Goal: Task Accomplishment & Management: Manage account settings

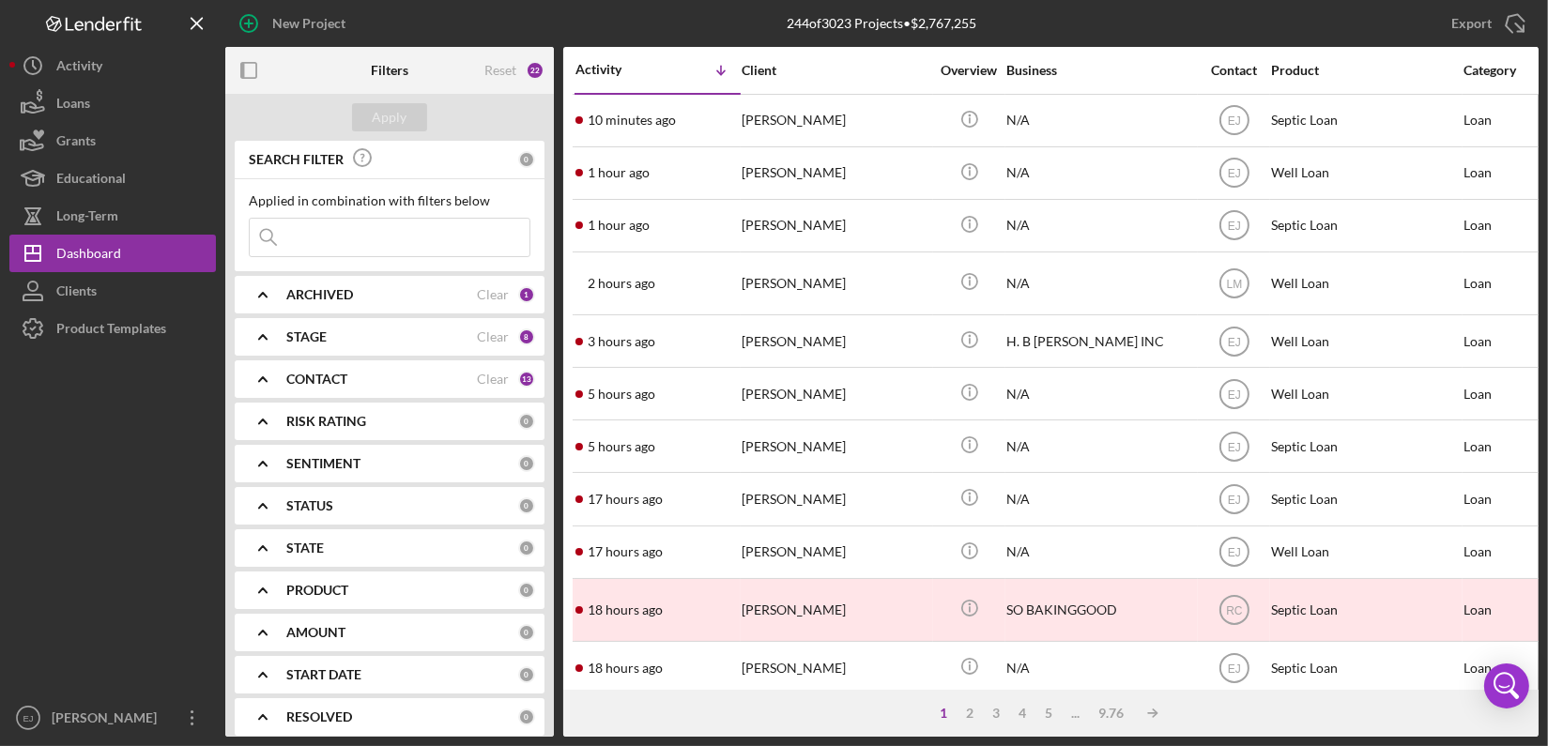
click at [345, 232] on input at bounding box center [390, 238] width 280 height 38
type input "[PERSON_NAME]"
click at [394, 129] on div "Apply" at bounding box center [390, 117] width 35 height 28
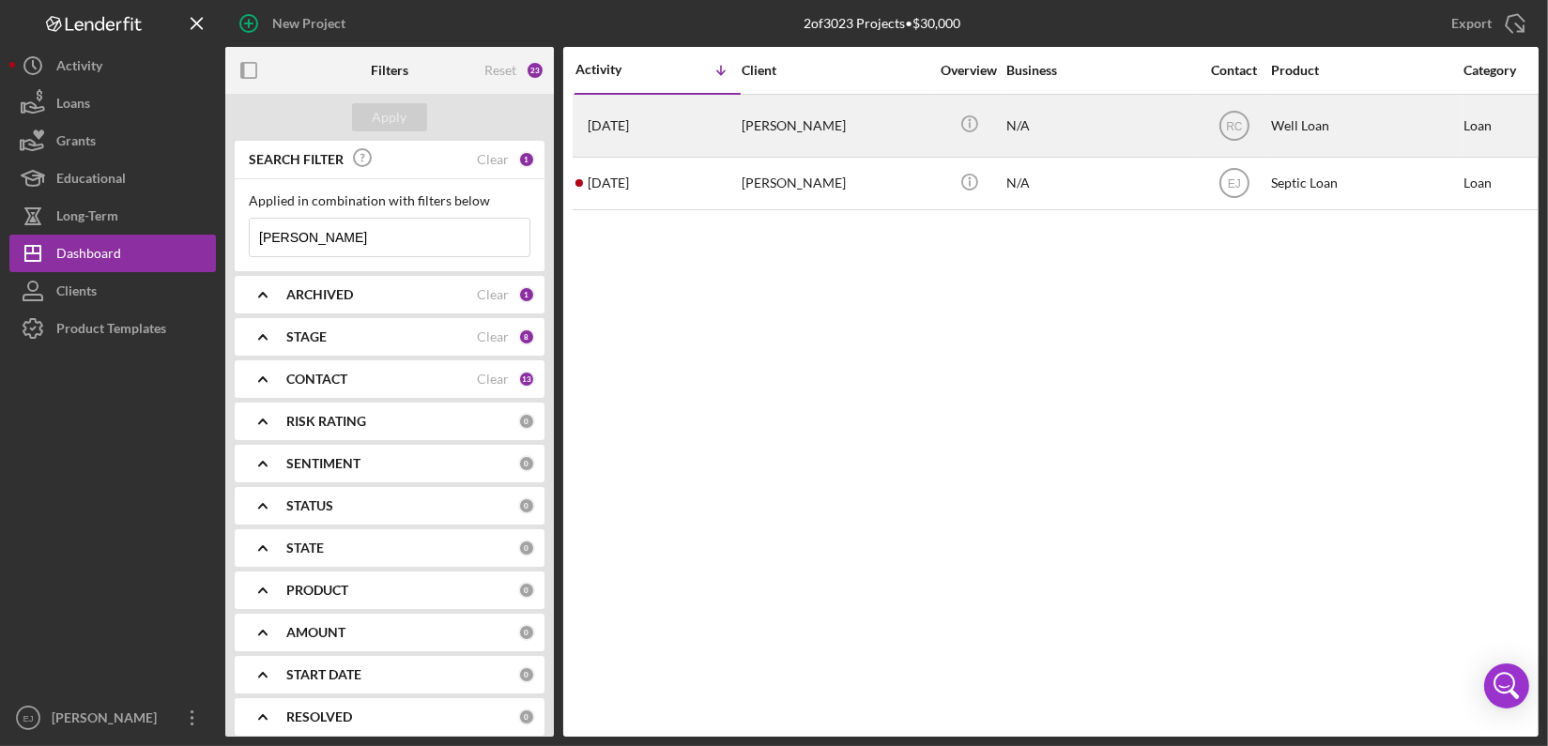
click at [795, 128] on div "Dearl Pollard" at bounding box center [835, 126] width 188 height 60
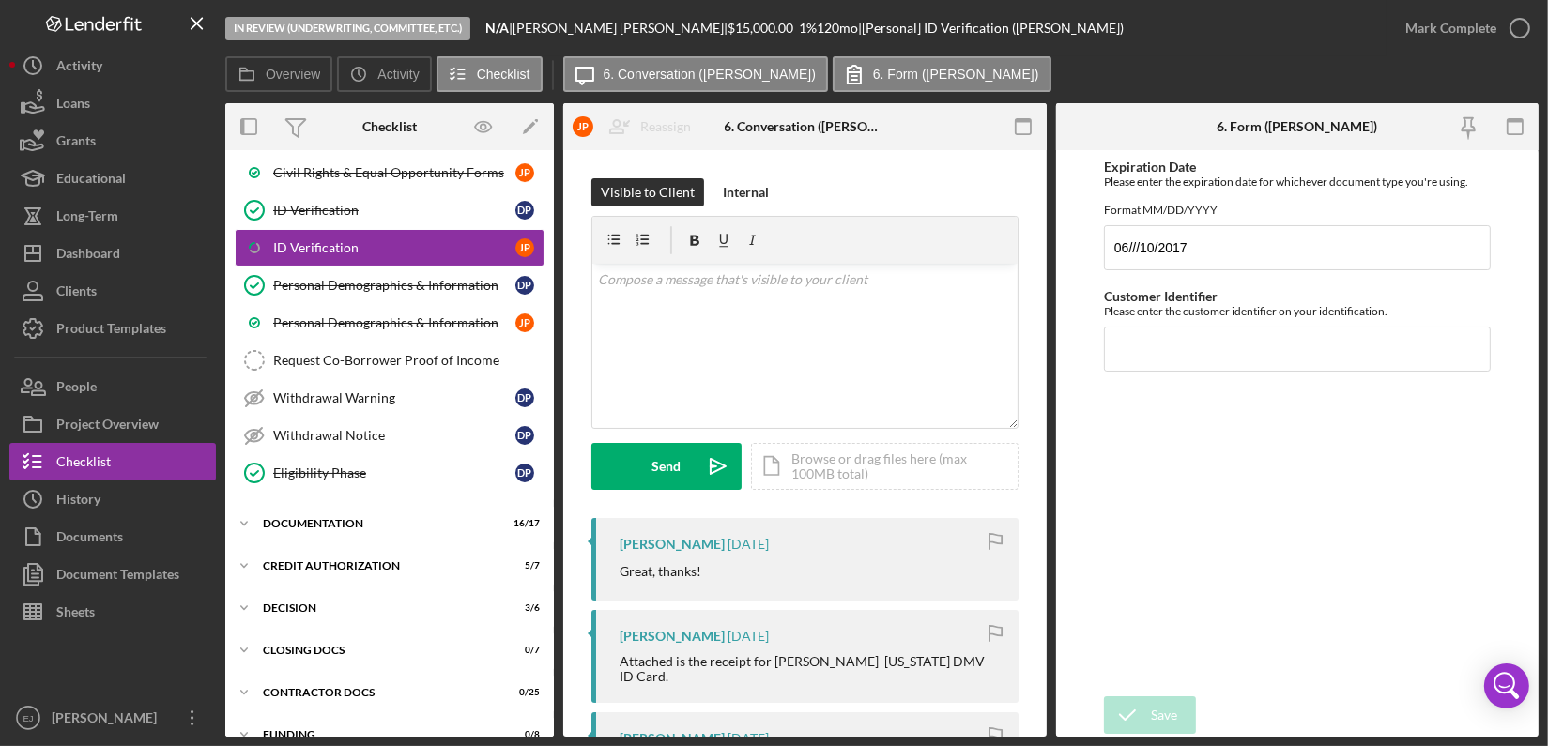
scroll to position [370, 0]
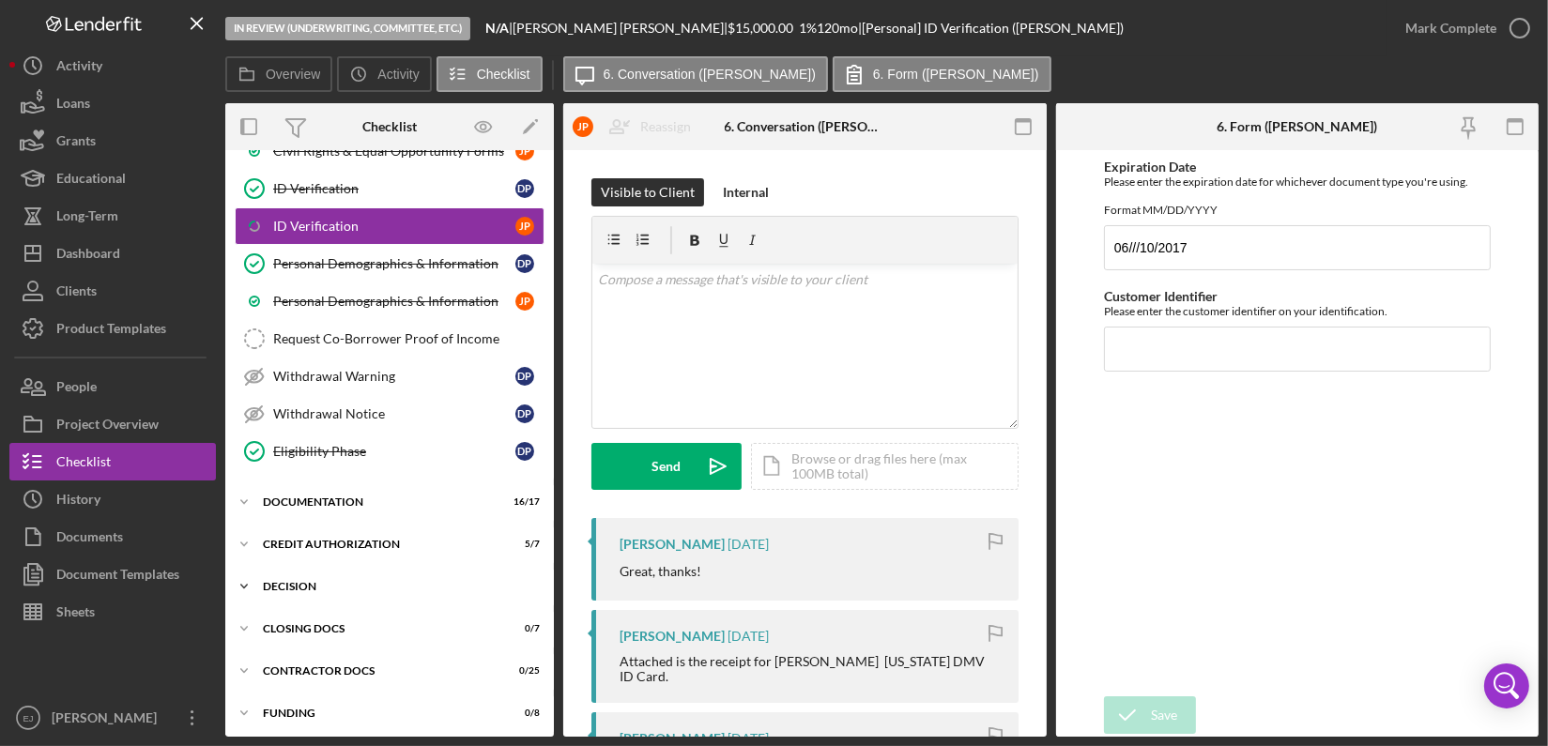
click at [244, 587] on icon "Icon/Expander" at bounding box center [244, 587] width 38 height 38
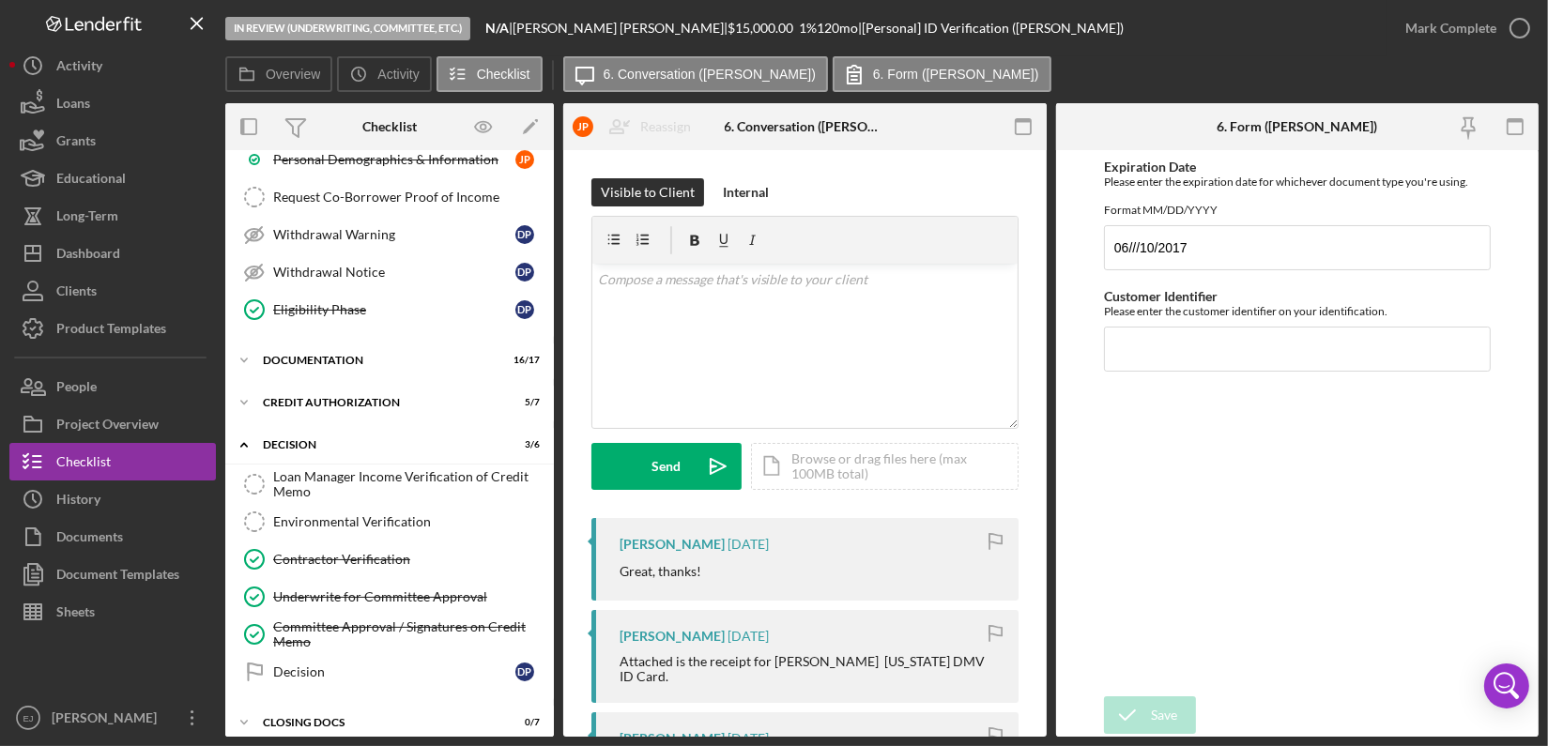
scroll to position [603, 0]
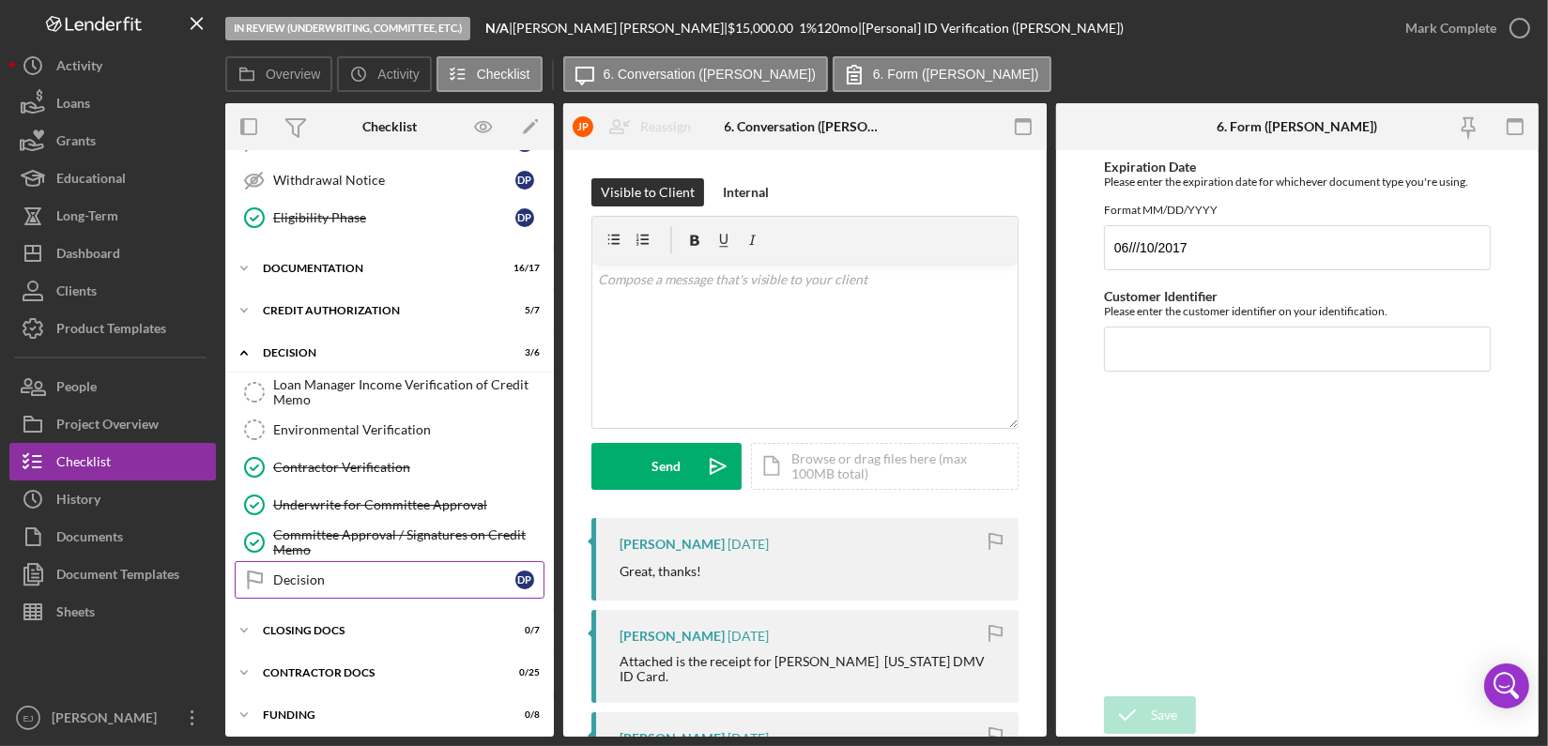
click at [322, 574] on div "Decision" at bounding box center [394, 579] width 242 height 15
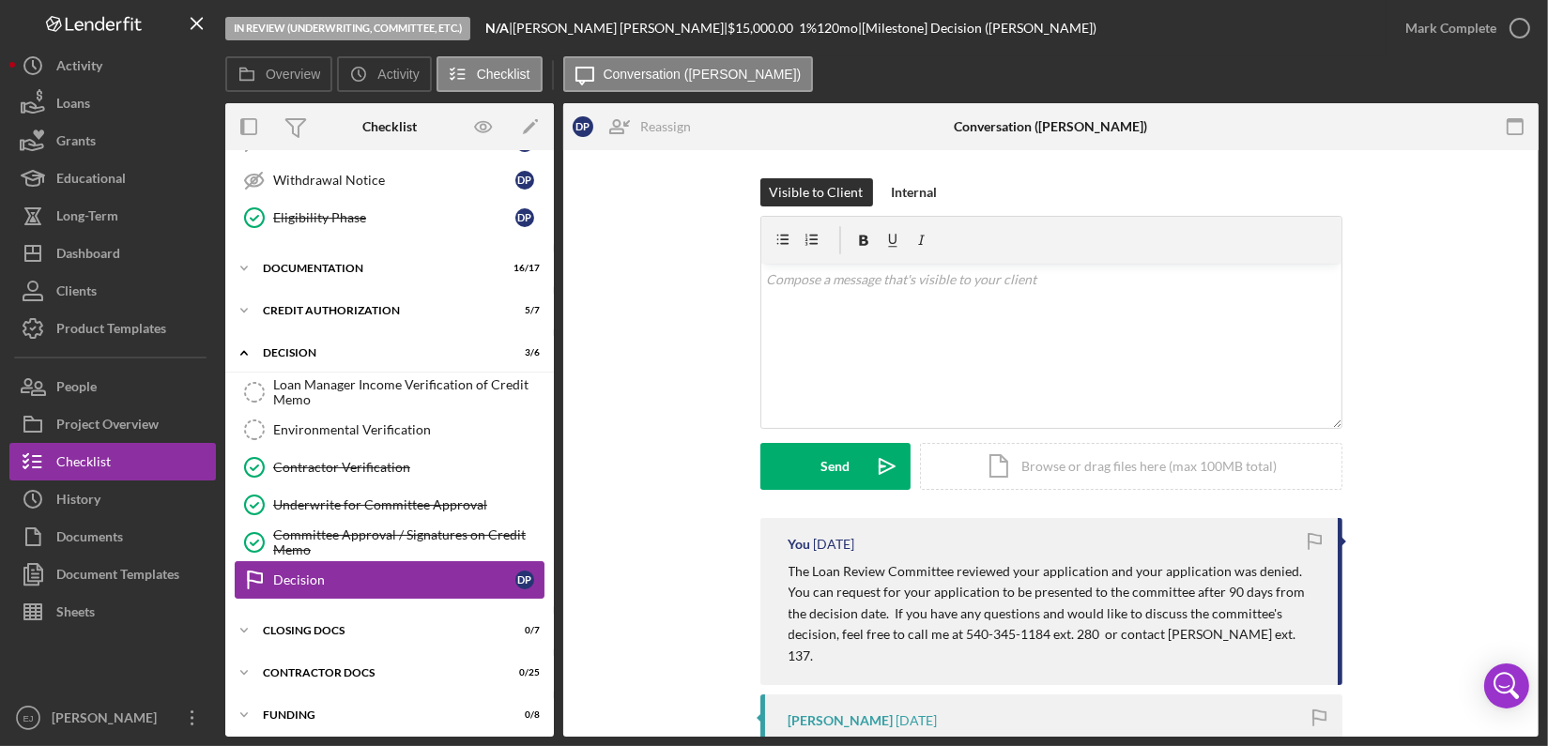
scroll to position [603, 0]
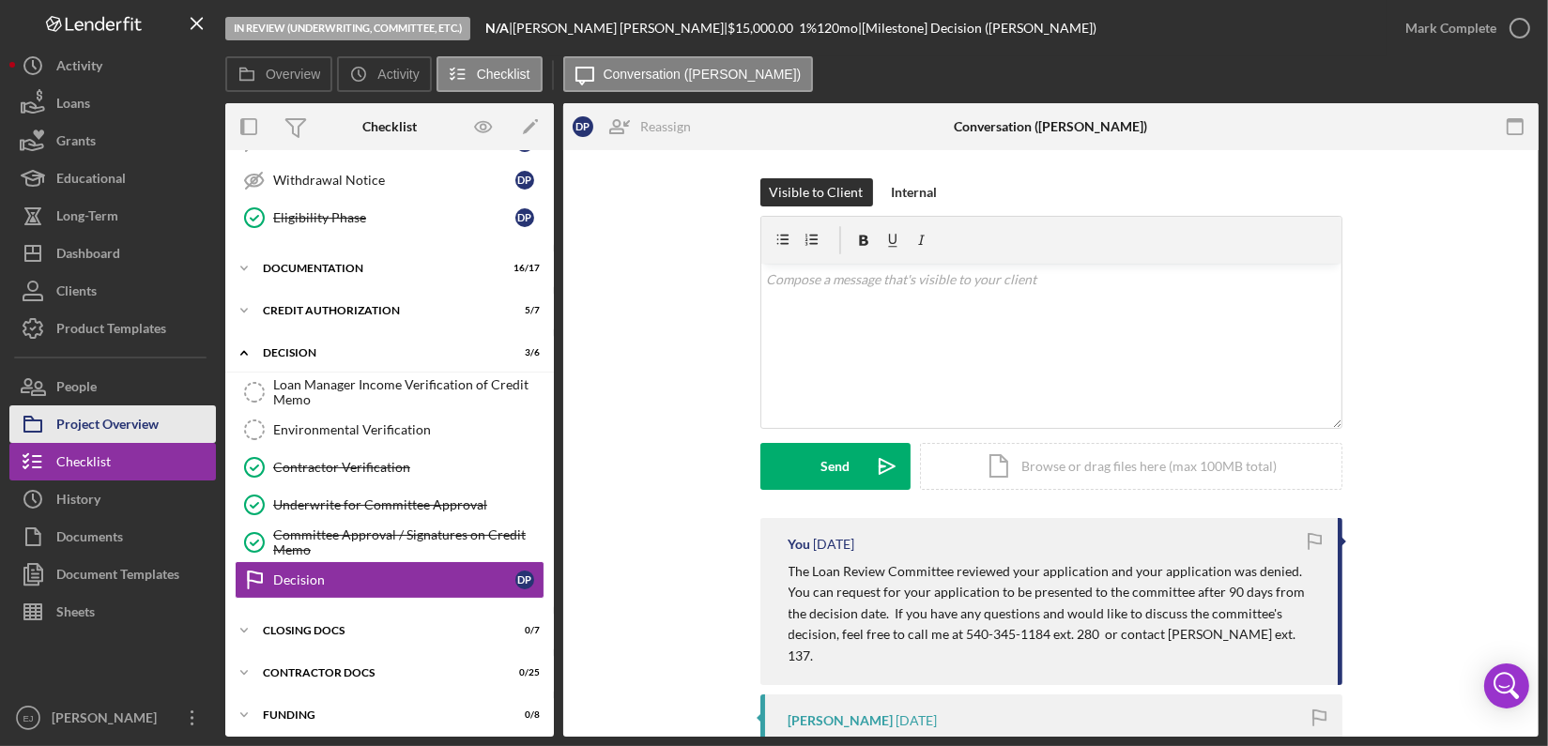
click at [136, 424] on div "Project Overview" at bounding box center [107, 426] width 102 height 42
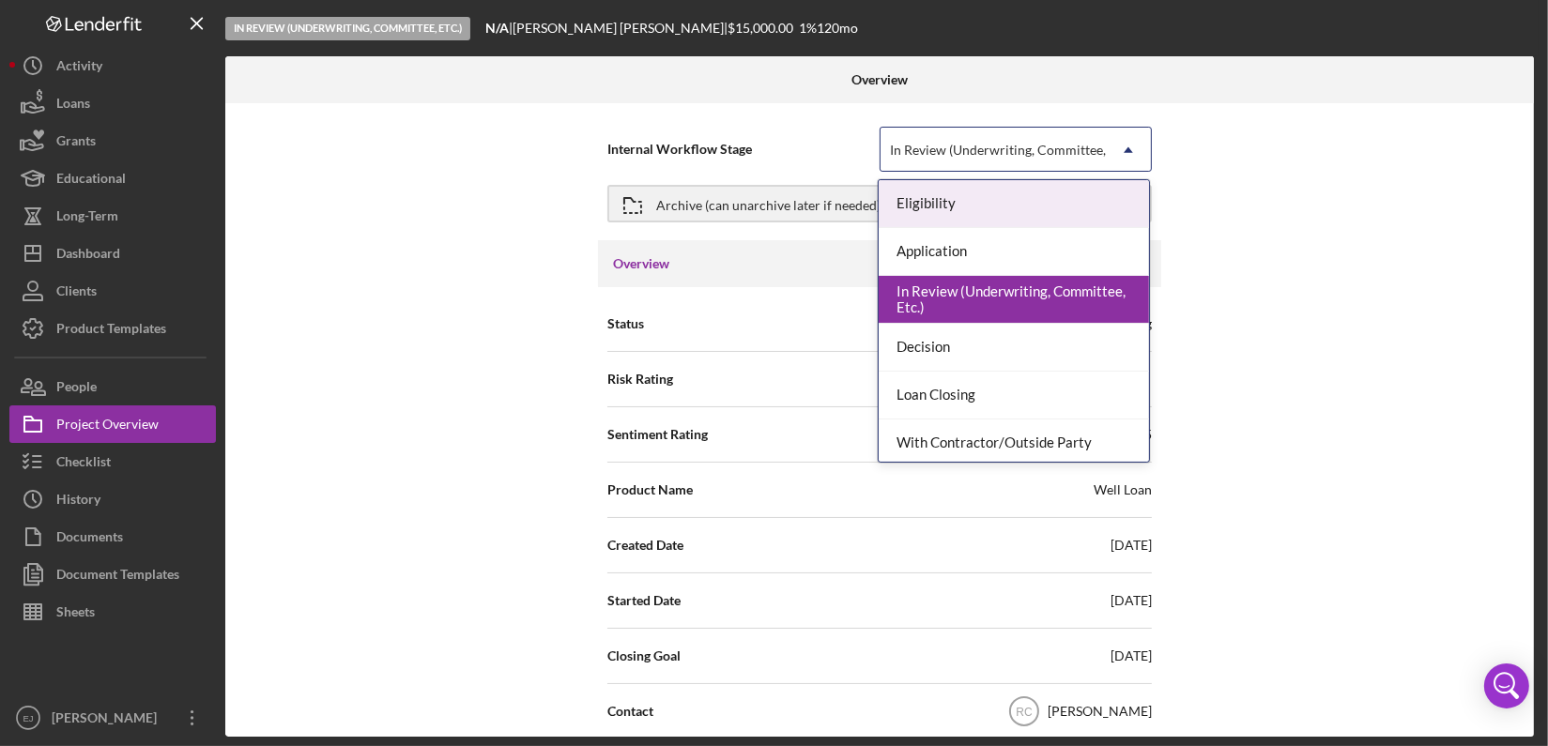
click at [1122, 148] on icon "Icon/Dropdown Arrow" at bounding box center [1128, 150] width 45 height 45
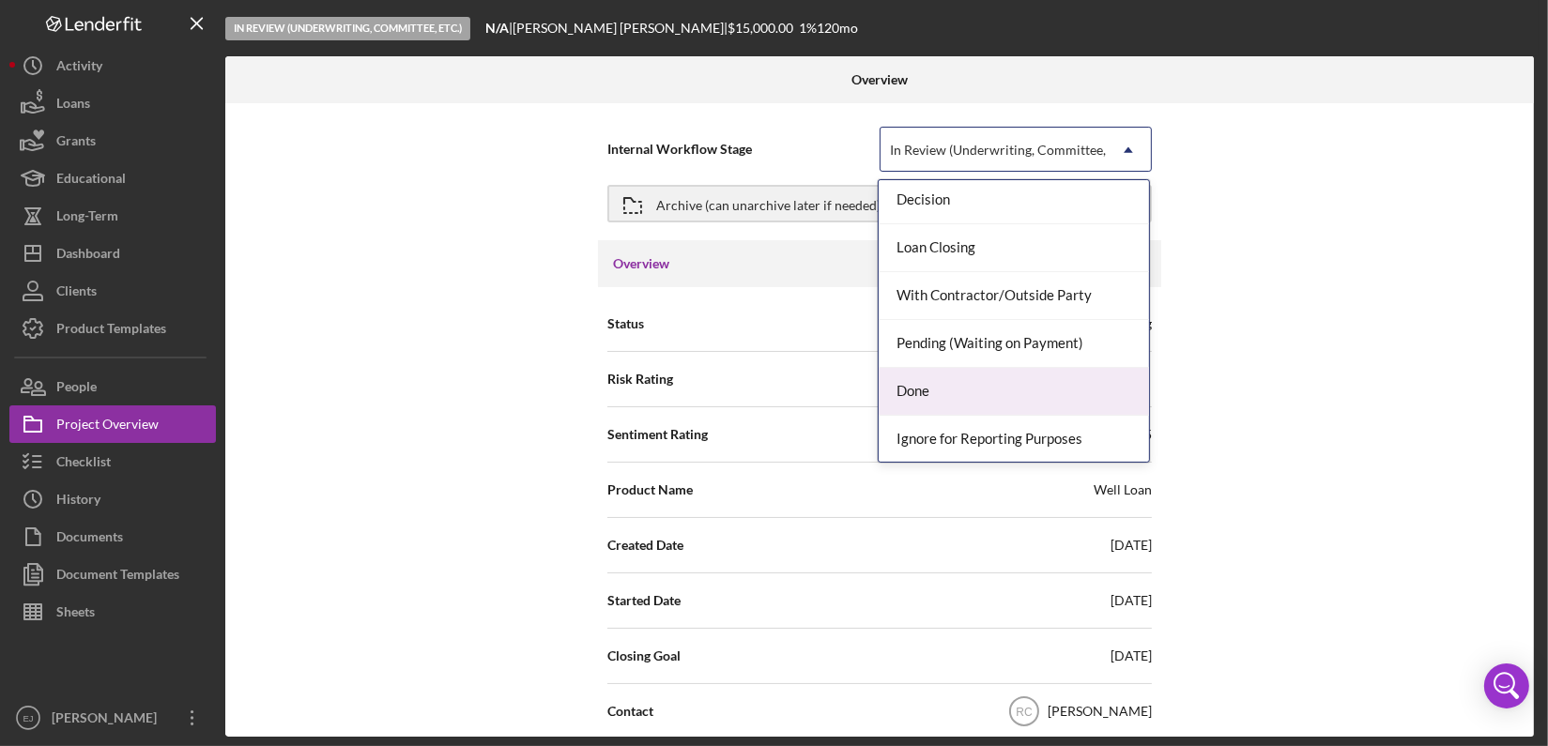
click at [1057, 380] on div "Done" at bounding box center [1013, 392] width 270 height 48
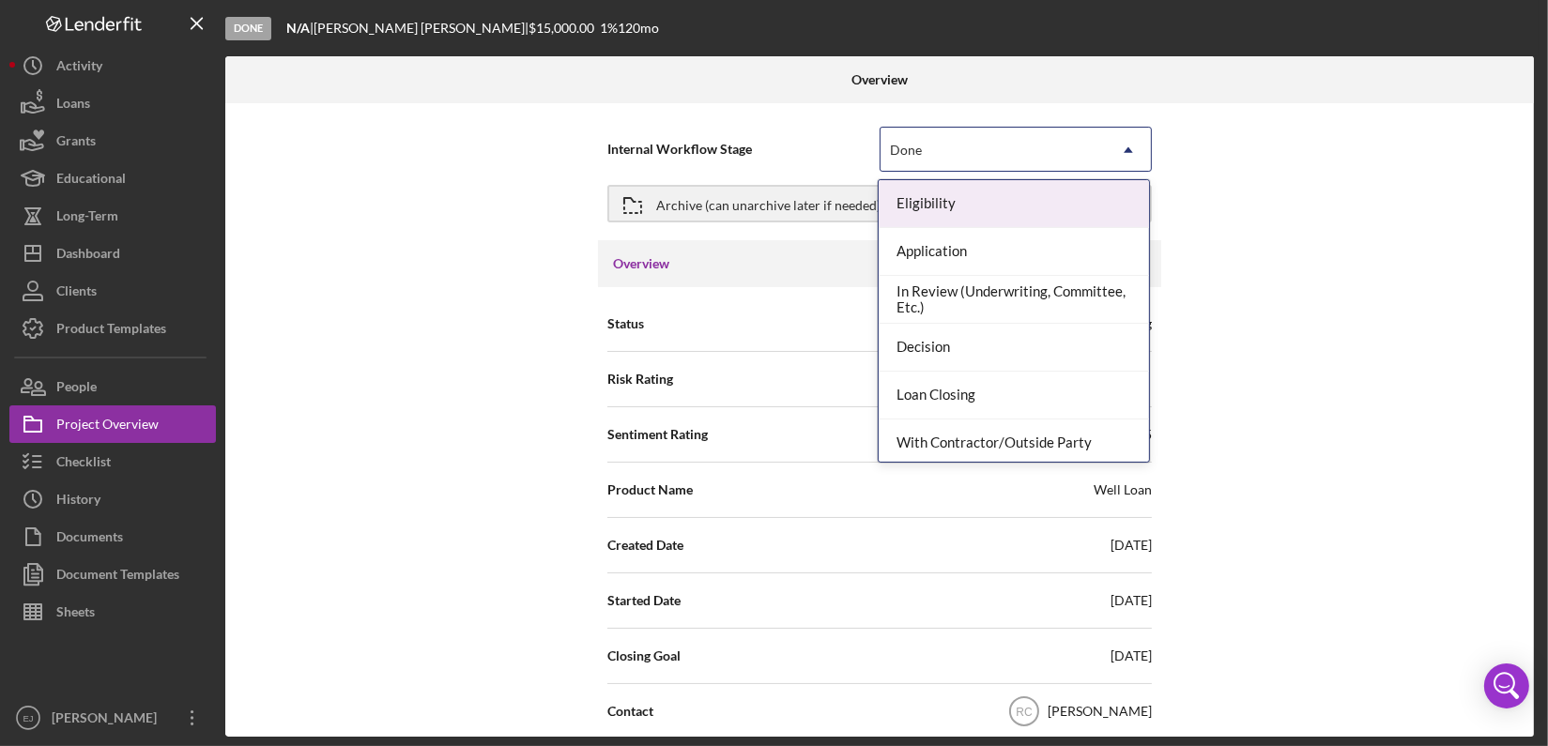
click at [1124, 169] on icon "Icon/Dropdown Arrow" at bounding box center [1128, 150] width 45 height 45
click at [1241, 167] on div "Internal Workflow Stage option Done, selected. 9 results available. Use Up and …" at bounding box center [879, 420] width 1308 height 634
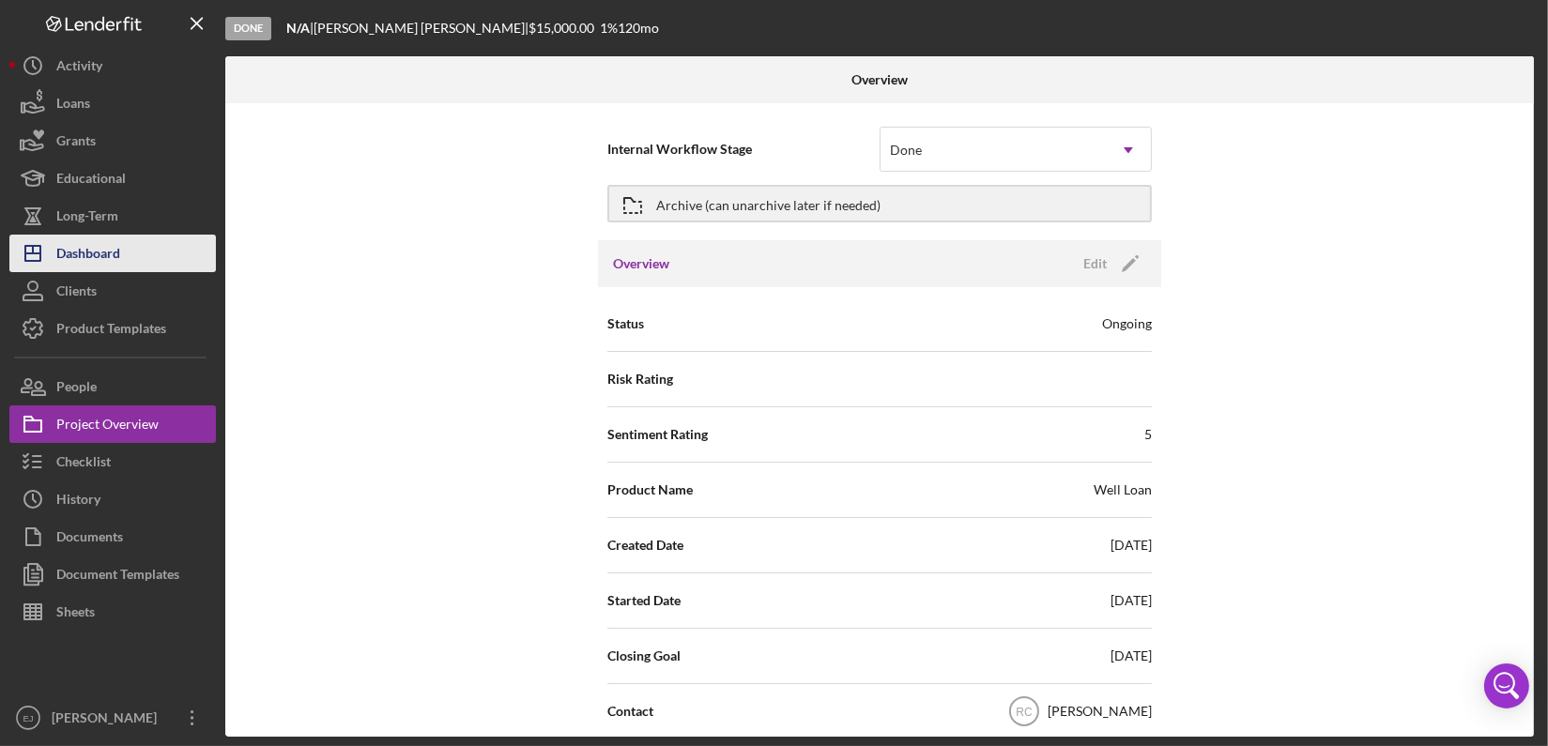
click at [133, 259] on button "Icon/Dashboard Dashboard" at bounding box center [112, 254] width 206 height 38
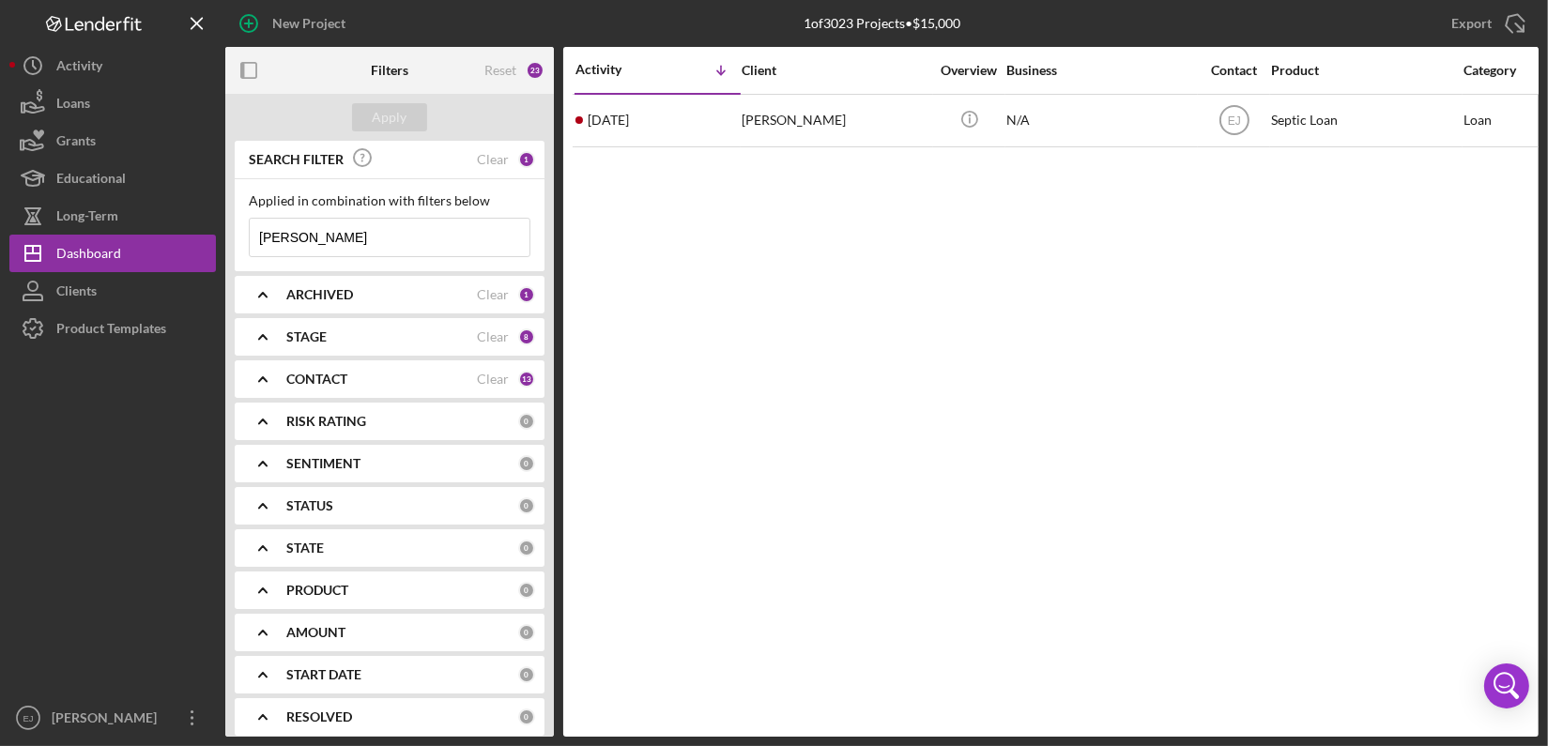
click at [422, 237] on input "pollard" at bounding box center [390, 238] width 280 height 38
type input "p"
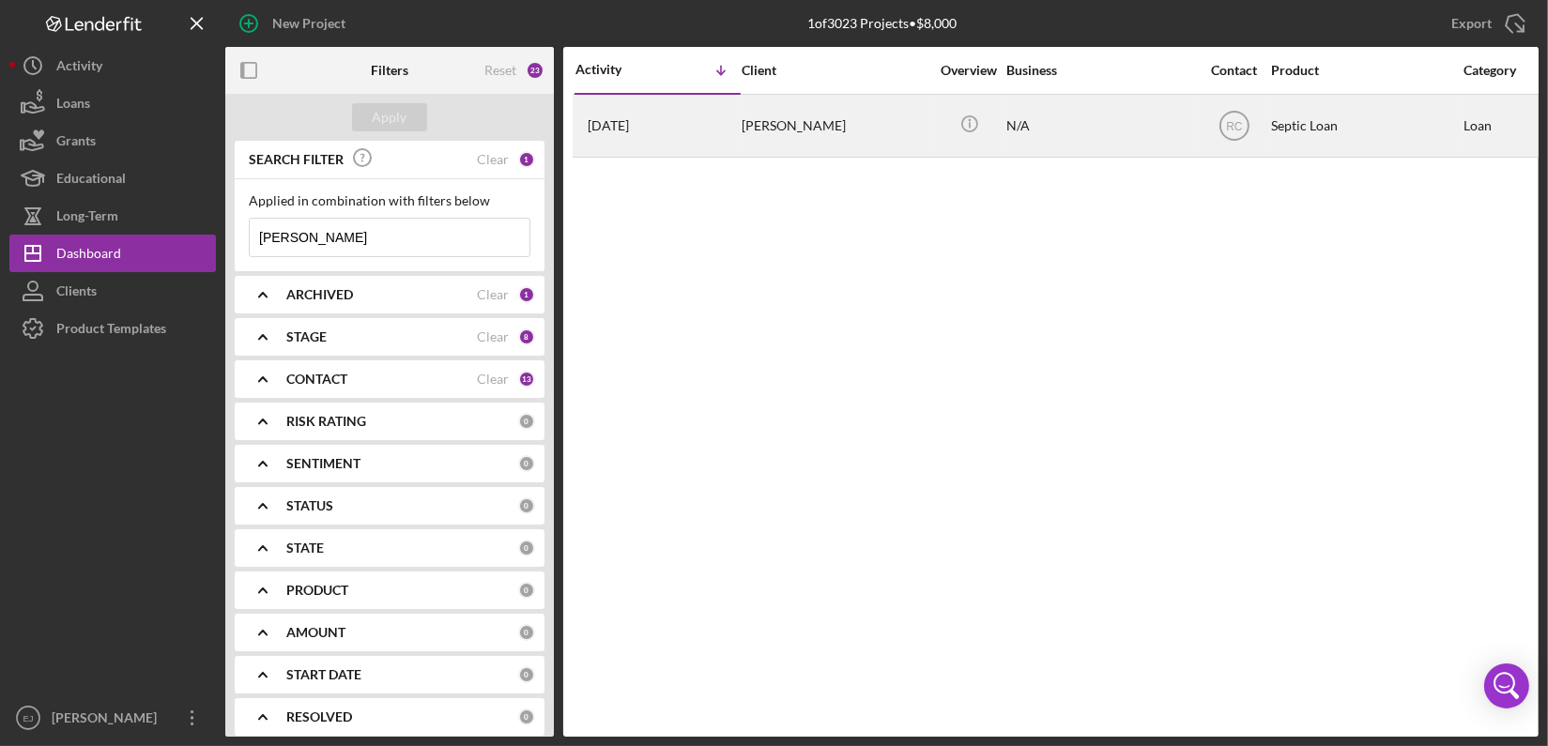
type input "hallauer"
click at [793, 133] on div "Darrell Hallauer" at bounding box center [835, 126] width 188 height 60
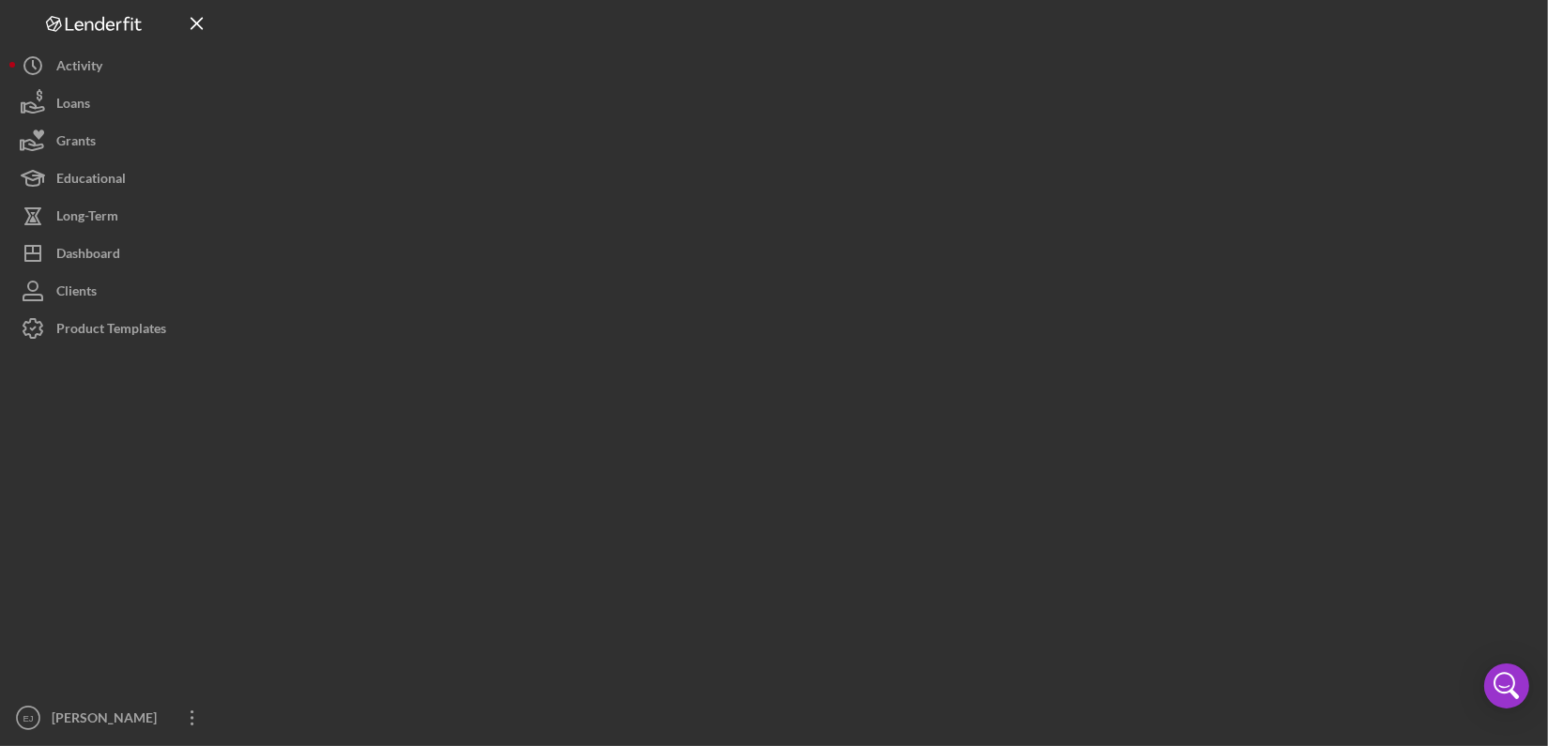
click at [793, 133] on div at bounding box center [881, 368] width 1313 height 737
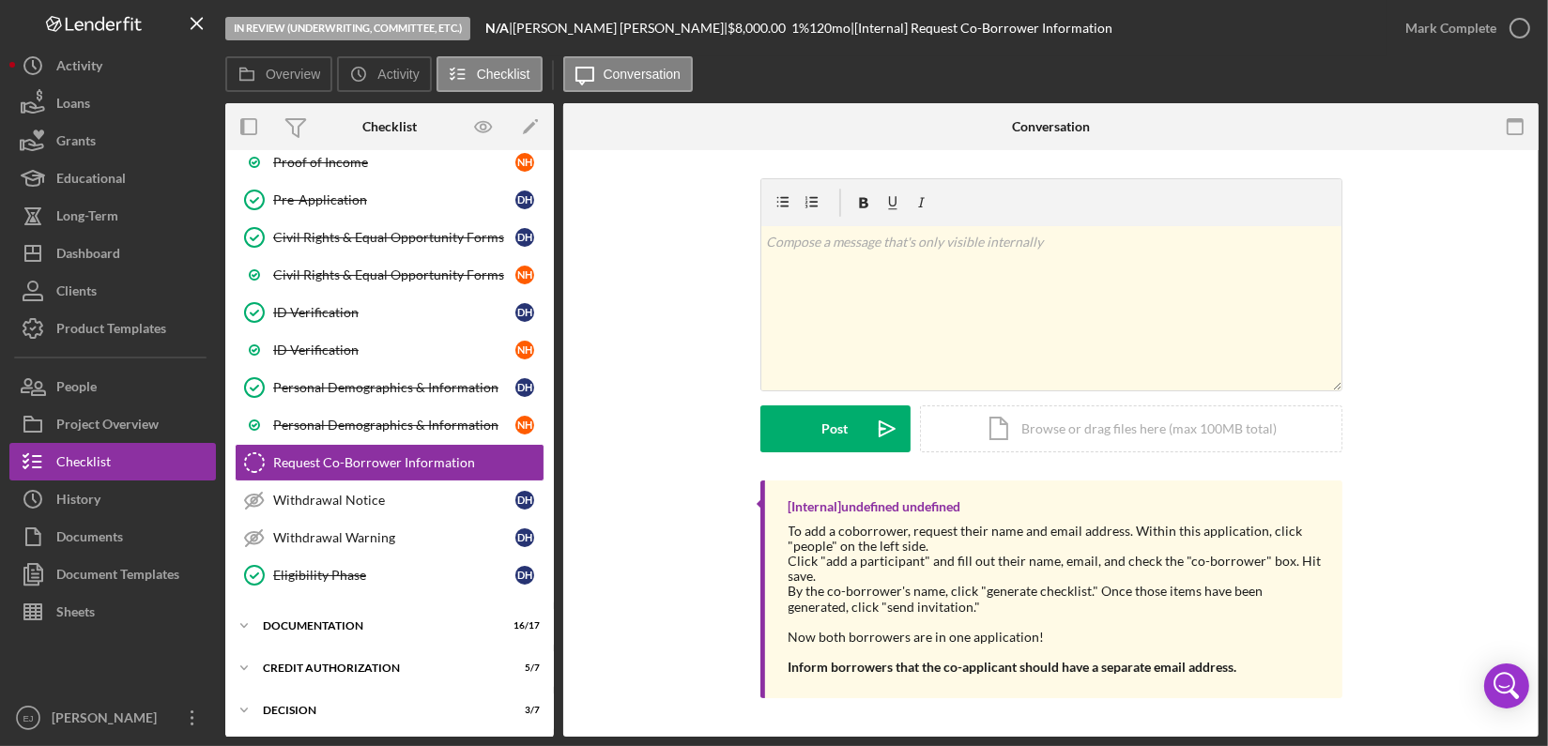
scroll to position [260, 0]
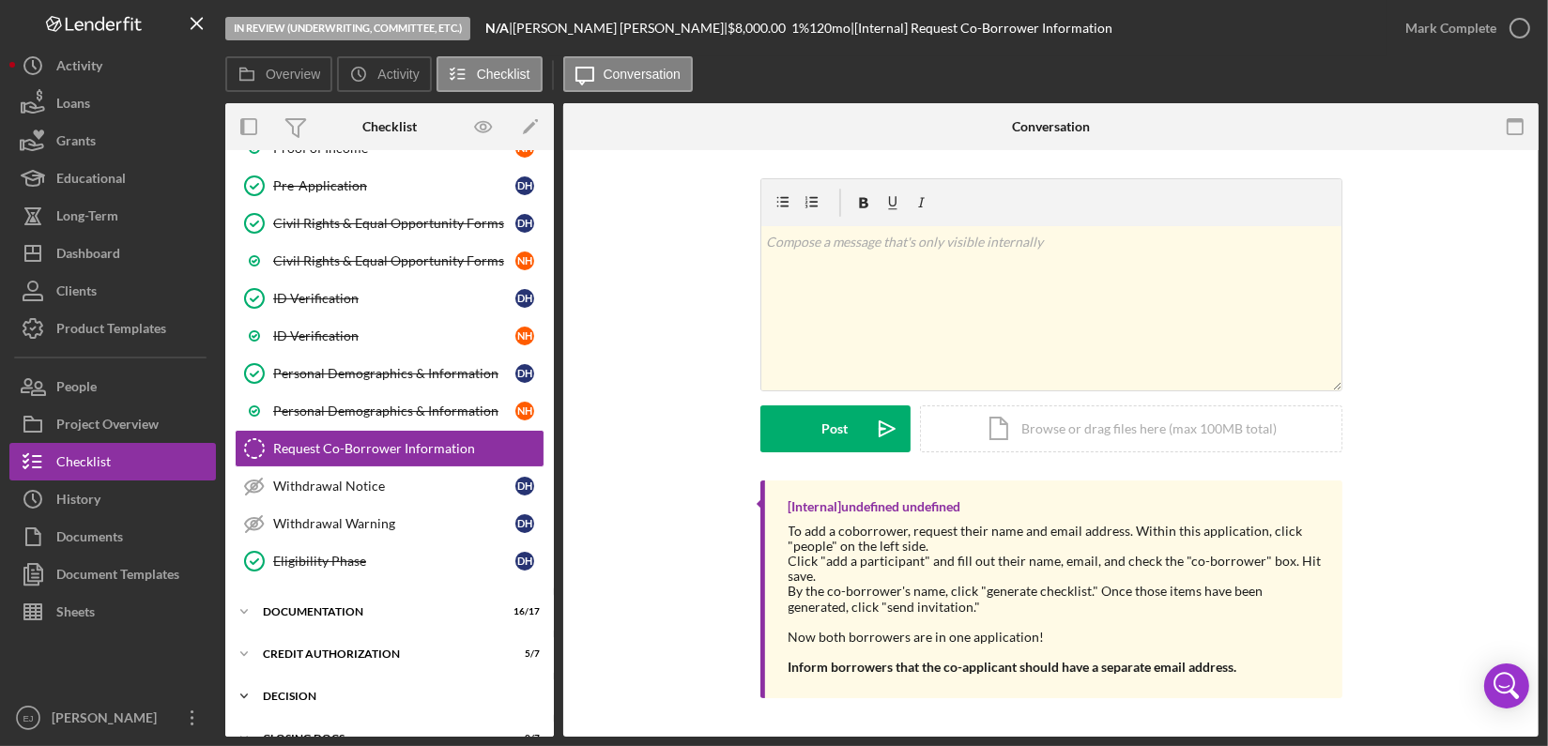
click at [260, 686] on icon "Icon/Expander" at bounding box center [244, 697] width 38 height 38
click at [554, 642] on div "Overview Internal Workflow Stage In Review (Underwriting, Committee, Etc.) Icon…" at bounding box center [881, 420] width 1313 height 634
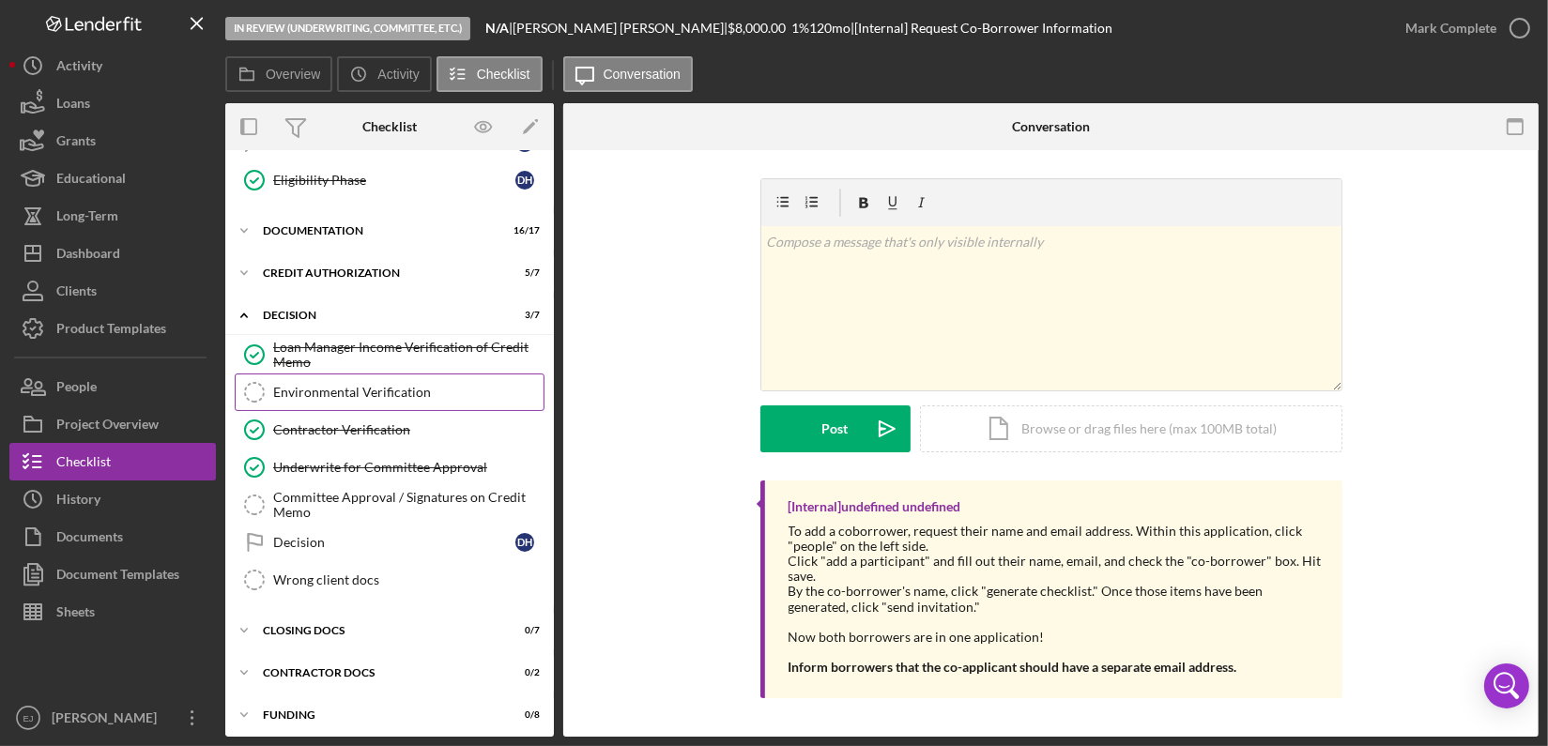
click at [395, 385] on div "Environmental Verification" at bounding box center [408, 392] width 270 height 15
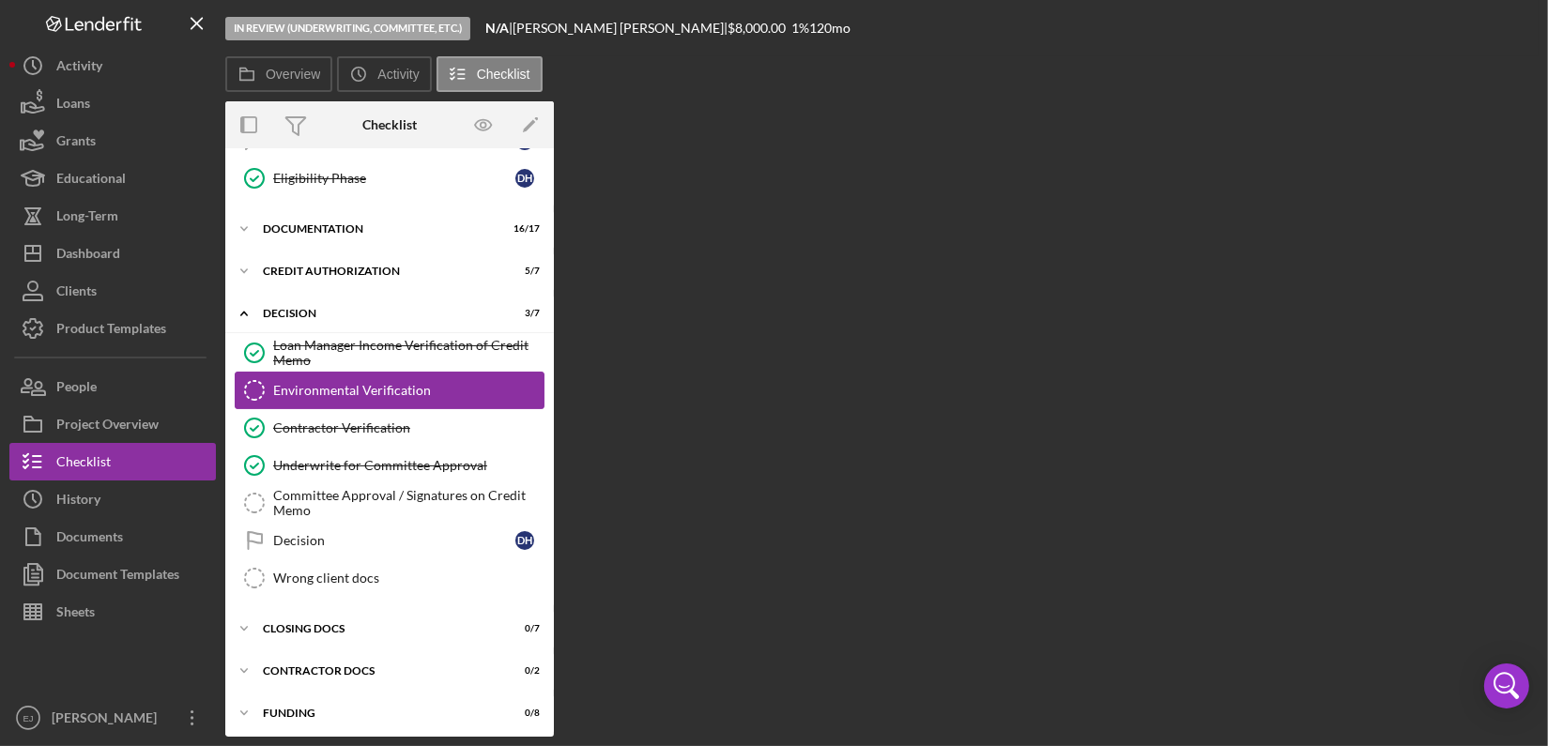
scroll to position [641, 0]
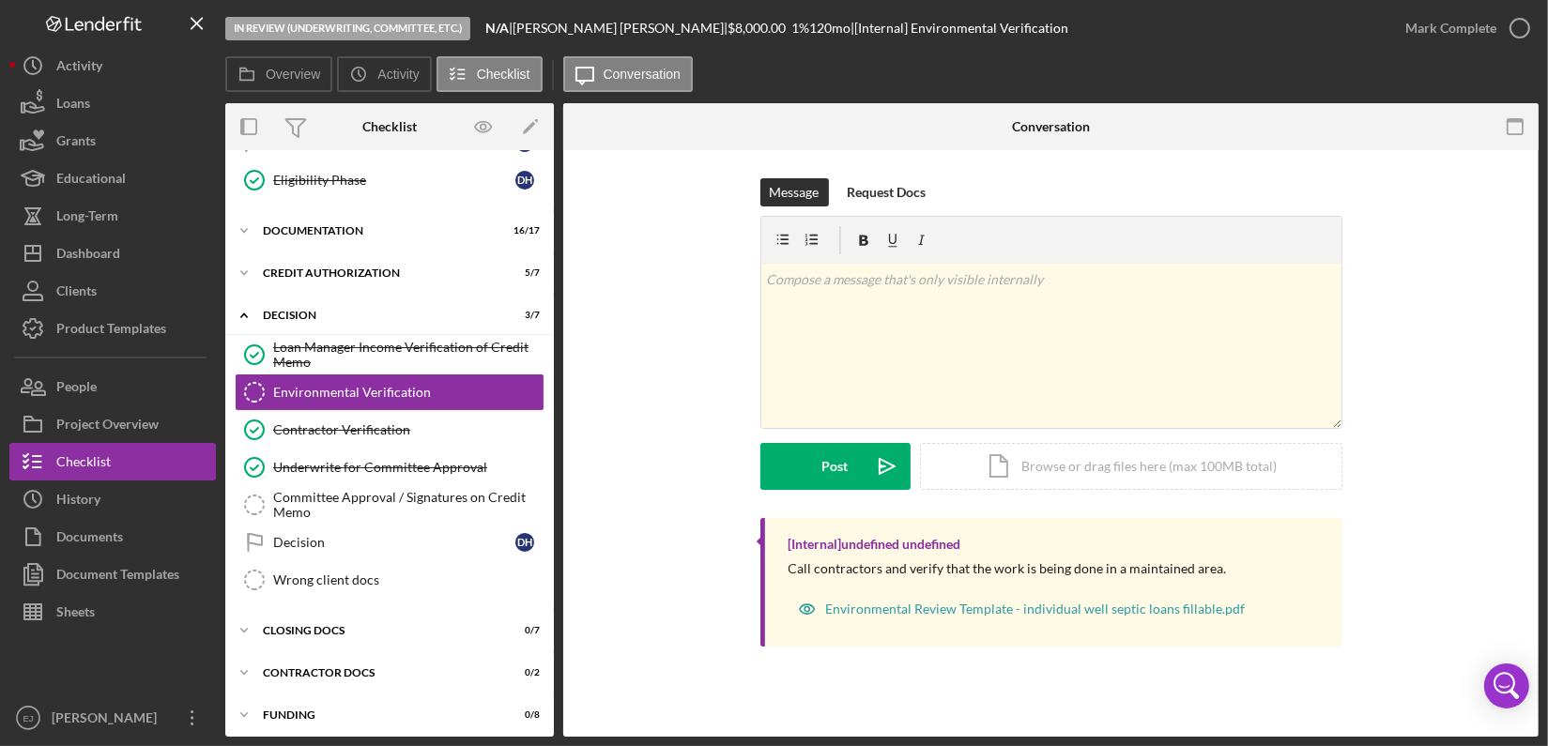
click at [1444, 399] on div "Message Request Docs v Color teal Color pink Remove color Add row above Add row…" at bounding box center [1050, 348] width 919 height 340
click at [1214, 469] on div "Icon/Document Browse or drag files here (max 100MB total) Tap to choose files o…" at bounding box center [1131, 466] width 422 height 47
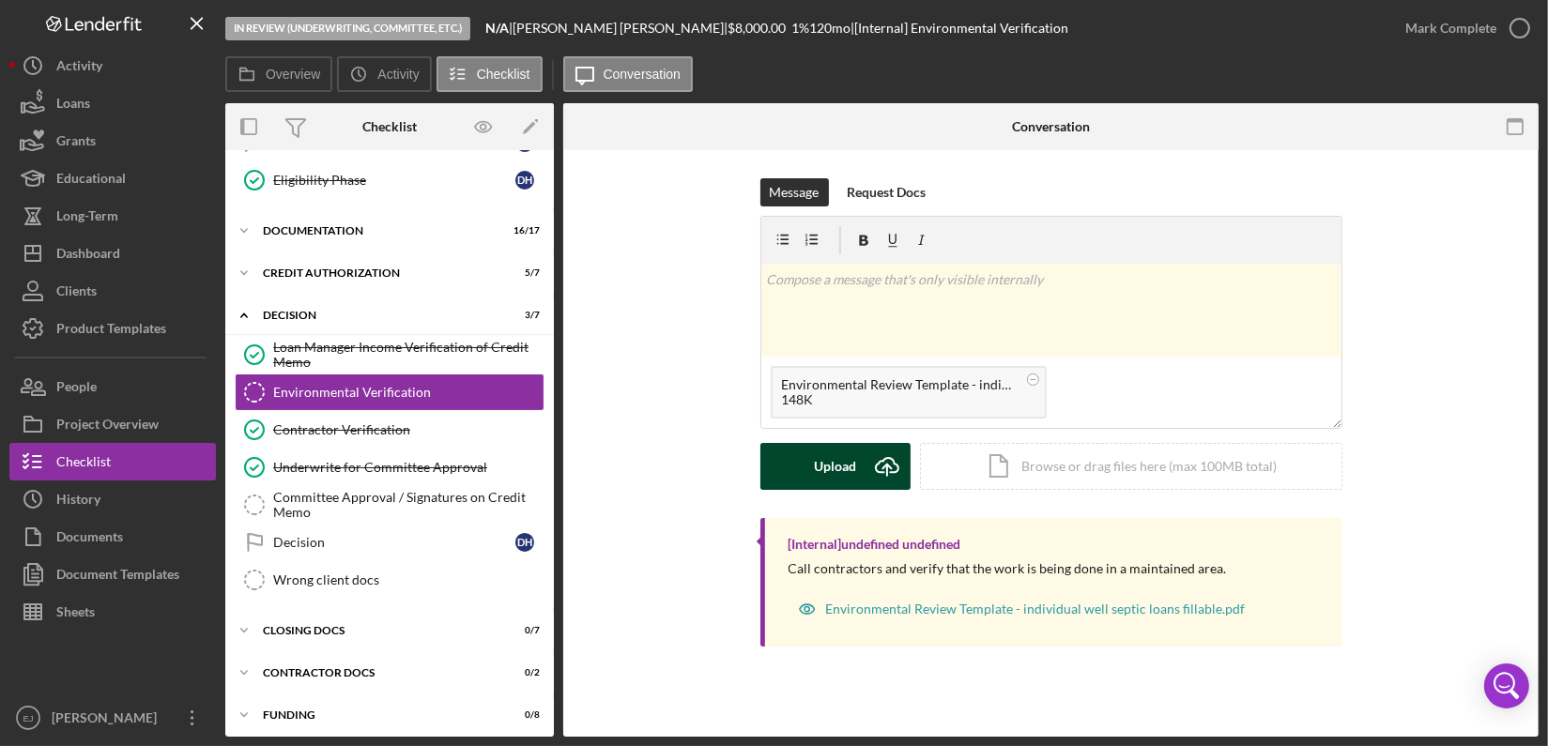
click at [873, 468] on icon "Icon/Upload" at bounding box center [886, 466] width 47 height 47
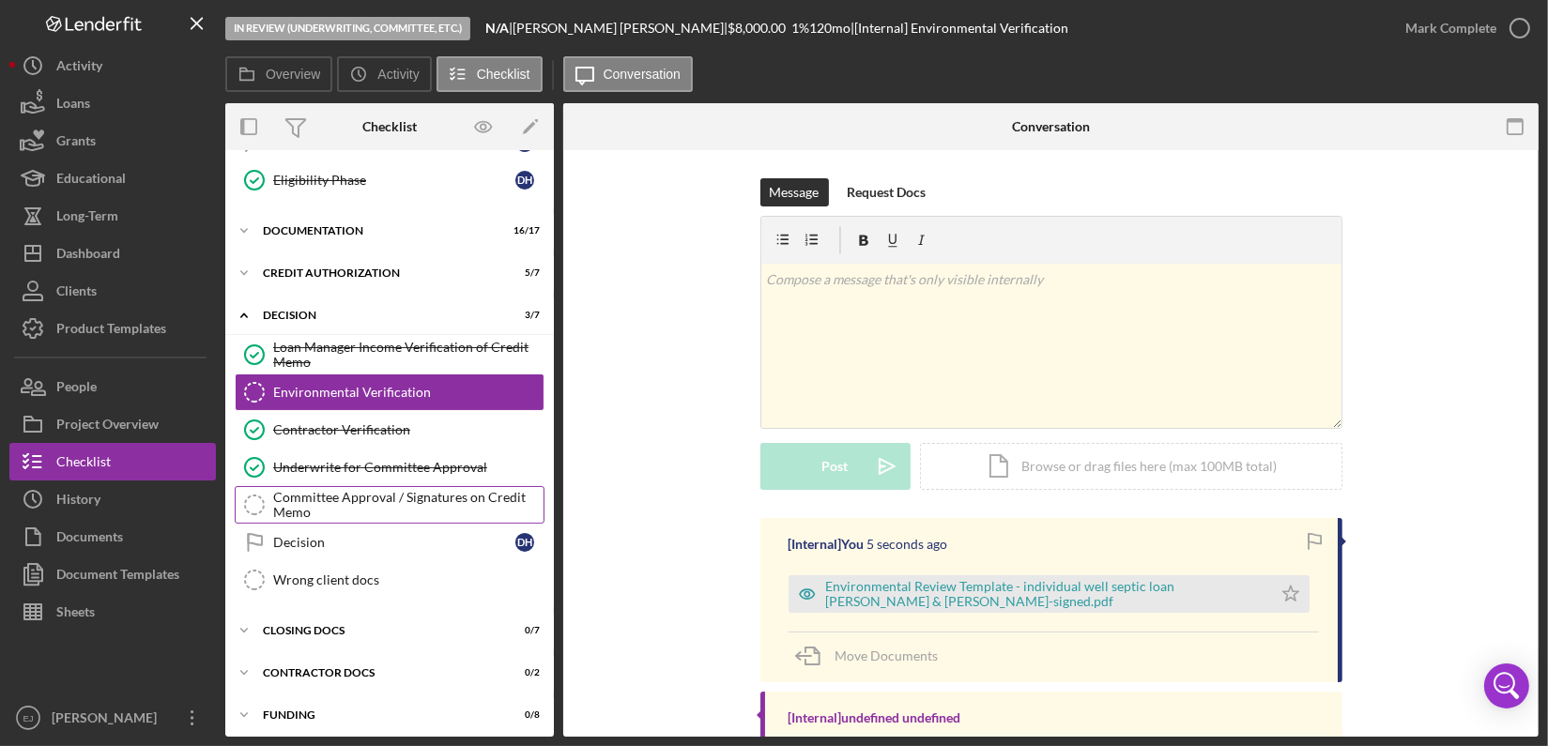
click at [468, 503] on div "Committee Approval / Signatures on Credit Memo" at bounding box center [408, 505] width 270 height 30
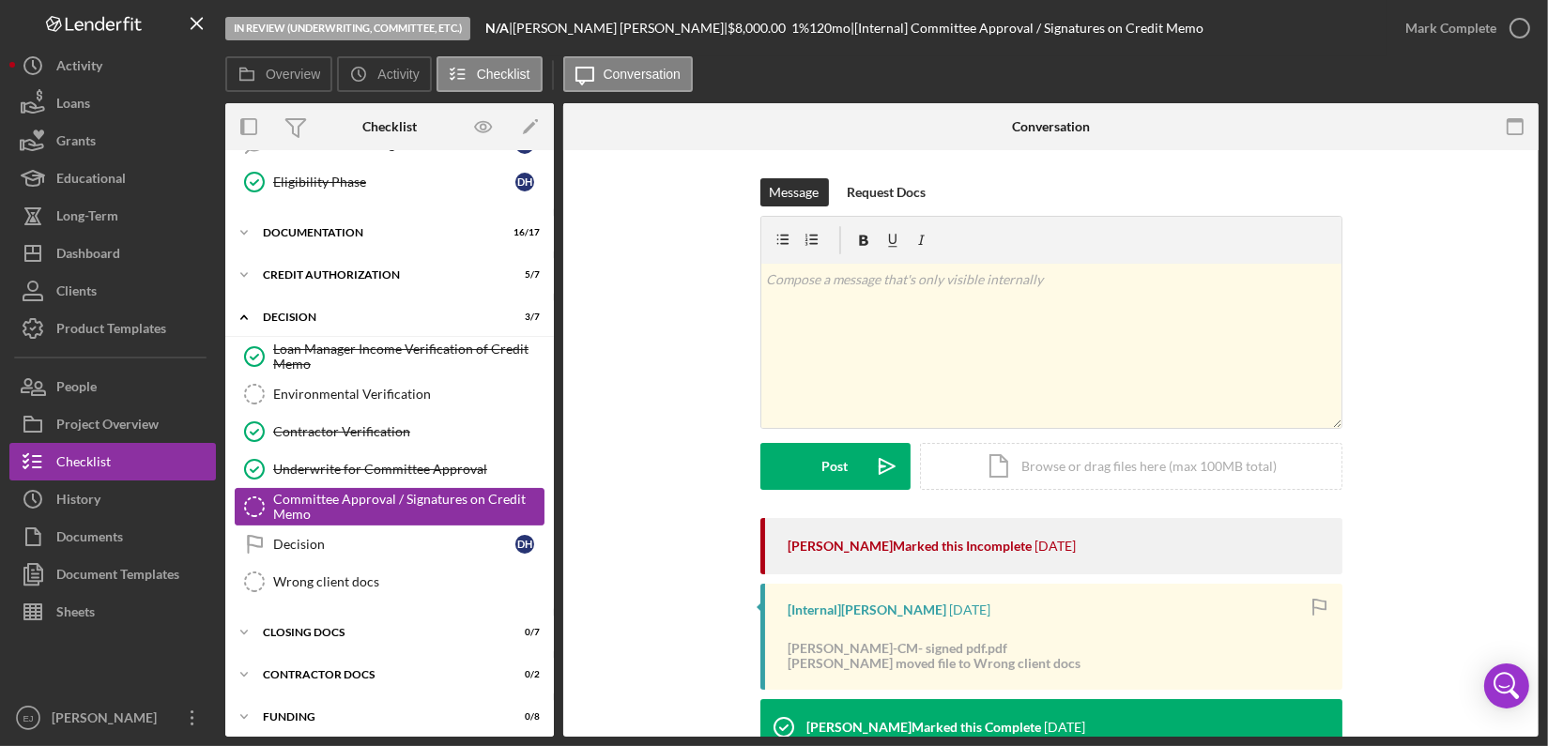
scroll to position [641, 0]
click at [1137, 466] on div "Icon/Document Browse or drag files here (max 100MB total) Tap to choose files o…" at bounding box center [1131, 466] width 422 height 47
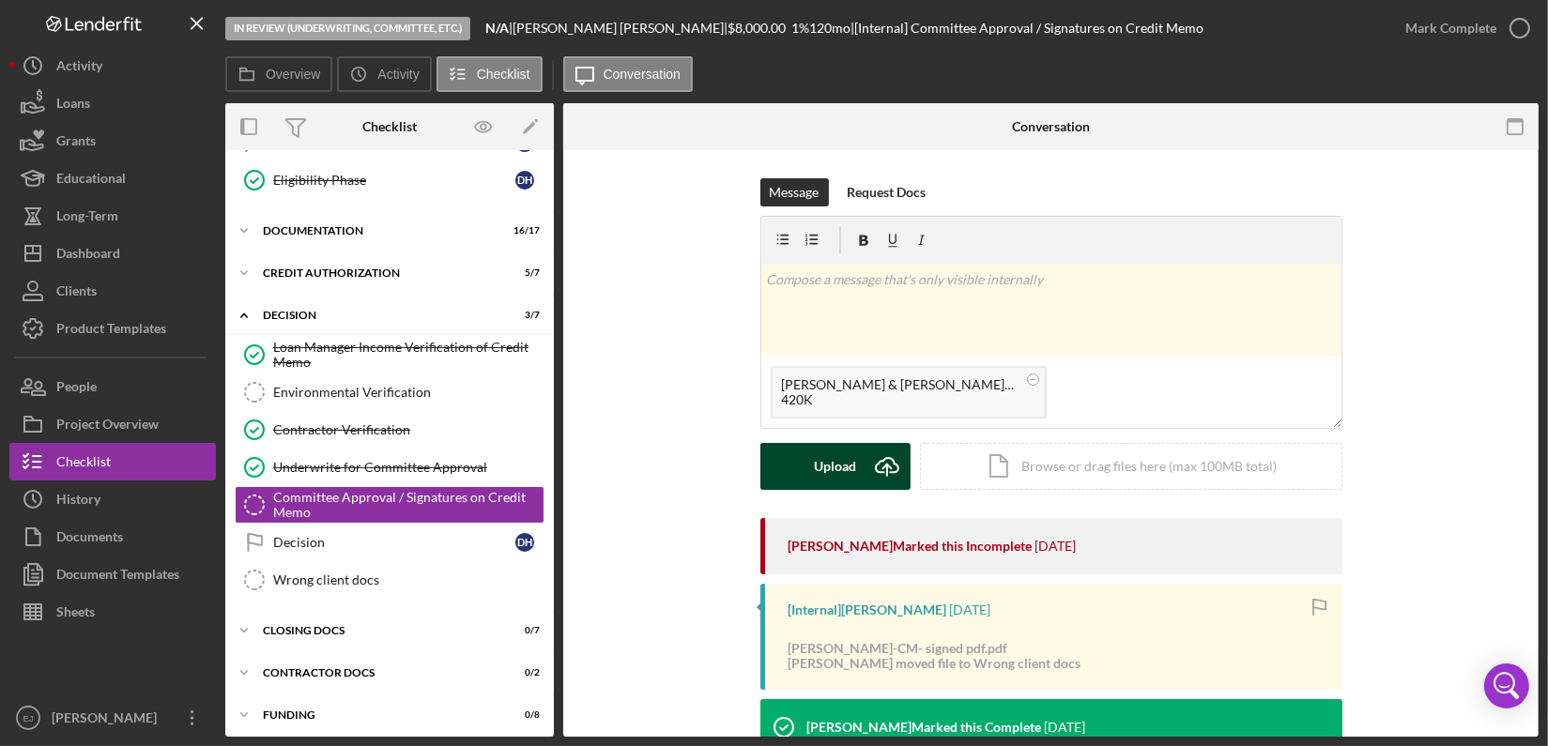
click at [856, 469] on button "Upload Icon/Upload" at bounding box center [835, 466] width 150 height 47
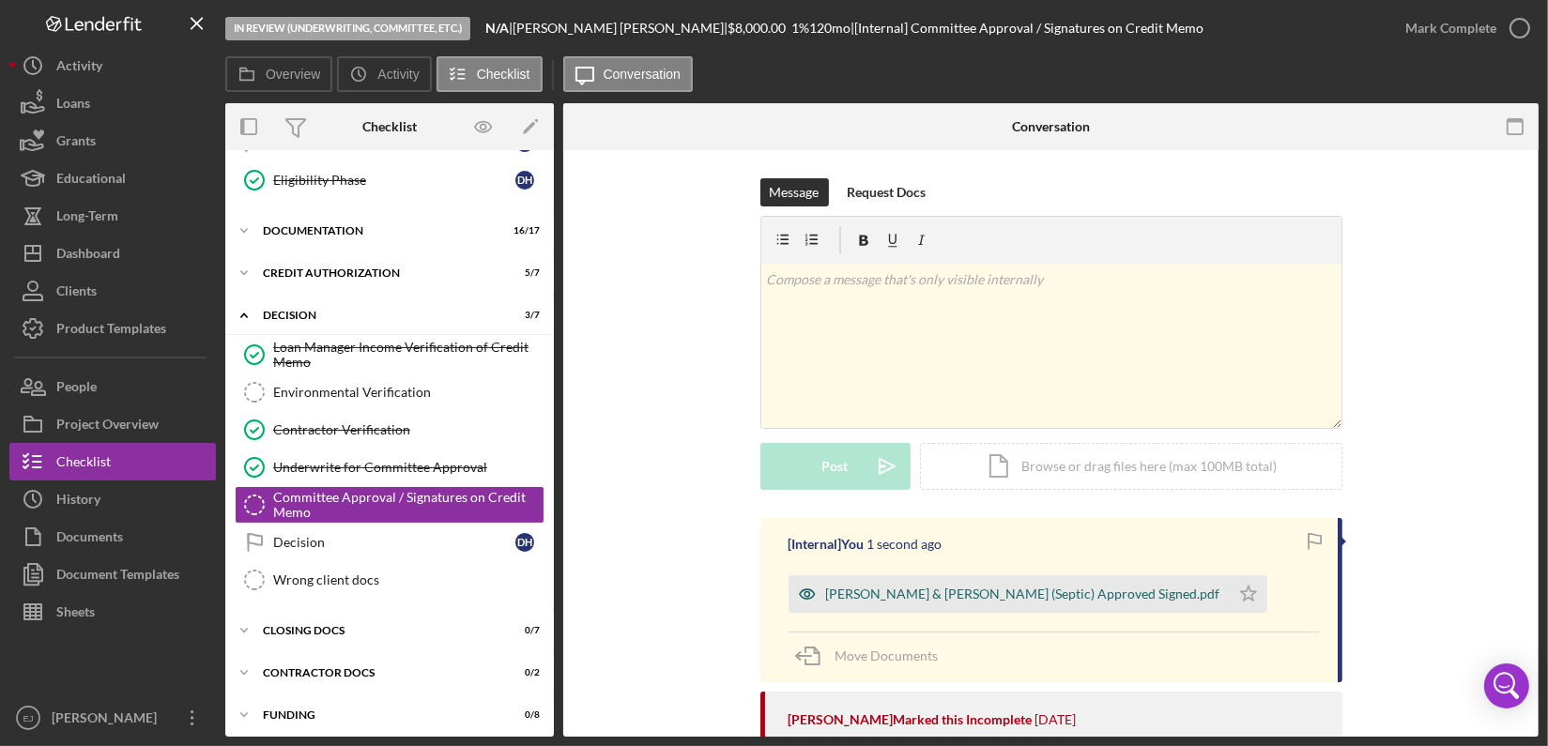
click at [998, 599] on div "Hallauer,Darrell & Nancy-CM (Septic) Approved Signed.pdf" at bounding box center [1023, 594] width 394 height 15
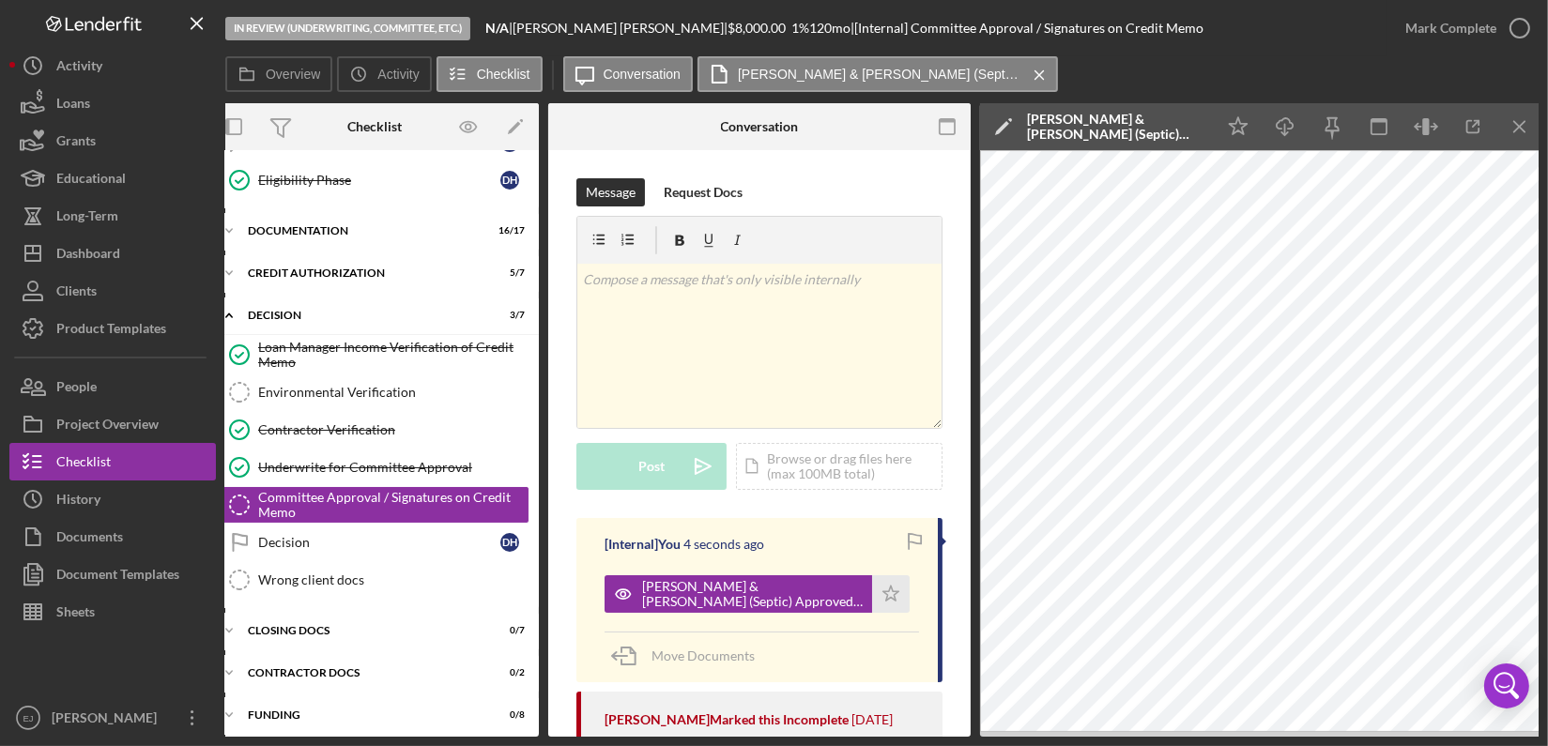
scroll to position [0, 19]
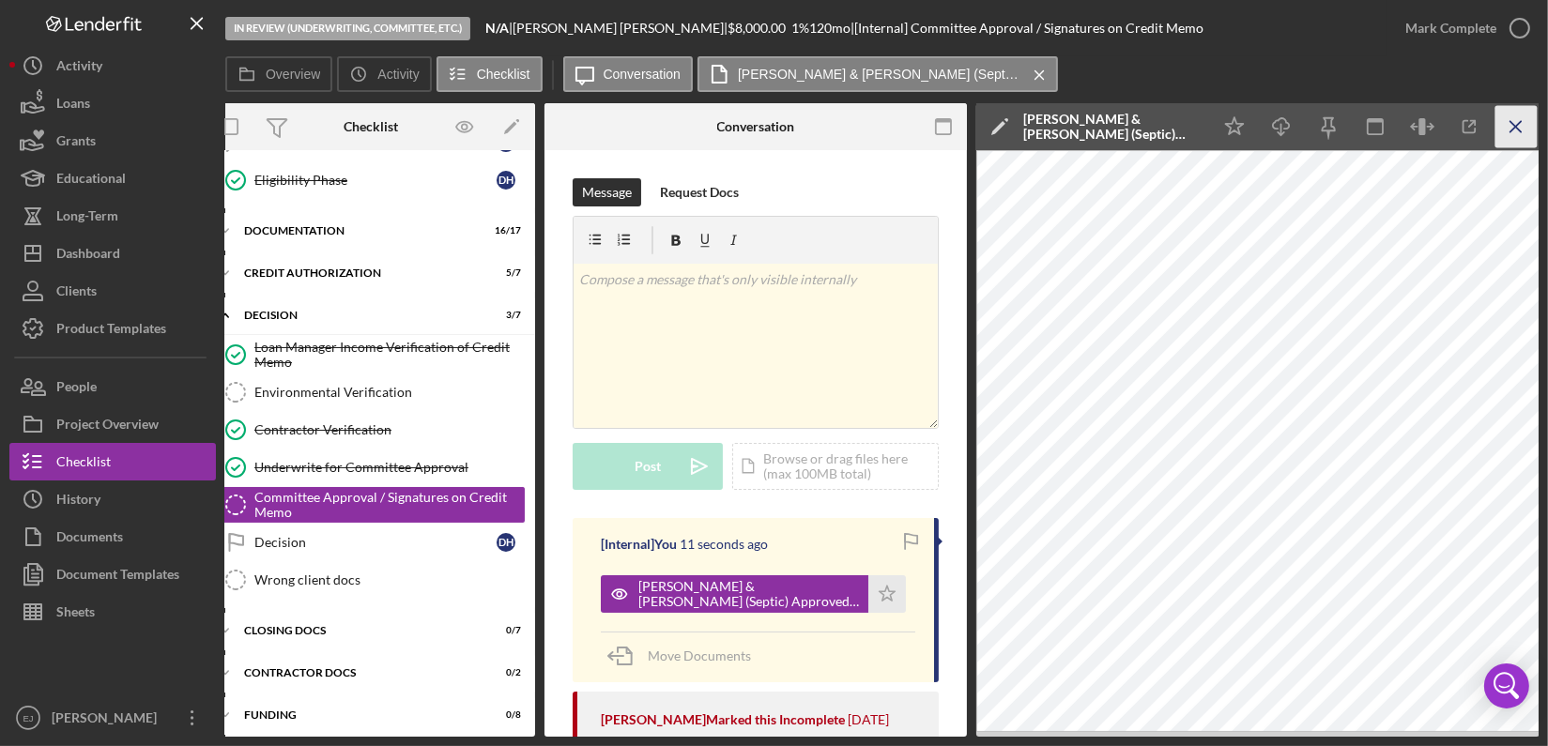
click at [1519, 139] on icon "Icon/Menu Close" at bounding box center [1516, 127] width 42 height 42
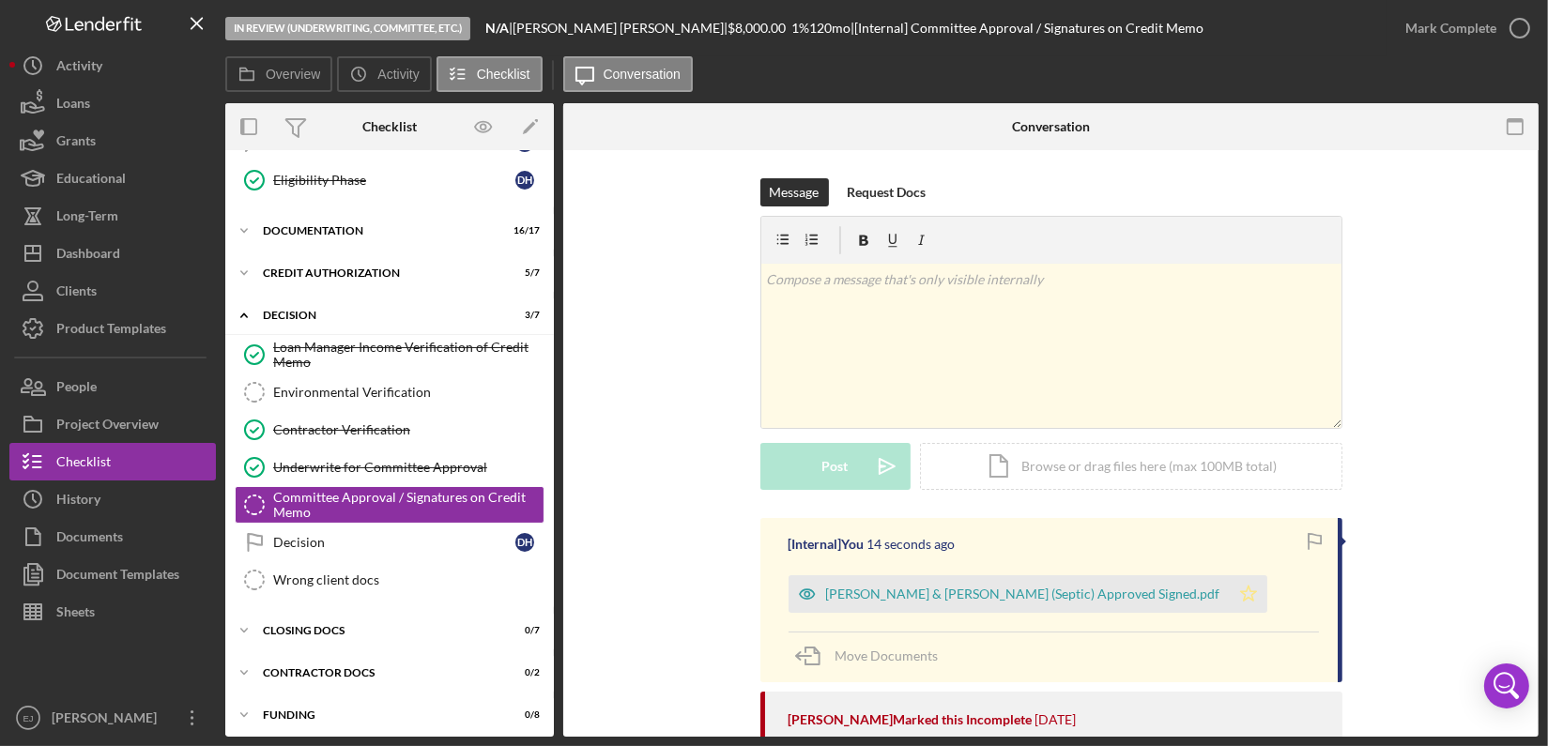
click at [1240, 600] on polygon "button" at bounding box center [1248, 593] width 16 height 15
click at [1526, 11] on icon "button" at bounding box center [1519, 28] width 47 height 47
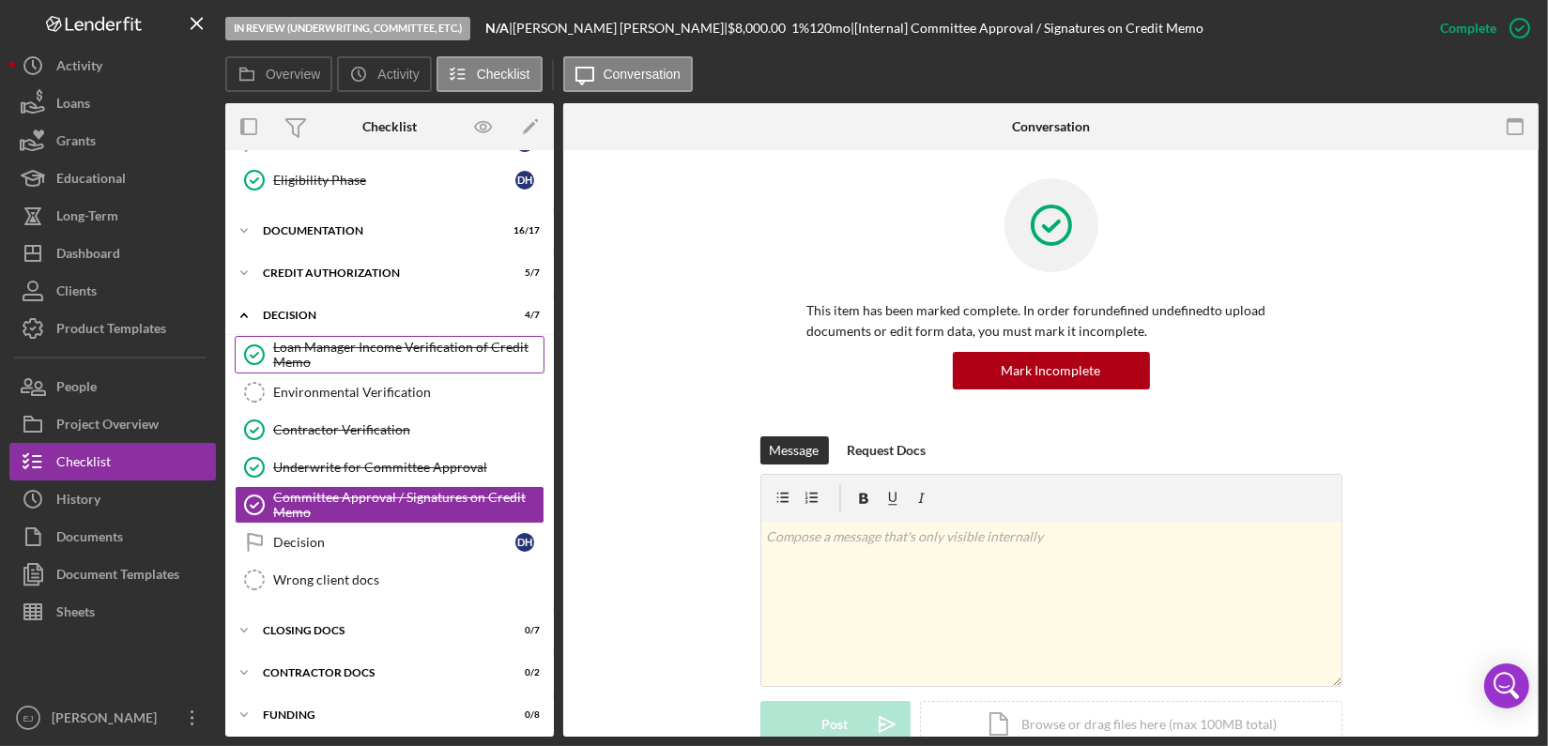
click at [487, 363] on div "Loan Manager Income Verification of Credit Memo" at bounding box center [408, 355] width 270 height 30
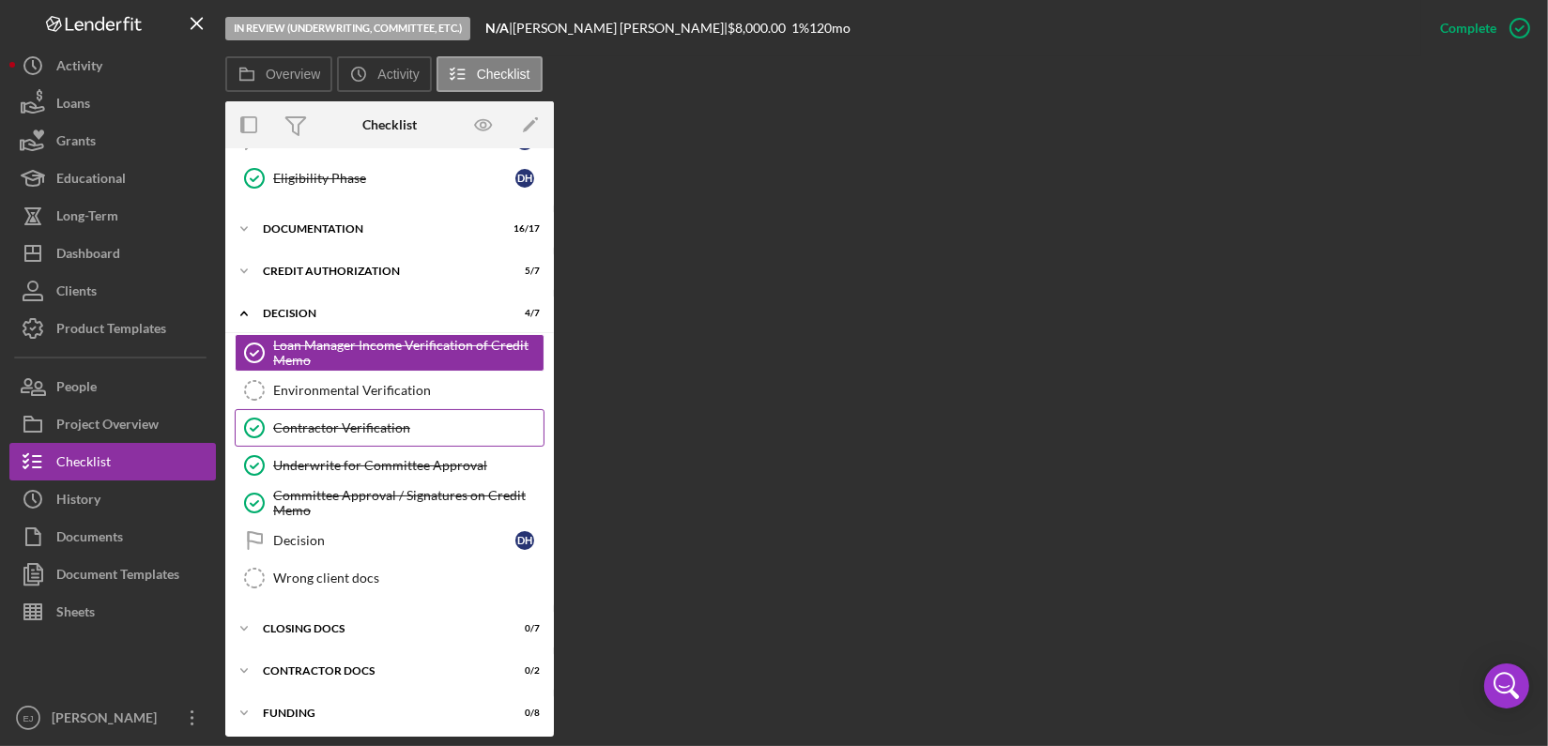
scroll to position [641, 0]
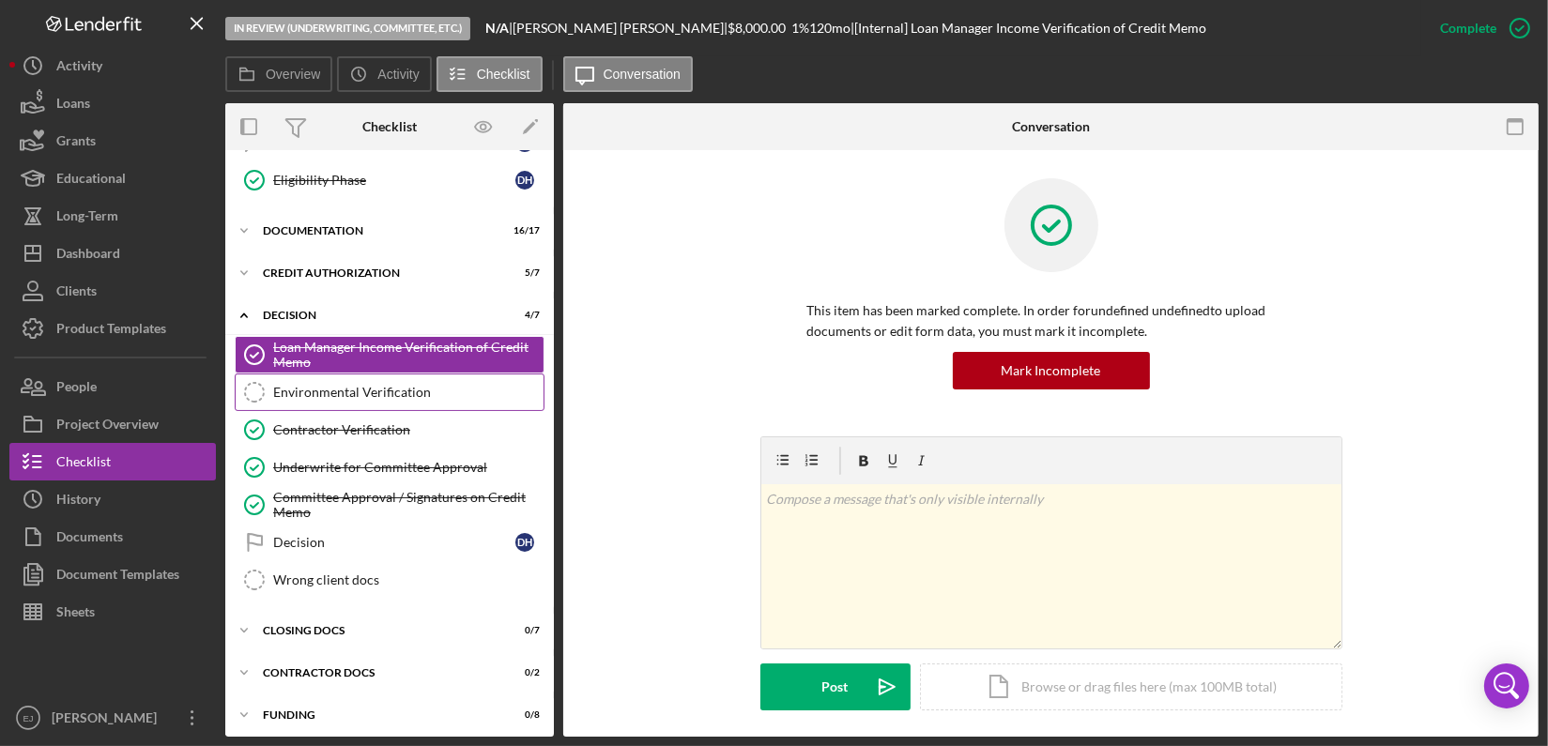
click at [478, 398] on link "Environmental Verification Environmental Verification" at bounding box center [390, 393] width 310 height 38
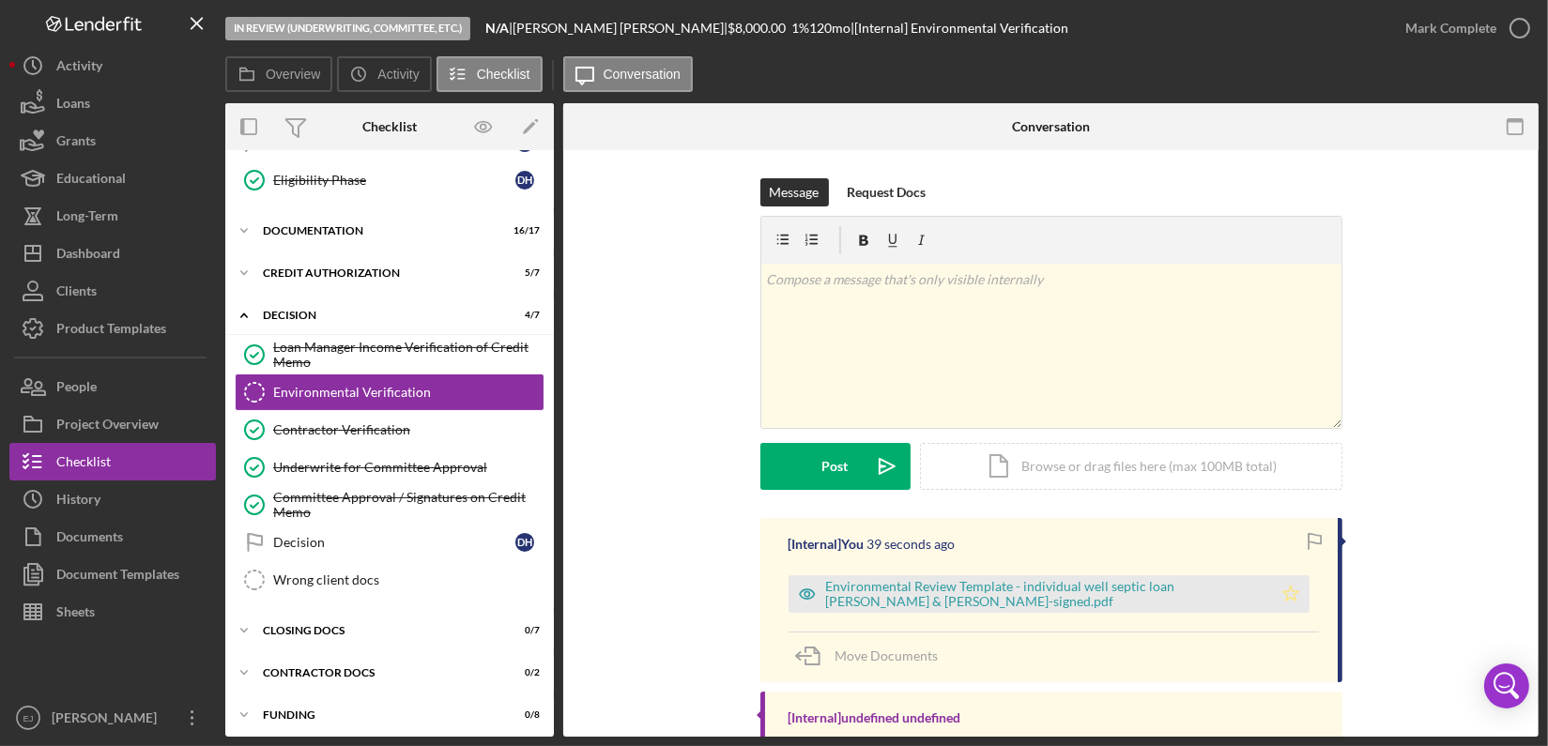
click at [1289, 603] on icon "Icon/Star" at bounding box center [1291, 594] width 38 height 38
click at [1514, 41] on icon "button" at bounding box center [1519, 28] width 47 height 47
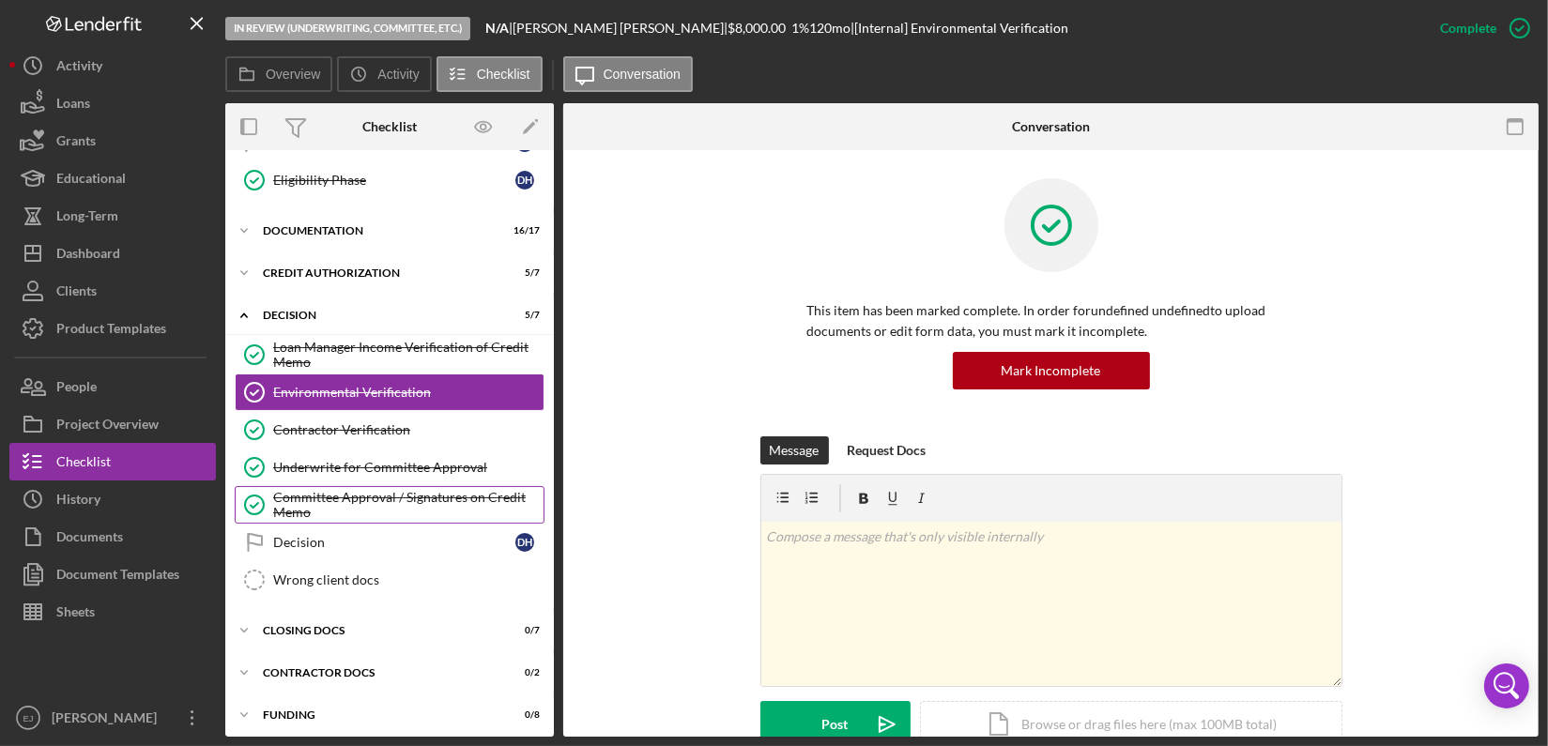
click at [425, 501] on div "Committee Approval / Signatures on Credit Memo" at bounding box center [408, 505] width 270 height 30
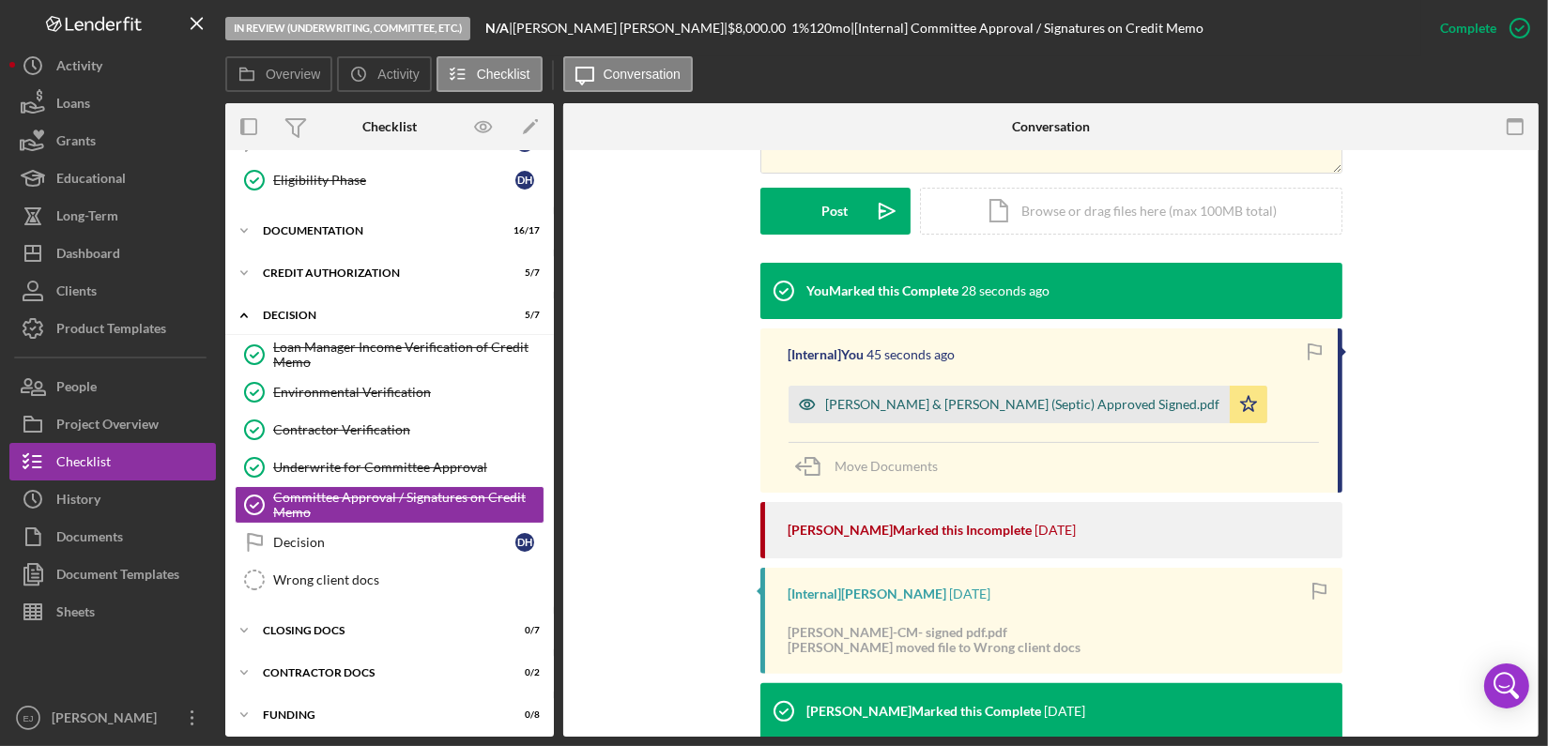
click at [877, 409] on div "Hallauer,Darrell & Nancy-CM (Septic) Approved Signed.pdf" at bounding box center [1023, 404] width 394 height 15
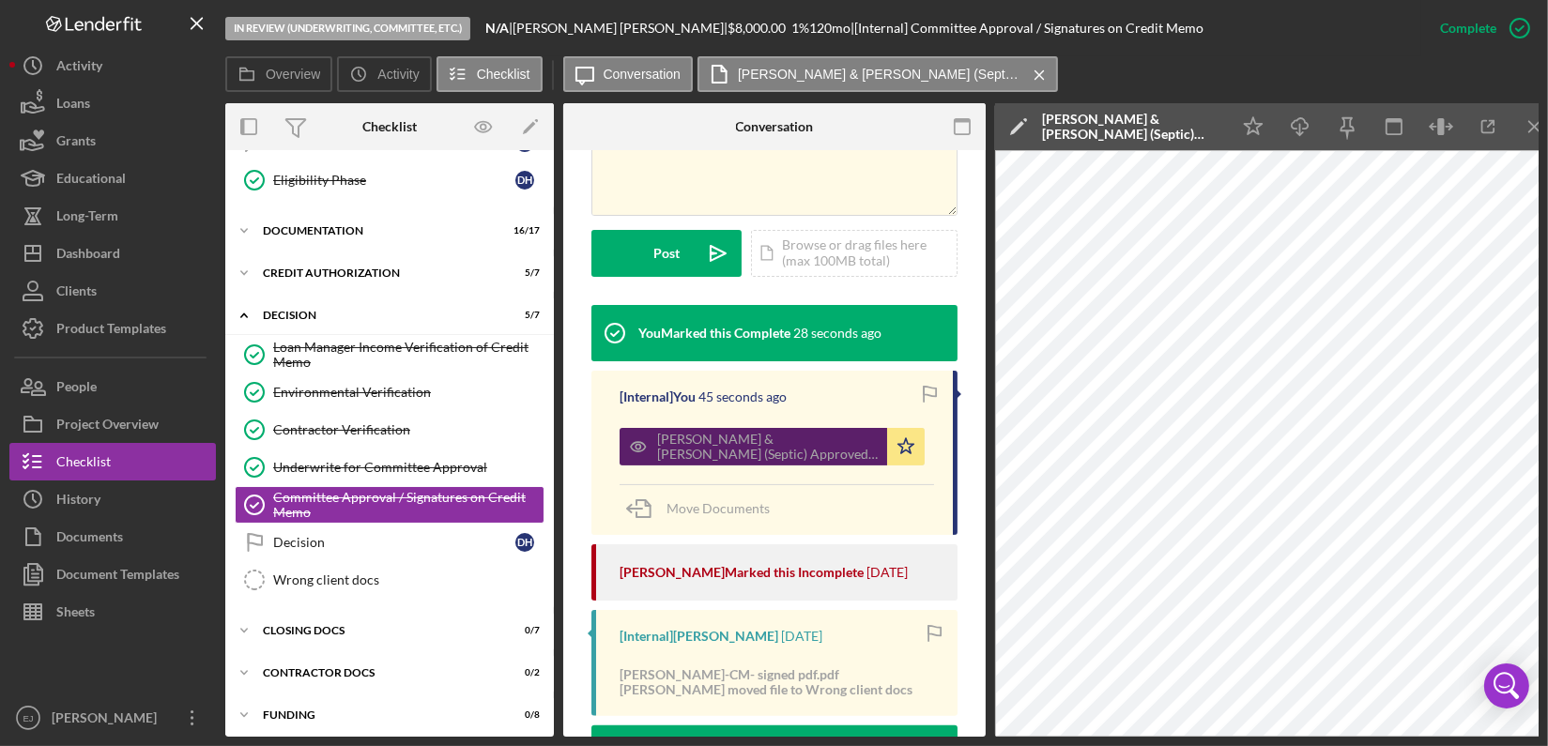
scroll to position [534, 0]
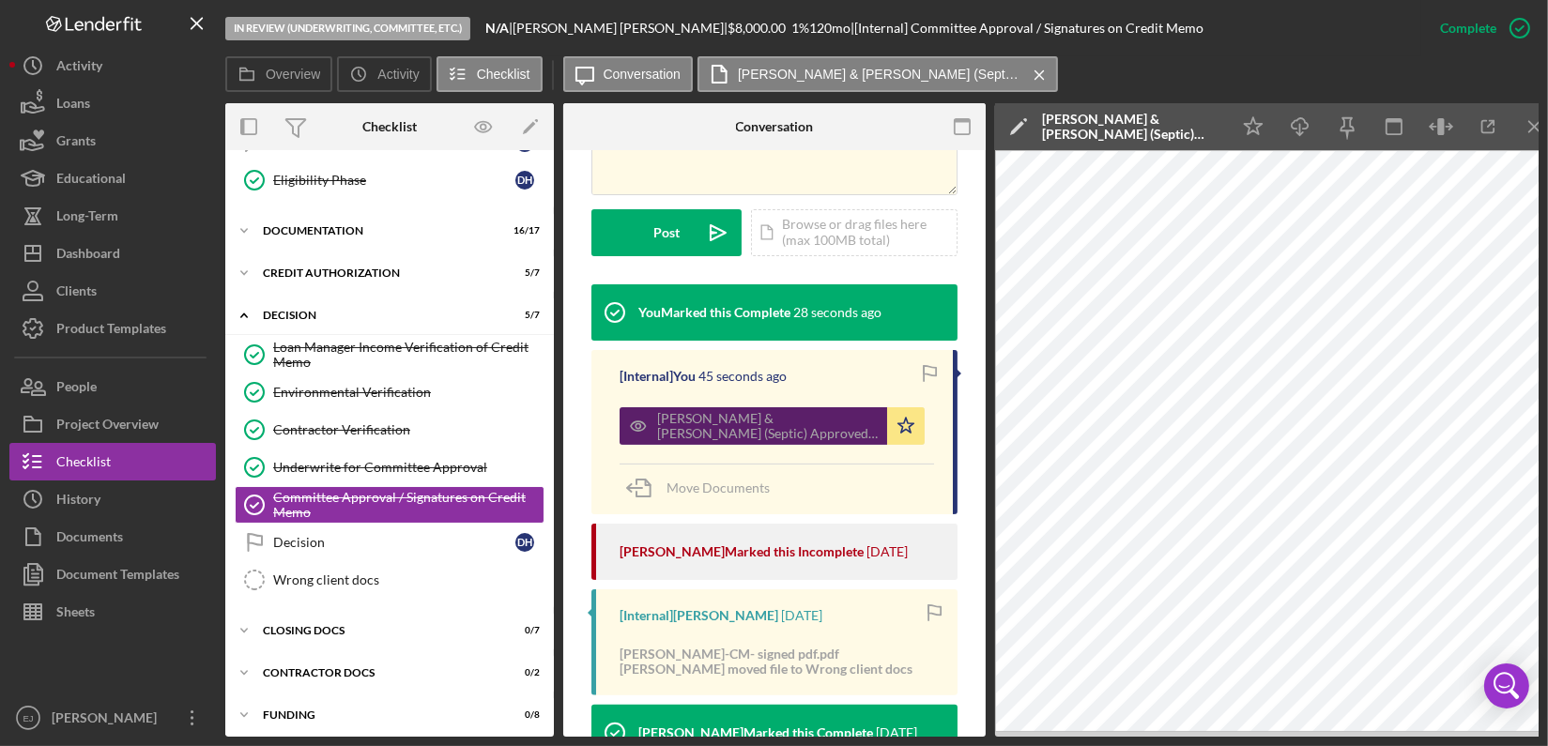
click at [877, 409] on div "Hallauer,Darrell & Nancy-CM (Septic) Approved Signed.pdf" at bounding box center [752, 426] width 267 height 38
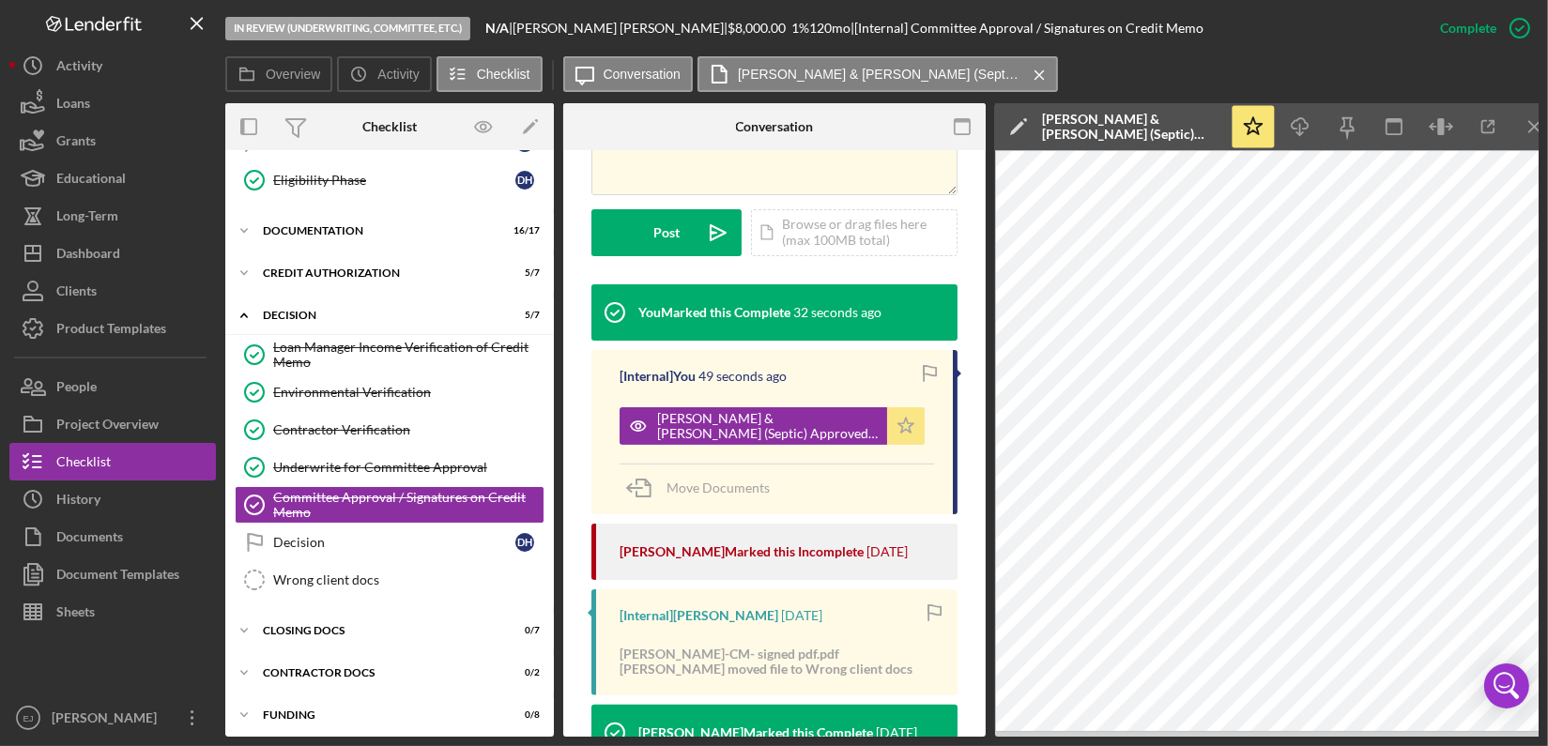
click at [887, 408] on icon "Icon/Star" at bounding box center [906, 426] width 38 height 38
click at [887, 408] on div "button" at bounding box center [906, 426] width 38 height 38
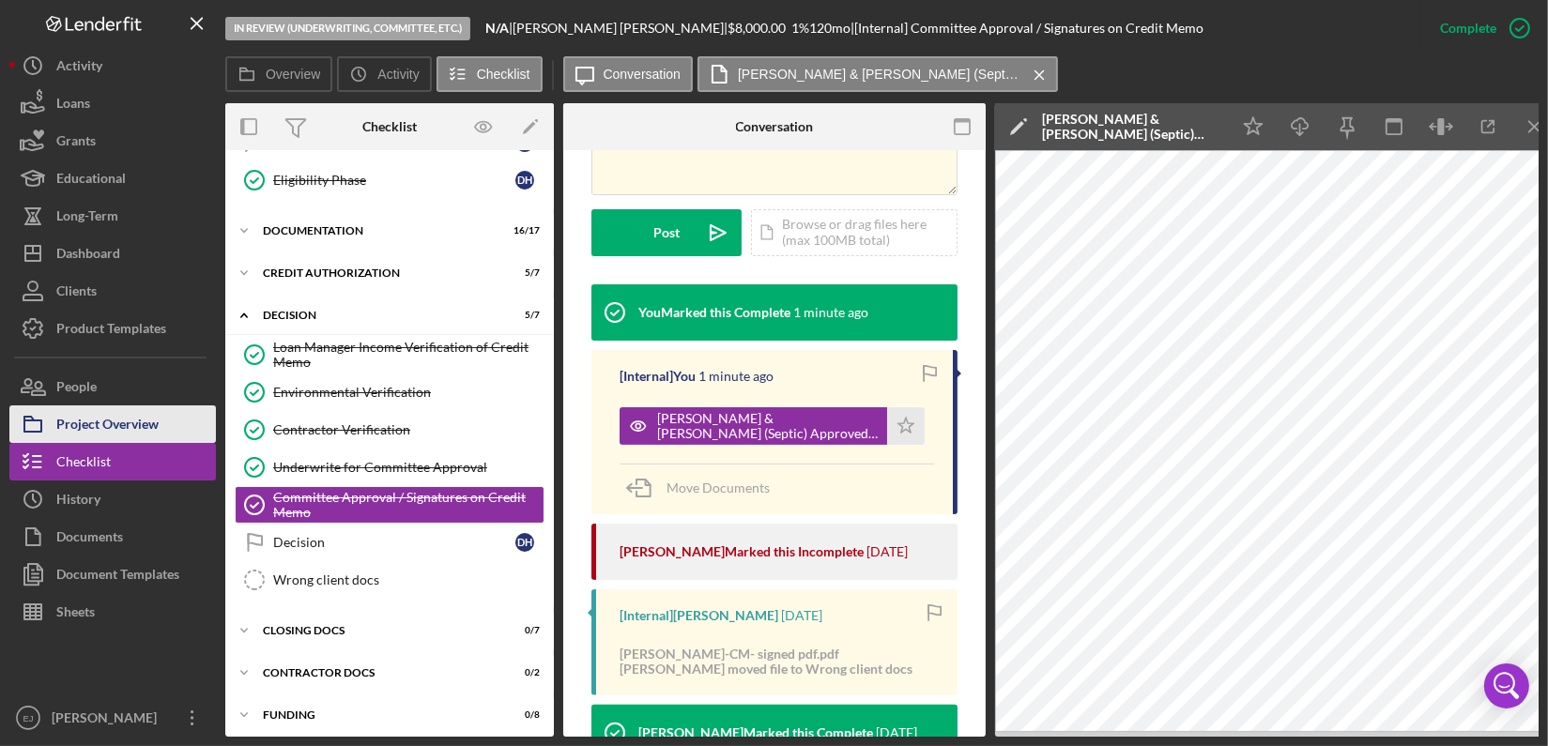
click at [82, 432] on div "Project Overview" at bounding box center [107, 426] width 102 height 42
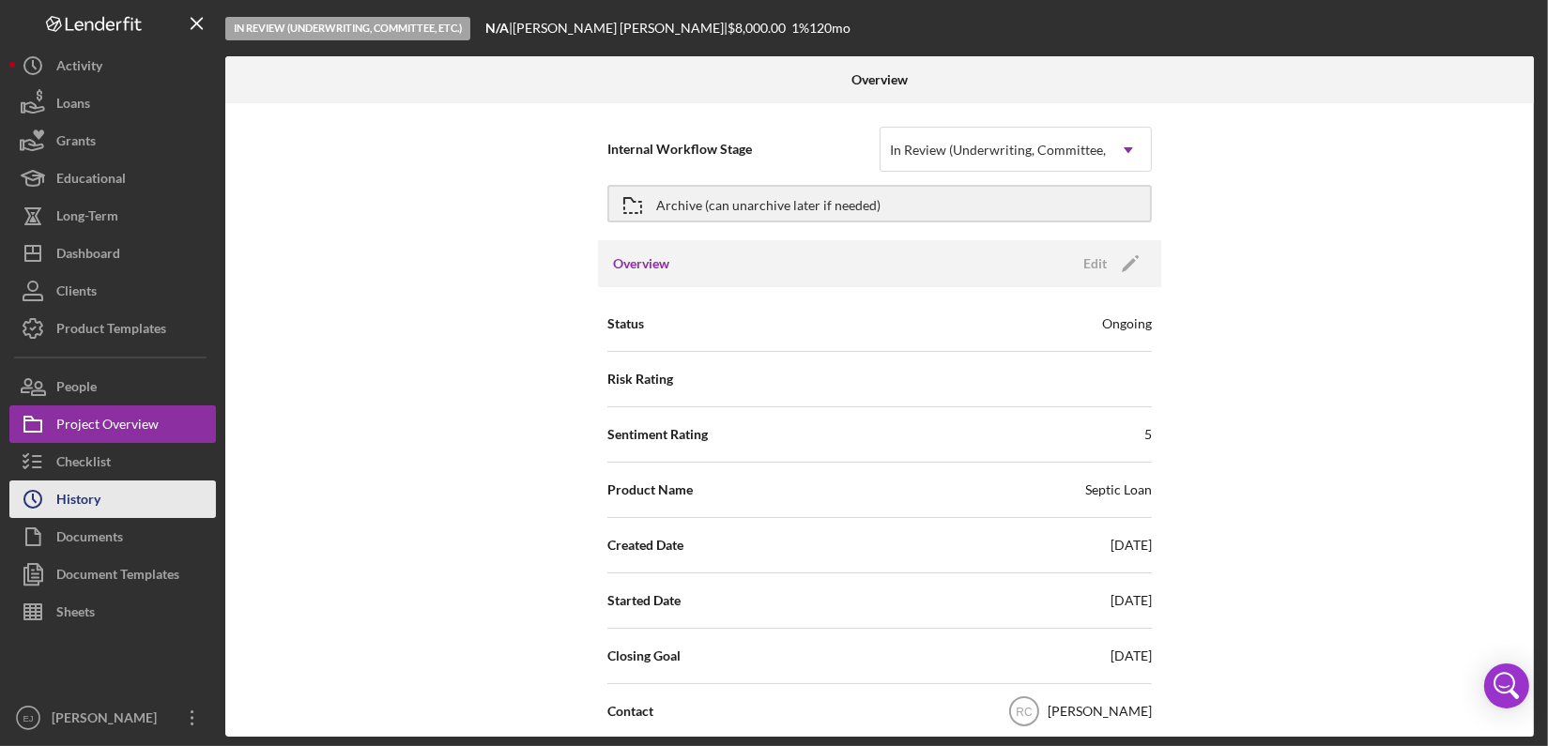
click at [86, 513] on div "History" at bounding box center [78, 502] width 44 height 42
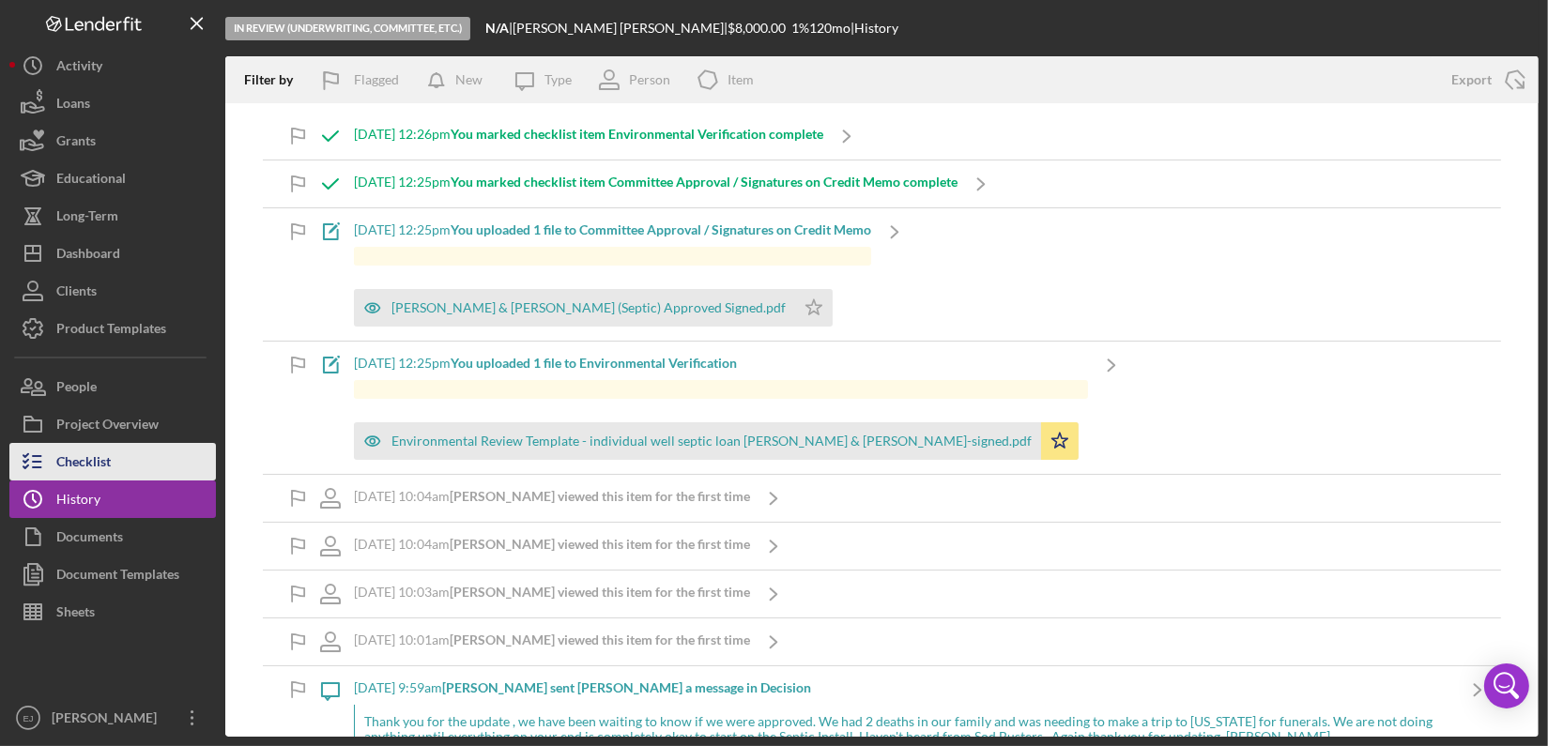
click at [99, 465] on div "Checklist" at bounding box center [83, 464] width 54 height 42
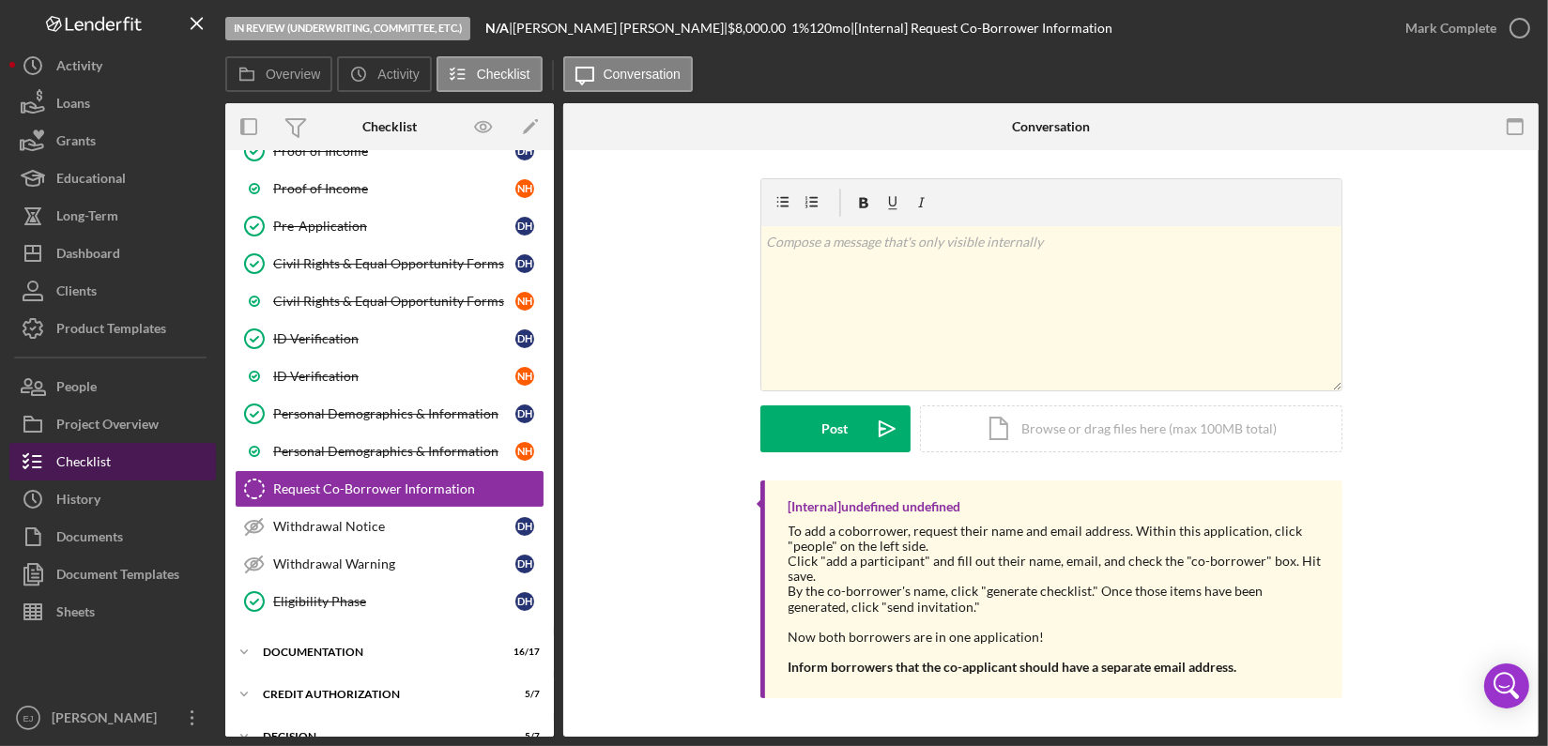
scroll to position [260, 0]
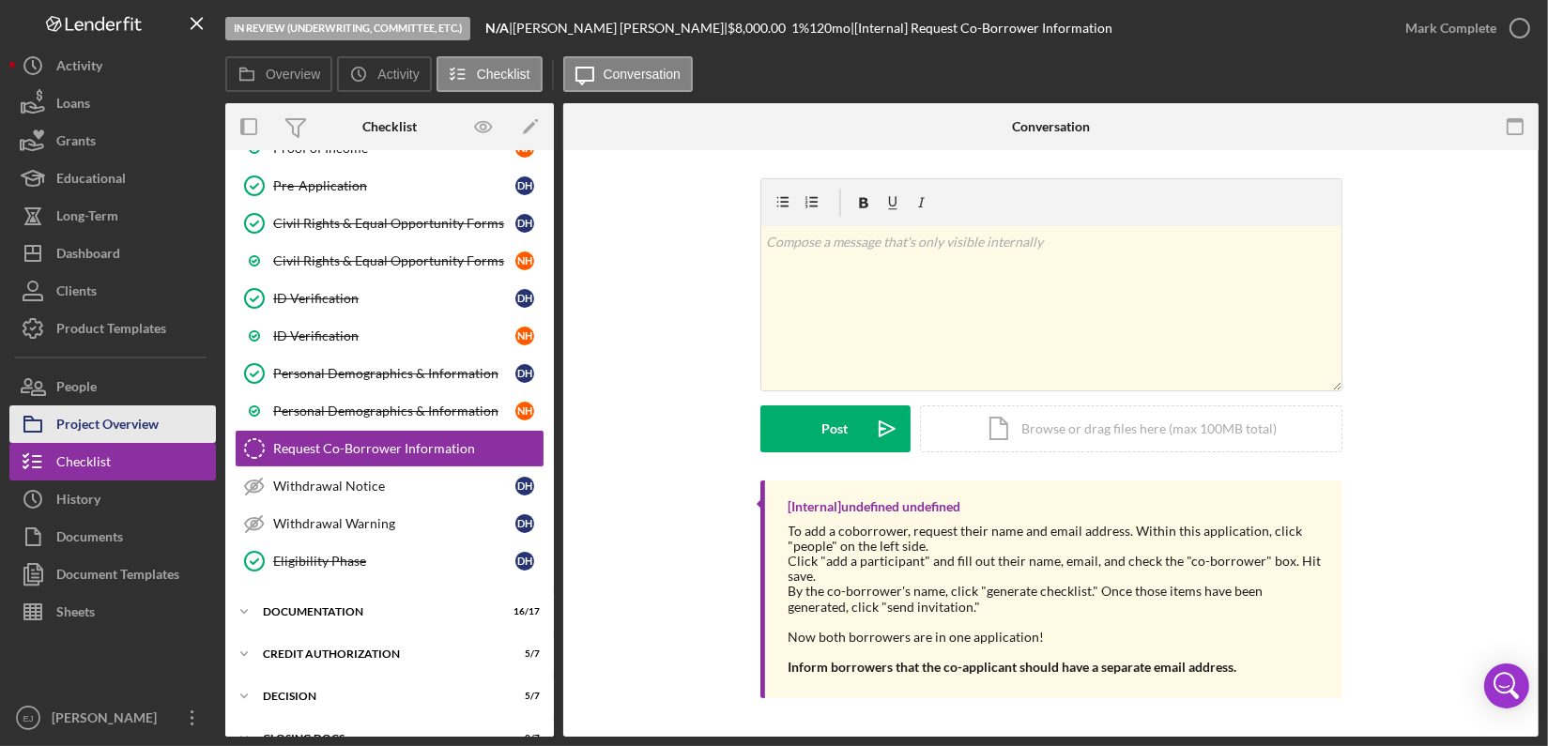
click at [87, 432] on div "Project Overview" at bounding box center [107, 426] width 102 height 42
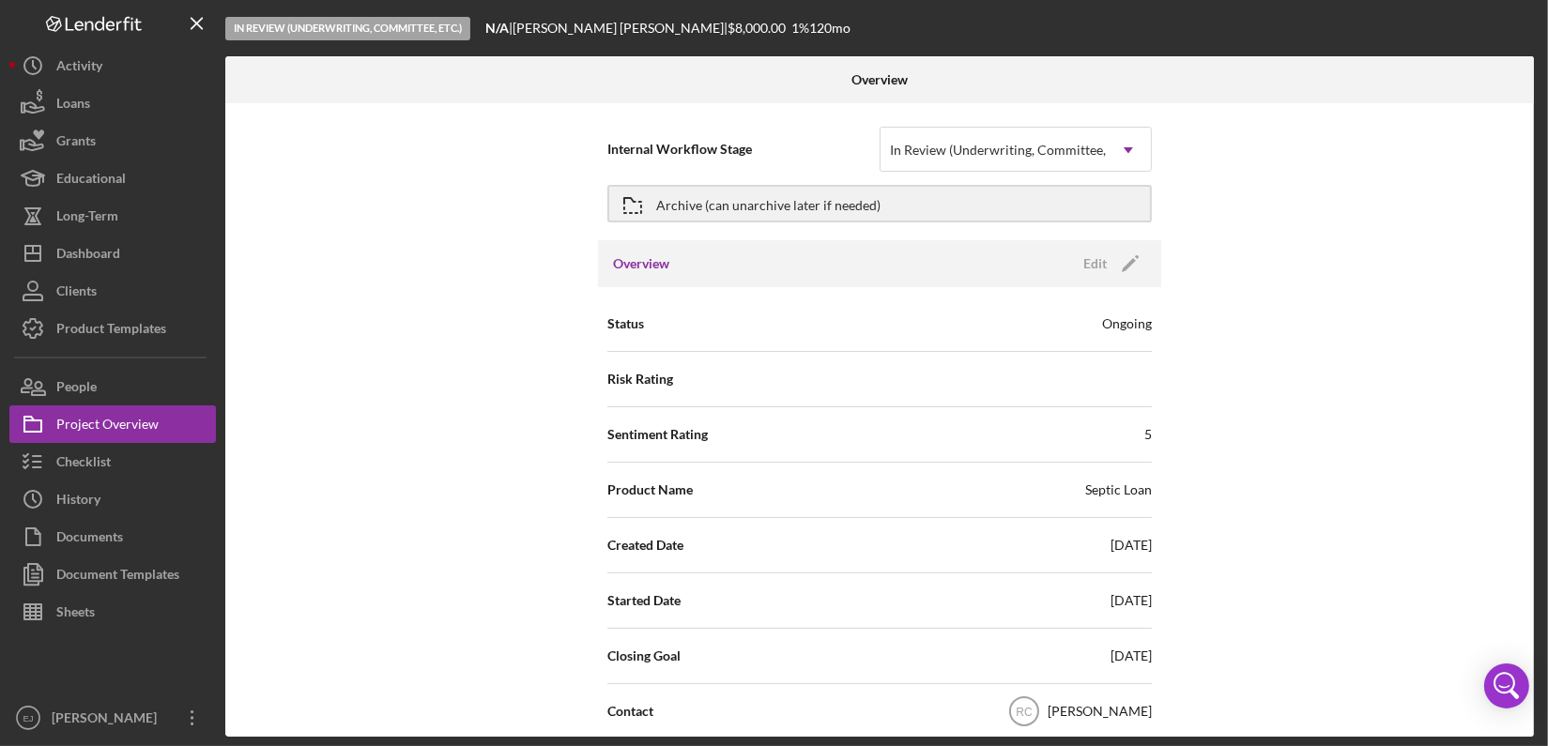
scroll to position [554, 0]
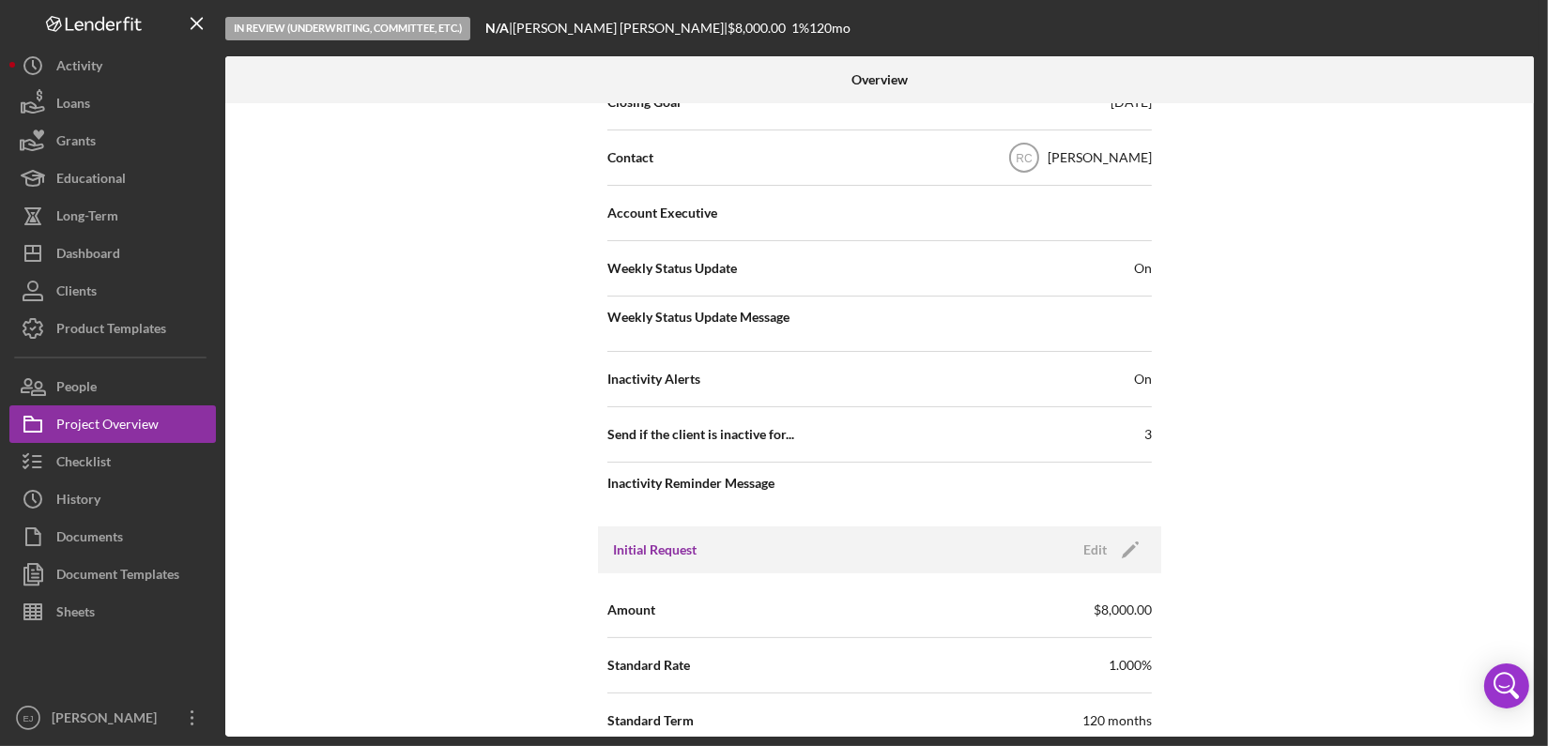
click at [1536, 143] on div "Overview Internal Workflow Stage In Review (Underwriting, Committee, Etc.) Icon…" at bounding box center [881, 396] width 1313 height 680
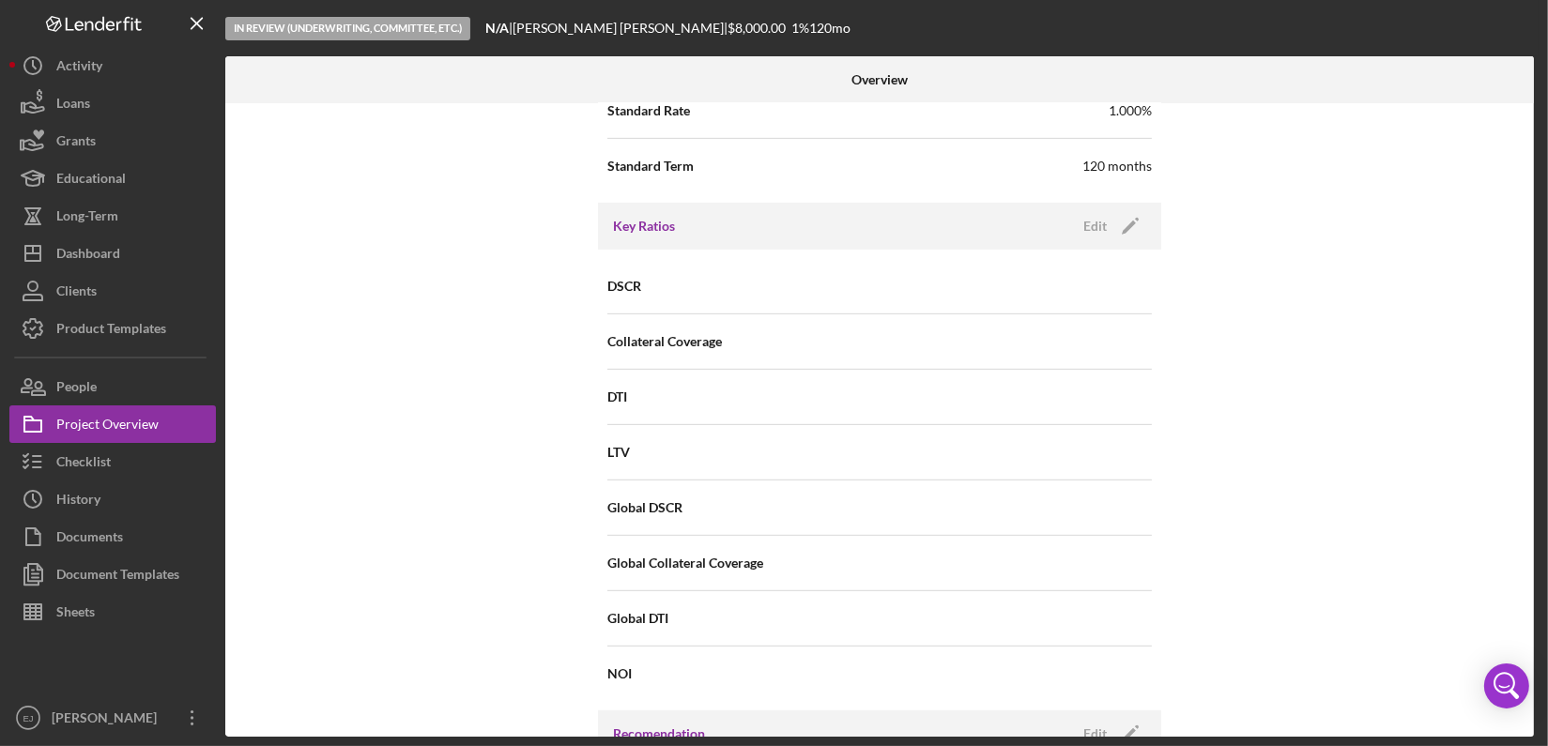
scroll to position [1662, 0]
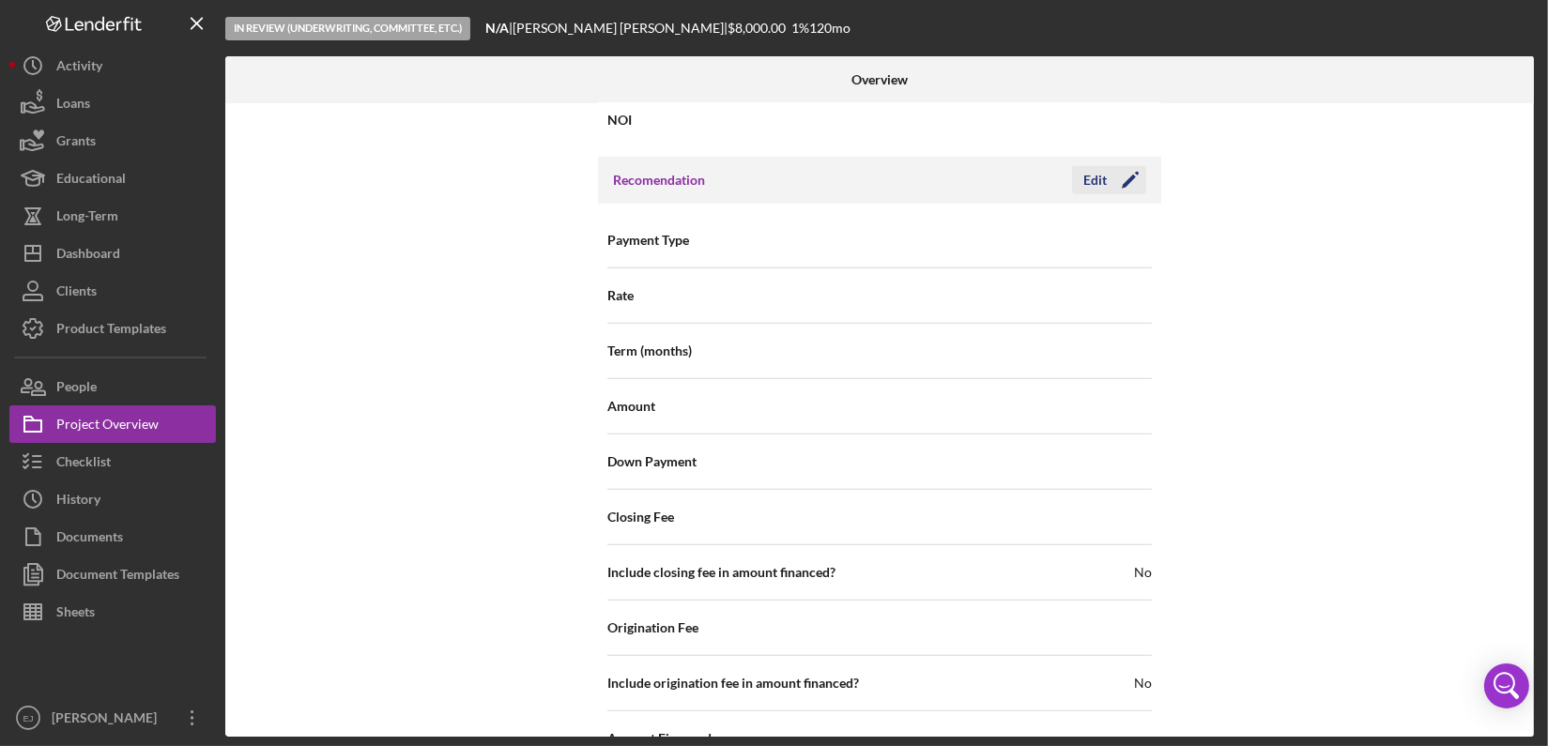
click at [1085, 173] on div "Edit" at bounding box center [1094, 180] width 23 height 28
click at [968, 635] on input at bounding box center [1015, 626] width 272 height 45
click at [802, 397] on span "Amount" at bounding box center [743, 406] width 272 height 19
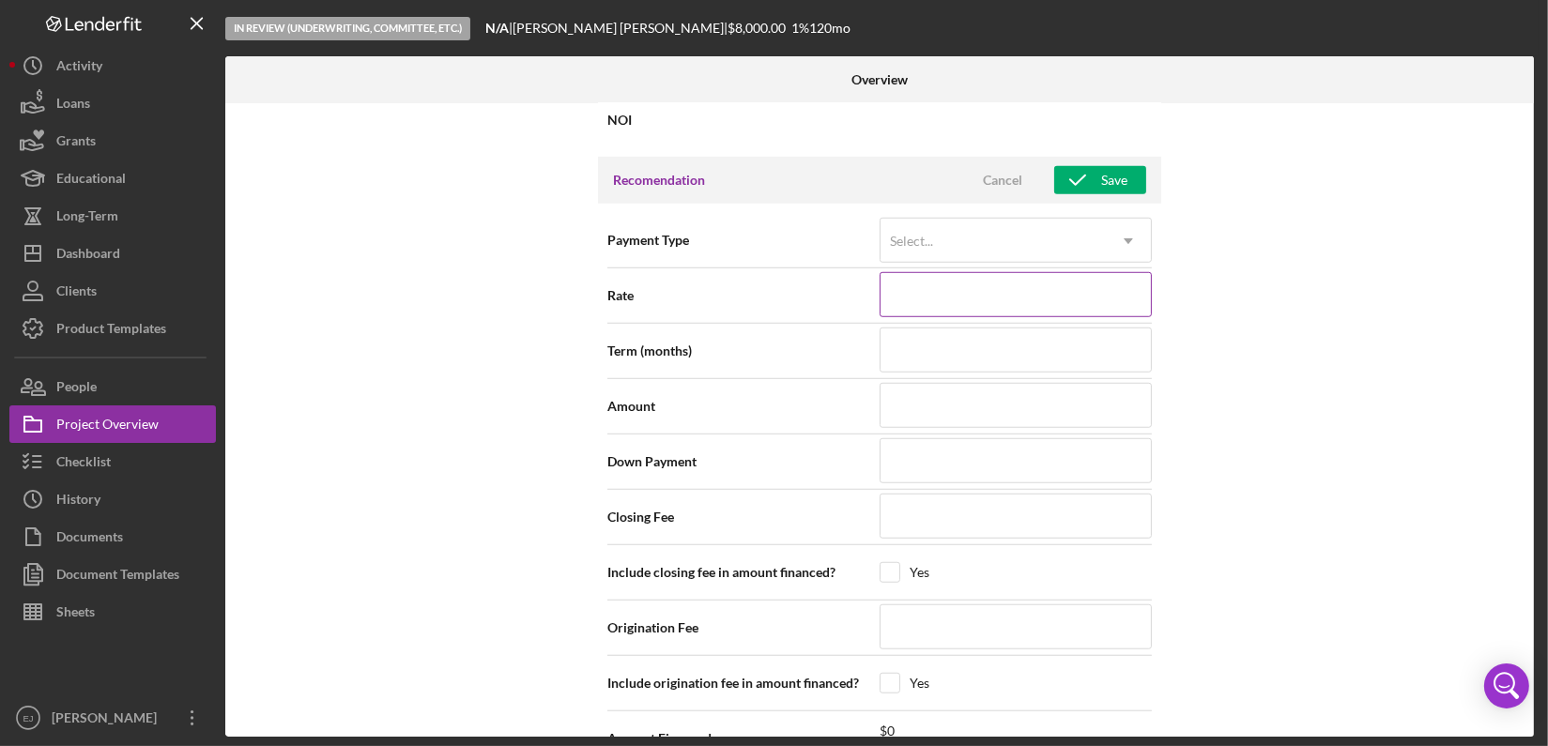
click at [1110, 299] on input at bounding box center [1015, 294] width 272 height 45
type input "1.000%"
click at [1030, 348] on input at bounding box center [1015, 350] width 272 height 45
type input "120"
click at [940, 400] on input at bounding box center [1015, 405] width 272 height 45
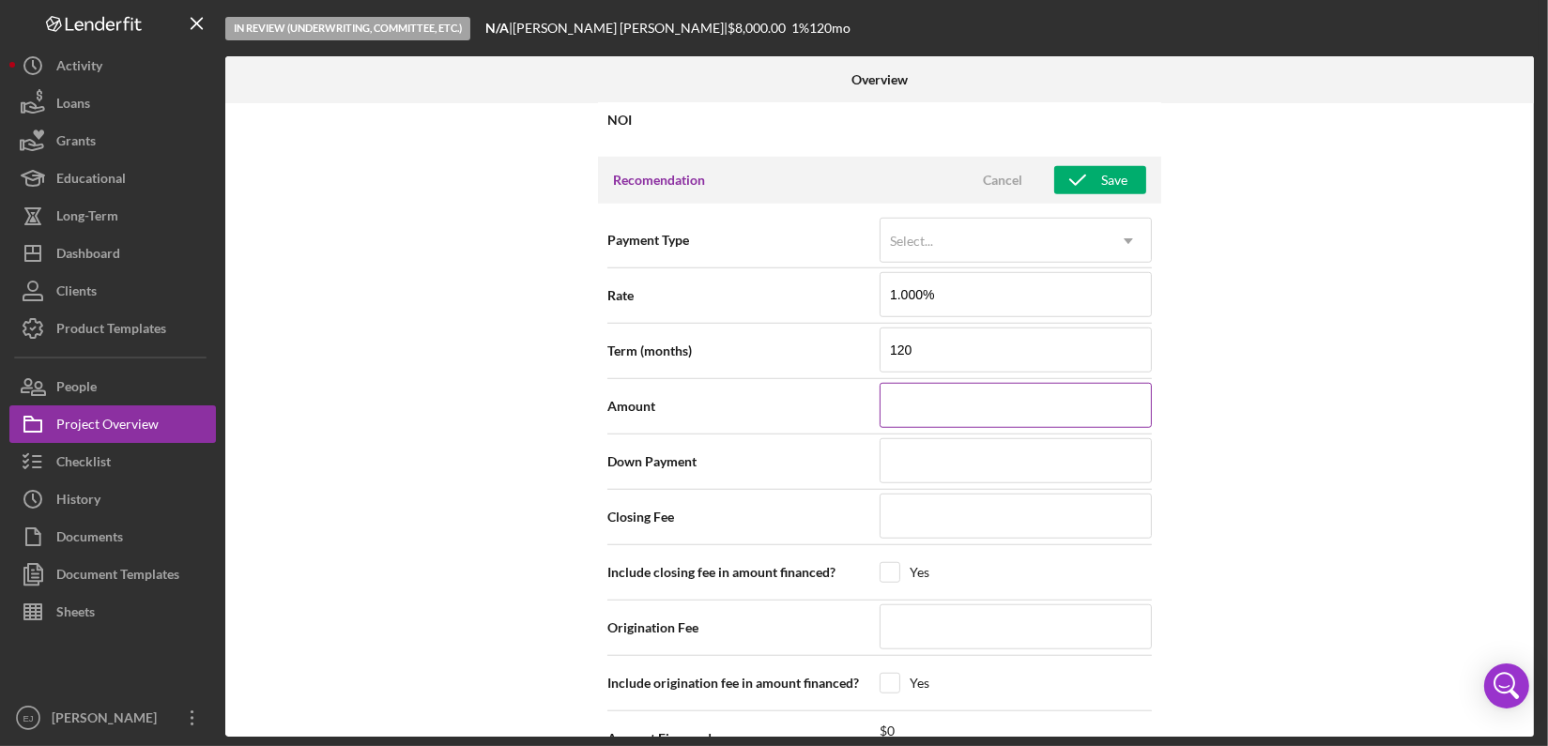
type input "$8"
type input "$89"
type input "$899"
type input "$8,990"
type input "$89,900"
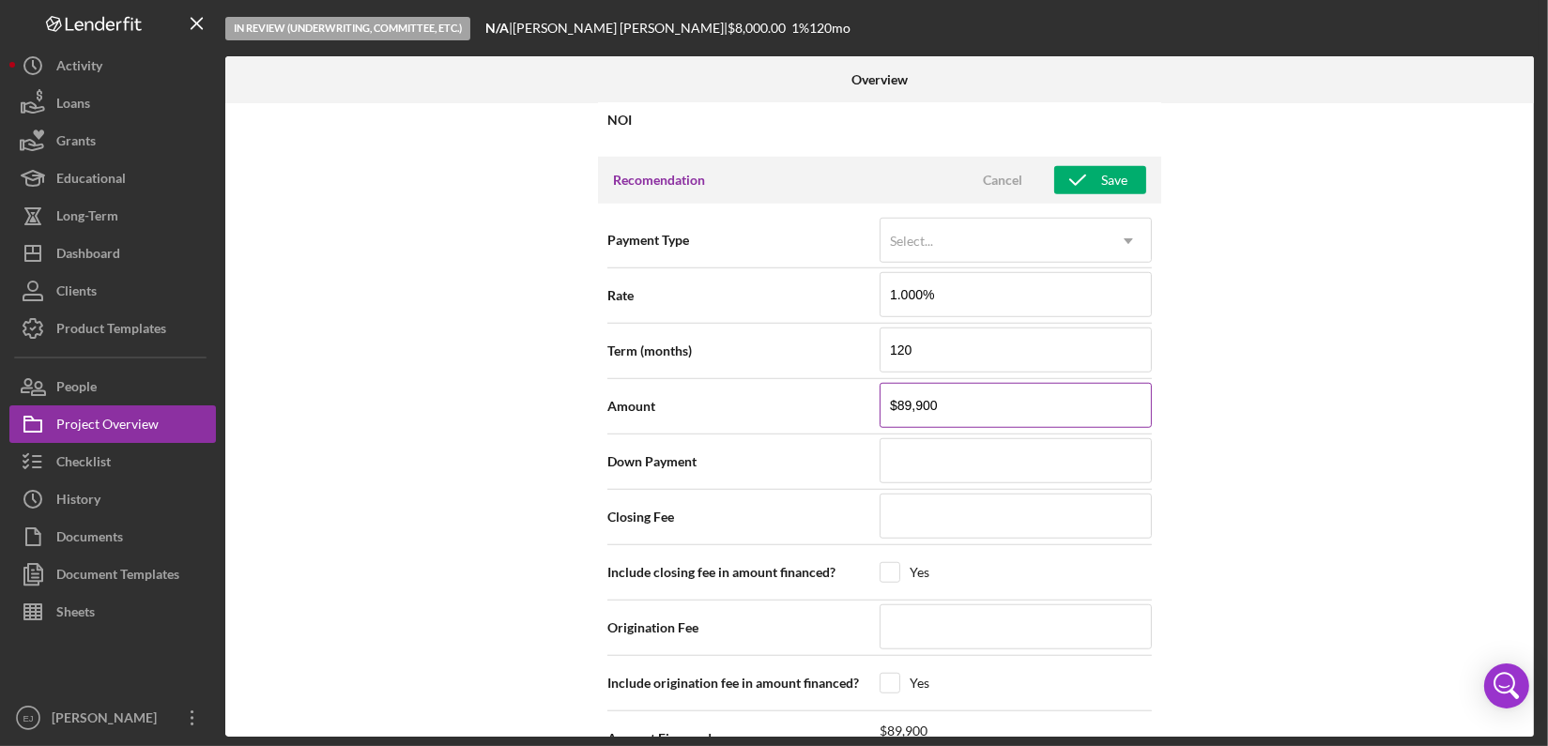
type input "$899,000"
type input "$89,900"
click at [901, 405] on input "$89,900" at bounding box center [1015, 405] width 272 height 45
click at [969, 405] on input "$89,900" at bounding box center [1015, 405] width 272 height 45
type input "$8,990"
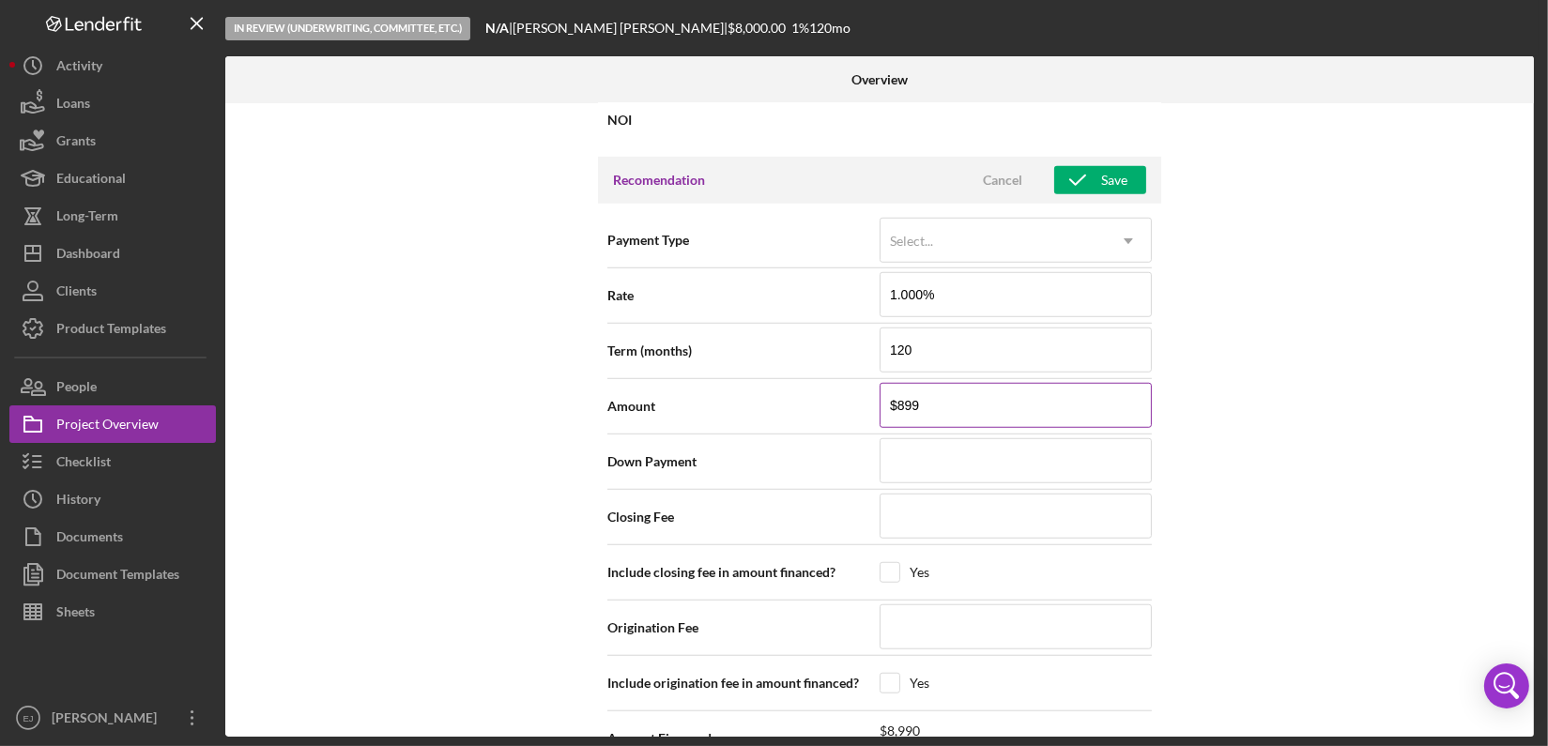
type input "$89"
type input "$8"
type input "$88"
type input "$8"
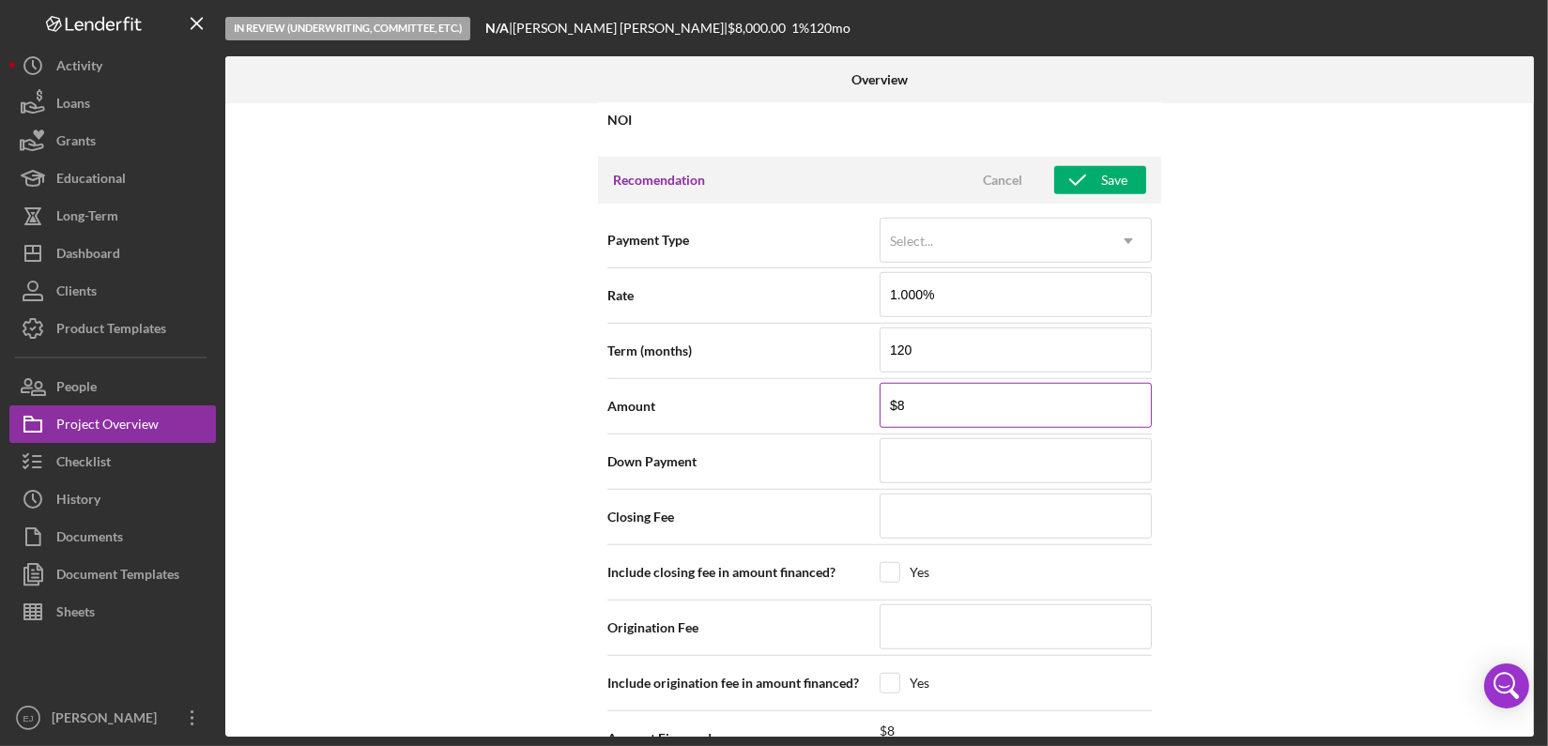
type input "$89"
type input "$899"
type input "$8,990"
type input "$89,900"
type input "$899,000"
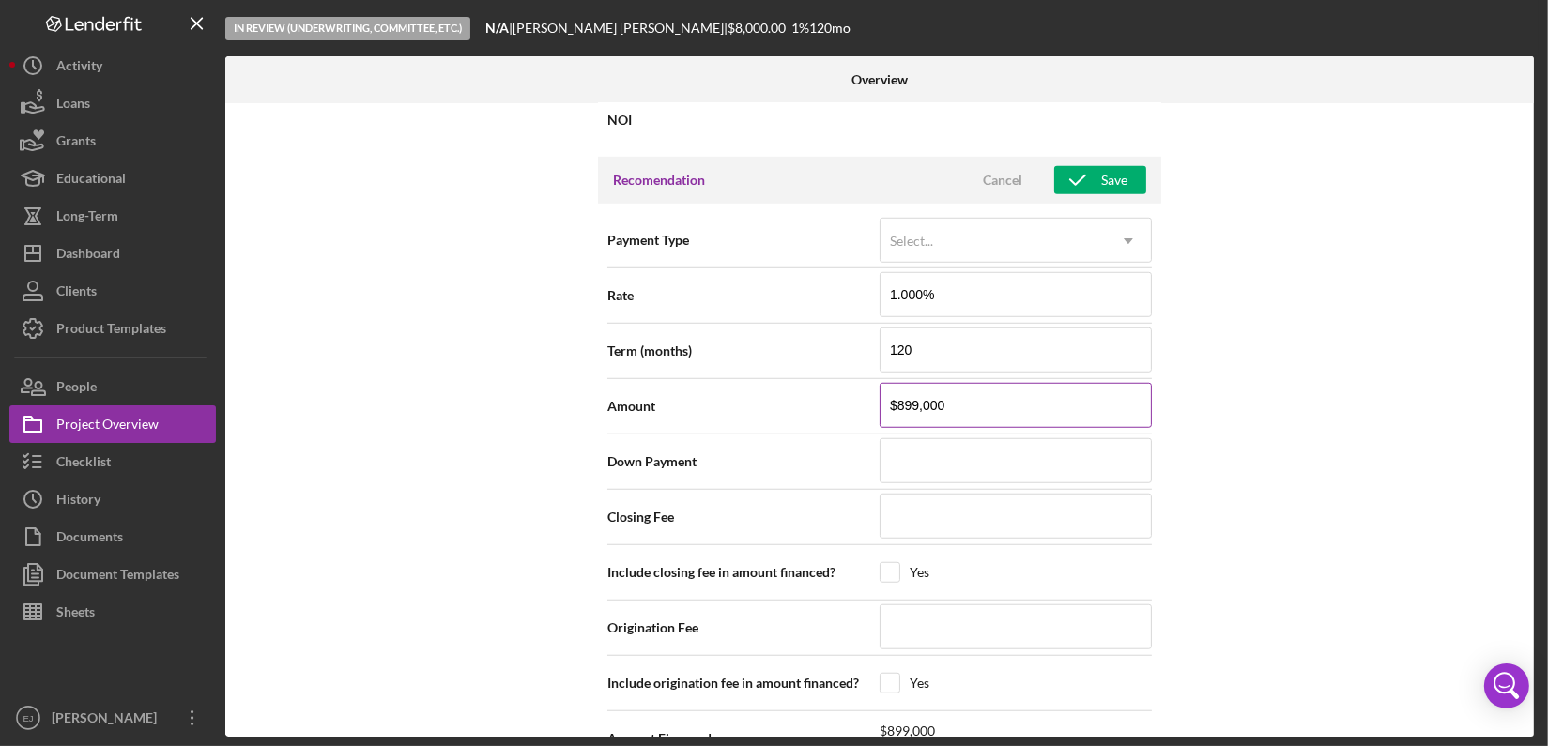
type input "$89,900"
type input "$8,990"
type input "$899"
type input "$8,990"
type input "$89,900"
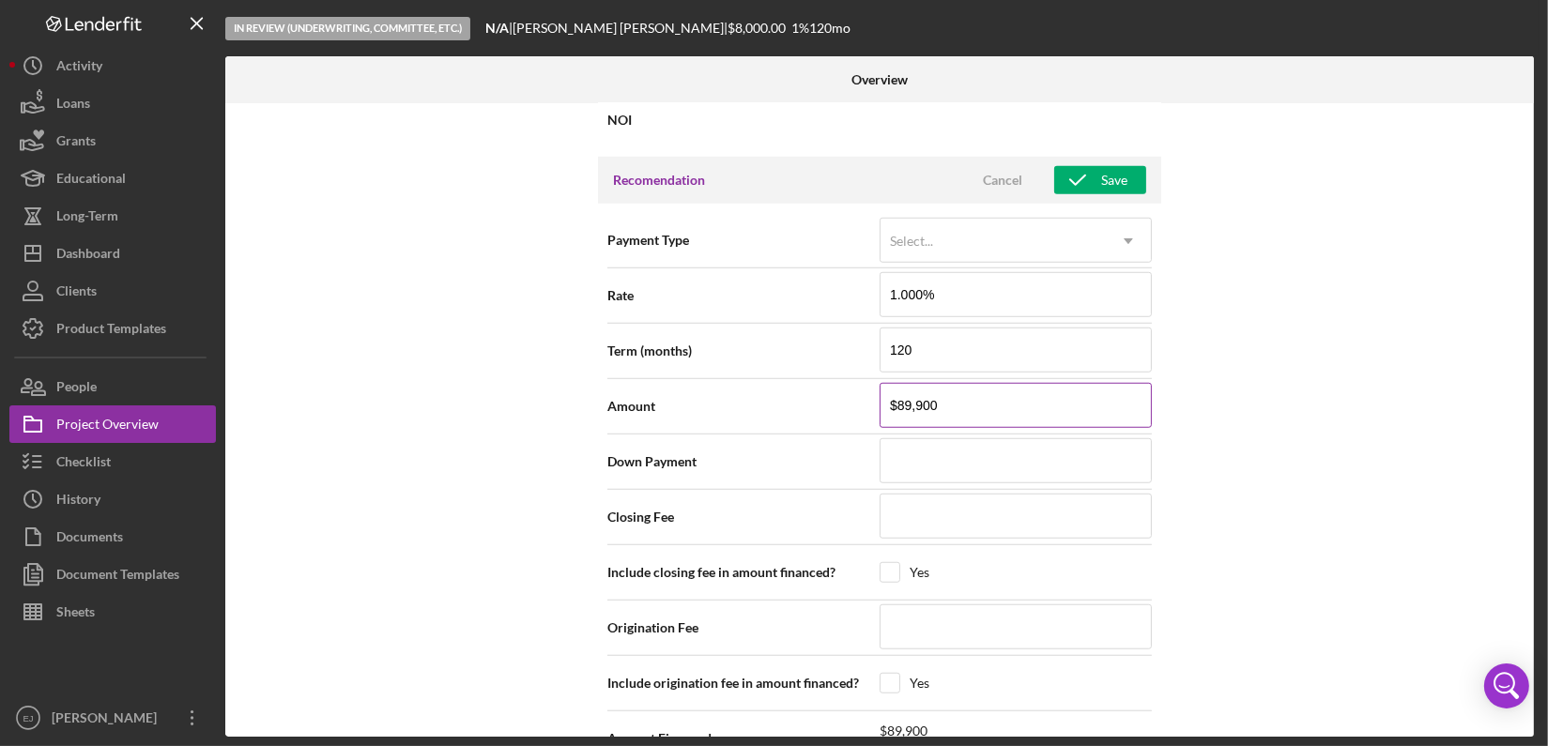
type input "$899,000"
type input "$89,900"
click at [951, 459] on input at bounding box center [1015, 460] width 272 height 45
click at [923, 513] on input at bounding box center [1015, 516] width 272 height 45
click at [958, 618] on input at bounding box center [1015, 626] width 272 height 45
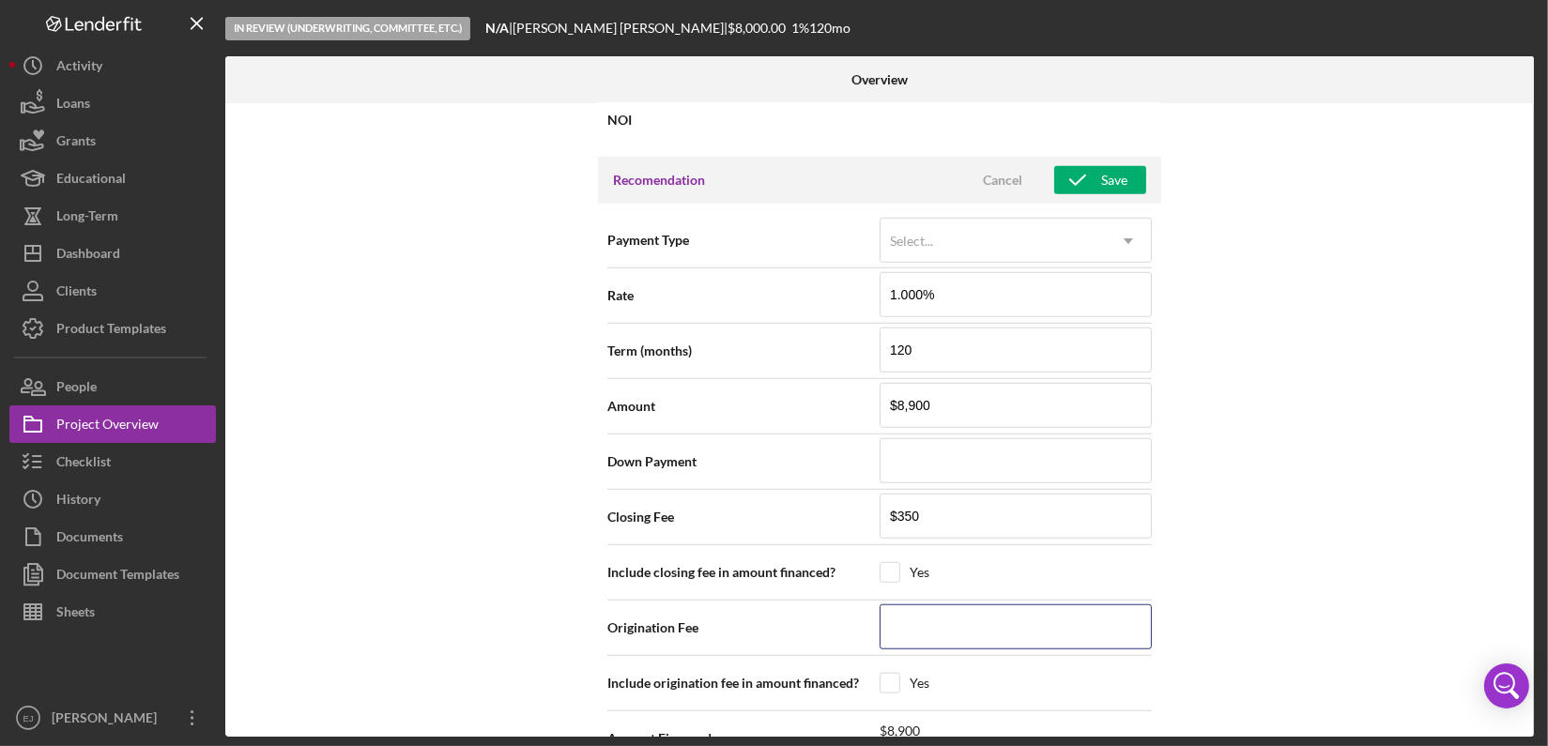
click at [1534, 726] on div "Overview Internal Workflow Stage In Review (Underwriting, Committee, Etc.) Icon…" at bounding box center [881, 396] width 1313 height 680
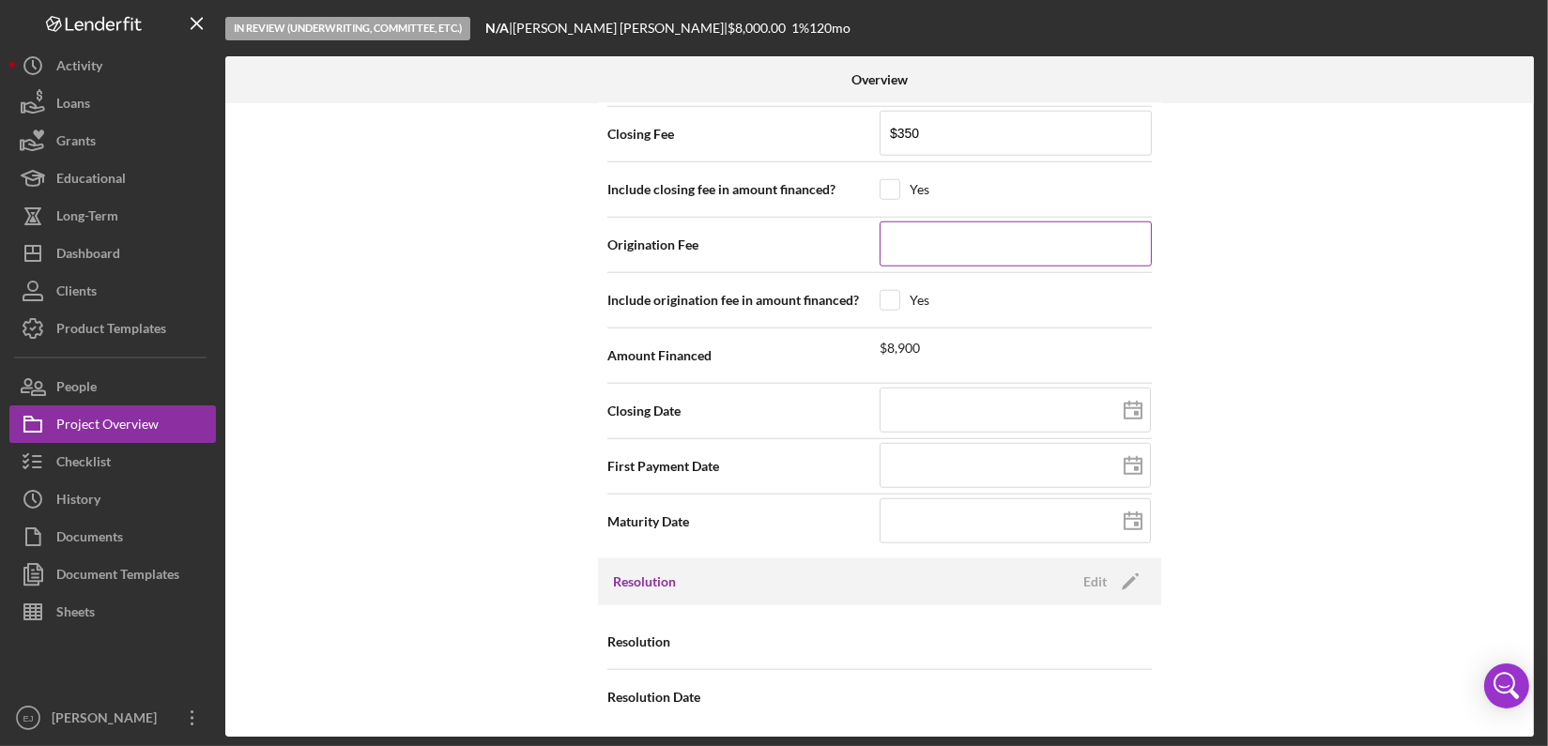
click at [930, 246] on input at bounding box center [1015, 243] width 272 height 45
click at [1319, 236] on div "Internal Workflow Stage In Review (Underwriting, Committee, Etc.) Icon/Dropdown…" at bounding box center [879, 420] width 1308 height 634
click at [1539, 674] on div "In Review (Underwriting, Committee, Etc.) N/A | Darrell Hallauer | $8,000.00 1 …" at bounding box center [774, 373] width 1548 height 746
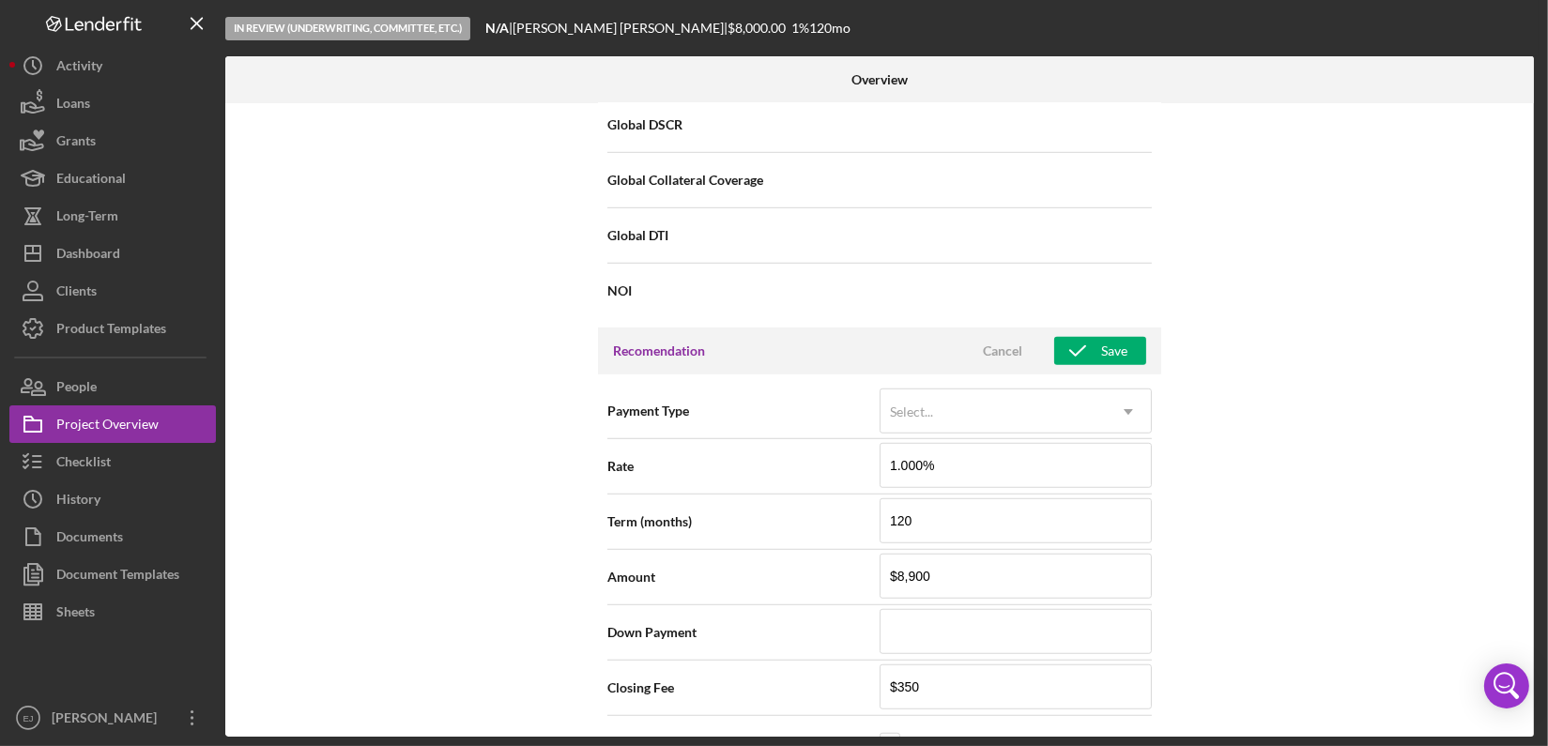
scroll to position [938, 0]
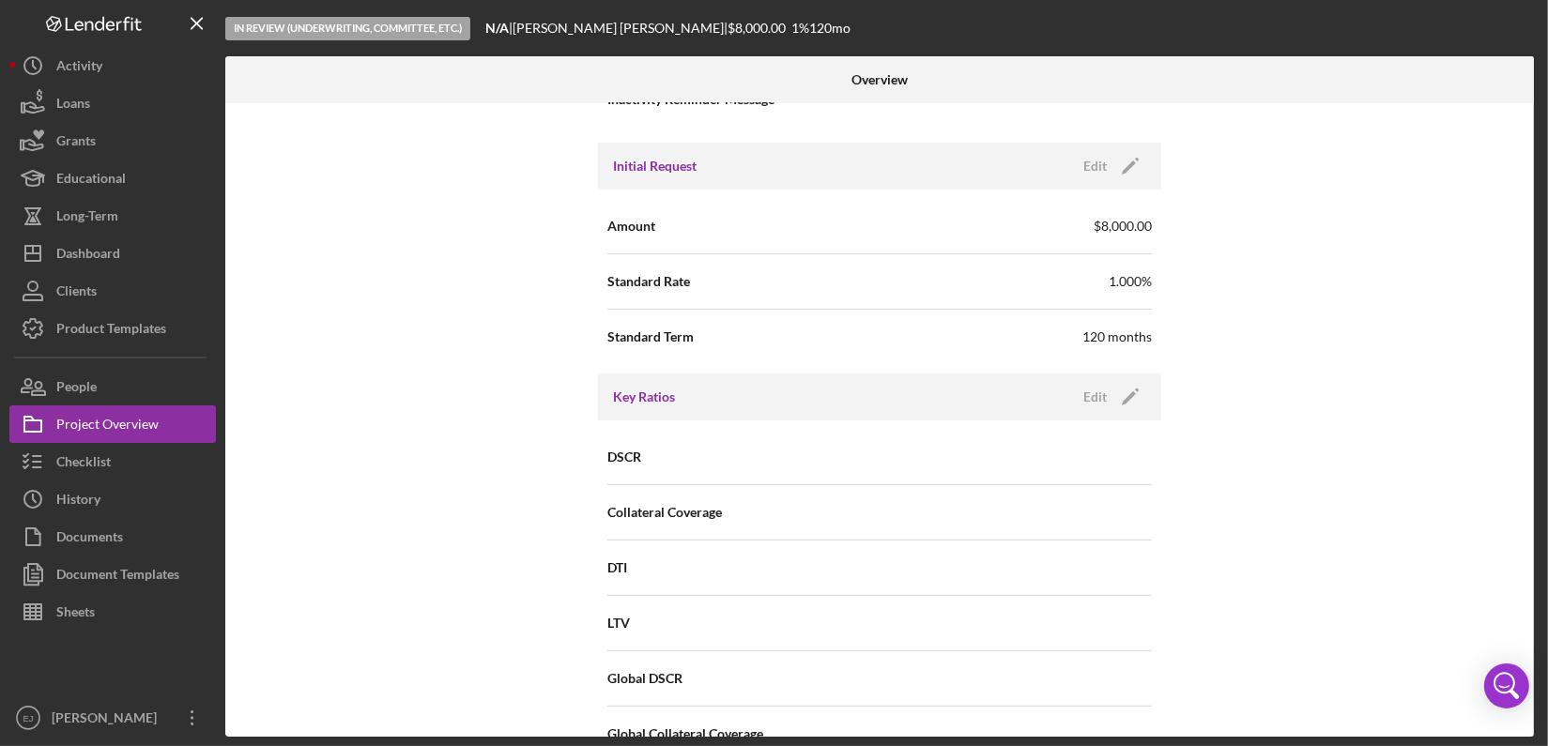
click at [1528, 492] on div "Internal Workflow Stage In Review (Underwriting, Committee, Etc.) Icon/Dropdown…" at bounding box center [879, 420] width 1308 height 634
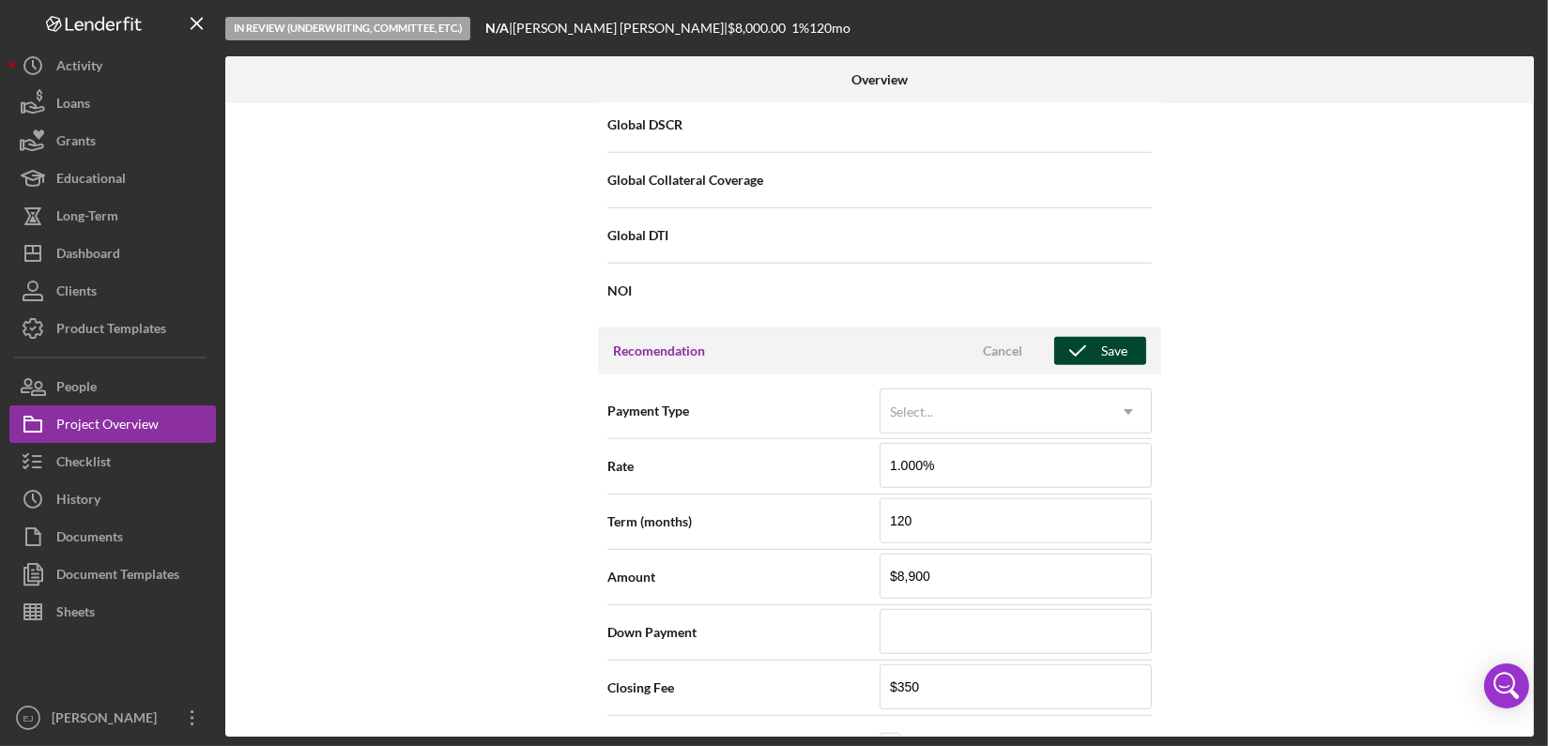
click at [1093, 357] on icon "button" at bounding box center [1077, 351] width 47 height 47
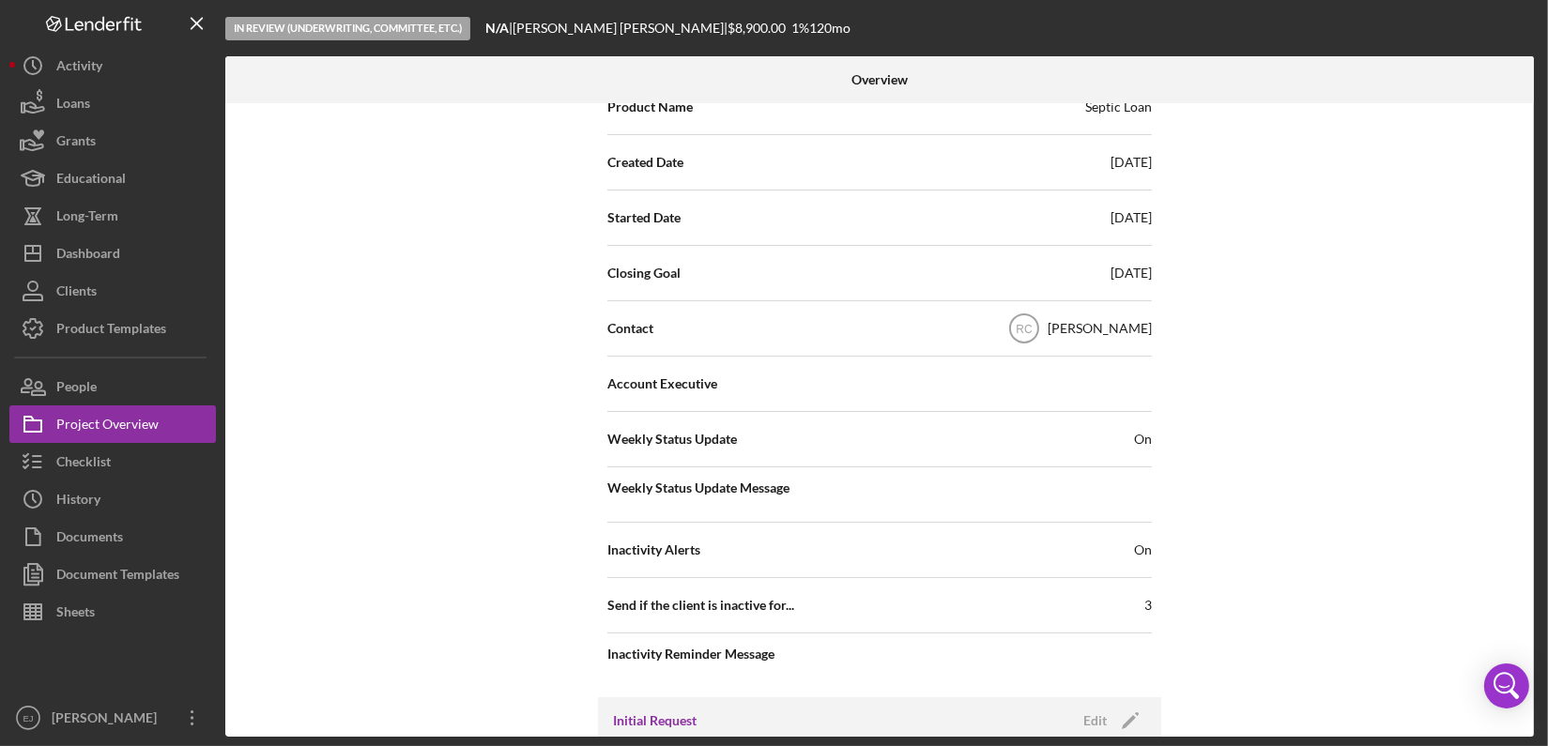
scroll to position [0, 0]
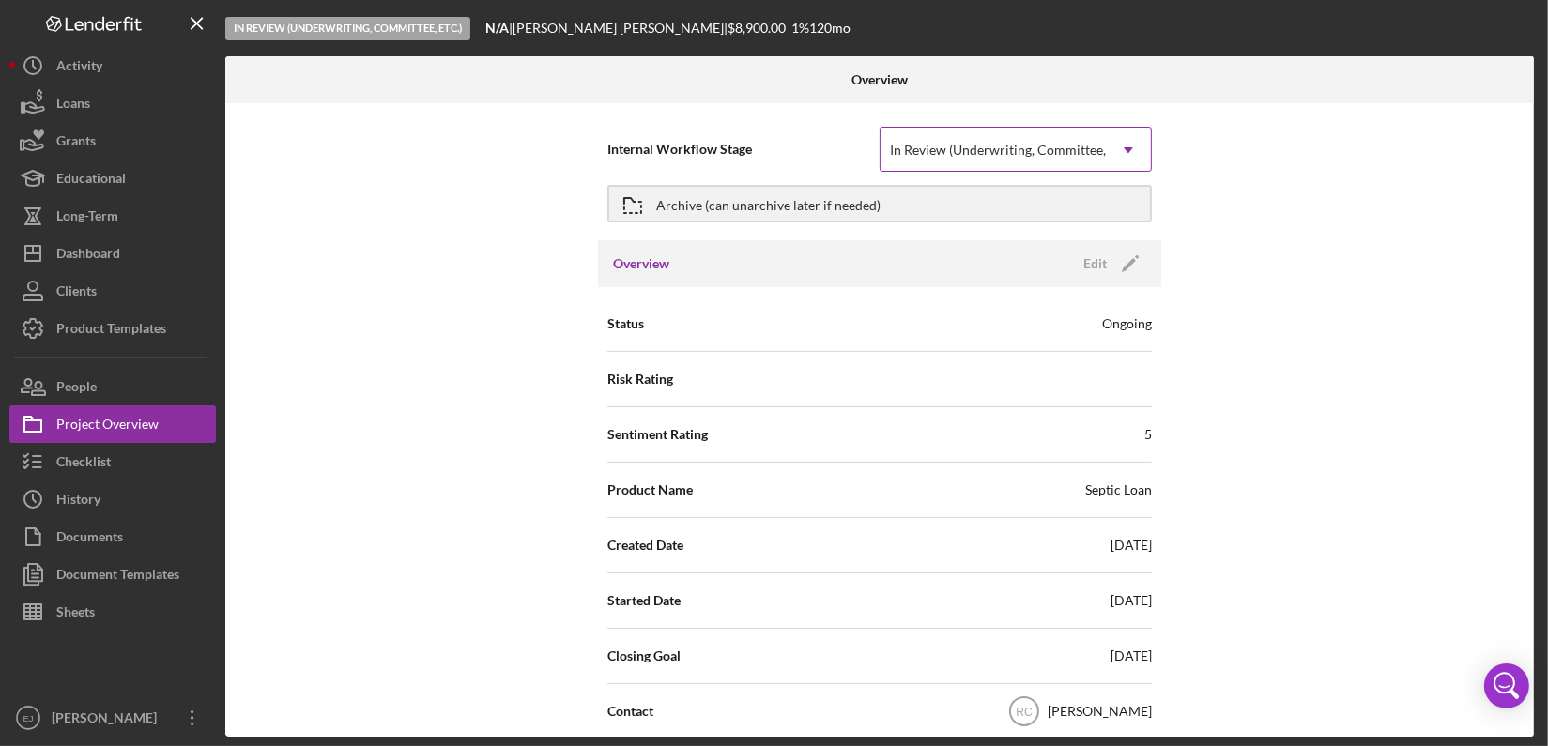
click at [1124, 141] on icon "Icon/Dropdown Arrow" at bounding box center [1128, 150] width 45 height 45
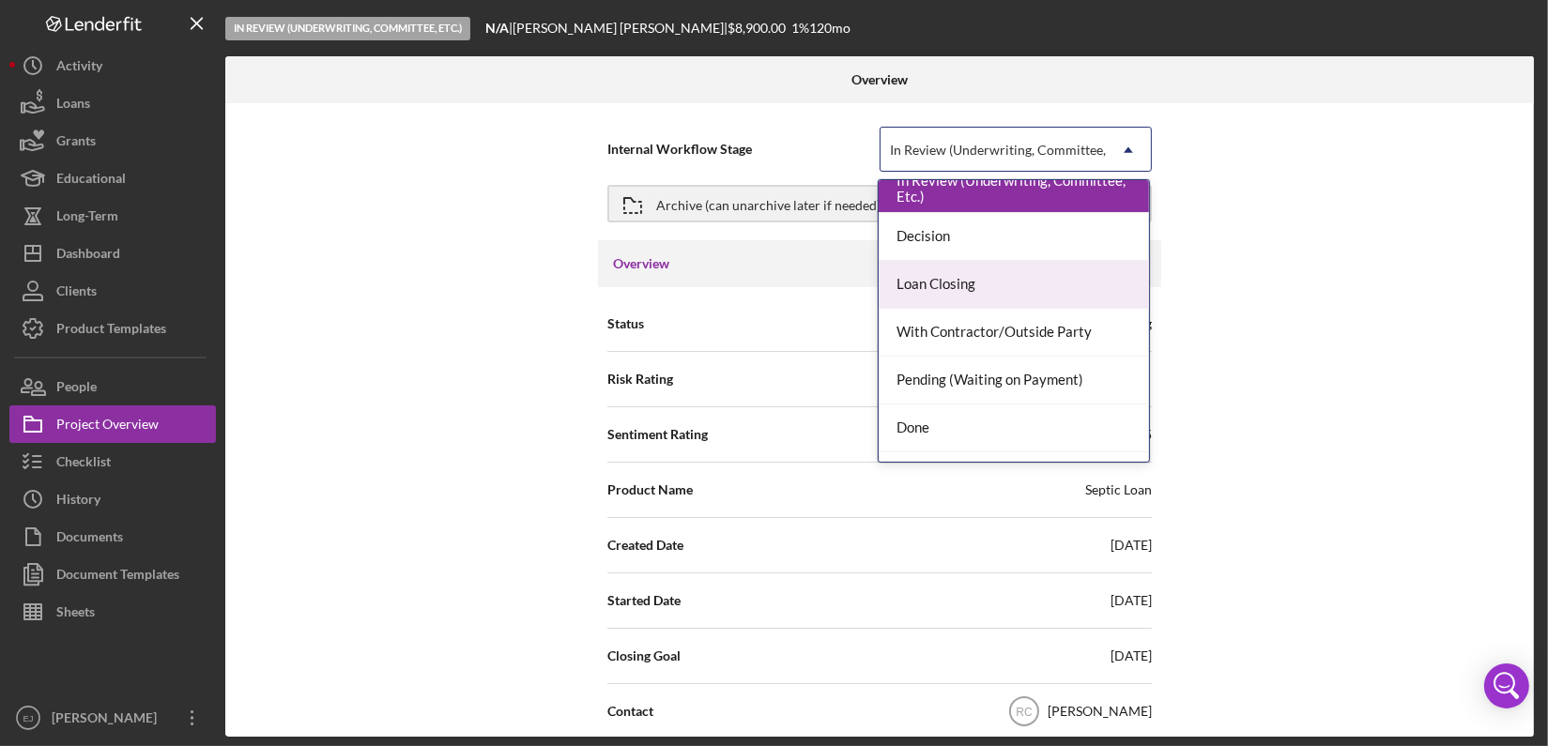
scroll to position [147, 0]
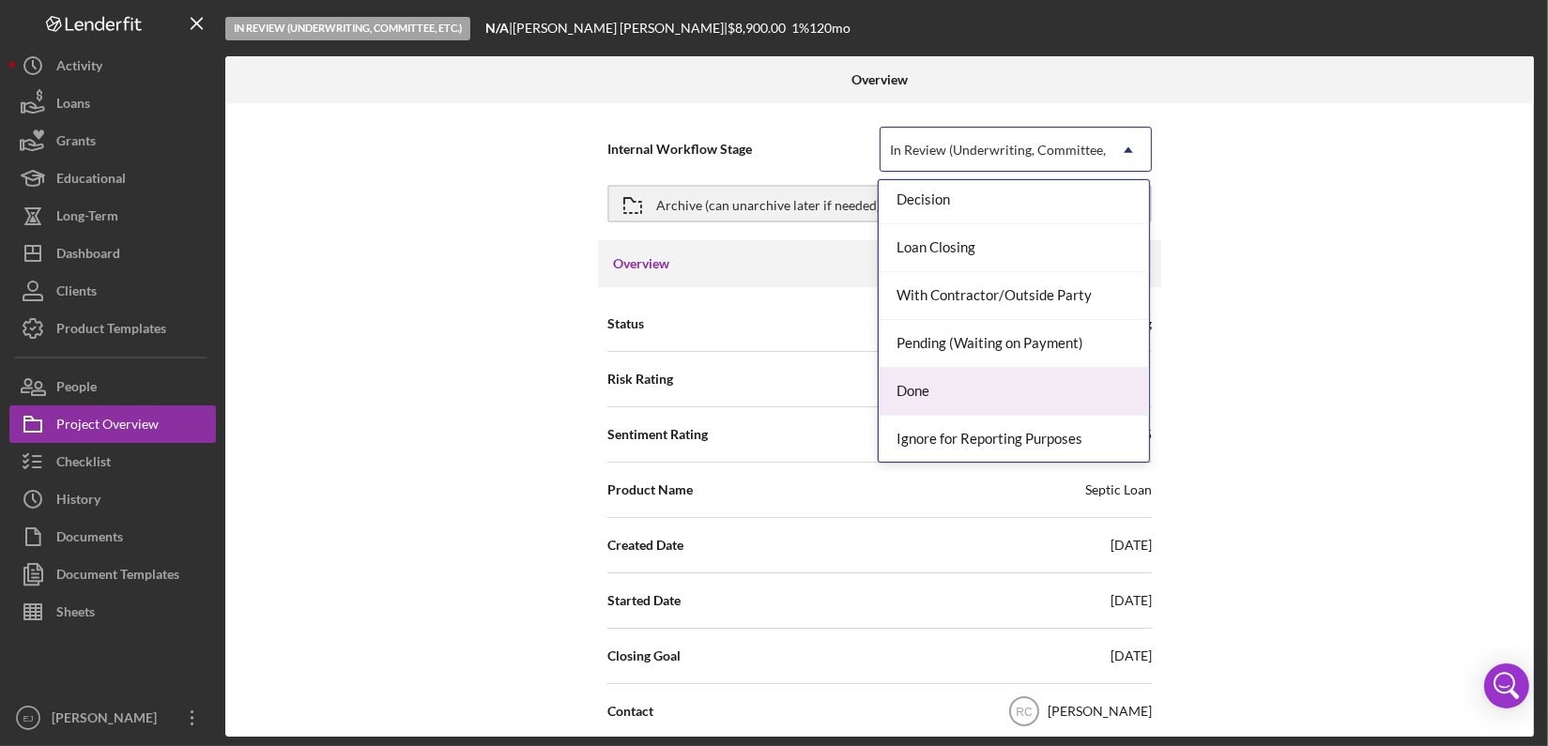
click at [1104, 405] on div "Done" at bounding box center [1013, 392] width 270 height 48
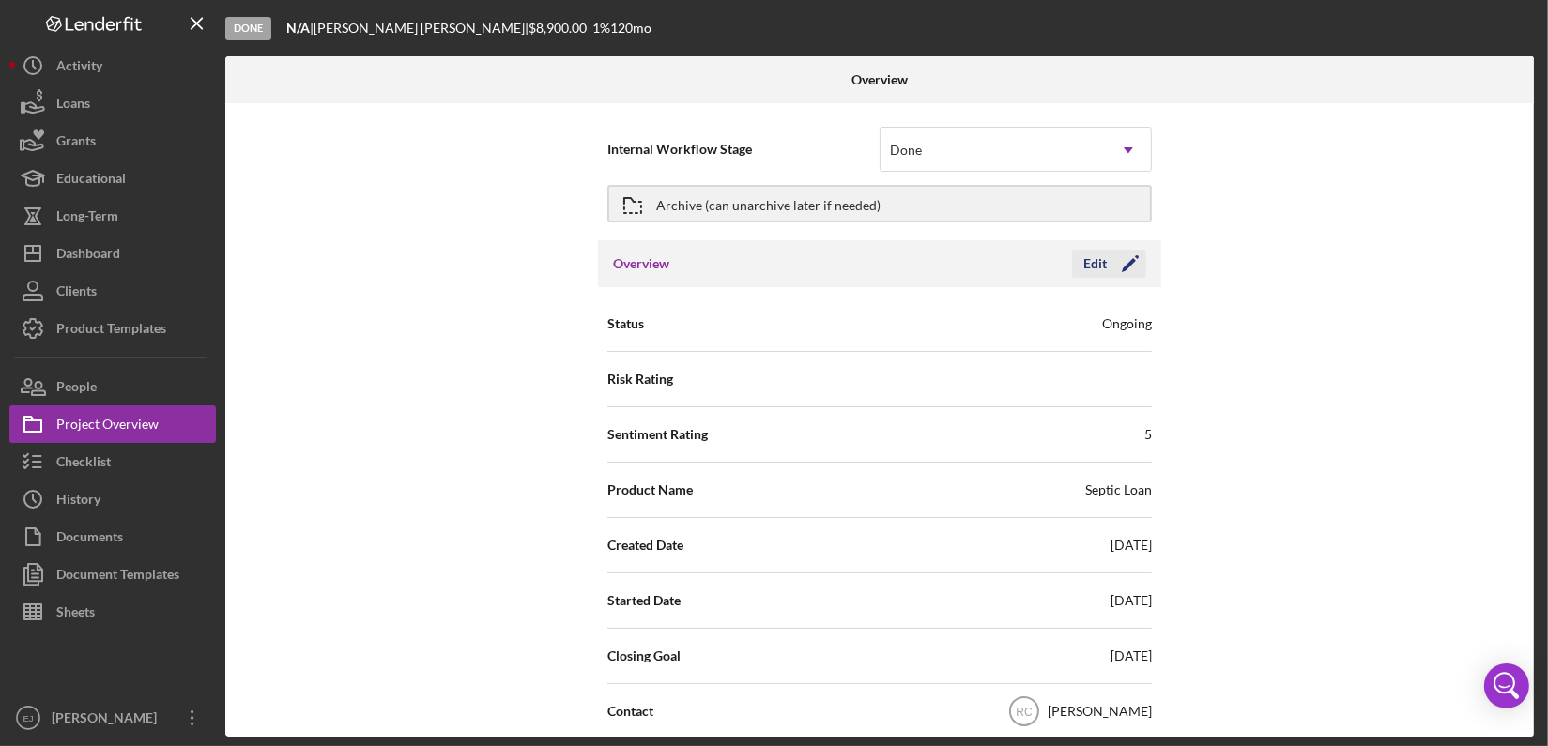
click at [1091, 268] on div "Edit" at bounding box center [1094, 264] width 23 height 28
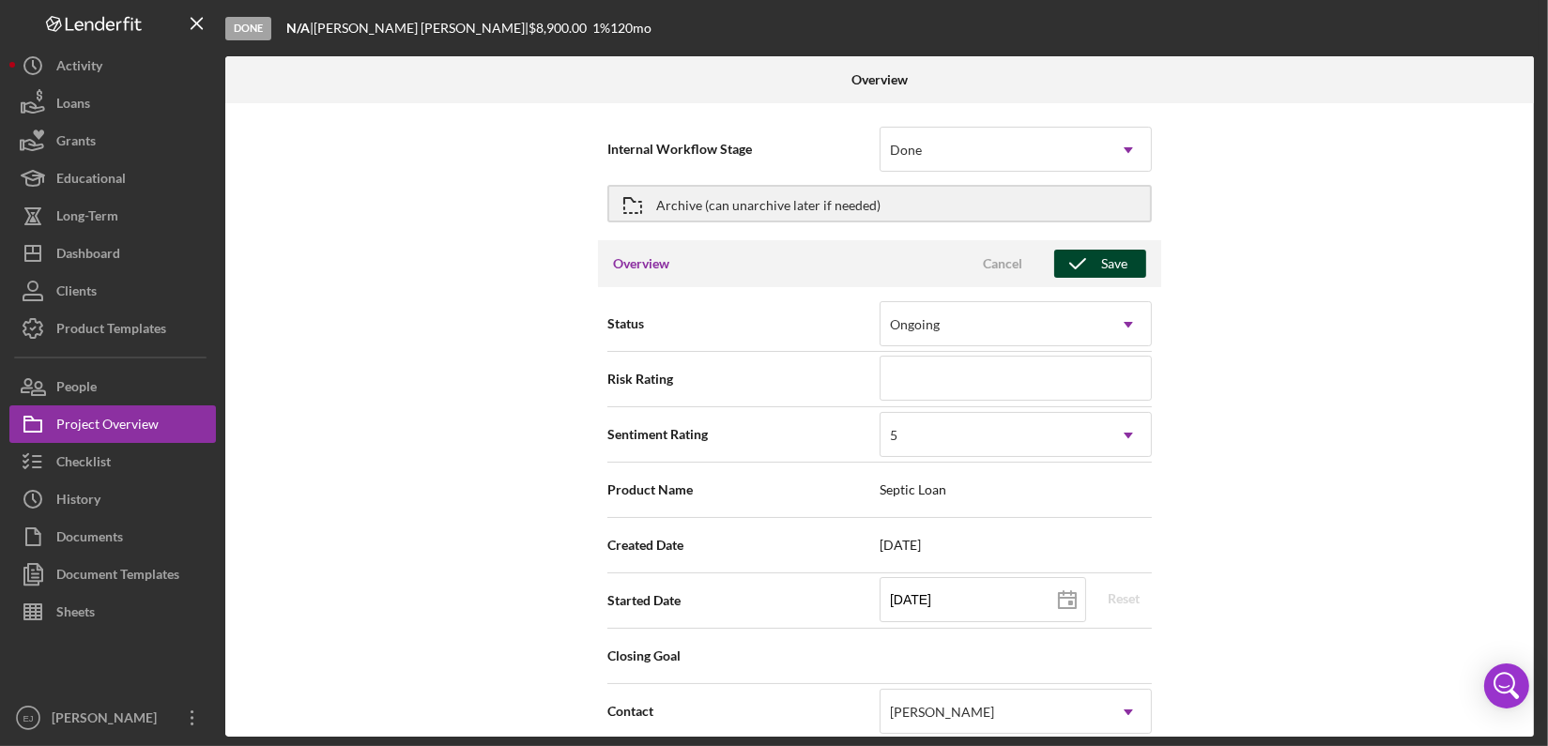
click at [1105, 271] on div "Save" at bounding box center [1114, 264] width 26 height 28
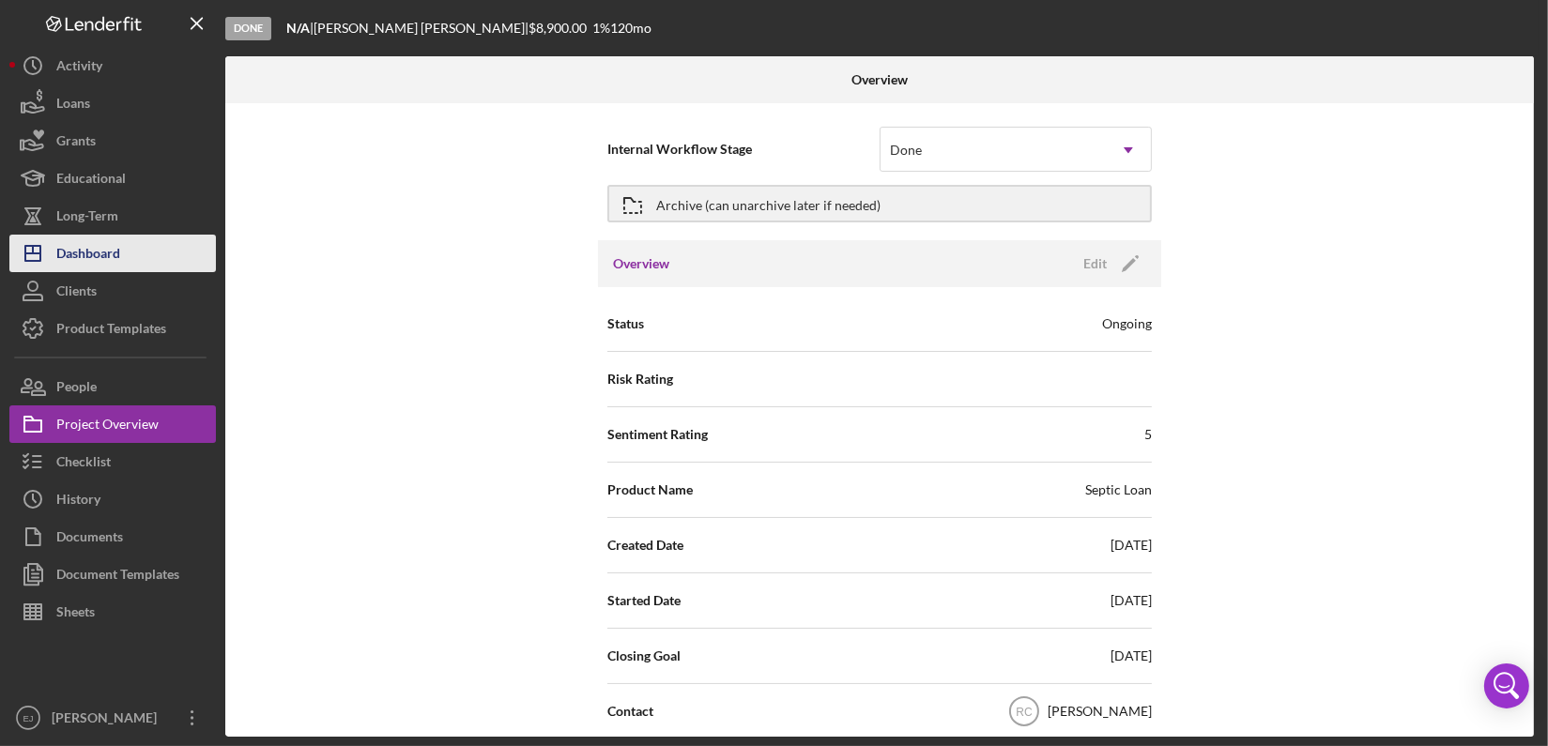
click at [125, 257] on button "Icon/Dashboard Dashboard" at bounding box center [112, 254] width 206 height 38
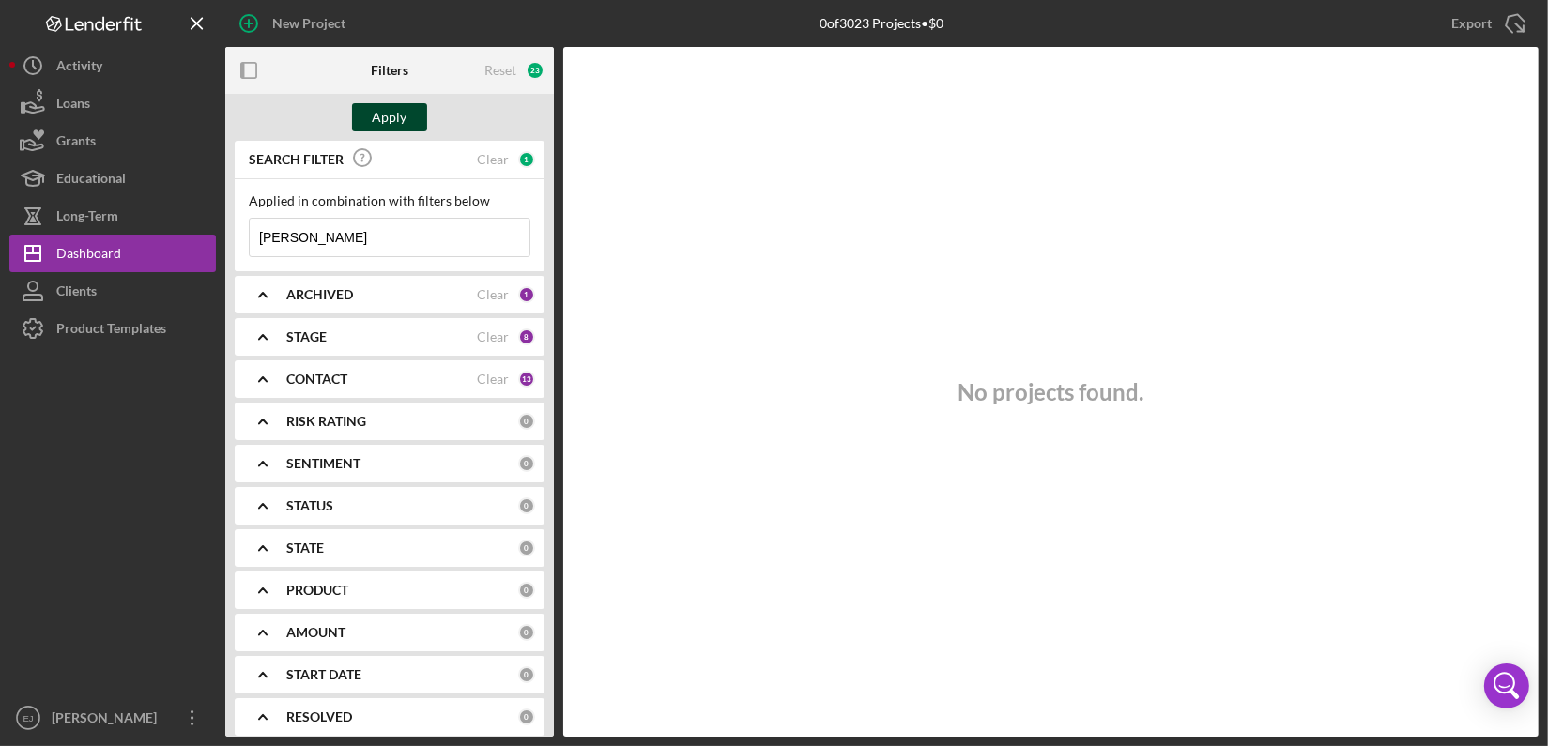
click at [372, 116] on button "Apply" at bounding box center [389, 117] width 75 height 28
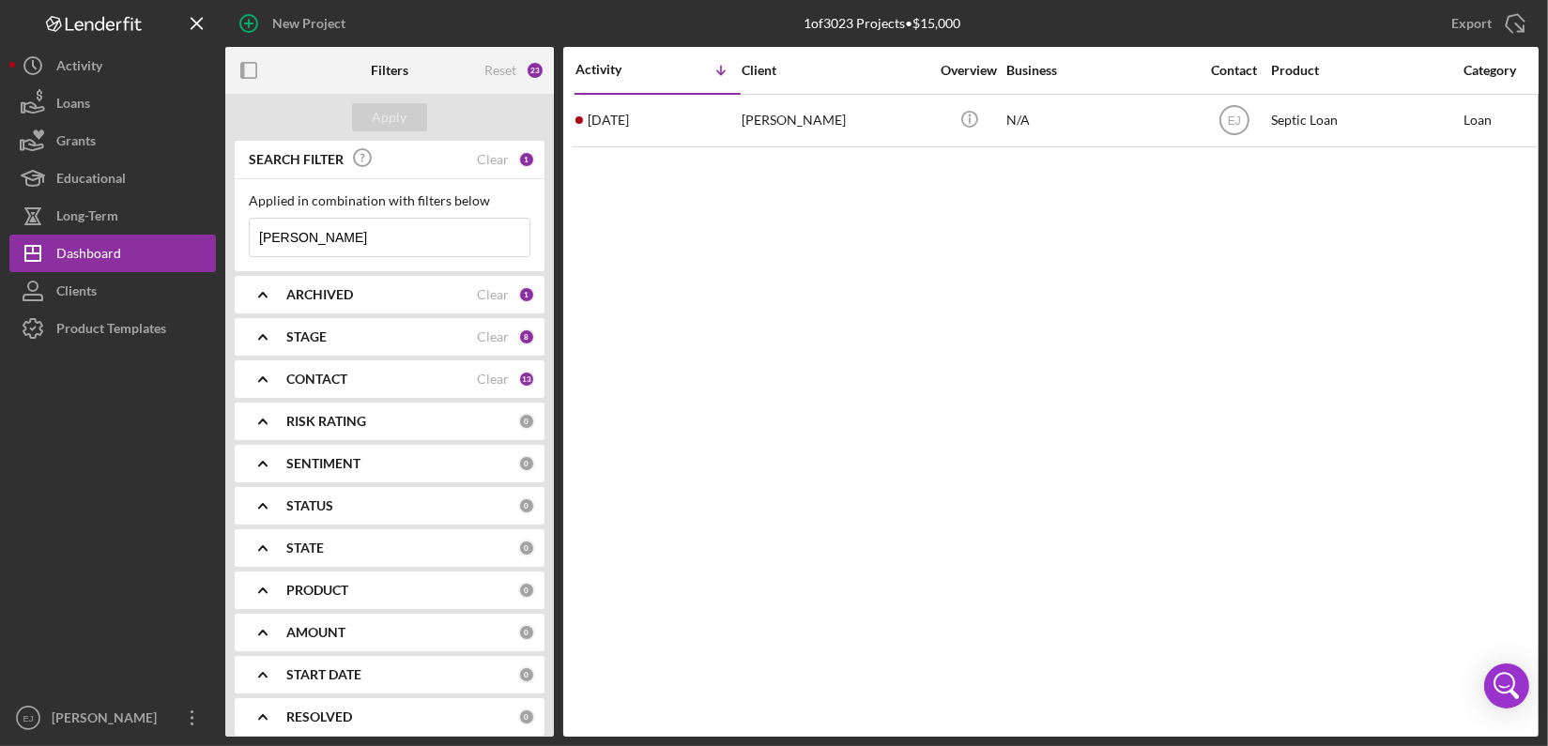
click at [267, 341] on icon "Icon/Expander" at bounding box center [262, 336] width 47 height 47
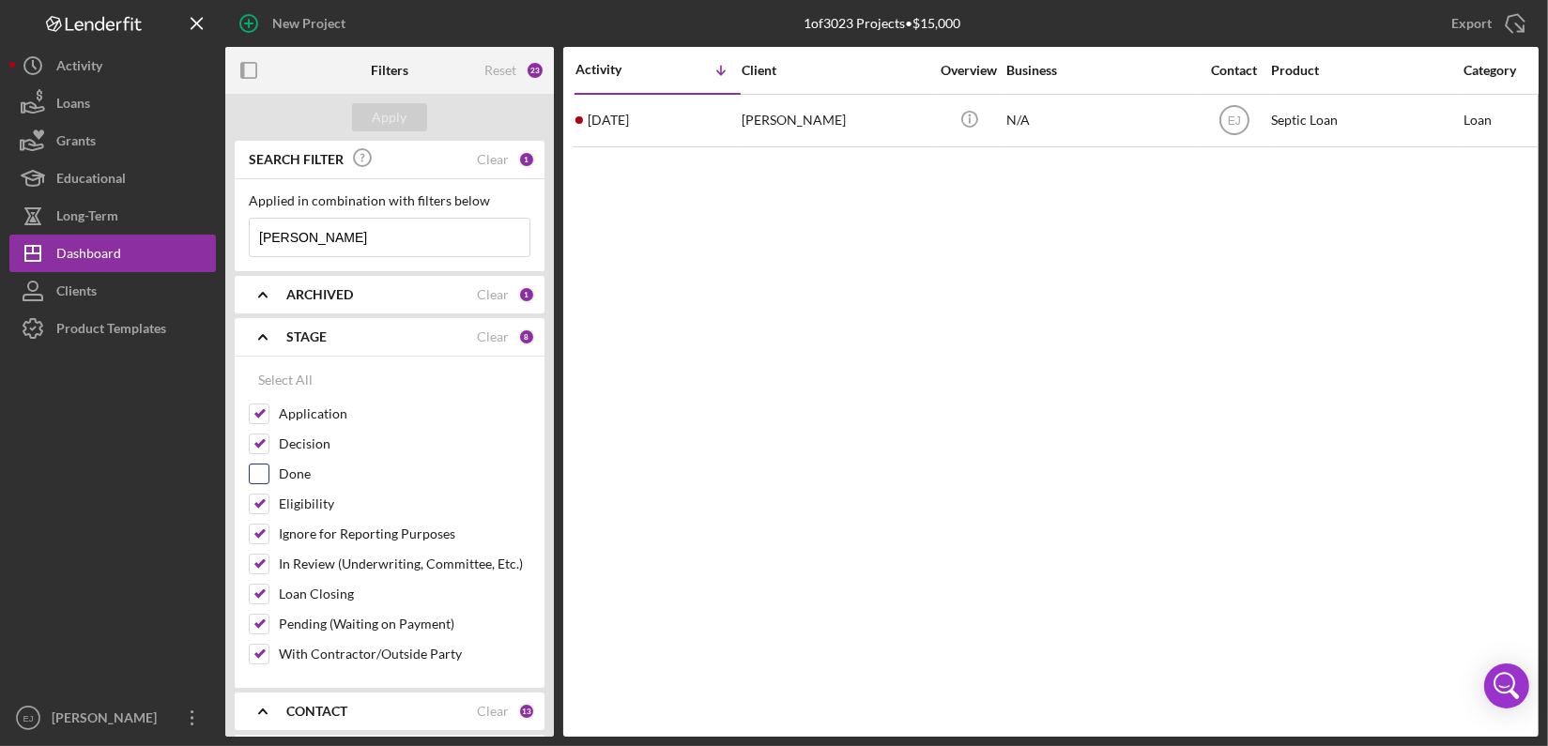
click at [259, 469] on input "Done" at bounding box center [259, 474] width 19 height 19
click at [424, 109] on button "Apply" at bounding box center [389, 117] width 75 height 28
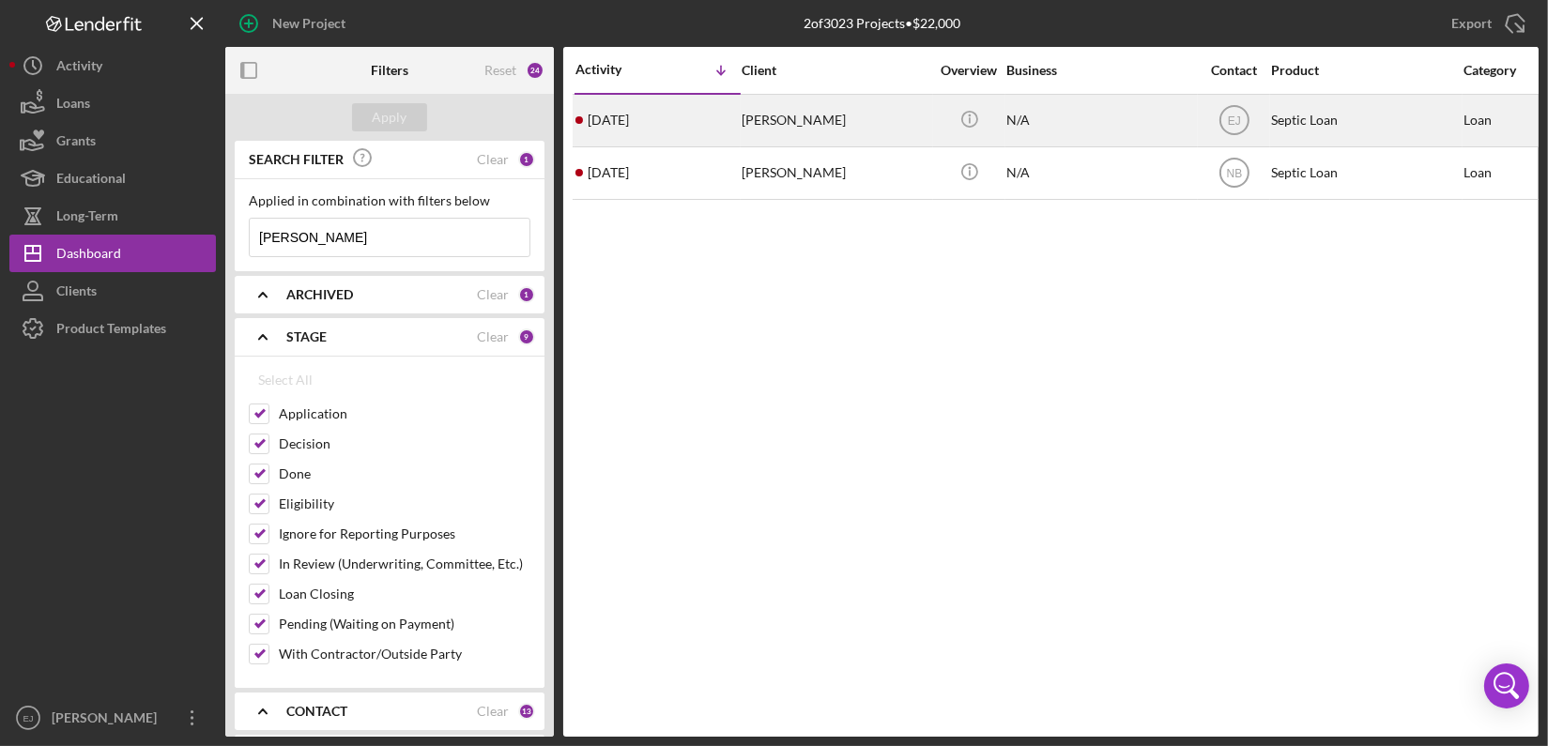
click at [788, 130] on div "Lauren Moore" at bounding box center [835, 121] width 188 height 50
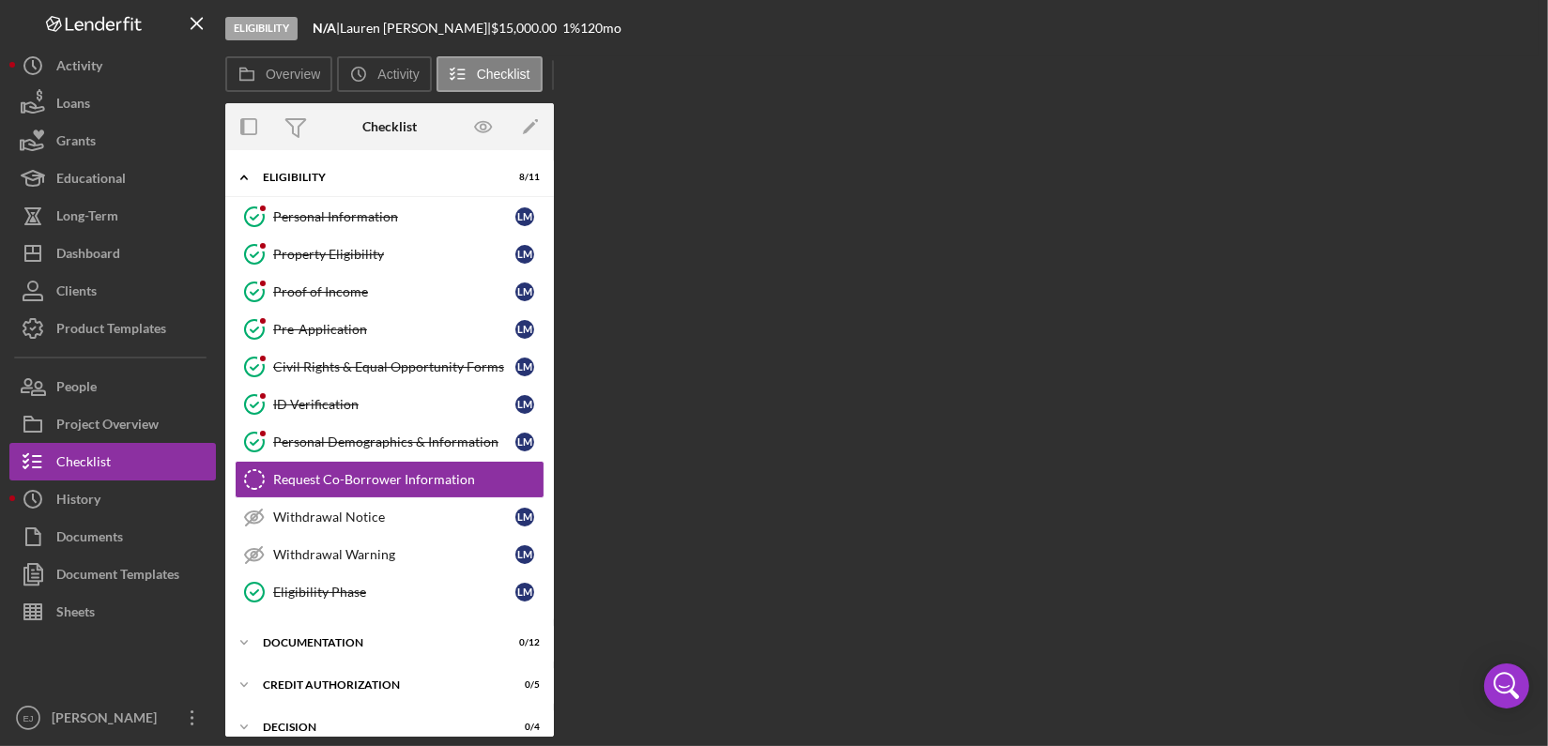
scroll to position [34, 0]
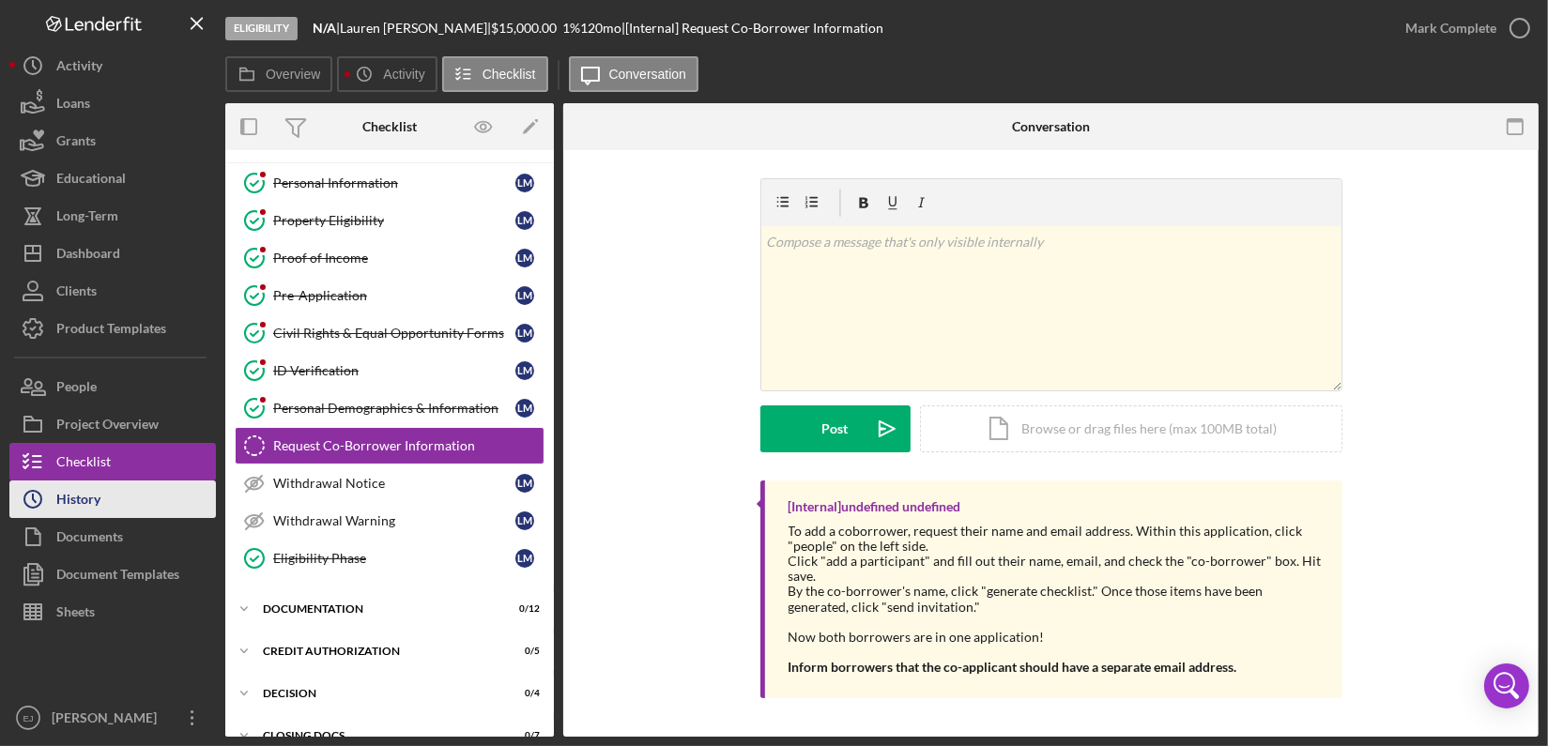
click at [87, 513] on div "History" at bounding box center [78, 502] width 44 height 42
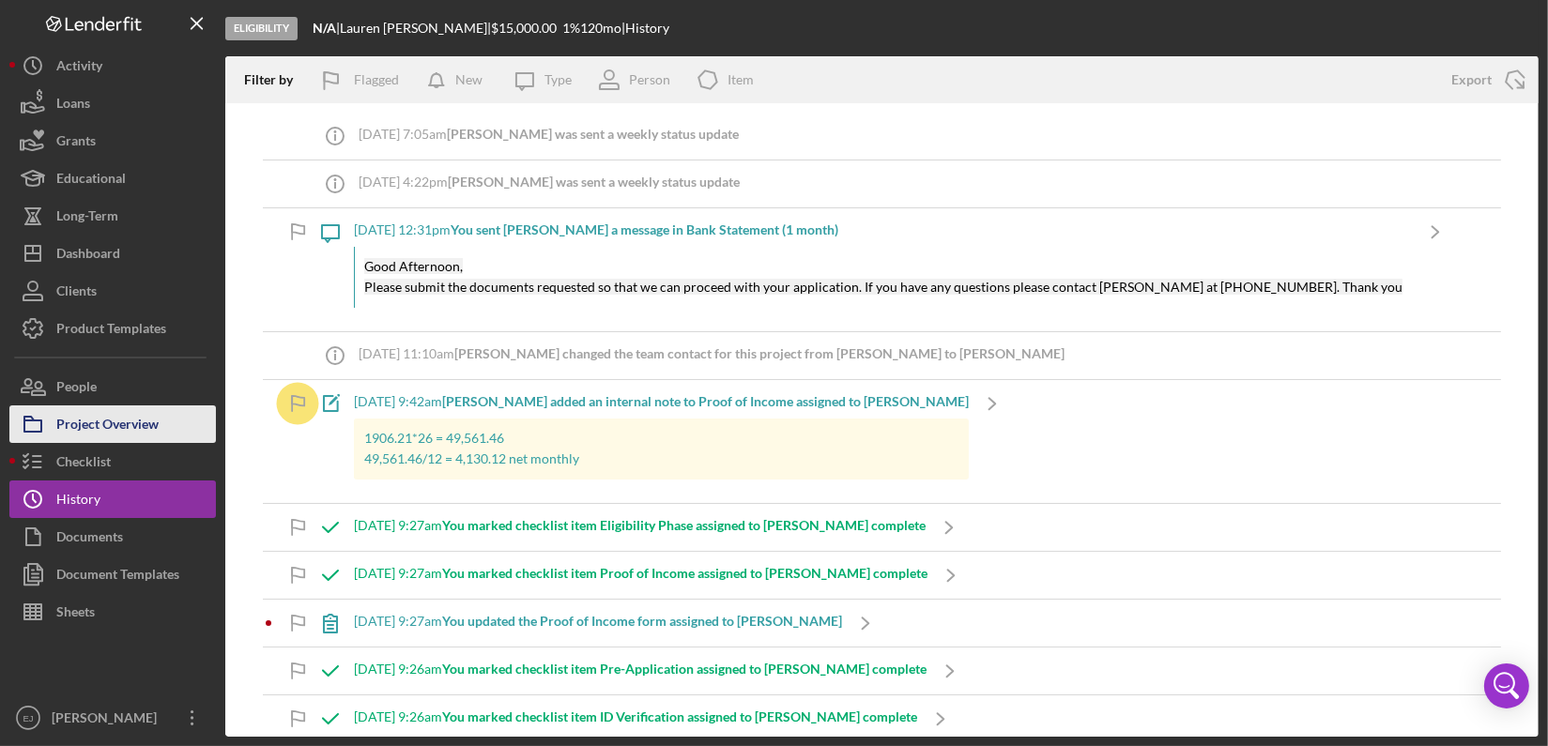
click at [175, 428] on button "Project Overview" at bounding box center [112, 424] width 206 height 38
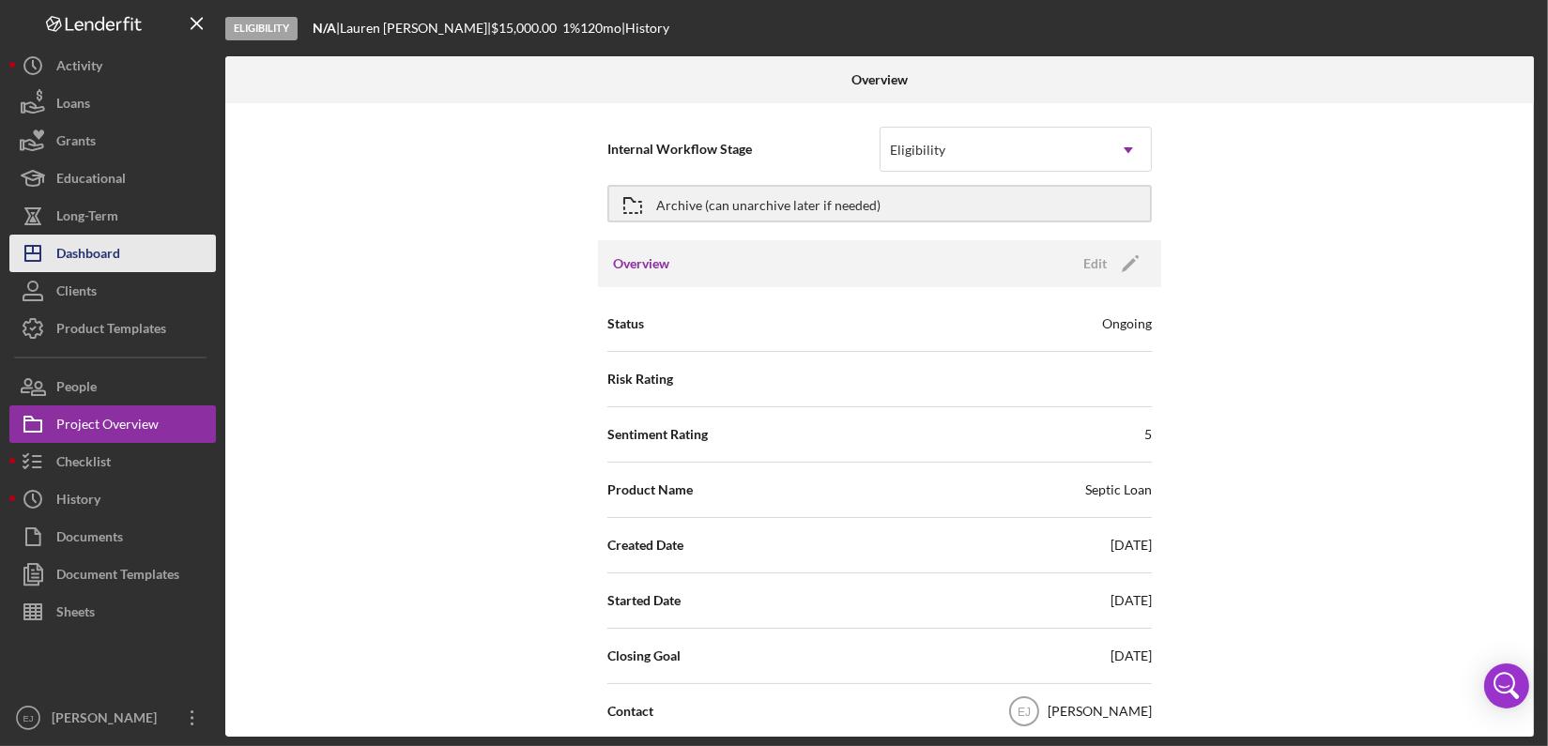
click at [138, 266] on button "Icon/Dashboard Dashboard" at bounding box center [112, 254] width 206 height 38
click at [145, 252] on button "Icon/Dashboard Dashboard" at bounding box center [112, 254] width 206 height 38
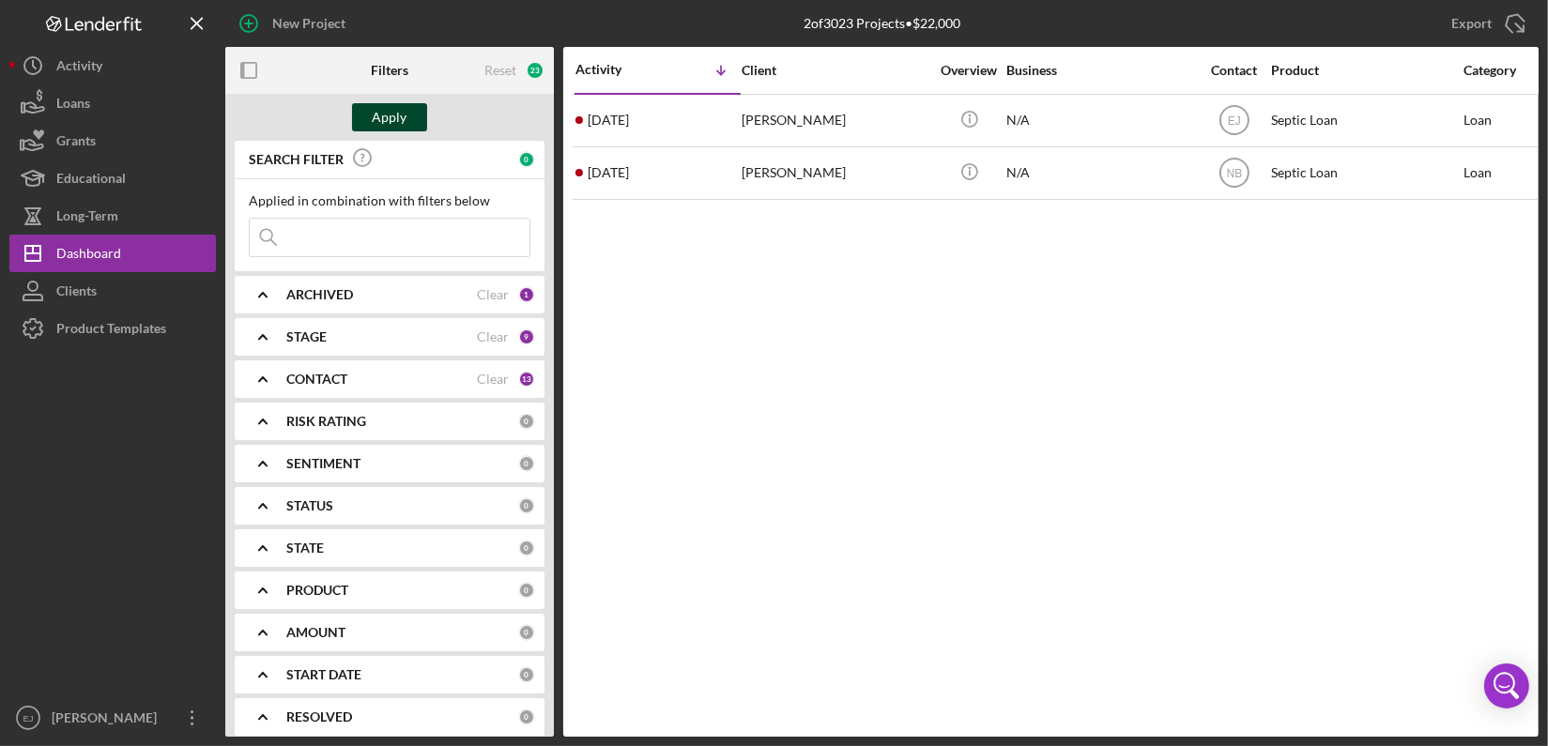
click at [405, 122] on div "Apply" at bounding box center [390, 117] width 35 height 28
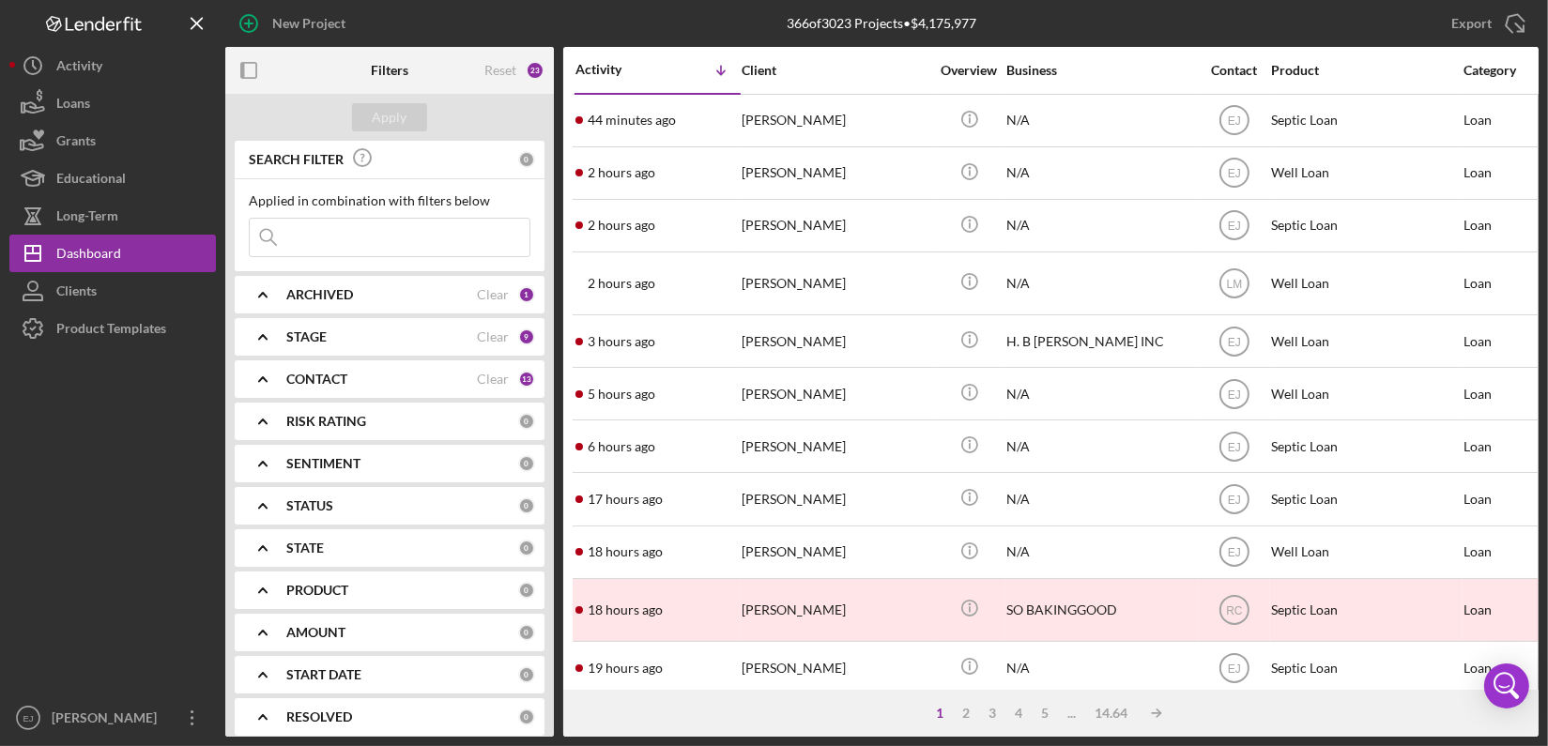
click at [393, 244] on input at bounding box center [390, 238] width 280 height 38
click at [394, 123] on div "Apply" at bounding box center [390, 117] width 35 height 28
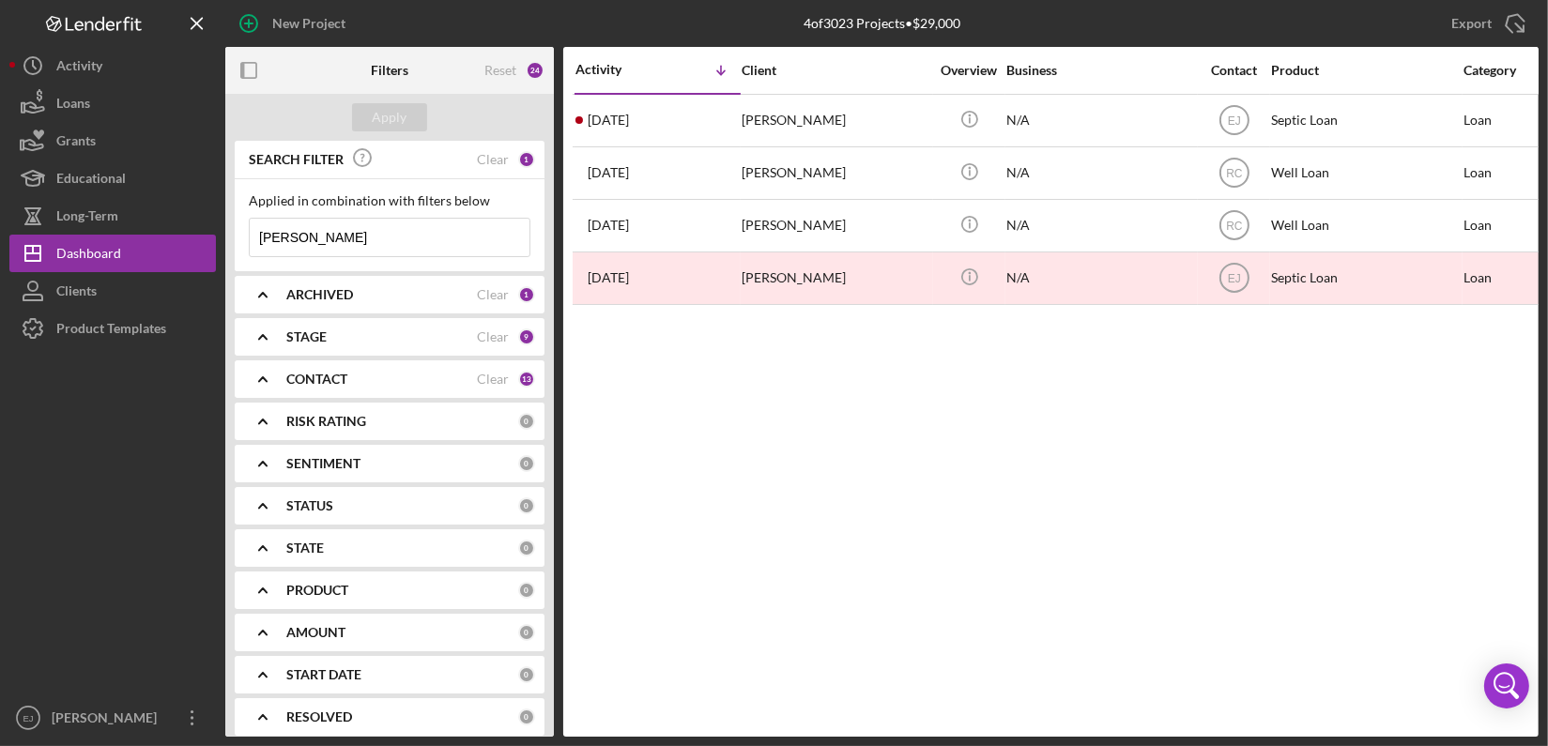
click at [343, 222] on input "james" at bounding box center [390, 238] width 280 height 38
click at [412, 117] on button "Apply" at bounding box center [389, 117] width 75 height 28
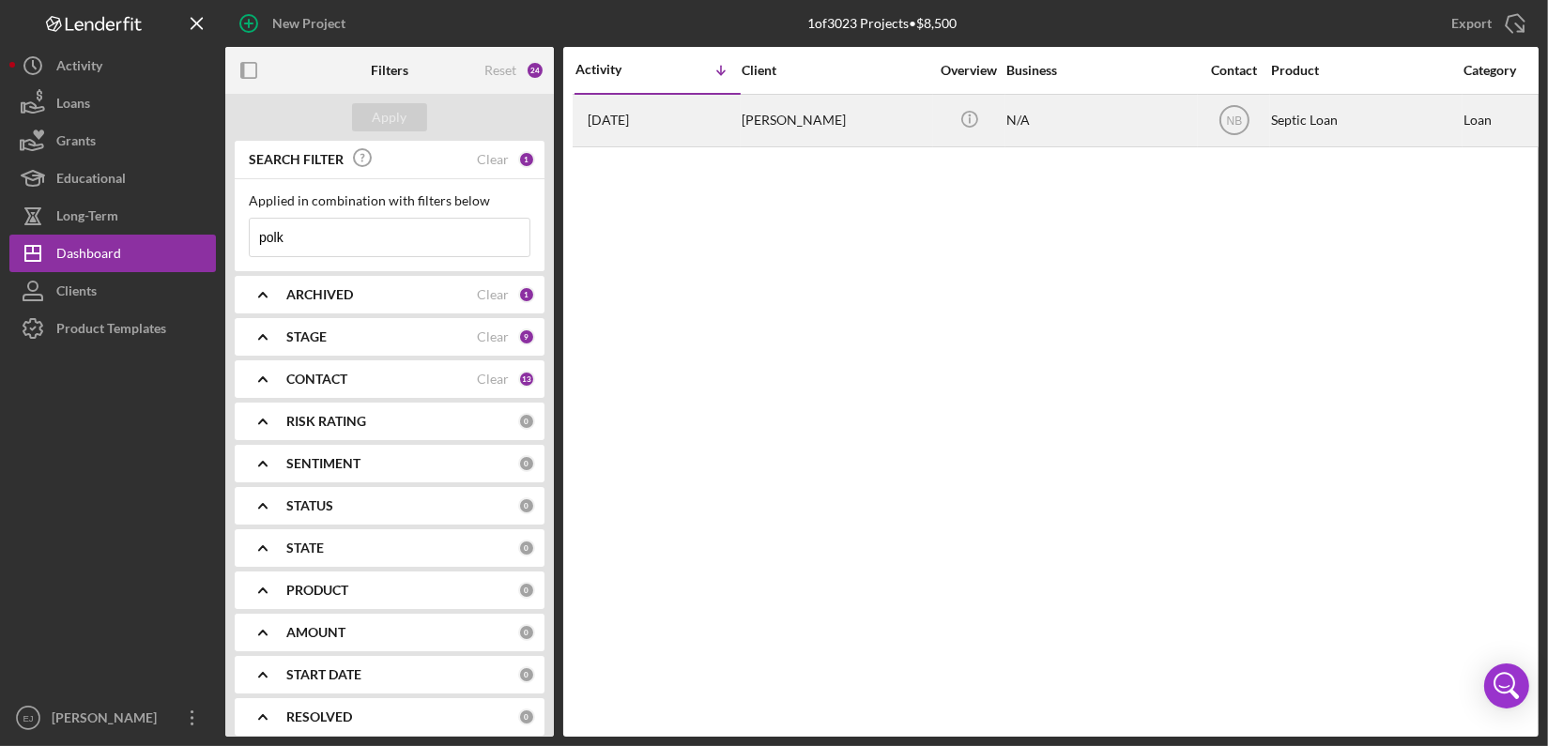
click at [791, 130] on div "Mattie Polk" at bounding box center [835, 121] width 188 height 50
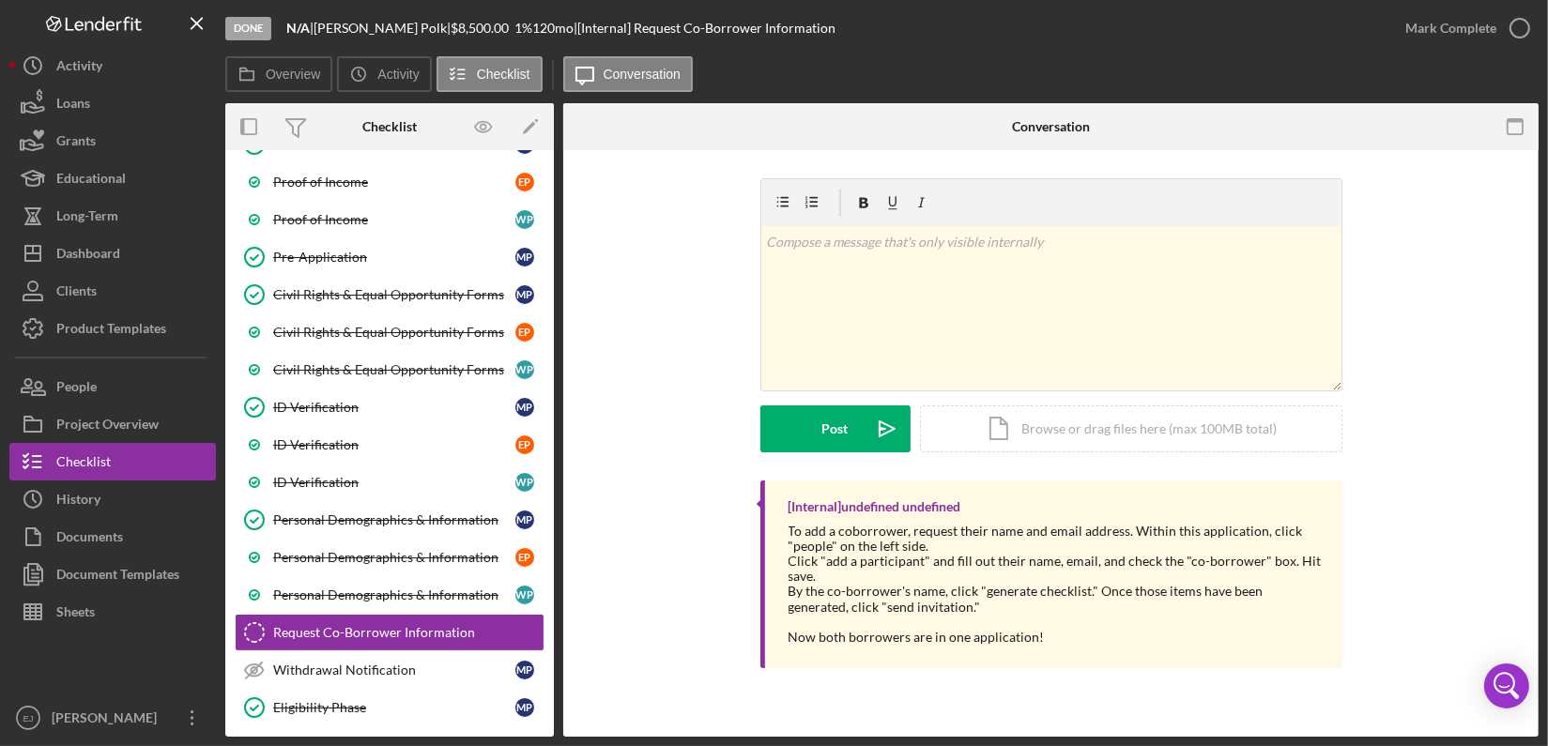
scroll to position [446, 0]
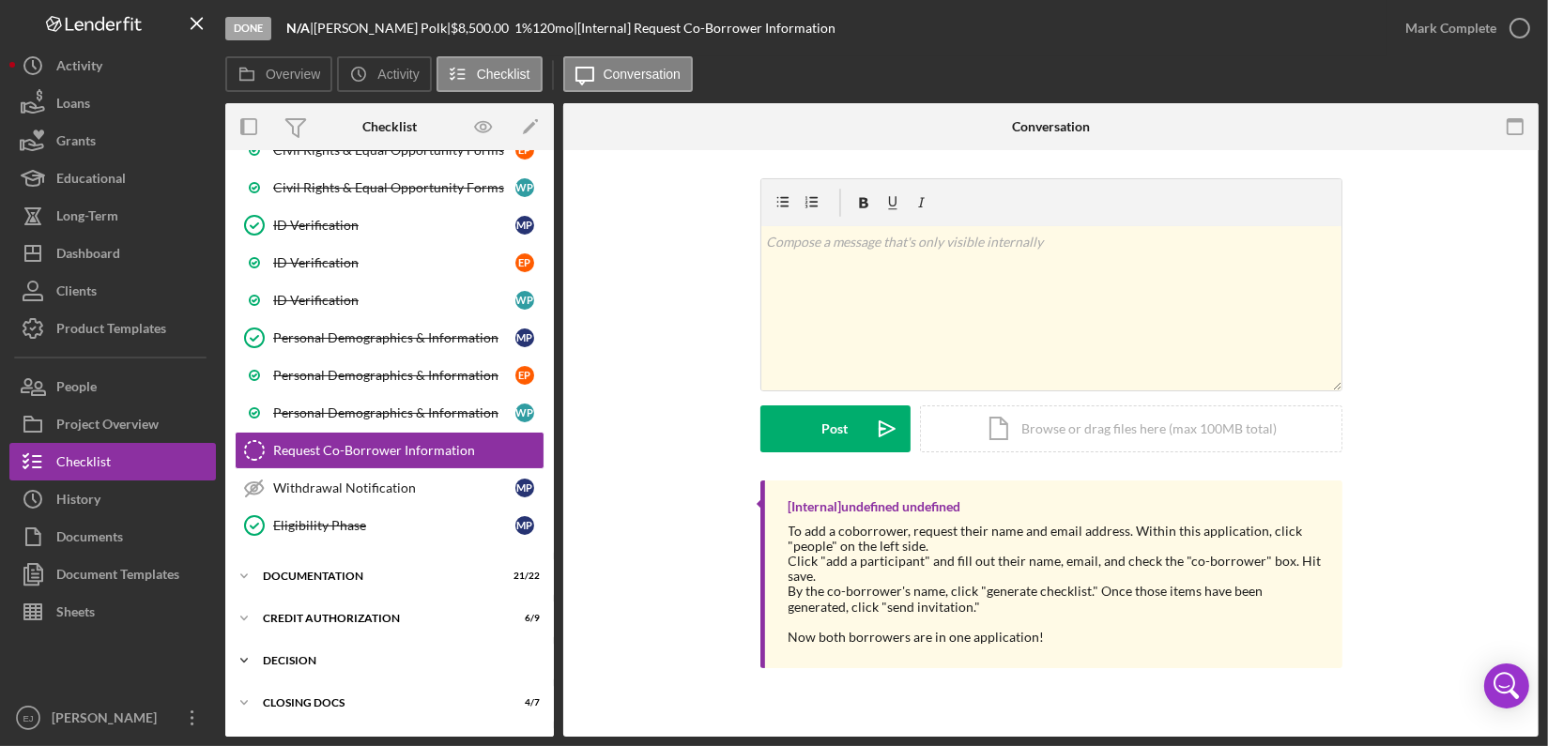
click at [255, 654] on icon "Icon/Expander" at bounding box center [244, 661] width 38 height 38
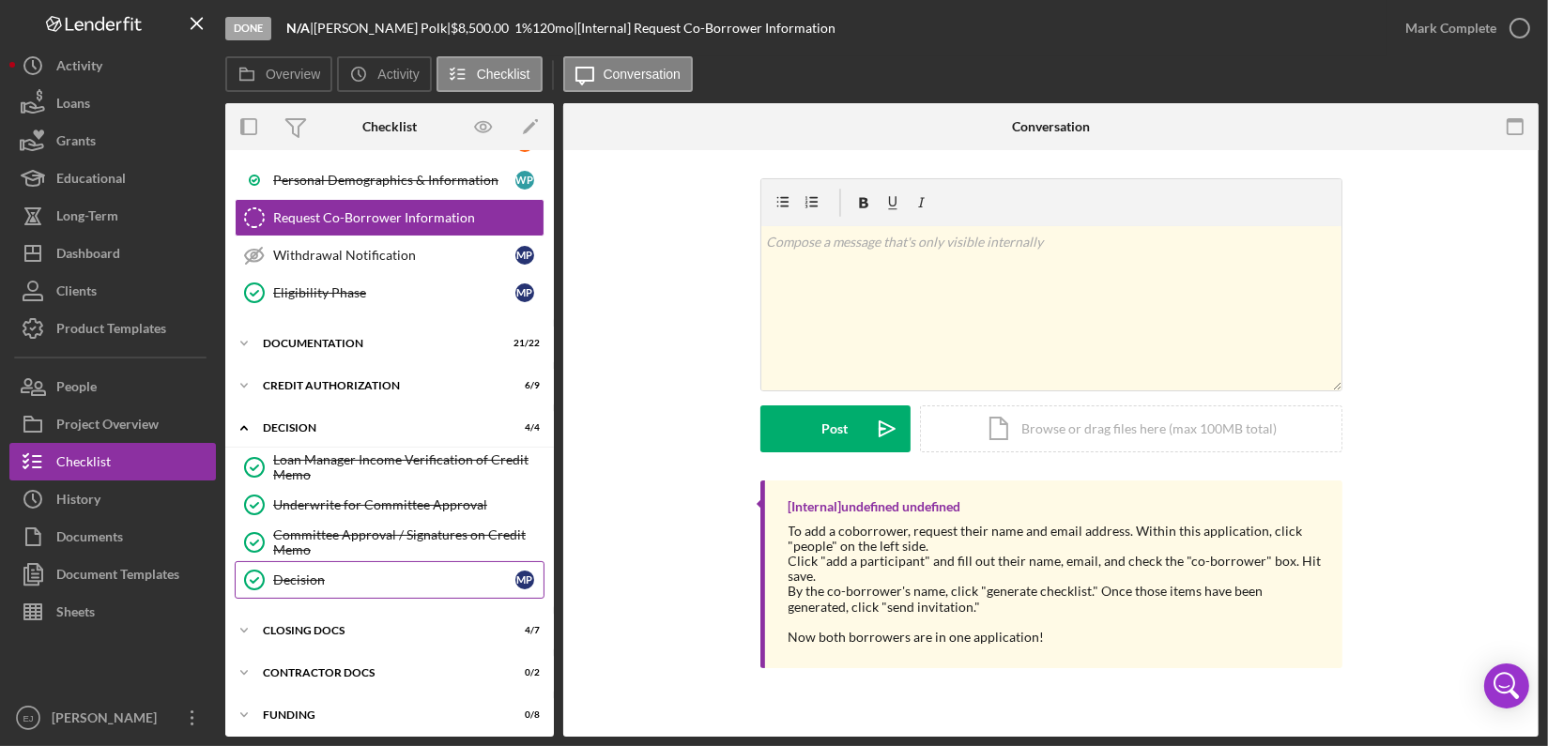
click at [322, 572] on div "Decision" at bounding box center [394, 579] width 242 height 15
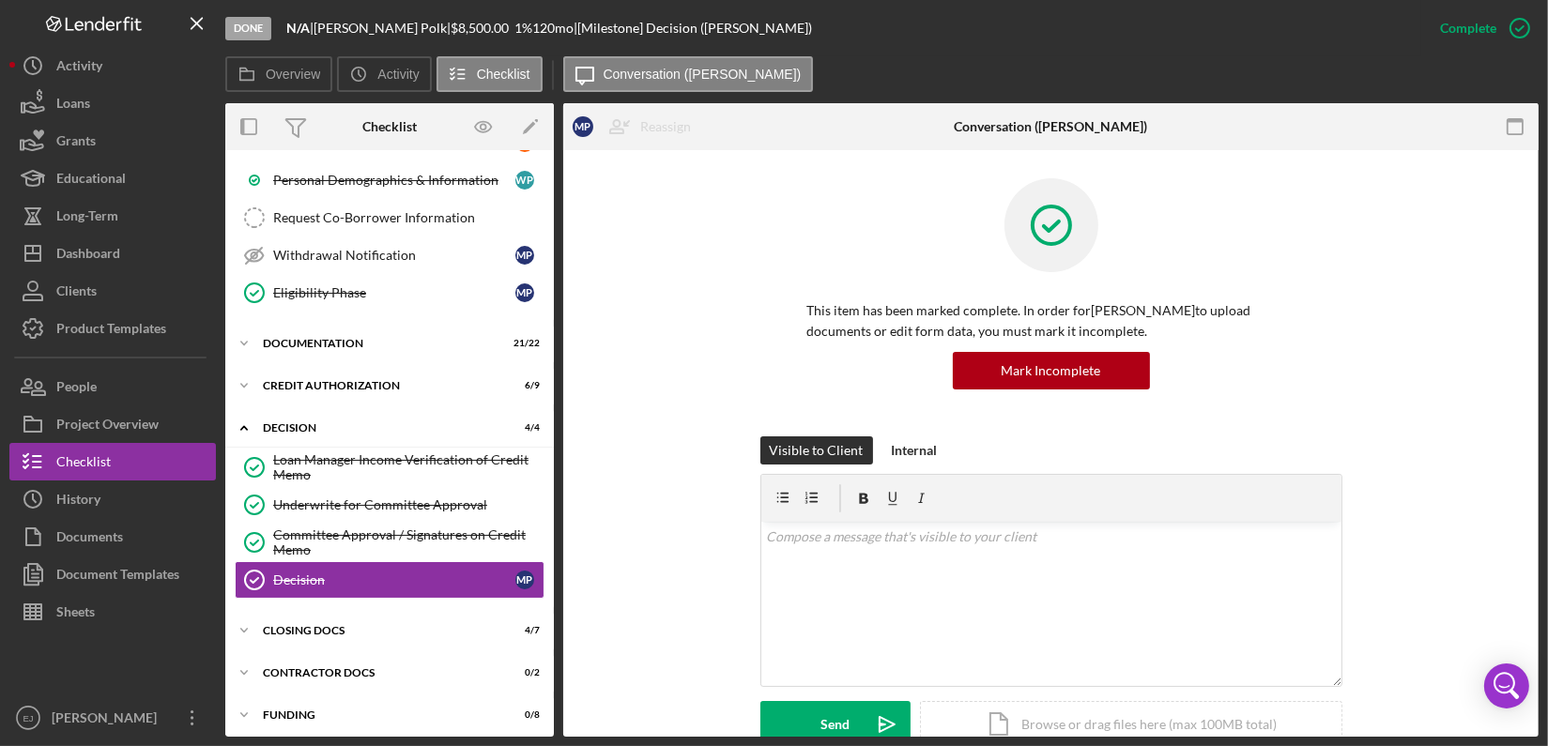
scroll to position [513, 0]
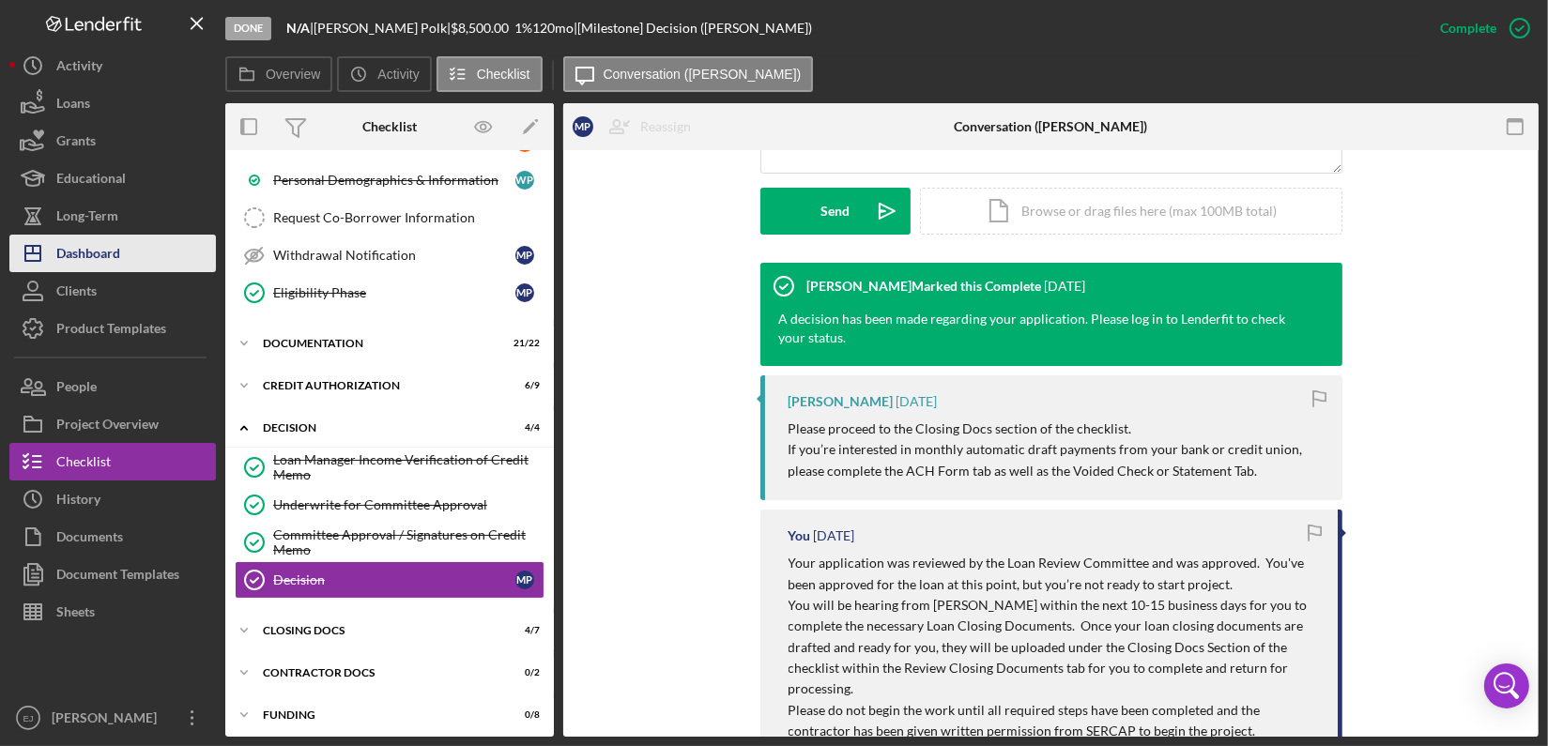
click at [147, 252] on button "Icon/Dashboard Dashboard" at bounding box center [112, 254] width 206 height 38
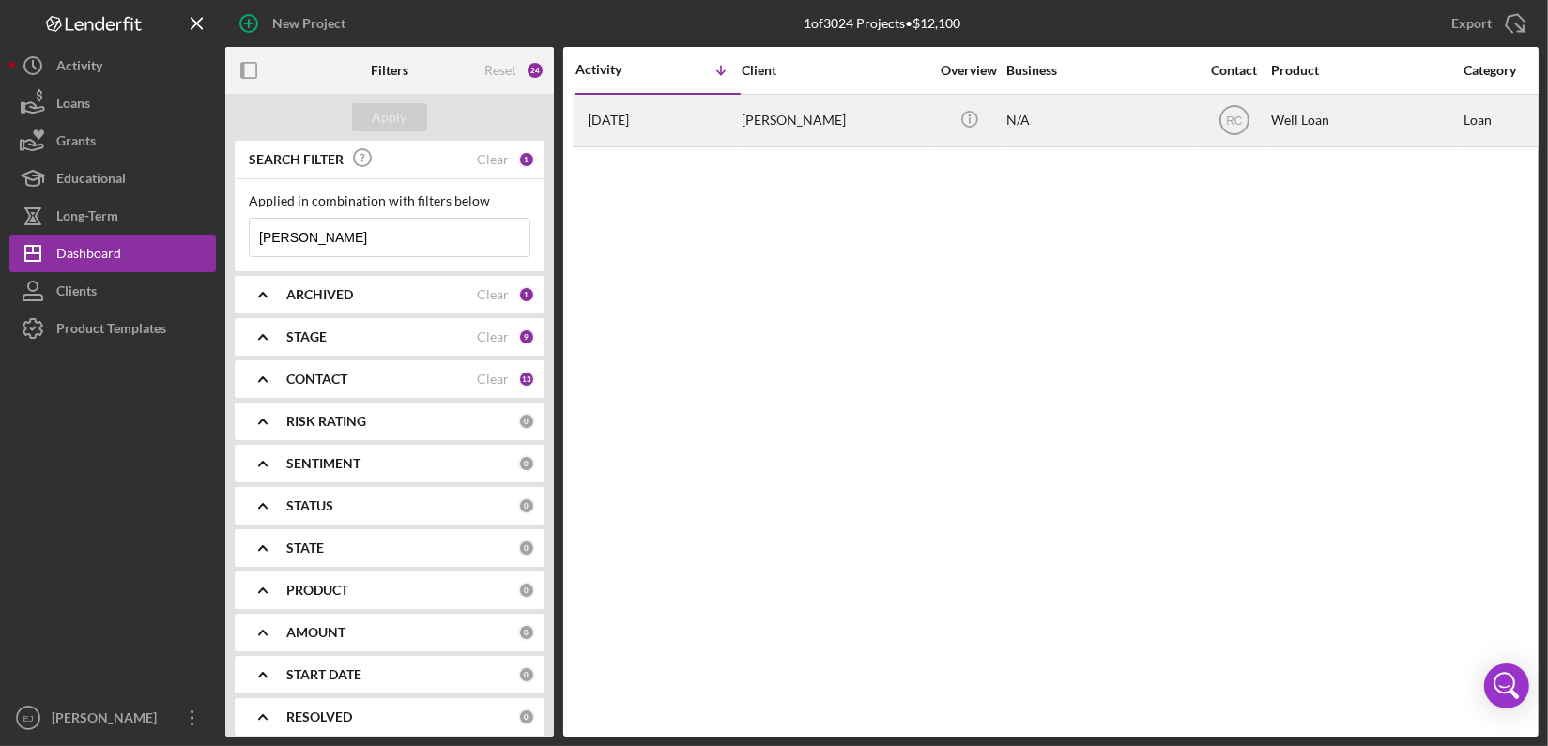
click at [767, 123] on div "Portia Gaines" at bounding box center [835, 121] width 188 height 50
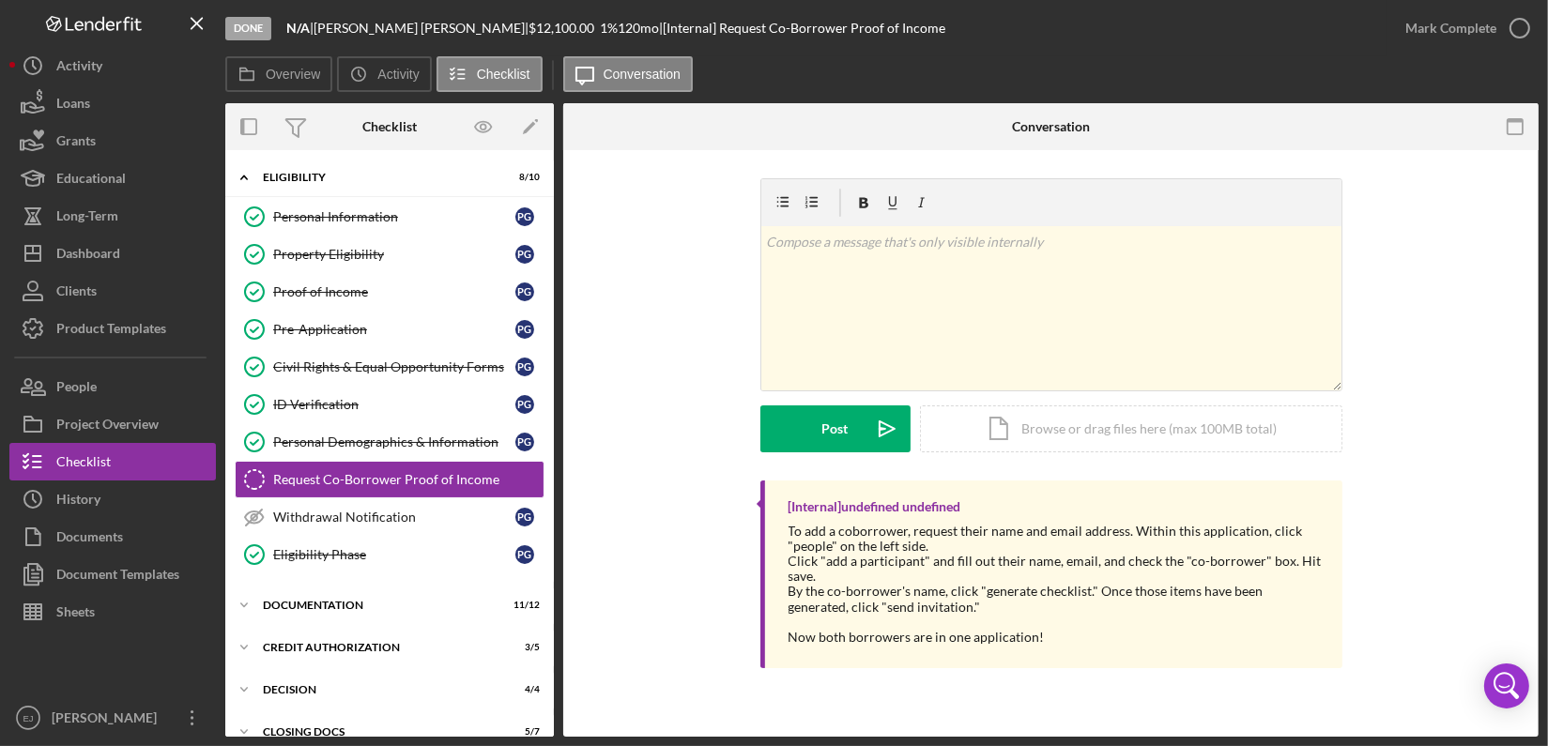
scroll to position [34, 0]
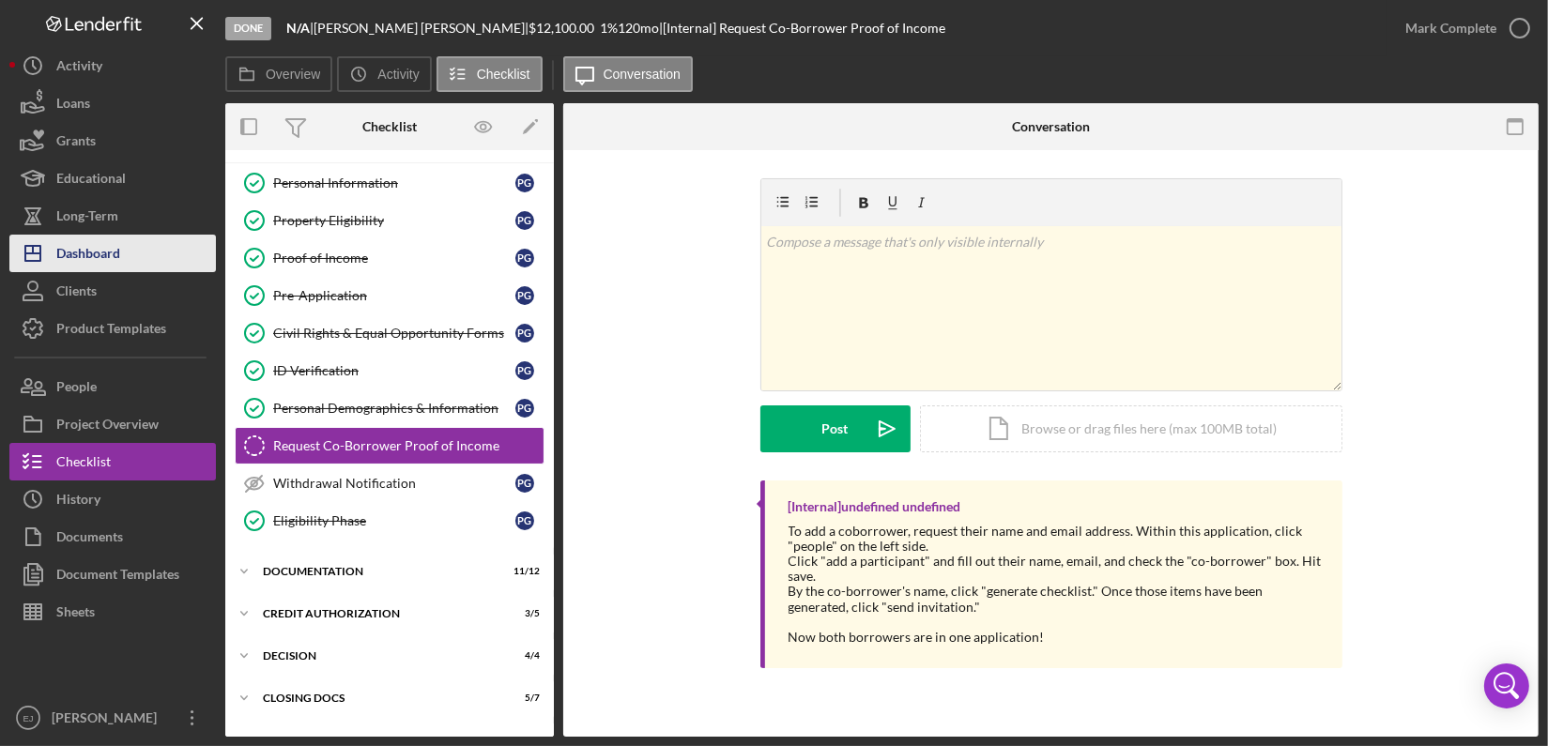
click at [69, 245] on div "Dashboard" at bounding box center [88, 256] width 64 height 42
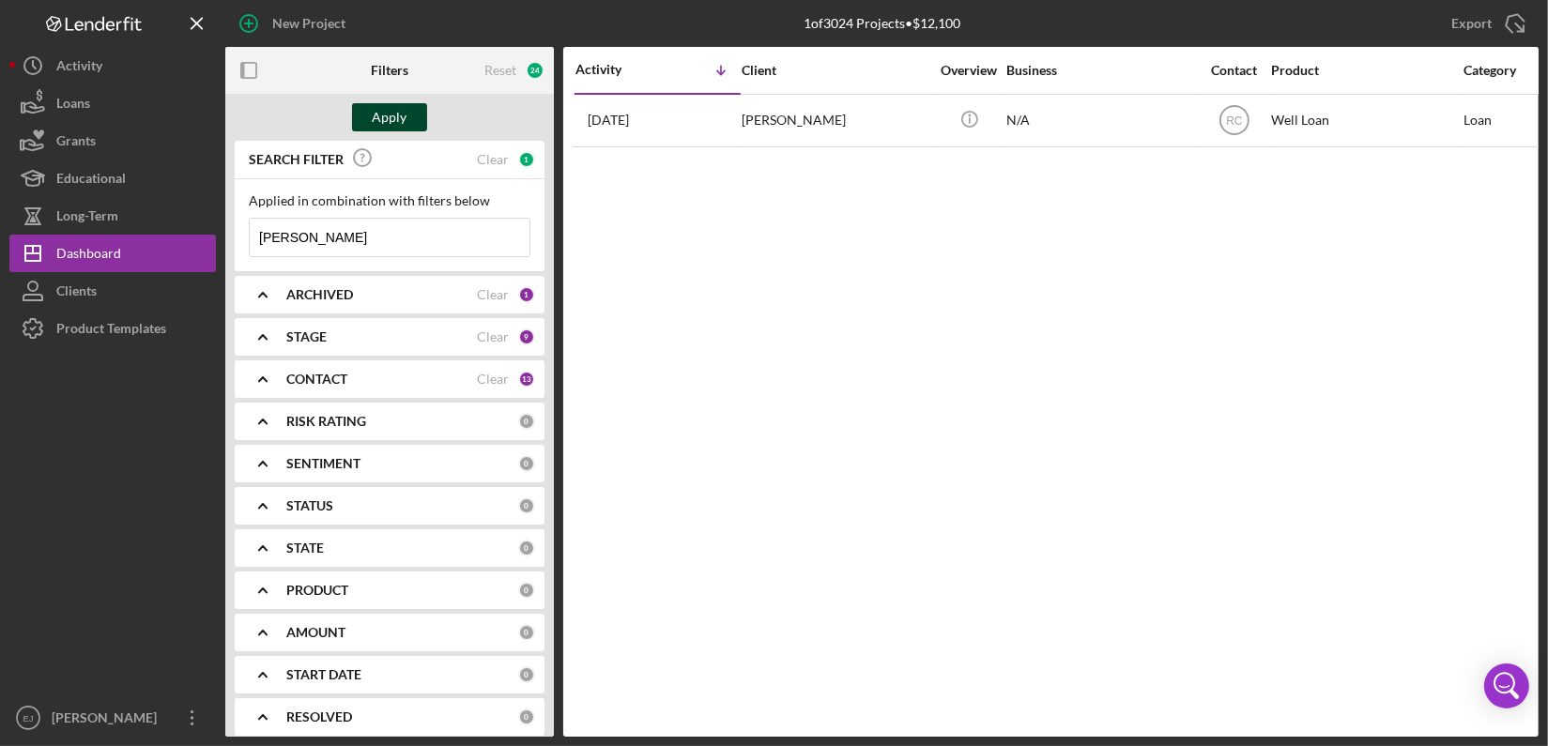
click at [399, 116] on div "Apply" at bounding box center [390, 117] width 35 height 28
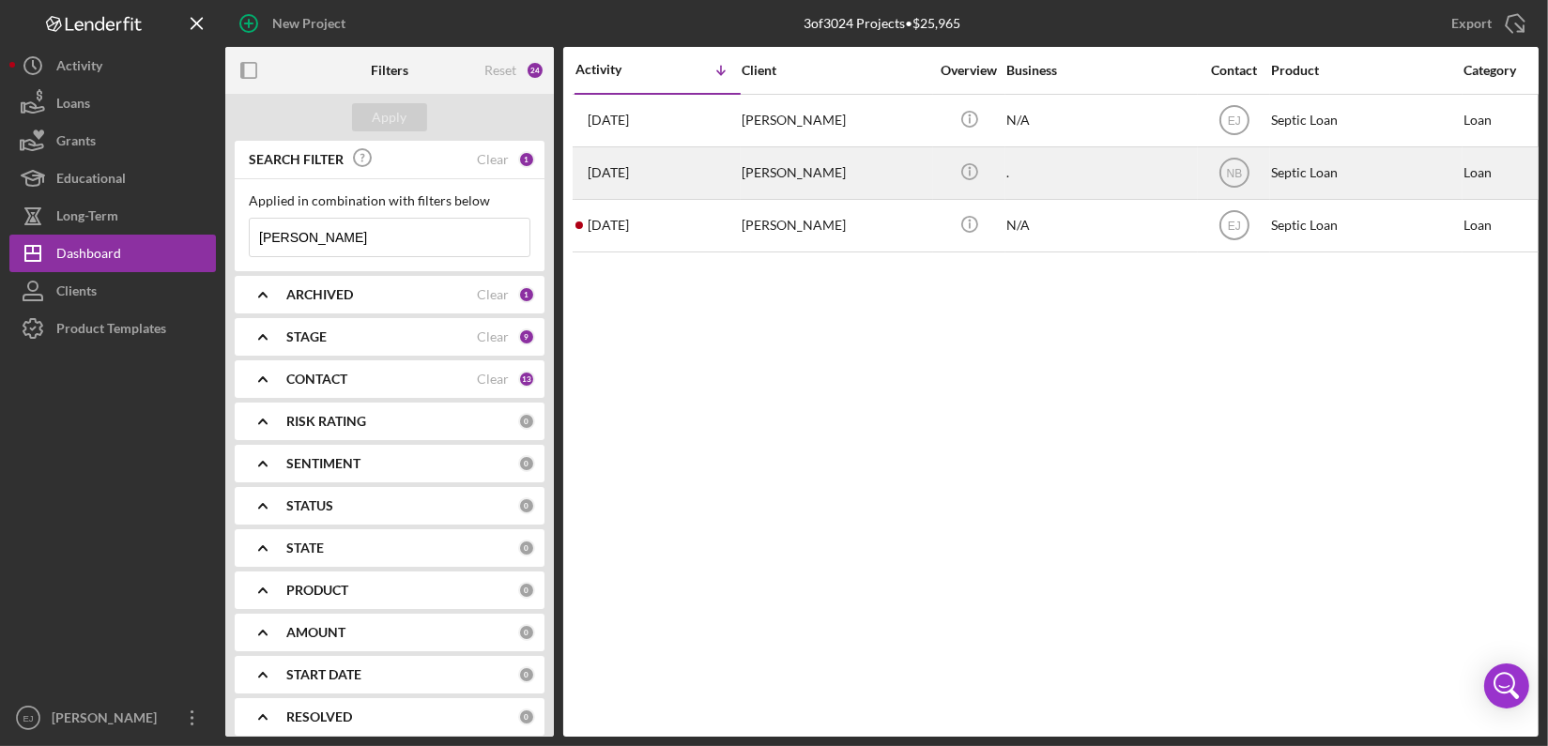
click at [717, 186] on div "1 month ago Cecil Taylor" at bounding box center [657, 173] width 164 height 50
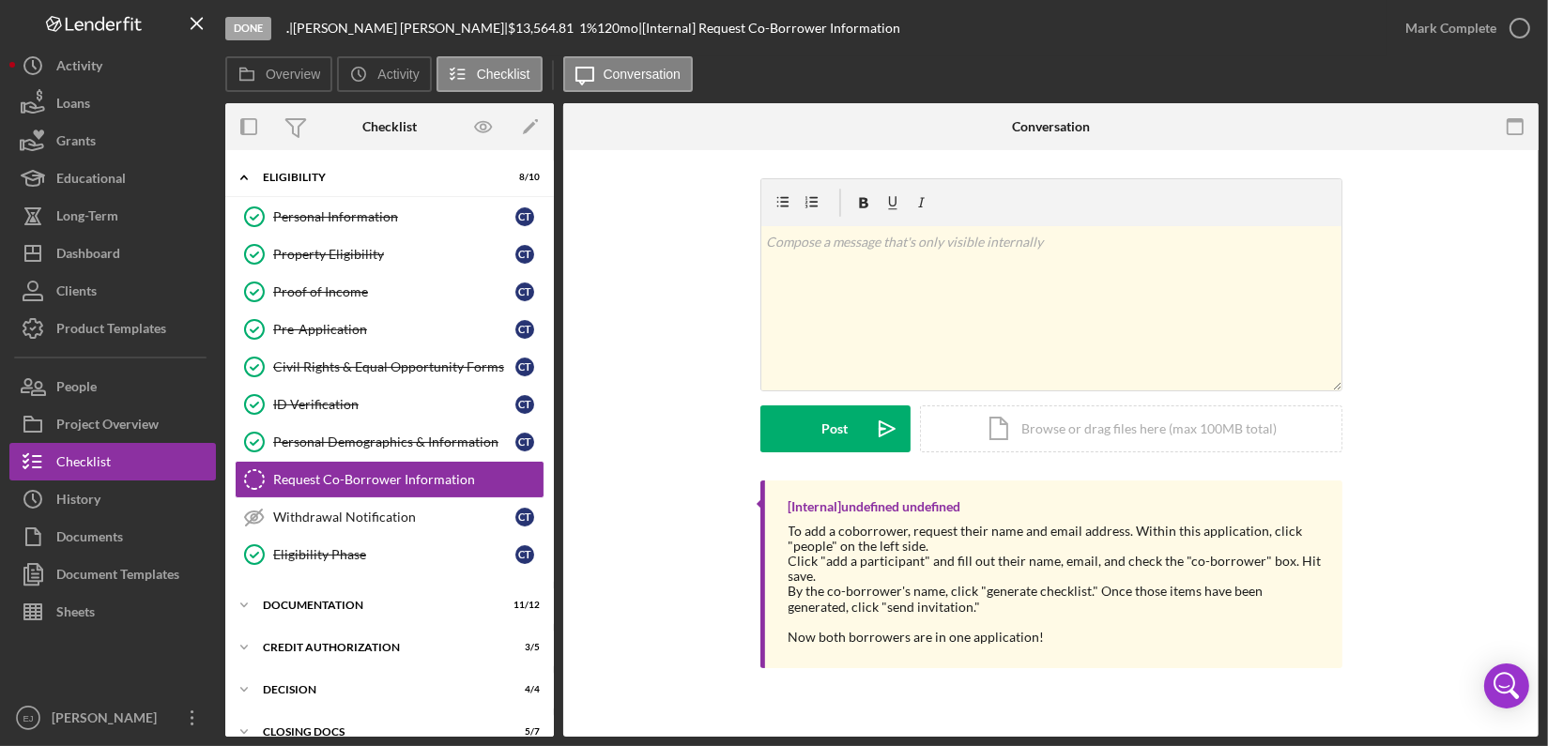
scroll to position [34, 0]
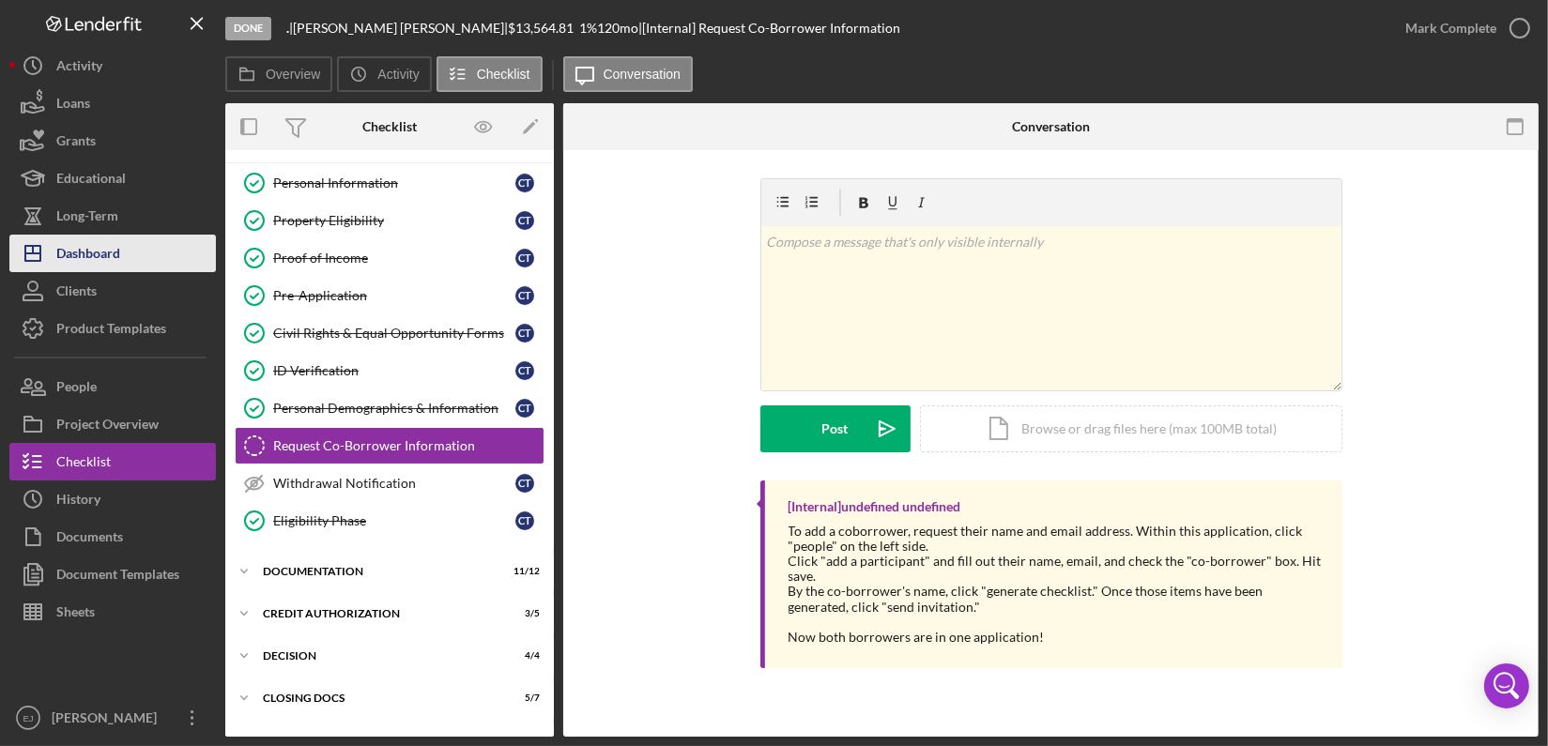
click at [141, 267] on button "Icon/Dashboard Dashboard" at bounding box center [112, 254] width 206 height 38
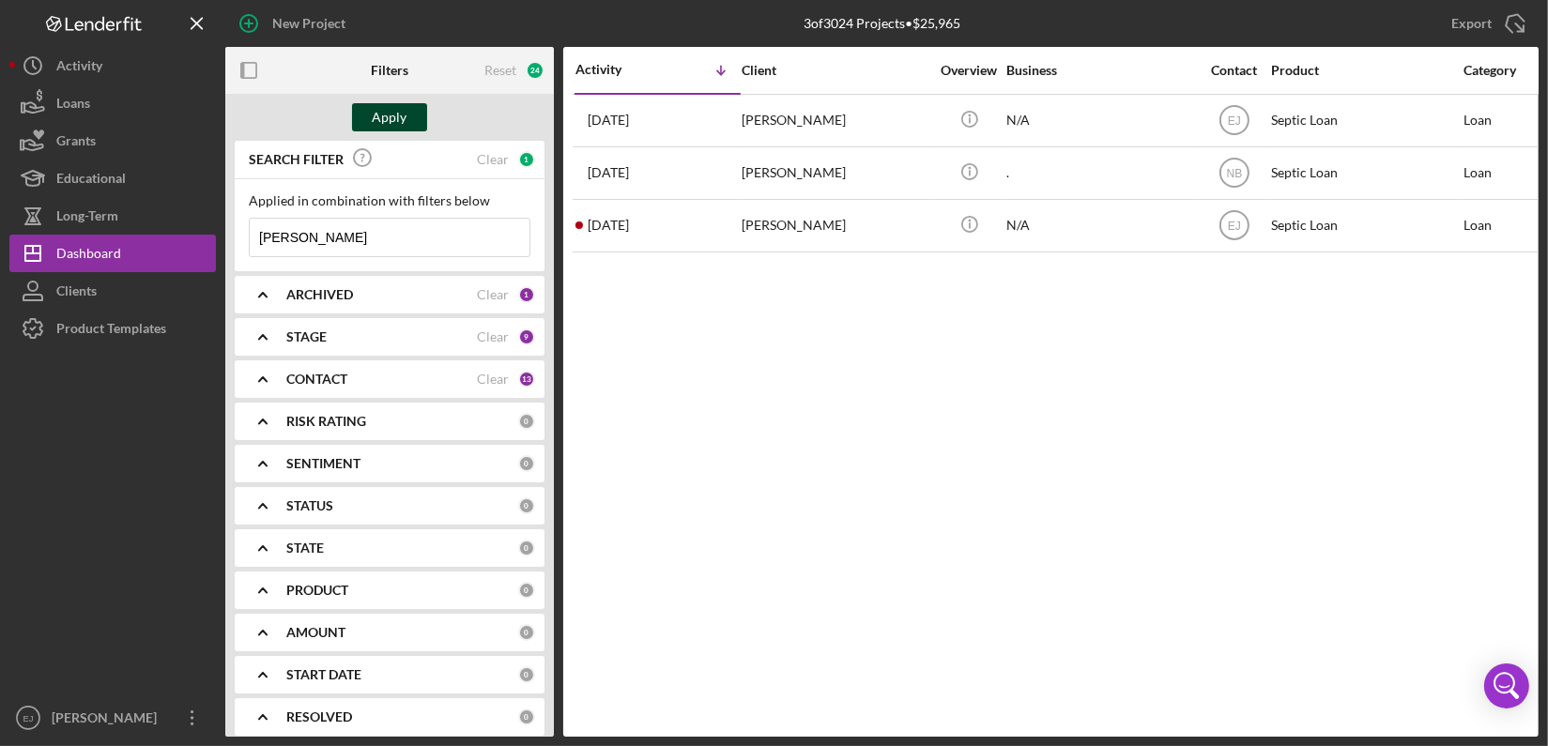
click at [377, 126] on div "Apply" at bounding box center [390, 117] width 35 height 28
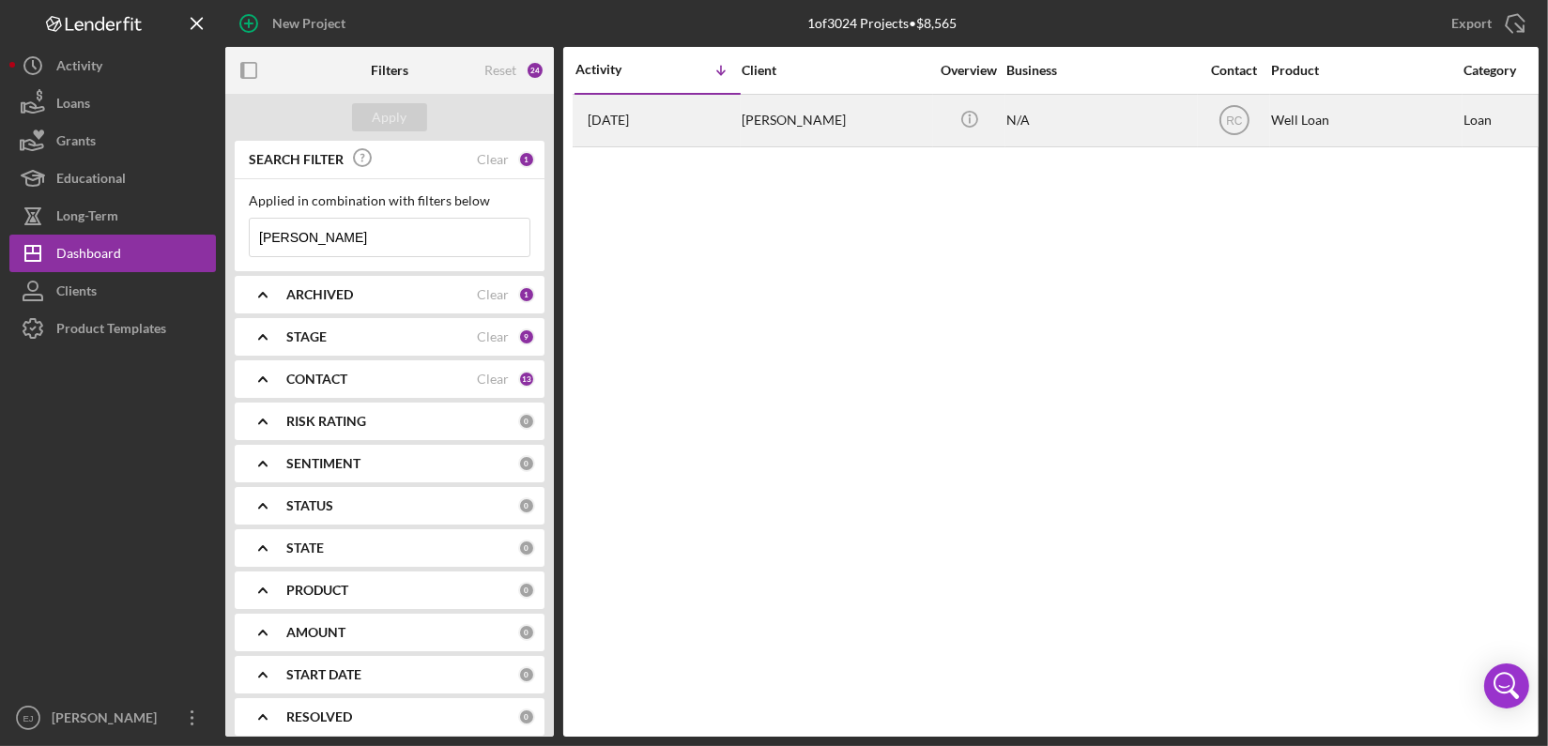
click at [794, 130] on div "Norma Blevins" at bounding box center [835, 121] width 188 height 50
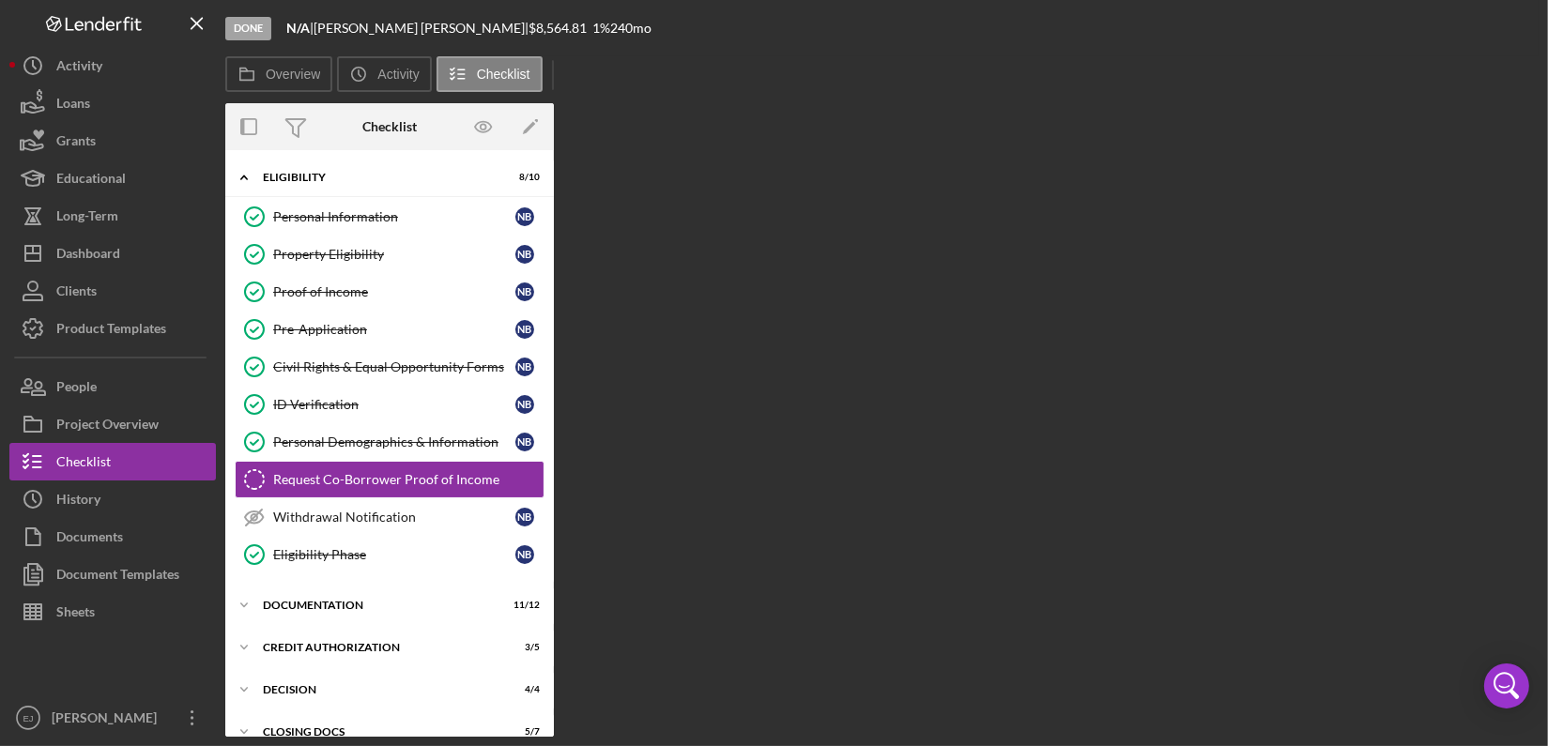
scroll to position [34, 0]
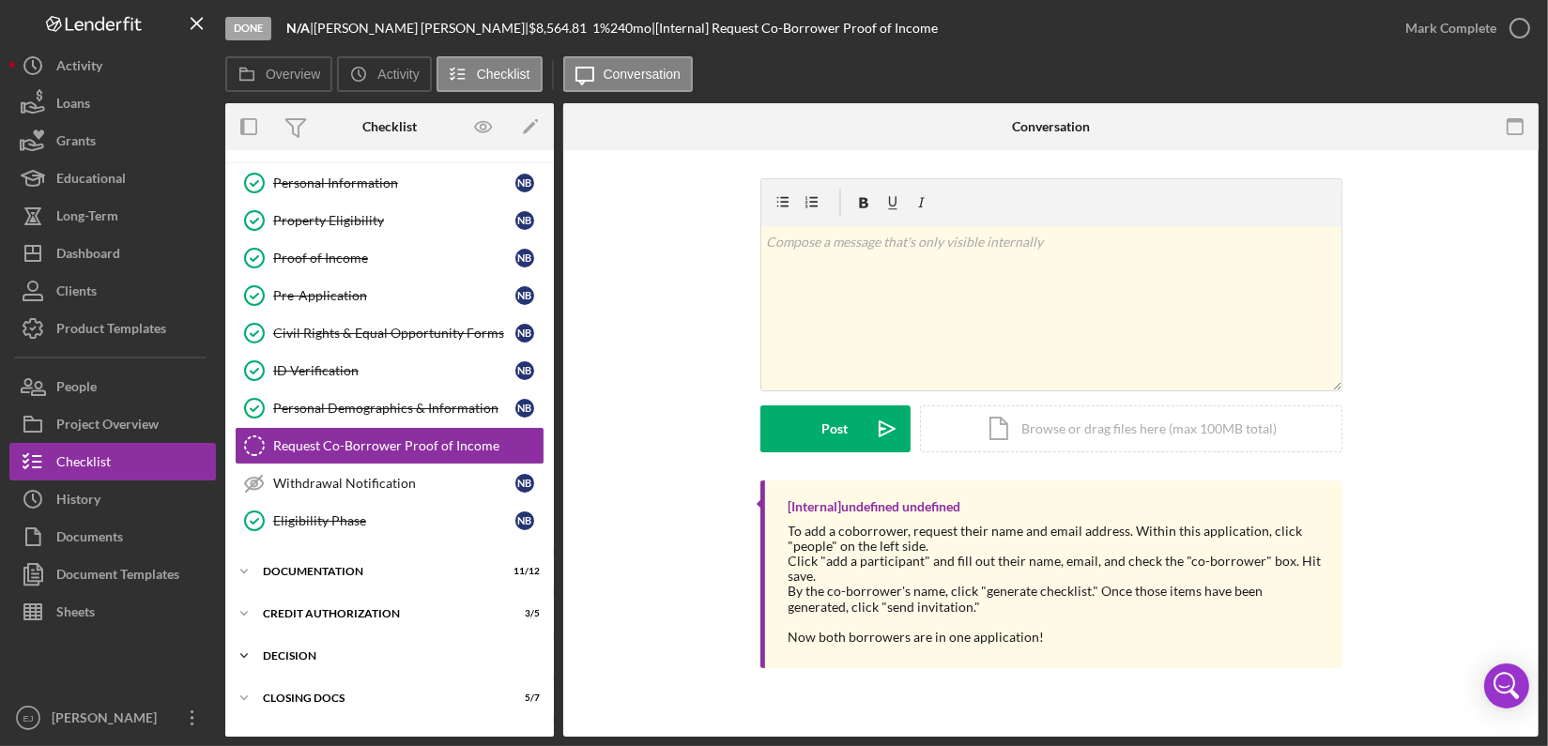
click at [243, 663] on icon "Icon/Expander" at bounding box center [244, 656] width 38 height 38
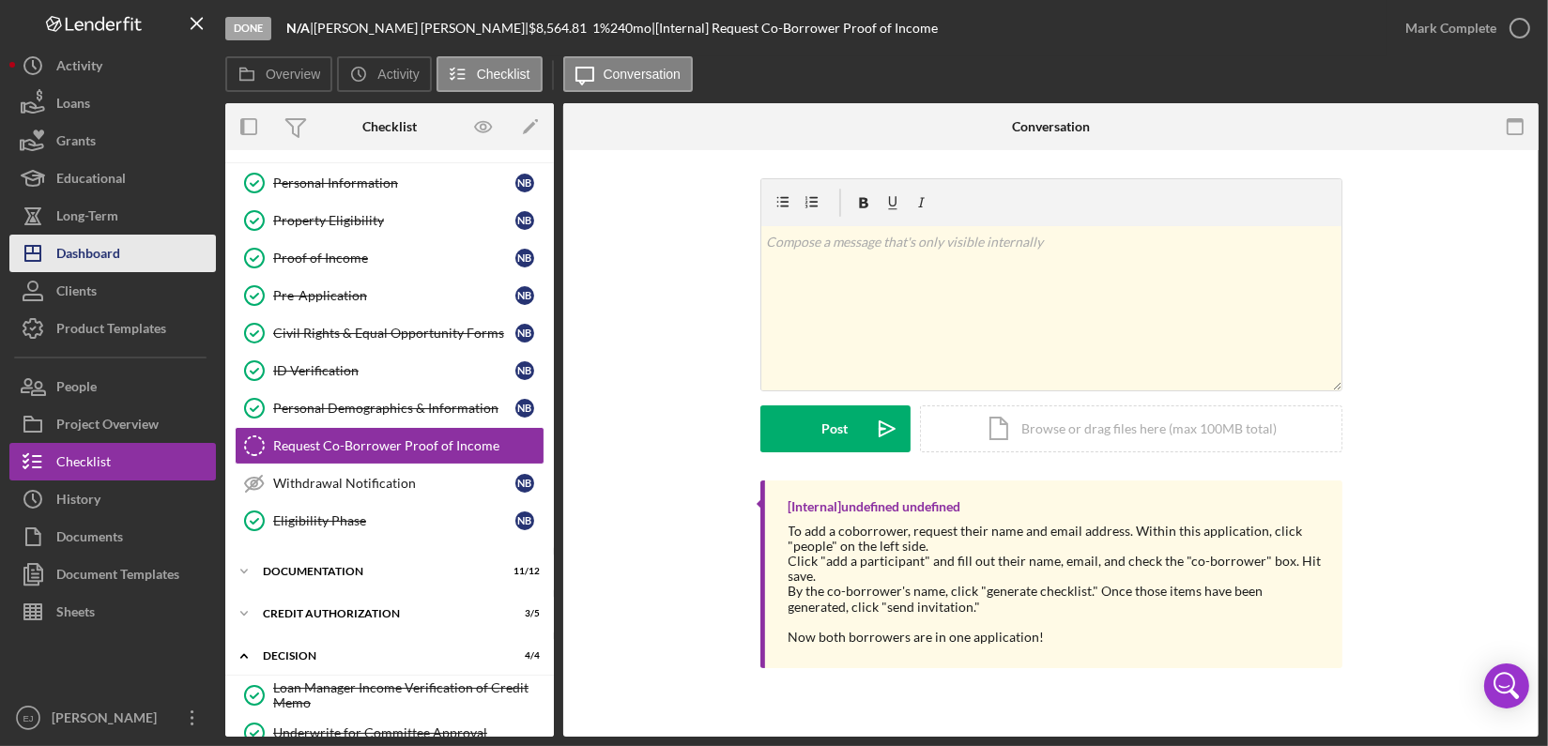
click at [173, 259] on button "Icon/Dashboard Dashboard" at bounding box center [112, 254] width 206 height 38
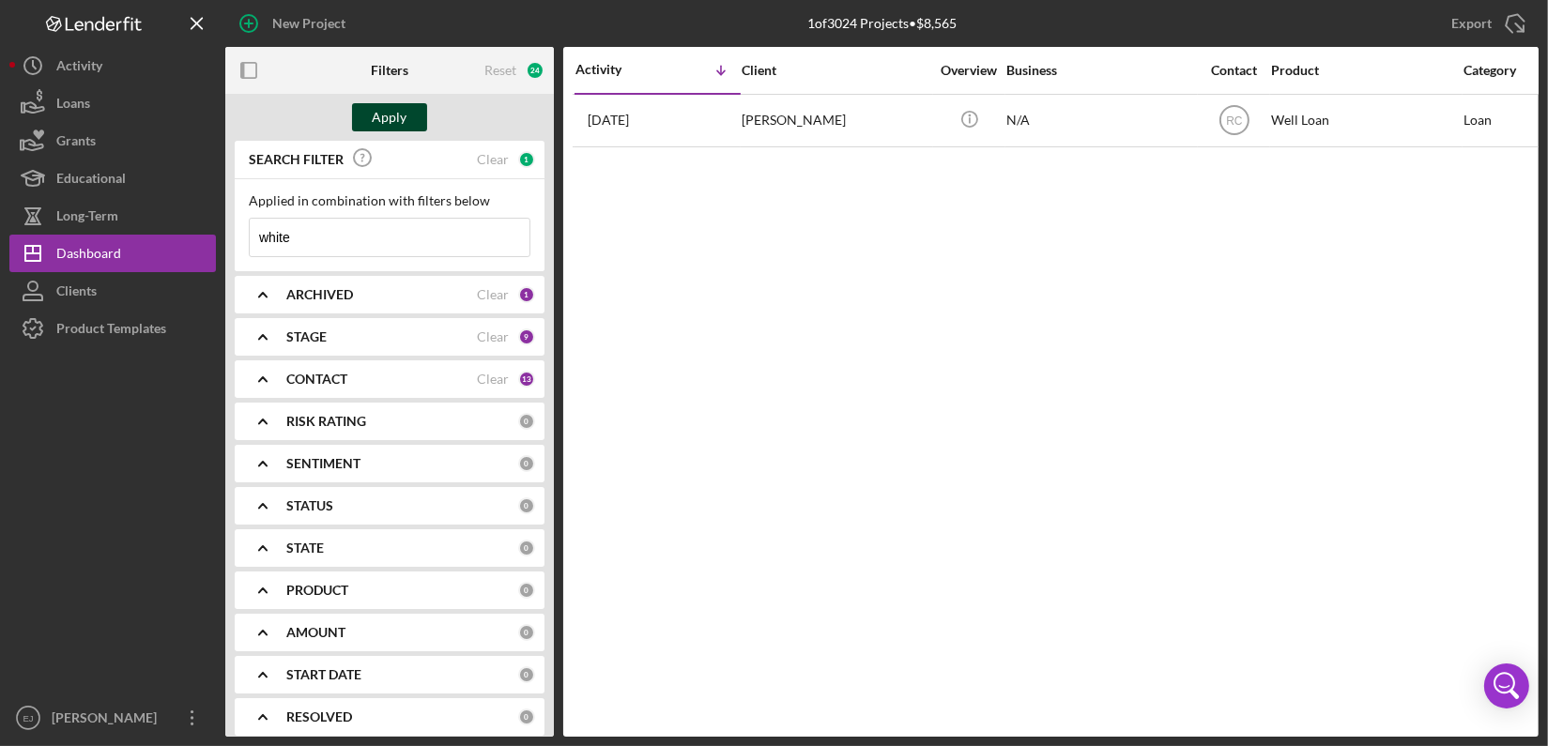
click at [372, 115] on button "Apply" at bounding box center [389, 117] width 75 height 28
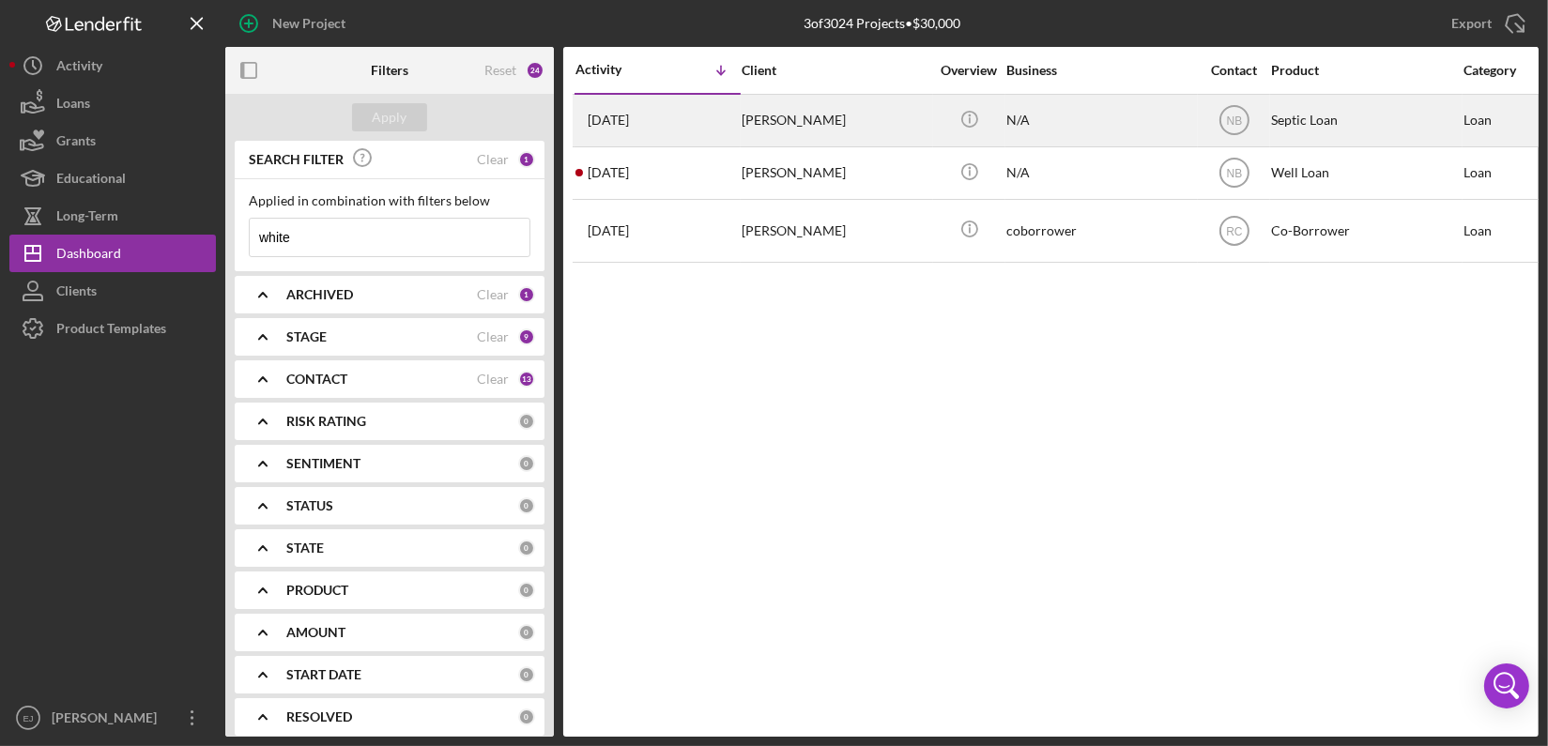
click at [812, 126] on div "Martin White" at bounding box center [835, 121] width 188 height 50
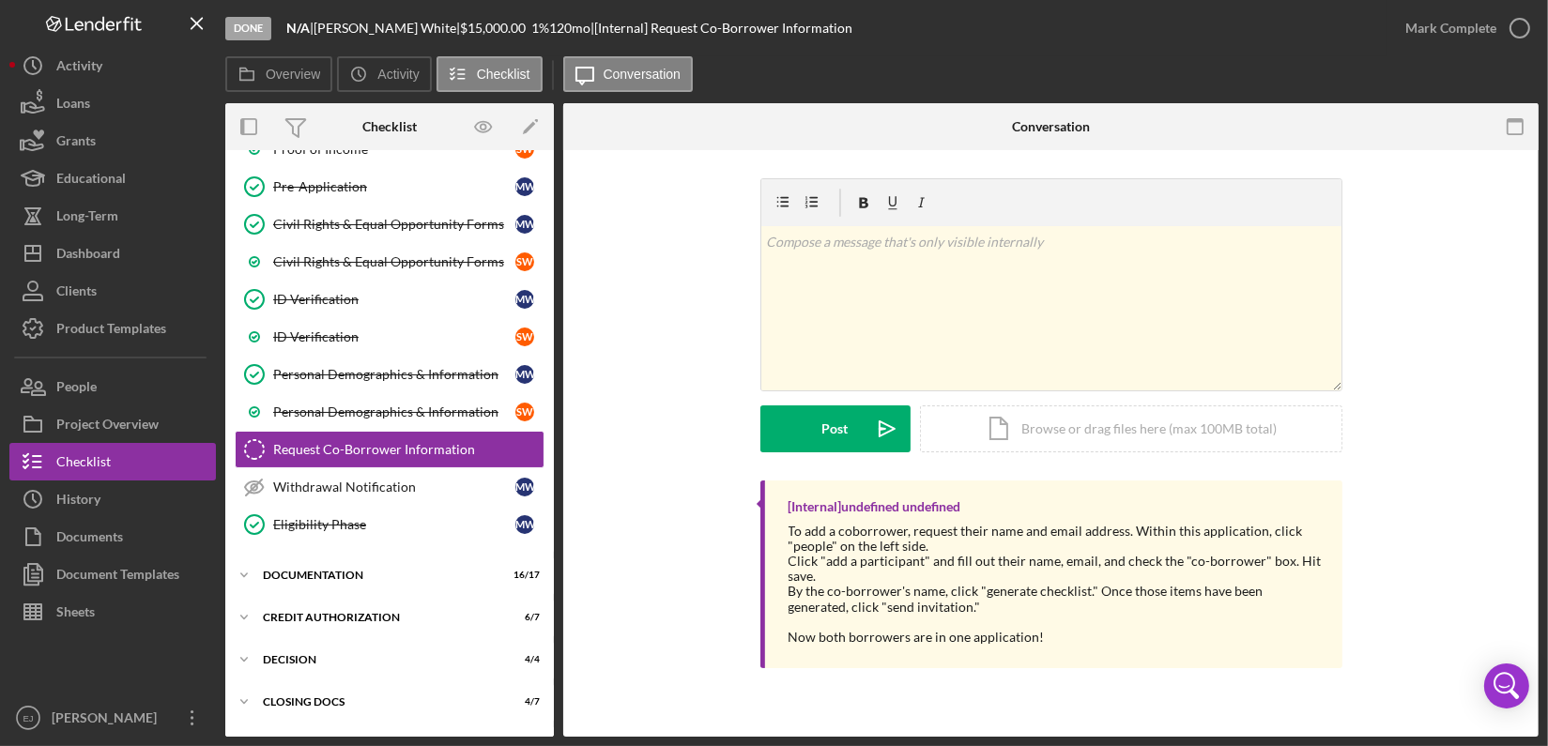
scroll to position [260, 0]
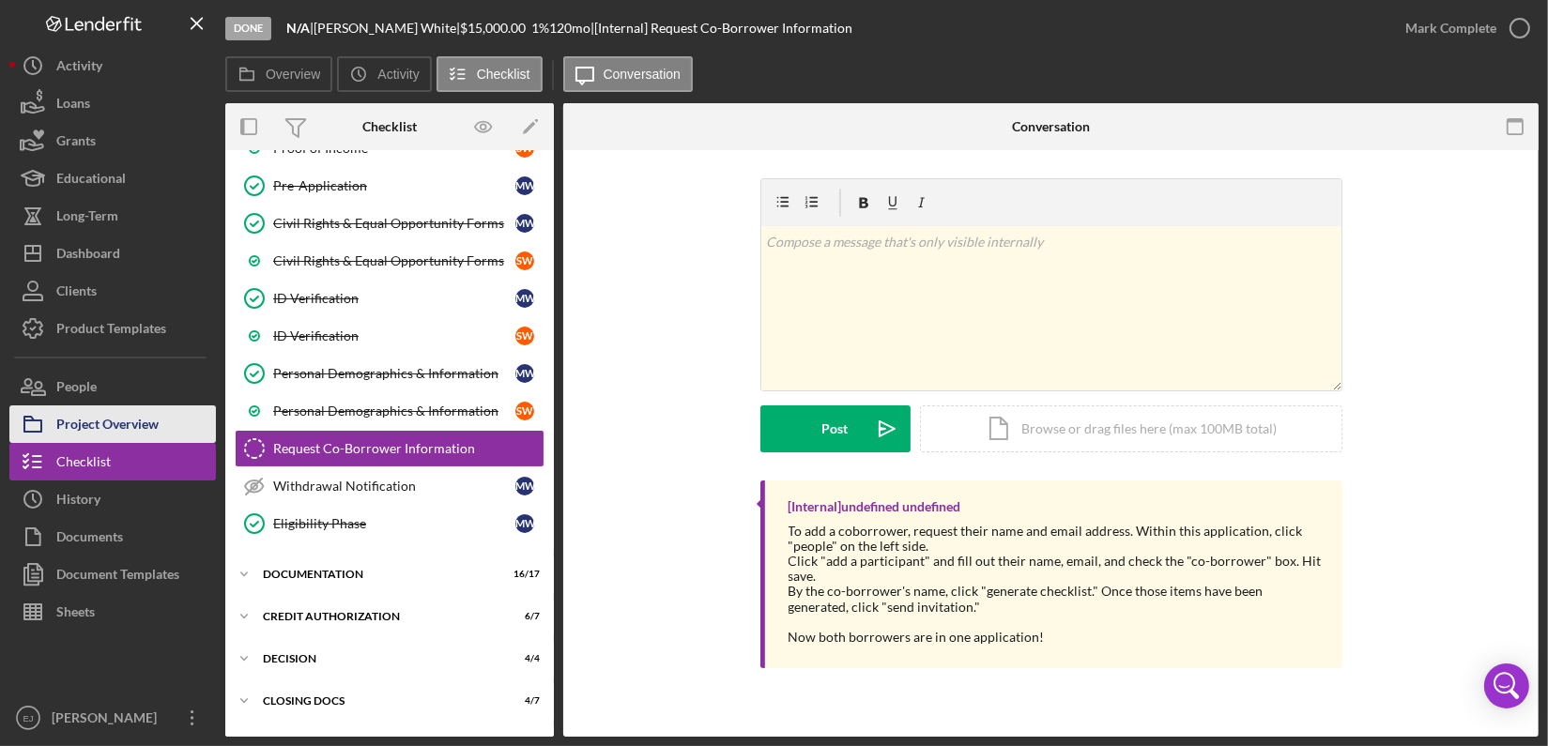
click at [124, 440] on div "Project Overview" at bounding box center [107, 426] width 102 height 42
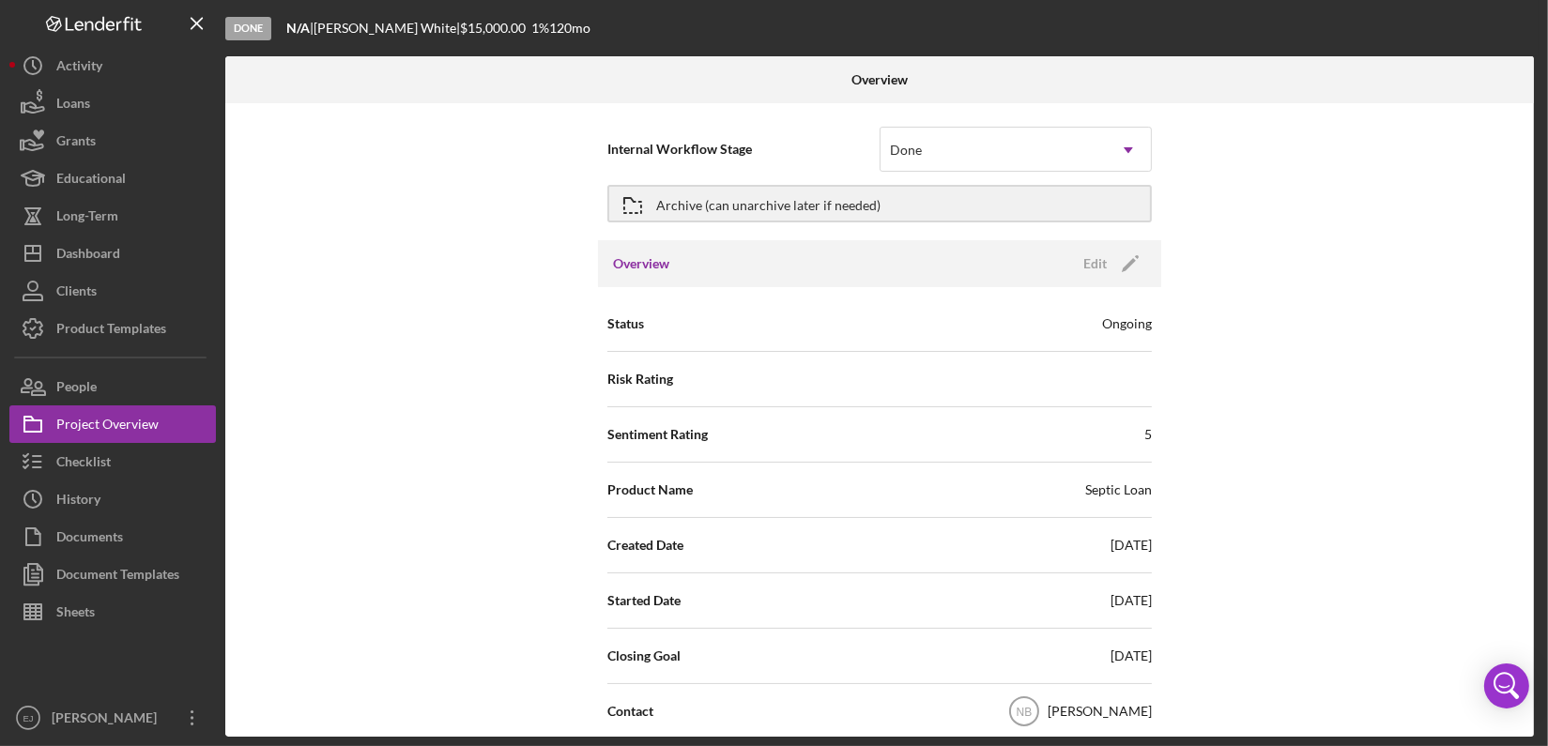
click at [1526, 459] on div "Internal Workflow Stage Done Icon/Dropdown Arrow Archive (can unarchive later i…" at bounding box center [879, 420] width 1308 height 634
click at [151, 244] on button "Icon/Dashboard Dashboard" at bounding box center [112, 254] width 206 height 38
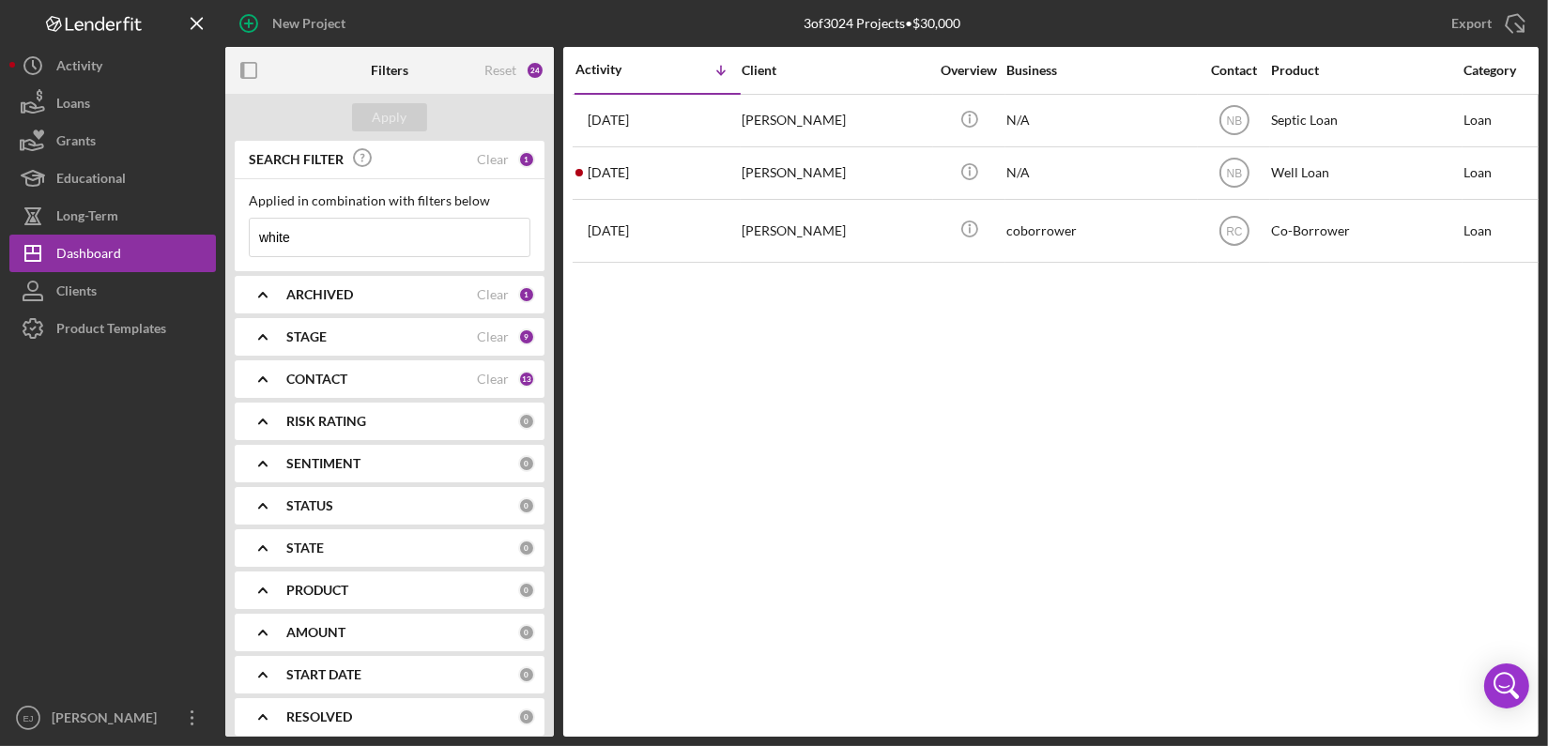
click at [336, 241] on input "white" at bounding box center [390, 238] width 280 height 38
click at [391, 111] on div "Apply" at bounding box center [390, 117] width 35 height 28
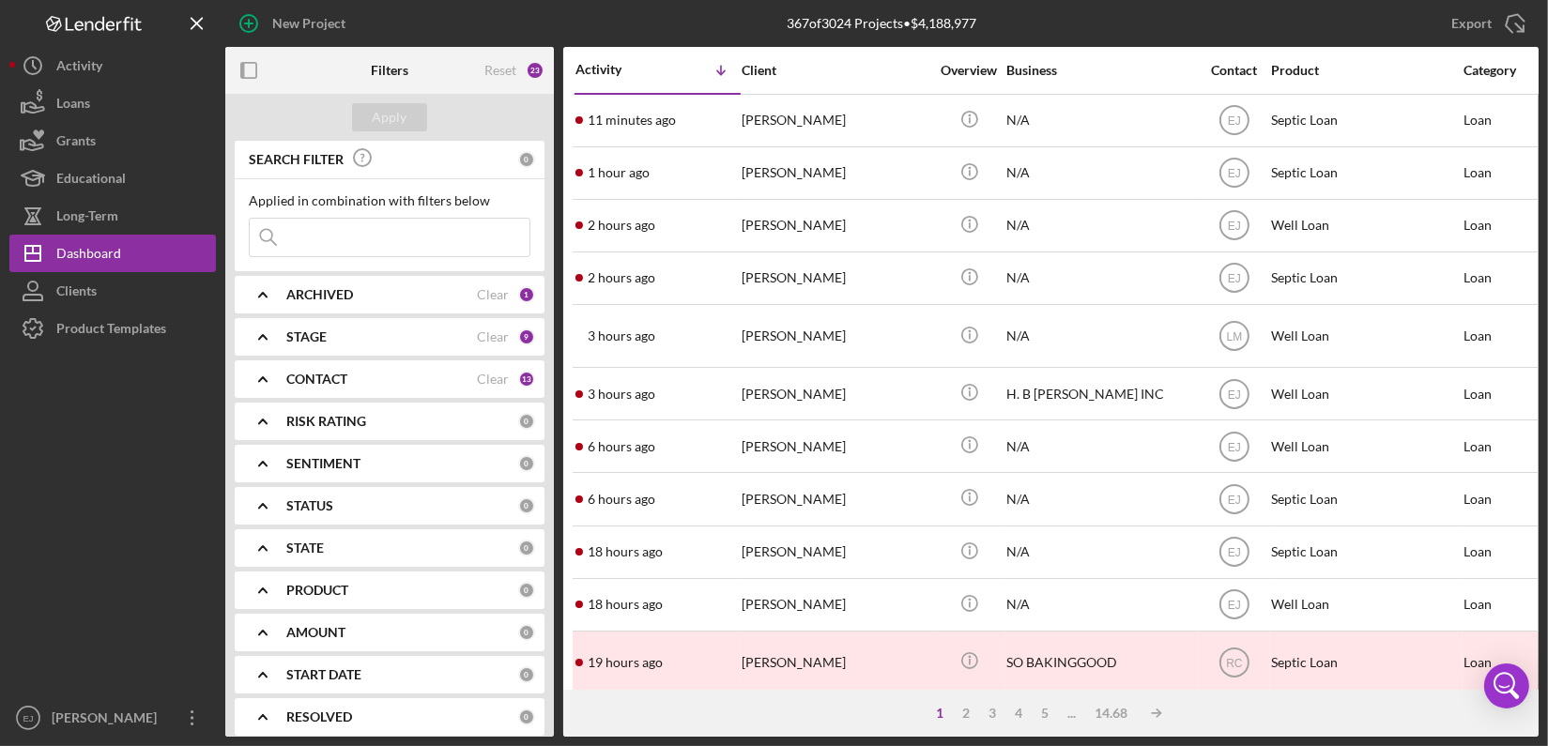
click at [445, 242] on input at bounding box center [390, 238] width 280 height 38
click at [405, 114] on div "Apply" at bounding box center [390, 117] width 35 height 28
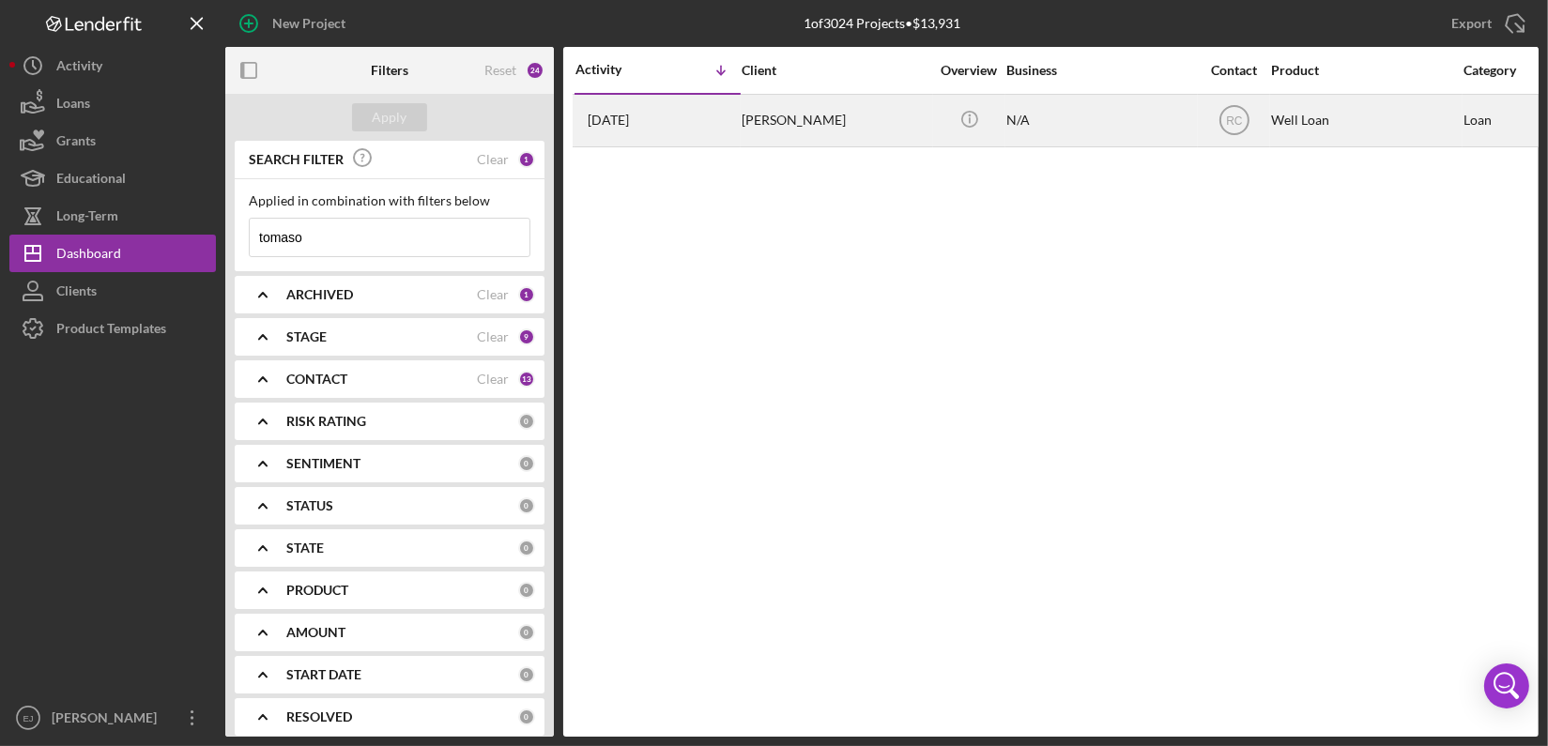
click at [824, 126] on div "Ava Tomaso" at bounding box center [835, 121] width 188 height 50
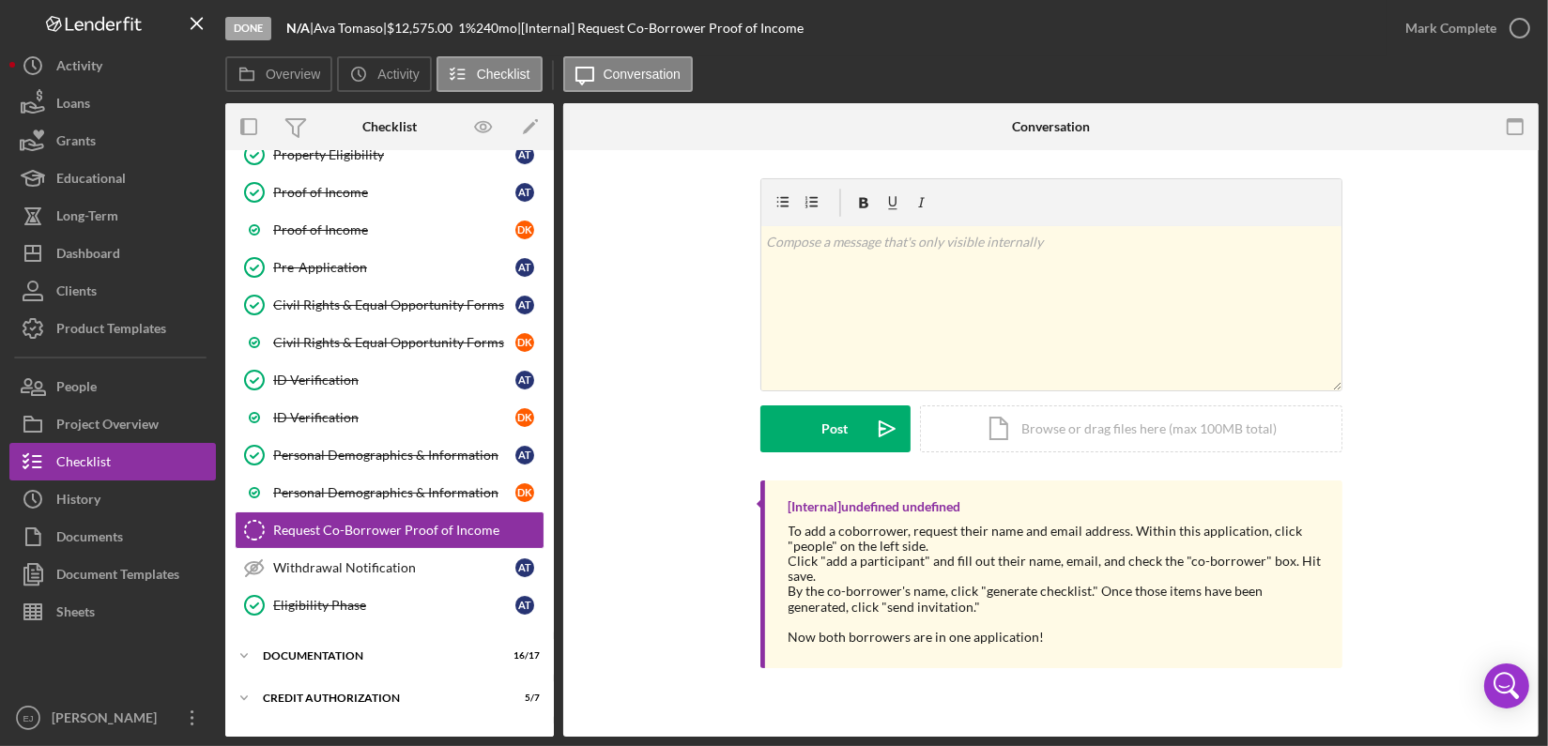
scroll to position [260, 0]
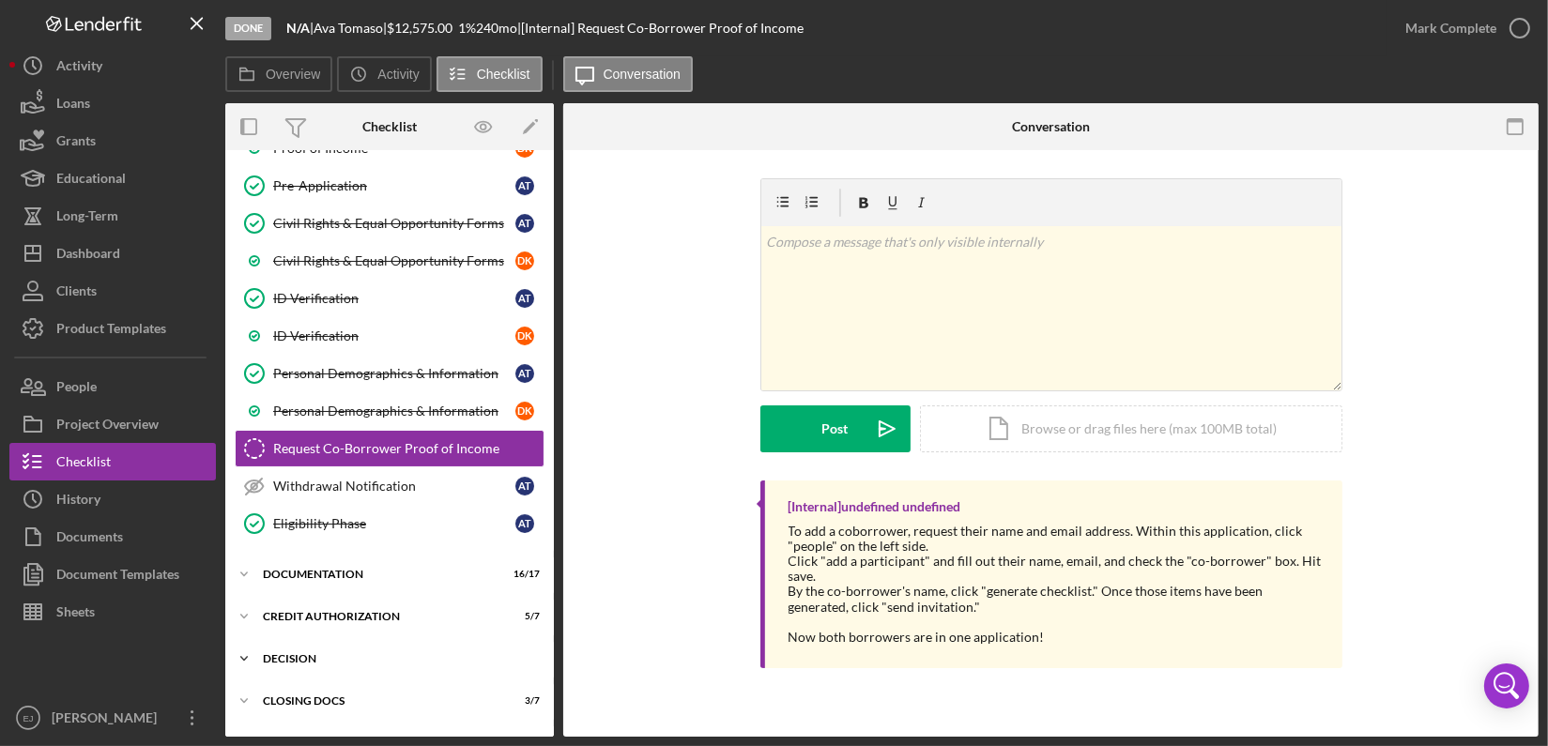
click at [323, 647] on div "Icon/Expander Decision 4 / 4" at bounding box center [389, 659] width 328 height 38
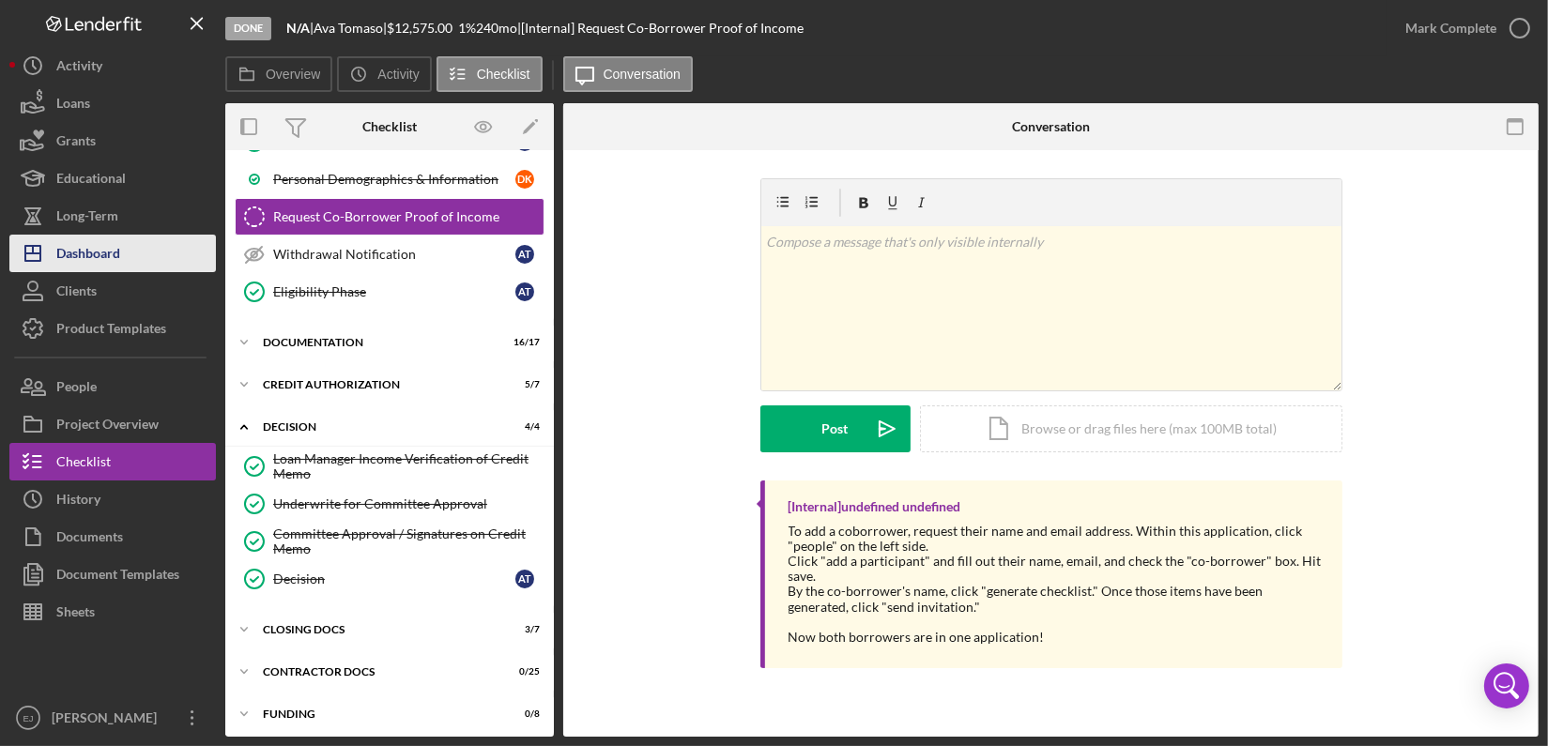
click at [123, 266] on button "Icon/Dashboard Dashboard" at bounding box center [112, 254] width 206 height 38
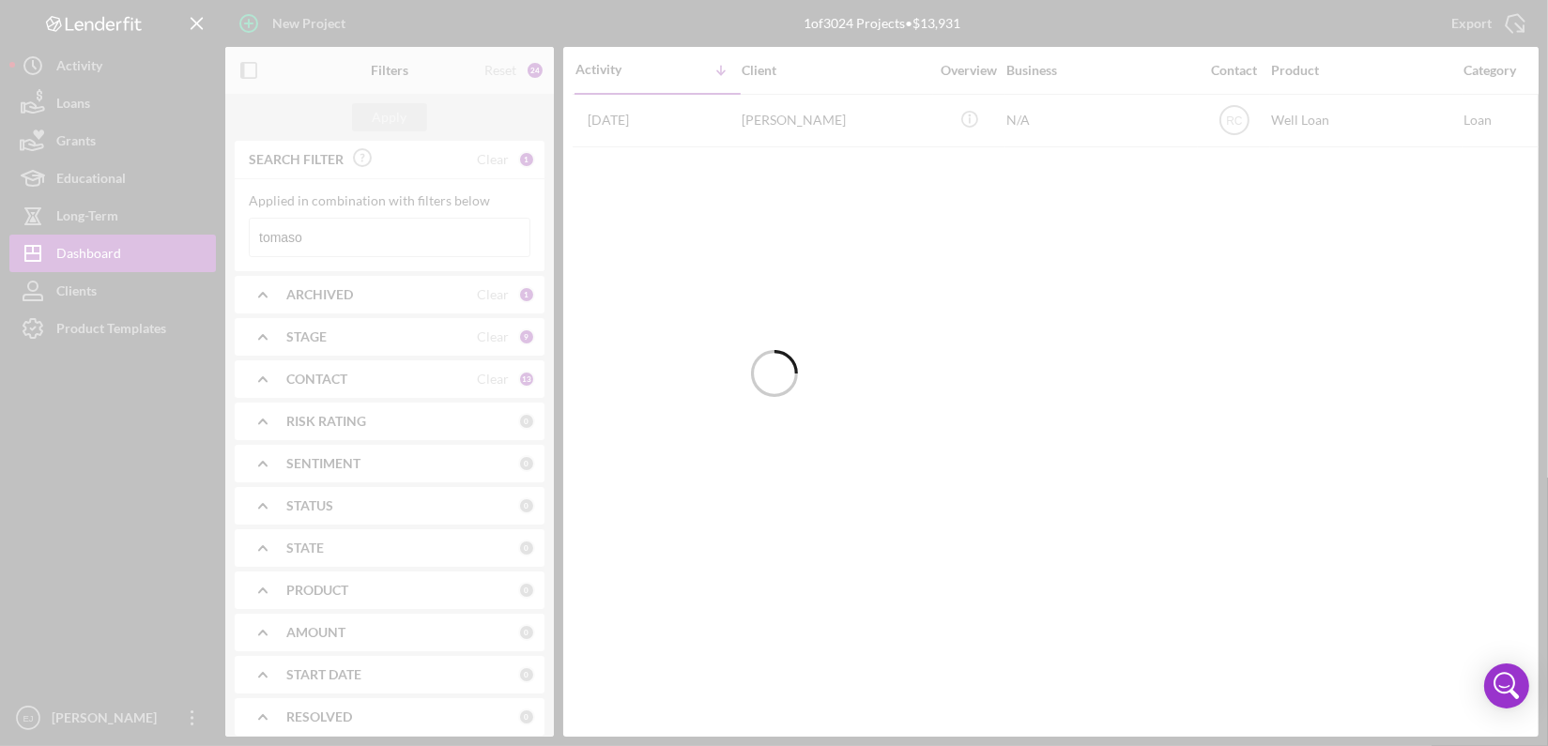
click at [403, 237] on div at bounding box center [774, 373] width 1548 height 746
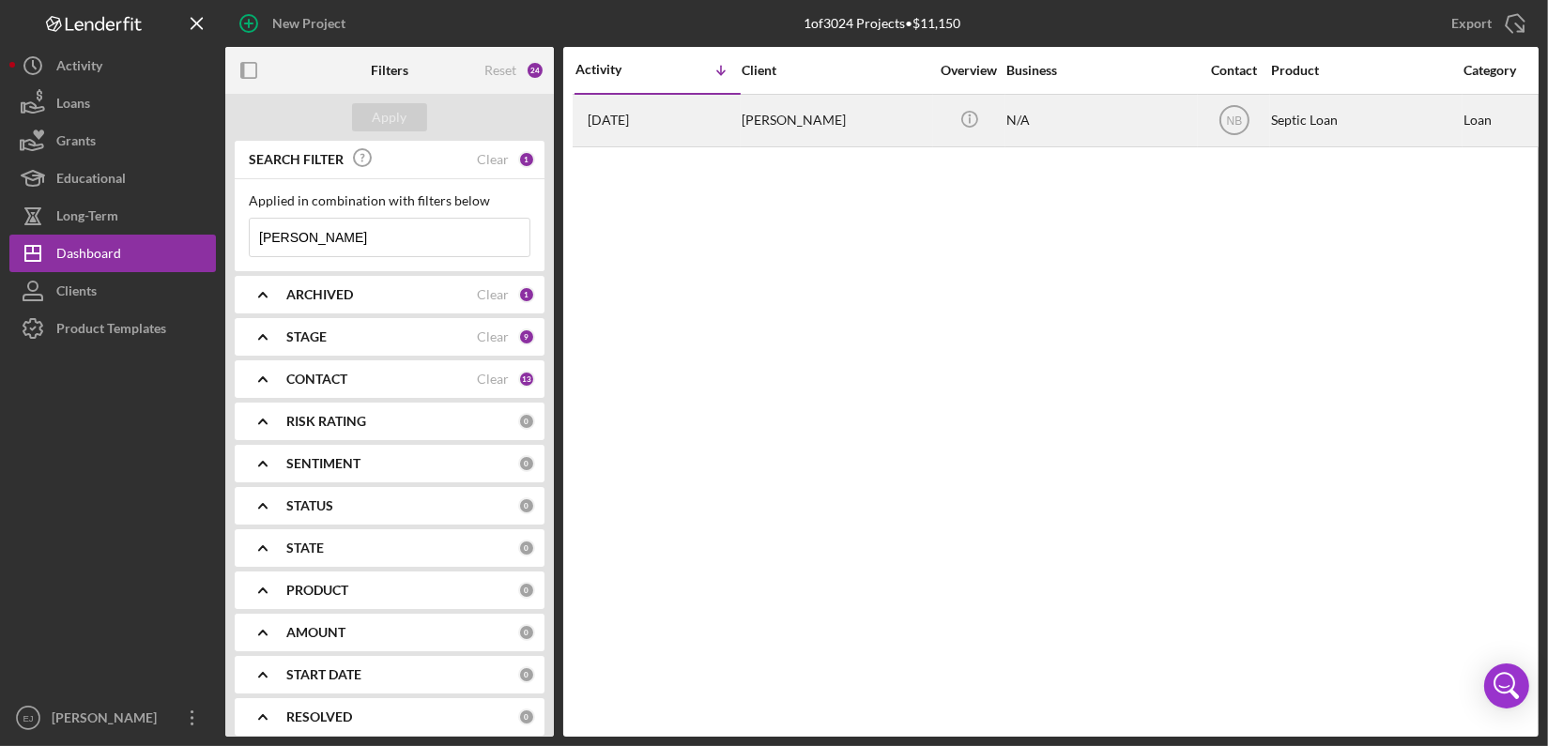
click at [761, 124] on div "Leslie Richardson" at bounding box center [835, 121] width 188 height 50
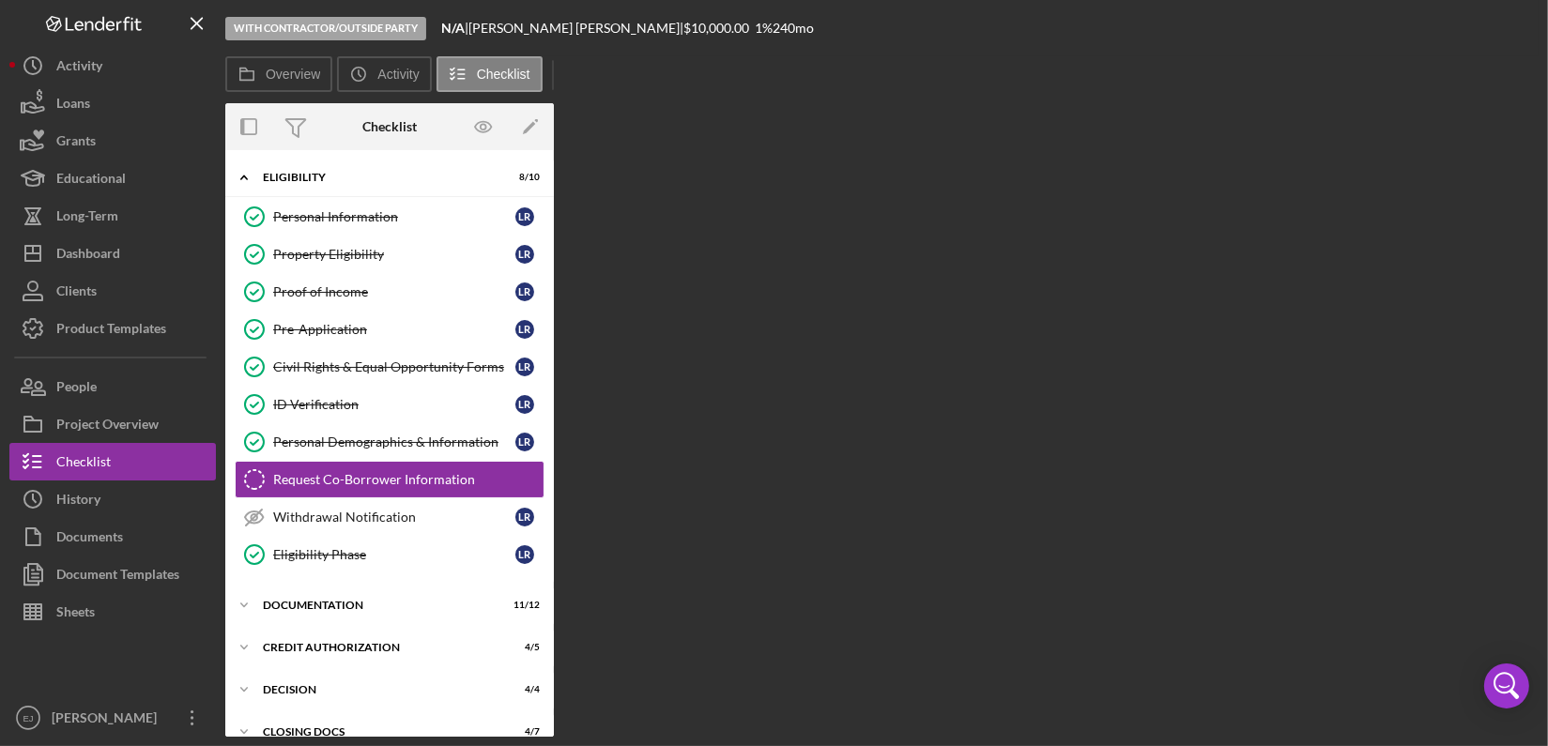
scroll to position [34, 0]
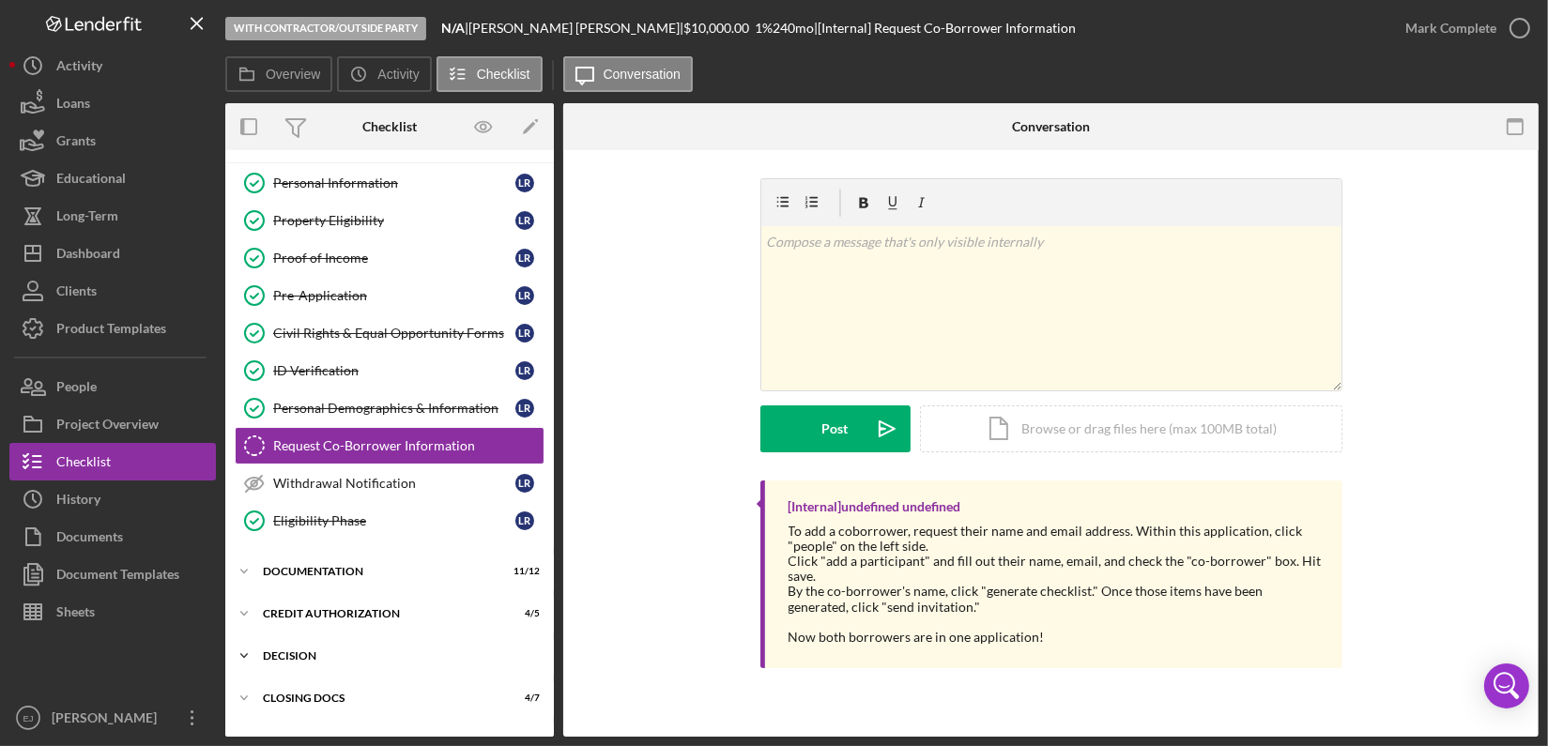
click at [243, 649] on icon "Icon/Expander" at bounding box center [244, 656] width 38 height 38
click at [176, 427] on button "Project Overview" at bounding box center [112, 424] width 206 height 38
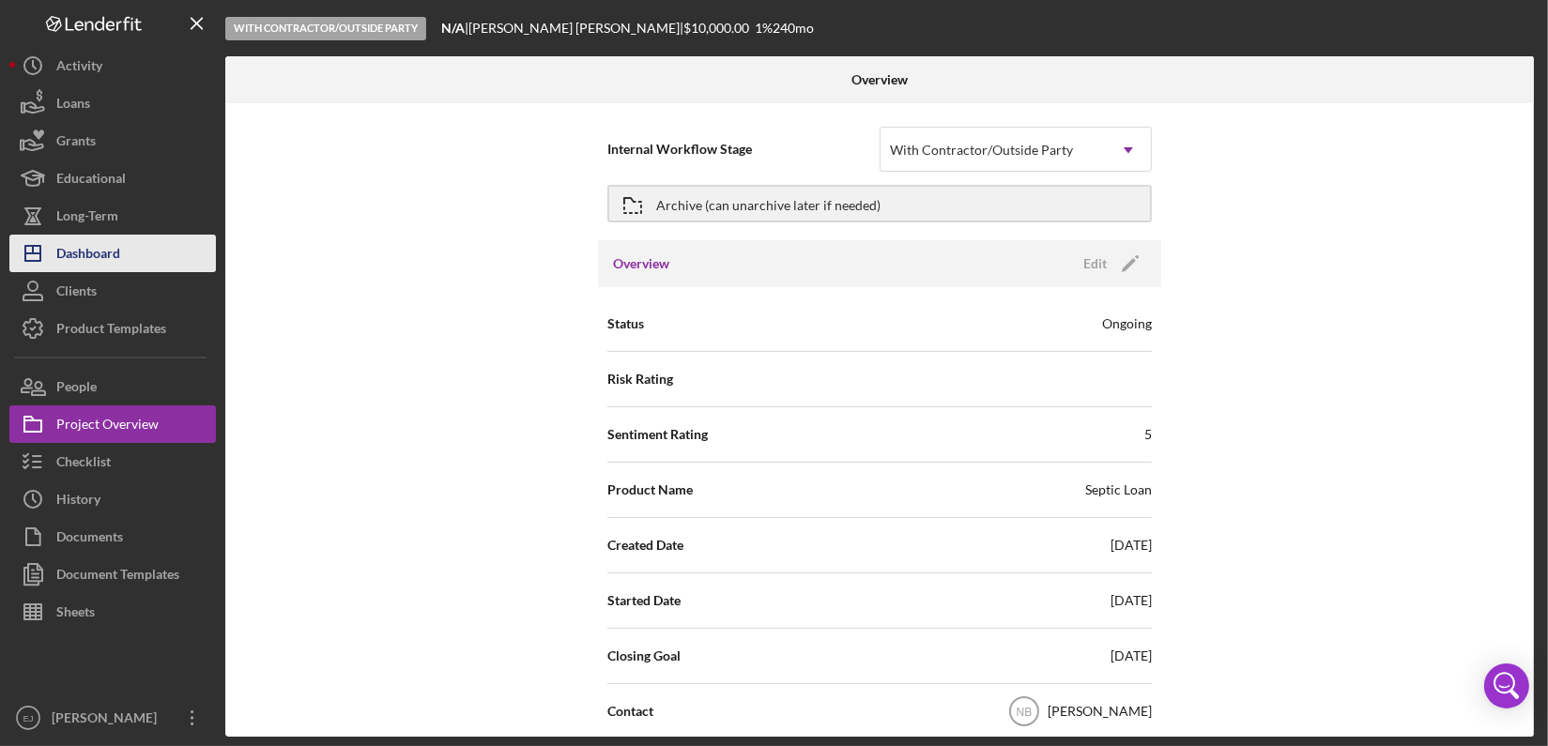
click at [122, 257] on button "Icon/Dashboard Dashboard" at bounding box center [112, 254] width 206 height 38
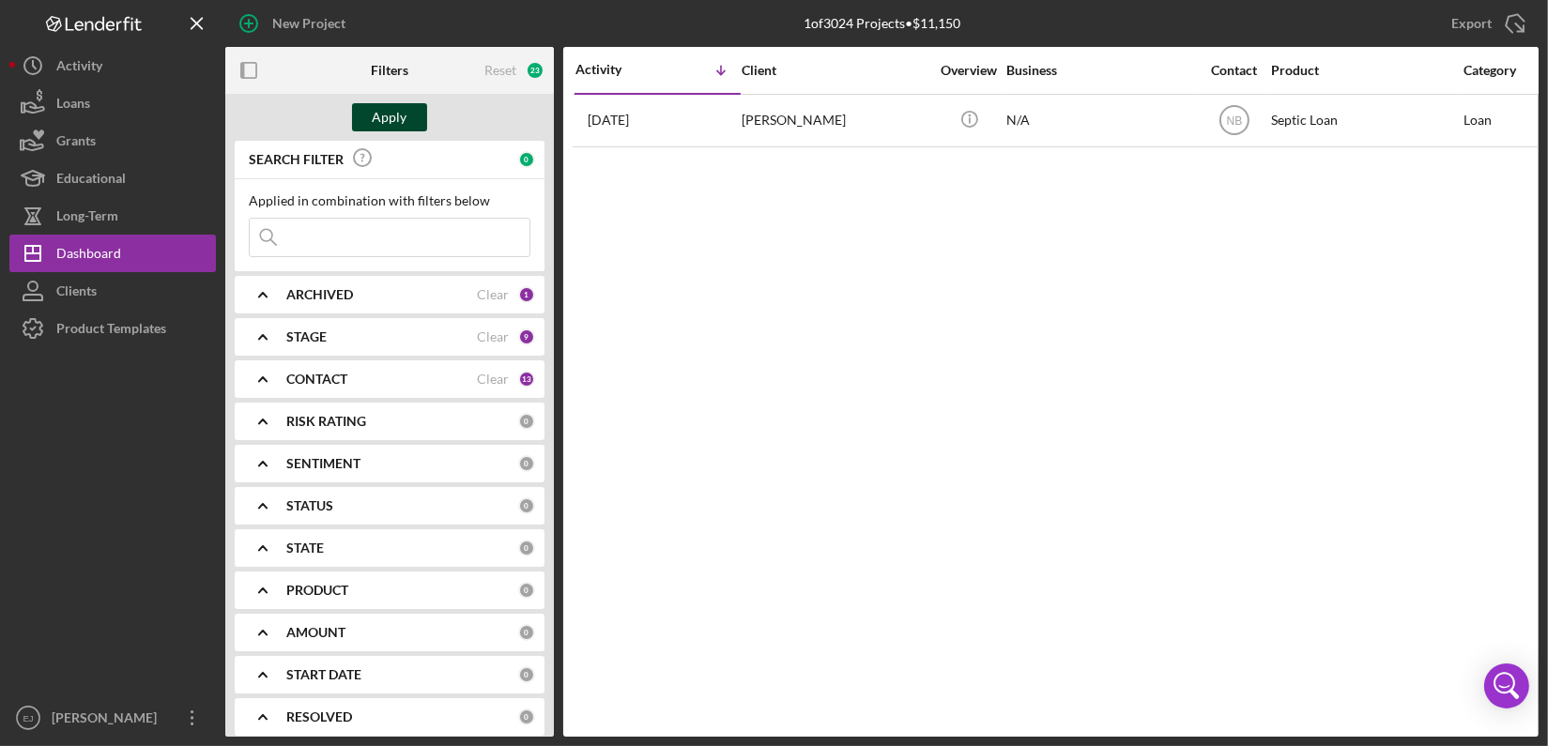
click at [357, 126] on button "Apply" at bounding box center [389, 117] width 75 height 28
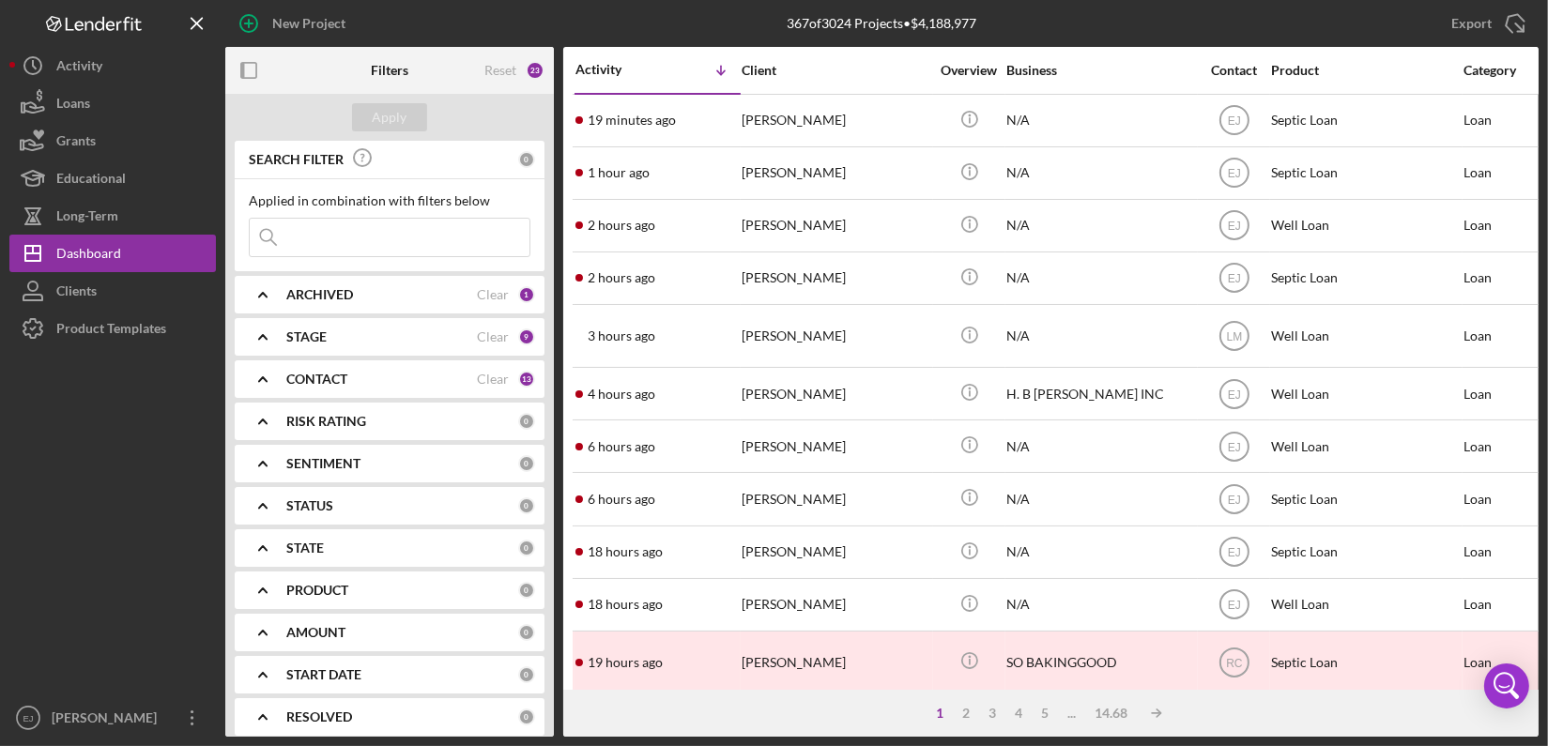
click at [324, 245] on input at bounding box center [390, 238] width 280 height 38
click at [405, 123] on div "Apply" at bounding box center [390, 117] width 35 height 28
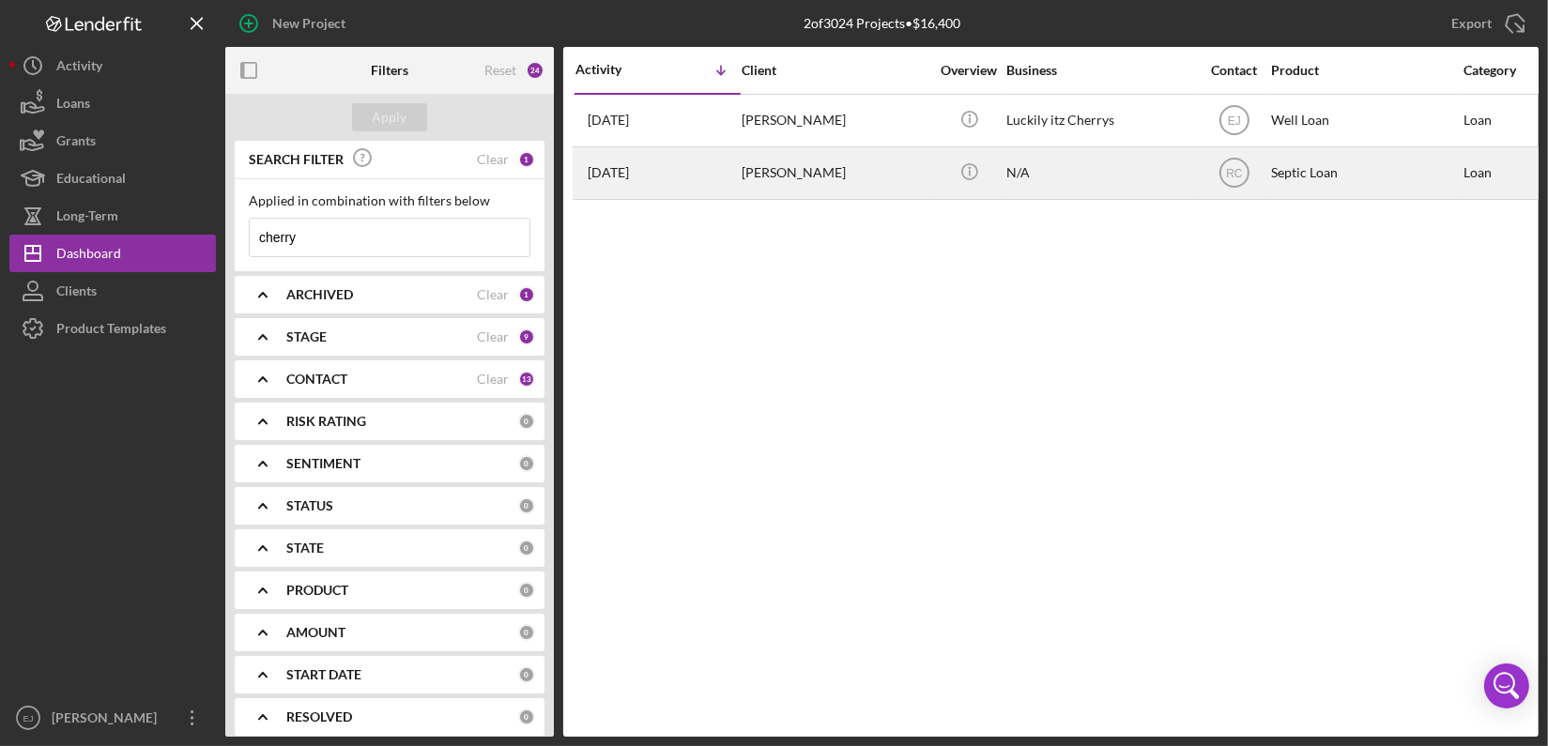
click at [753, 172] on div "Peggy Cherry" at bounding box center [835, 173] width 188 height 50
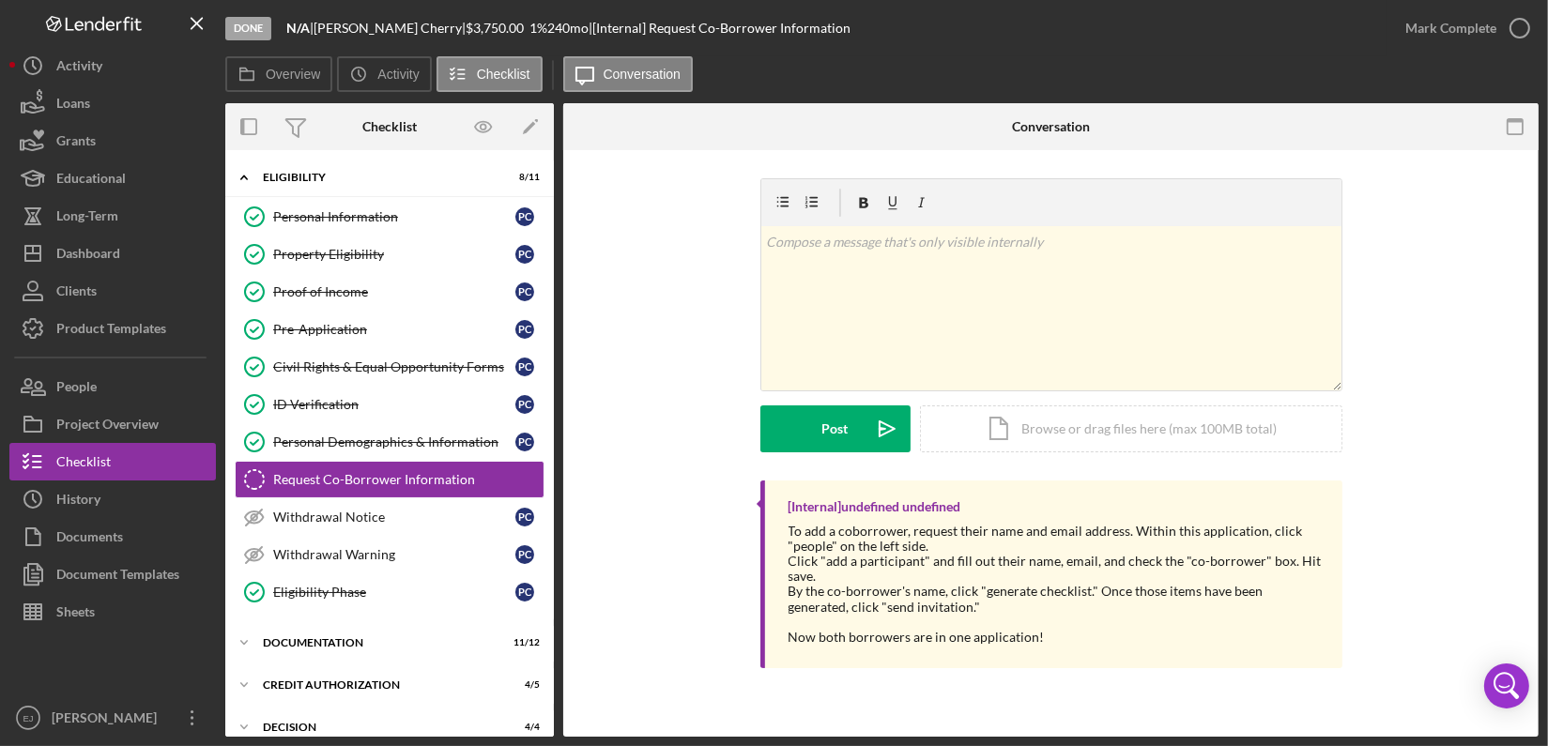
scroll to position [34, 0]
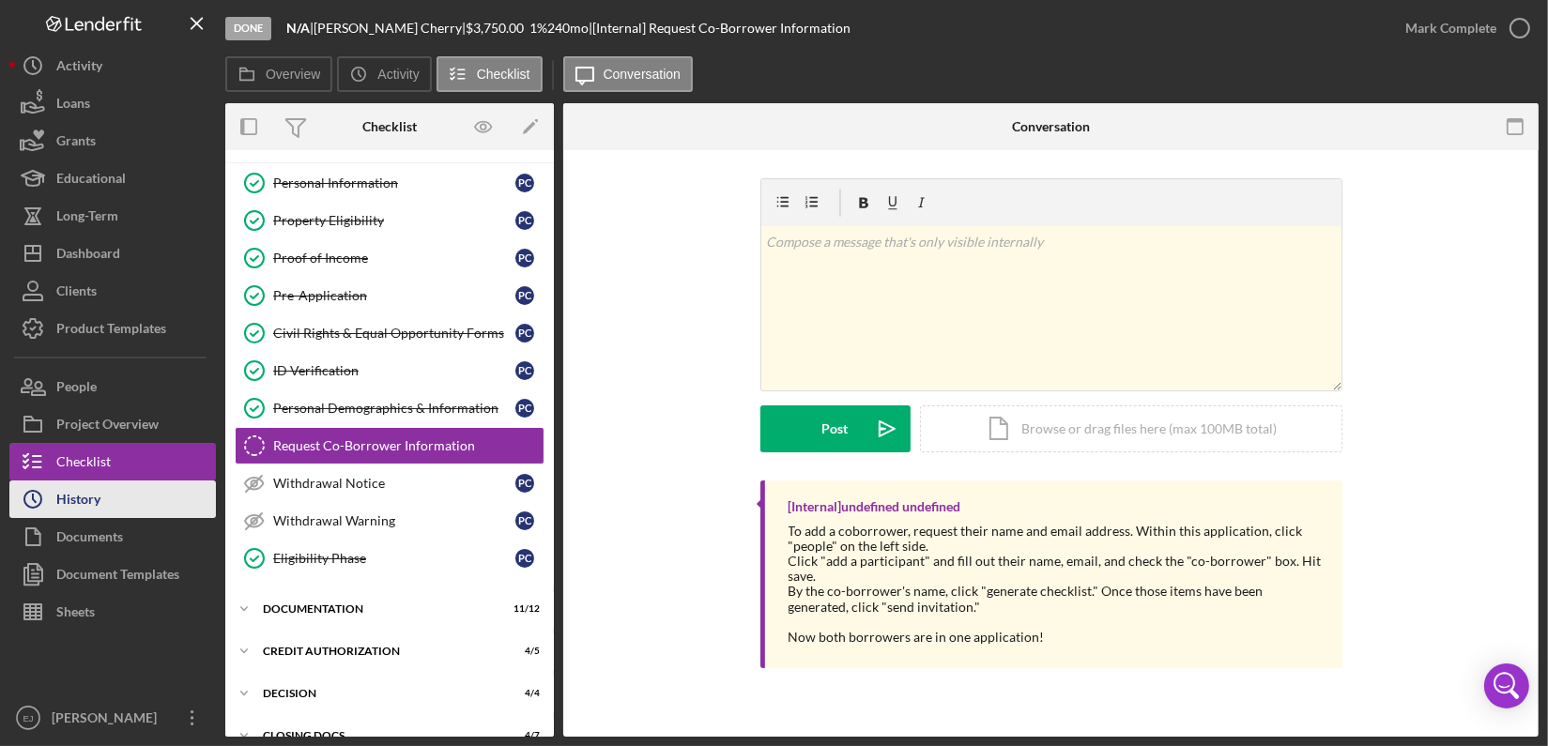
click at [126, 507] on button "Icon/History History" at bounding box center [112, 500] width 206 height 38
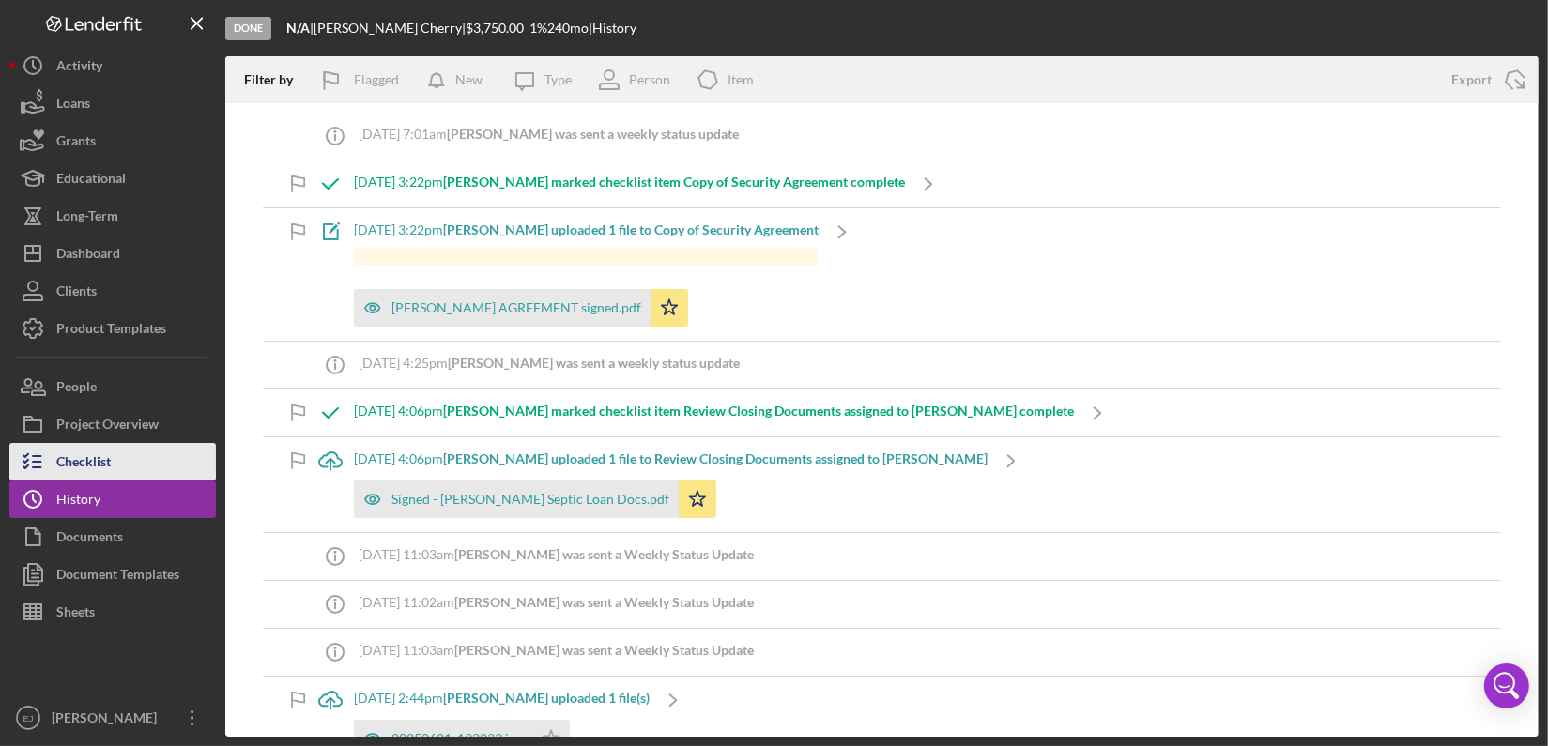
click at [117, 465] on button "Checklist" at bounding box center [112, 462] width 206 height 38
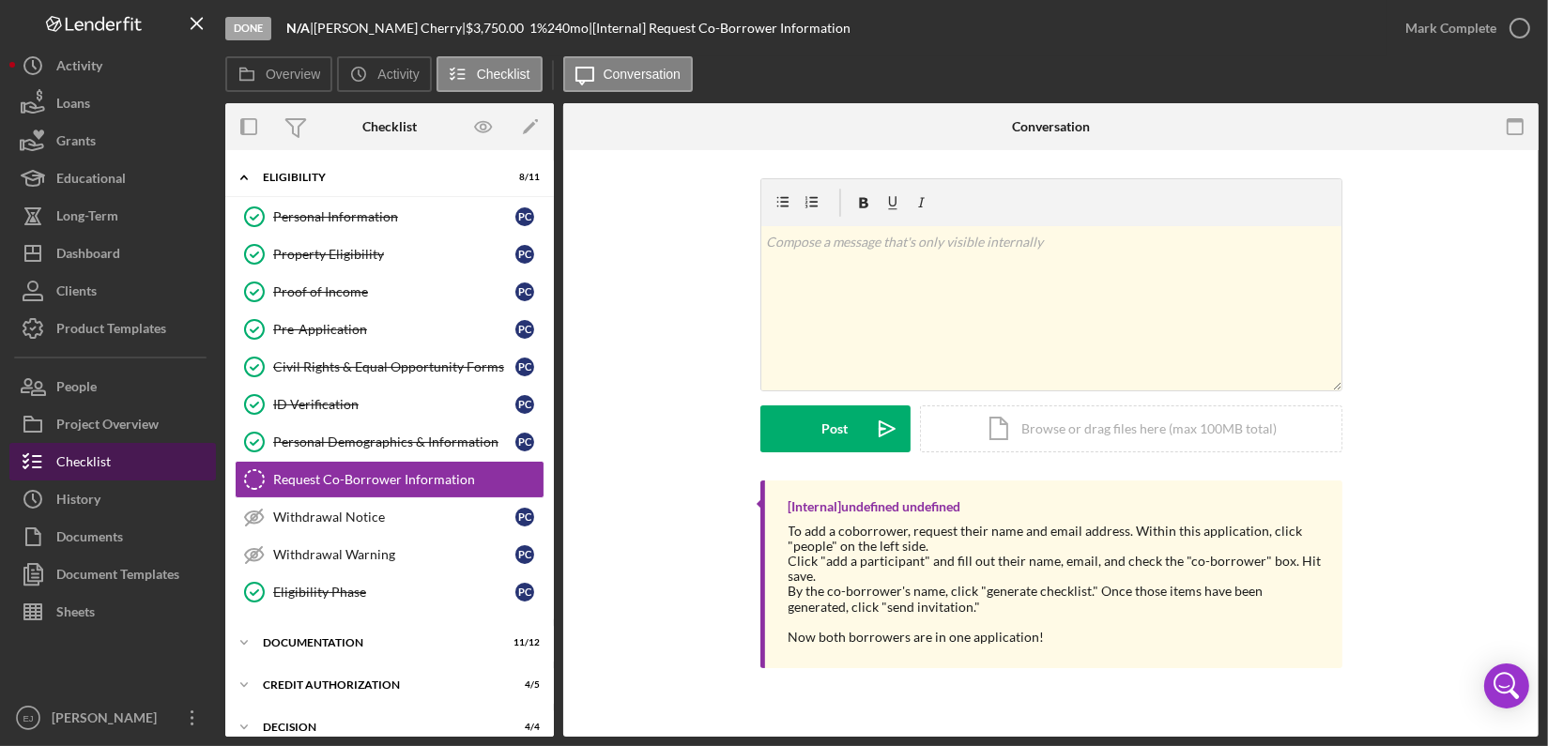
scroll to position [34, 0]
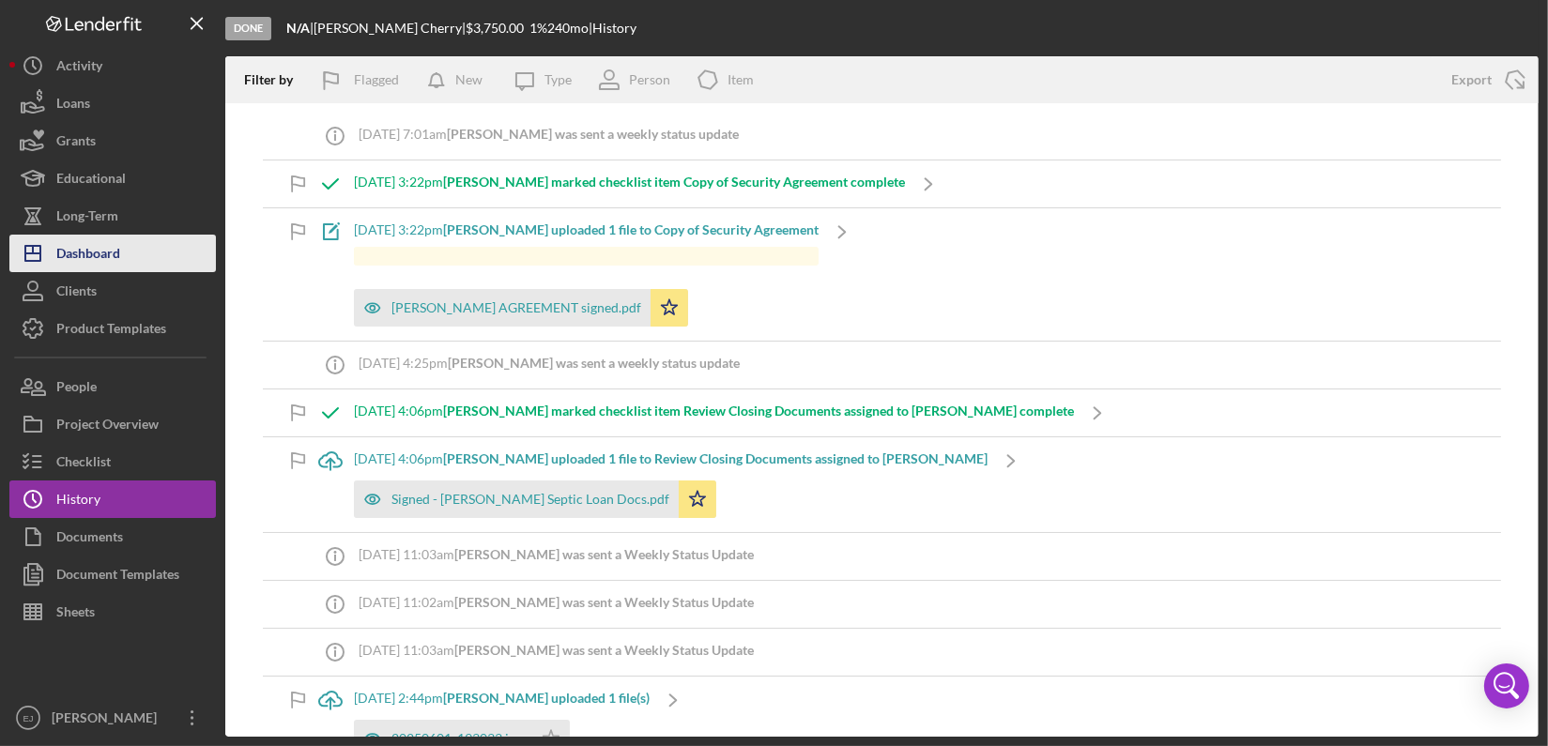
click at [109, 246] on div "Dashboard" at bounding box center [88, 256] width 64 height 42
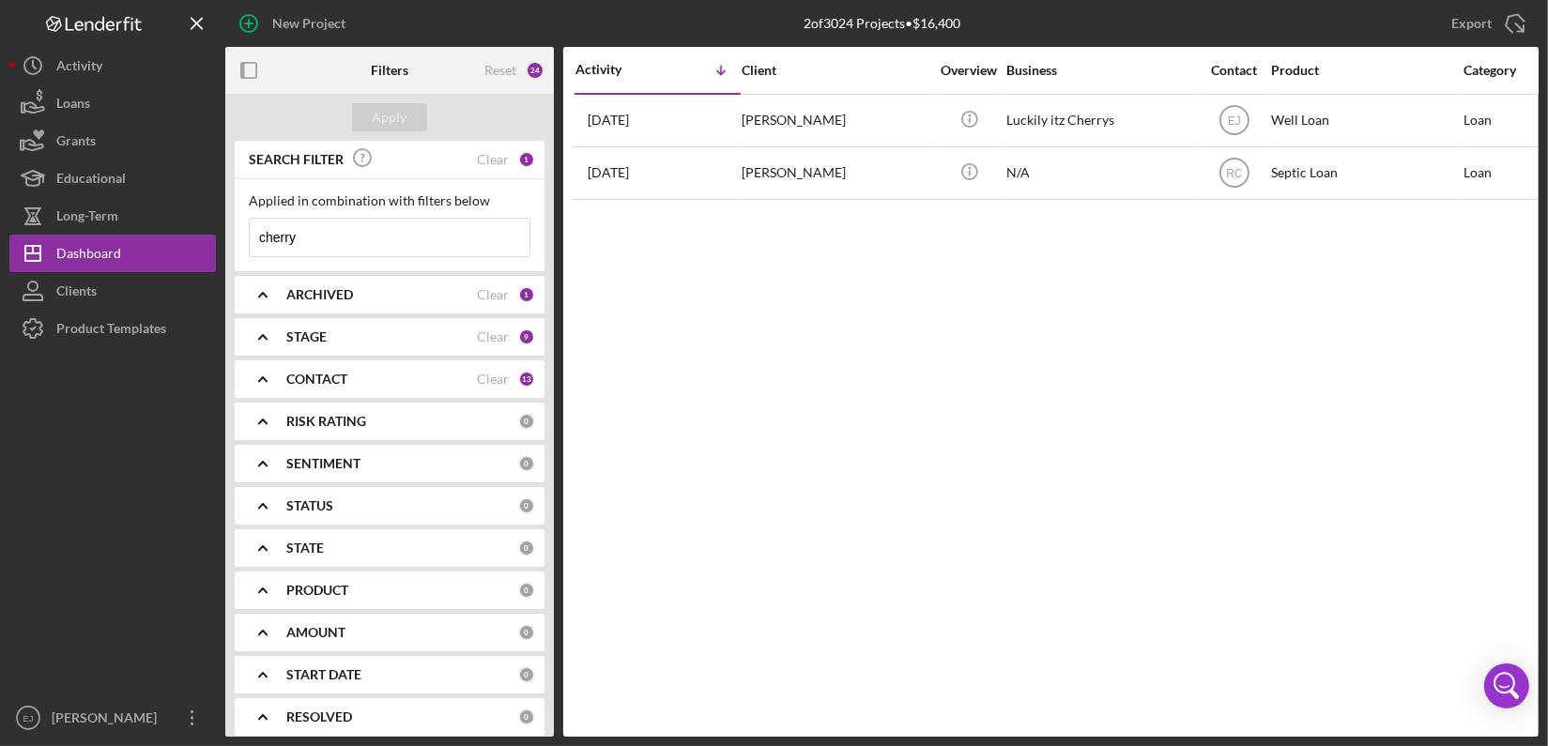
click at [344, 240] on input "cherry" at bounding box center [390, 238] width 280 height 38
click at [371, 114] on button "Apply" at bounding box center [389, 117] width 75 height 28
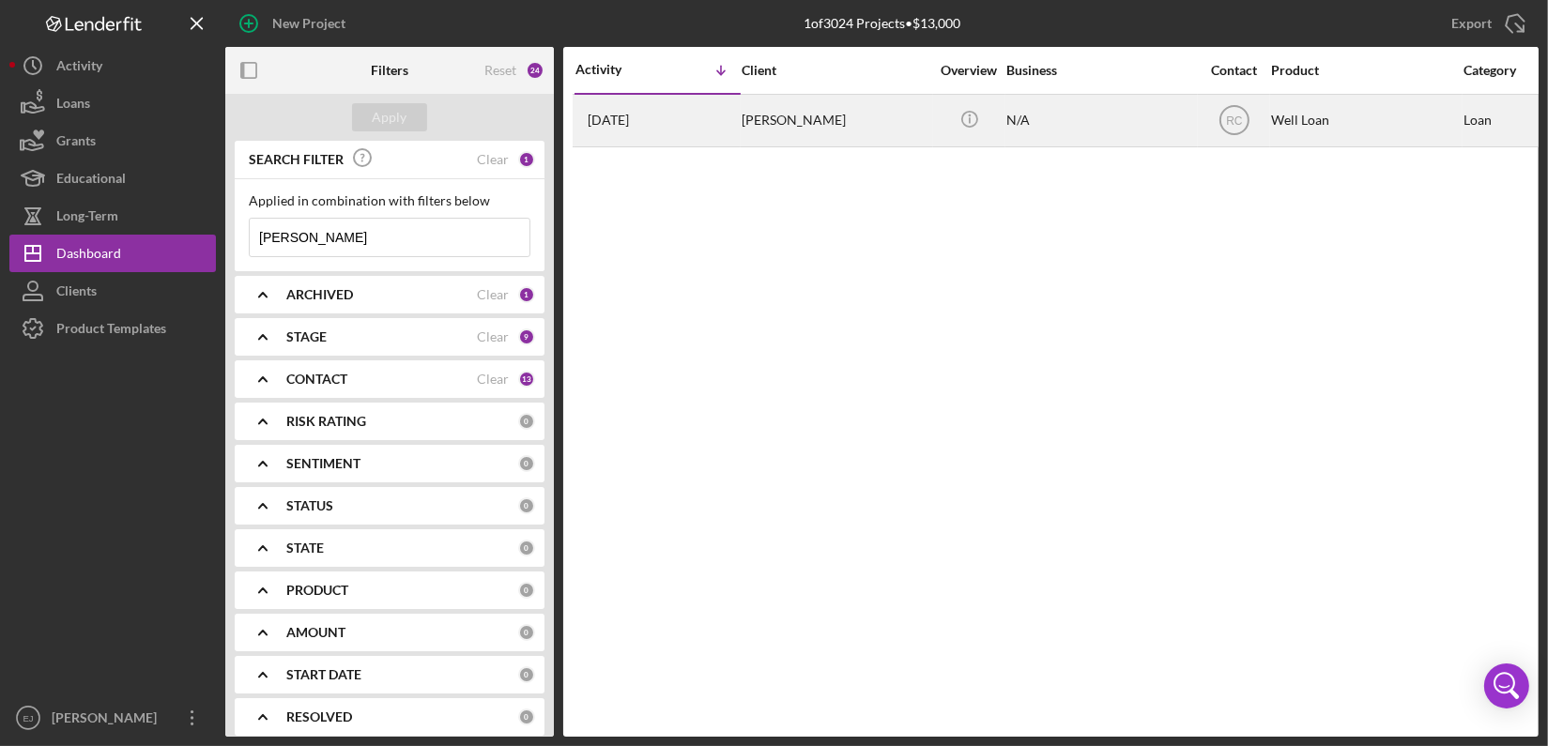
click at [755, 125] on div "Brian Ambrose" at bounding box center [835, 121] width 188 height 50
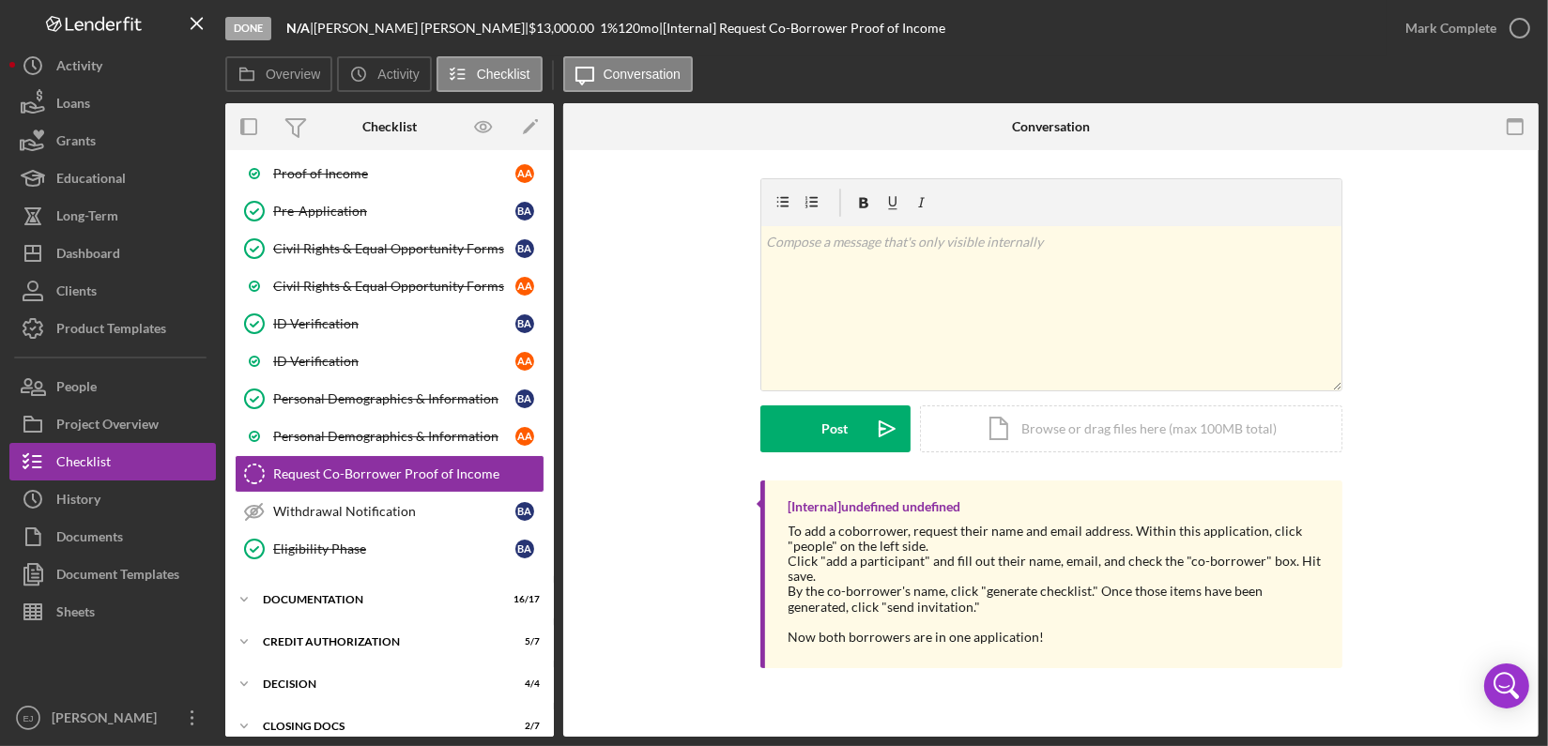
scroll to position [260, 0]
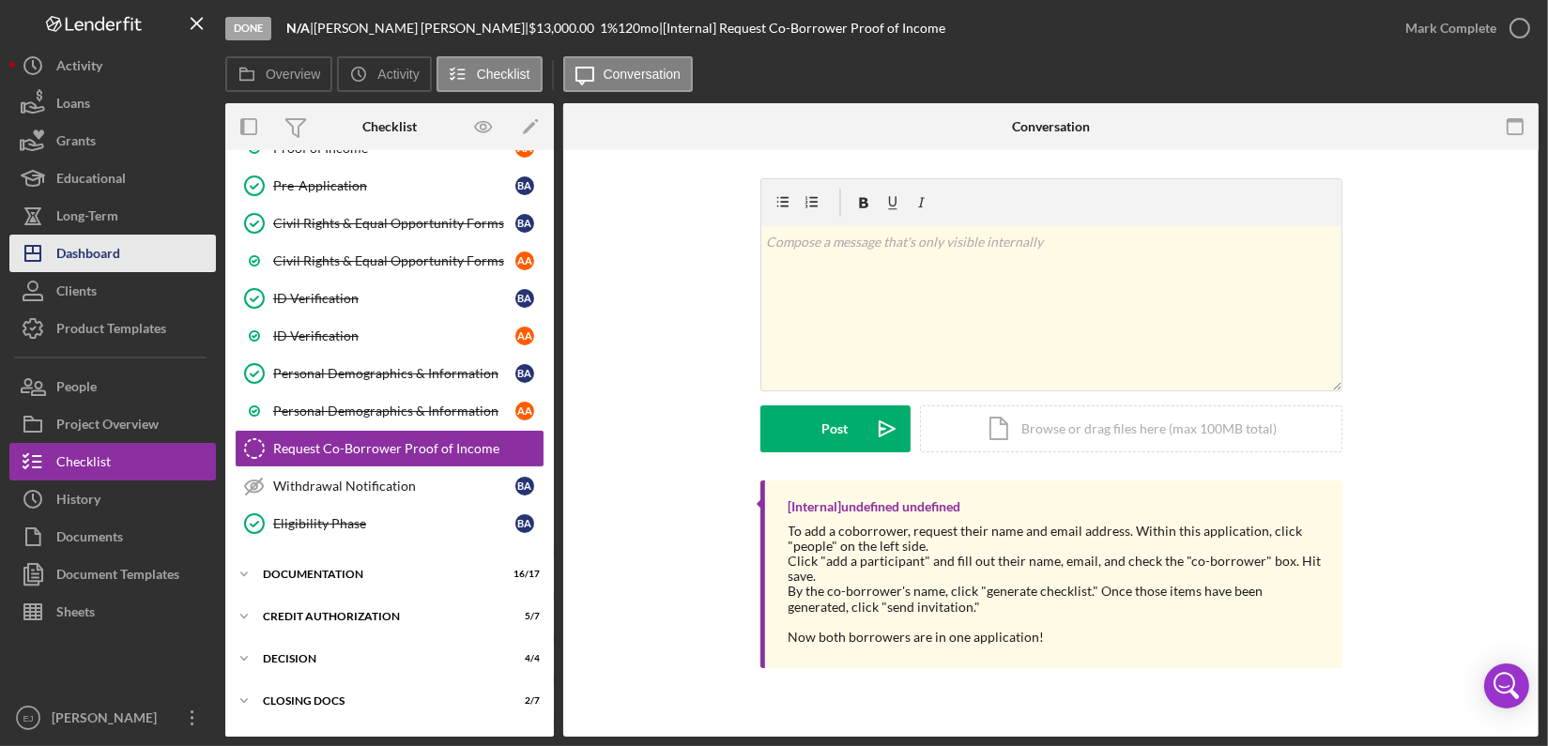
click at [158, 258] on button "Icon/Dashboard Dashboard" at bounding box center [112, 254] width 206 height 38
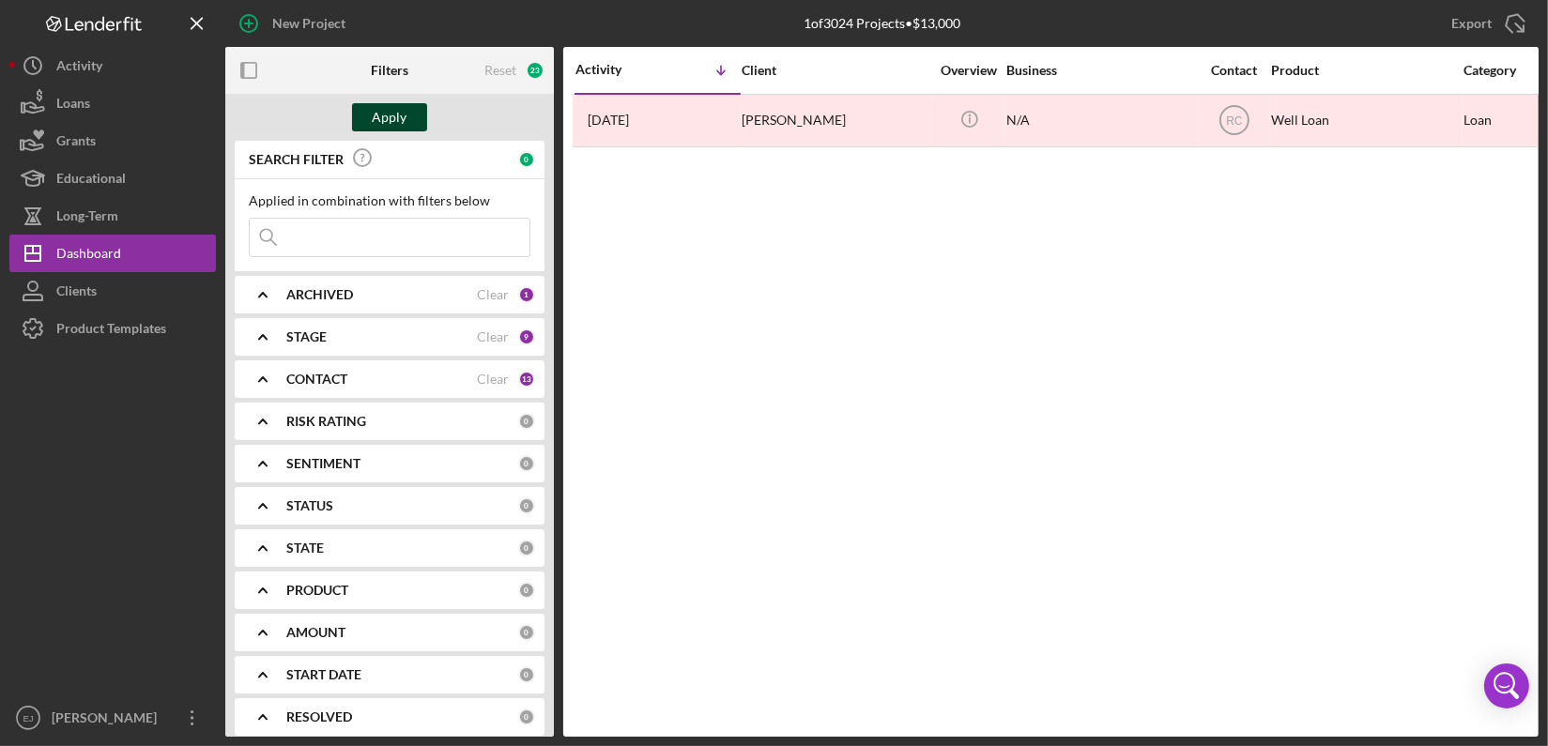
click at [371, 116] on button "Apply" at bounding box center [389, 117] width 75 height 28
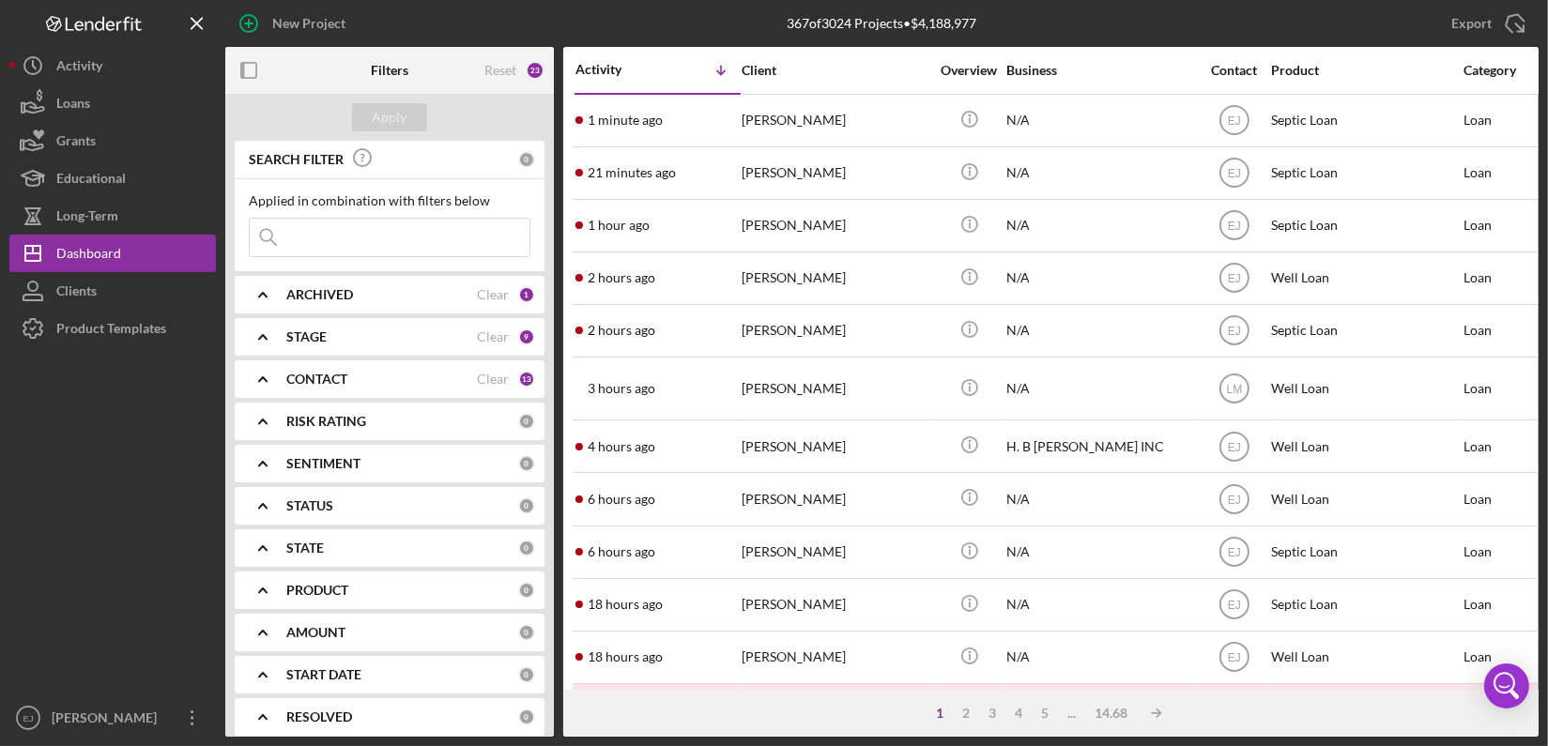
click at [316, 223] on input at bounding box center [390, 238] width 280 height 38
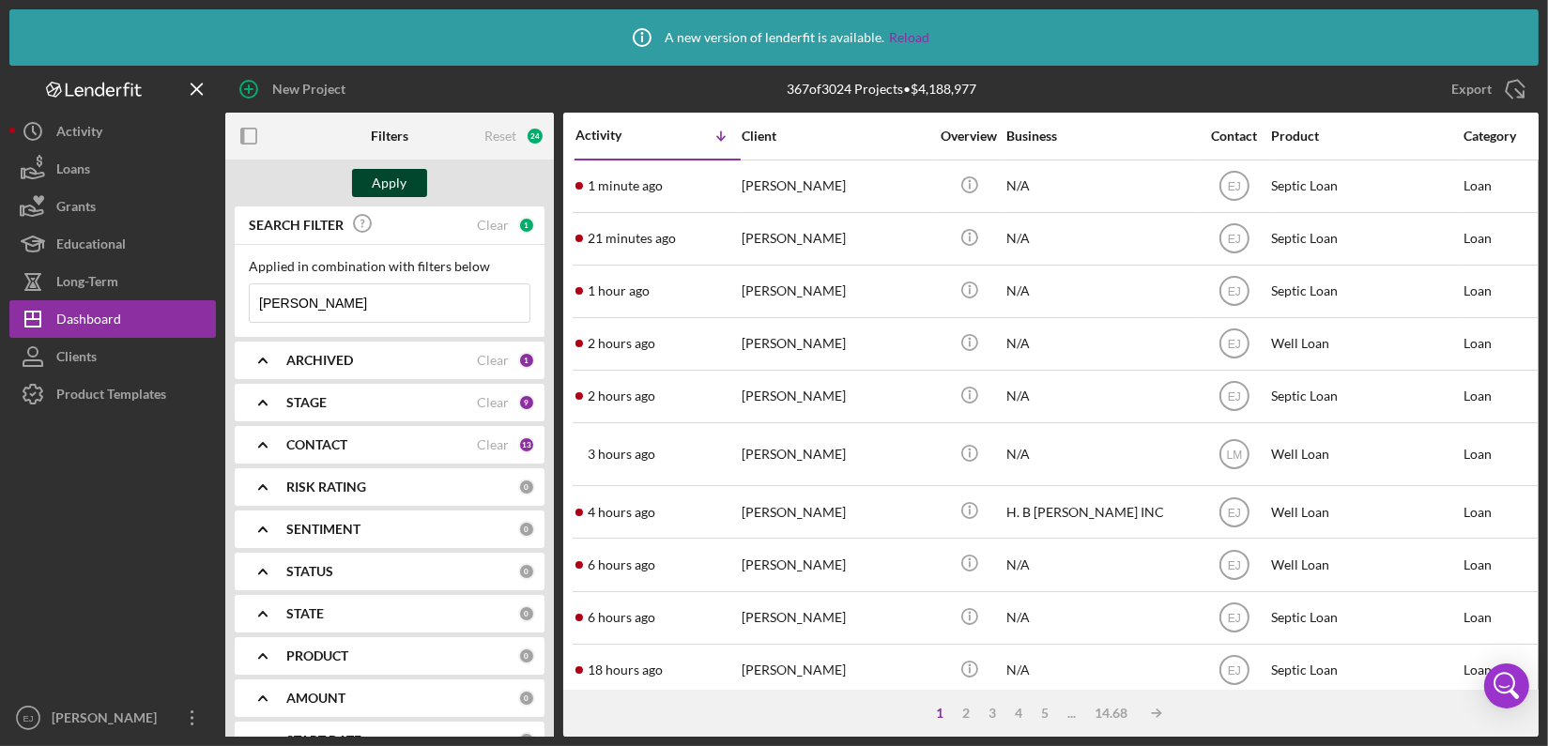
click at [421, 192] on button "Apply" at bounding box center [389, 183] width 75 height 28
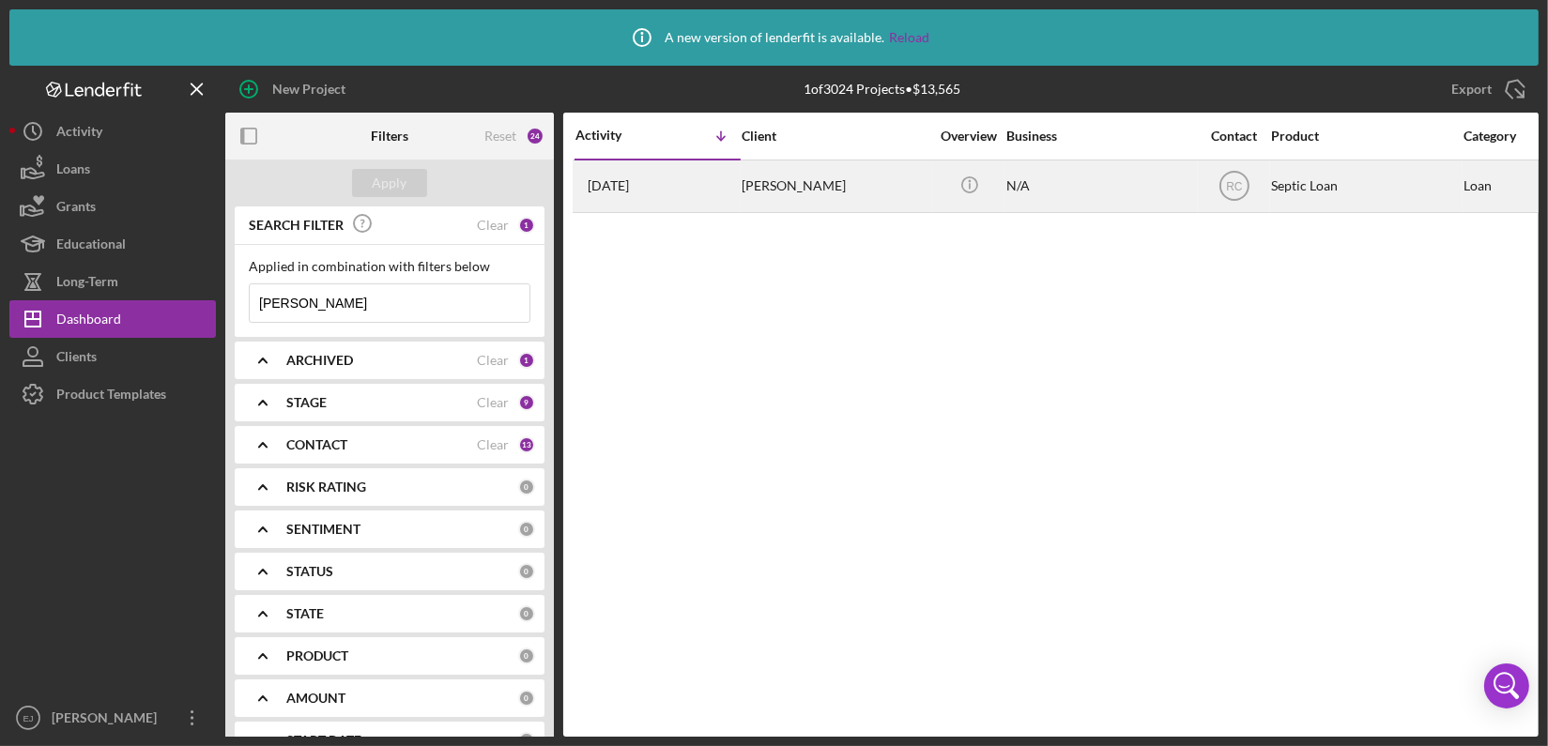
click at [791, 184] on div "Jim Clabaugh" at bounding box center [835, 186] width 188 height 50
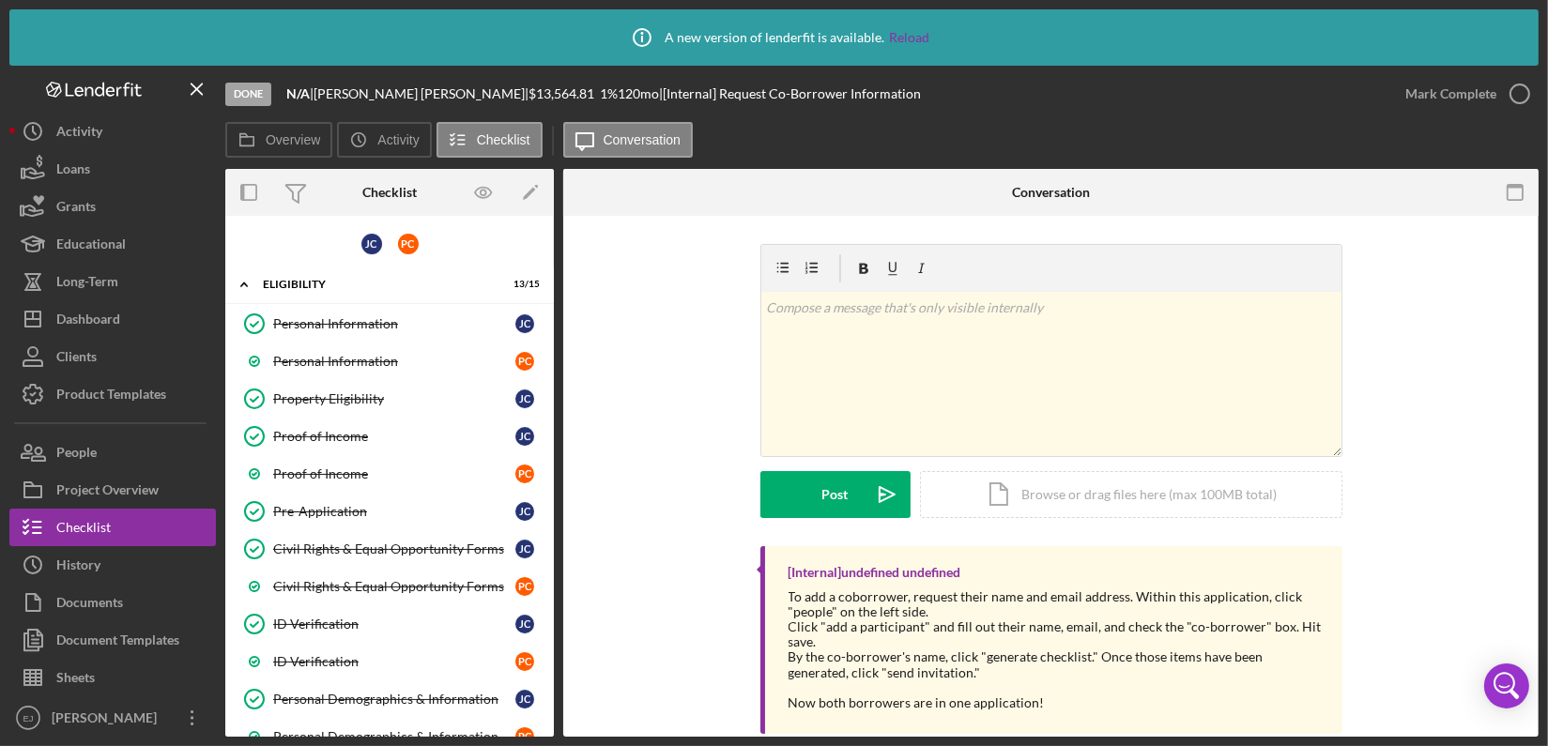
scroll to position [294, 0]
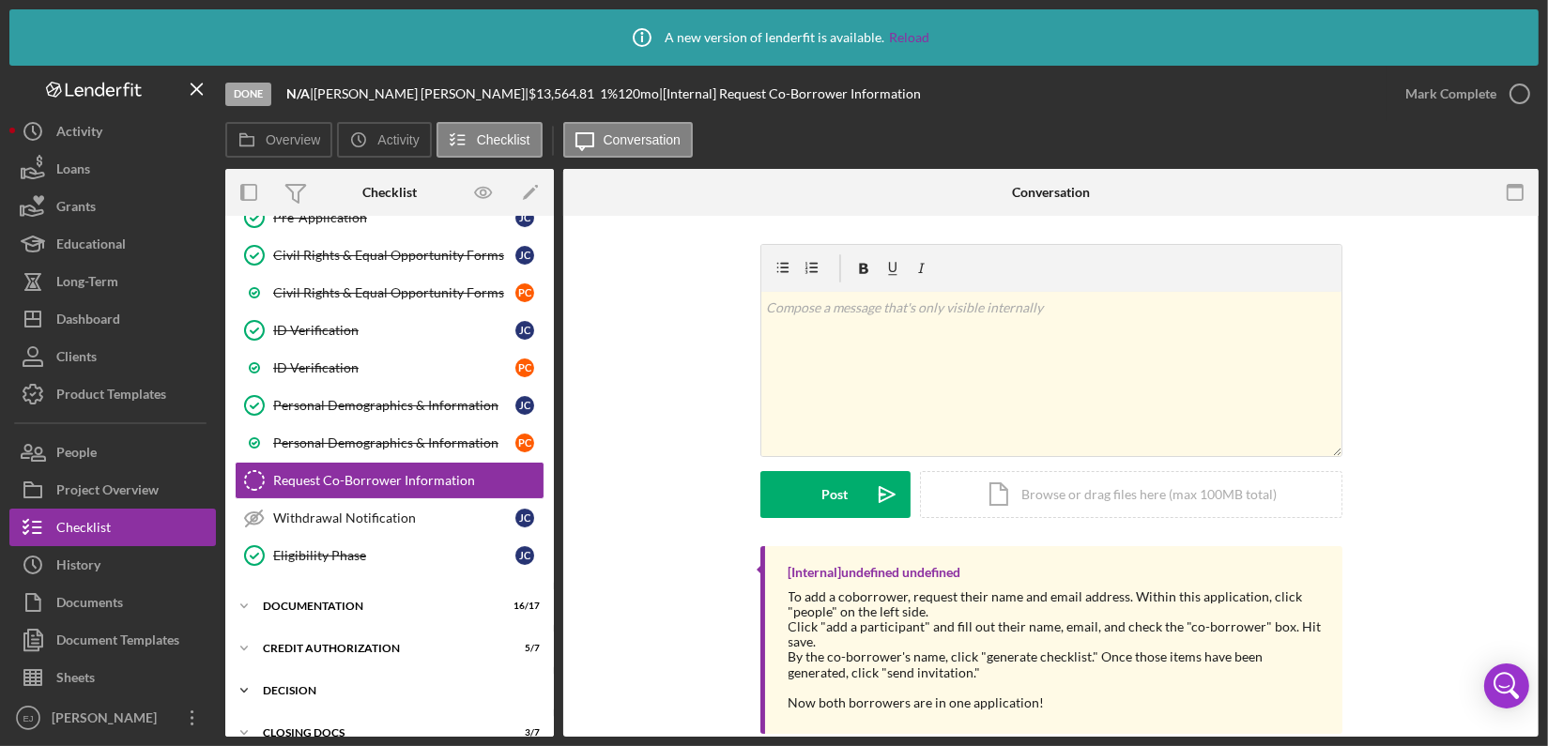
click at [287, 685] on div "Decision" at bounding box center [396, 690] width 267 height 11
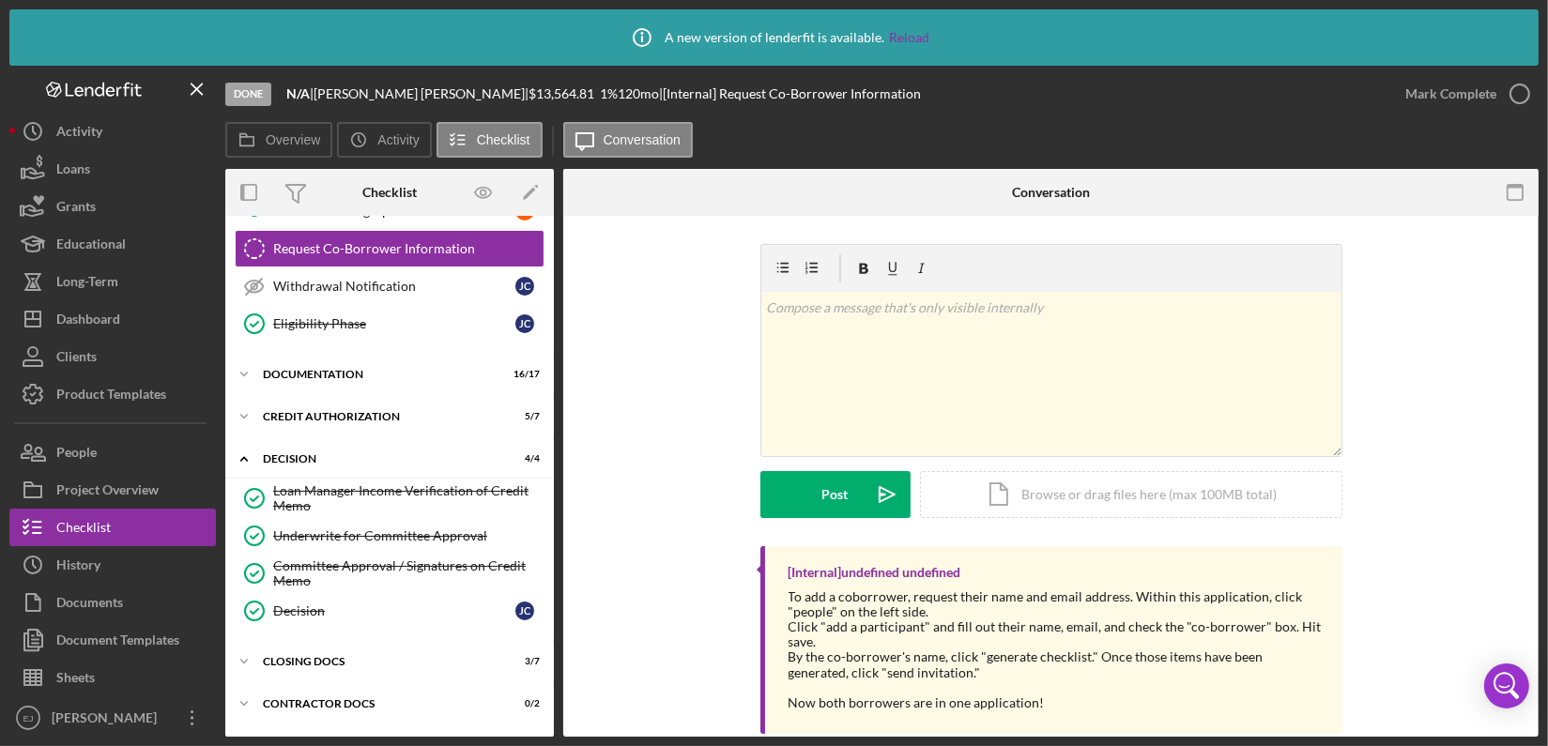
scroll to position [557, 0]
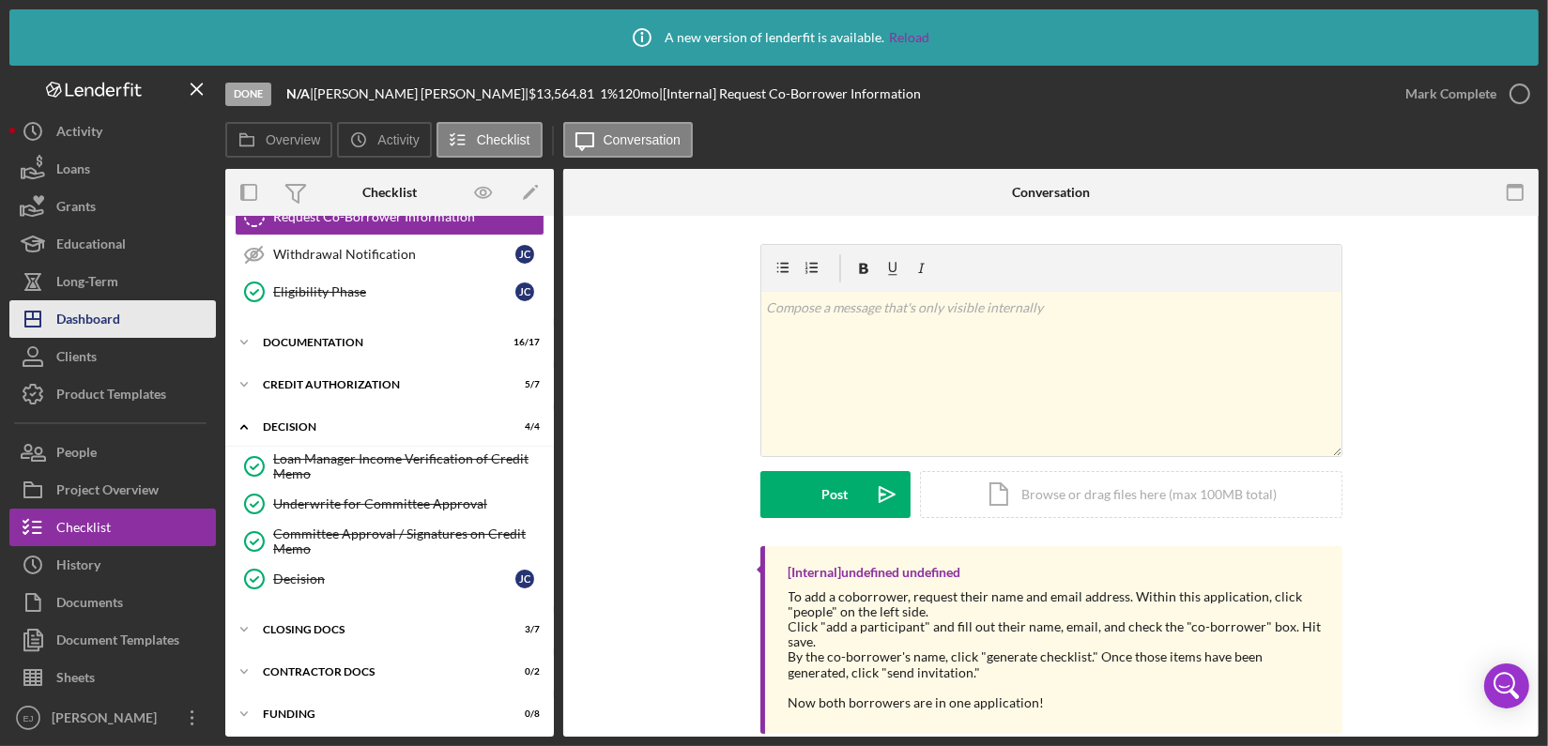
click at [85, 328] on div "Dashboard" at bounding box center [88, 321] width 64 height 42
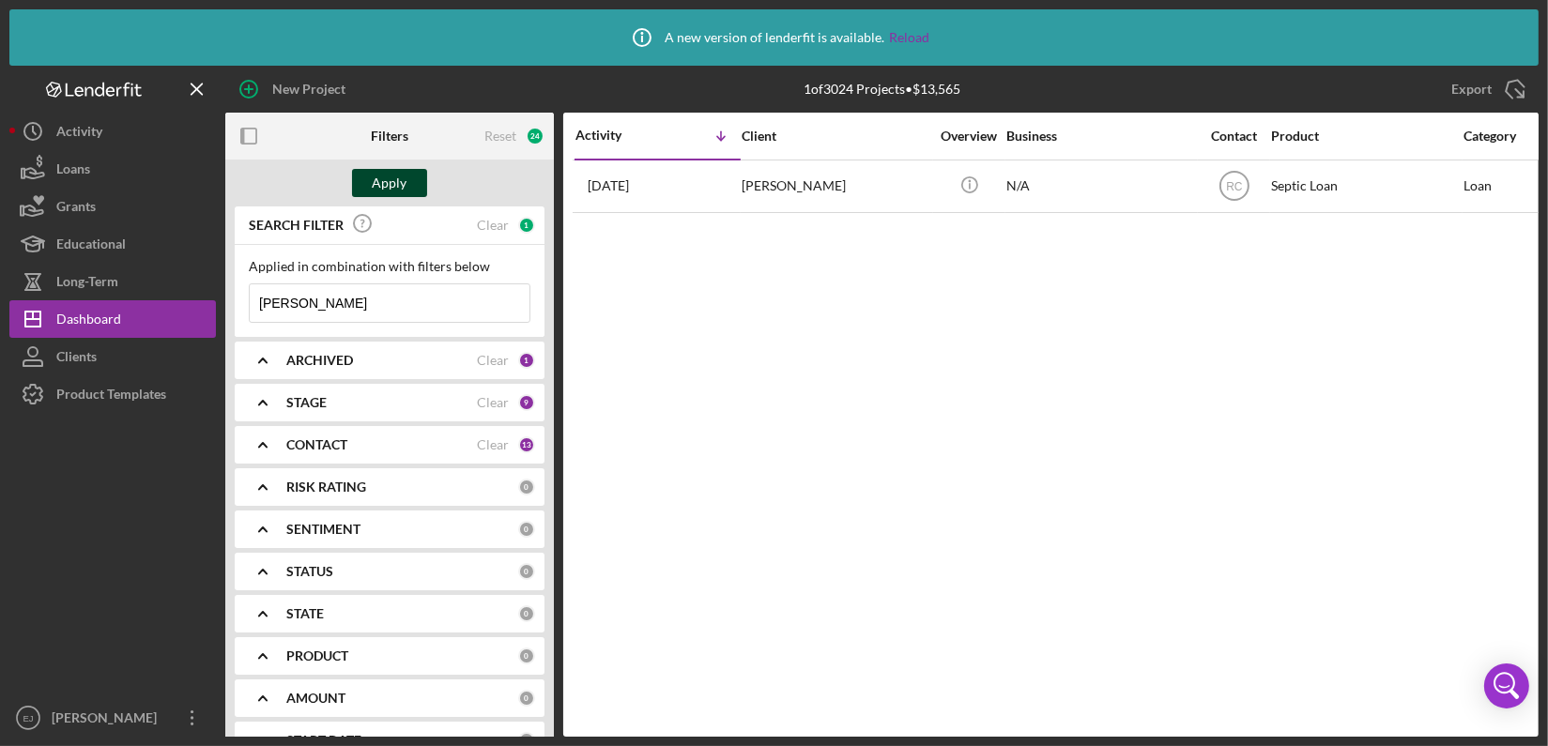
click at [412, 188] on button "Apply" at bounding box center [389, 183] width 75 height 28
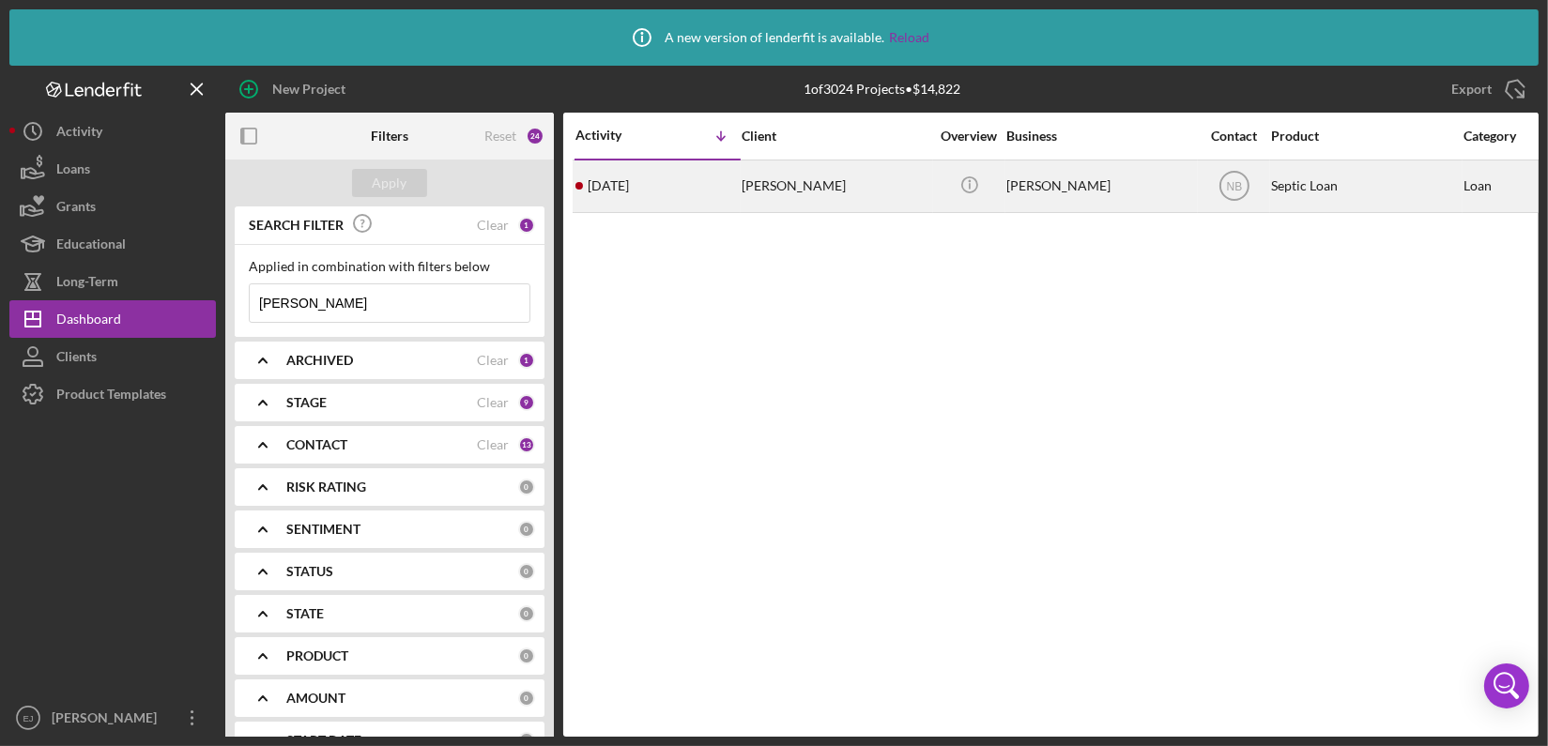
click at [783, 191] on div "Becci Braden" at bounding box center [835, 186] width 188 height 50
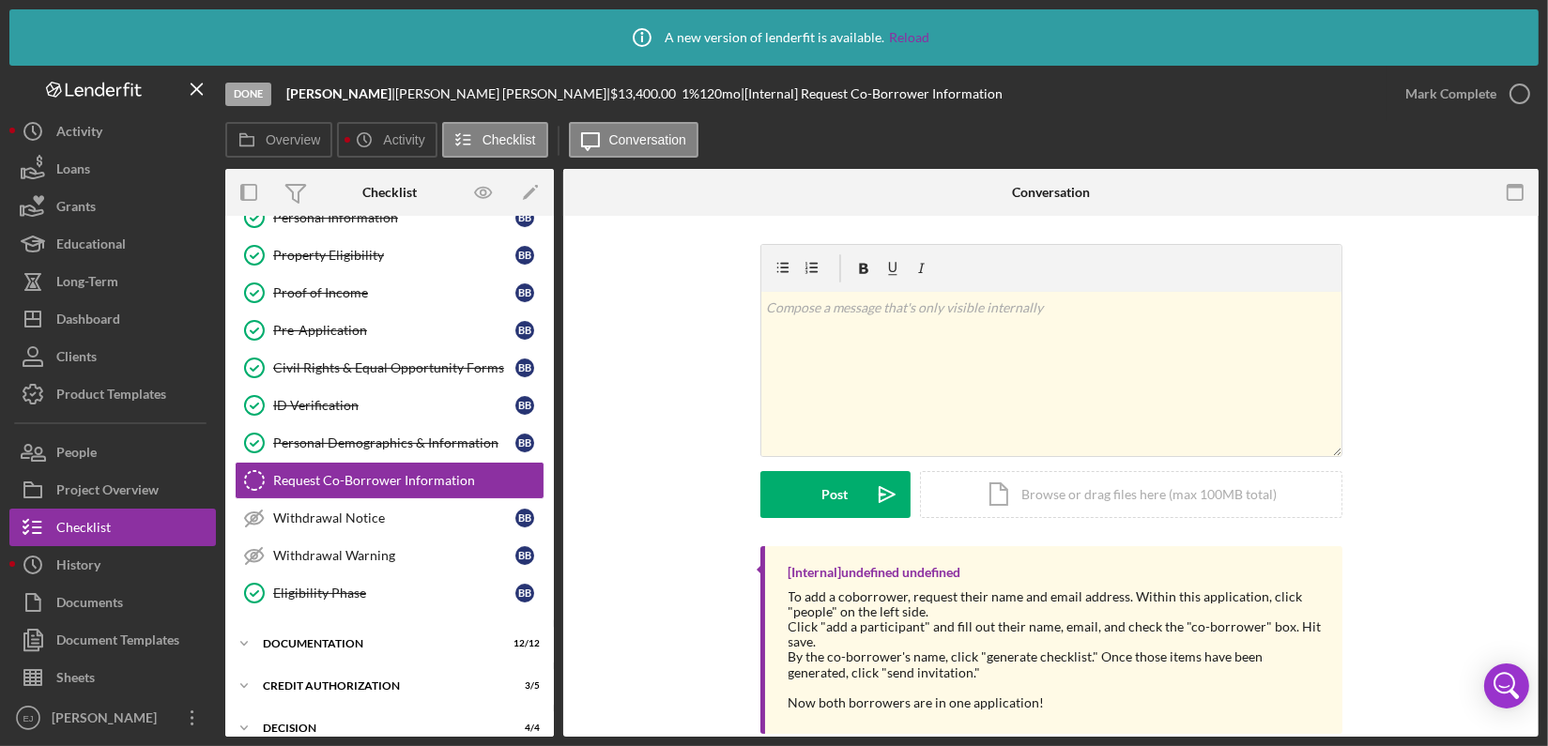
scroll to position [67, 0]
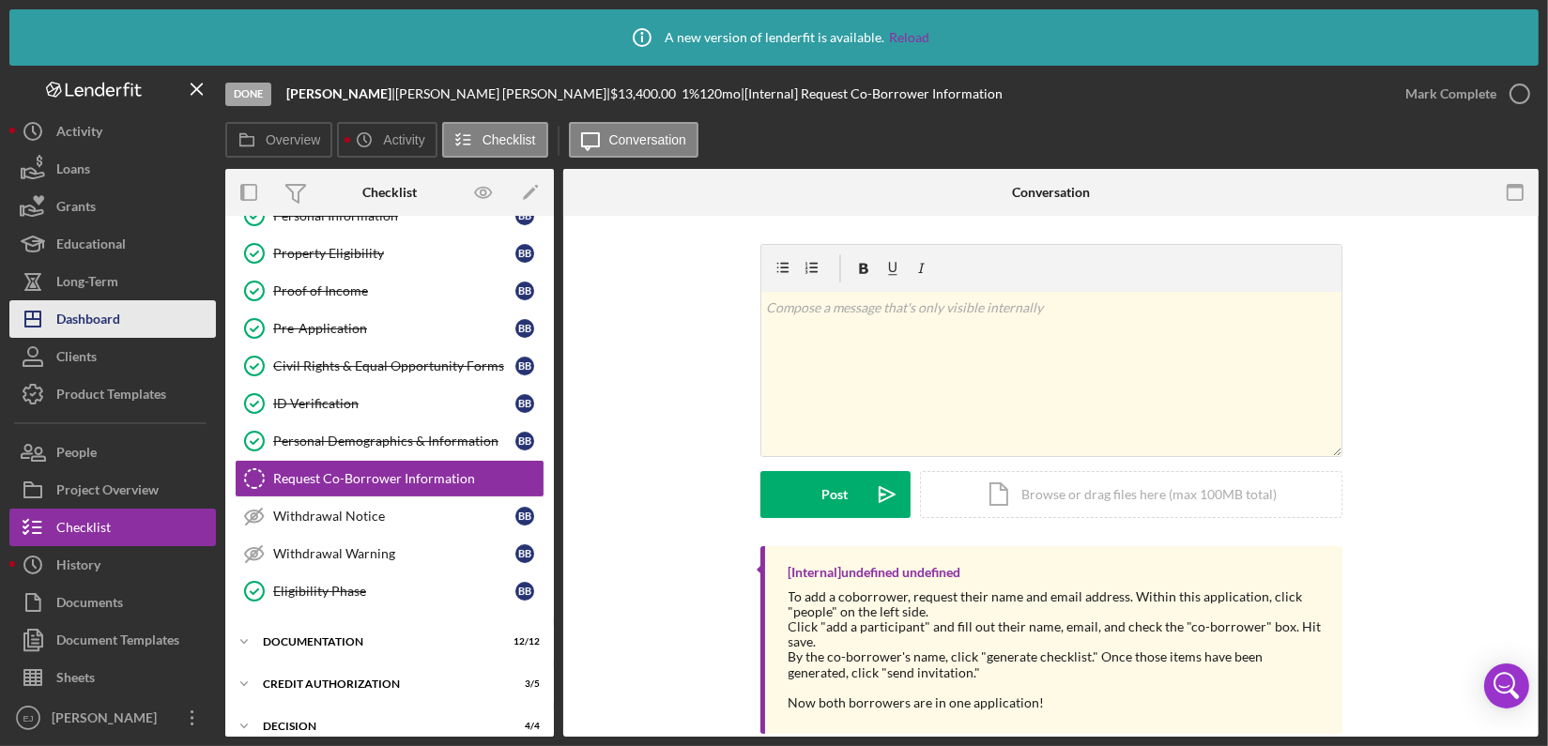
click at [152, 303] on button "Icon/Dashboard Dashboard" at bounding box center [112, 319] width 206 height 38
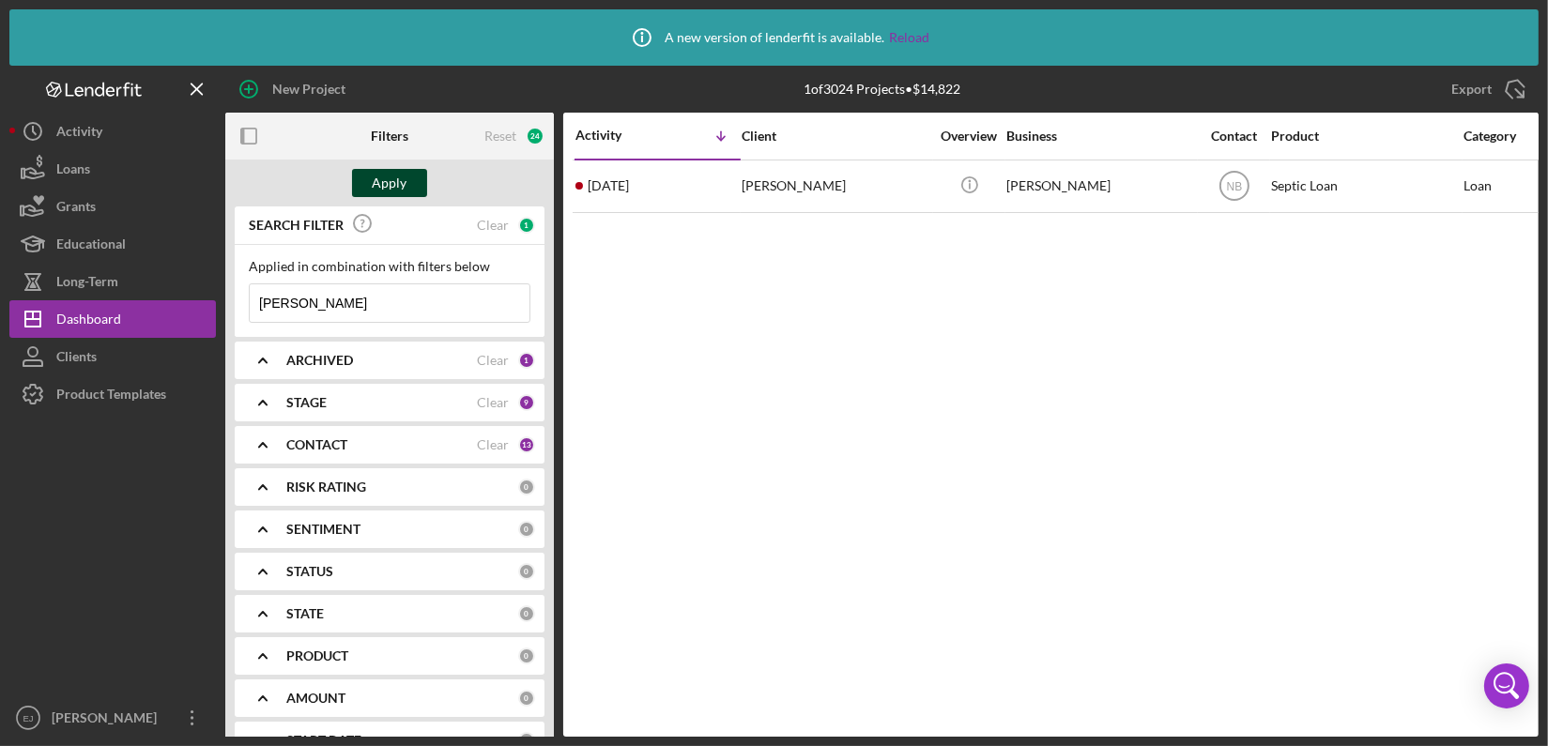
click at [401, 193] on div "Apply" at bounding box center [390, 183] width 35 height 28
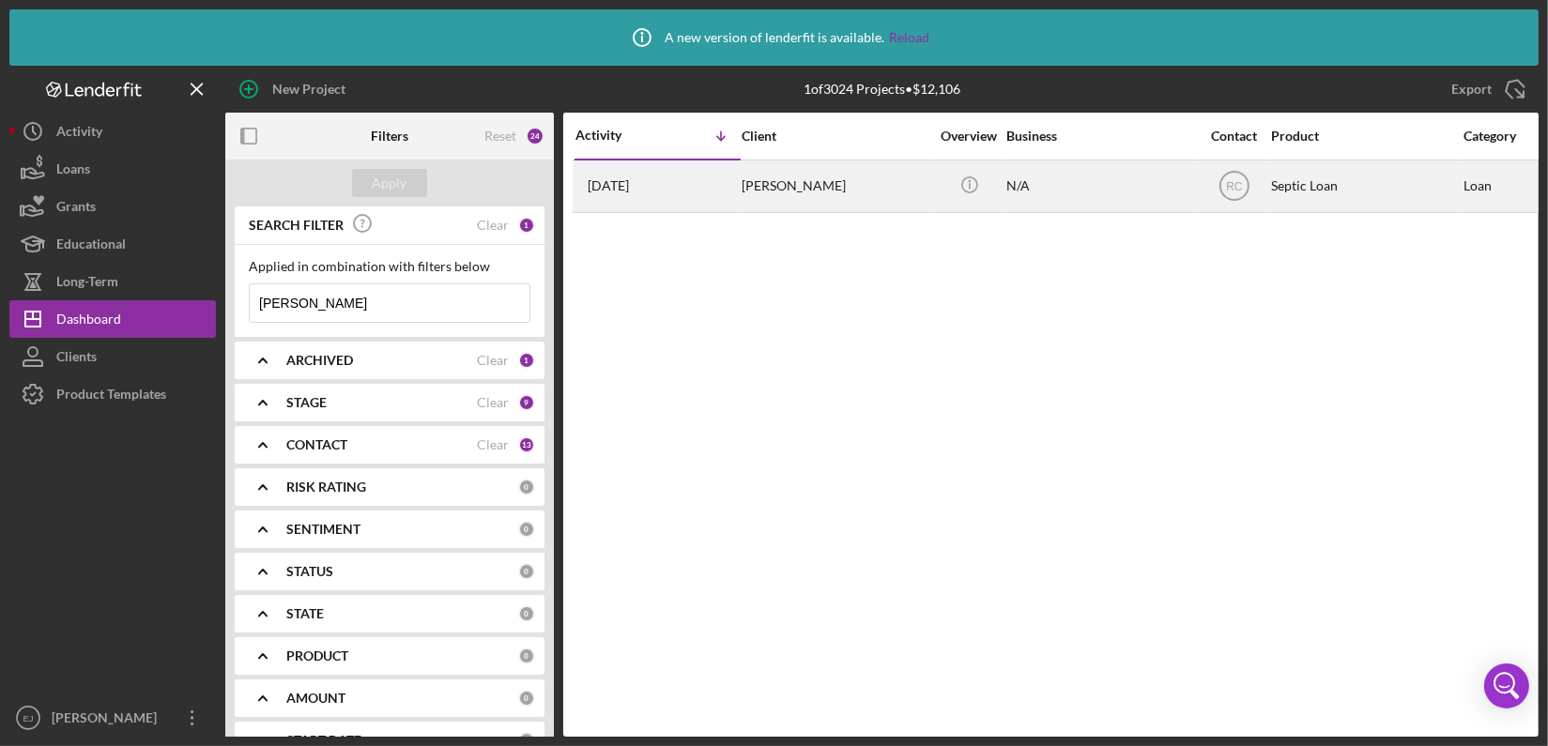
click at [832, 189] on div "Diana Borges" at bounding box center [835, 186] width 188 height 50
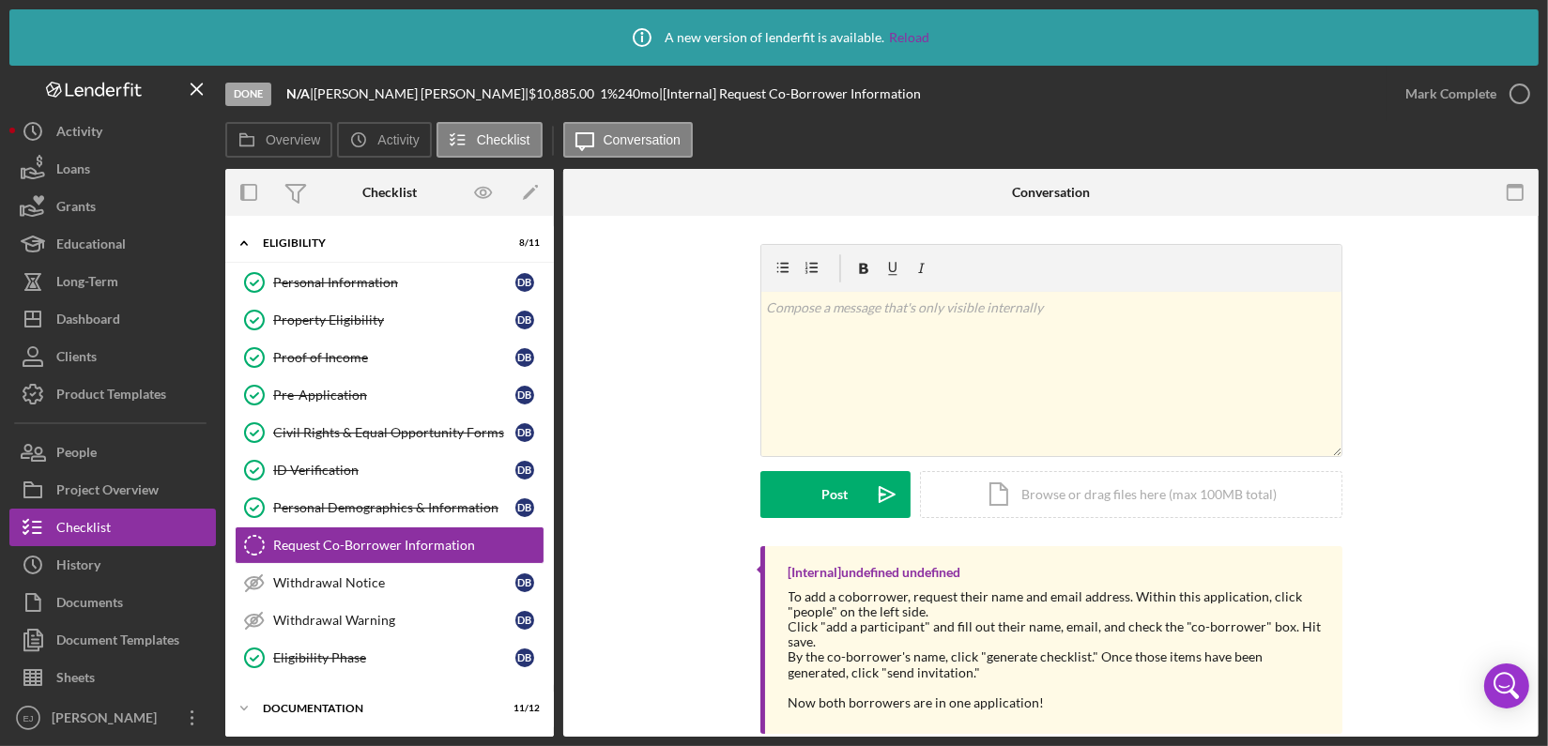
scroll to position [67, 0]
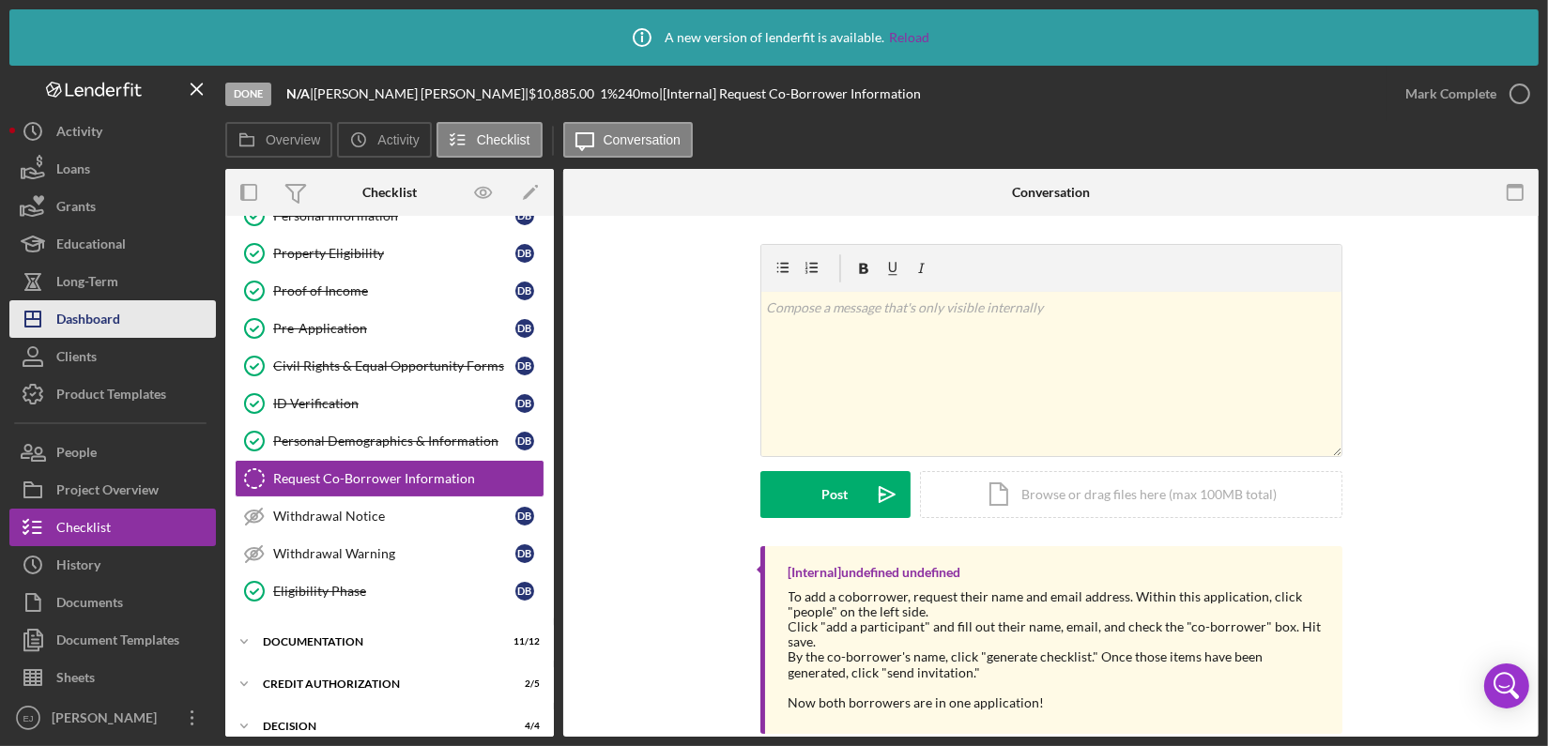
click at [111, 329] on div "Dashboard" at bounding box center [88, 321] width 64 height 42
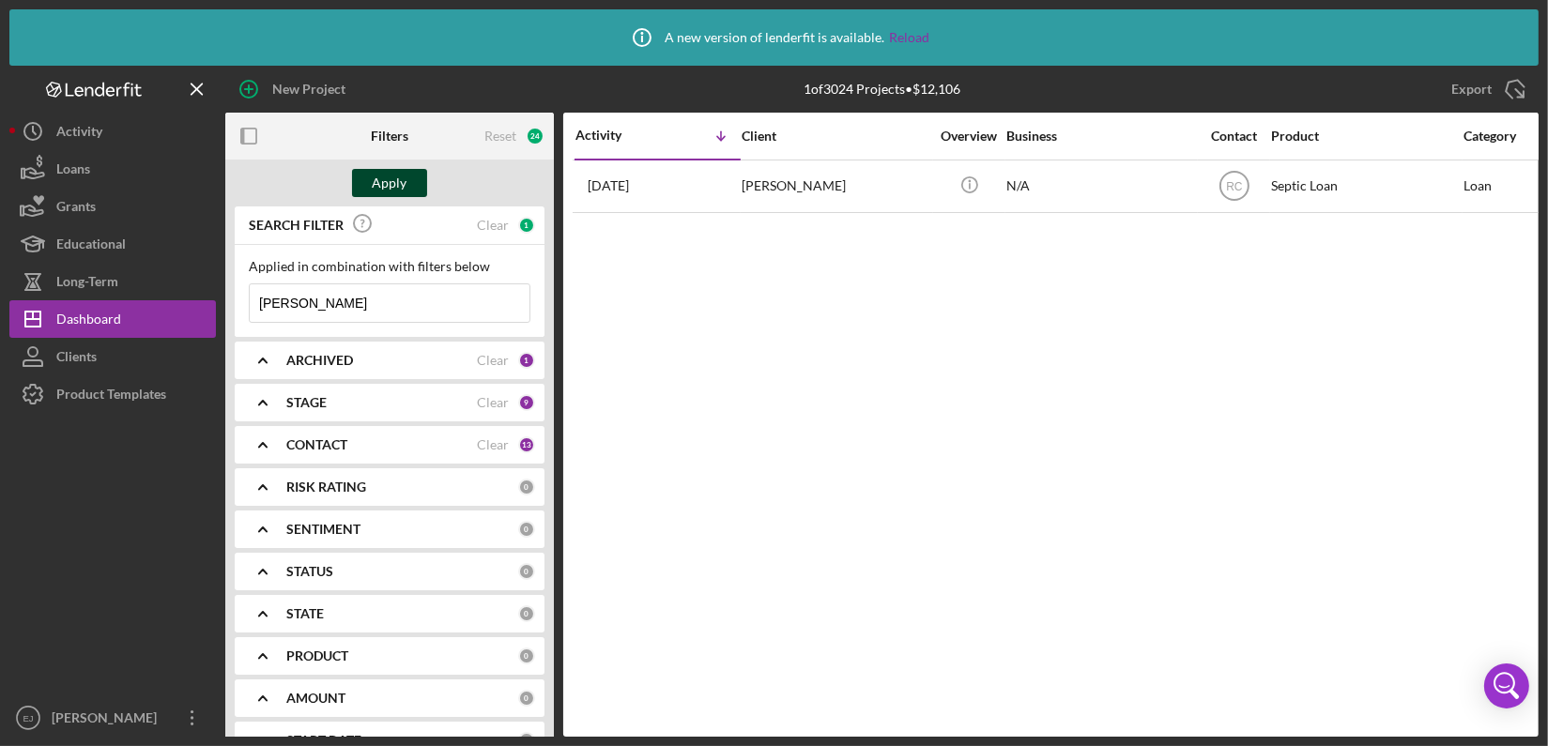
click at [383, 176] on div "Apply" at bounding box center [390, 183] width 35 height 28
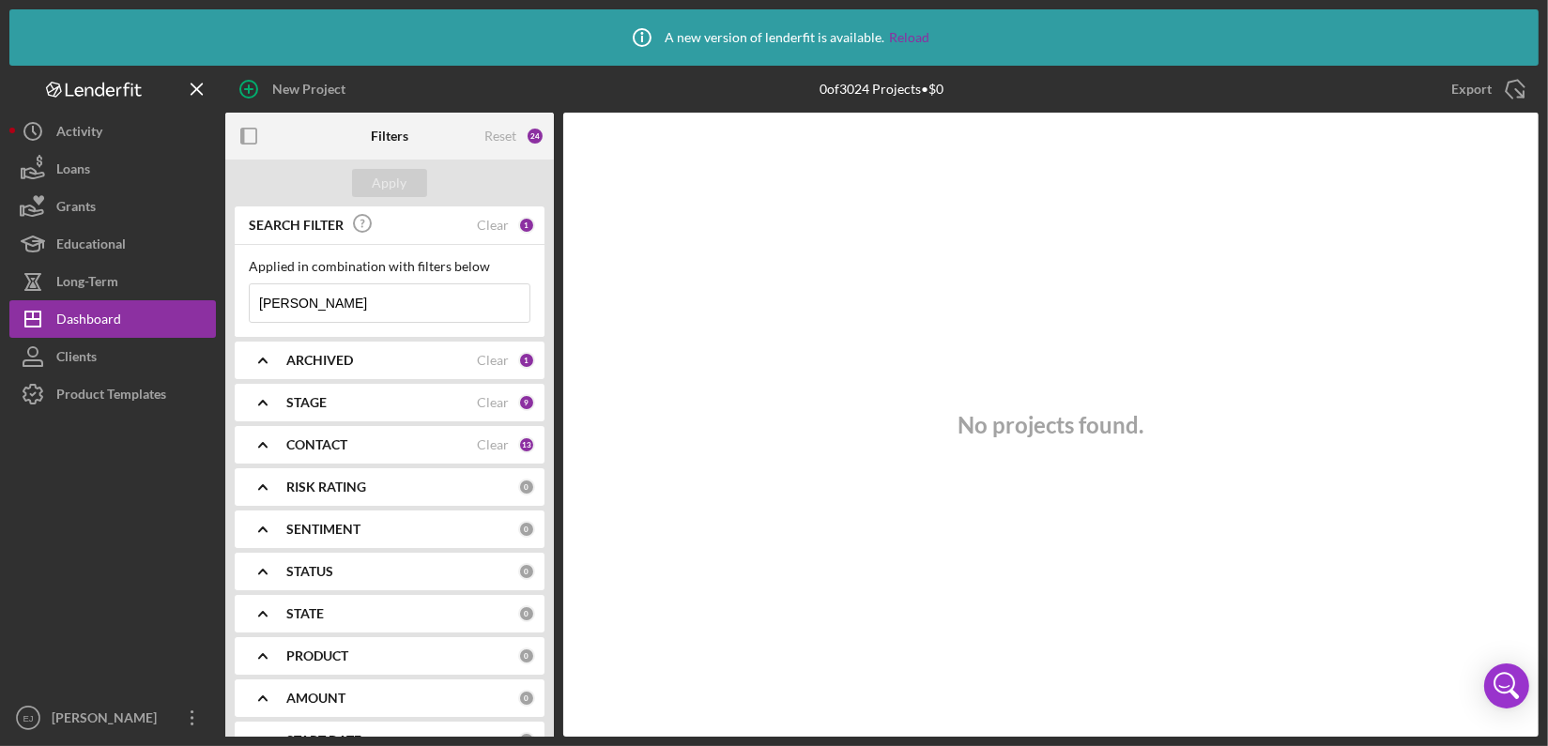
click at [274, 303] on input "hurley" at bounding box center [390, 303] width 280 height 38
click at [406, 181] on button "Apply" at bounding box center [389, 183] width 75 height 28
click at [320, 316] on input "harley" at bounding box center [390, 303] width 280 height 38
click at [396, 185] on div "Apply" at bounding box center [390, 183] width 35 height 28
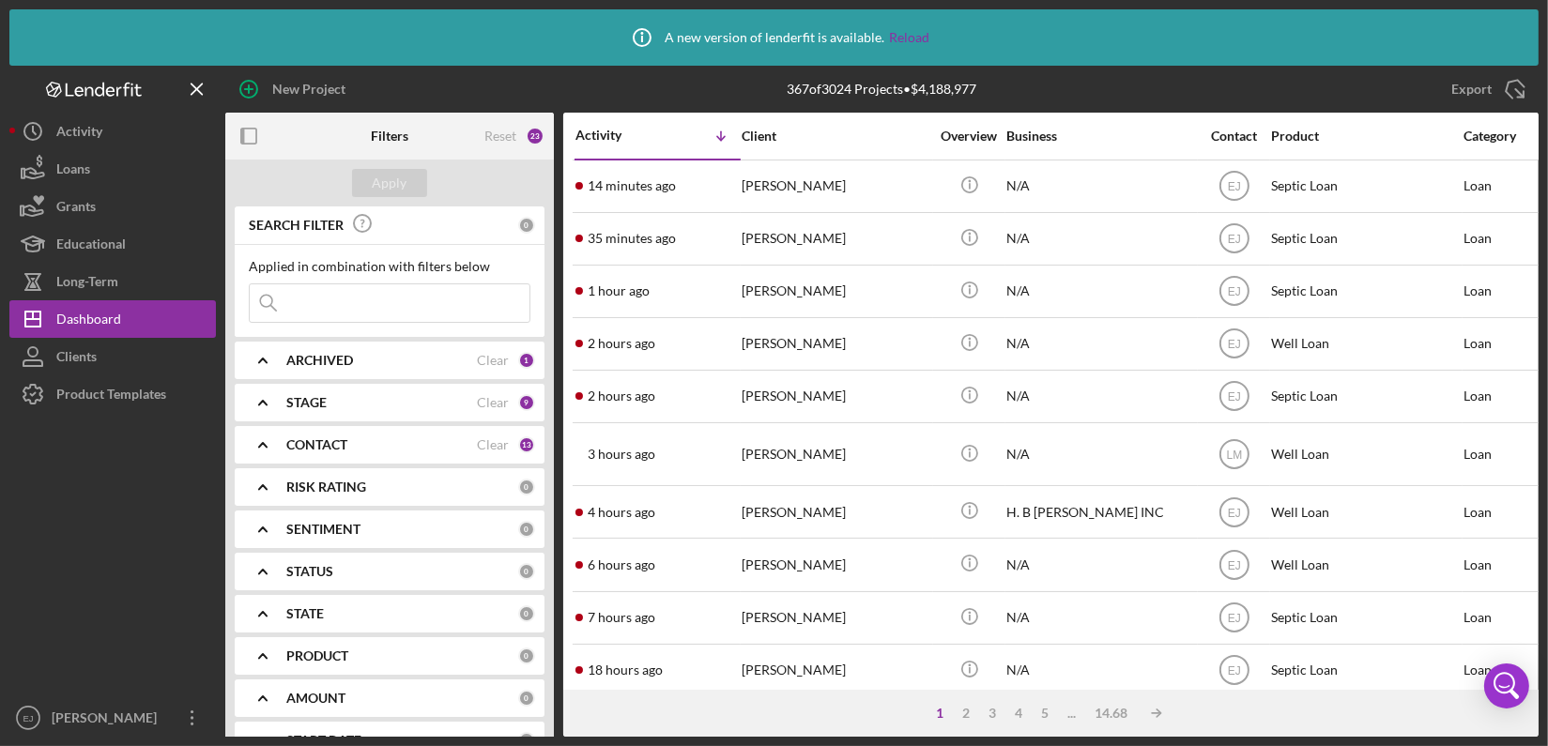
click at [354, 301] on input at bounding box center [390, 303] width 280 height 38
click at [402, 171] on div "Apply" at bounding box center [390, 183] width 35 height 28
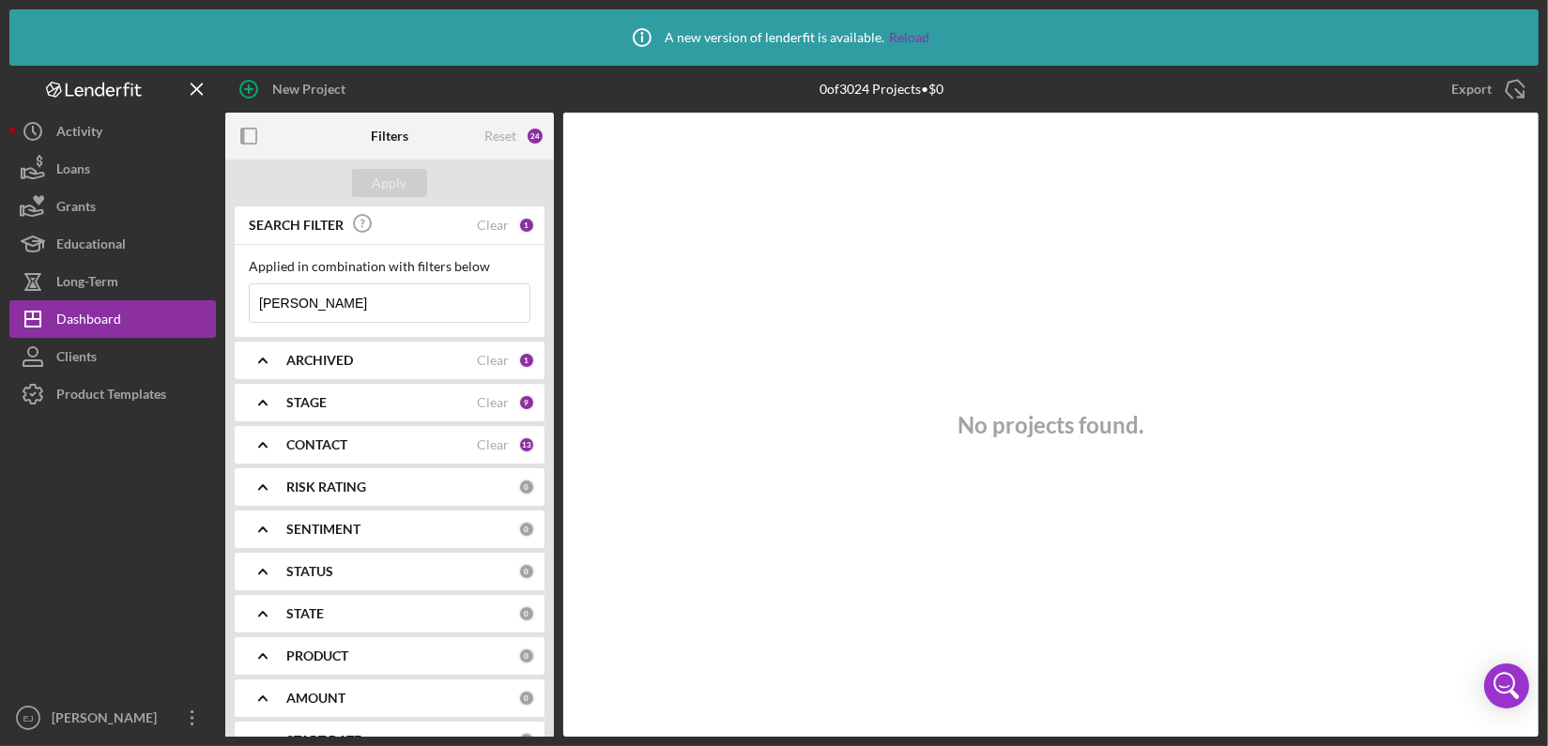
click at [333, 312] on input "gravett" at bounding box center [390, 303] width 280 height 38
click at [377, 179] on div "Apply" at bounding box center [390, 183] width 35 height 28
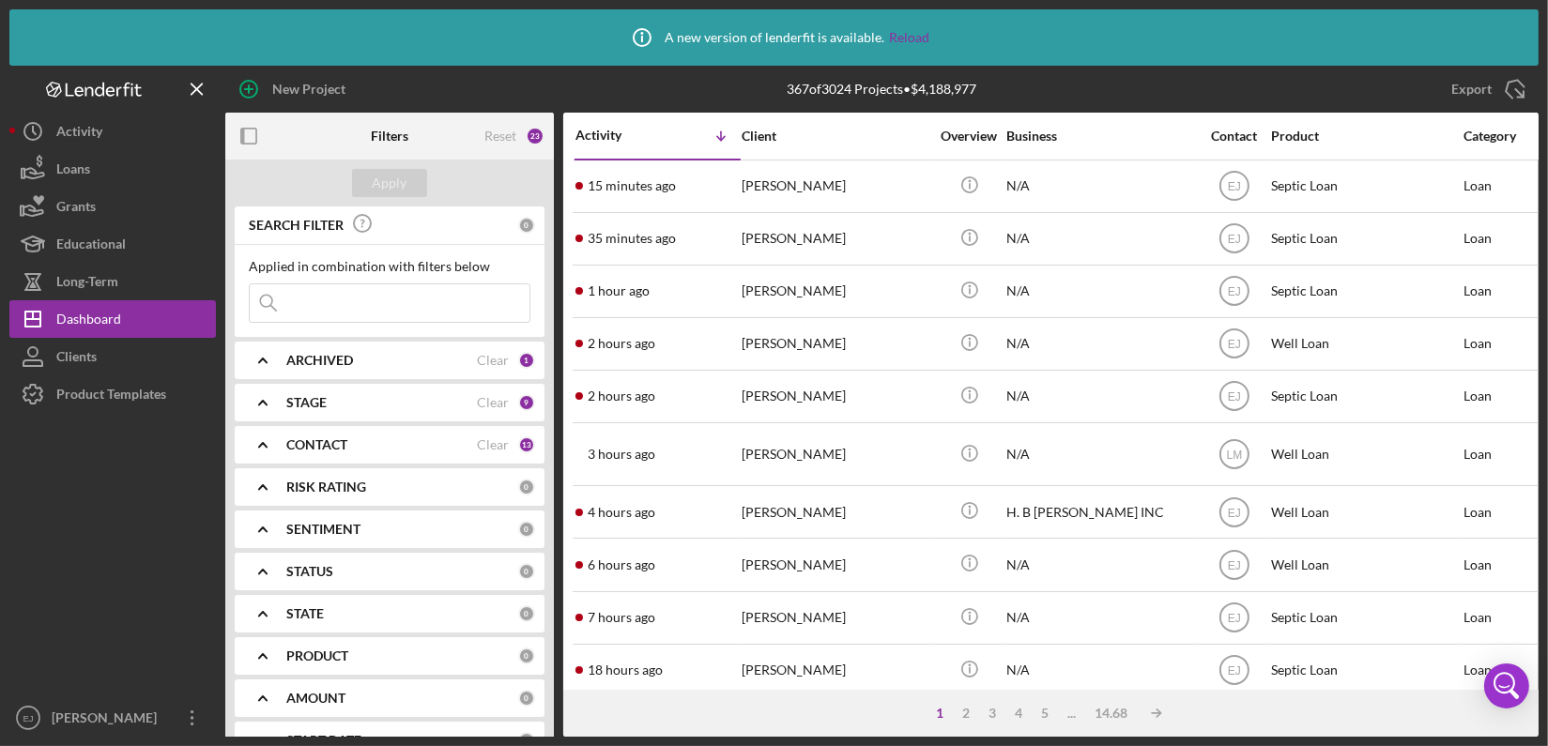
click at [346, 295] on input at bounding box center [390, 303] width 280 height 38
click at [372, 185] on button "Apply" at bounding box center [389, 183] width 75 height 28
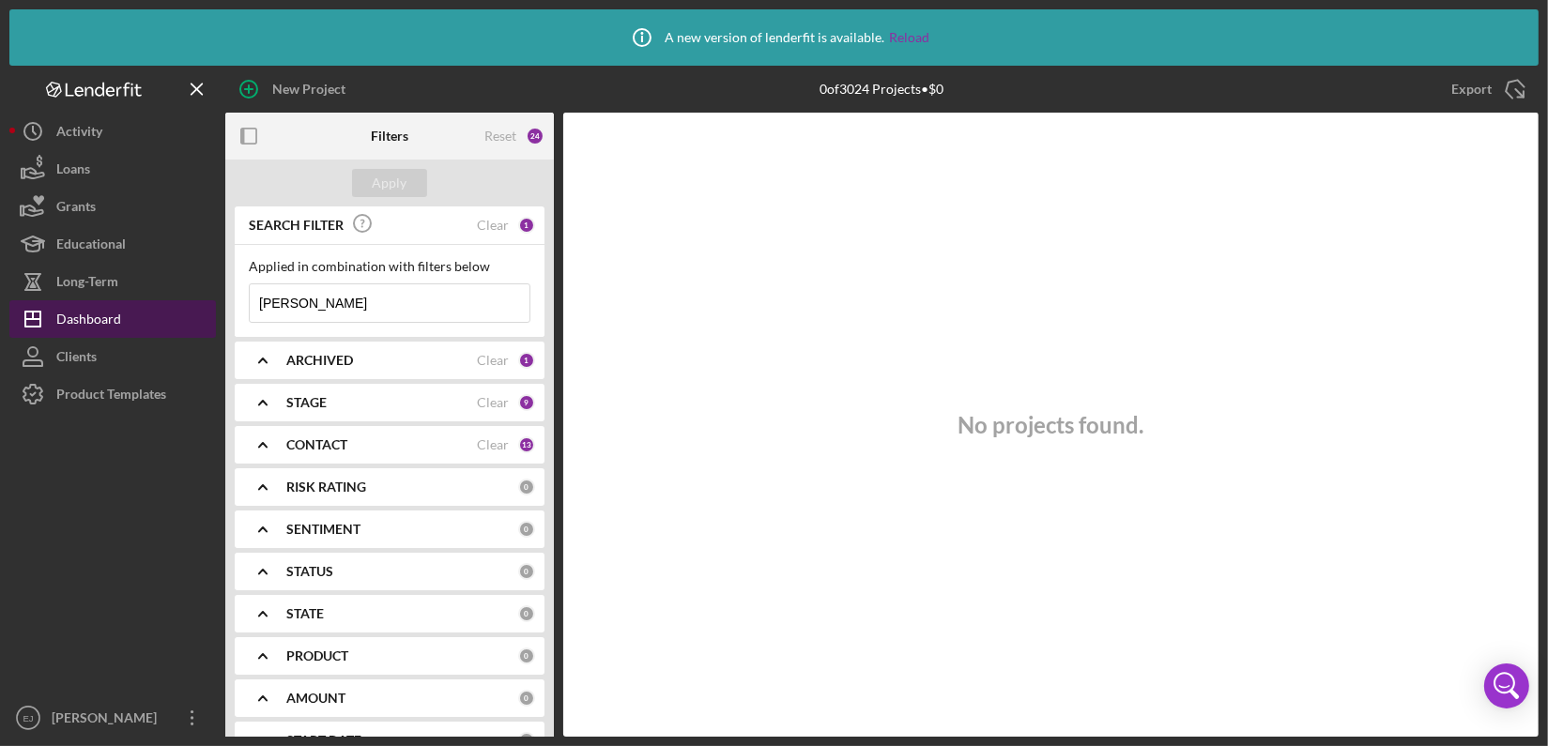
click at [157, 317] on button "Icon/Dashboard Dashboard" at bounding box center [112, 319] width 206 height 38
click at [316, 300] on input "alvin" at bounding box center [390, 303] width 280 height 38
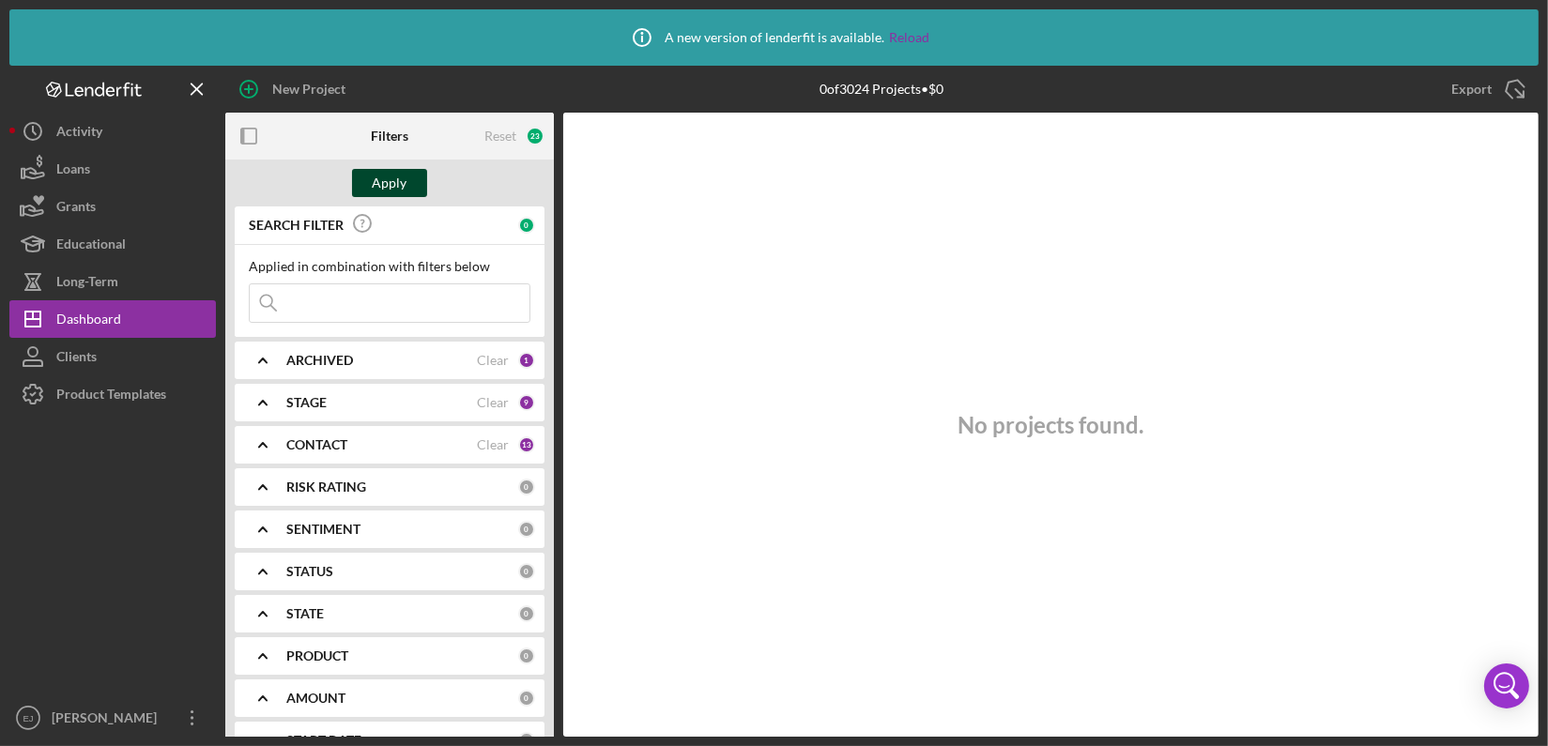
click at [385, 187] on div "Apply" at bounding box center [390, 183] width 35 height 28
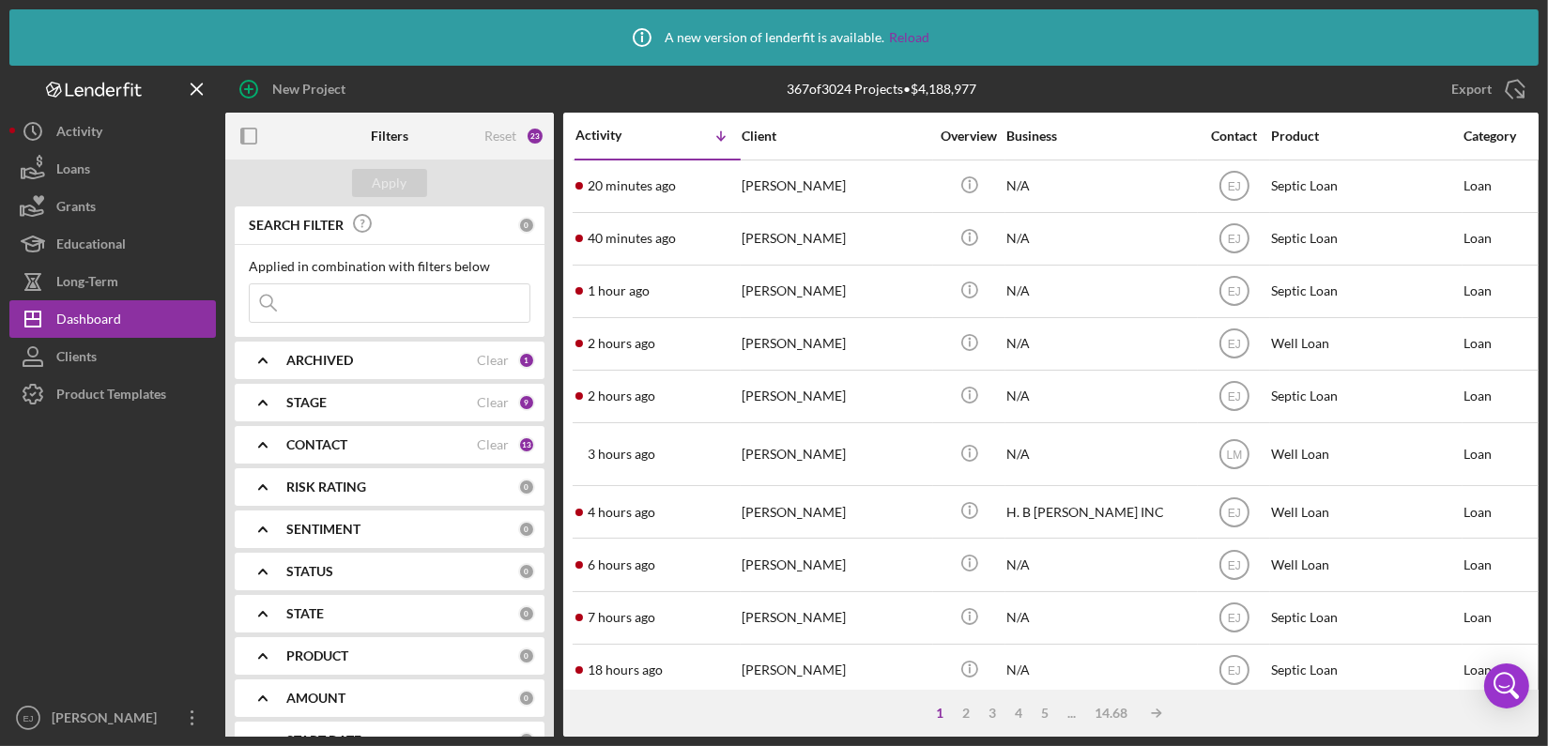
click at [347, 309] on input at bounding box center [390, 303] width 280 height 38
click at [399, 179] on div "Apply" at bounding box center [390, 183] width 35 height 28
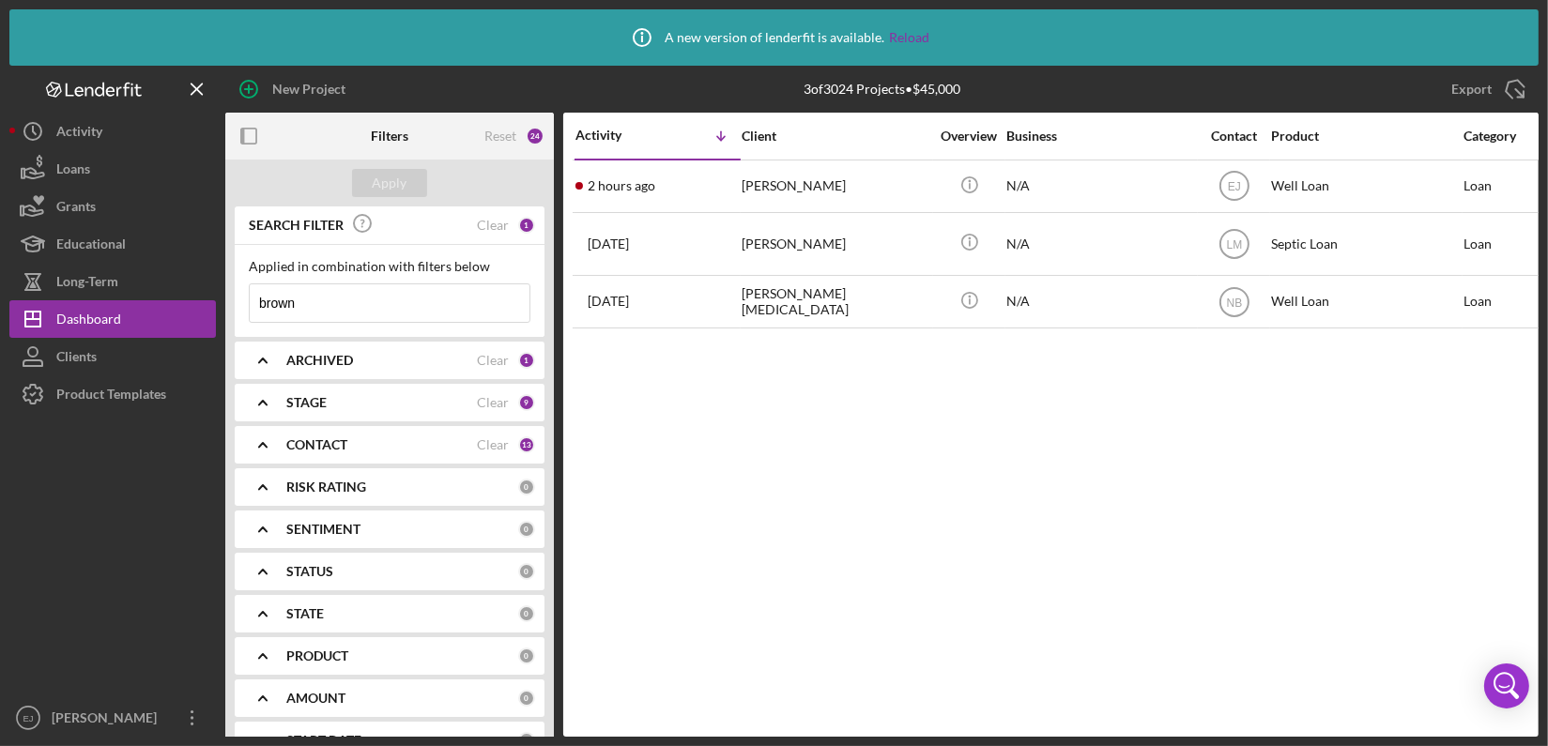
click at [308, 309] on input "brown" at bounding box center [390, 303] width 280 height 38
click at [390, 182] on div "Apply" at bounding box center [390, 183] width 35 height 28
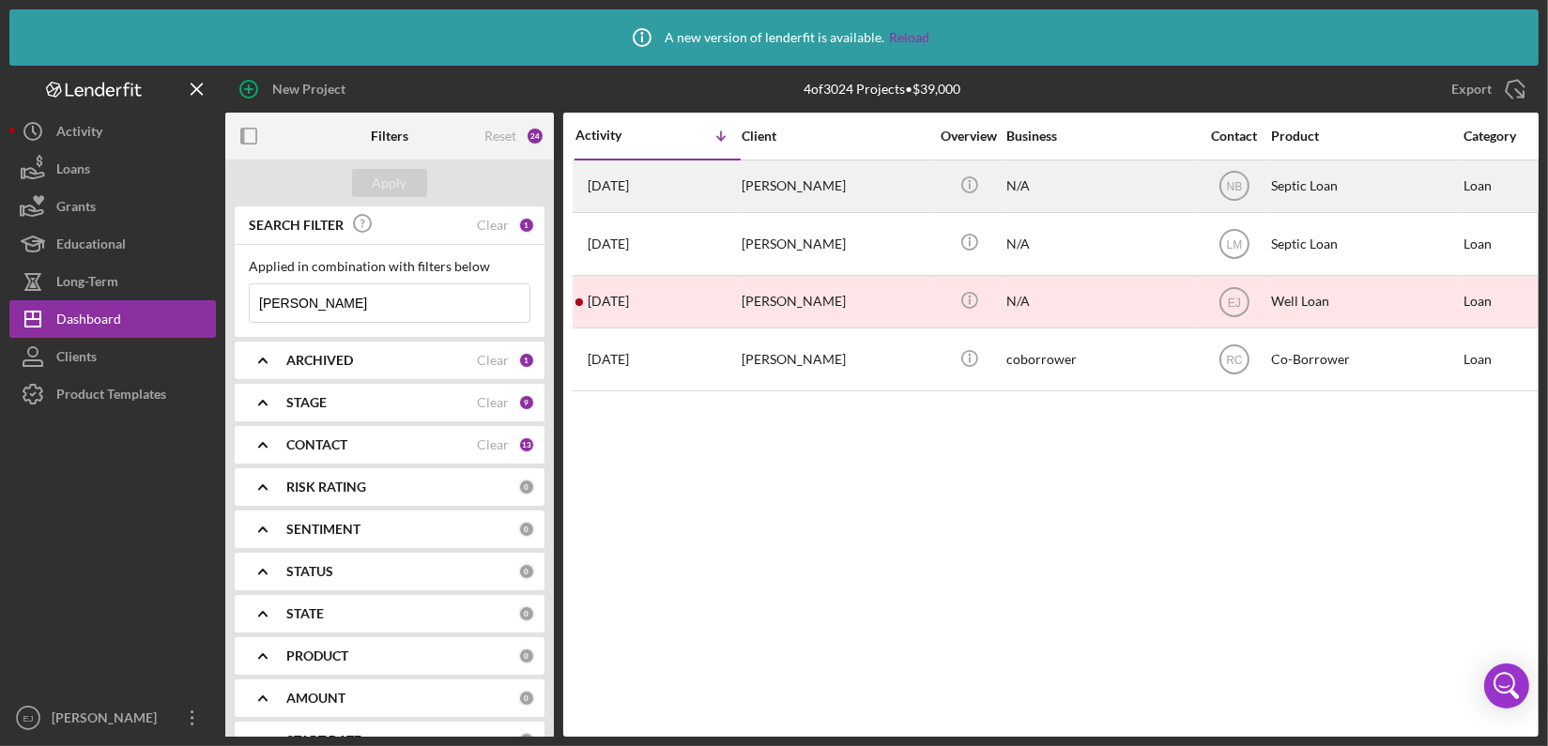
click at [798, 191] on div "William Thomas" at bounding box center [835, 186] width 188 height 50
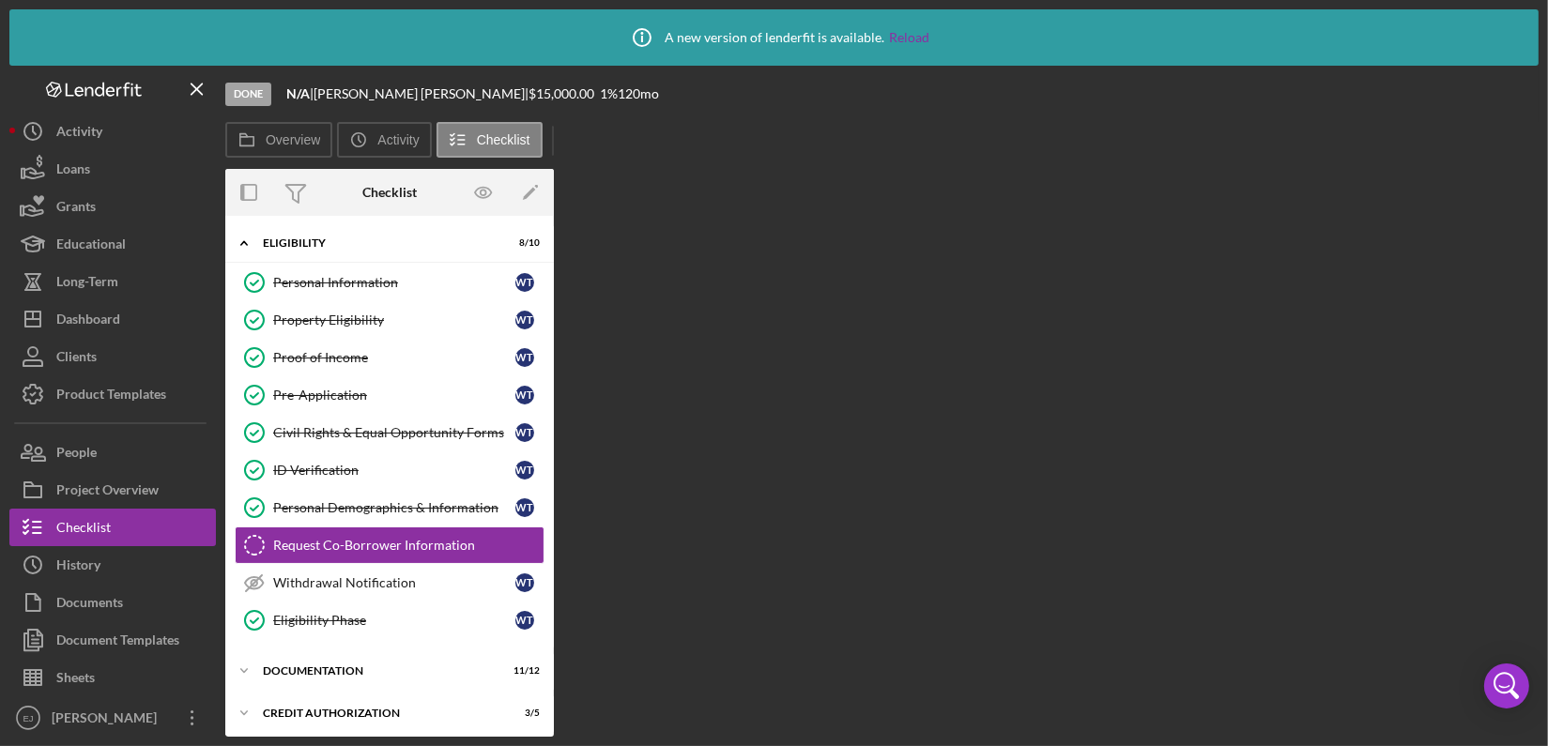
scroll to position [67, 0]
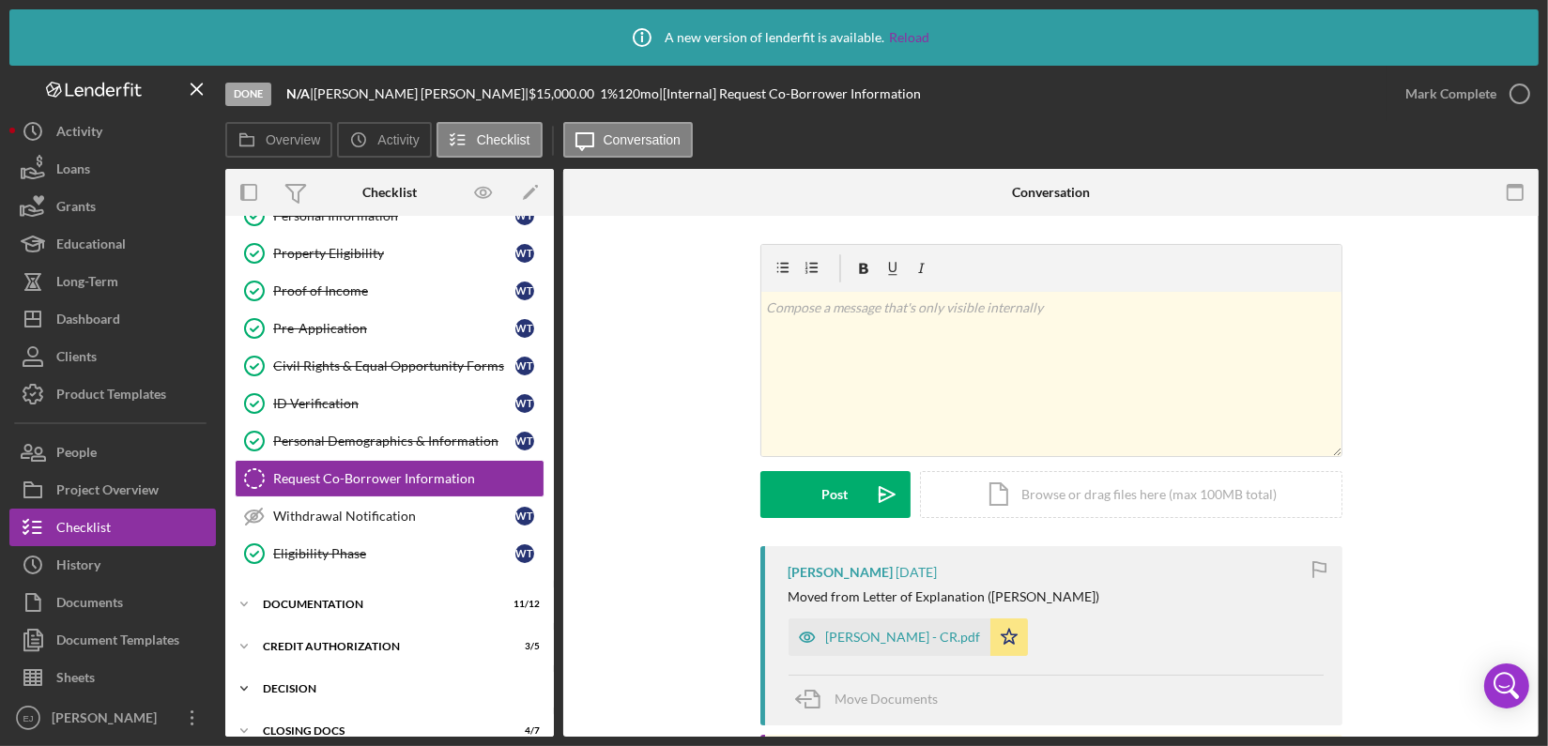
click at [309, 683] on div "Decision" at bounding box center [396, 688] width 267 height 11
click at [248, 675] on icon "Icon/Expander" at bounding box center [244, 689] width 38 height 38
click at [295, 690] on div "Decision" at bounding box center [396, 688] width 267 height 11
click at [432, 724] on div "Loan Manager Income Verification of Credit Memo" at bounding box center [408, 728] width 270 height 30
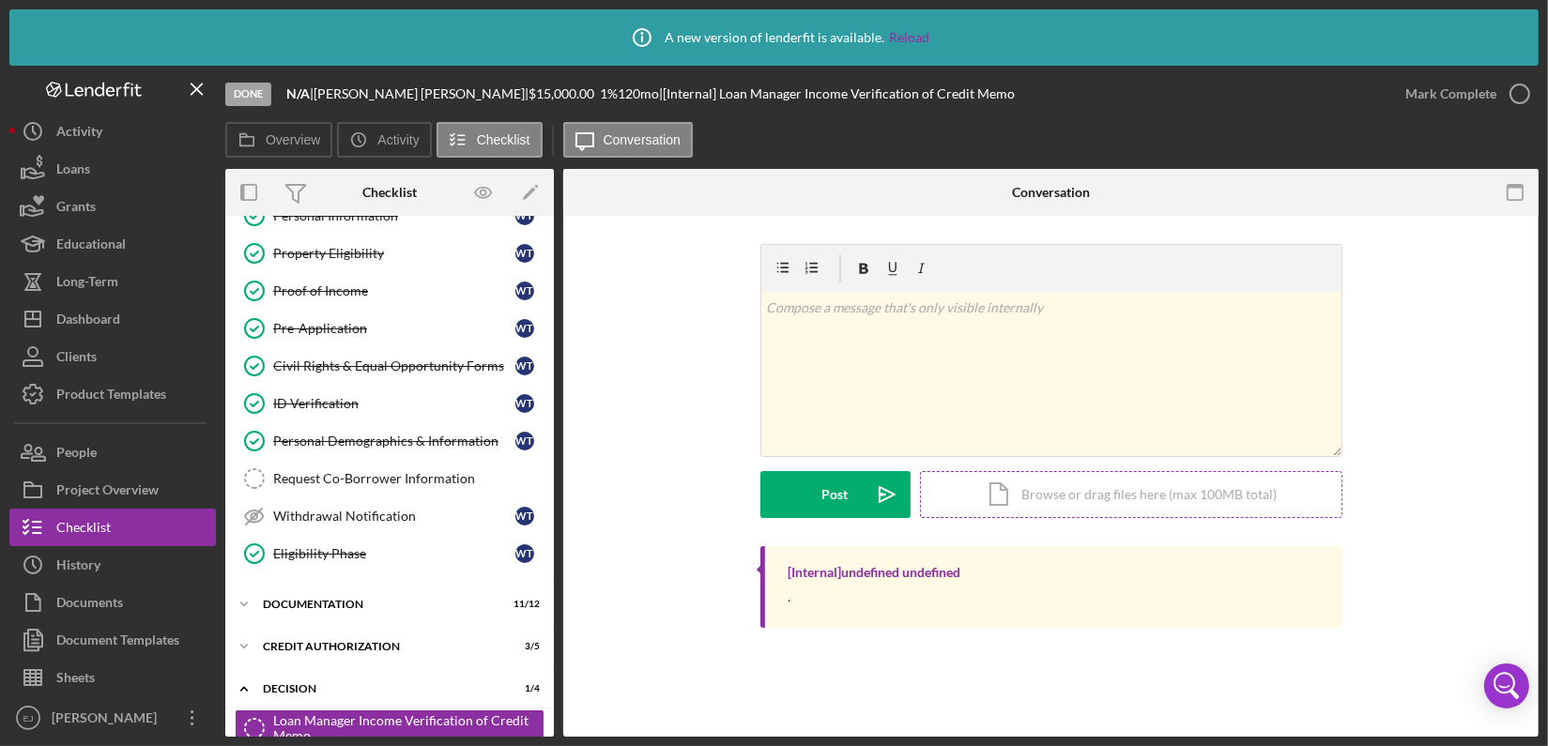
click at [1115, 494] on div "Icon/Document Browse or drag files here (max 100MB total) Tap to choose files o…" at bounding box center [1131, 494] width 422 height 47
click at [1193, 490] on div "Icon/Document Browse or drag files here (max 100MB total) Tap to choose files o…" at bounding box center [1131, 494] width 422 height 47
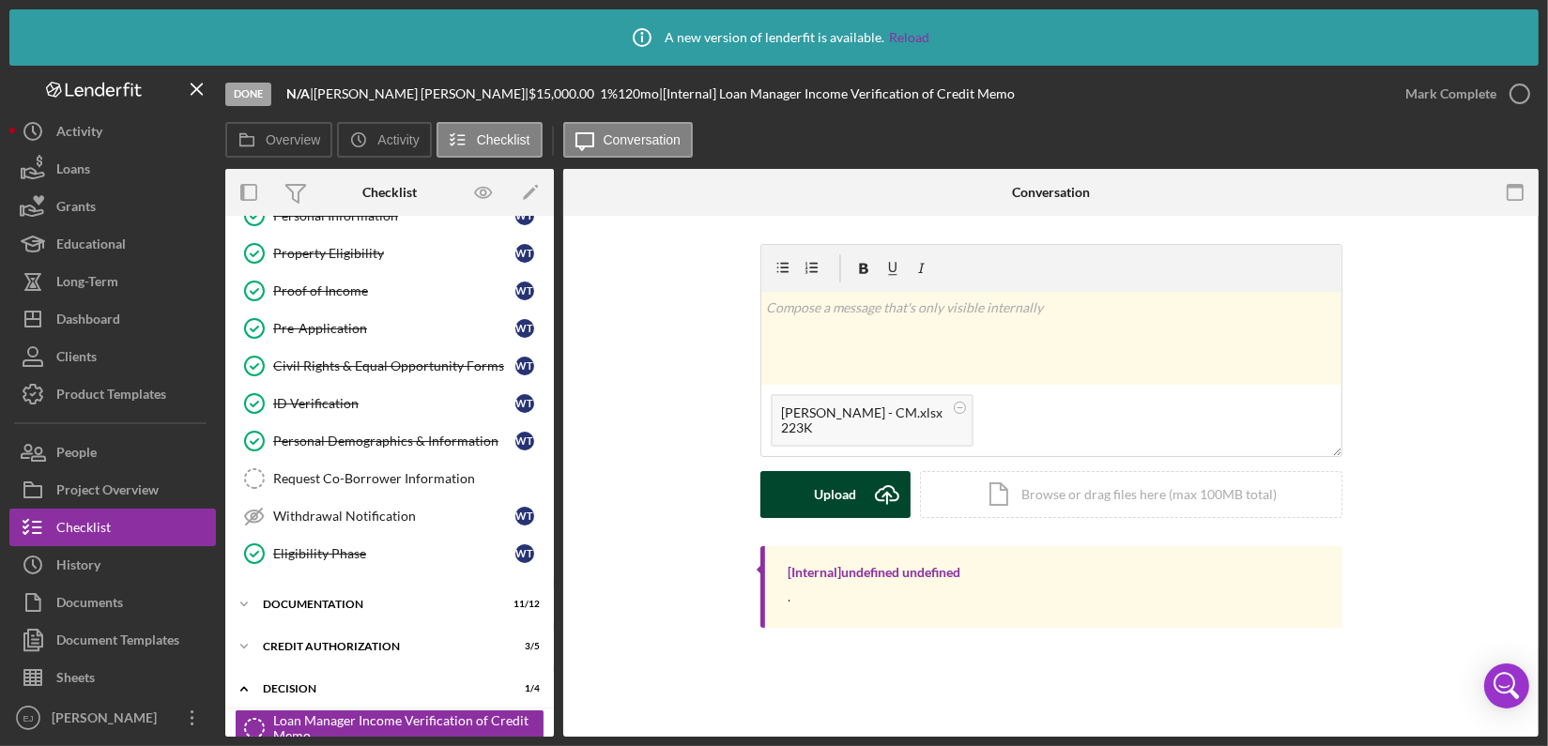
click at [838, 500] on div "Upload" at bounding box center [835, 494] width 42 height 47
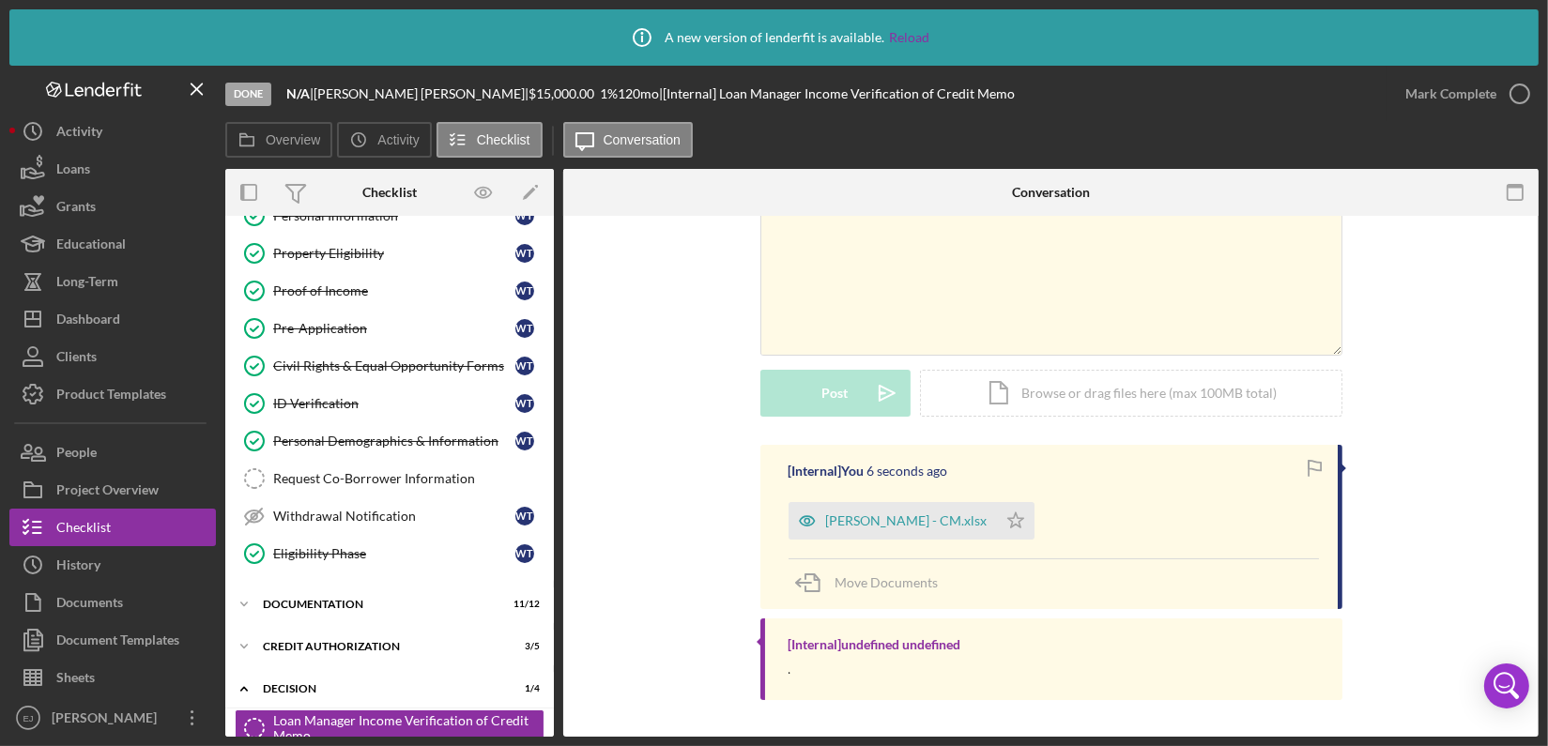
scroll to position [330, 0]
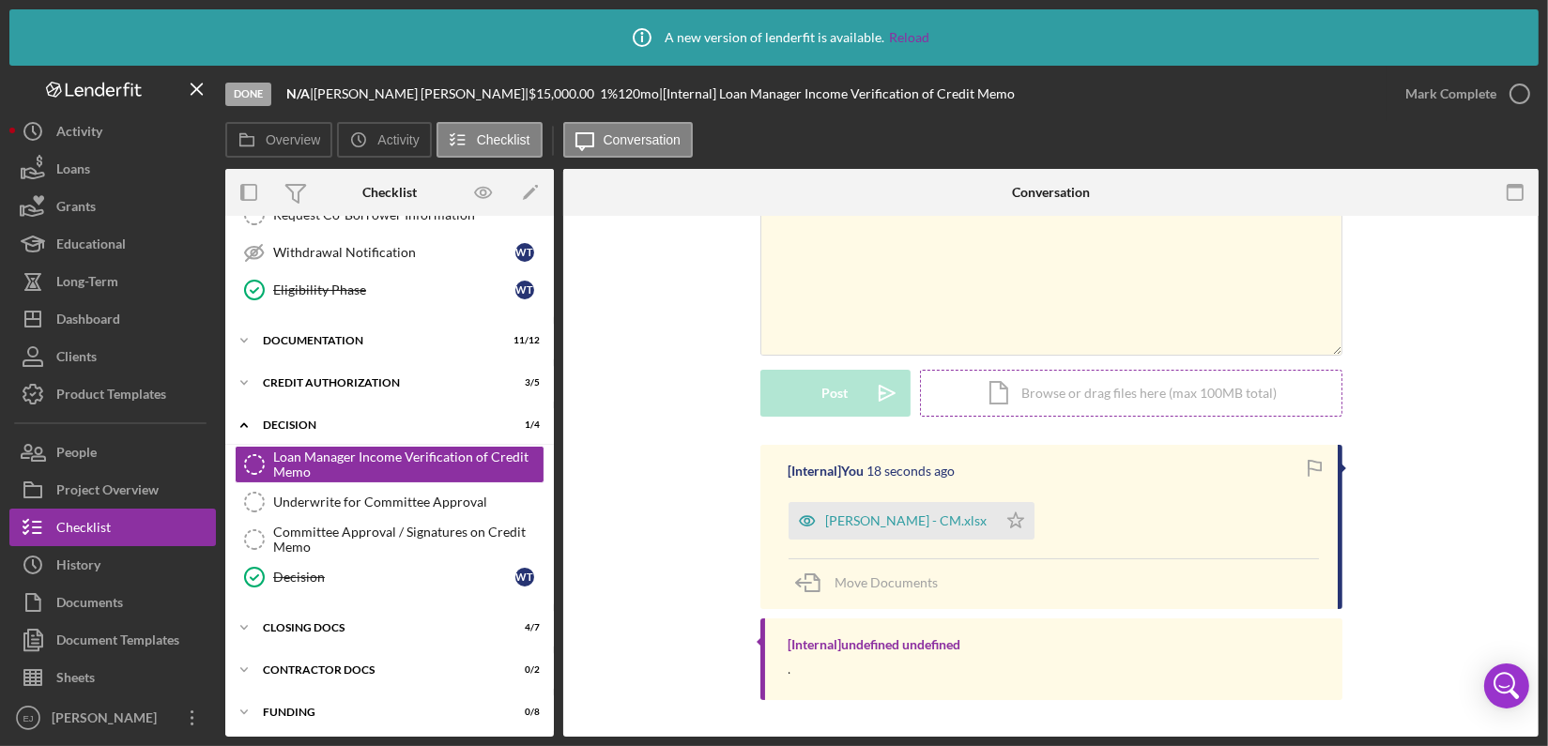
click at [1053, 396] on div "Icon/Document Browse or drag files here (max 100MB total) Tap to choose files o…" at bounding box center [1131, 393] width 422 height 47
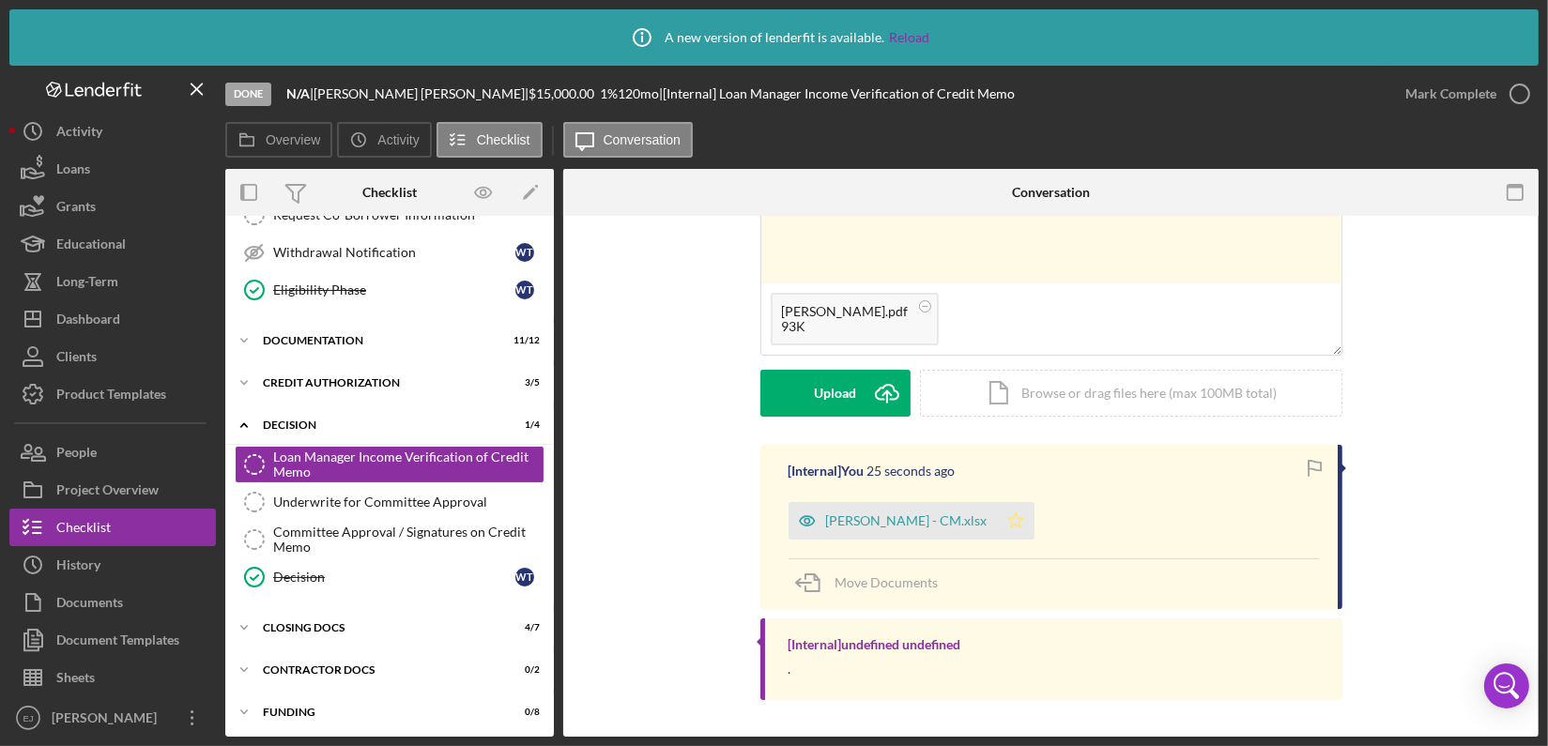
click at [1010, 528] on icon "Icon/Star" at bounding box center [1016, 521] width 38 height 38
click at [843, 399] on div "Upload" at bounding box center [835, 393] width 42 height 47
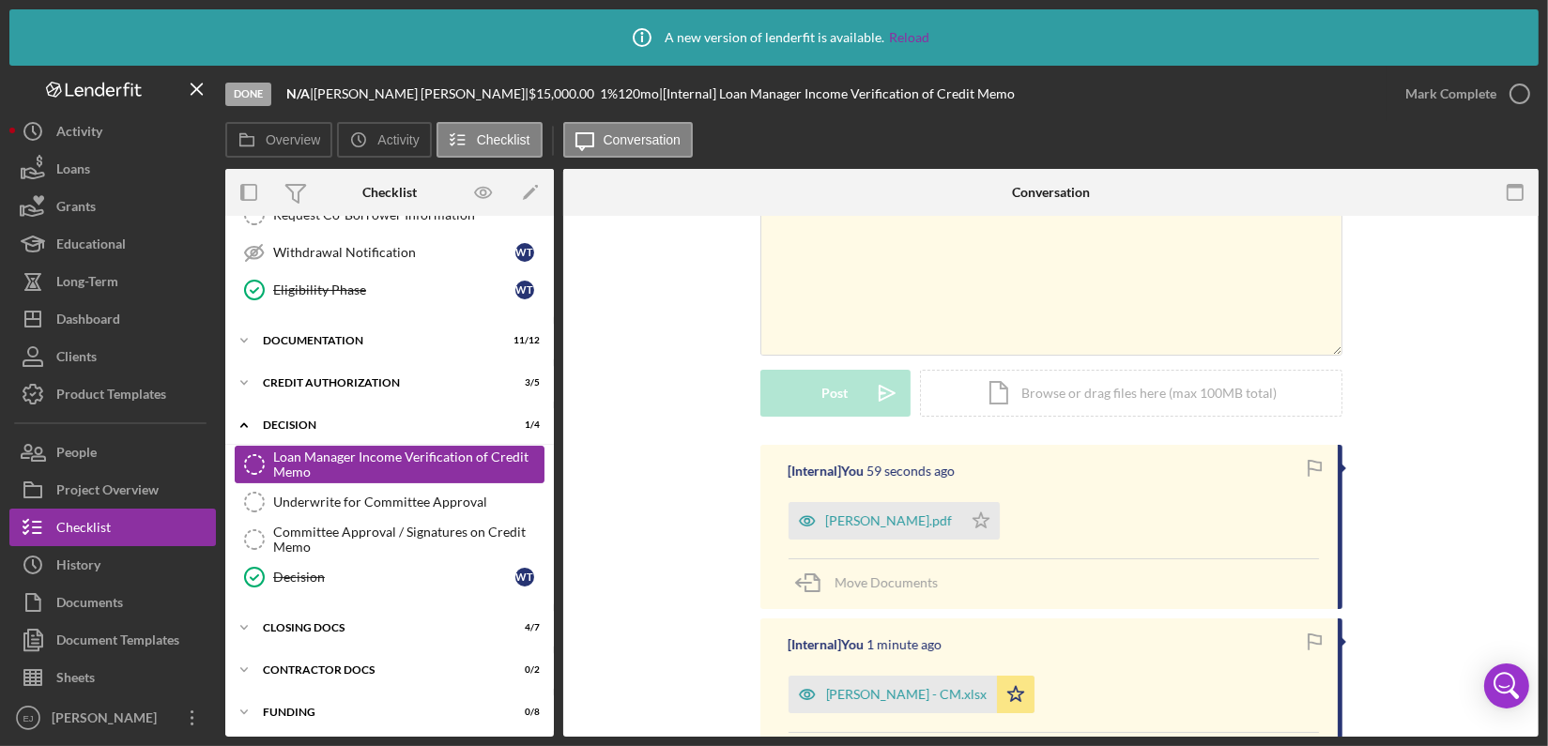
click at [251, 454] on icon "Loan Manager Income Verification of Credit Memo" at bounding box center [254, 464] width 47 height 47
click at [1000, 531] on icon "Icon/Star" at bounding box center [981, 521] width 38 height 38
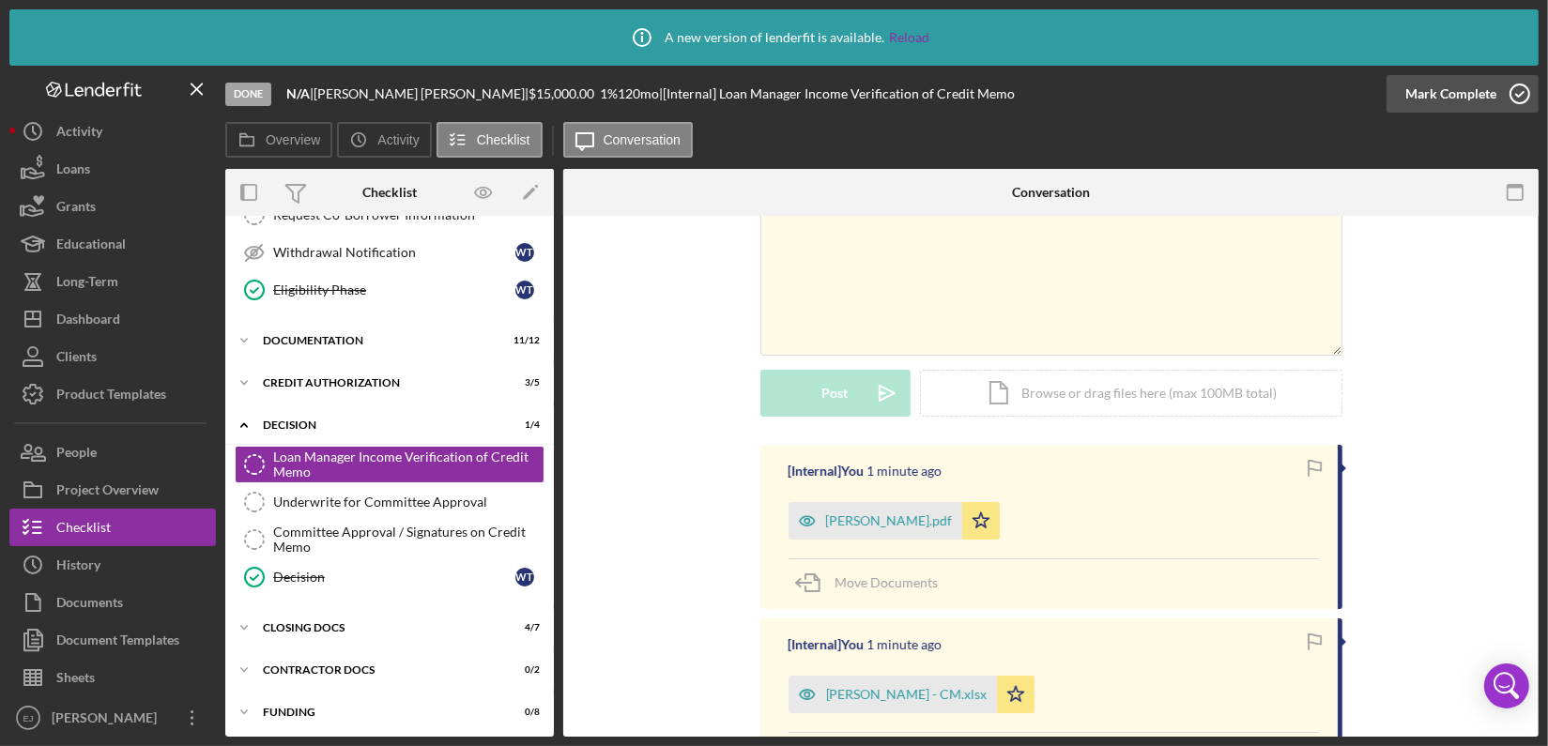
click at [1524, 80] on icon "button" at bounding box center [1519, 93] width 47 height 47
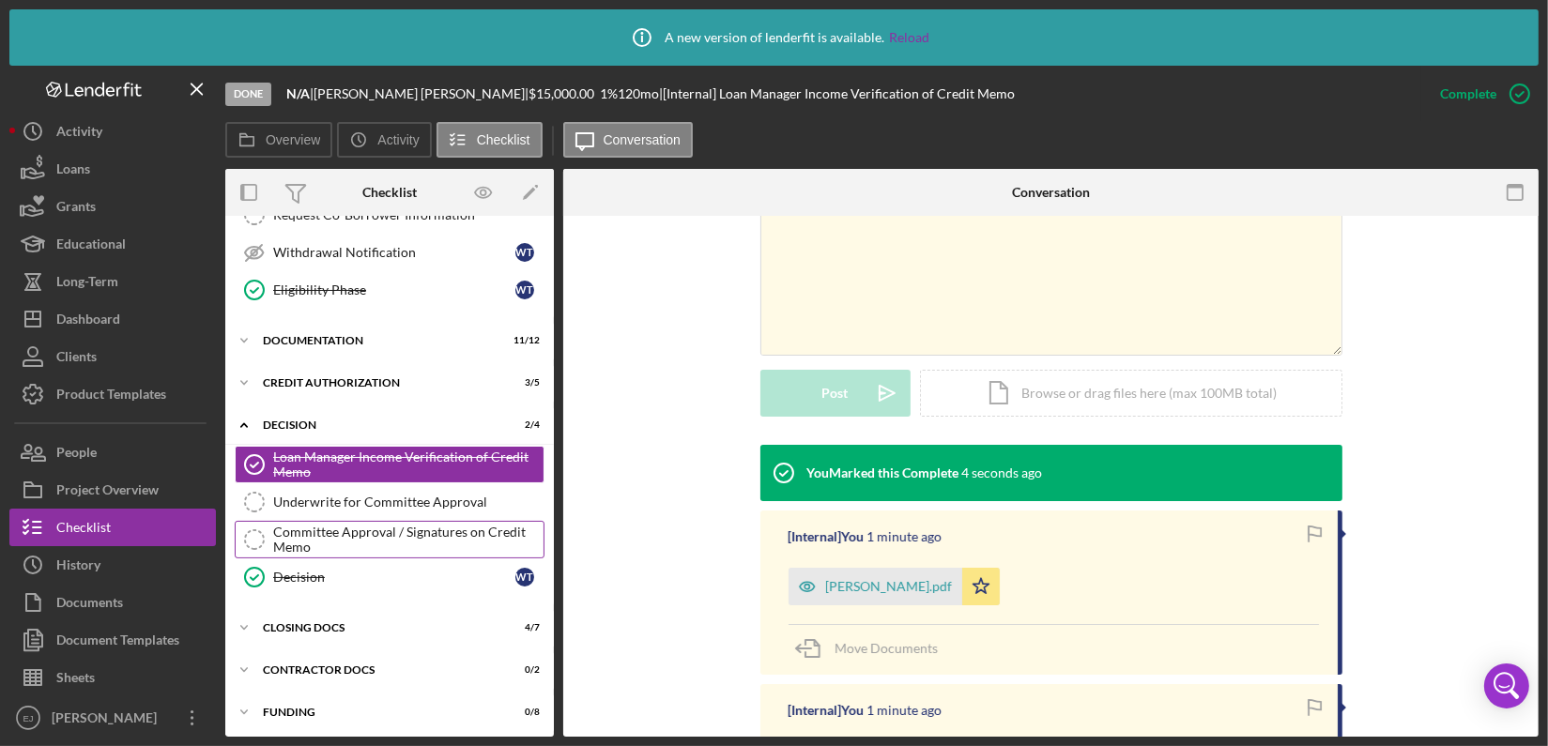
click at [442, 534] on div "Committee Approval / Signatures on Credit Memo" at bounding box center [408, 540] width 270 height 30
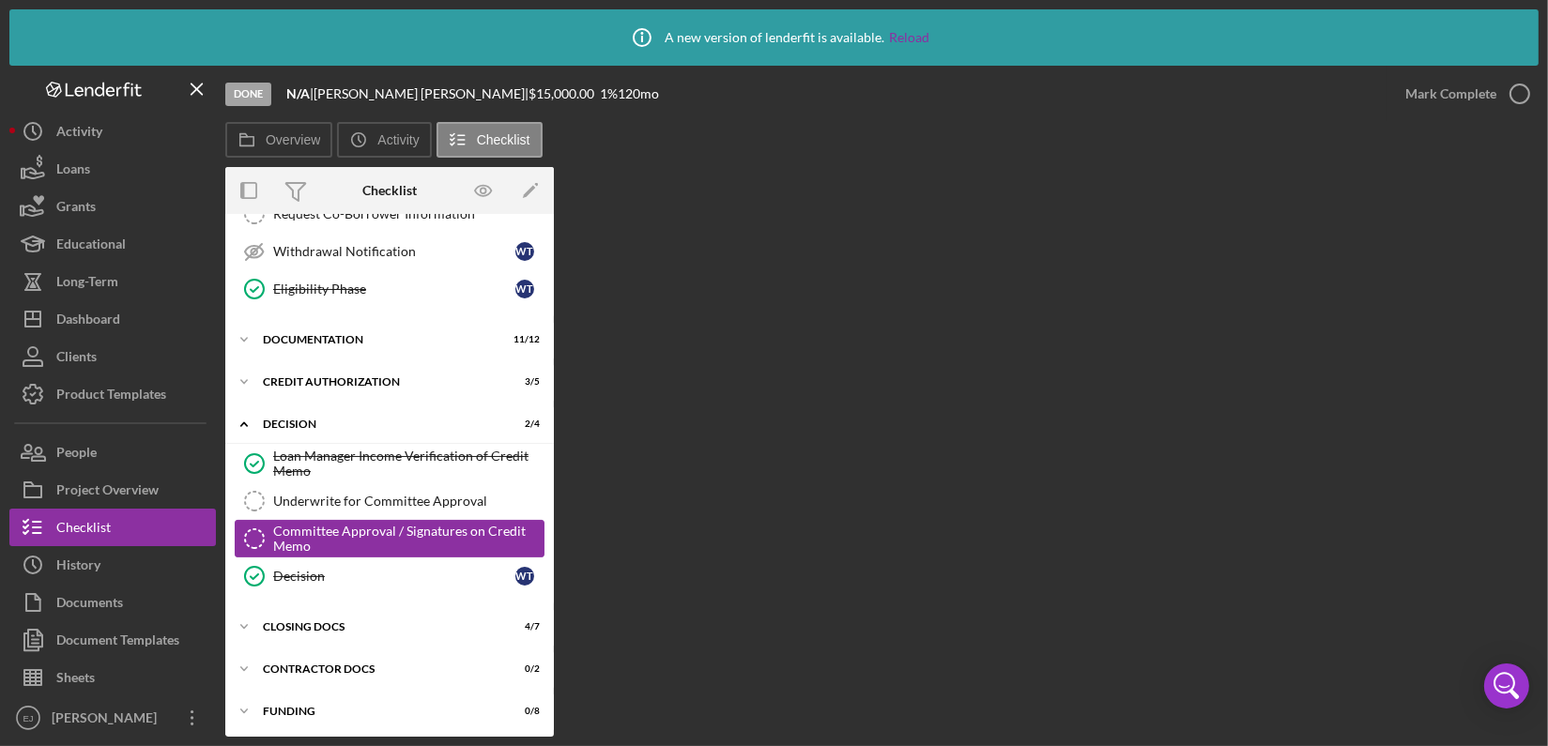
scroll to position [330, 0]
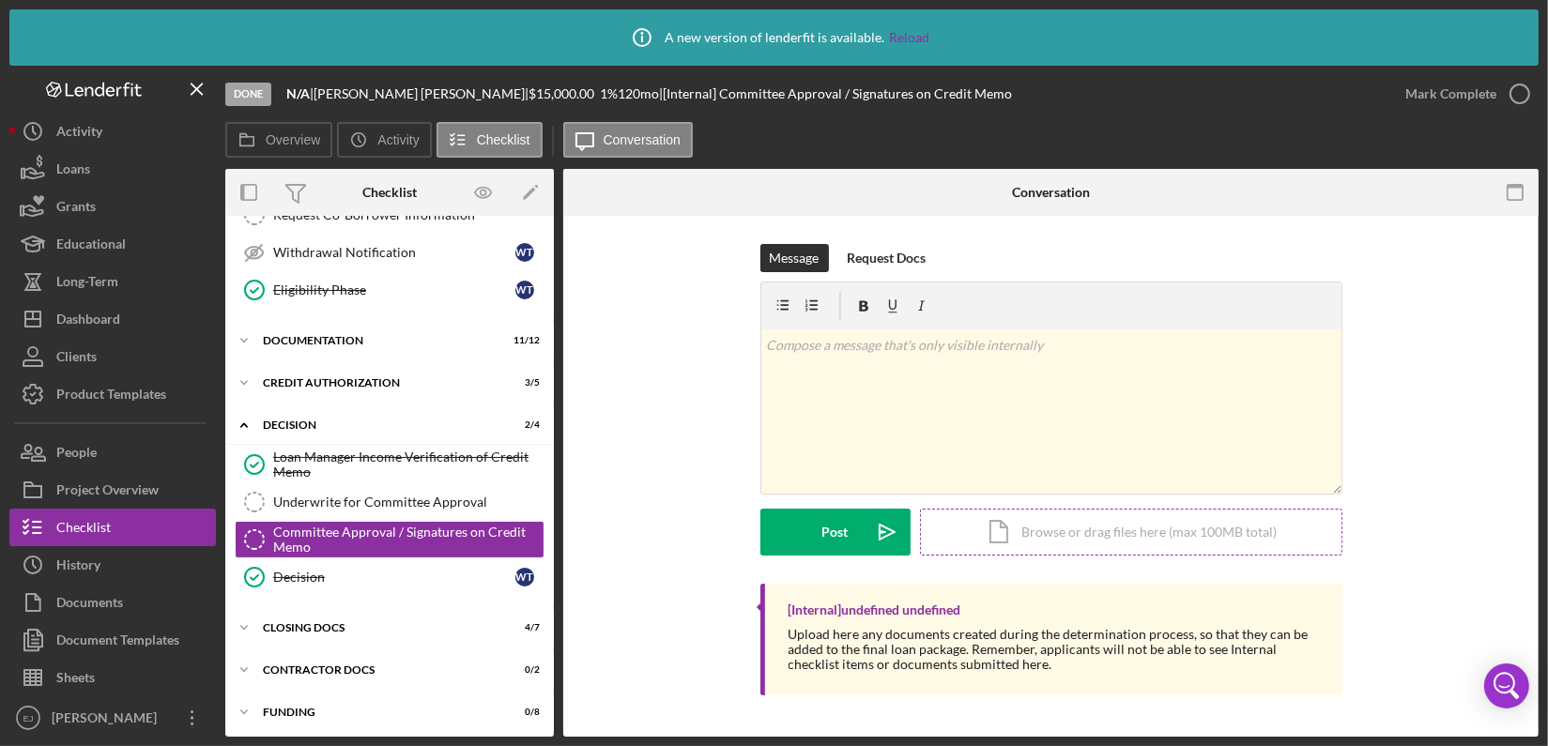
click at [1221, 526] on div "Icon/Document Browse or drag files here (max 100MB total) Tap to choose files o…" at bounding box center [1131, 532] width 422 height 47
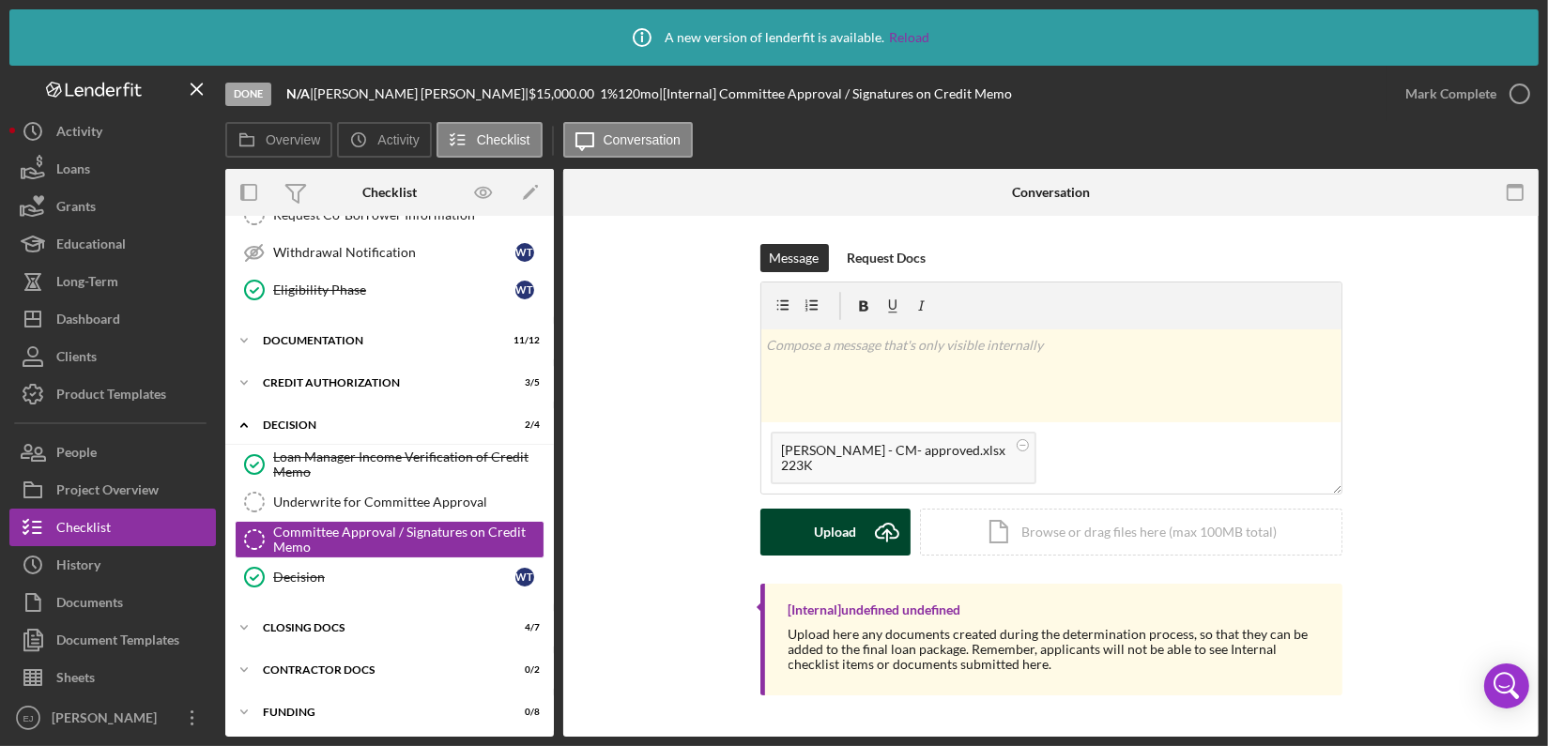
click at [881, 526] on icon "submit" at bounding box center [887, 531] width 23 height 14
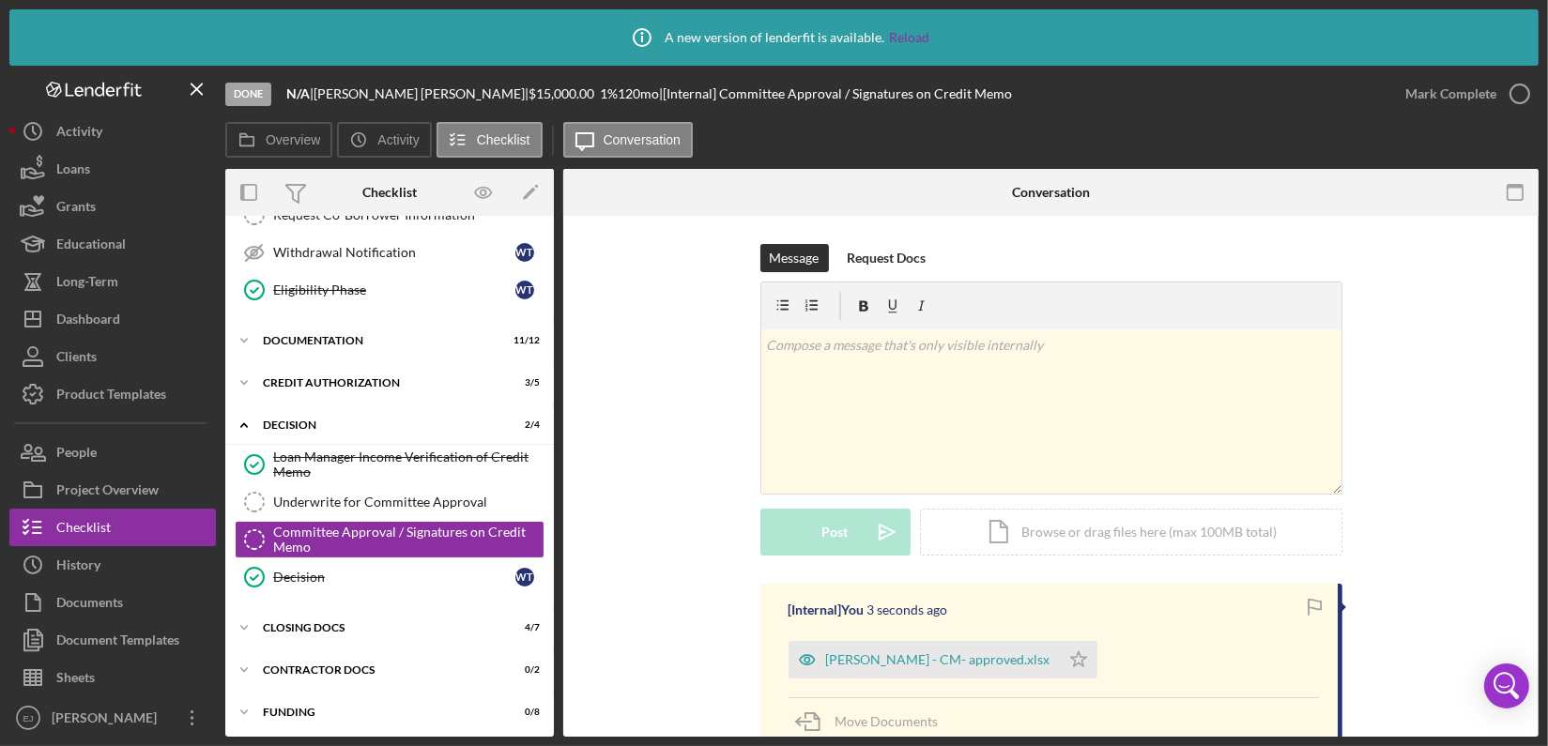
drag, startPoint x: 908, startPoint y: 671, endPoint x: 702, endPoint y: 600, distance: 217.6
click at [702, 600] on div "[Internal] You 3 seconds ago Thomas, William - CM- approved.xlsx Icon/Star Move…" at bounding box center [1050, 732] width 919 height 296
click at [881, 664] on div "Thomas, William - CM- approved.xlsx" at bounding box center [938, 659] width 224 height 15
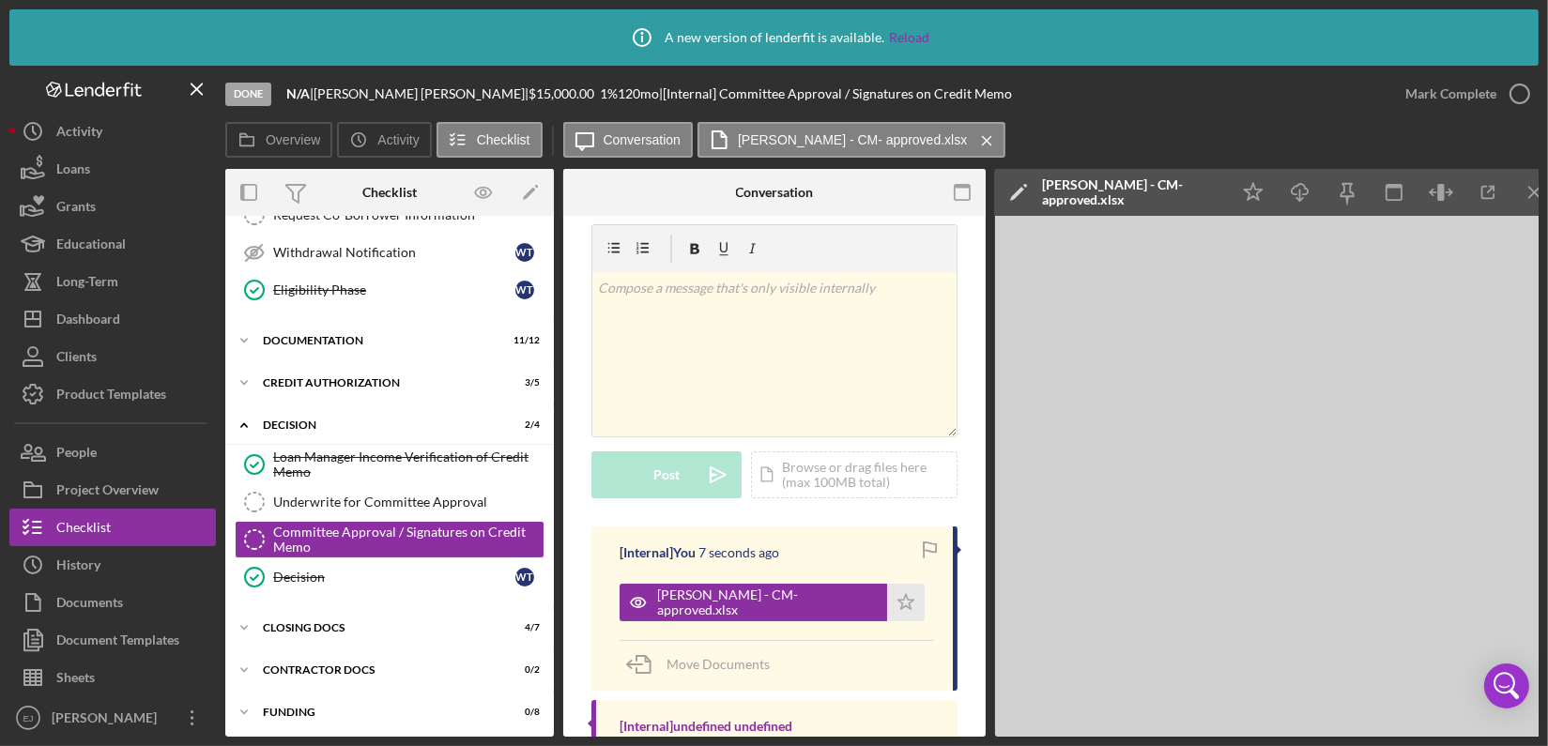
scroll to position [83, 0]
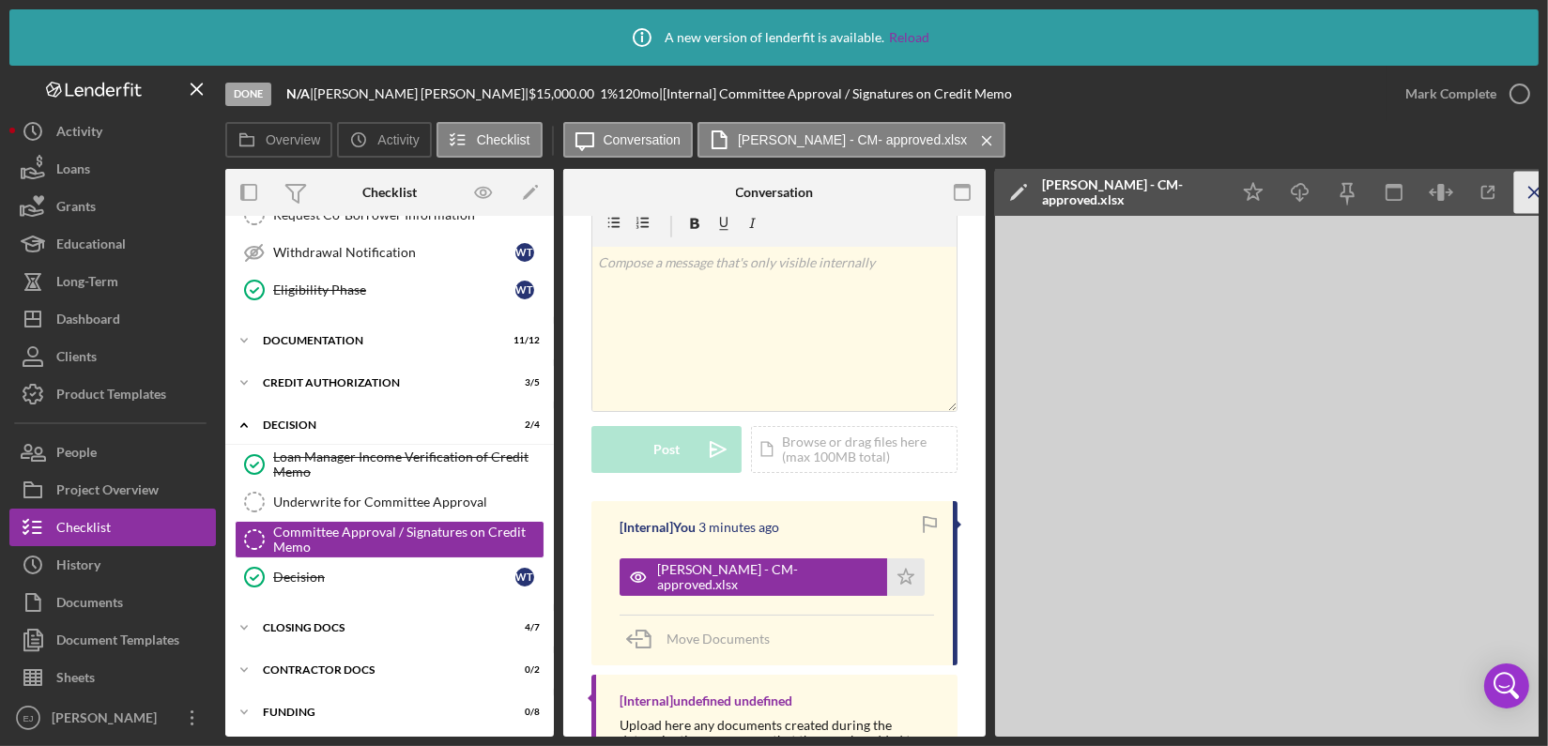
click at [1528, 196] on icon "Icon/Menu Close" at bounding box center [1535, 193] width 42 height 42
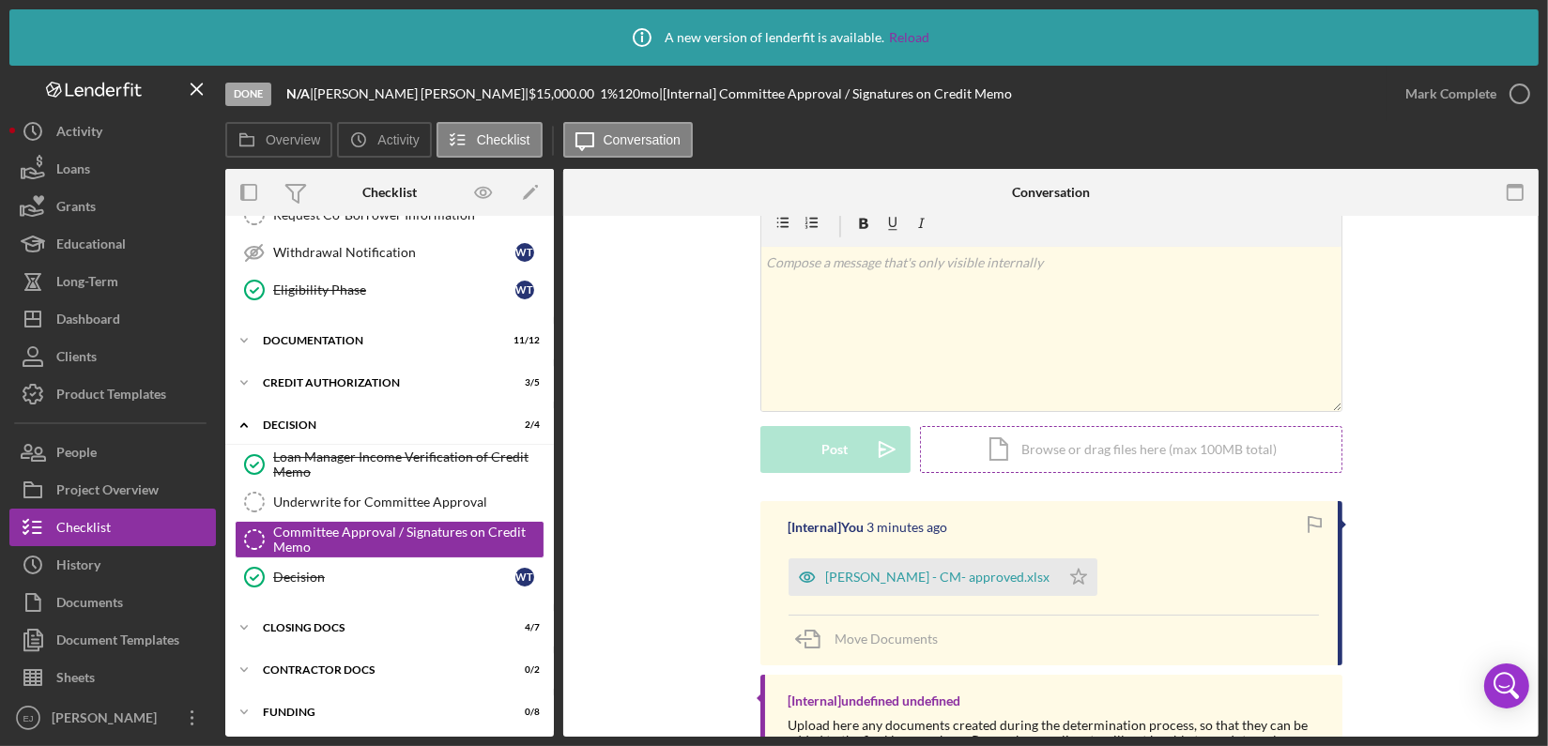
click at [1071, 444] on div "Icon/Document Browse or drag files here (max 100MB total) Tap to choose files o…" at bounding box center [1131, 449] width 422 height 47
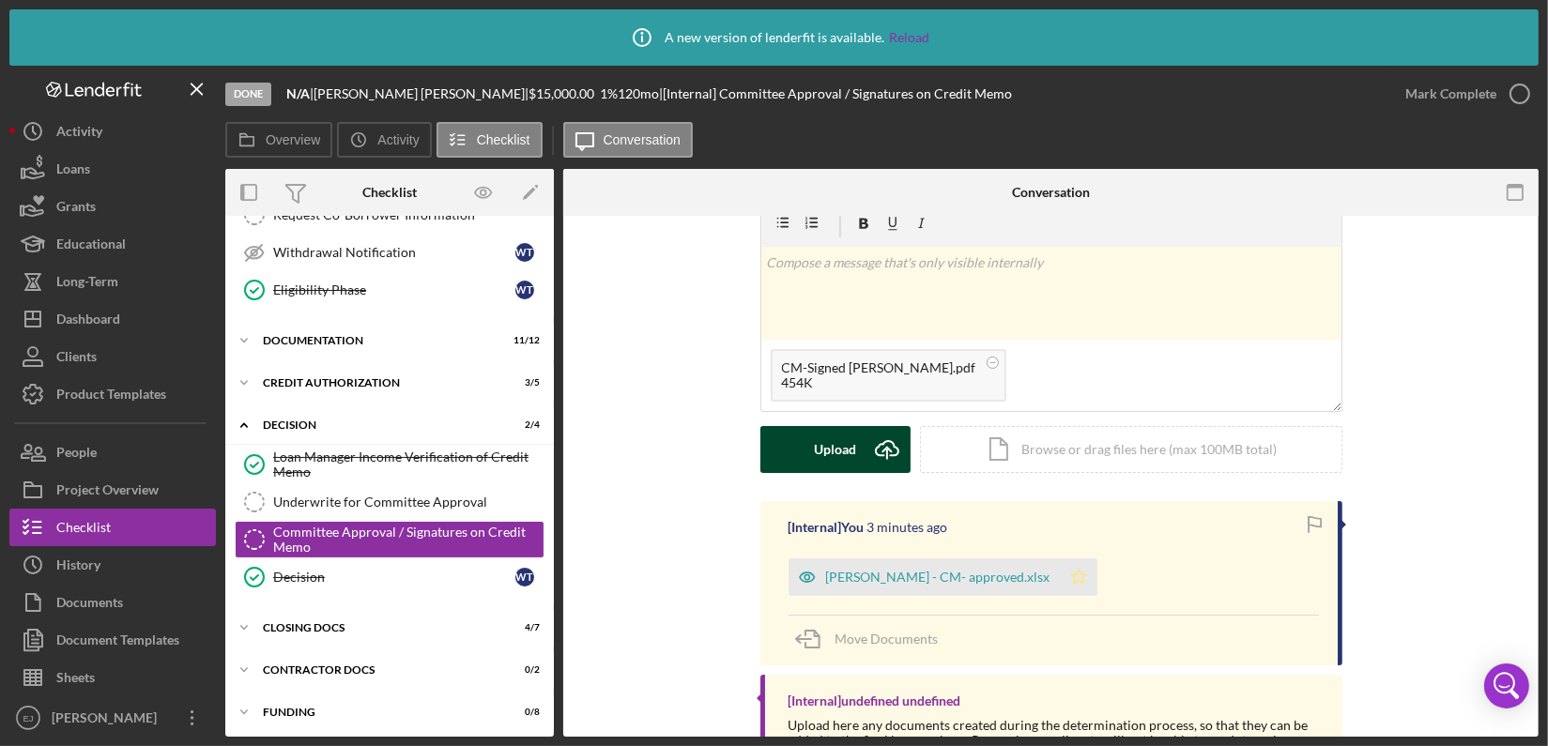
click at [1070, 574] on polygon "button" at bounding box center [1078, 576] width 16 height 15
click at [1518, 99] on icon "button" at bounding box center [1519, 93] width 47 height 47
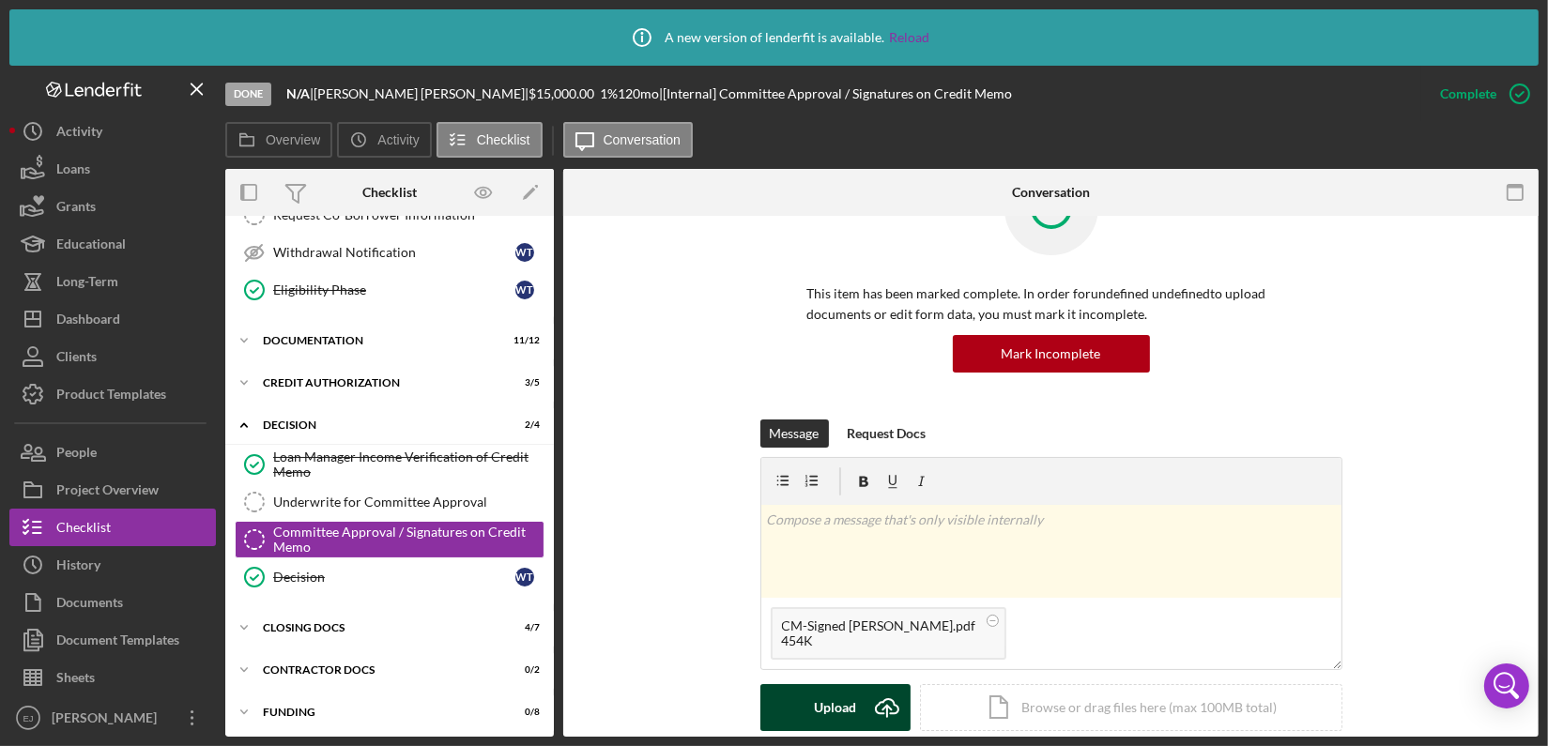
scroll to position [340, 0]
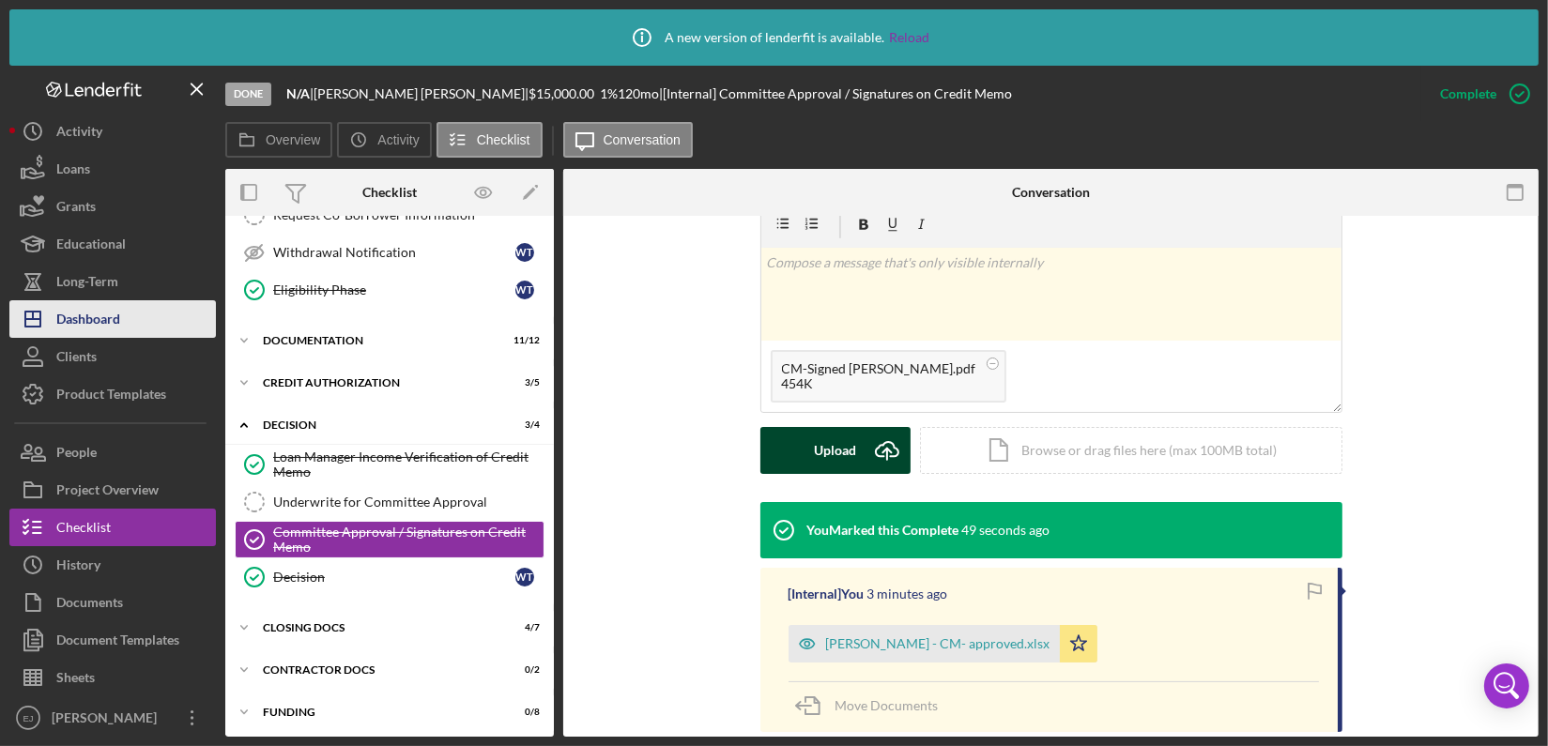
click at [144, 325] on button "Icon/Dashboard Dashboard" at bounding box center [112, 319] width 206 height 38
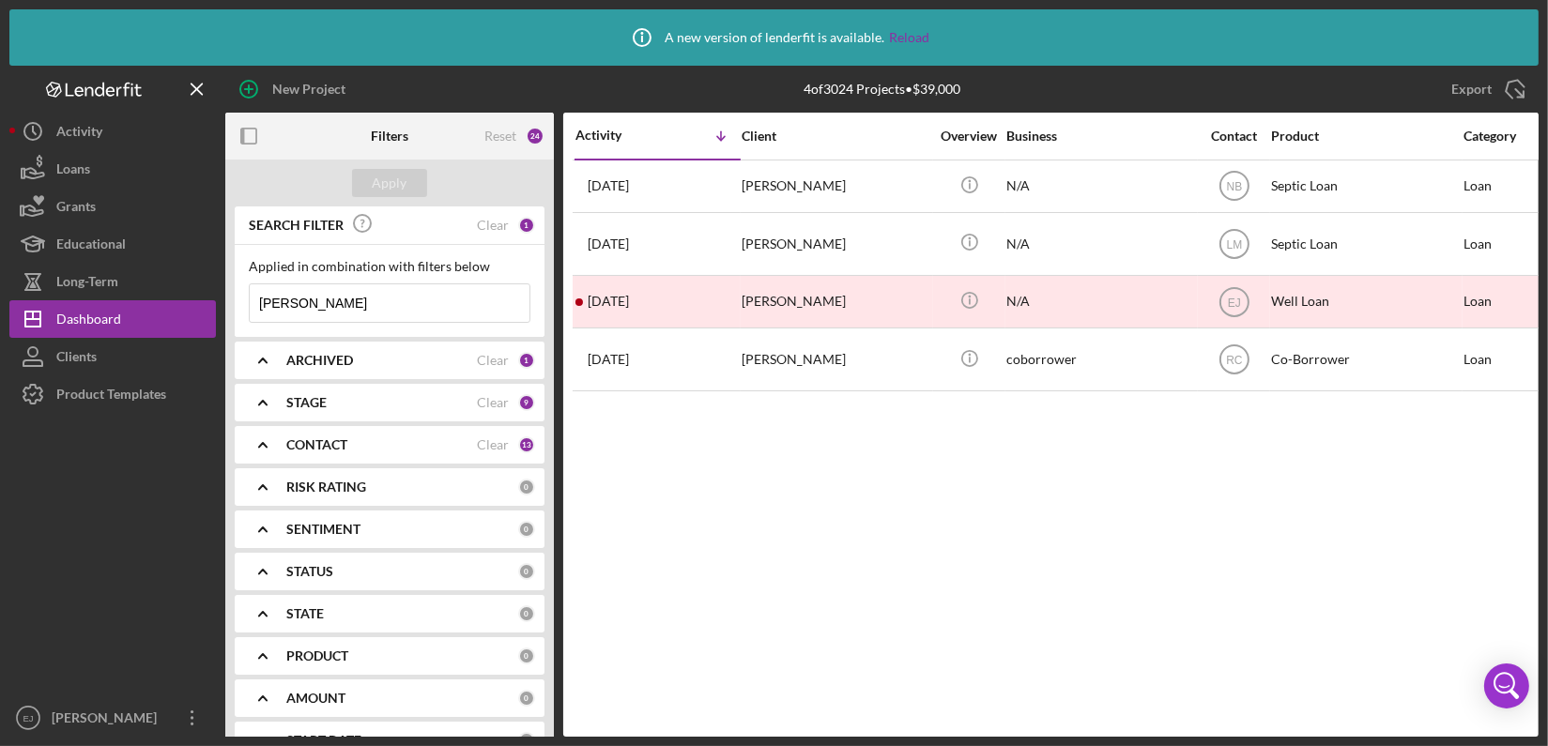
click at [362, 311] on input "Thomas" at bounding box center [390, 303] width 280 height 38
click at [394, 179] on div "Apply" at bounding box center [390, 183] width 35 height 28
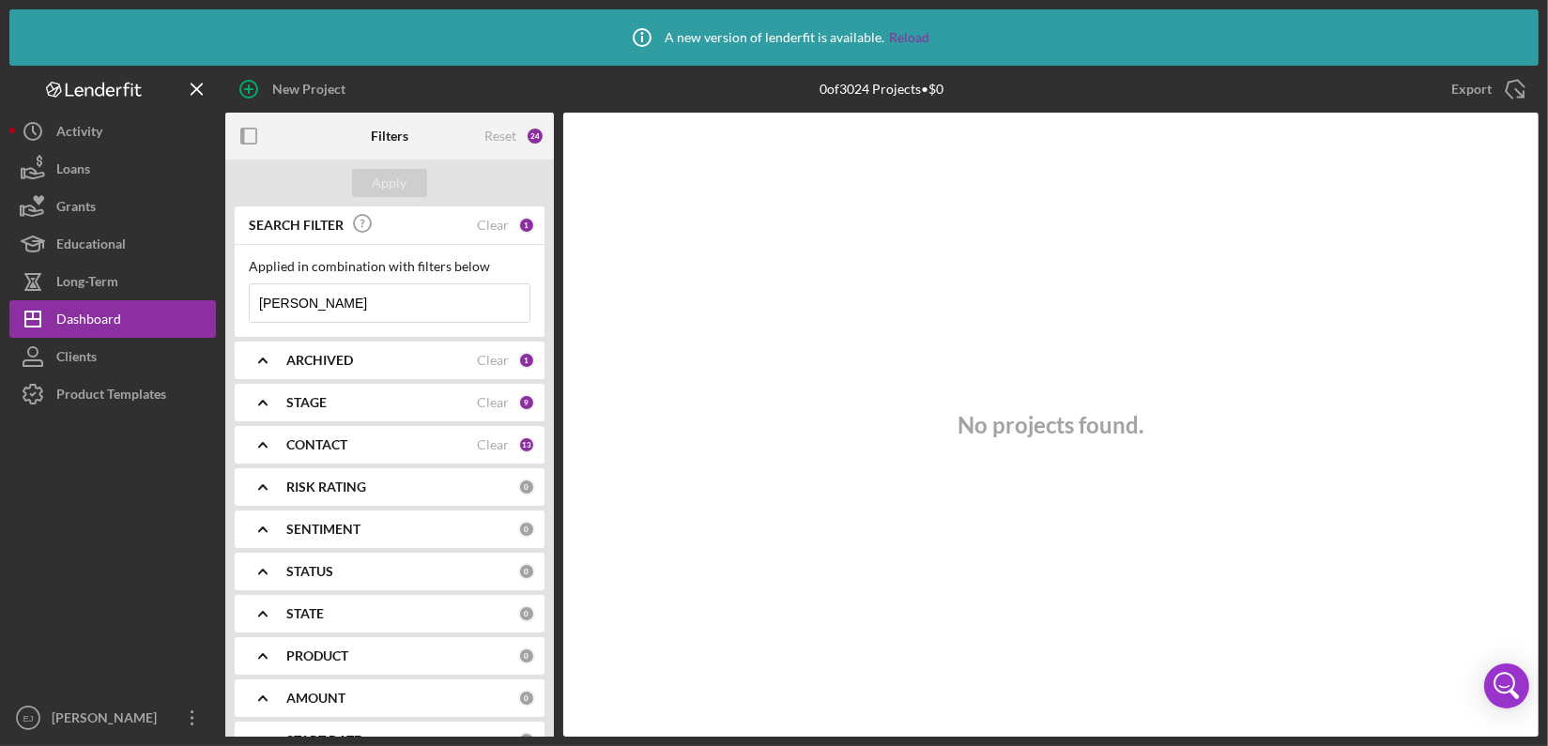
click at [351, 317] on input "carabello" at bounding box center [390, 303] width 280 height 38
click at [437, 305] on input "carabello" at bounding box center [390, 303] width 280 height 38
click at [387, 187] on div "Apply" at bounding box center [390, 183] width 35 height 28
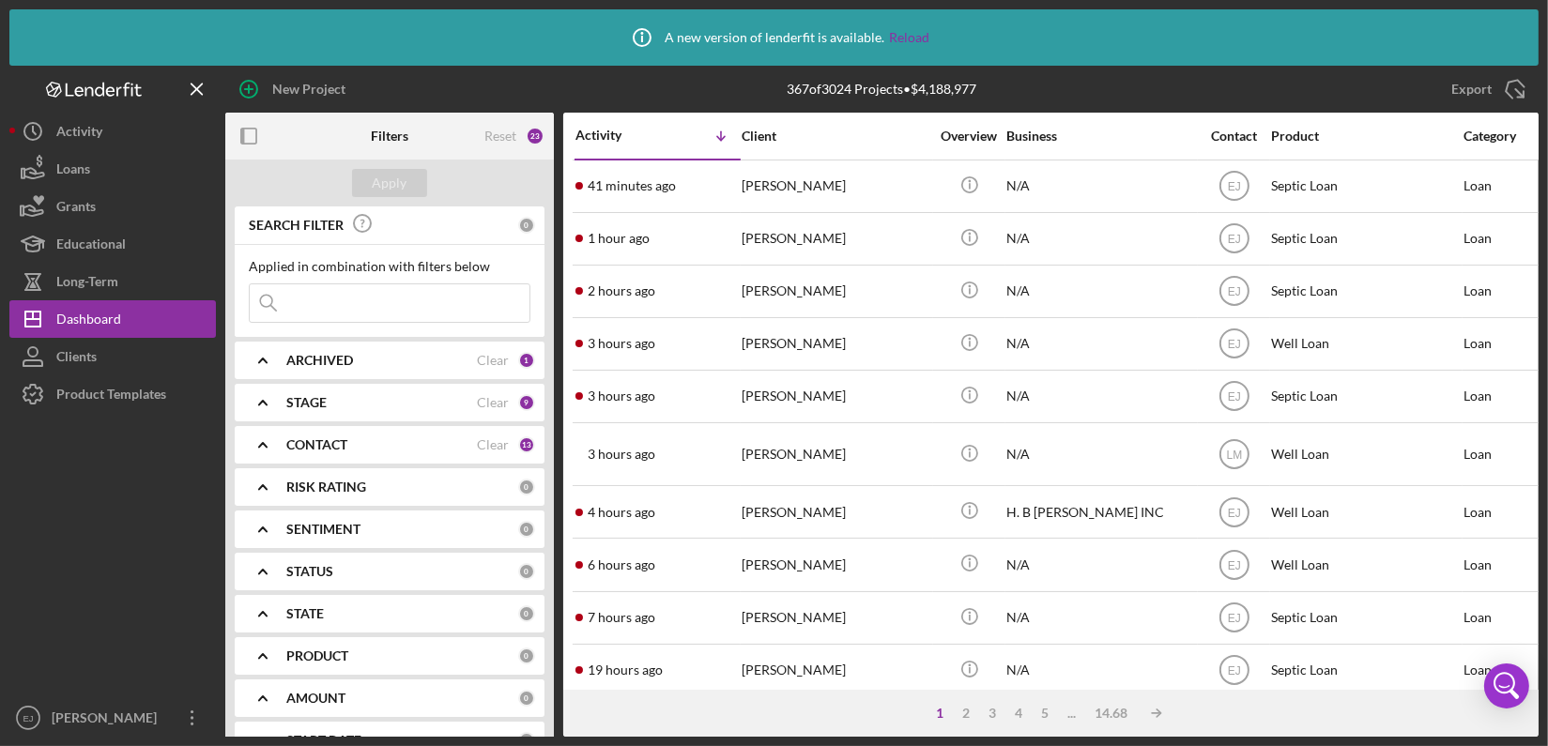
click at [320, 309] on input at bounding box center [390, 303] width 280 height 38
click at [400, 186] on div "Apply" at bounding box center [390, 183] width 35 height 28
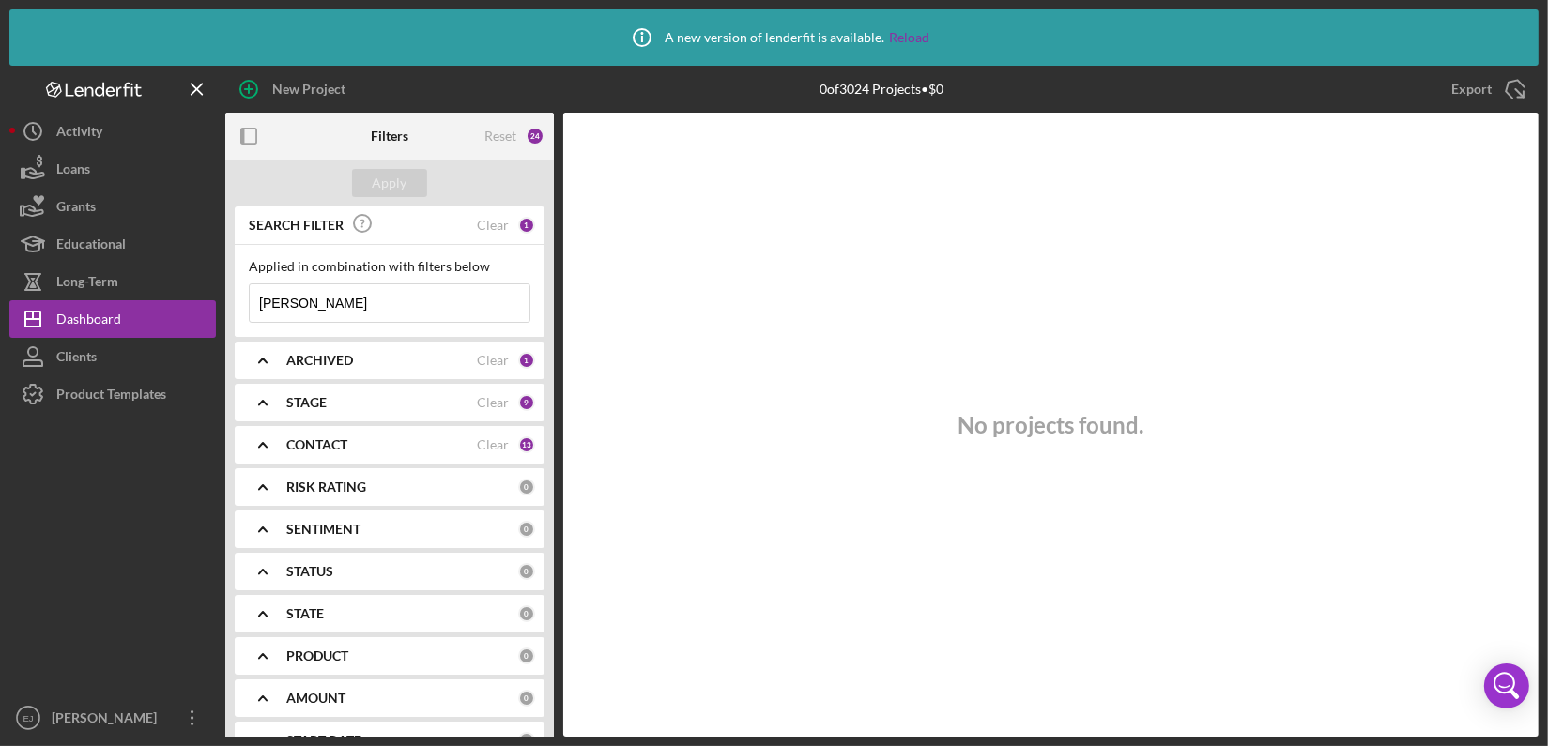
click at [389, 290] on input "carabello" at bounding box center [390, 303] width 280 height 38
click at [380, 176] on div "Apply" at bounding box center [390, 183] width 35 height 28
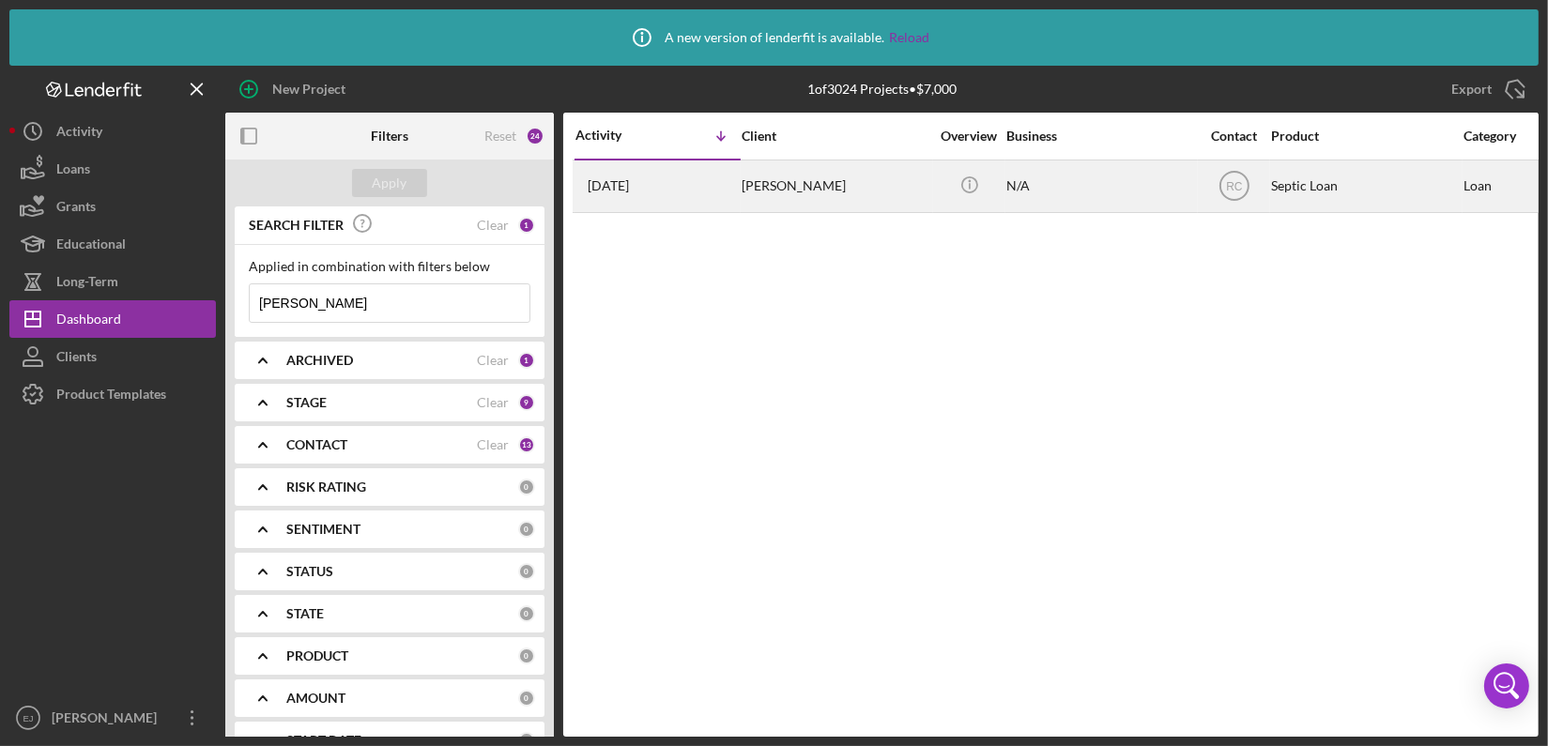
click at [801, 184] on div "Marcos Santiago-Caraballo" at bounding box center [835, 186] width 188 height 50
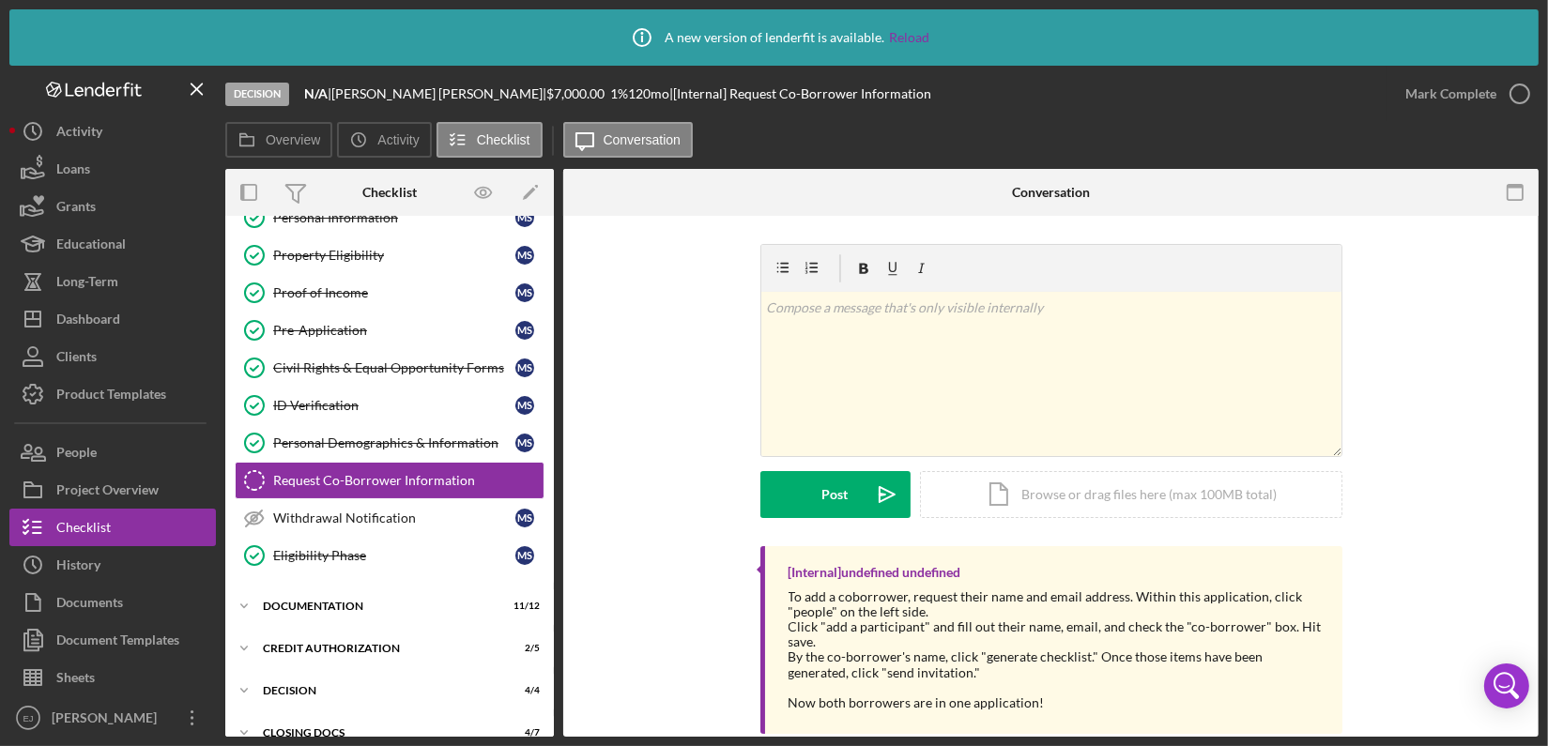
scroll to position [67, 0]
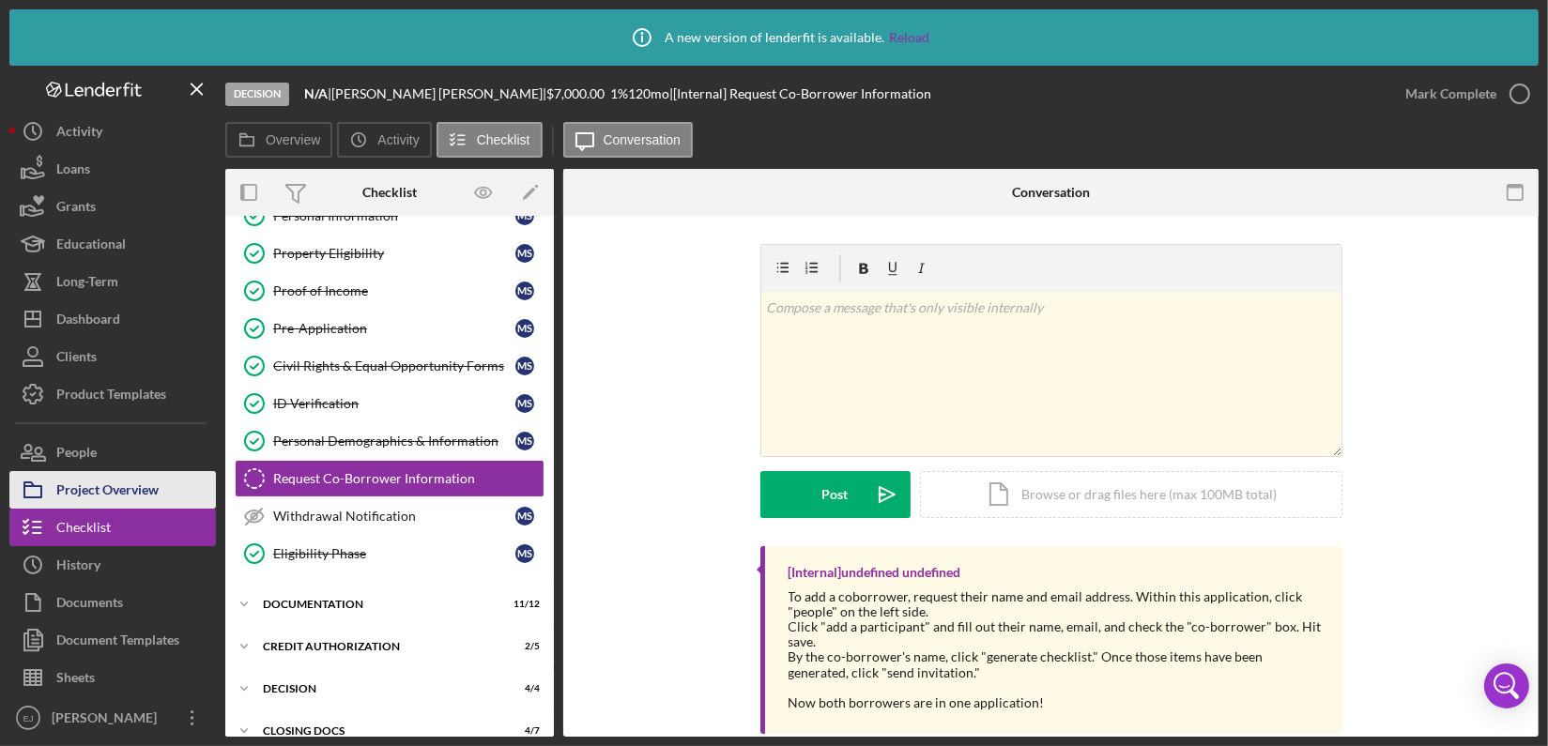
click at [135, 483] on div "Project Overview" at bounding box center [107, 492] width 102 height 42
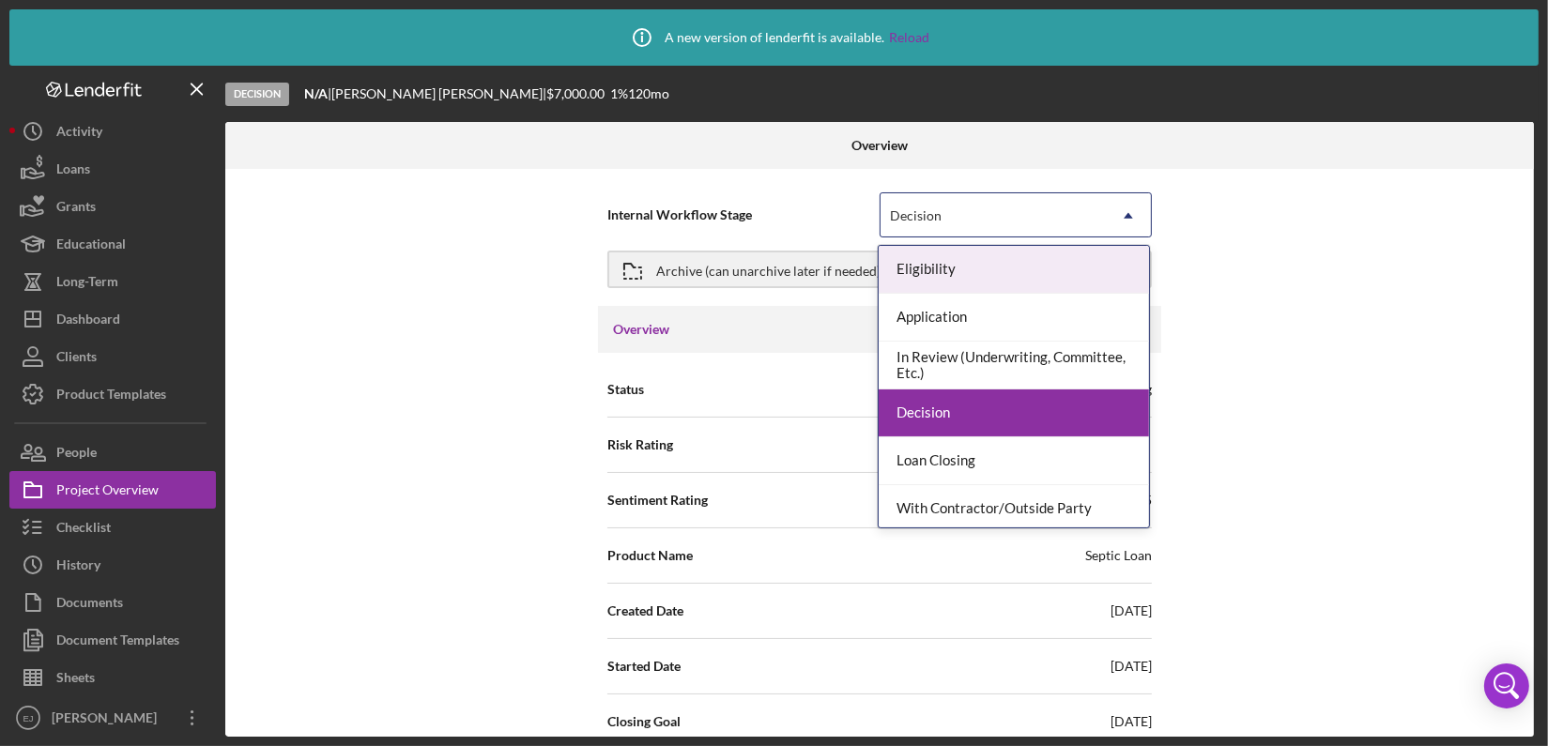
click at [1127, 213] on icon "Icon/Dropdown Arrow" at bounding box center [1128, 215] width 45 height 45
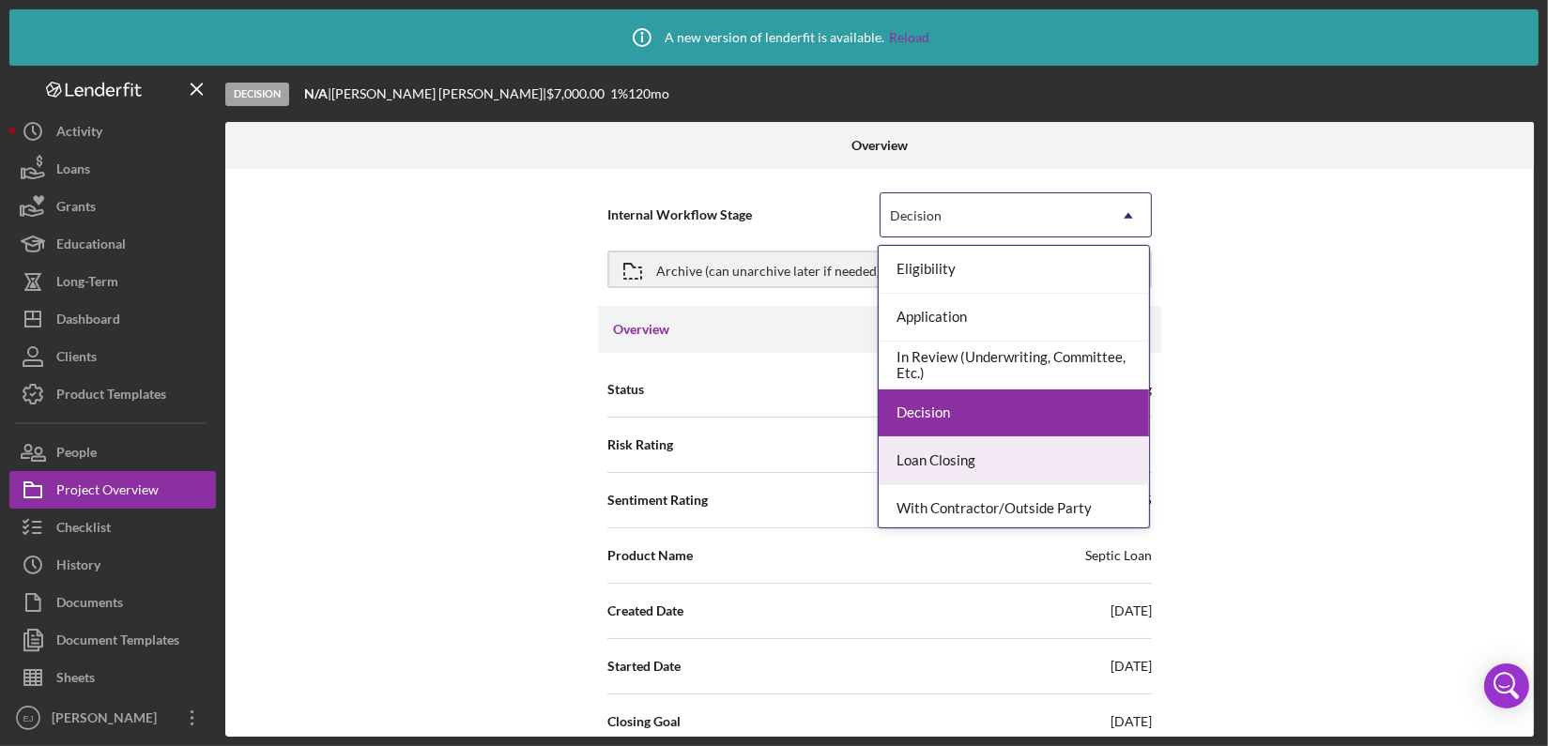
scroll to position [147, 0]
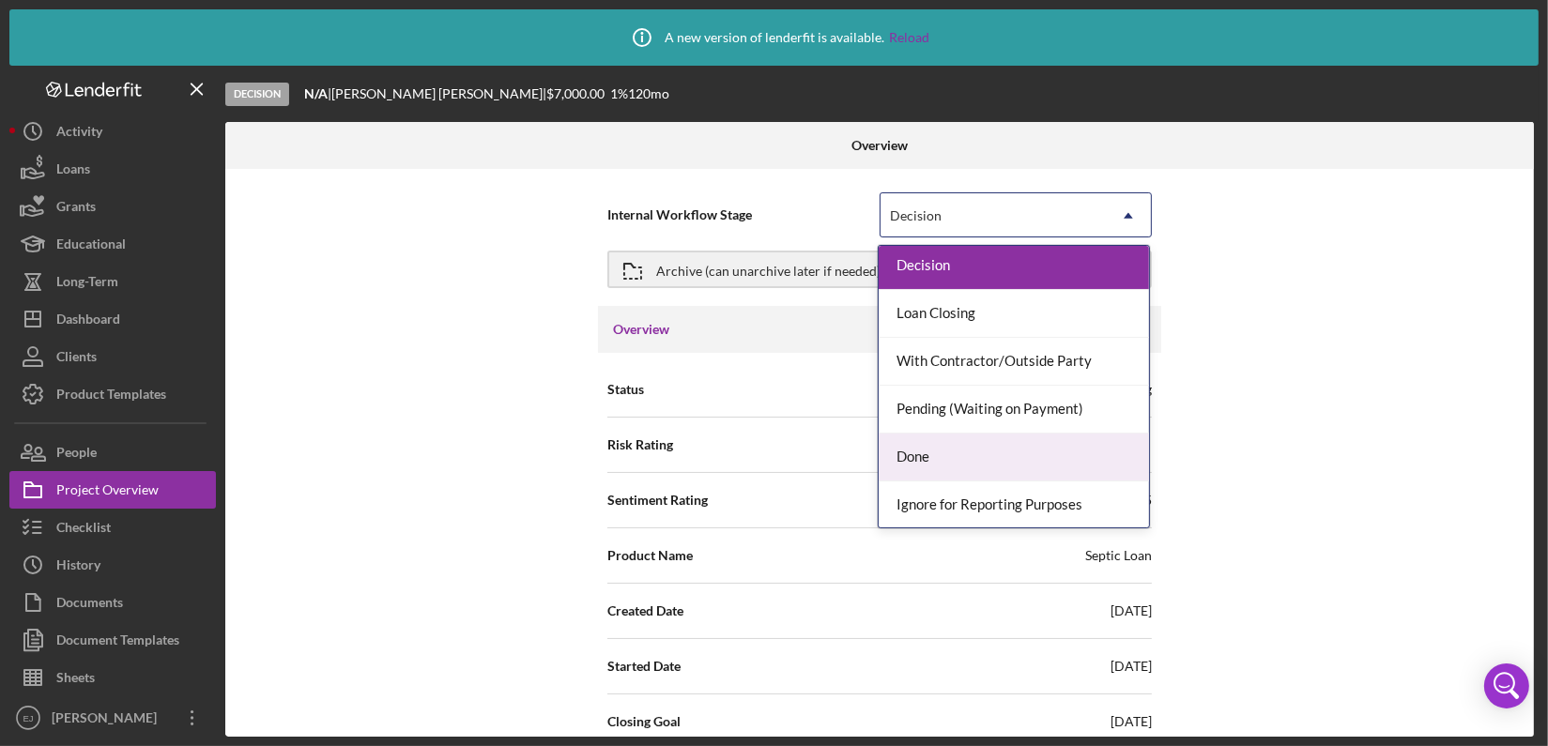
click at [1091, 446] on div "Done" at bounding box center [1013, 458] width 270 height 48
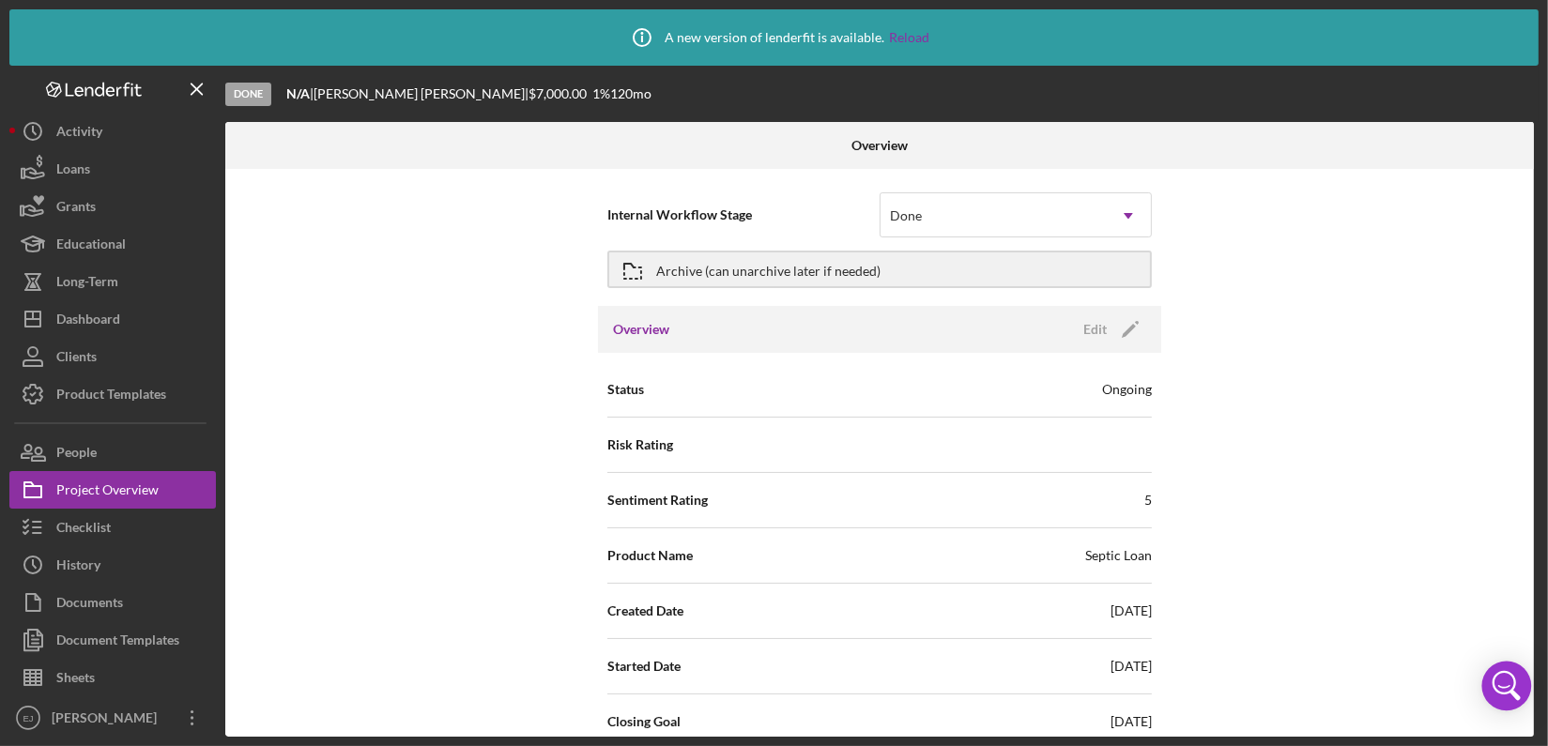
click at [1528, 666] on body "Icon/Info A new version of lenderfit is available. Reload Done N/A | Marcos San…" at bounding box center [774, 373] width 1548 height 746
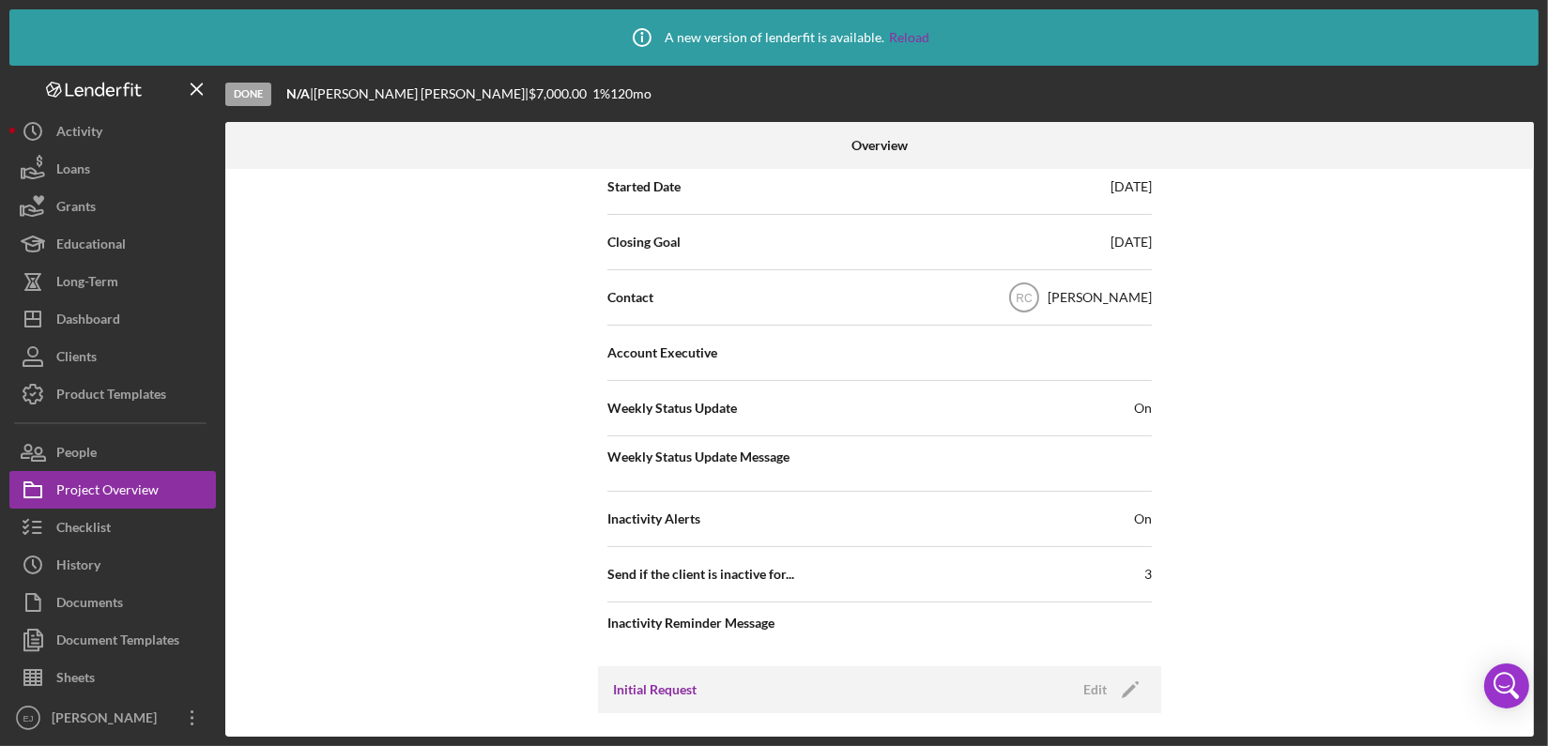
scroll to position [496, 0]
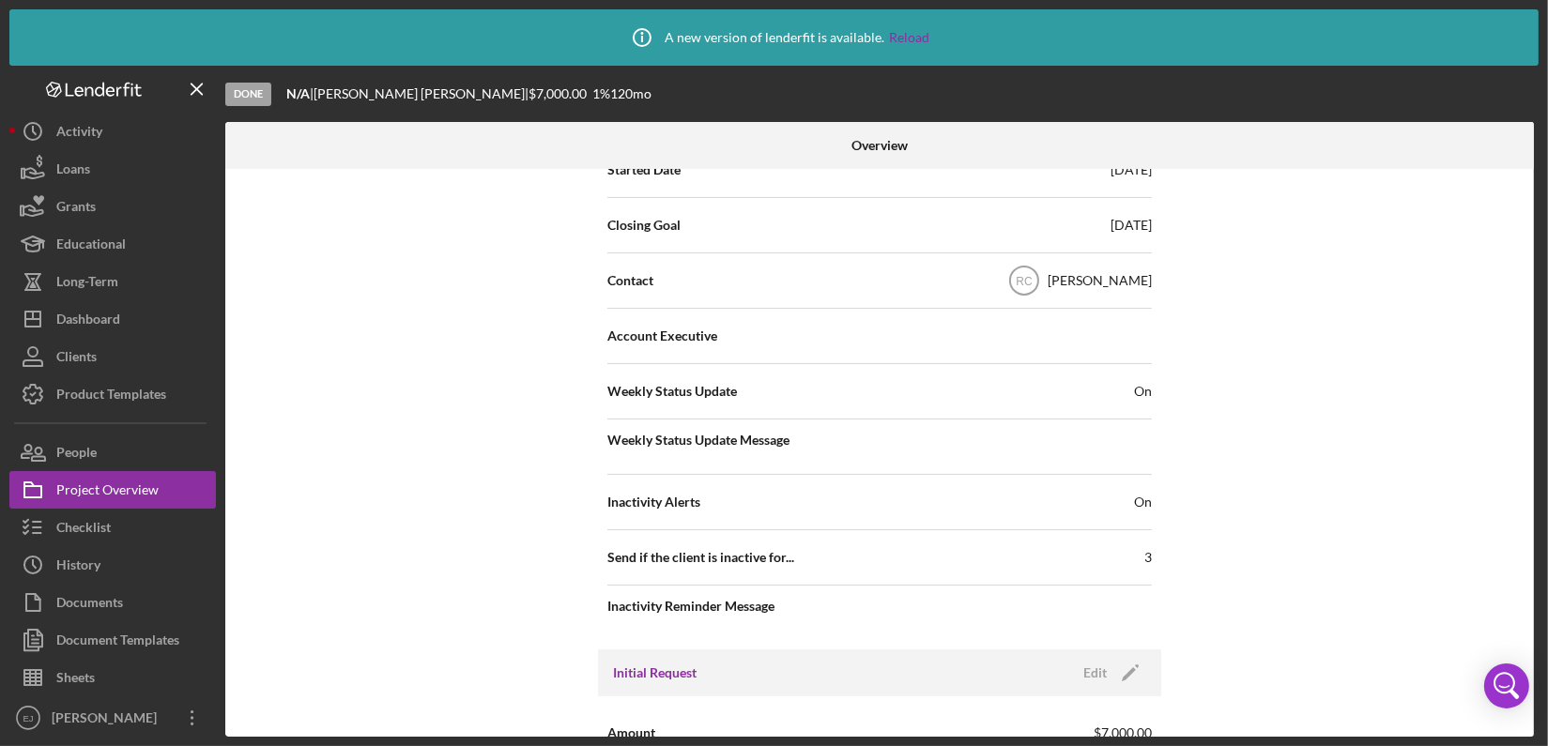
click at [1536, 654] on div "Overview Internal Workflow Stage Done Icon/Dropdown Arrow Archive (can unarchiv…" at bounding box center [881, 429] width 1313 height 615
click at [124, 313] on button "Icon/Dashboard Dashboard" at bounding box center [112, 319] width 206 height 38
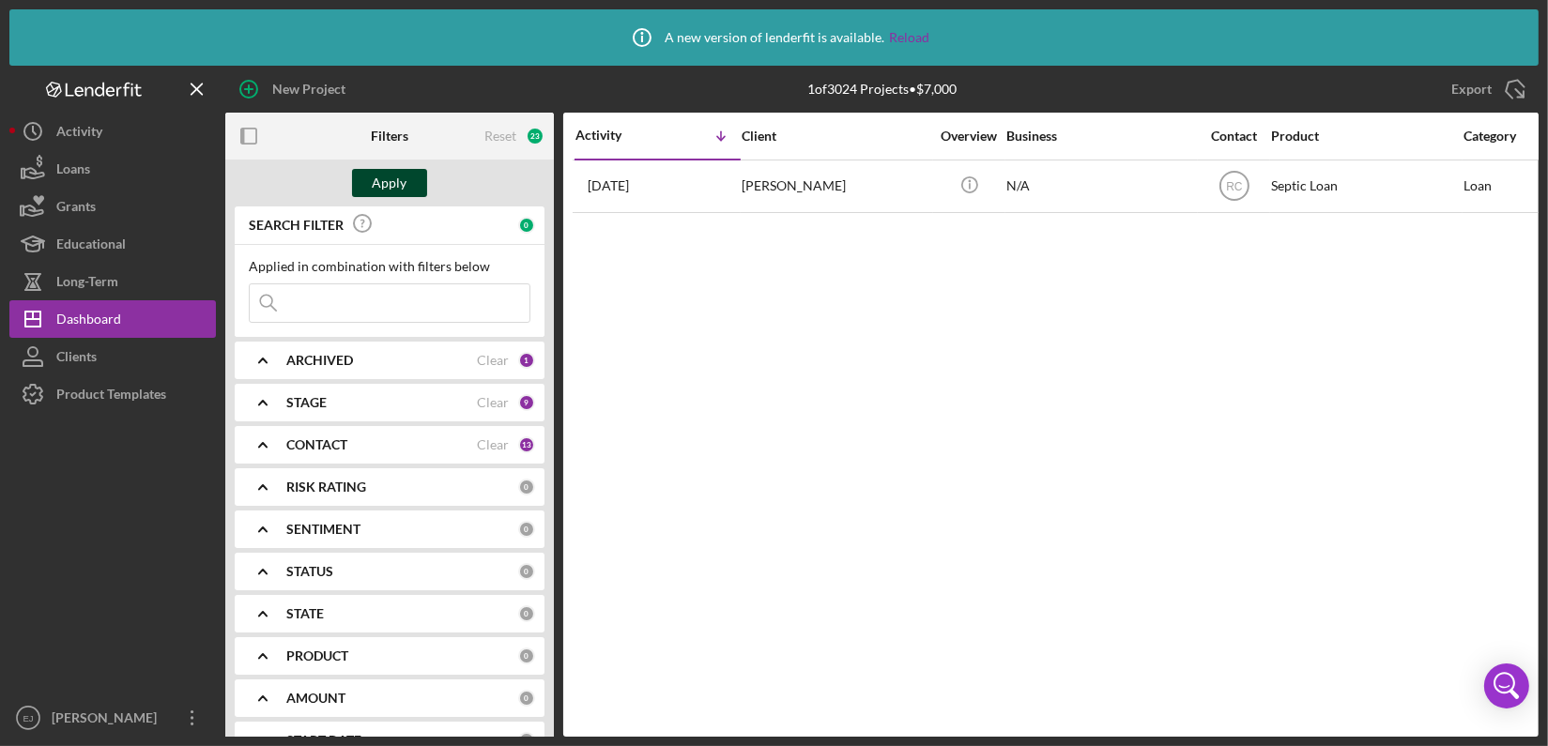
click at [401, 173] on div "Apply" at bounding box center [390, 183] width 35 height 28
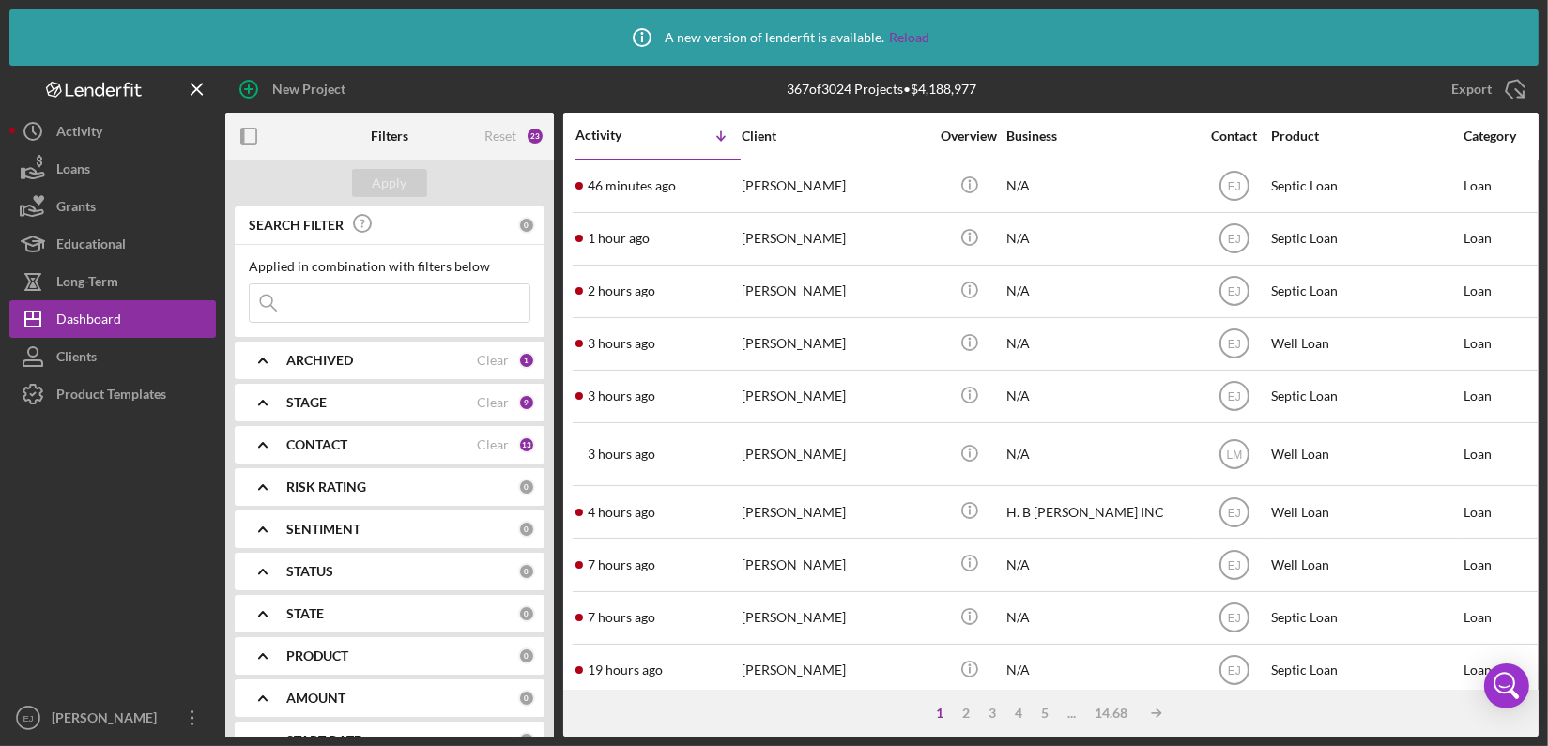
click at [362, 304] on input at bounding box center [390, 303] width 280 height 38
click at [400, 179] on div "Apply" at bounding box center [390, 183] width 35 height 28
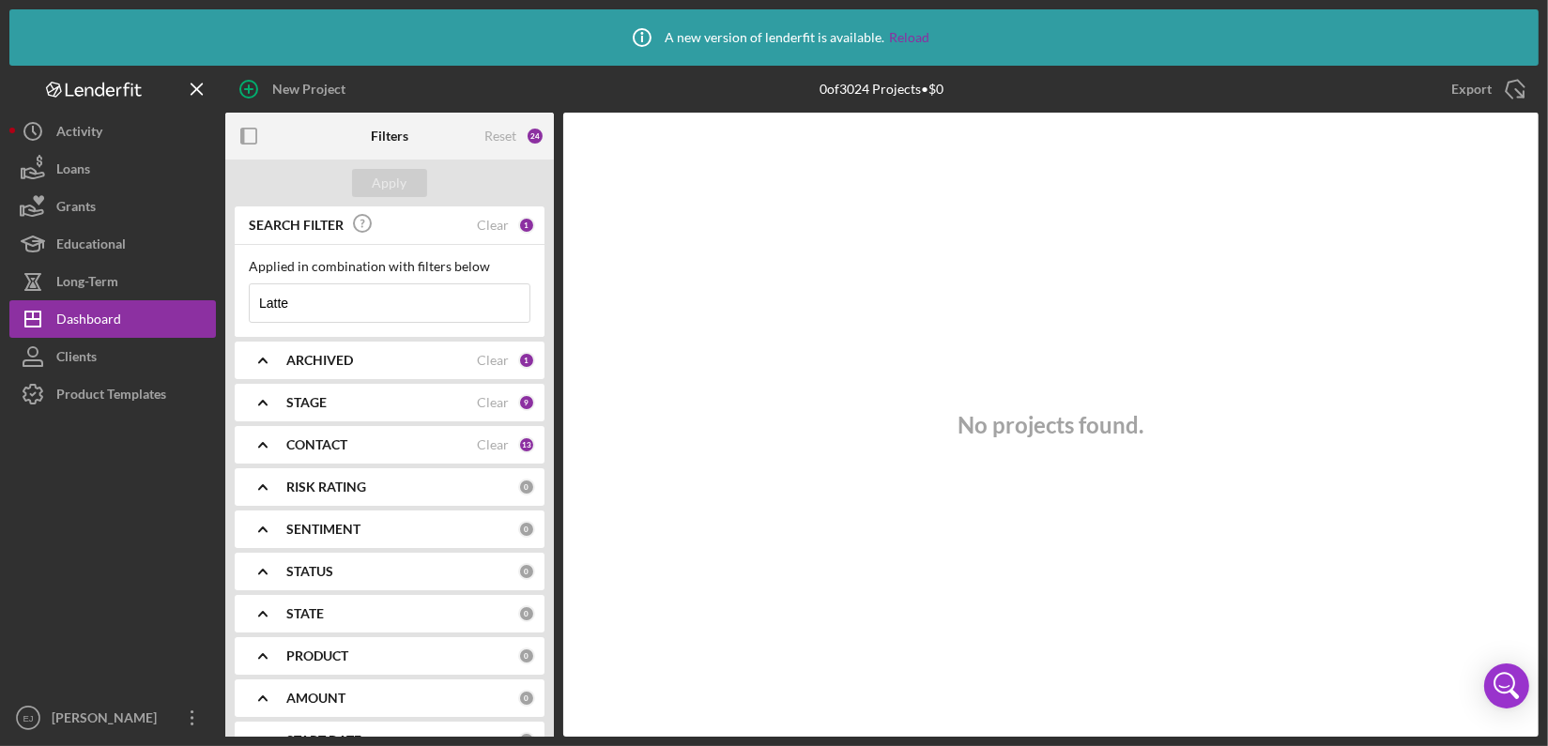
click at [374, 305] on input "Latte" at bounding box center [390, 303] width 280 height 38
click at [385, 178] on div "Apply" at bounding box center [390, 183] width 35 height 28
click at [270, 298] on input "Late" at bounding box center [390, 303] width 280 height 38
click at [395, 178] on div "Apply" at bounding box center [390, 183] width 35 height 28
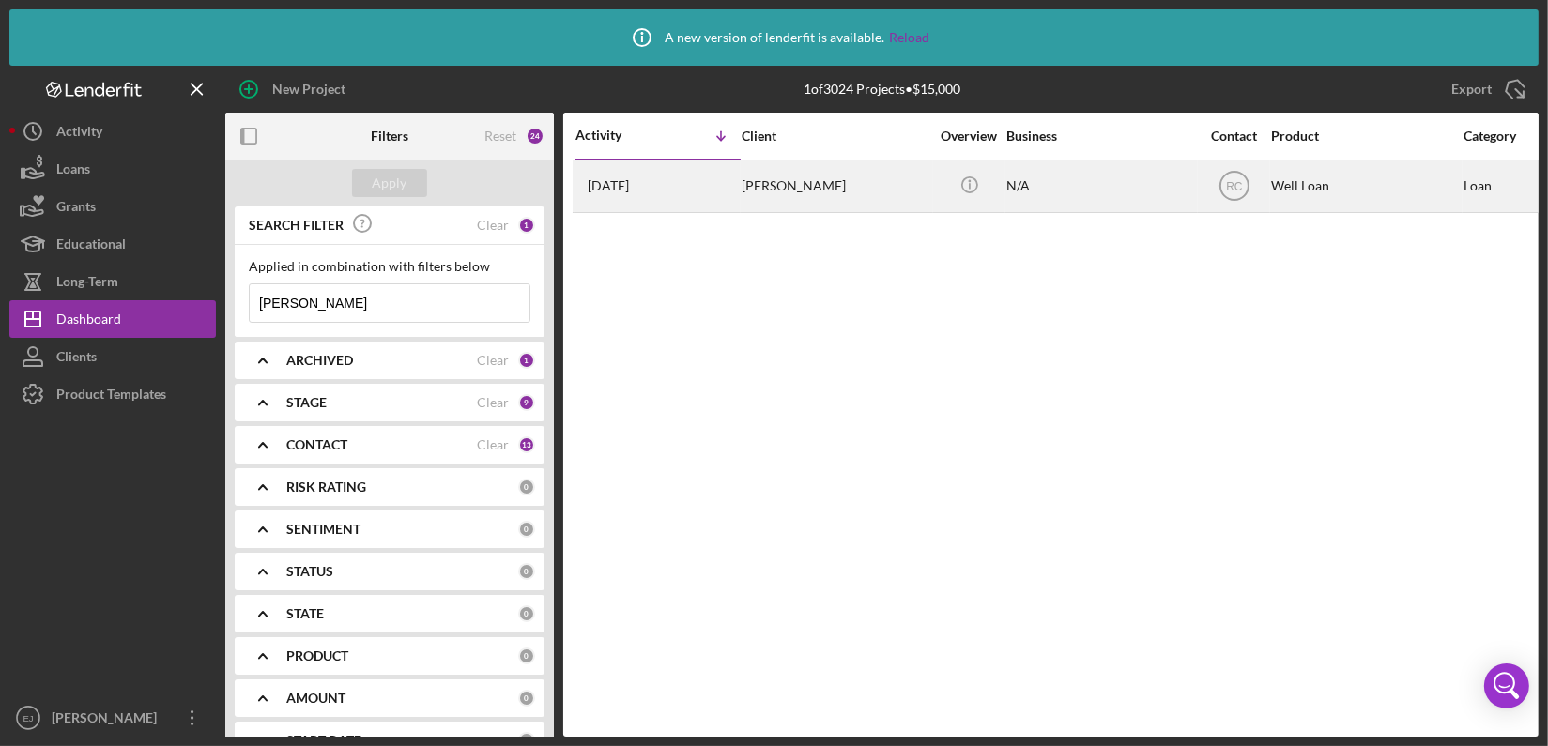
click at [767, 210] on div "Diana Laite" at bounding box center [835, 186] width 188 height 50
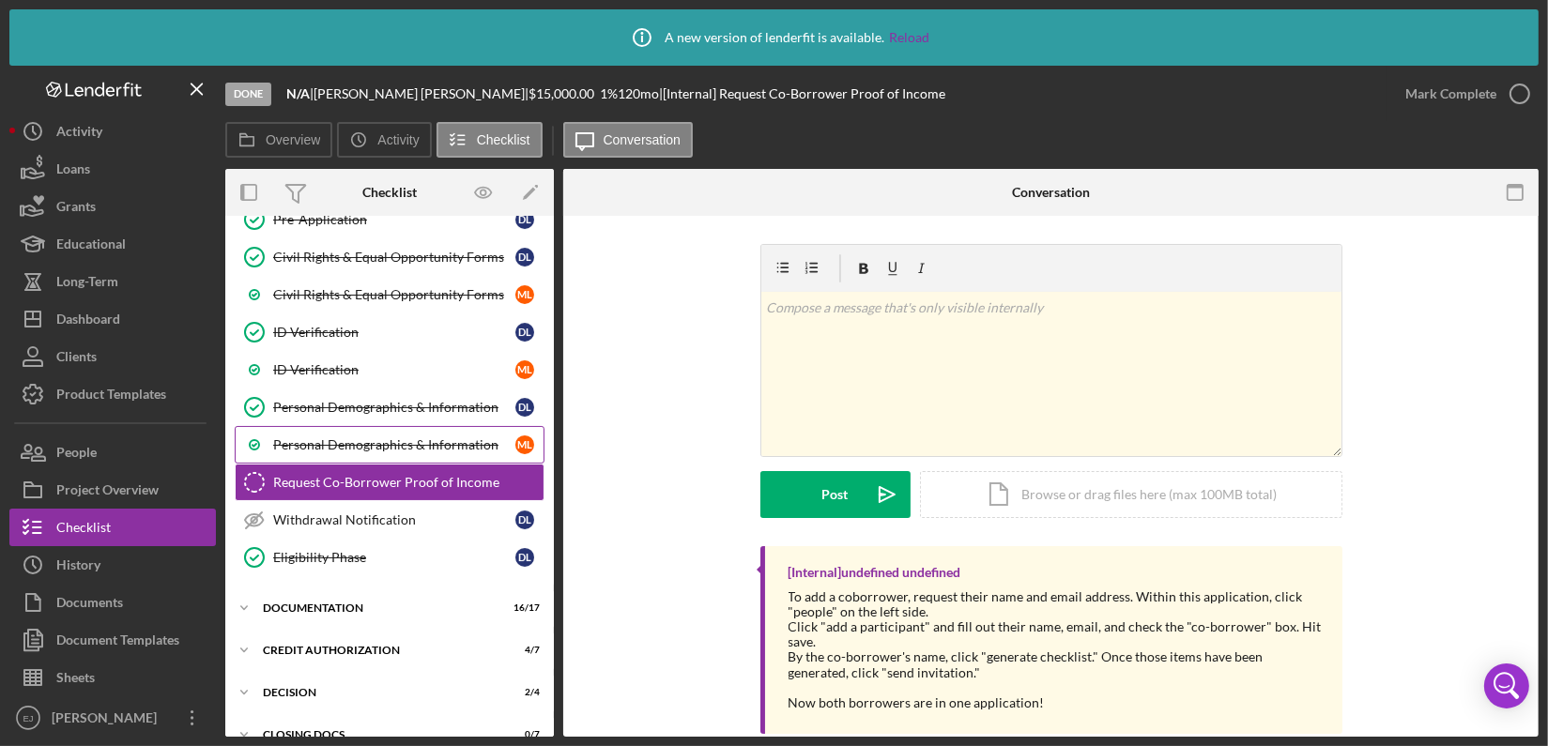
scroll to position [294, 0]
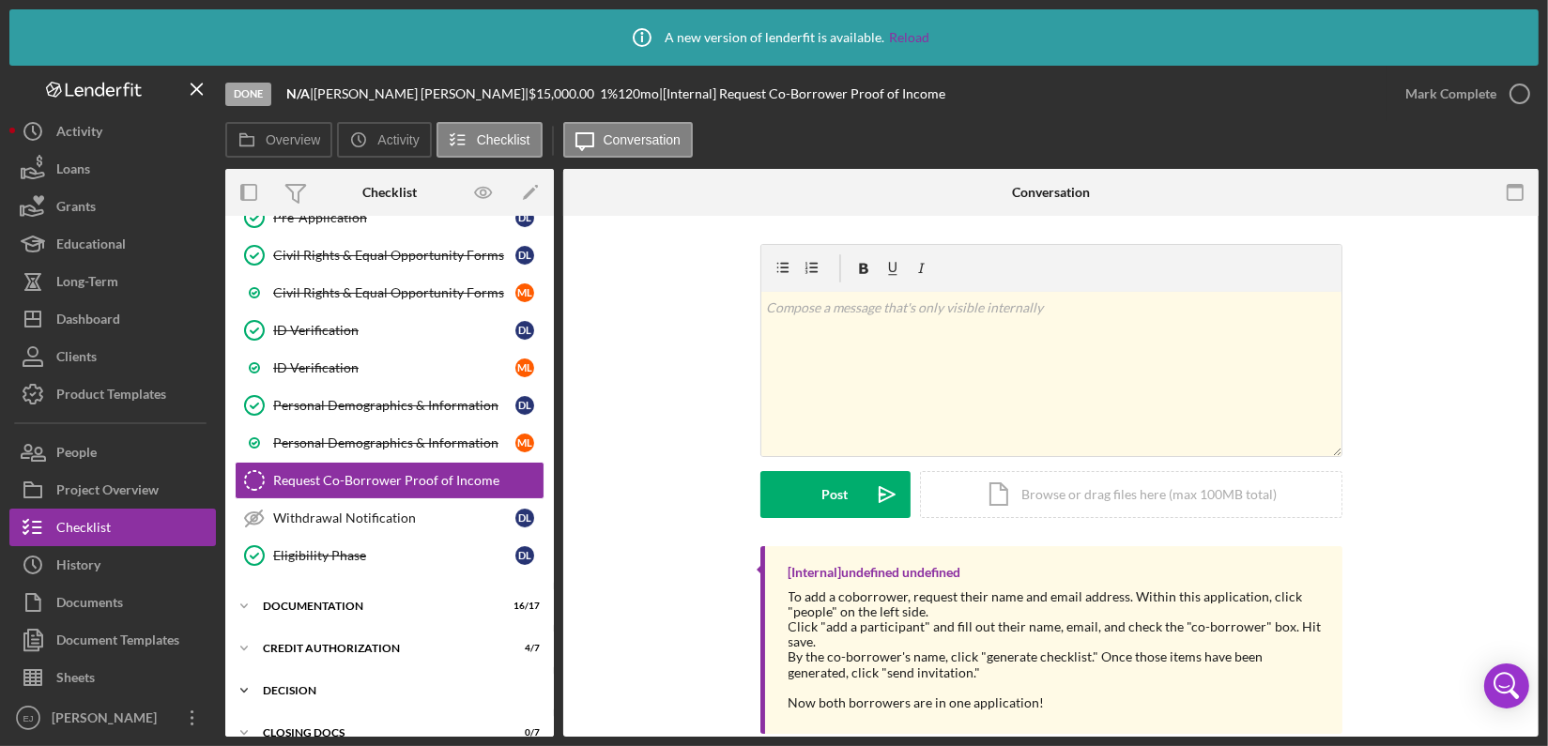
click at [244, 681] on icon "Icon/Expander" at bounding box center [244, 691] width 38 height 38
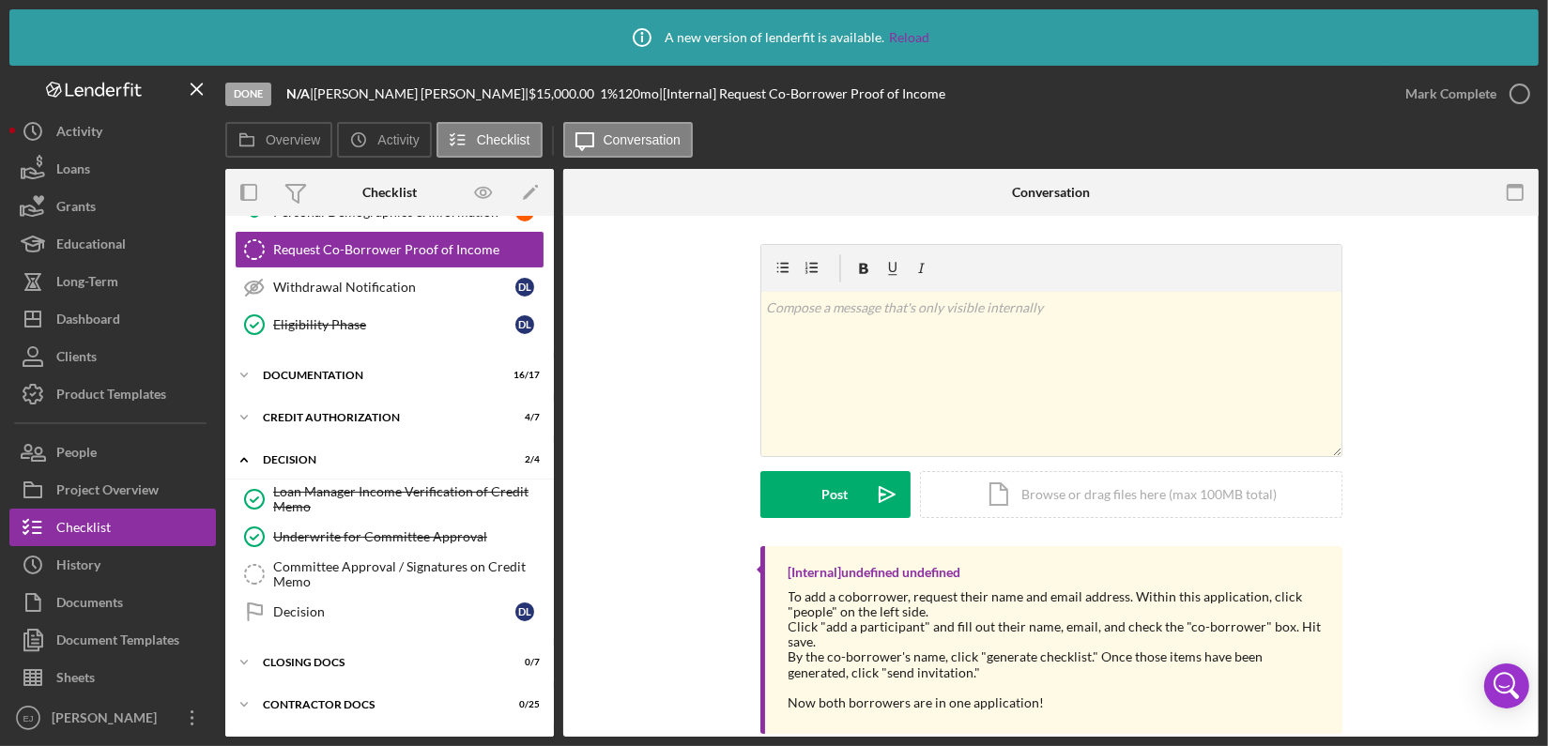
scroll to position [557, 0]
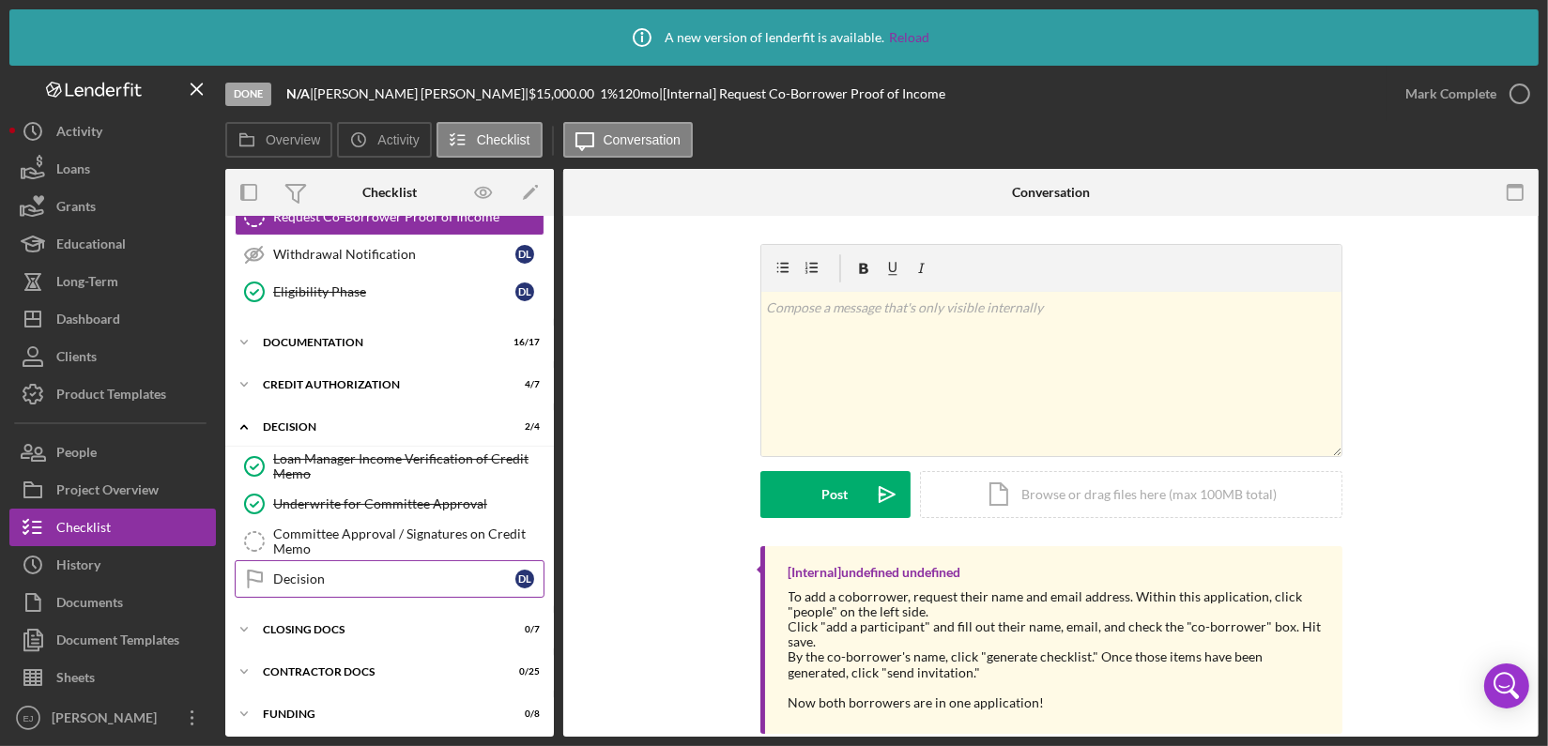
click at [365, 572] on div "Decision" at bounding box center [394, 579] width 242 height 15
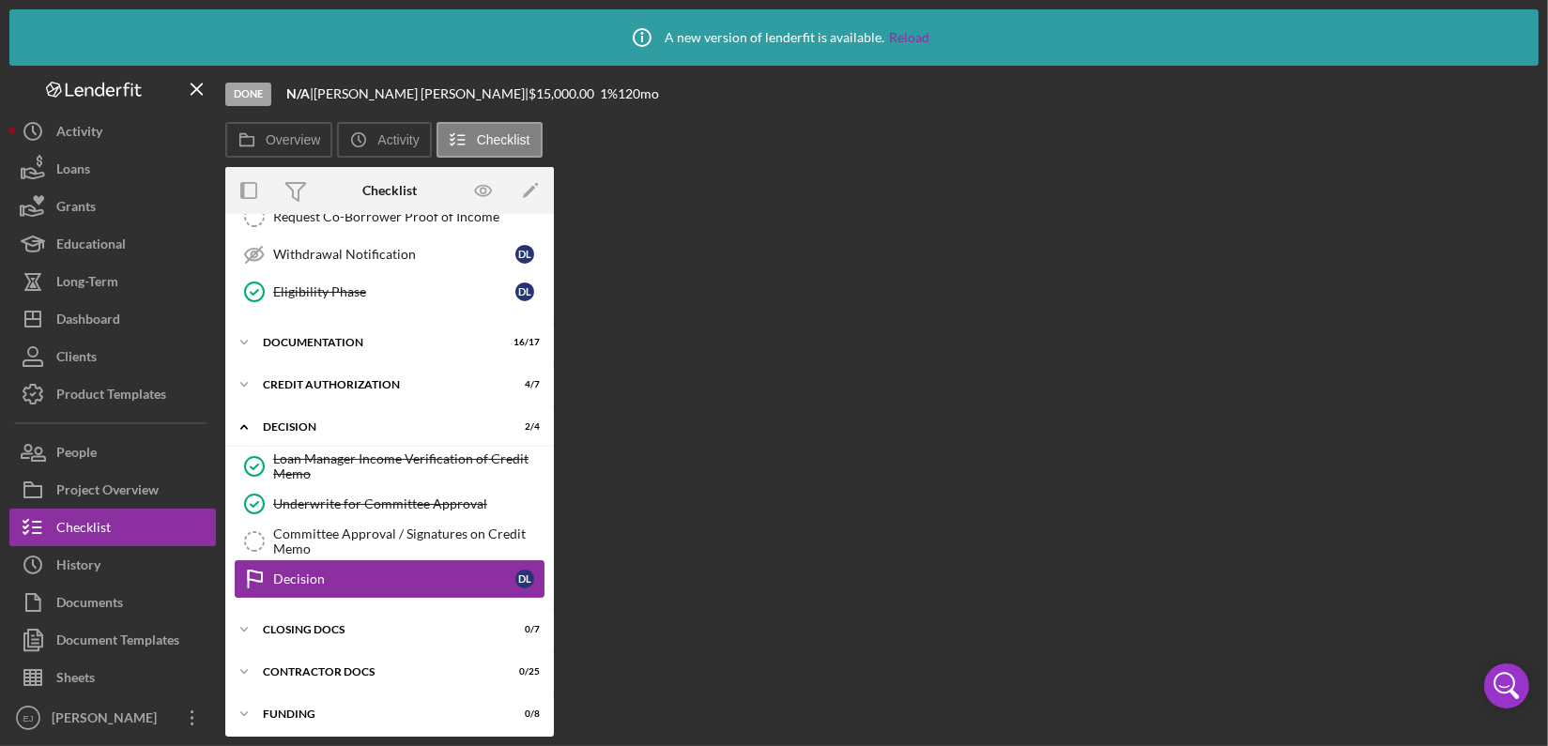
scroll to position [557, 0]
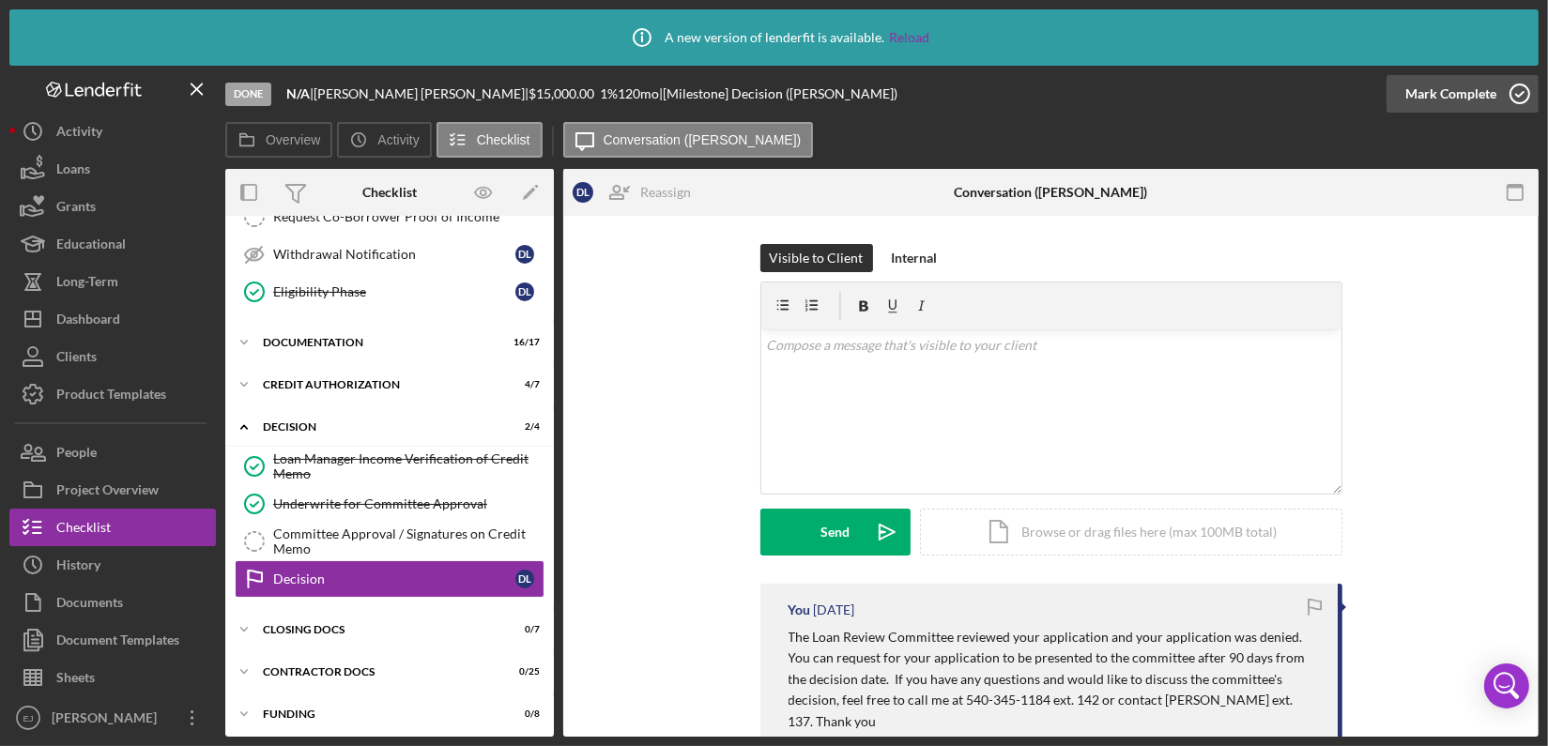
click at [1521, 93] on icon "button" at bounding box center [1519, 93] width 47 height 47
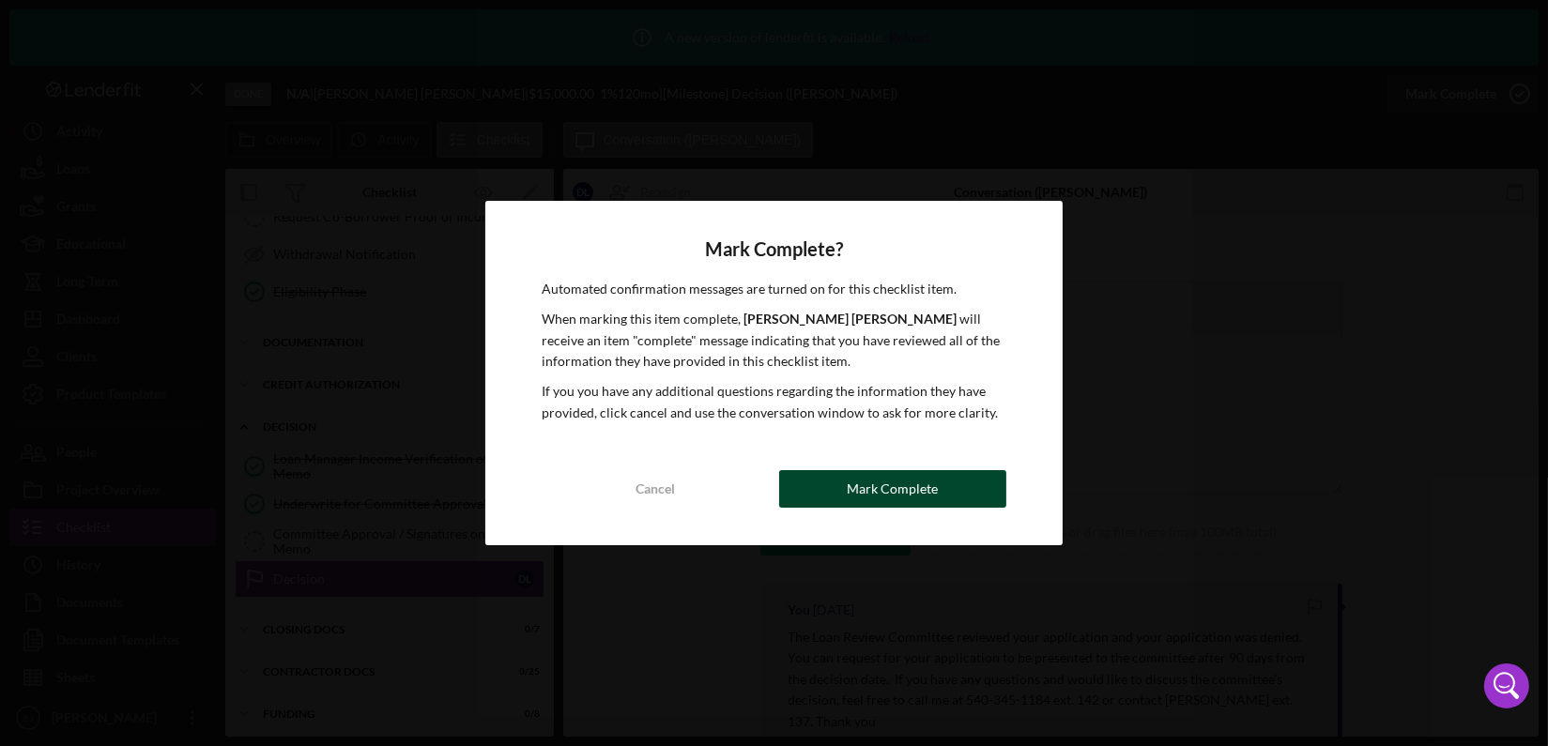
click at [822, 490] on button "Mark Complete" at bounding box center [892, 489] width 227 height 38
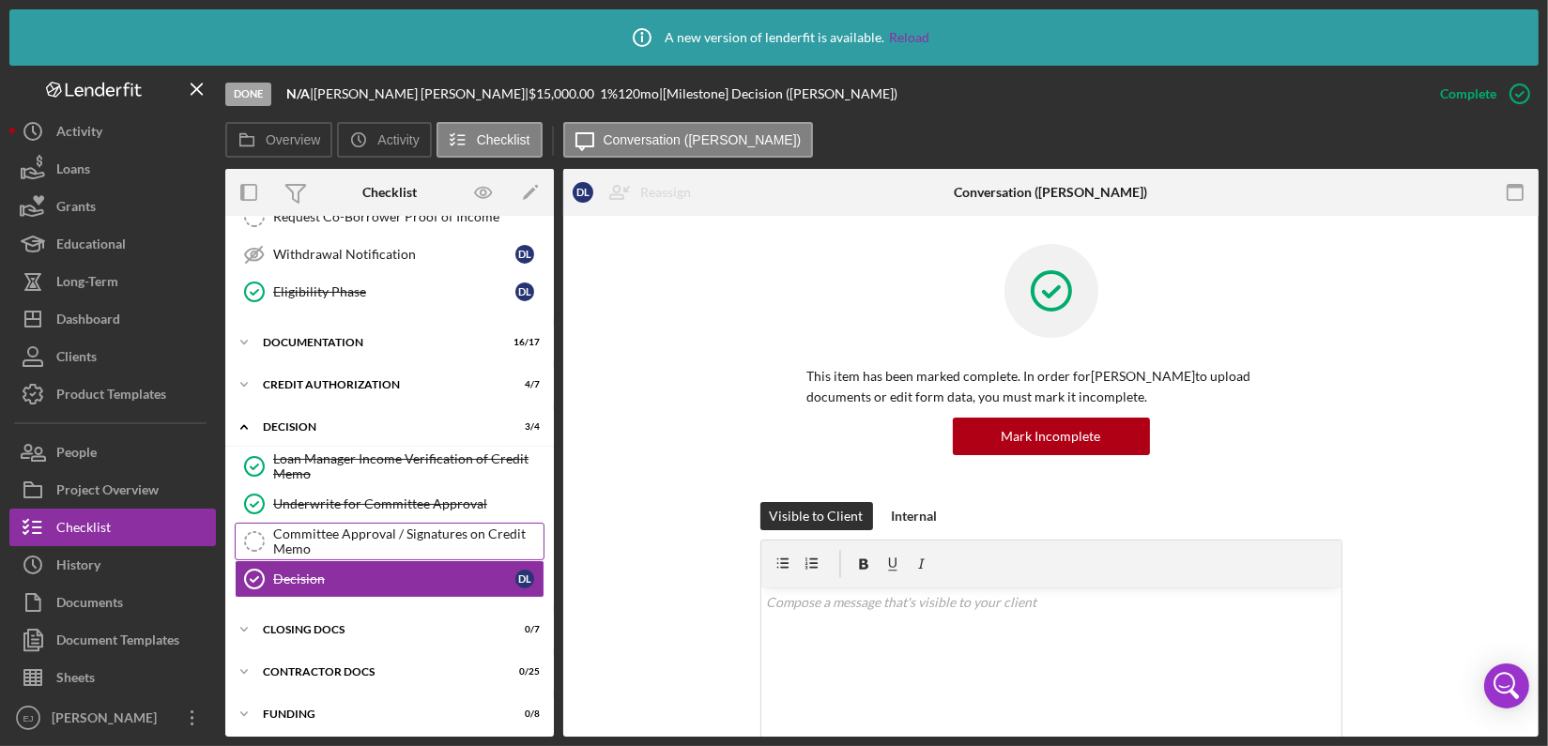
click at [470, 528] on div "Committee Approval / Signatures on Credit Memo" at bounding box center [408, 542] width 270 height 30
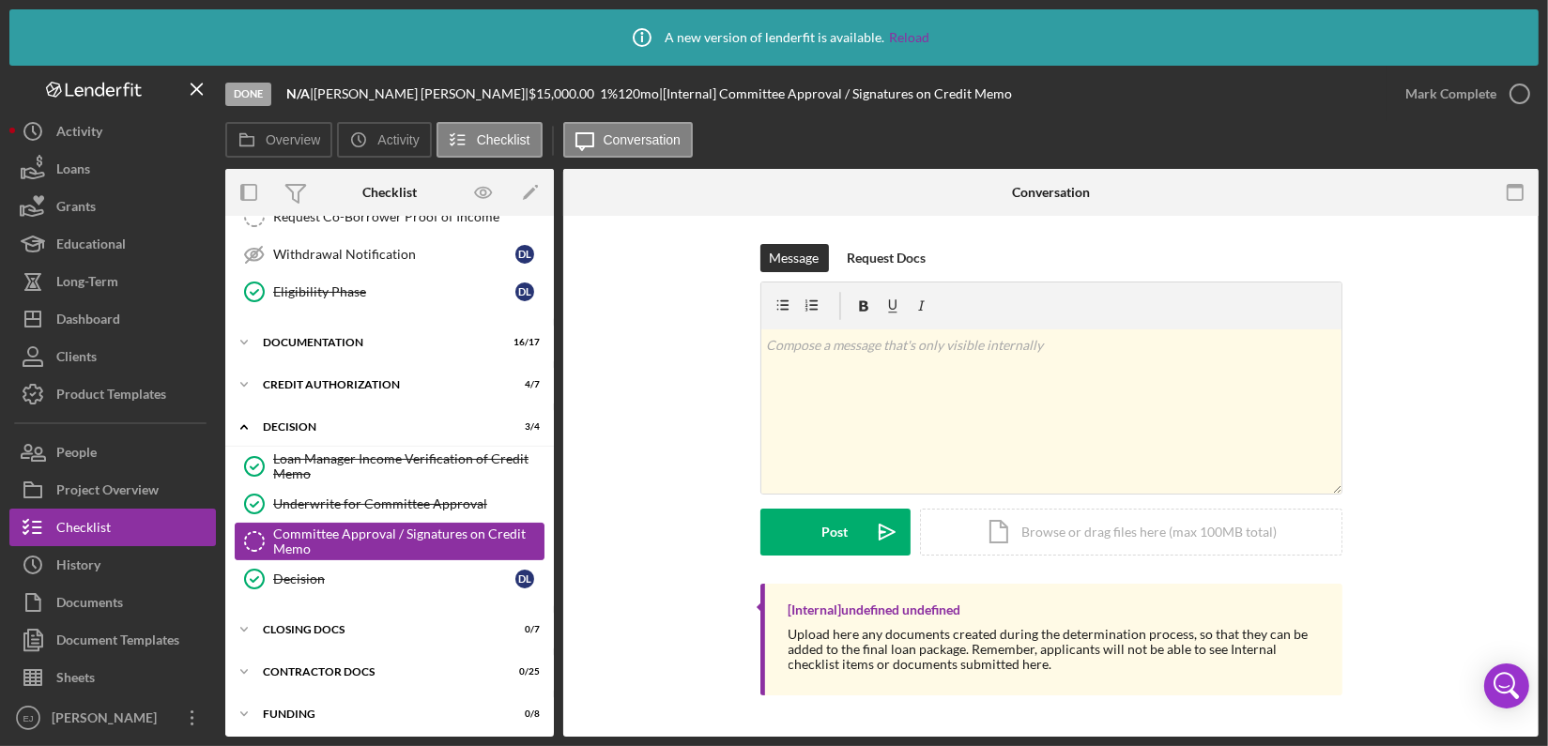
scroll to position [557, 0]
click at [1183, 531] on div "Icon/Document Browse or drag files here (max 100MB total) Tap to choose files o…" at bounding box center [1131, 532] width 422 height 47
click at [1074, 530] on div "Icon/Document Browse or drag files here (max 100MB total) Tap to choose files o…" at bounding box center [1131, 532] width 422 height 47
click at [1134, 527] on div "Icon/Document Browse or drag files here (max 100MB total) Tap to choose files o…" at bounding box center [1131, 532] width 422 height 47
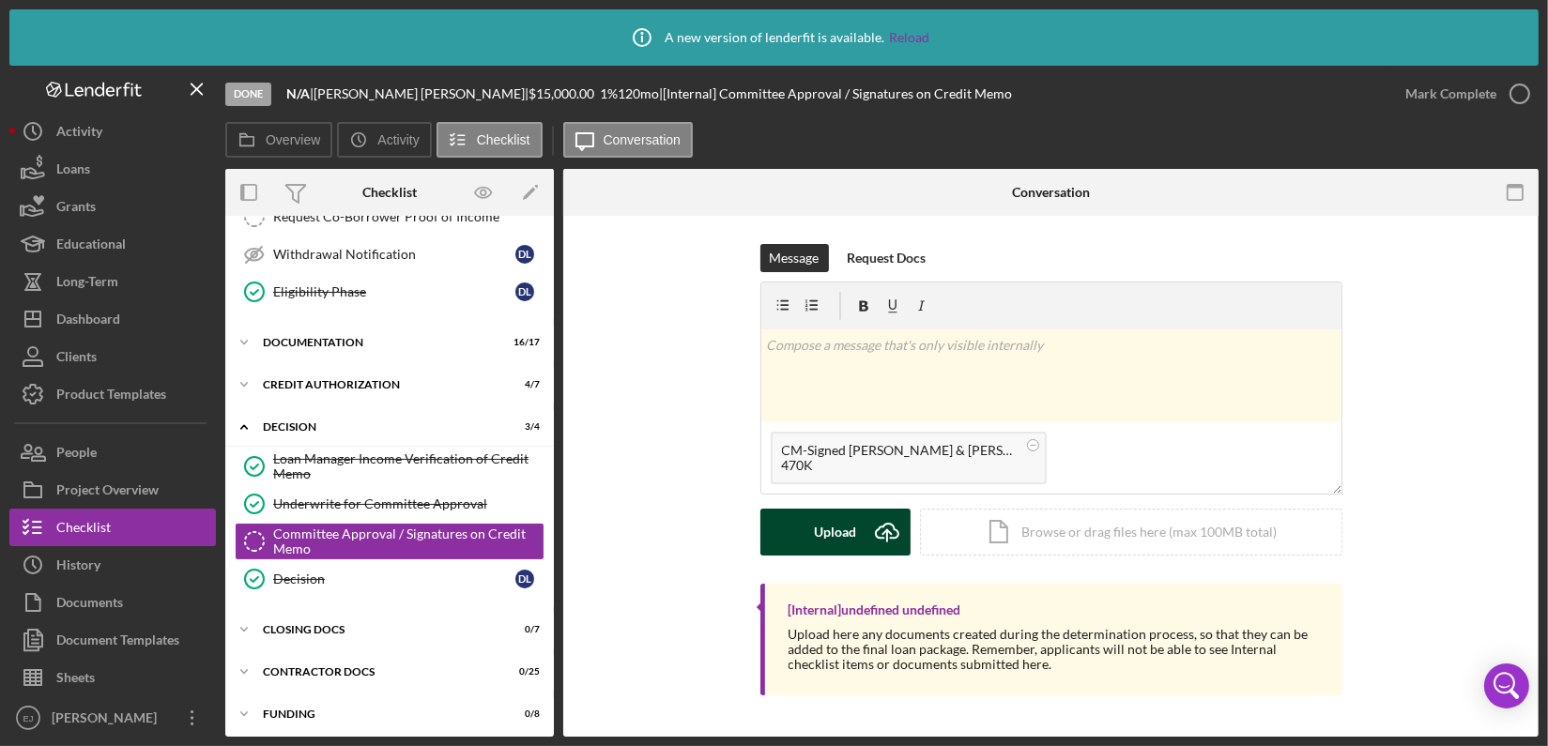
click at [815, 551] on div "Upload" at bounding box center [835, 532] width 42 height 47
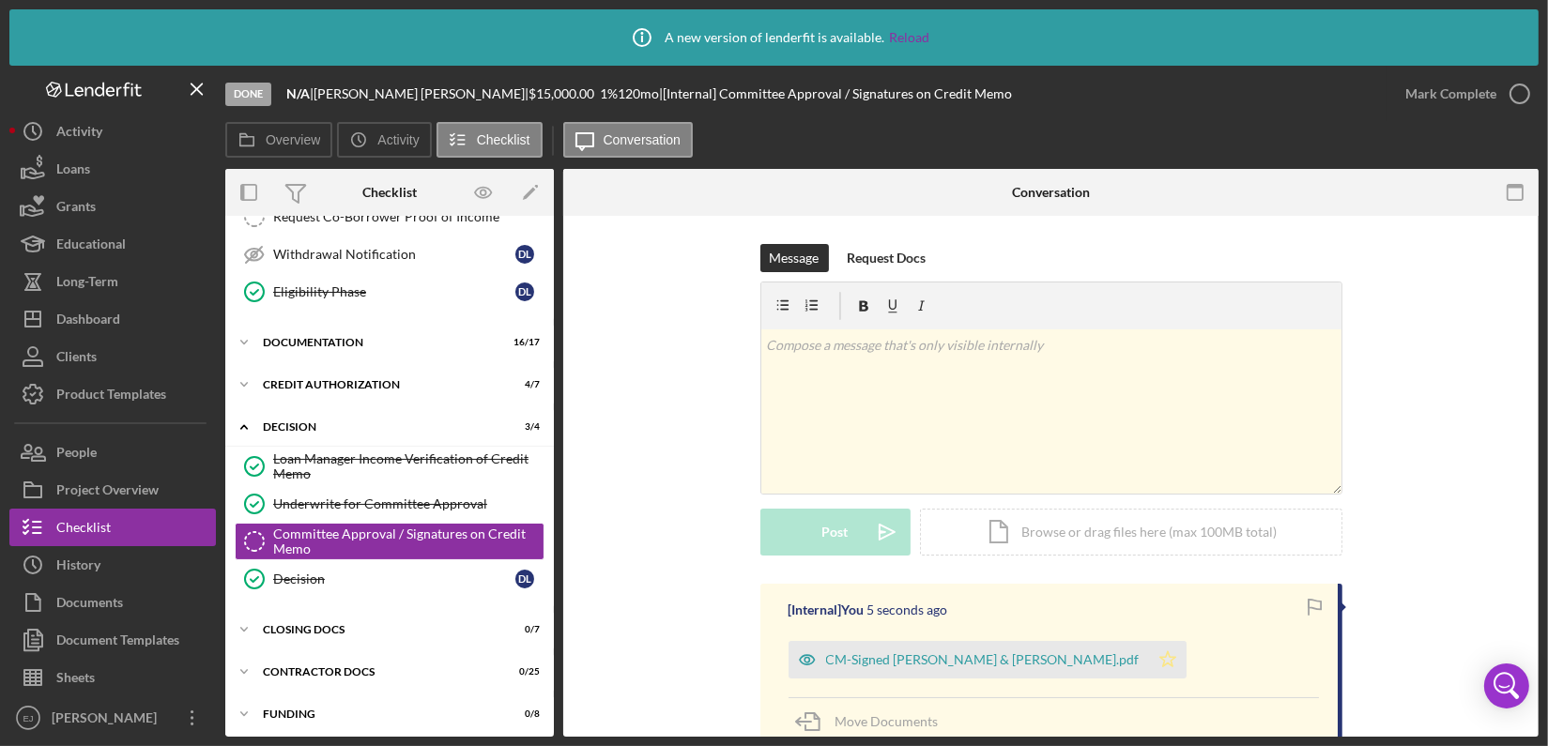
click at [1149, 654] on icon "Icon/Star" at bounding box center [1168, 660] width 38 height 38
click at [1520, 88] on icon "button" at bounding box center [1519, 93] width 47 height 47
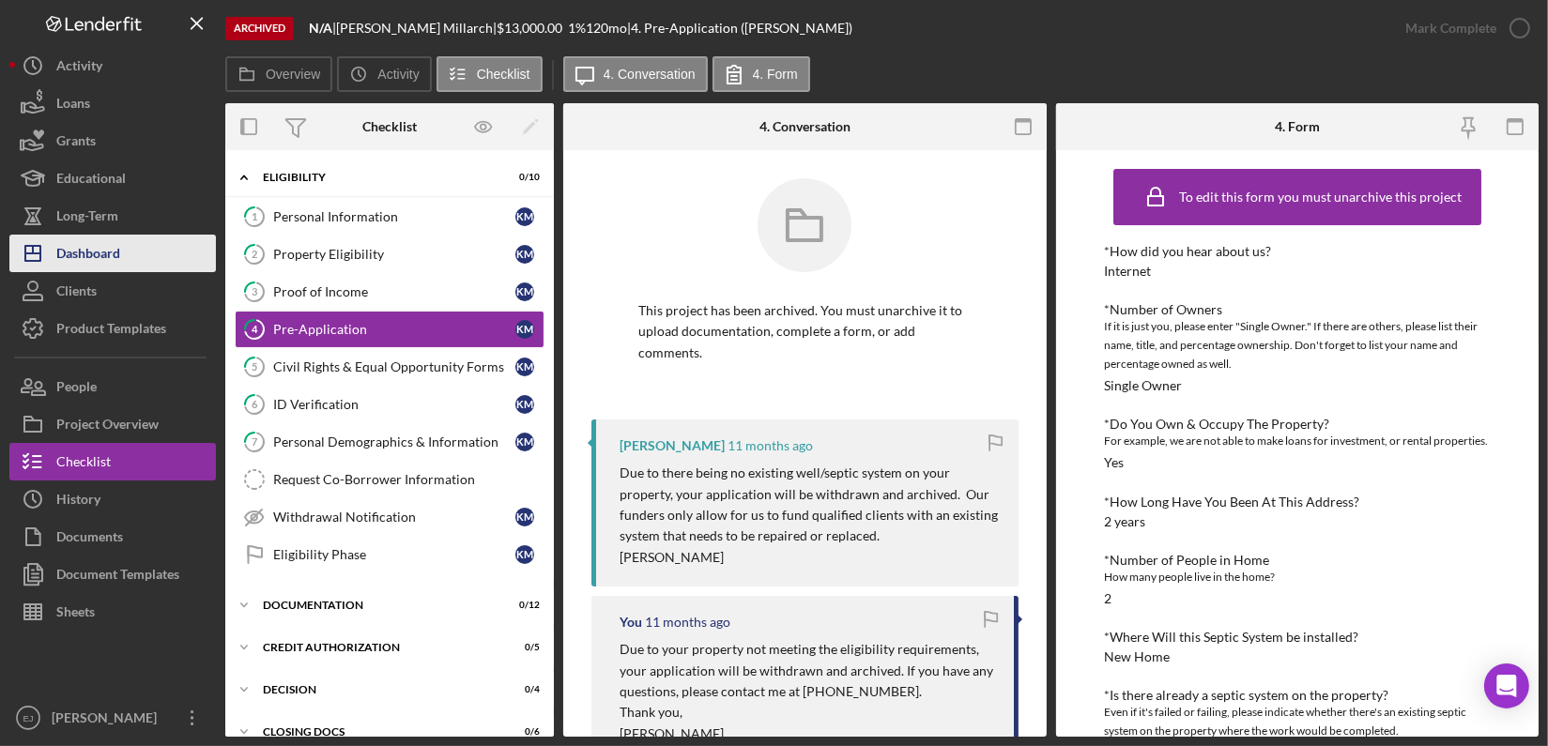
click at [135, 246] on button "Icon/Dashboard Dashboard" at bounding box center [112, 254] width 206 height 38
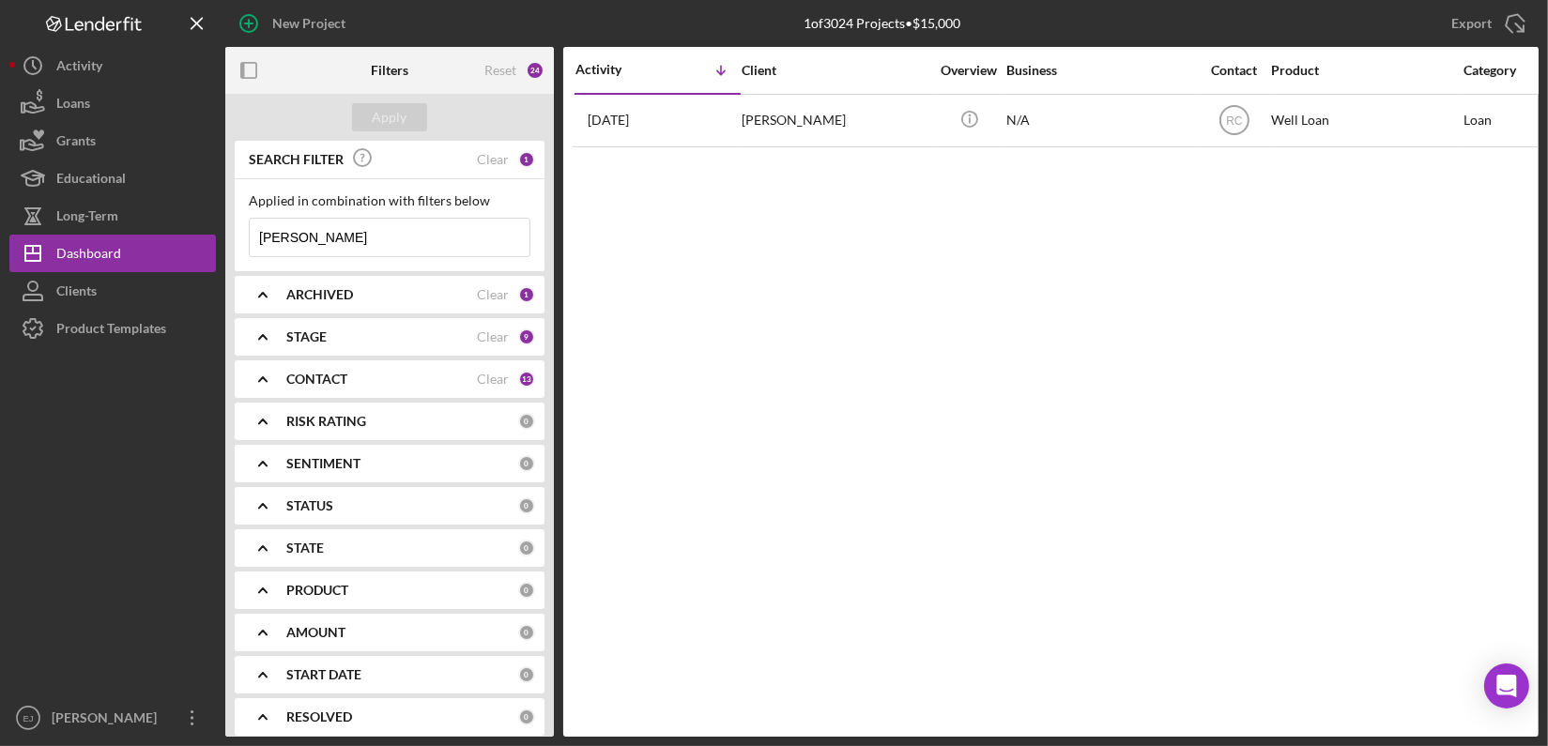
click at [350, 234] on input "[PERSON_NAME]" at bounding box center [390, 238] width 280 height 38
type input "L"
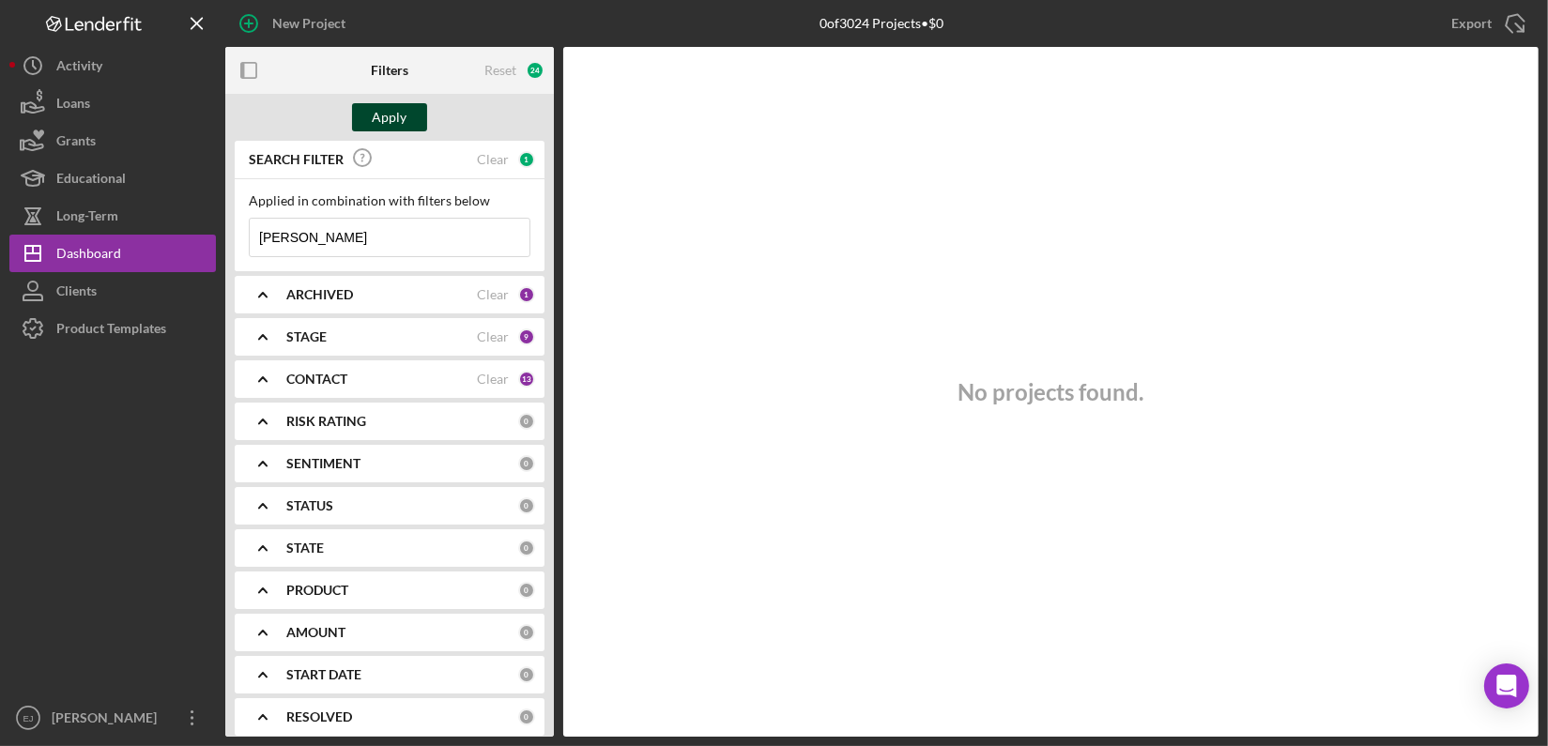
click at [405, 106] on div "Apply" at bounding box center [390, 117] width 35 height 28
click at [383, 252] on input "Birnbaum" at bounding box center [390, 238] width 280 height 38
type input "B"
type input "sammons"
click at [389, 112] on div "Apply" at bounding box center [390, 117] width 35 height 28
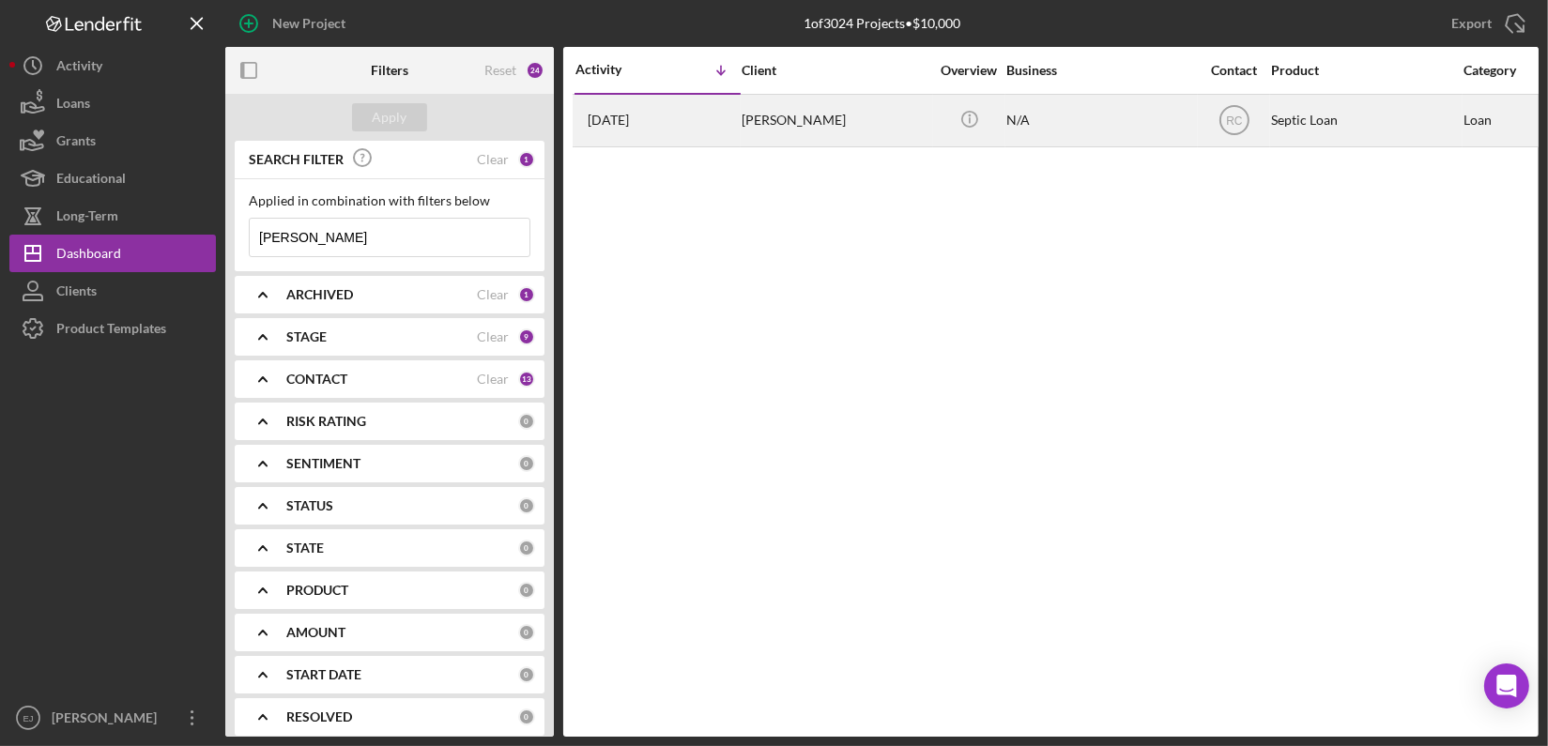
click at [629, 117] on time "[DATE]" at bounding box center [608, 120] width 41 height 15
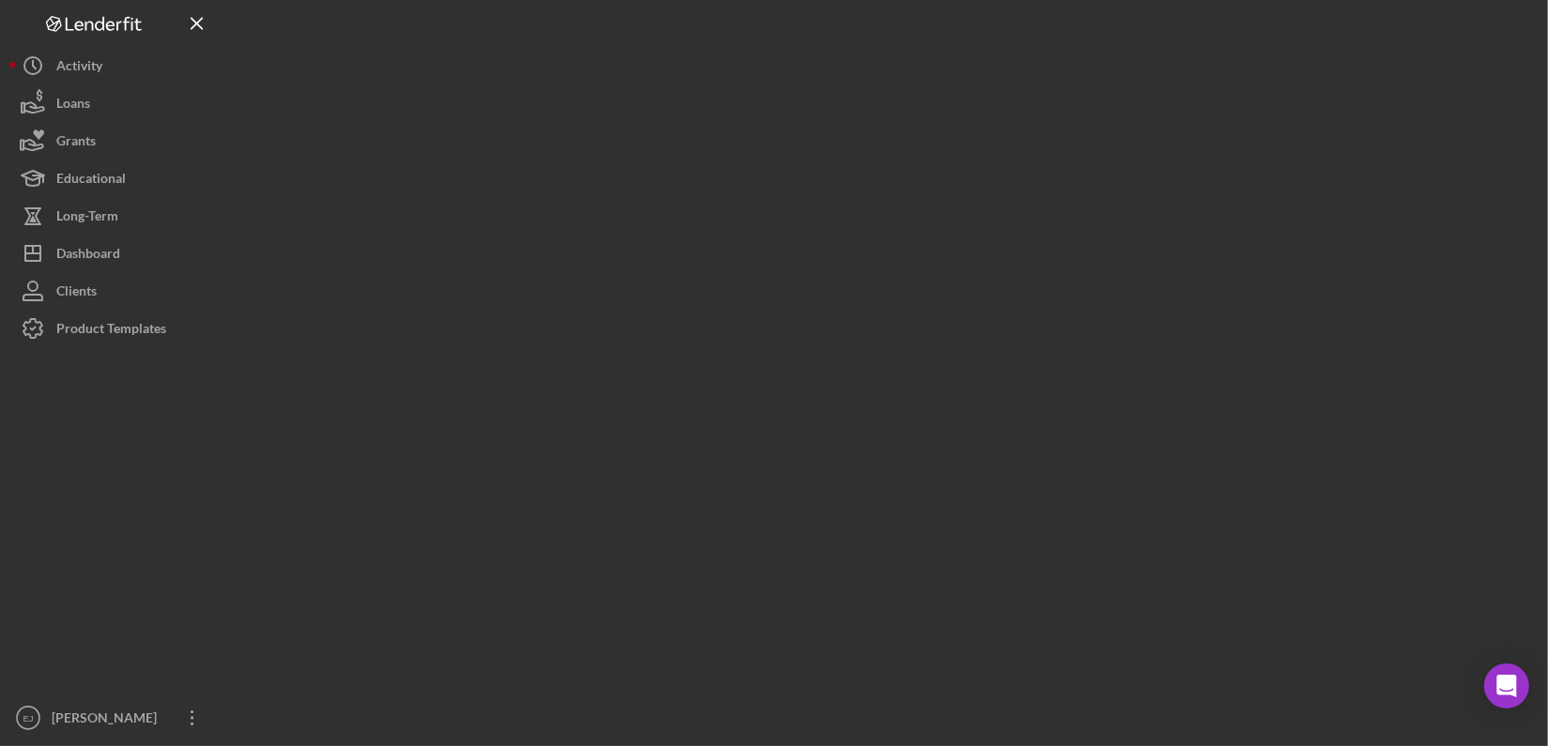
click at [652, 117] on div at bounding box center [881, 368] width 1313 height 737
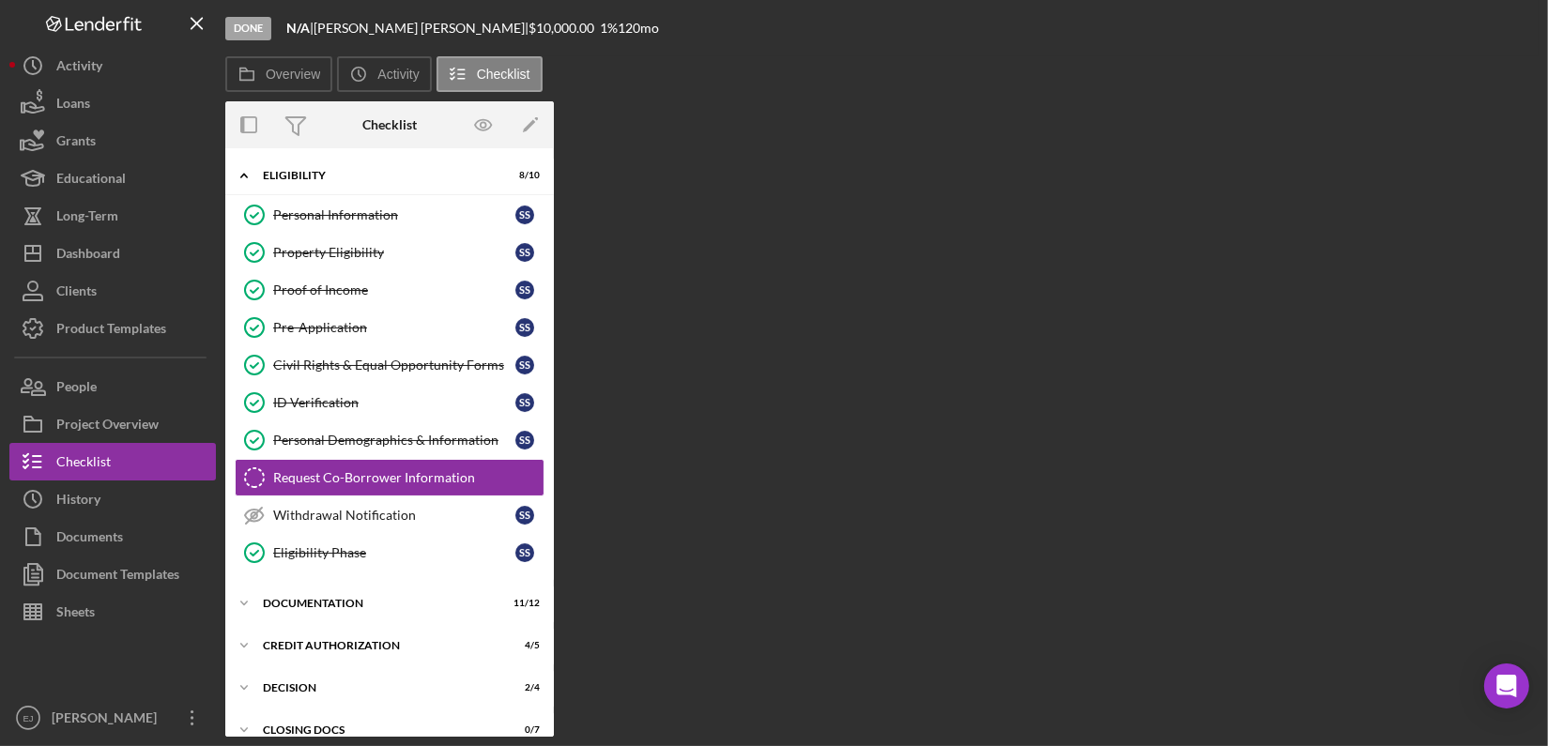
scroll to position [34, 0]
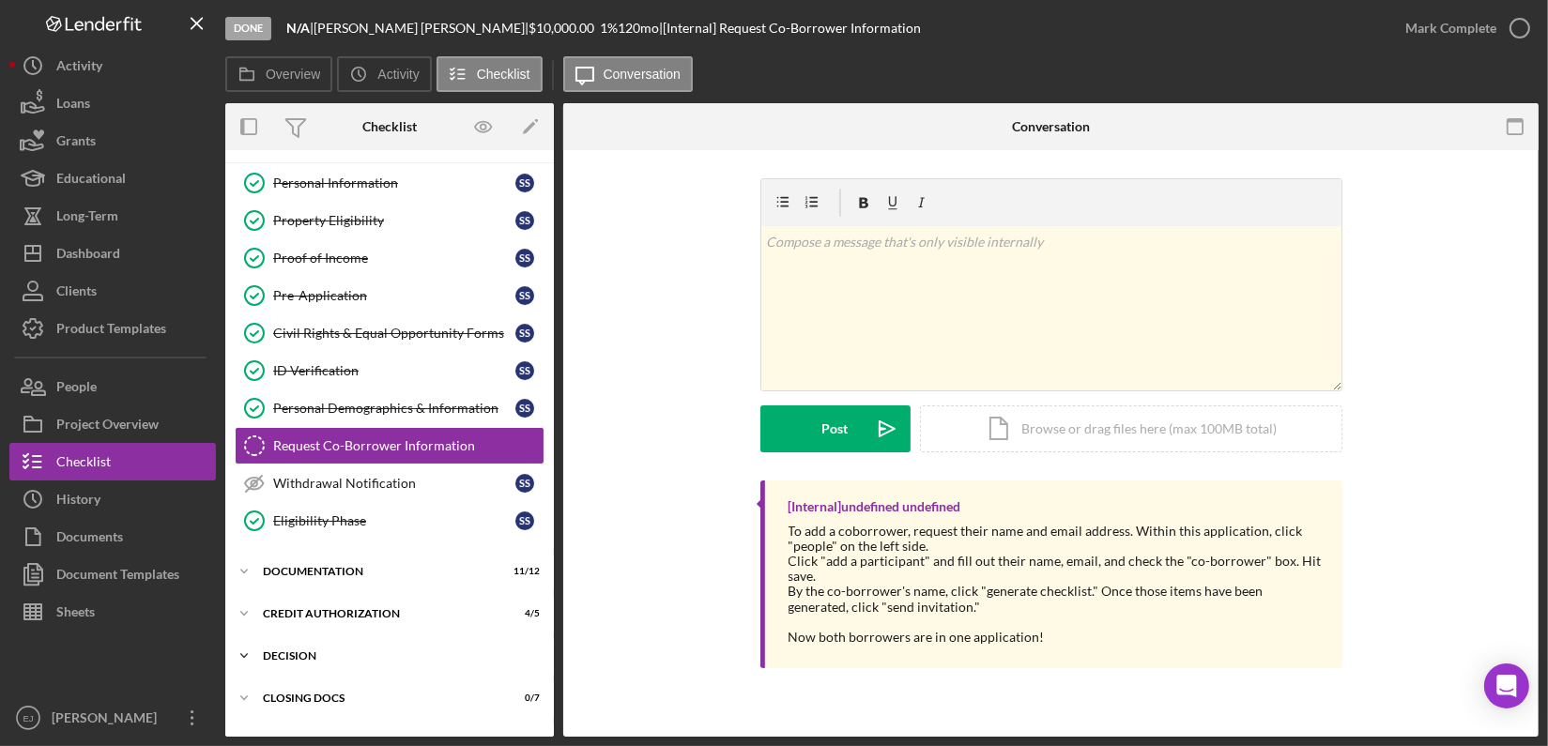
click at [267, 654] on div "Decision" at bounding box center [396, 655] width 267 height 11
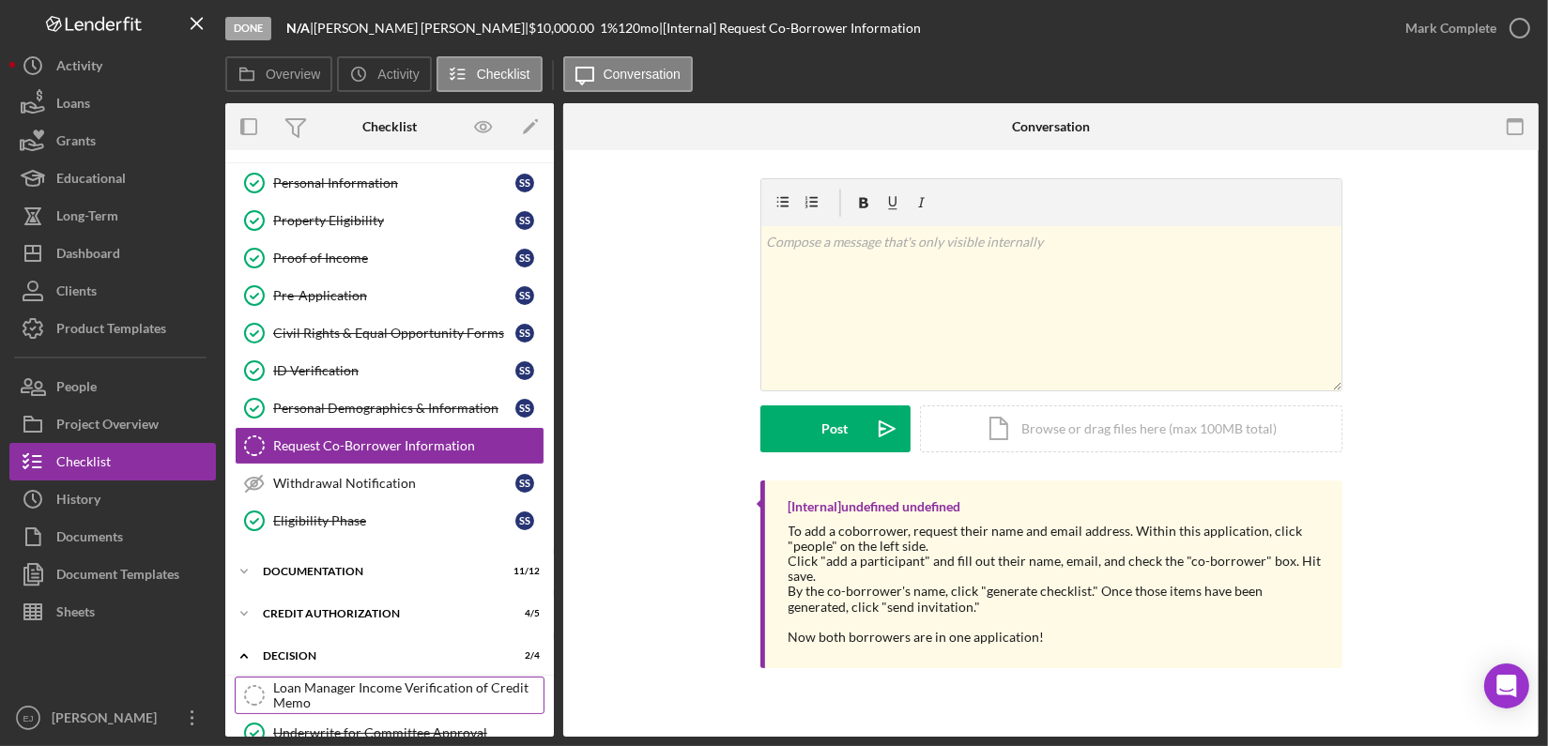
click at [383, 690] on div "Loan Manager Income Verification of Credit Memo" at bounding box center [408, 695] width 270 height 30
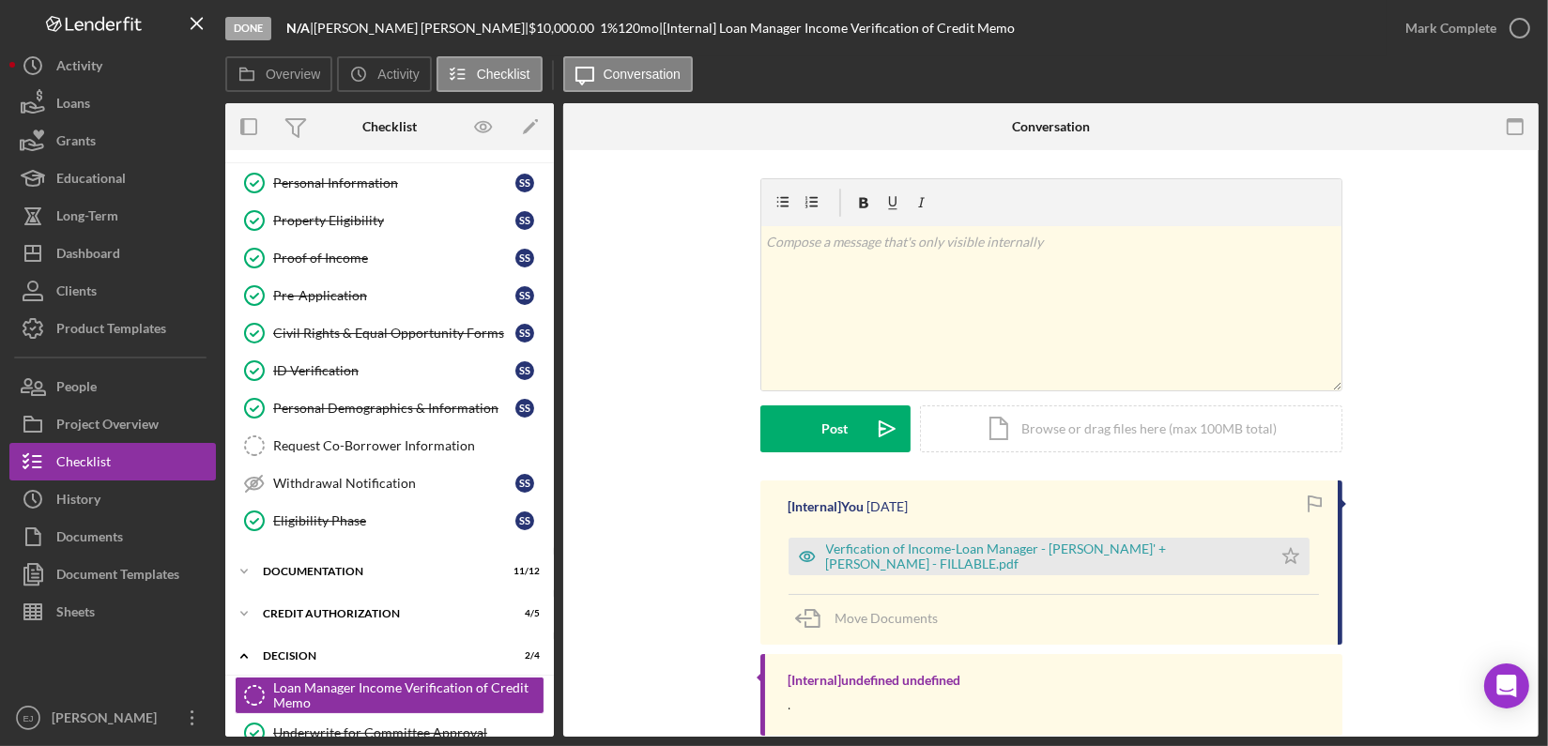
click at [1434, 308] on div "v Color teal Color pink Remove color Add row above Add row below Add column bef…" at bounding box center [1050, 329] width 919 height 302
click at [1137, 427] on div "Icon/Document Browse or drag files here (max 100MB total) Tap to choose files o…" at bounding box center [1131, 428] width 422 height 47
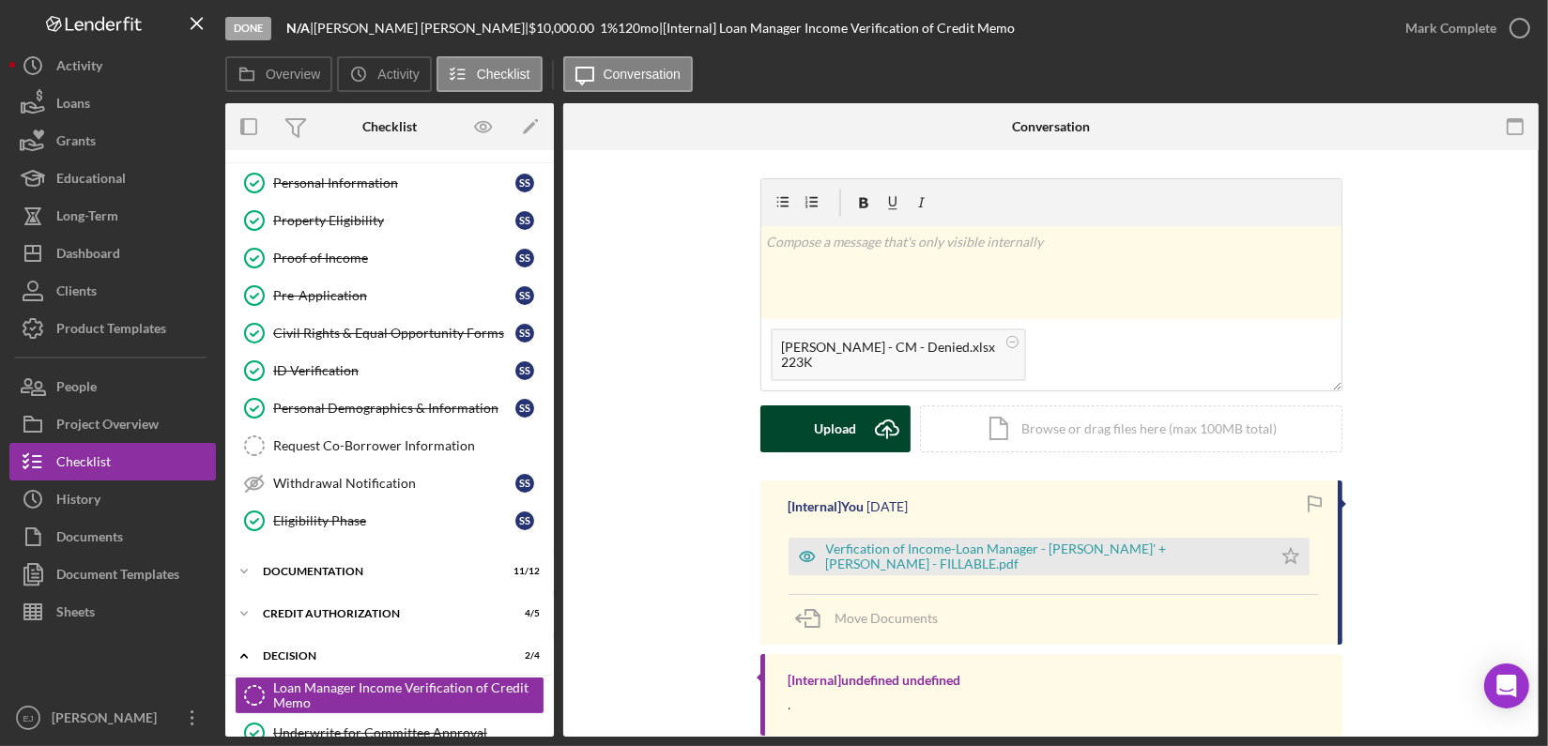
click at [845, 432] on div "Upload" at bounding box center [835, 428] width 42 height 47
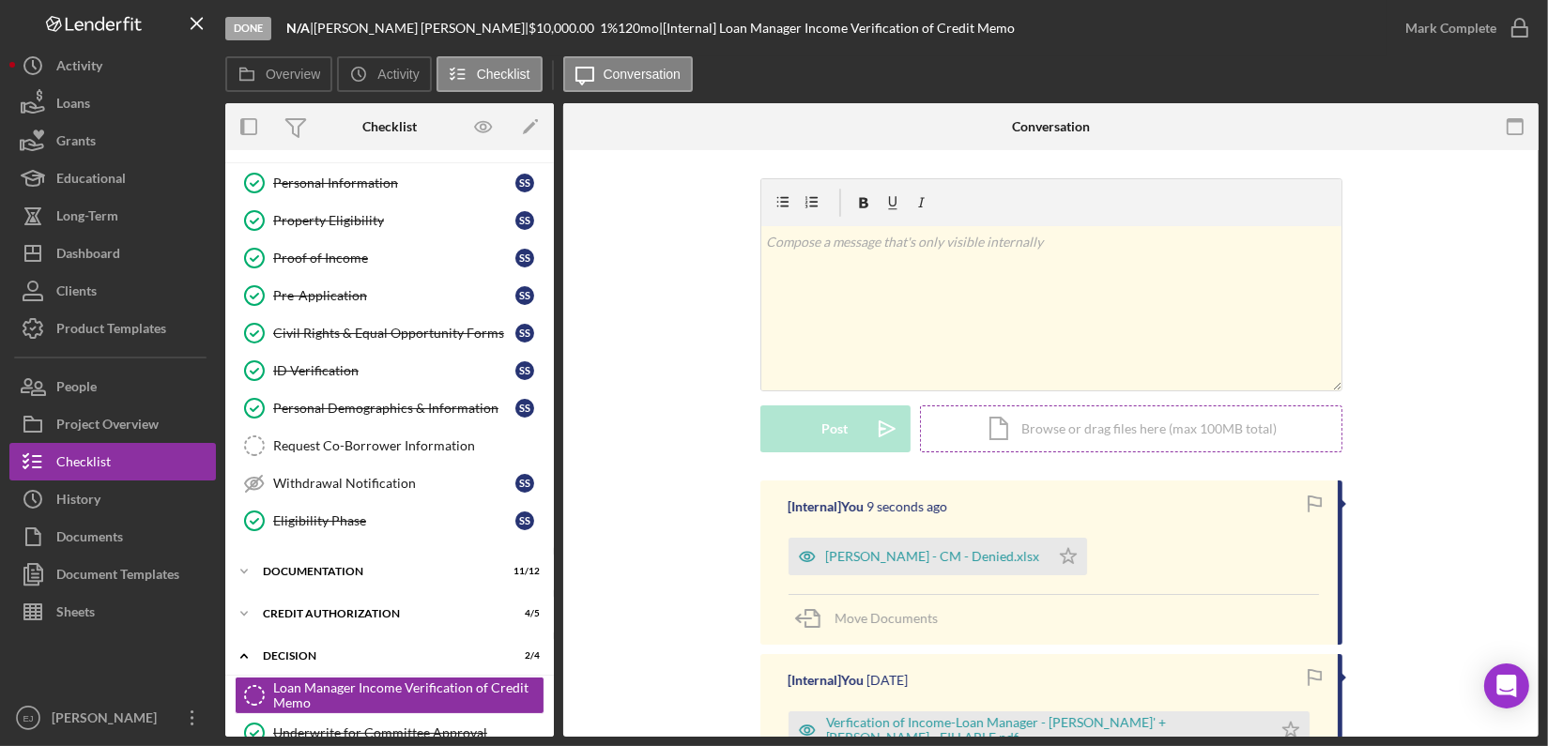
click at [1019, 426] on div "Icon/Document Browse or drag files here (max 100MB total) Tap to choose files o…" at bounding box center [1131, 428] width 422 height 47
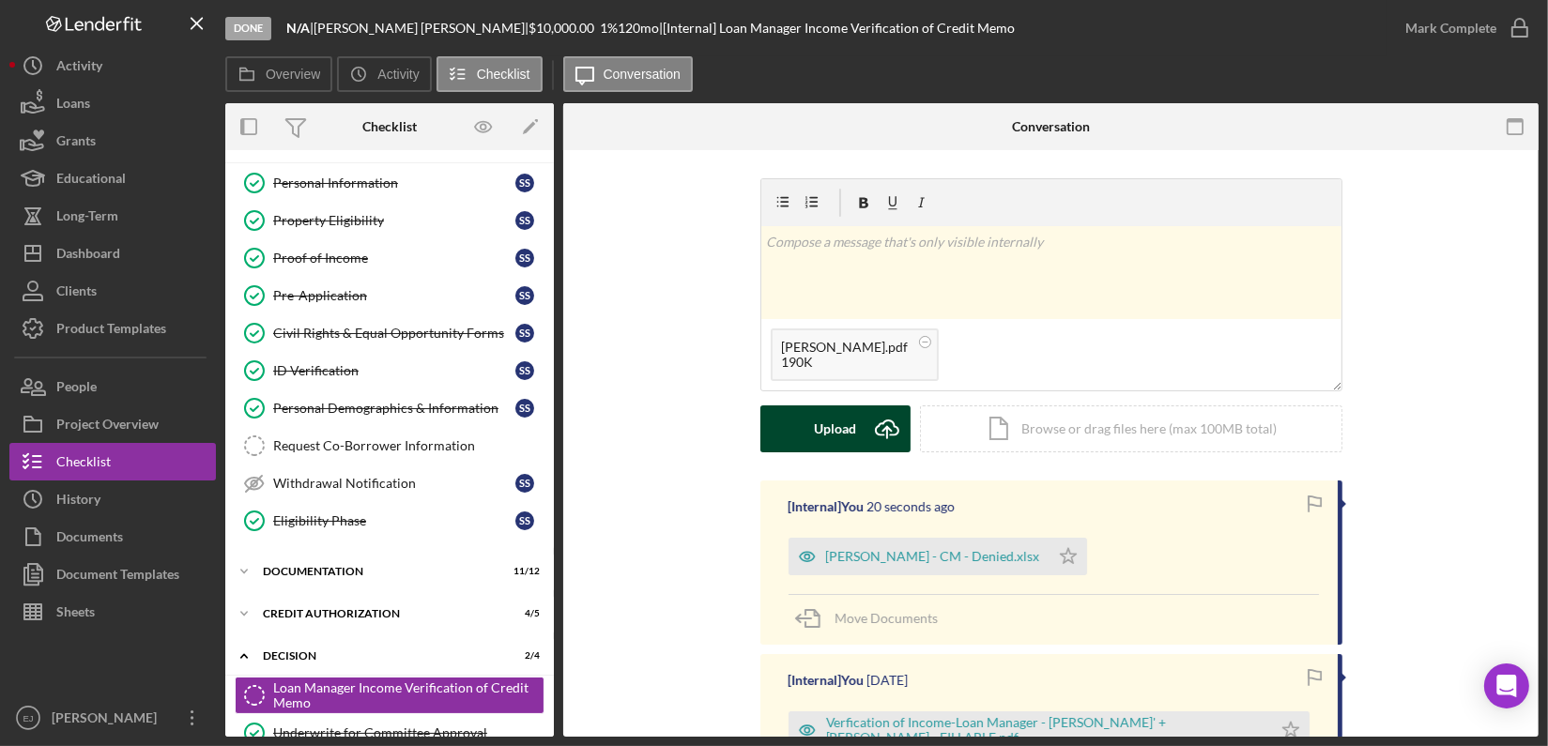
click at [836, 443] on div "Upload" at bounding box center [835, 428] width 42 height 47
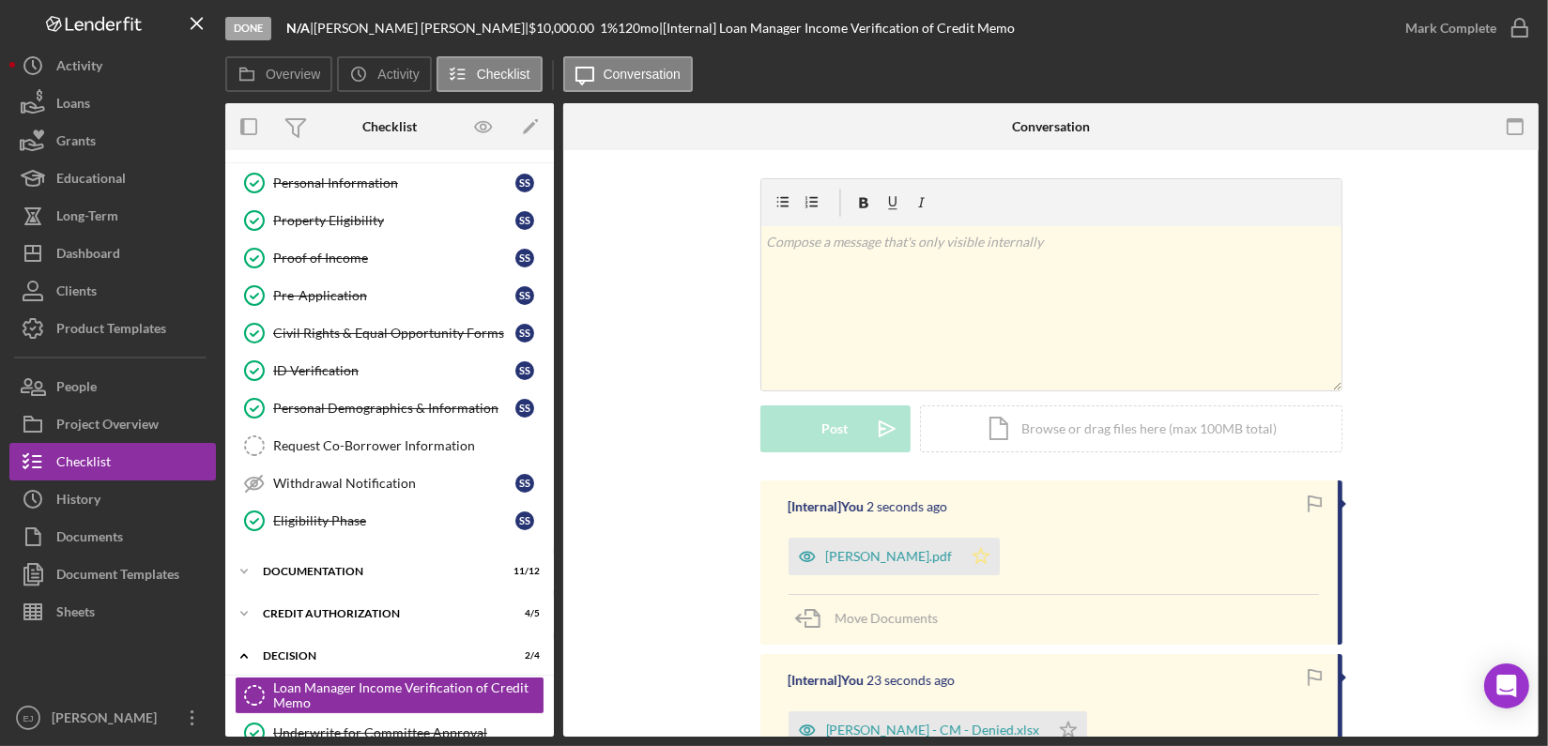
click at [982, 564] on icon "Icon/Star" at bounding box center [981, 557] width 38 height 38
click at [1049, 716] on icon "Icon/Star" at bounding box center [1068, 730] width 38 height 38
click at [1522, 27] on icon "button" at bounding box center [1519, 28] width 47 height 47
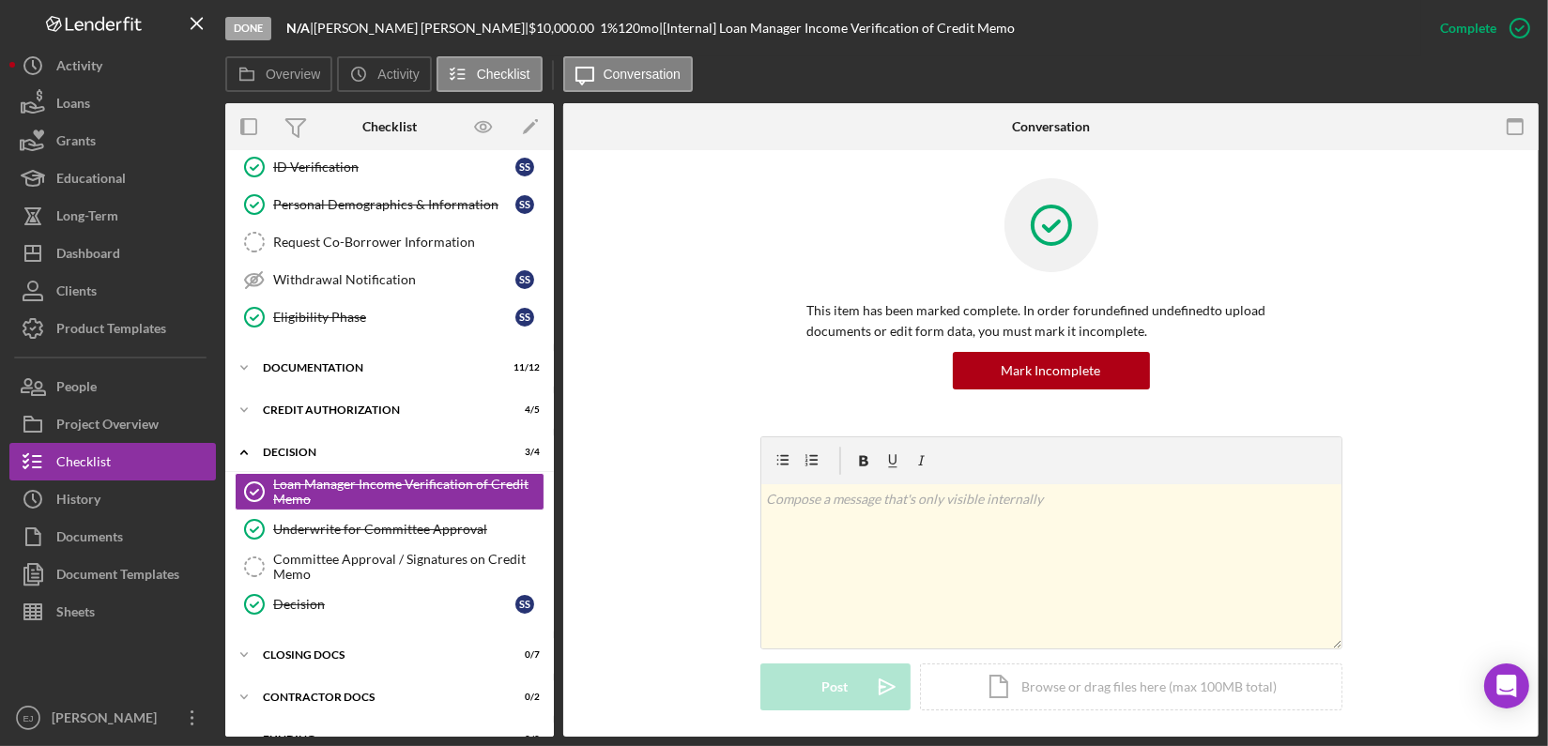
scroll to position [266, 0]
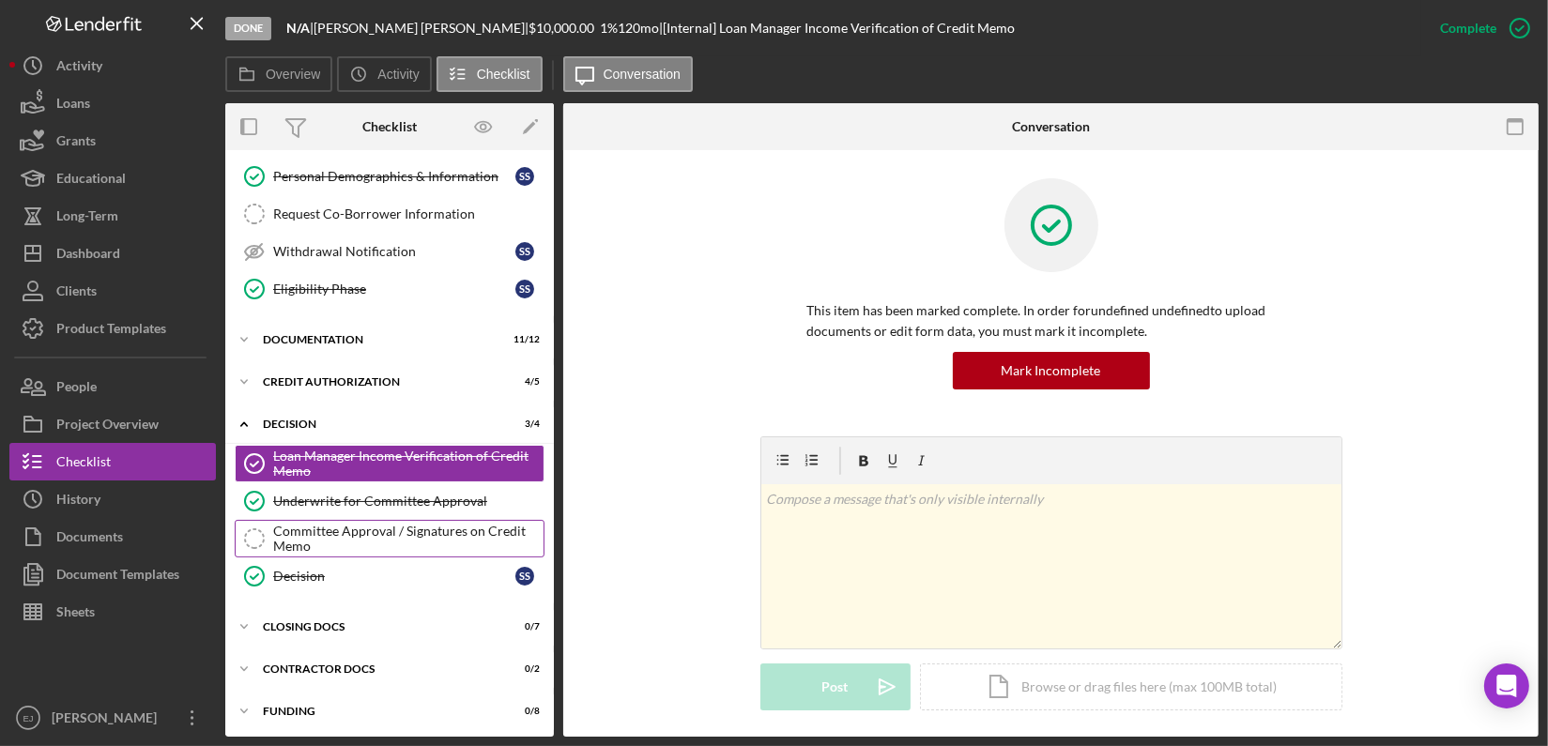
click at [378, 531] on div "Committee Approval / Signatures on Credit Memo" at bounding box center [408, 539] width 270 height 30
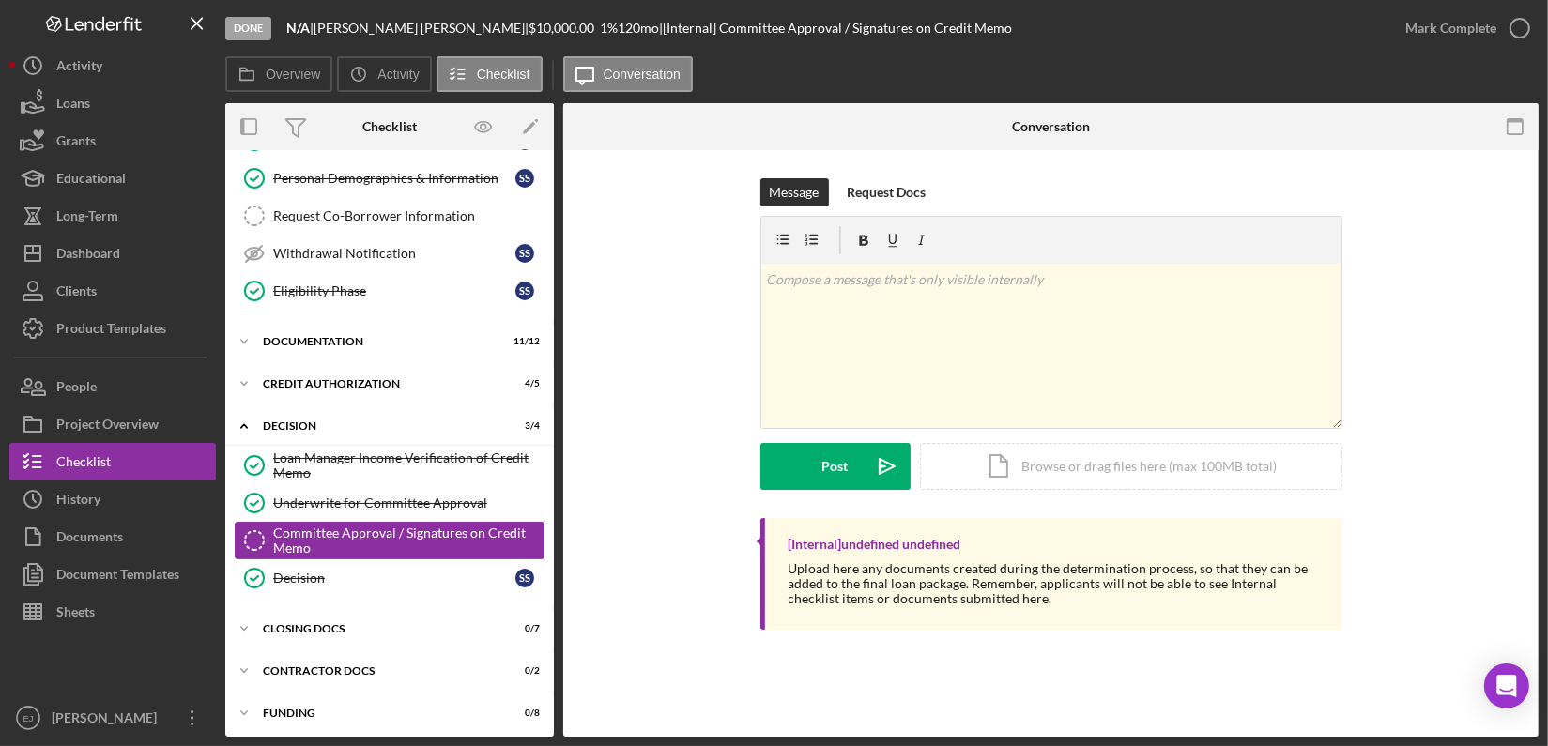
scroll to position [266, 0]
click at [1101, 467] on div "Icon/Document Browse or drag files here (max 100MB total) Tap to choose files o…" at bounding box center [1131, 466] width 422 height 47
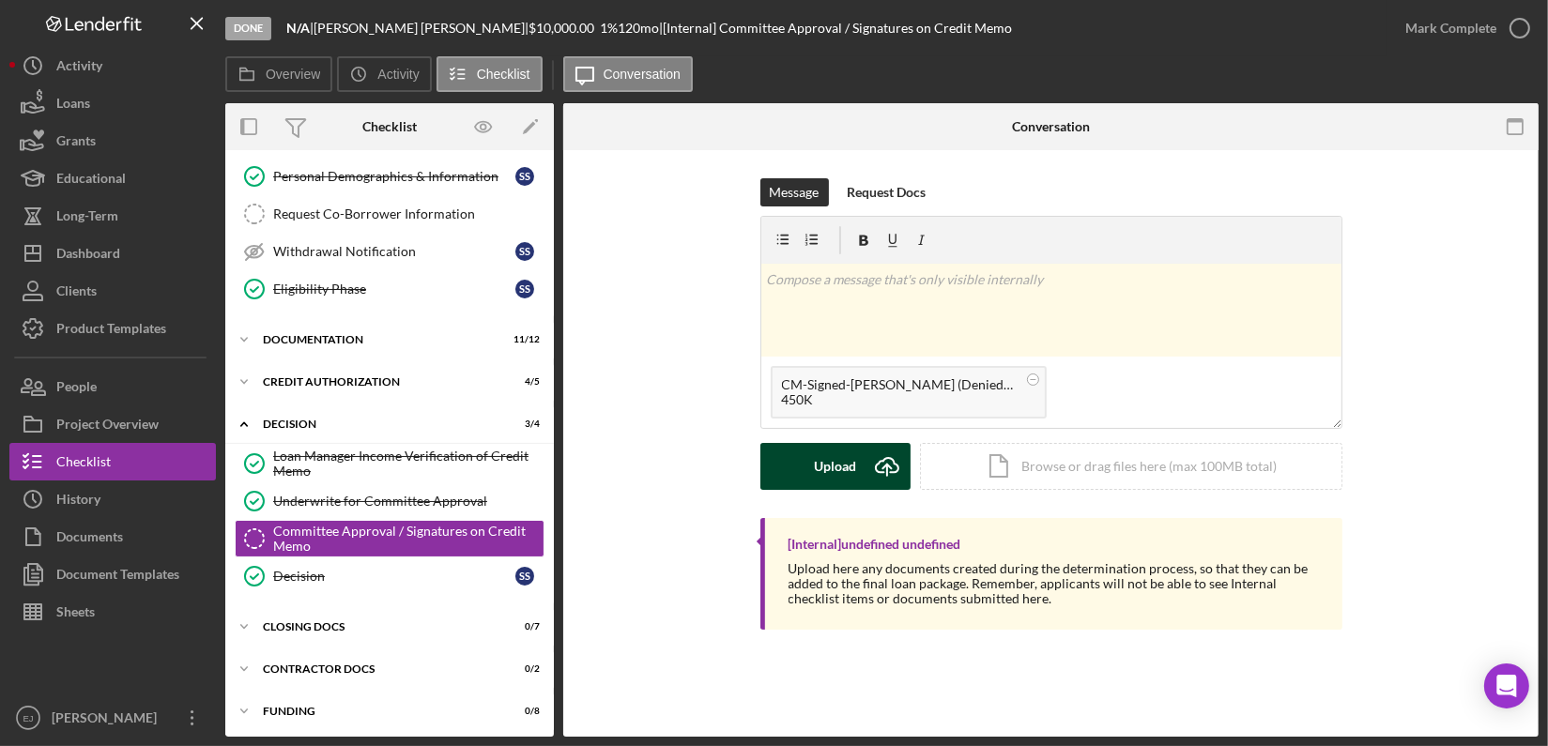
click at [851, 456] on div "Upload" at bounding box center [835, 466] width 42 height 47
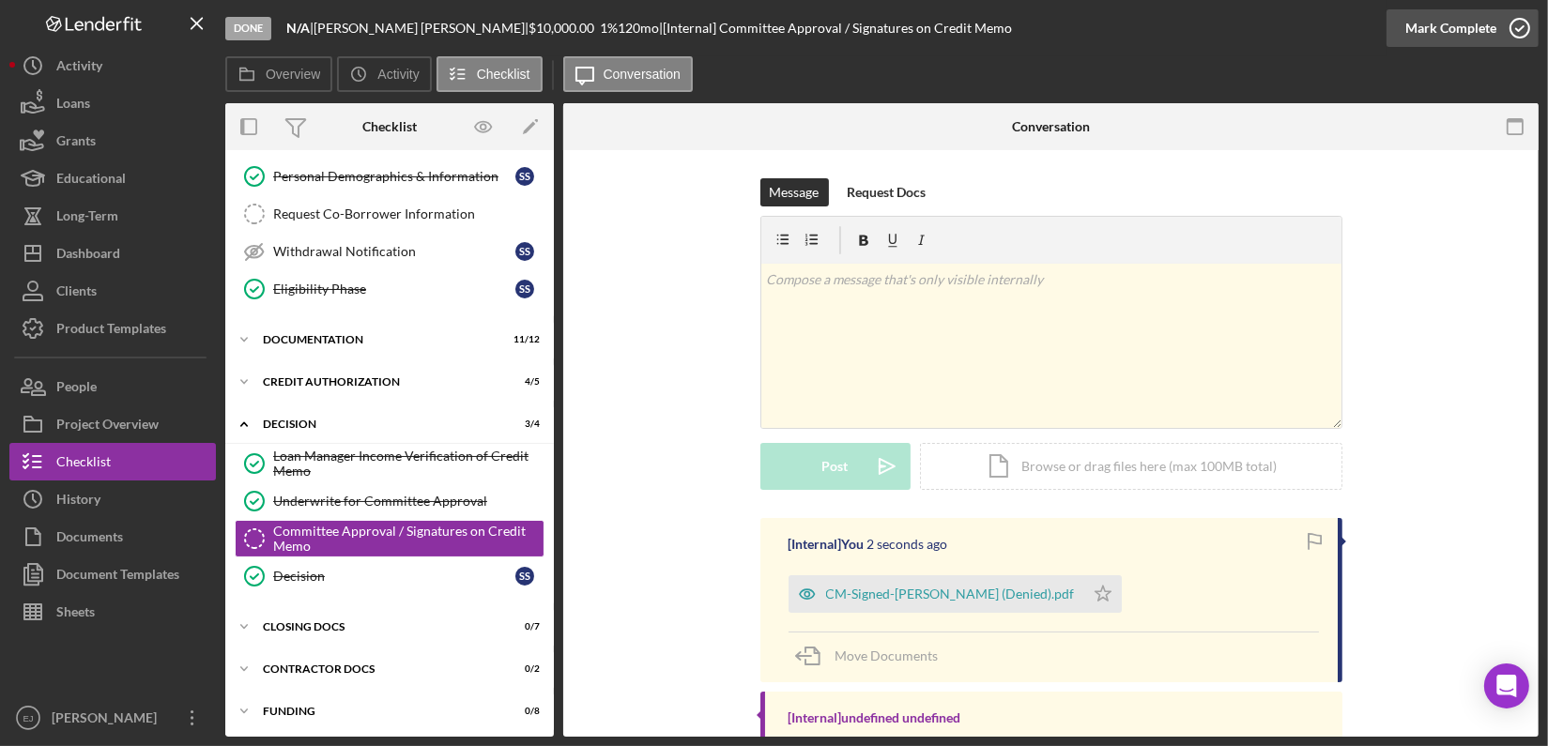
click at [1516, 28] on icon "button" at bounding box center [1519, 28] width 47 height 47
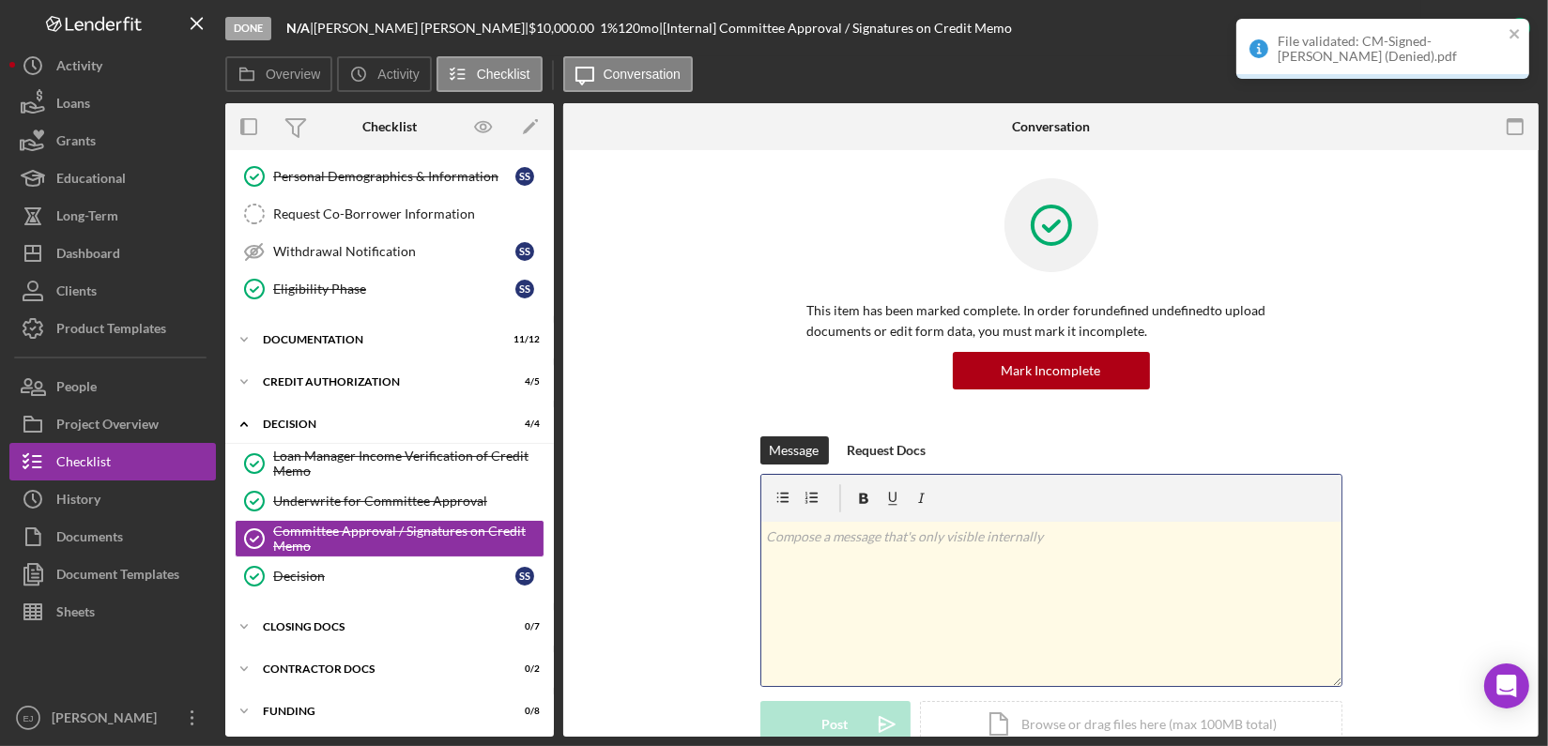
click at [809, 535] on p at bounding box center [1051, 537] width 570 height 21
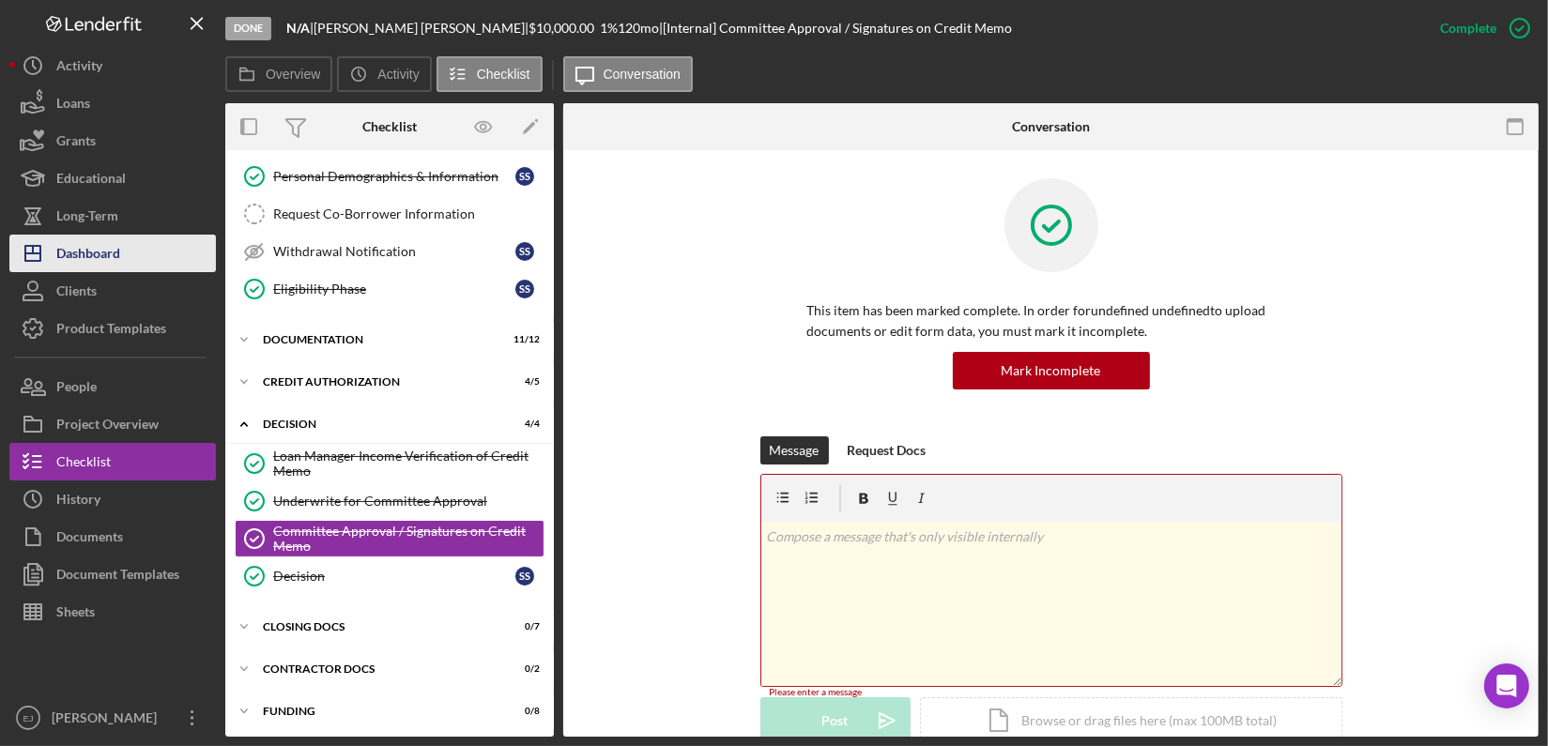
click at [96, 258] on div "Dashboard" at bounding box center [88, 256] width 64 height 42
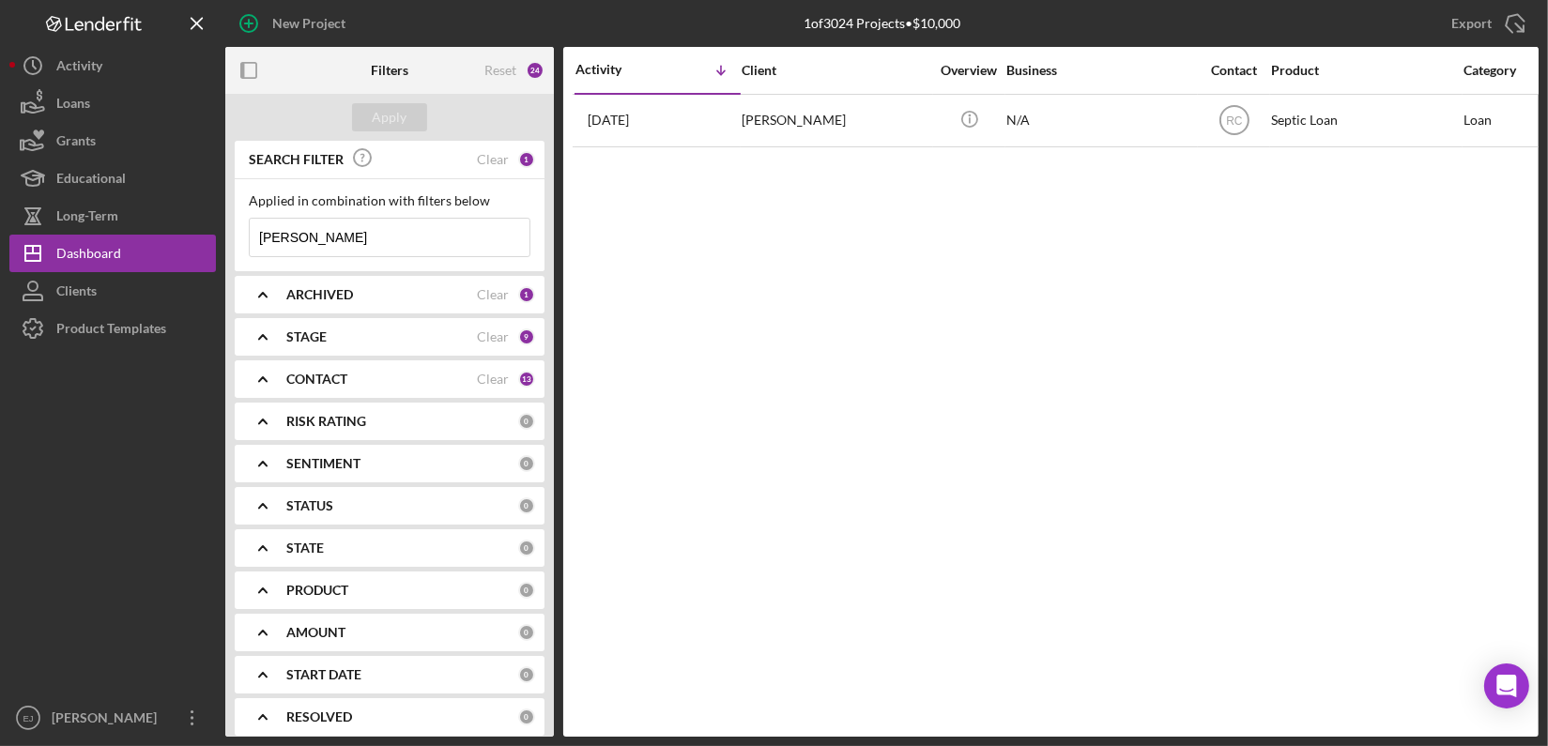
click at [329, 247] on input "sammons" at bounding box center [390, 238] width 280 height 38
type input "s"
click at [395, 106] on div "Apply" at bounding box center [390, 117] width 35 height 28
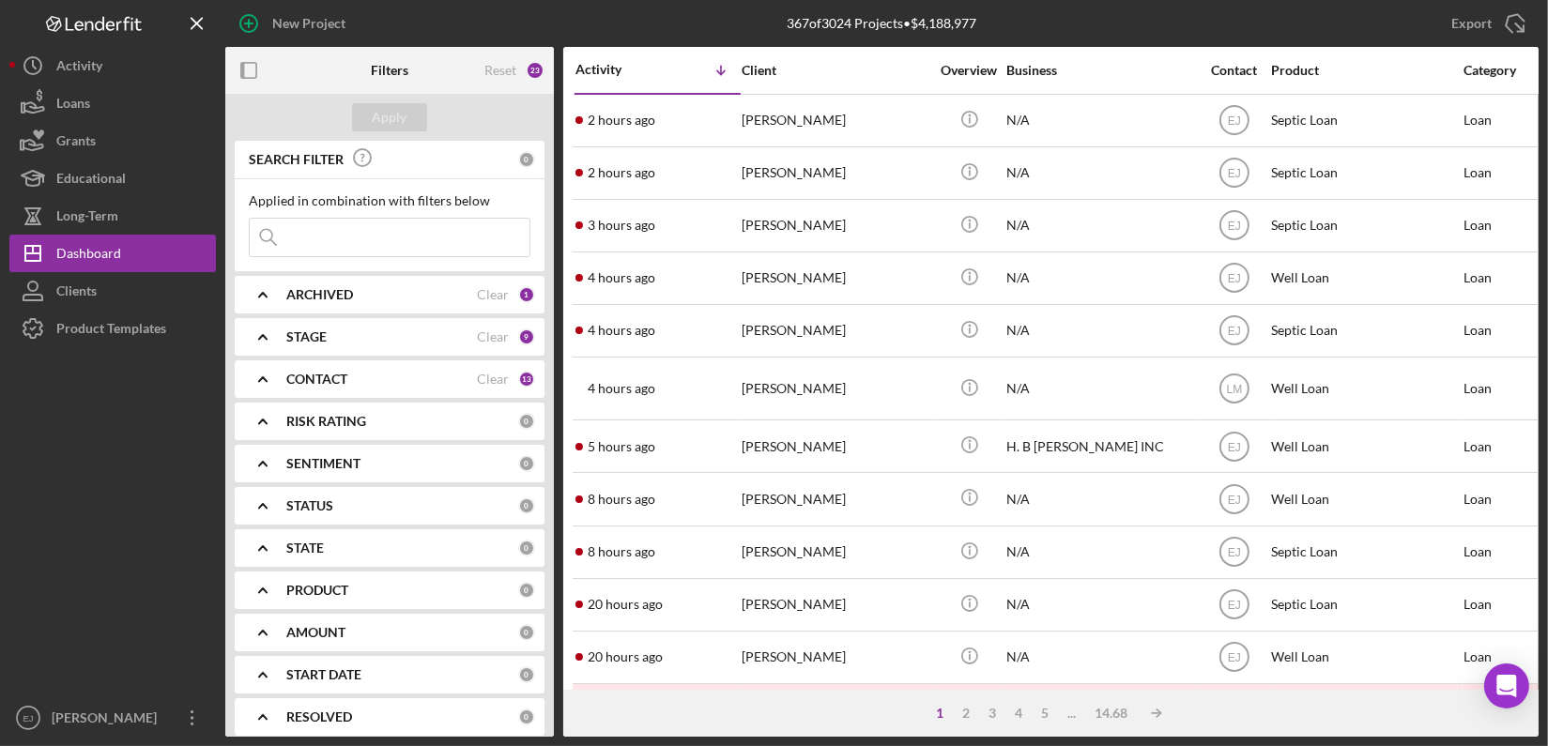
click at [432, 243] on input at bounding box center [390, 238] width 280 height 38
type input "coleman"
click at [405, 114] on div "Apply" at bounding box center [390, 117] width 35 height 28
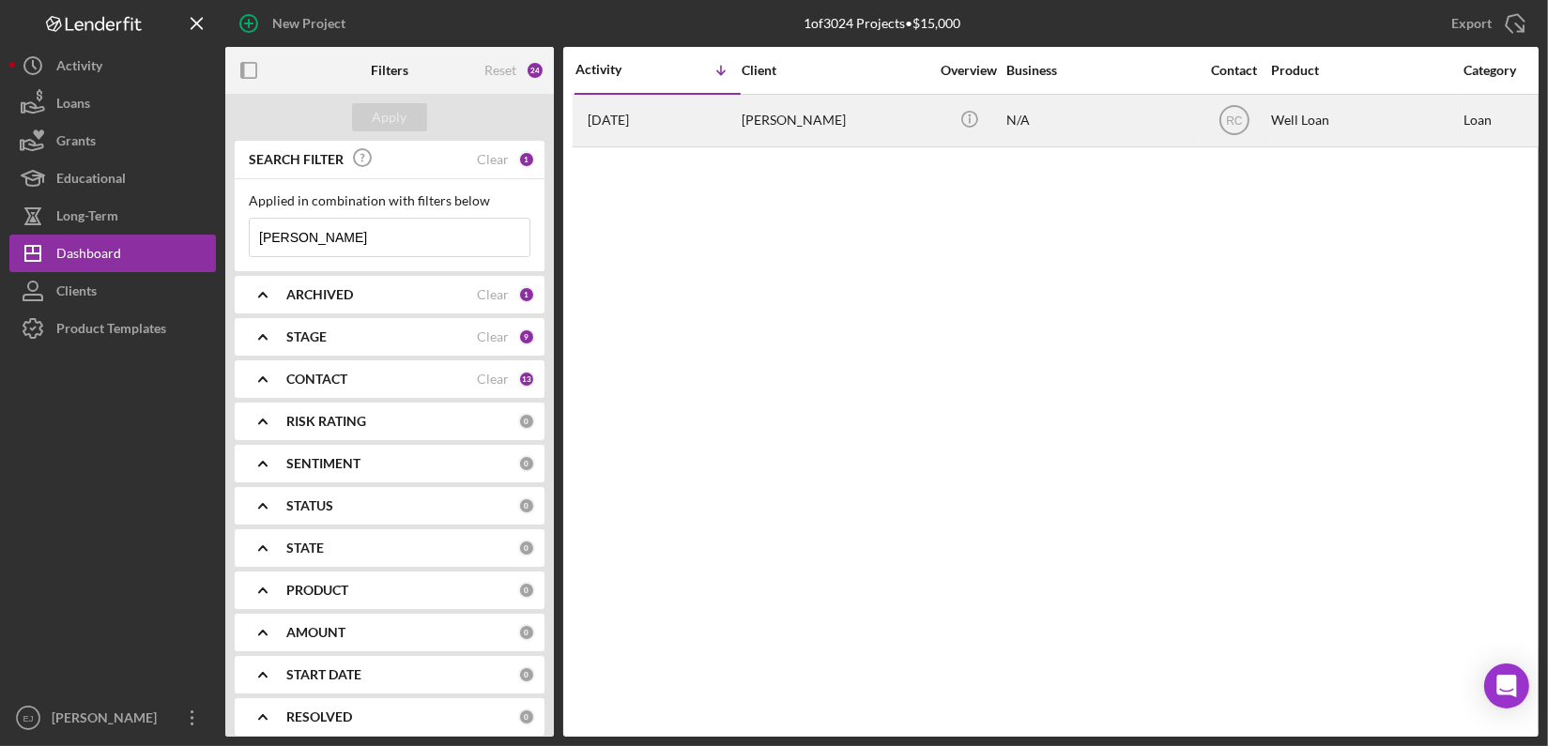
click at [767, 126] on div "Madeleine Maggio" at bounding box center [835, 121] width 188 height 50
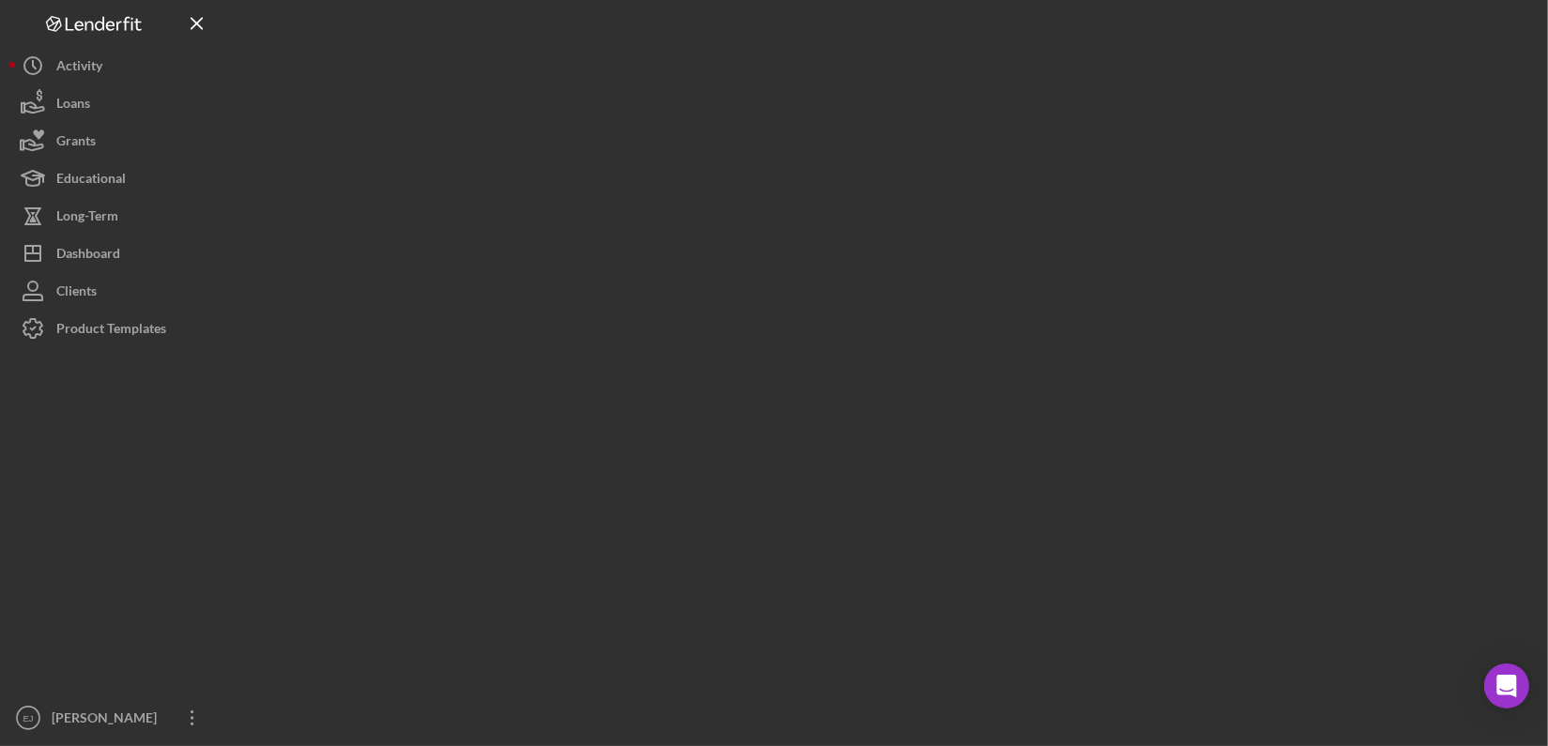
click at [767, 126] on div at bounding box center [881, 368] width 1313 height 737
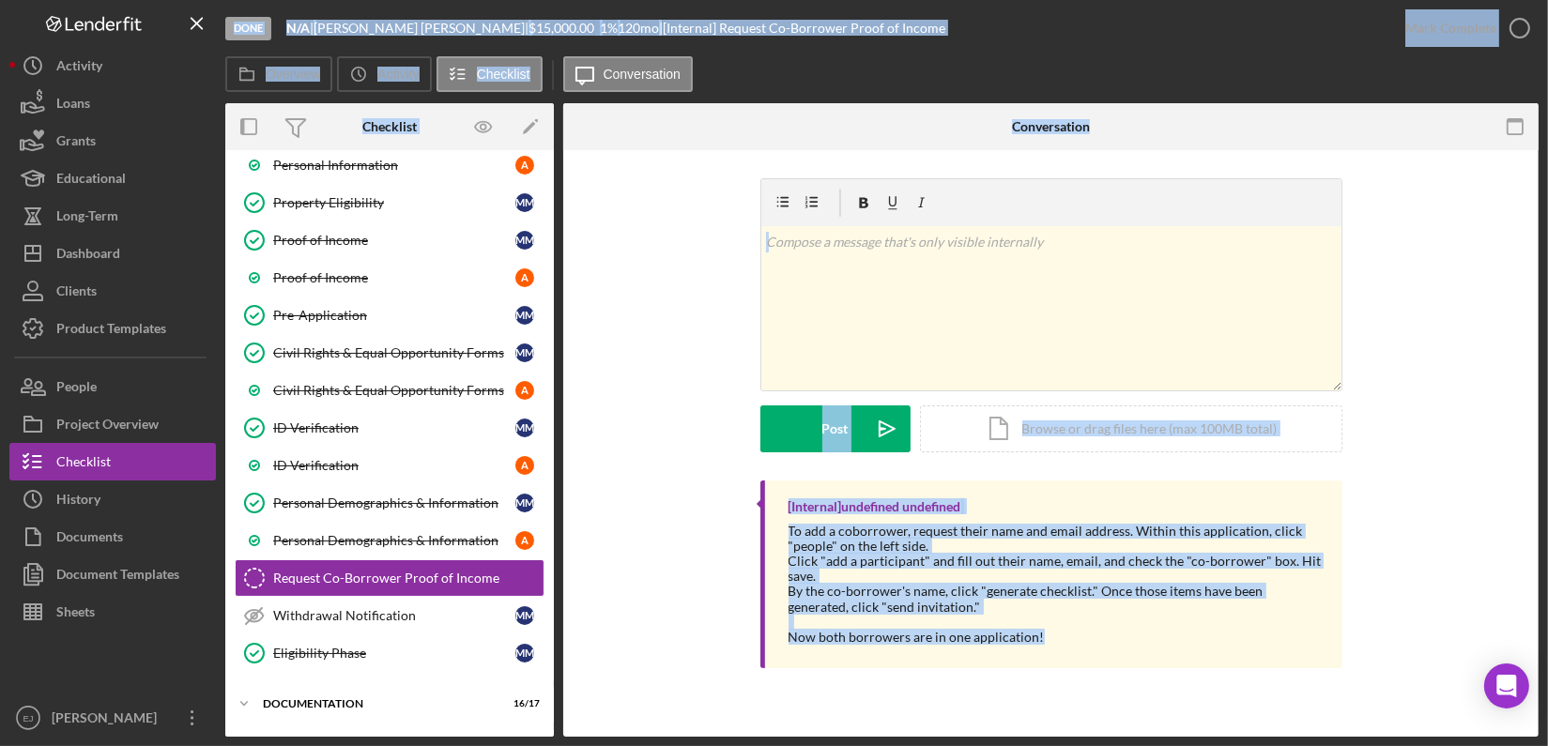
scroll to position [260, 0]
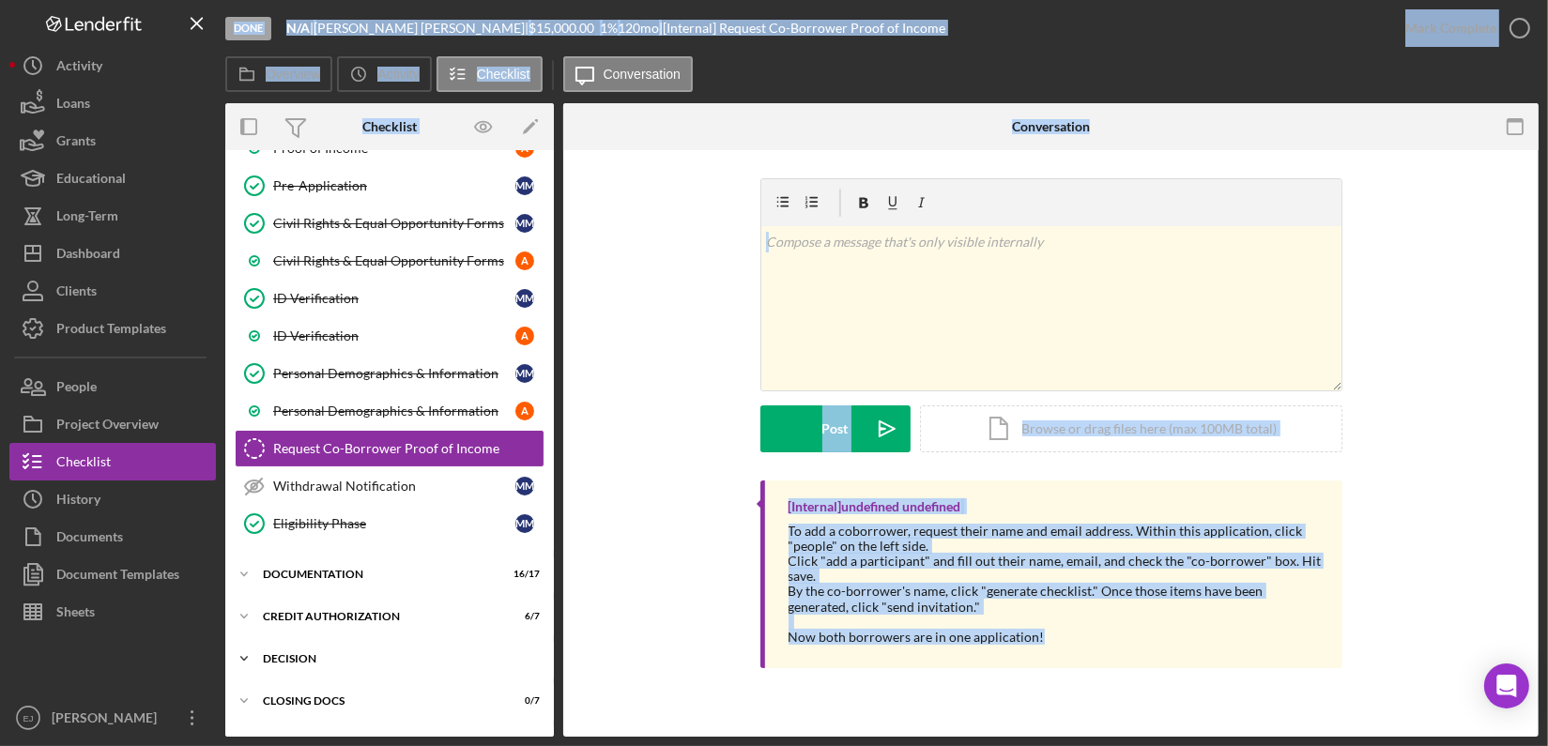
click at [259, 650] on icon "Icon/Expander" at bounding box center [244, 659] width 38 height 38
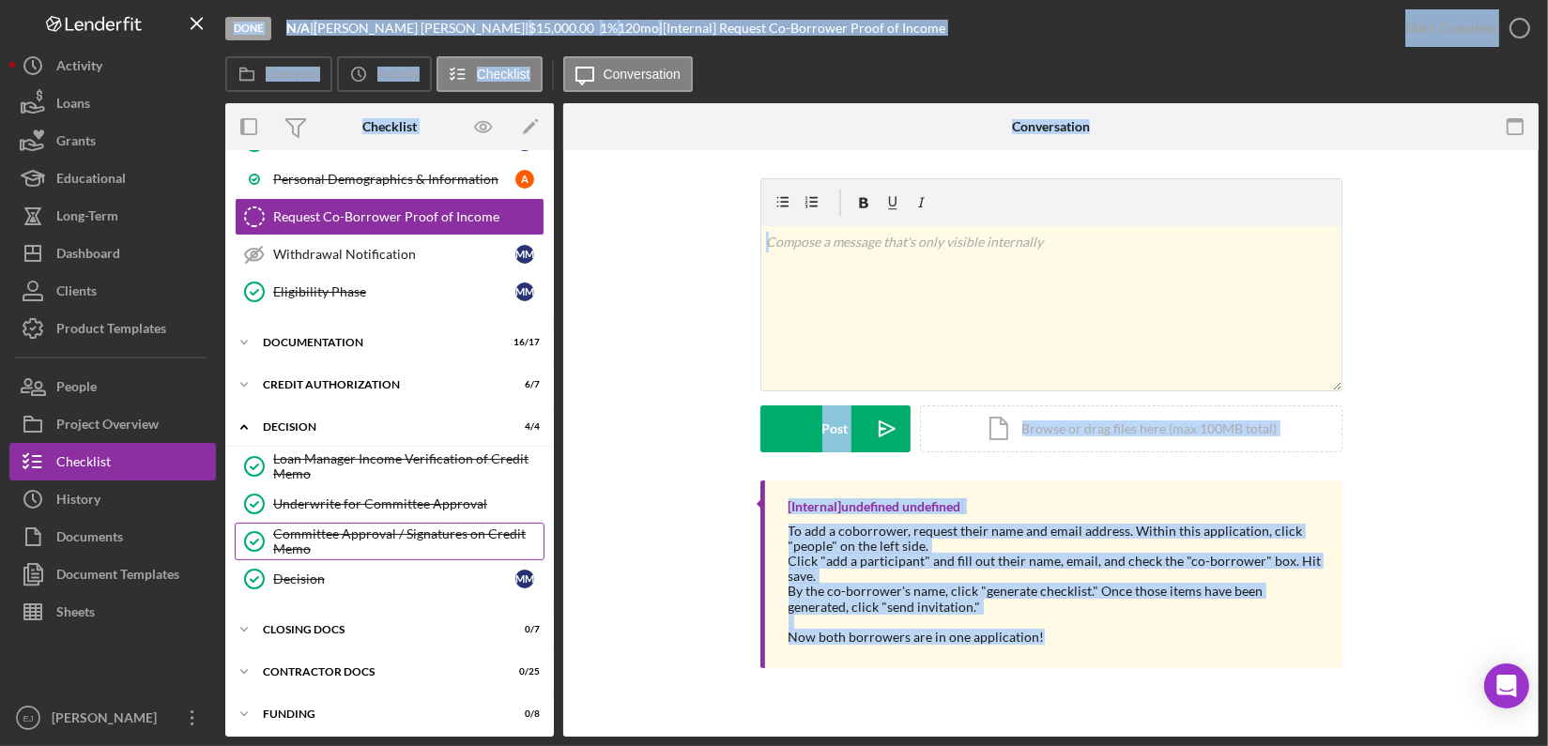
click at [421, 530] on div "Committee Approval / Signatures on Credit Memo" at bounding box center [408, 542] width 270 height 30
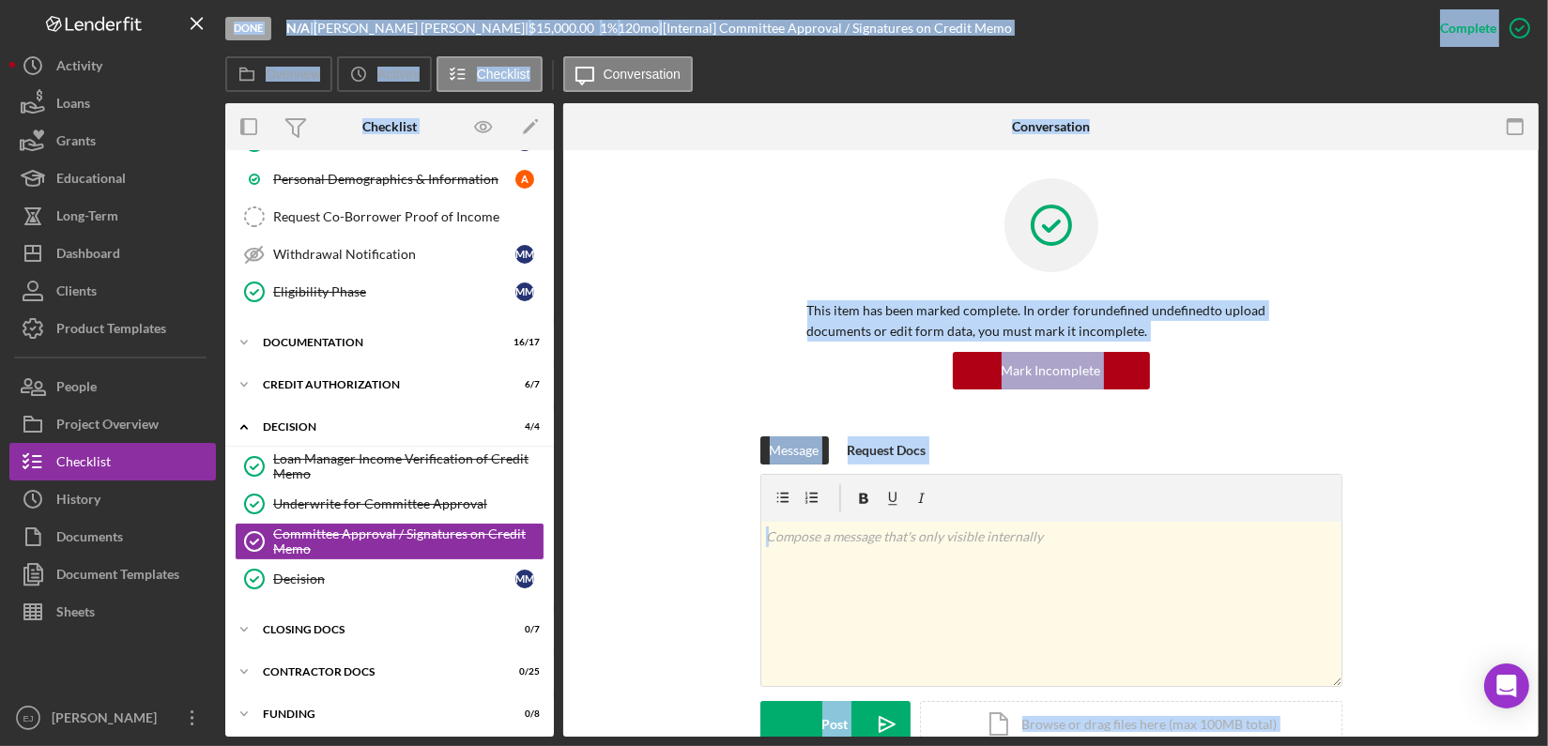
scroll to position [427, 0]
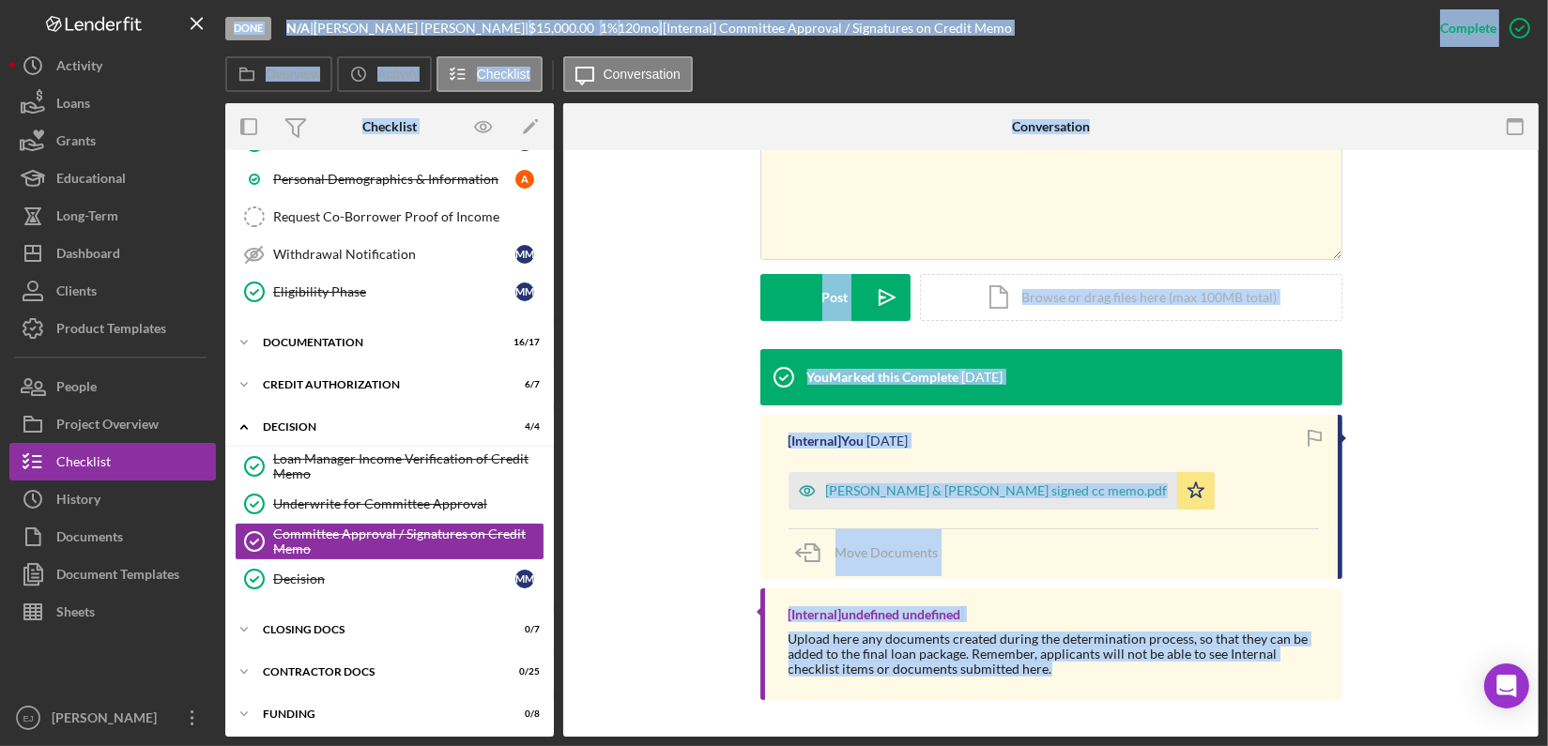
click at [1427, 460] on div "You Marked this Complete 3 months ago [Internal] You 3 months ago Maggio, Madel…" at bounding box center [1050, 529] width 919 height 361
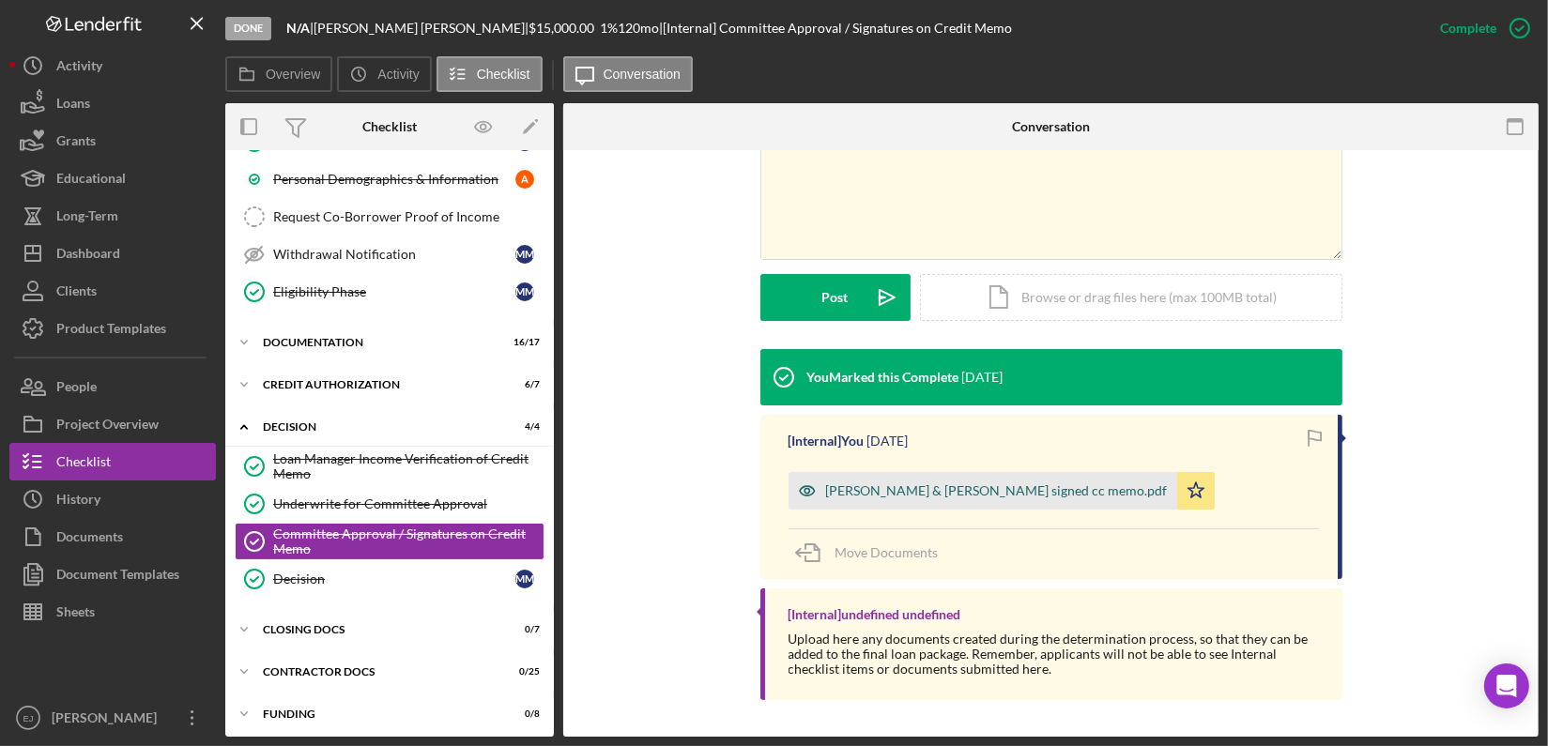
click at [1021, 492] on div "Maggio, Madeleine & Coleman, Andreas signed cc memo.pdf" at bounding box center [997, 490] width 342 height 15
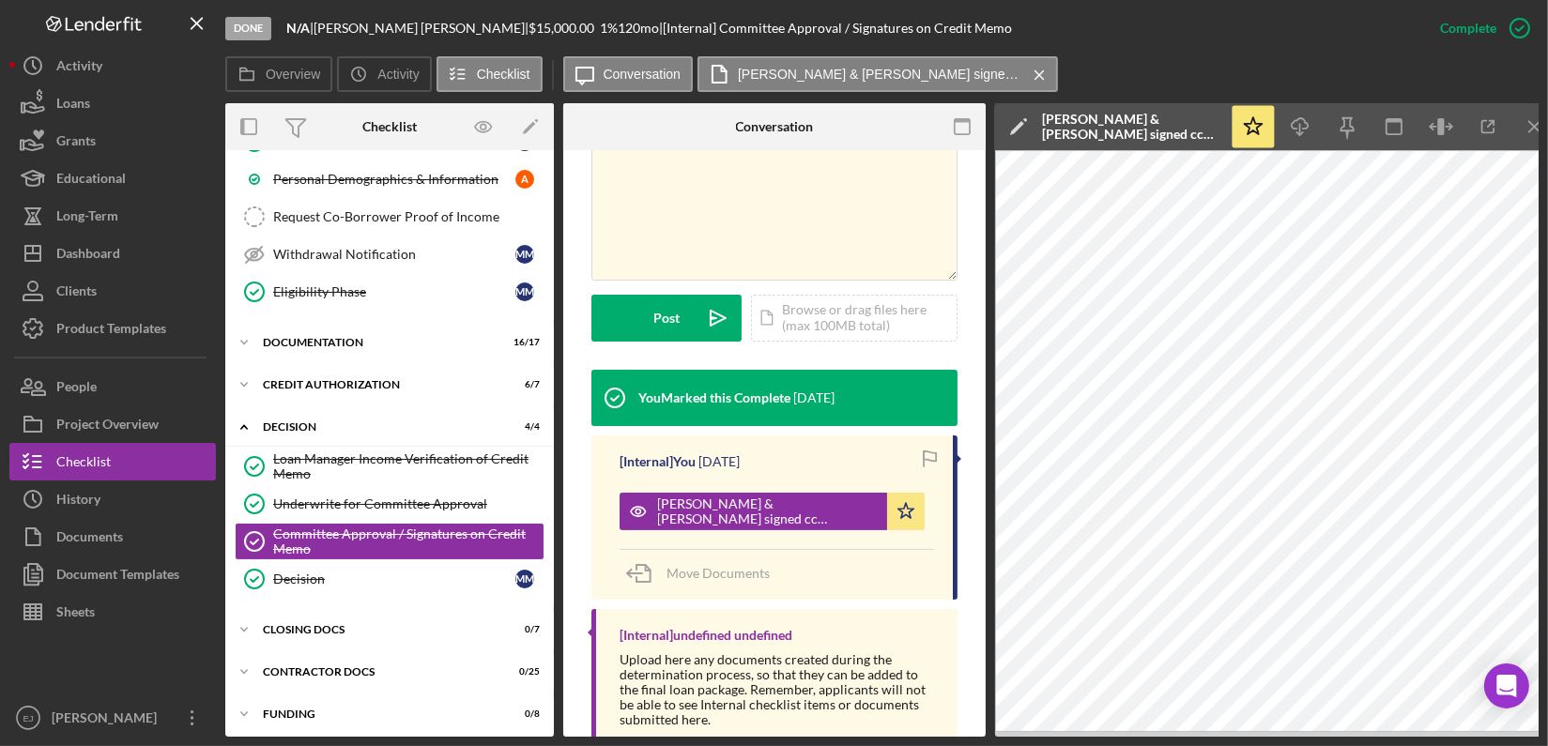
scroll to position [483, 0]
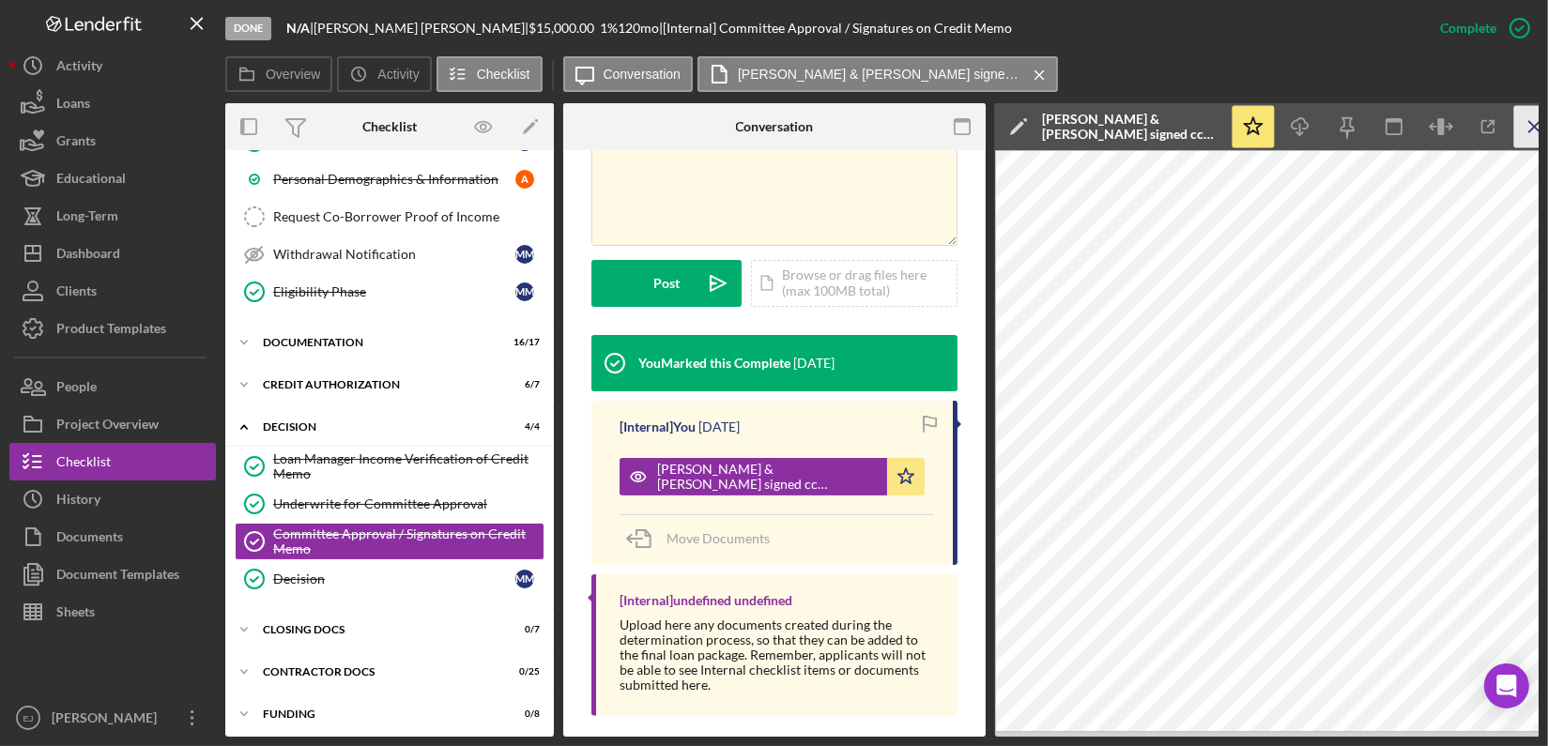
click at [1530, 119] on icon "Icon/Menu Close" at bounding box center [1535, 127] width 42 height 42
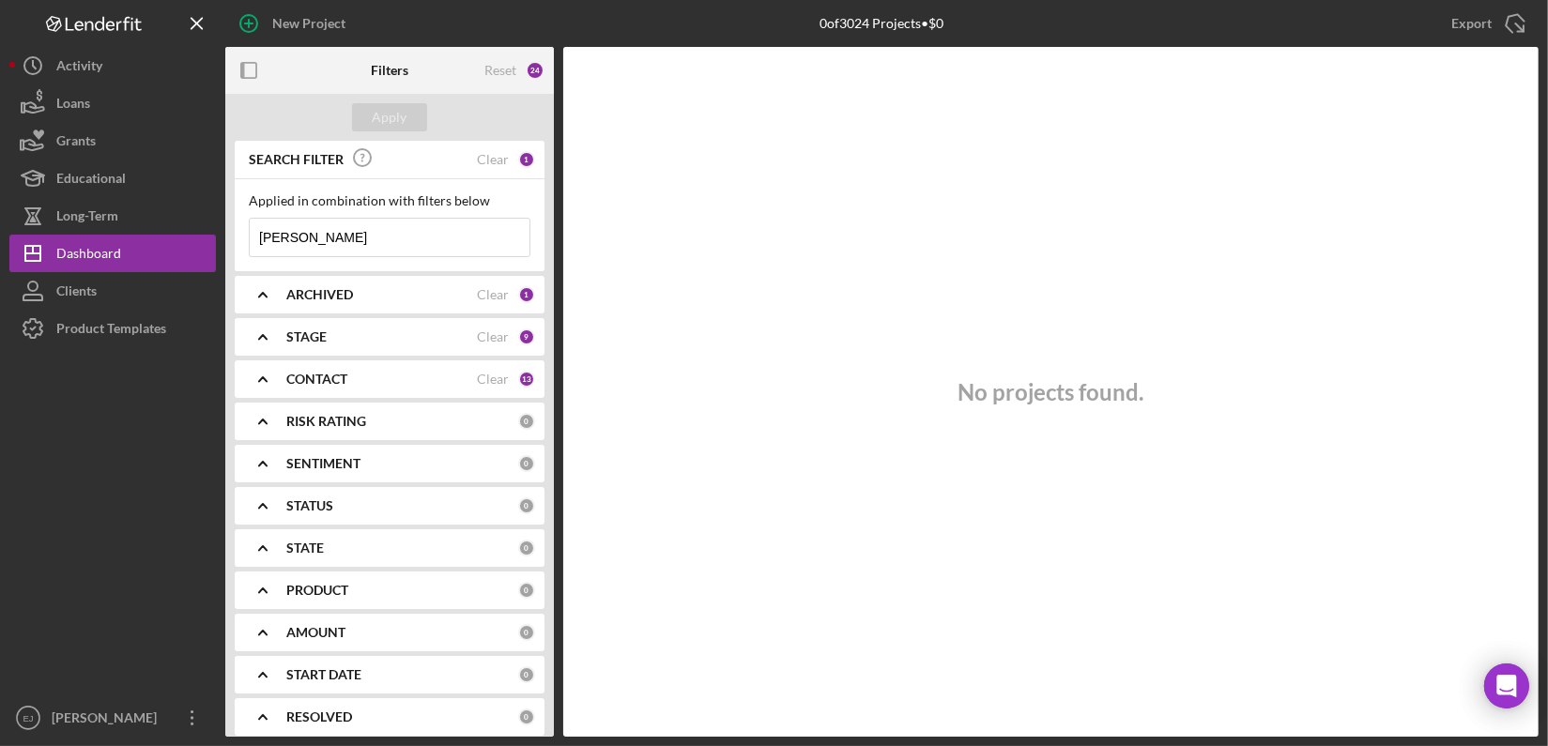
click at [407, 239] on input "[PERSON_NAME]" at bounding box center [390, 238] width 280 height 38
type input "B"
type input "sammons"
click at [359, 114] on button "Apply" at bounding box center [389, 117] width 75 height 28
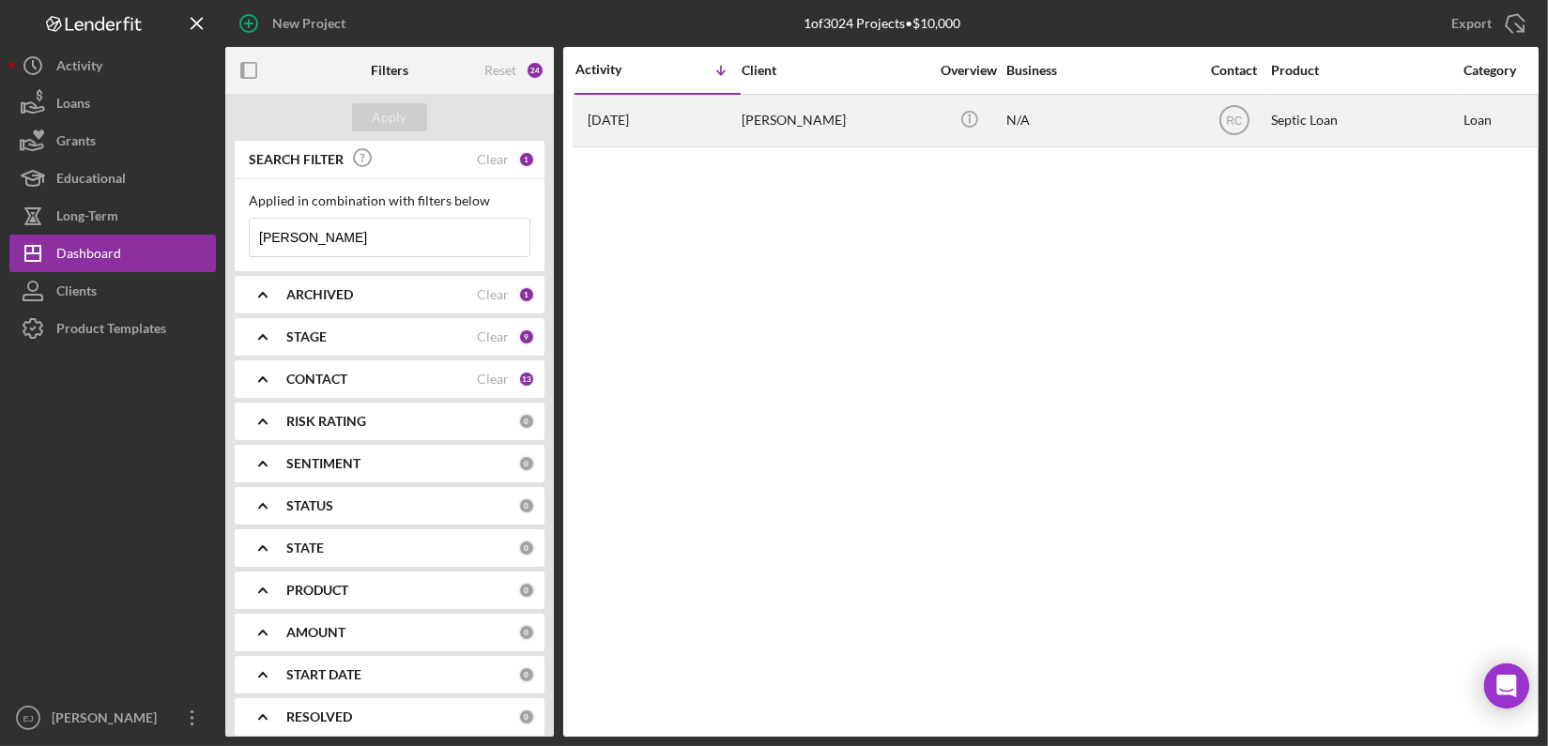
click at [772, 121] on div "Sara Sammons" at bounding box center [835, 121] width 188 height 50
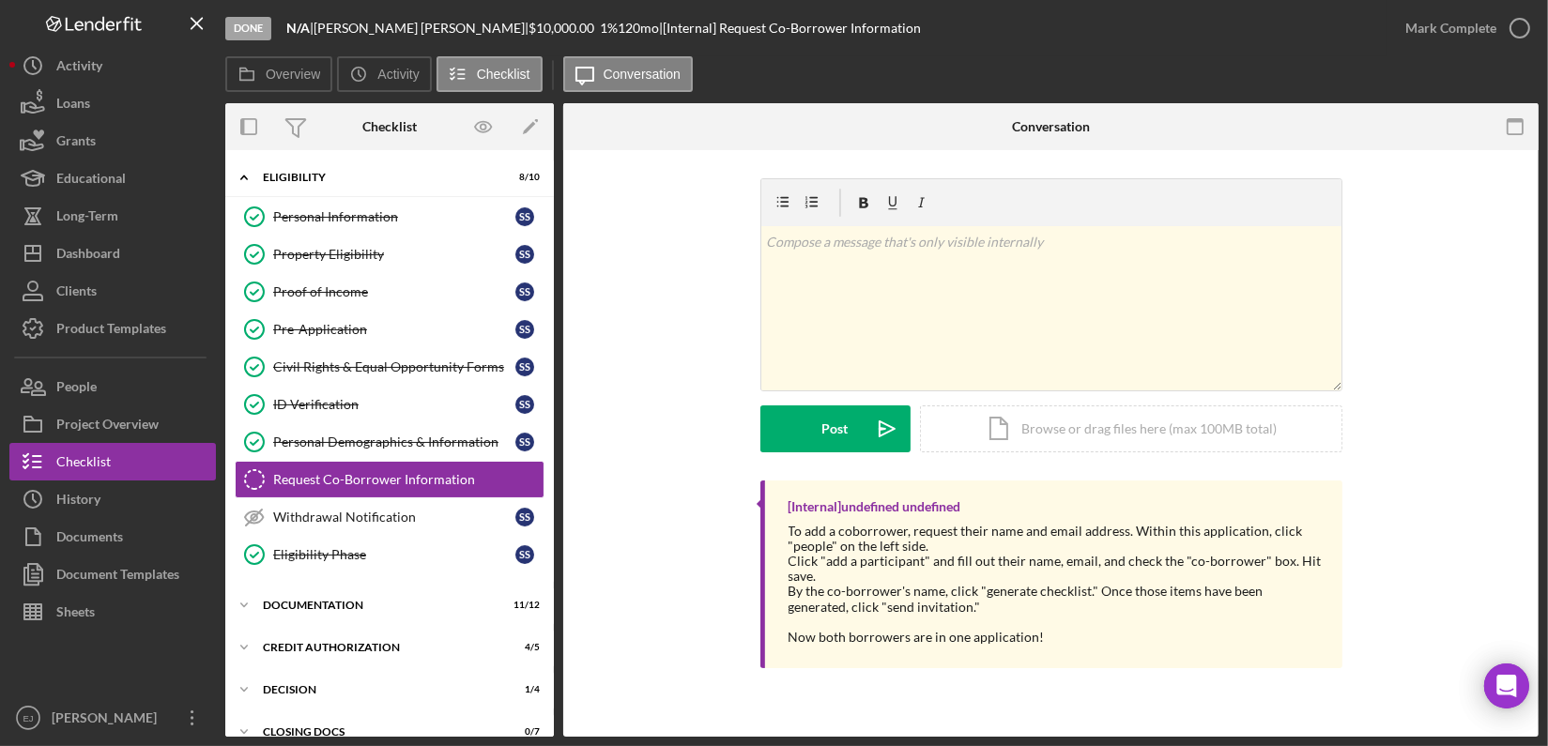
scroll to position [34, 0]
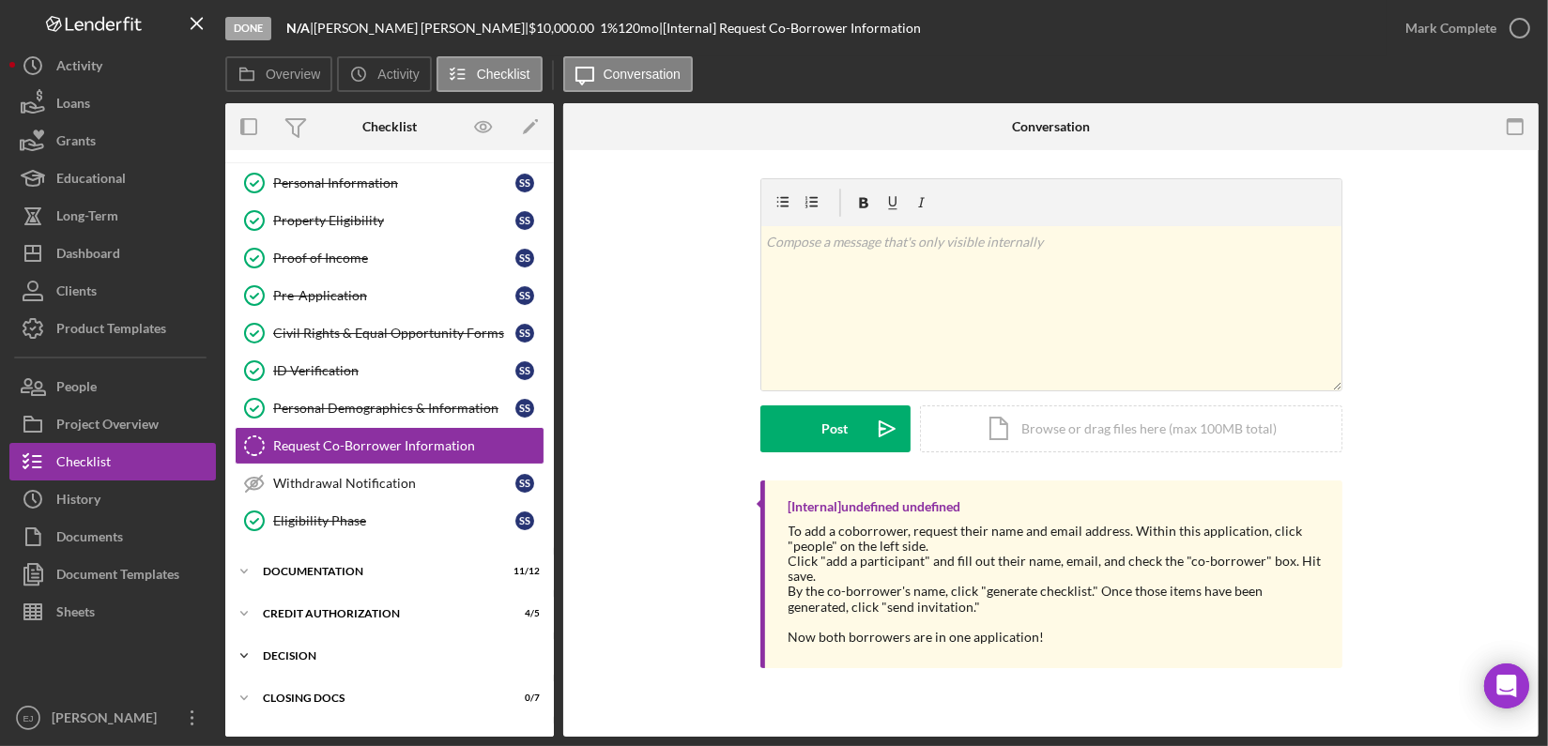
click at [277, 653] on div "Decision" at bounding box center [396, 655] width 267 height 11
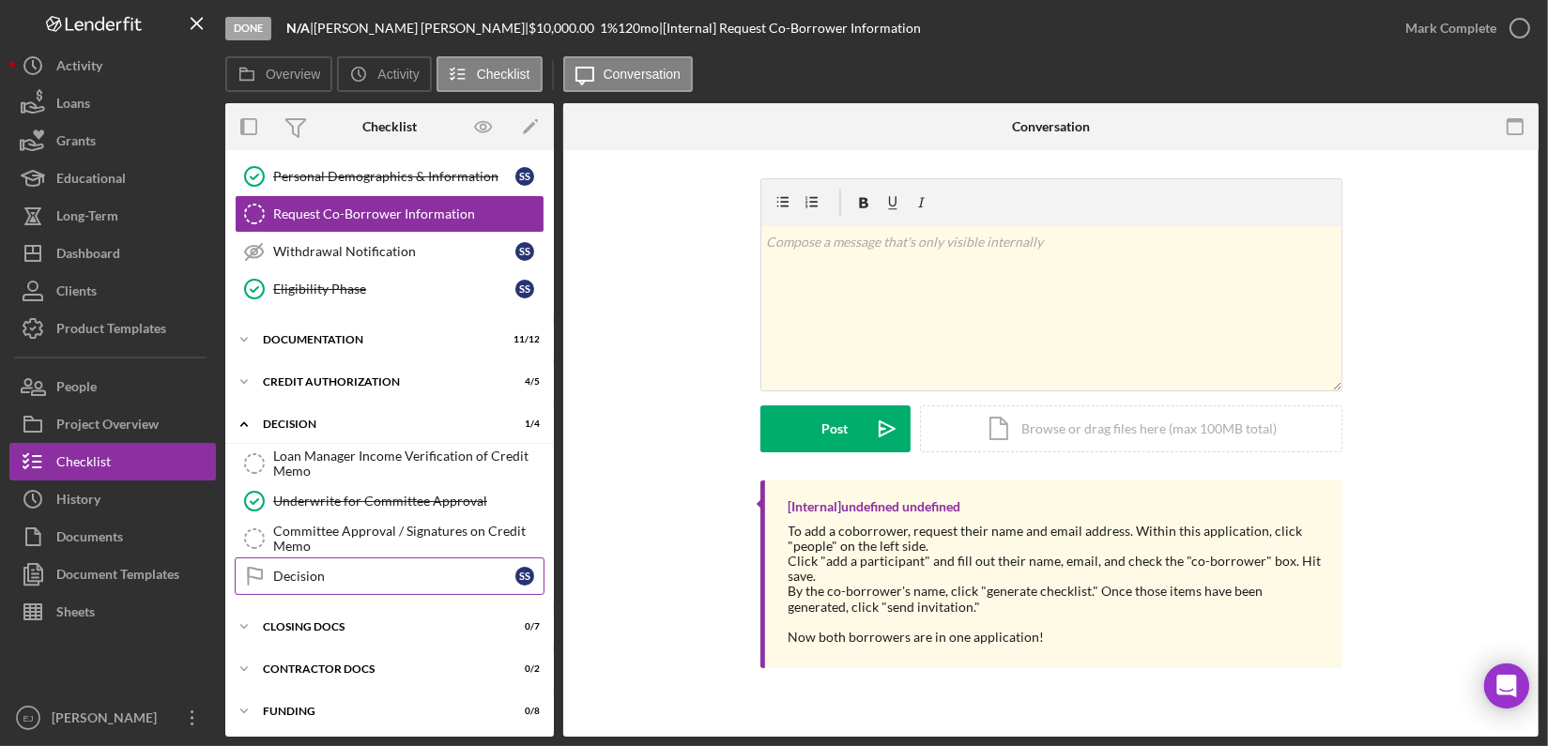
click at [351, 573] on div "Decision" at bounding box center [394, 576] width 242 height 15
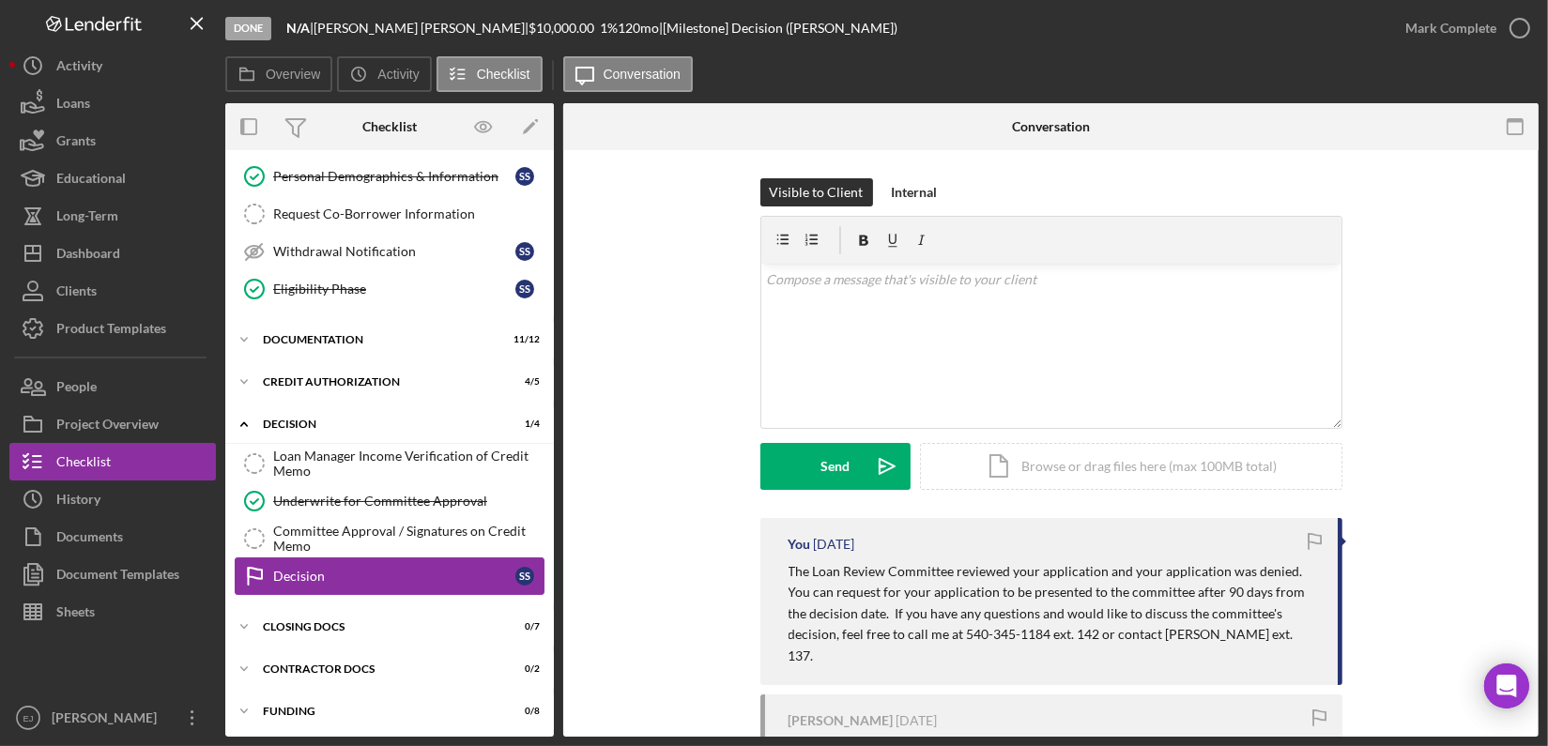
scroll to position [266, 0]
click at [1519, 23] on icon "button" at bounding box center [1519, 28] width 47 height 47
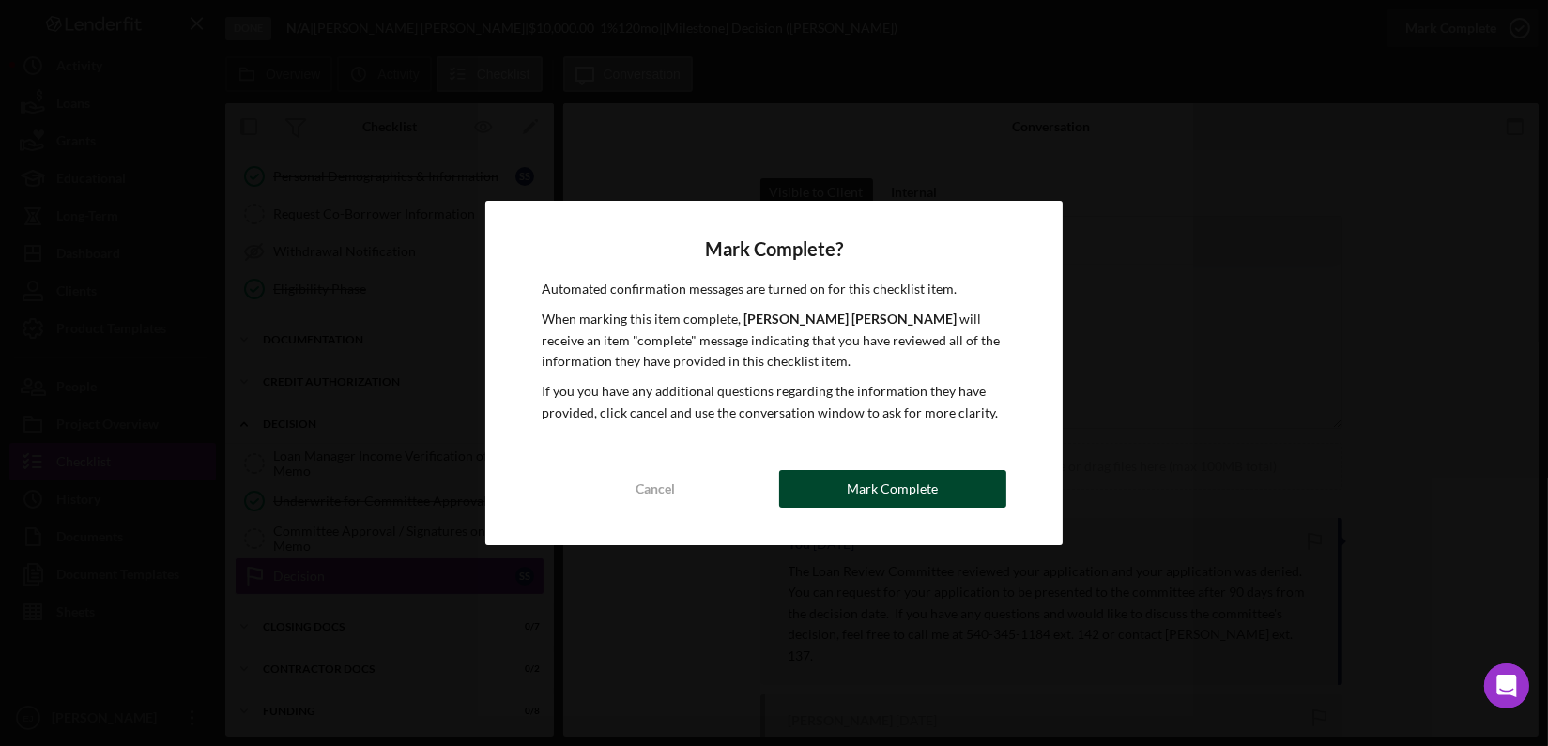
click at [885, 495] on div "Mark Complete" at bounding box center [892, 489] width 91 height 38
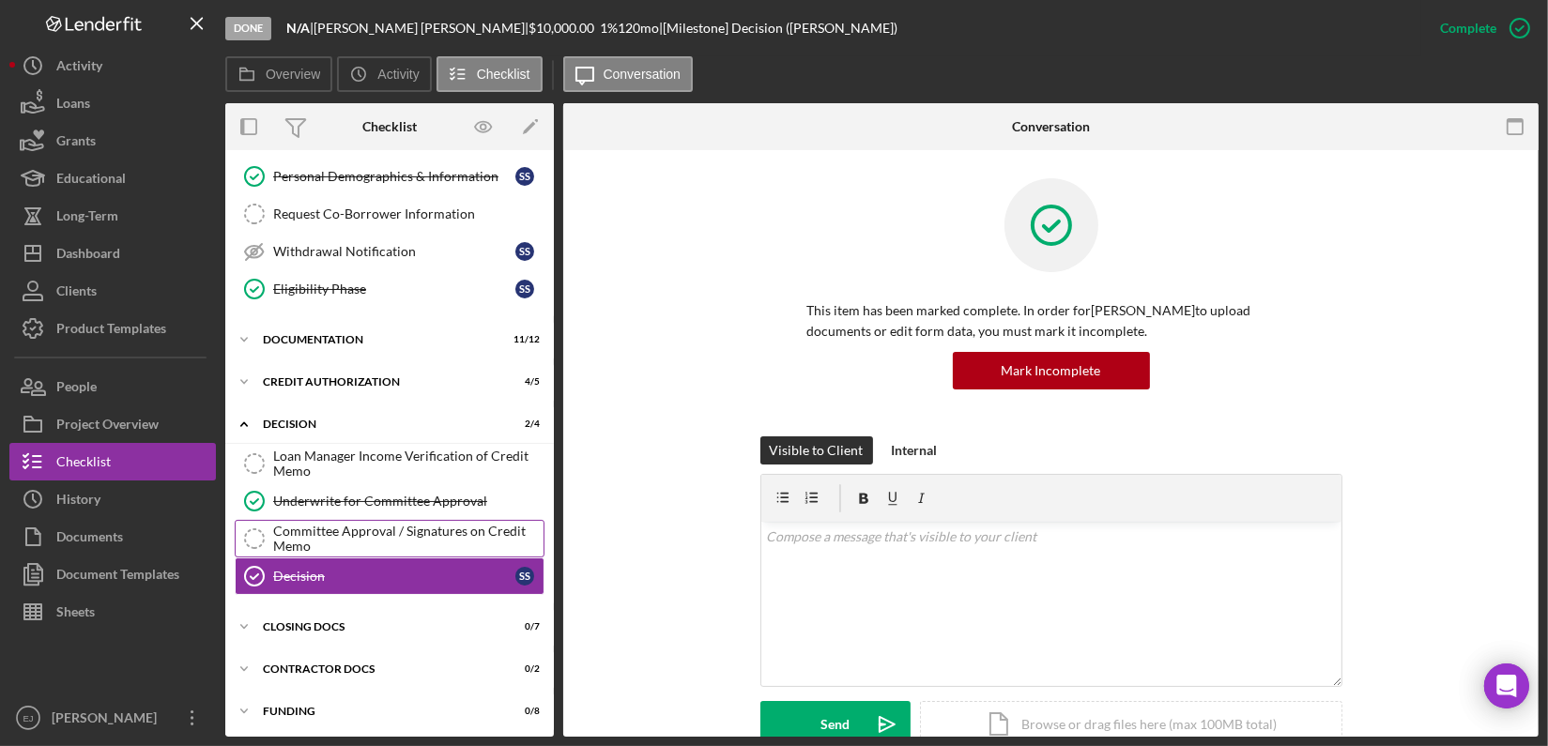
click at [496, 529] on div "Committee Approval / Signatures on Credit Memo" at bounding box center [408, 539] width 270 height 30
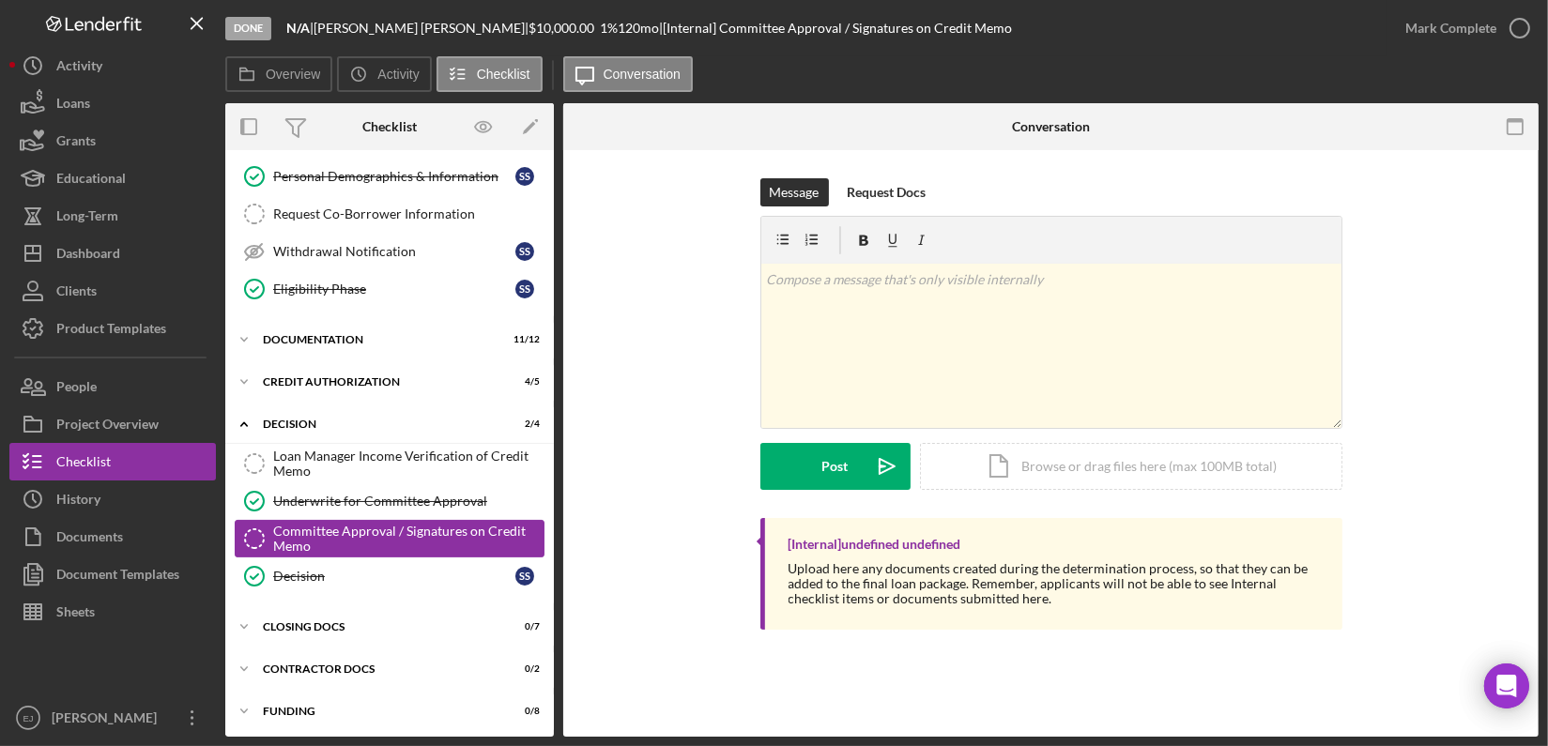
scroll to position [266, 0]
click at [442, 459] on div "Loan Manager Income Verification of Credit Memo" at bounding box center [408, 464] width 270 height 30
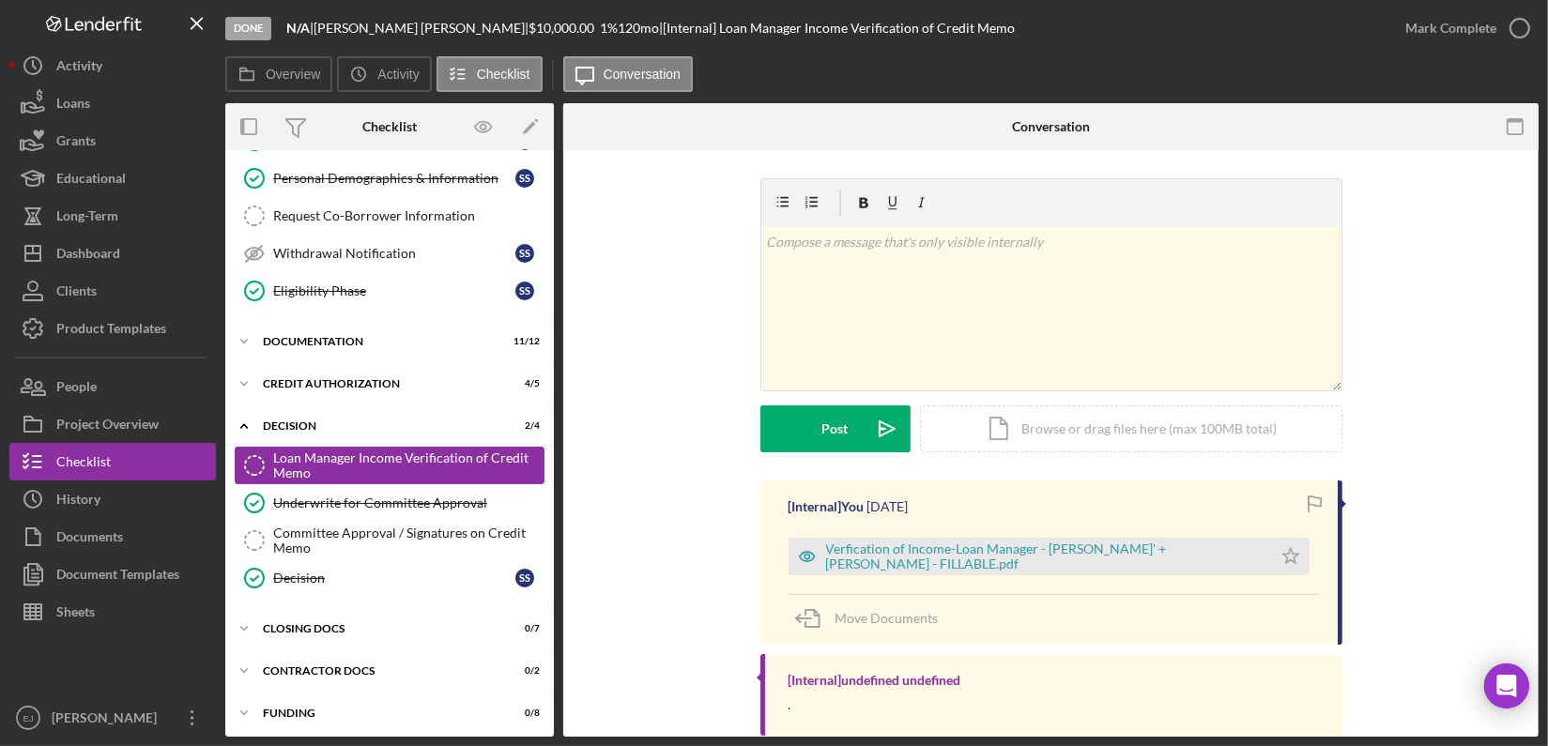
scroll to position [266, 0]
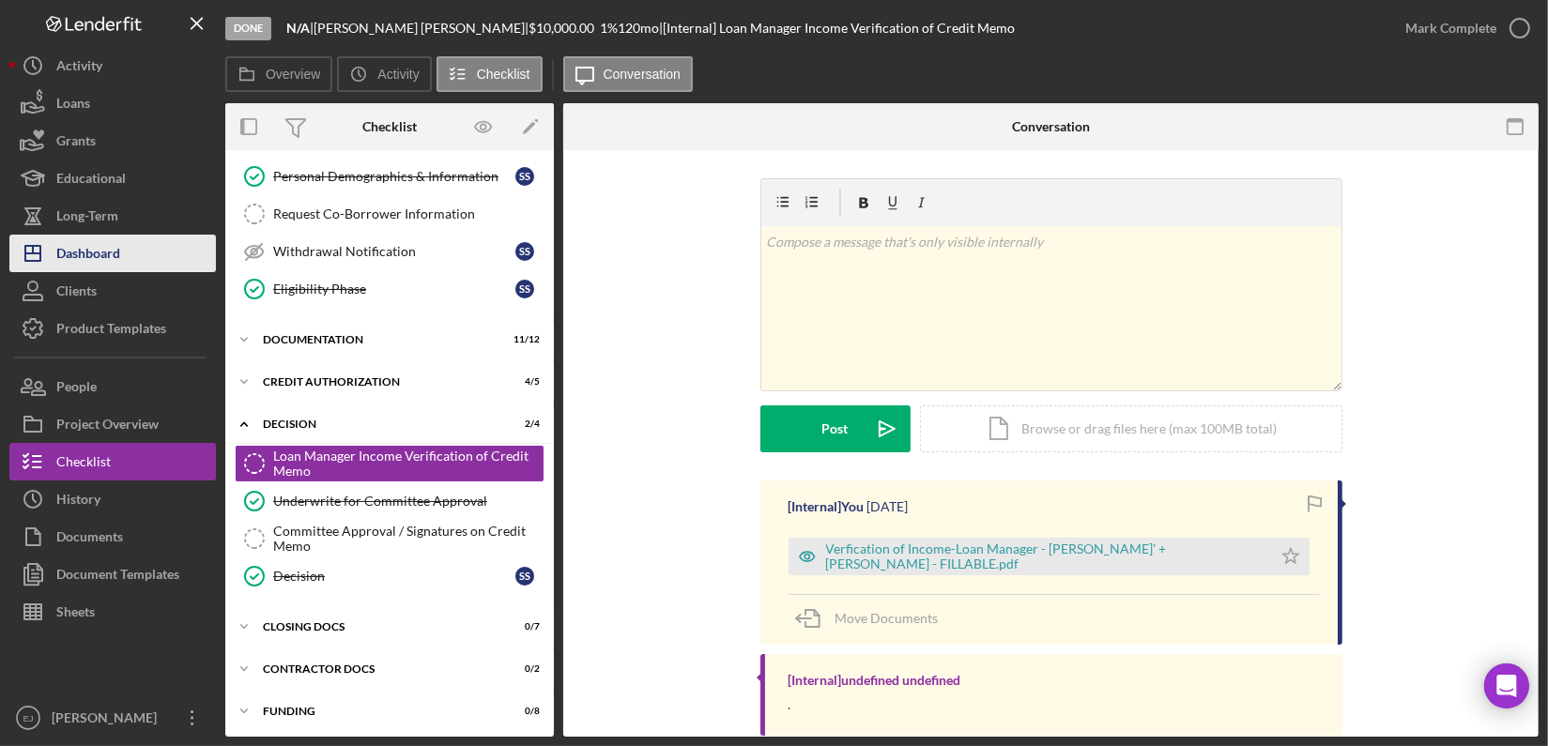
click at [123, 258] on button "Icon/Dashboard Dashboard" at bounding box center [112, 254] width 206 height 38
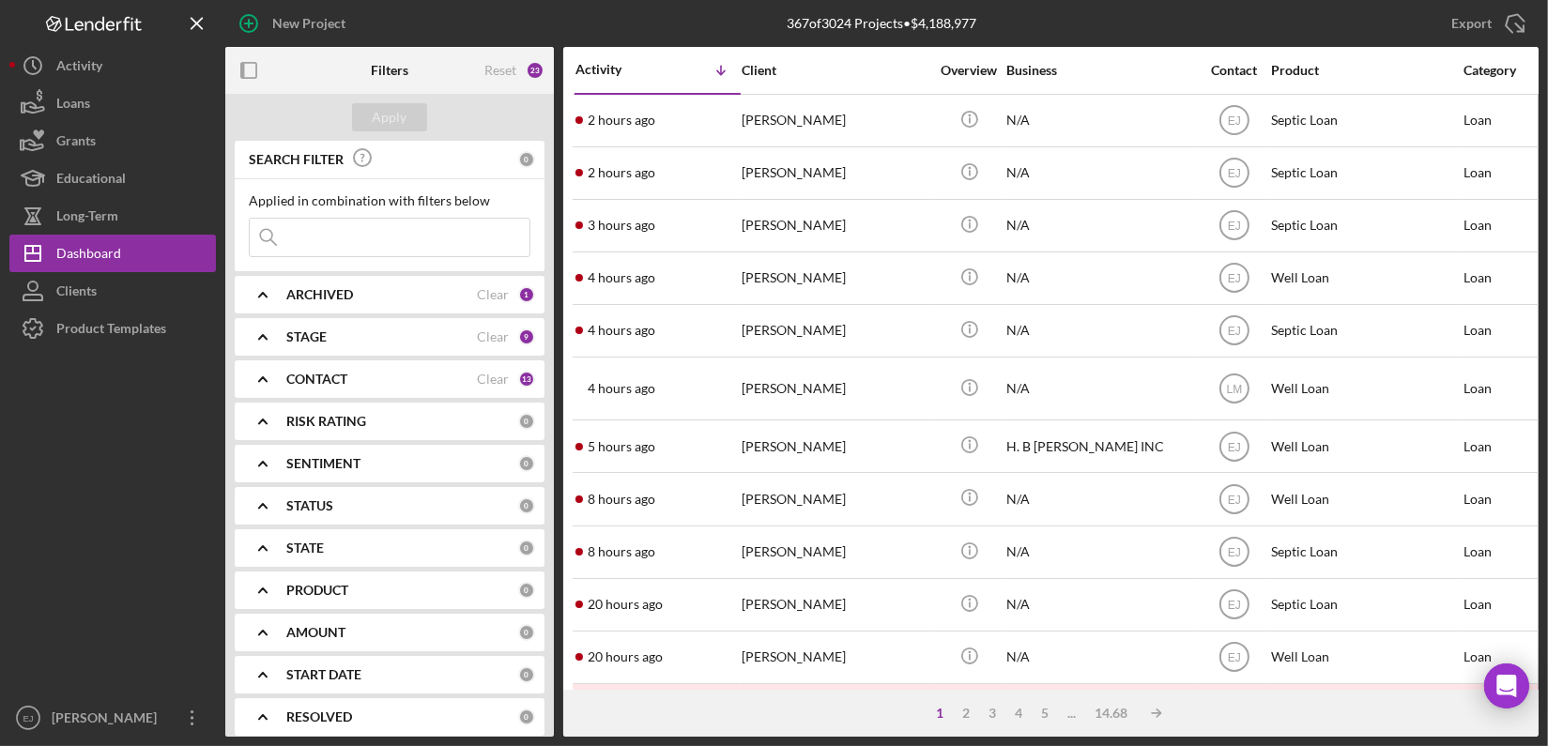
click at [394, 246] on input at bounding box center [390, 238] width 280 height 38
type input "Hockaday"
click at [378, 110] on div "Apply" at bounding box center [390, 117] width 35 height 28
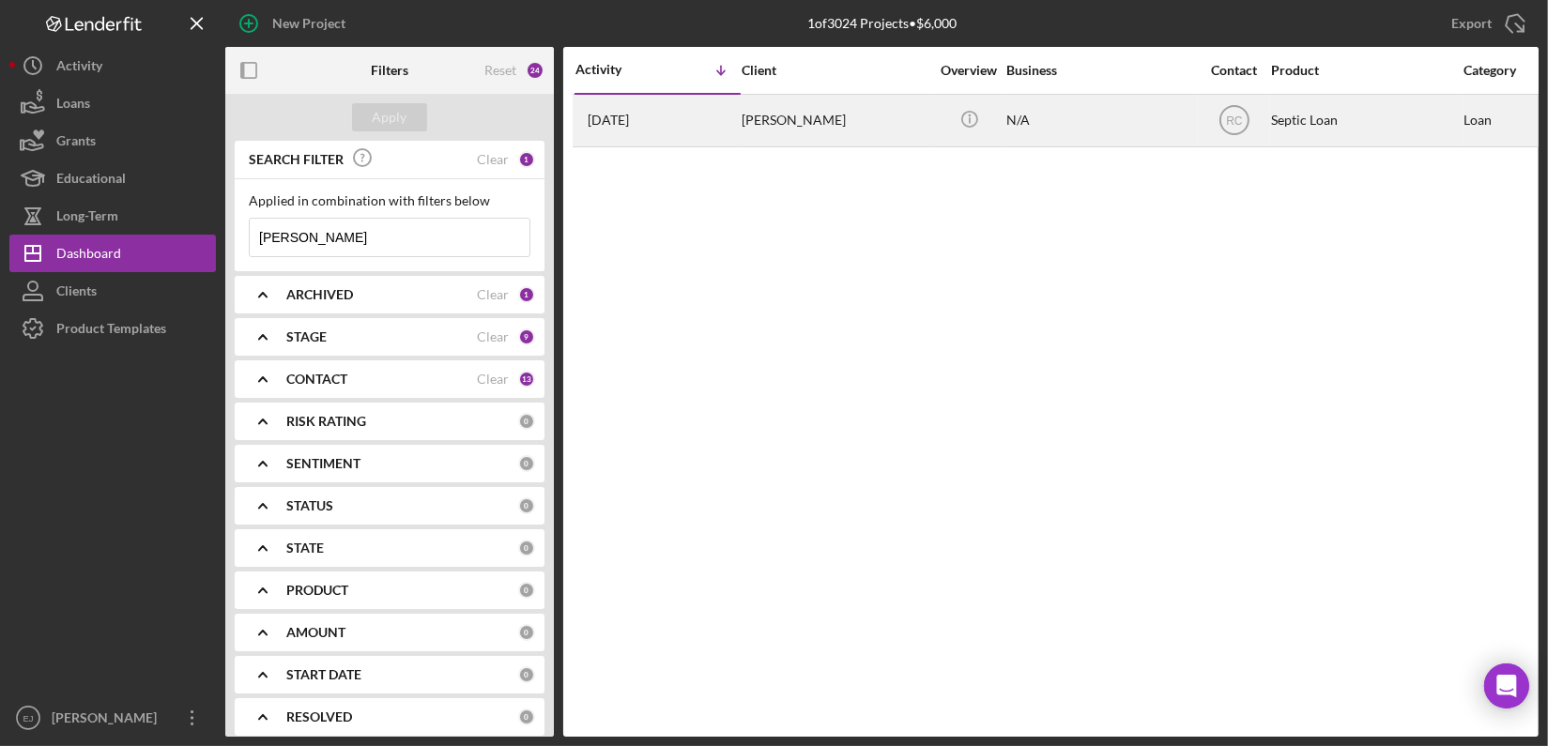
click at [824, 121] on div "Richard Hockaday" at bounding box center [835, 121] width 188 height 50
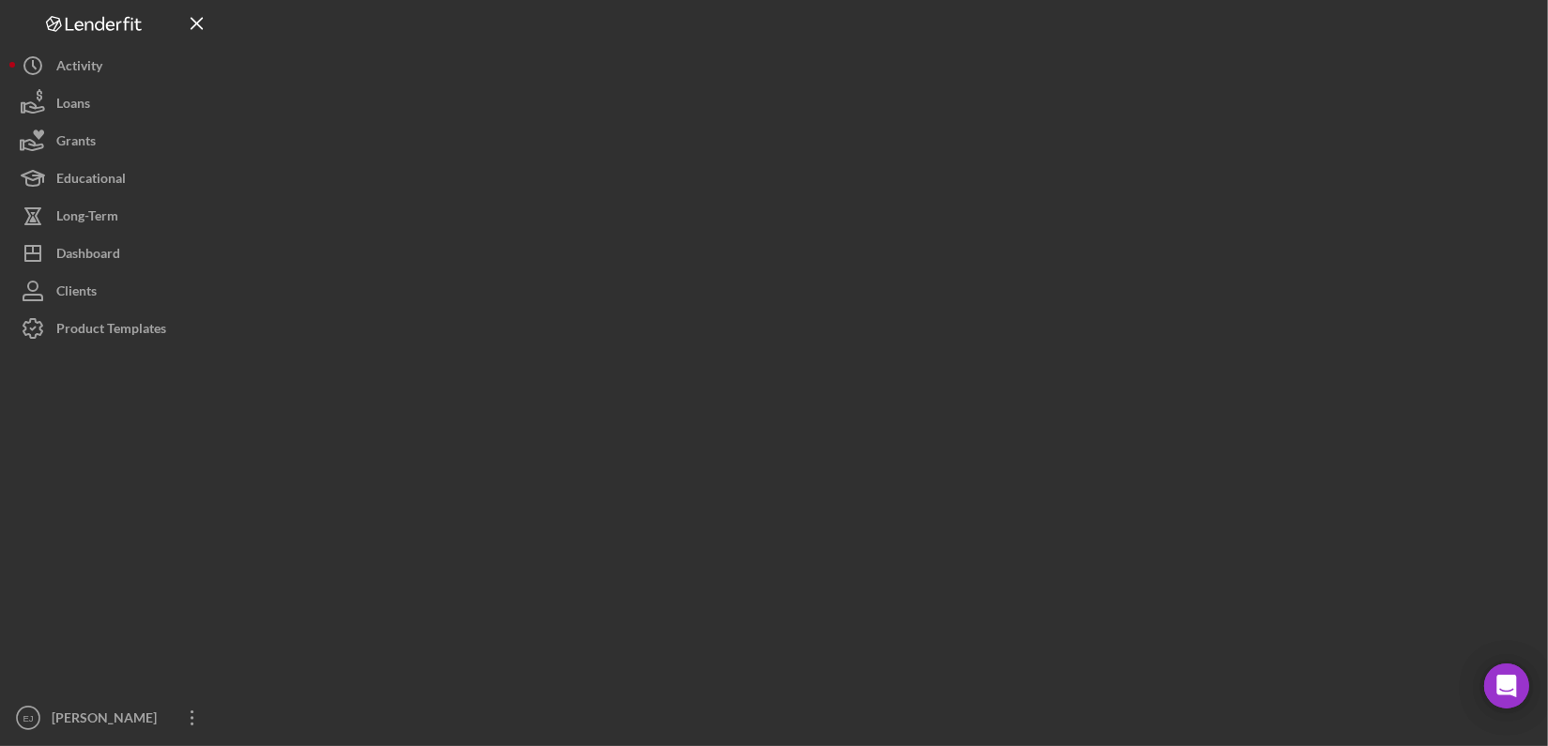
click at [824, 121] on div at bounding box center [881, 368] width 1313 height 737
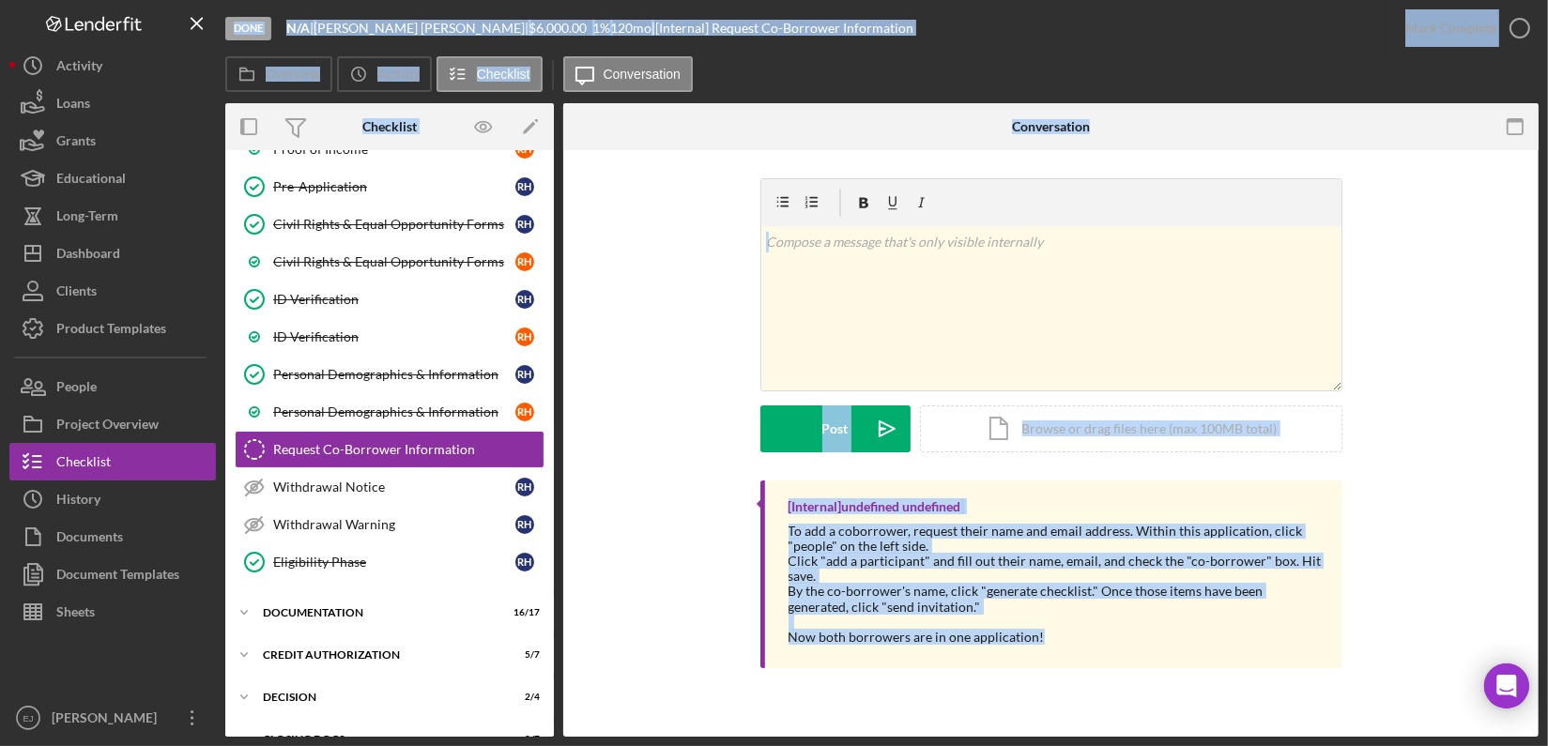
scroll to position [260, 0]
click at [250, 684] on icon "Icon/Expander" at bounding box center [244, 697] width 38 height 38
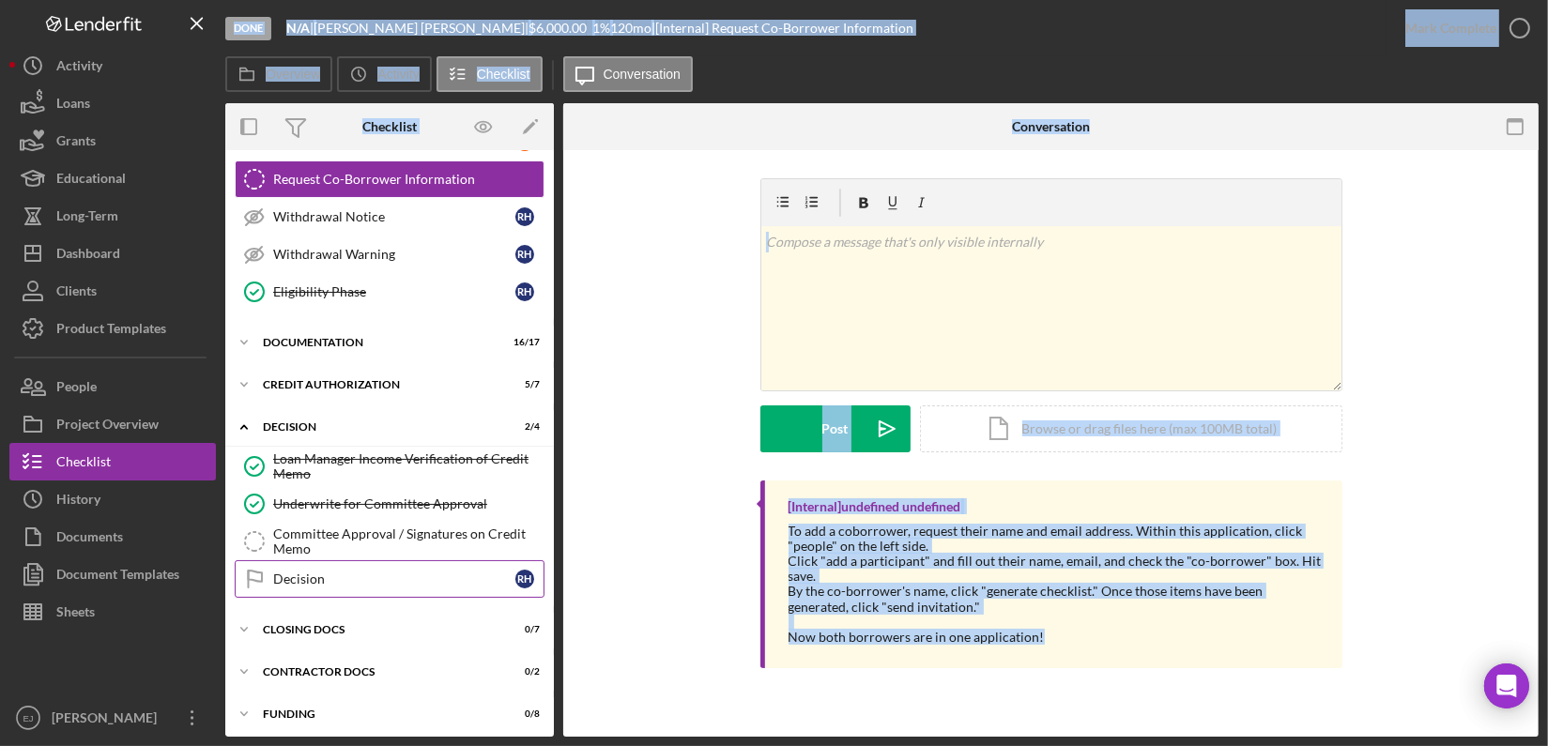
click at [336, 572] on div "Decision" at bounding box center [394, 579] width 242 height 15
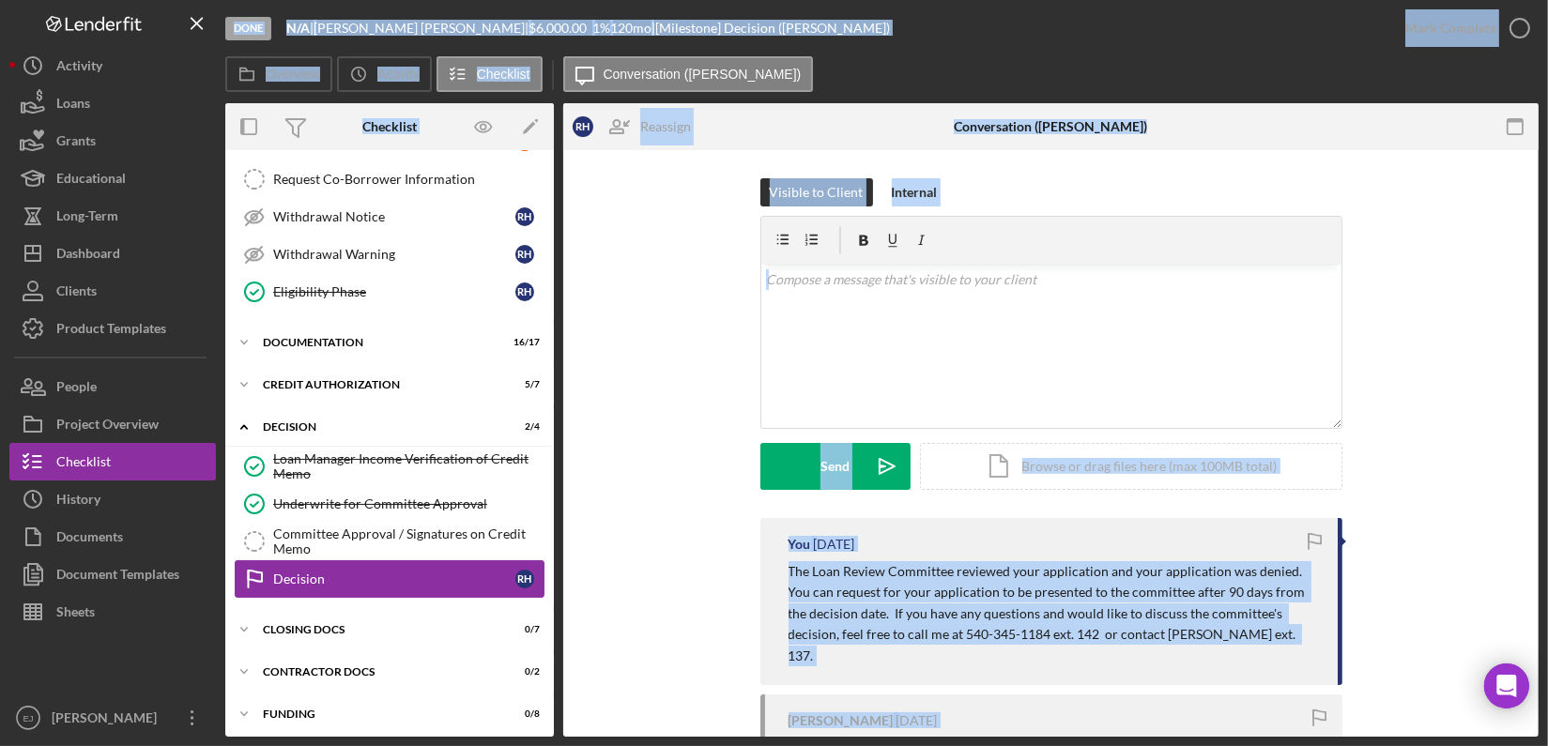
scroll to position [529, 0]
click at [1422, 364] on div "Visible to Client Internal v Color teal Color pink Remove color Add row above A…" at bounding box center [1050, 348] width 919 height 340
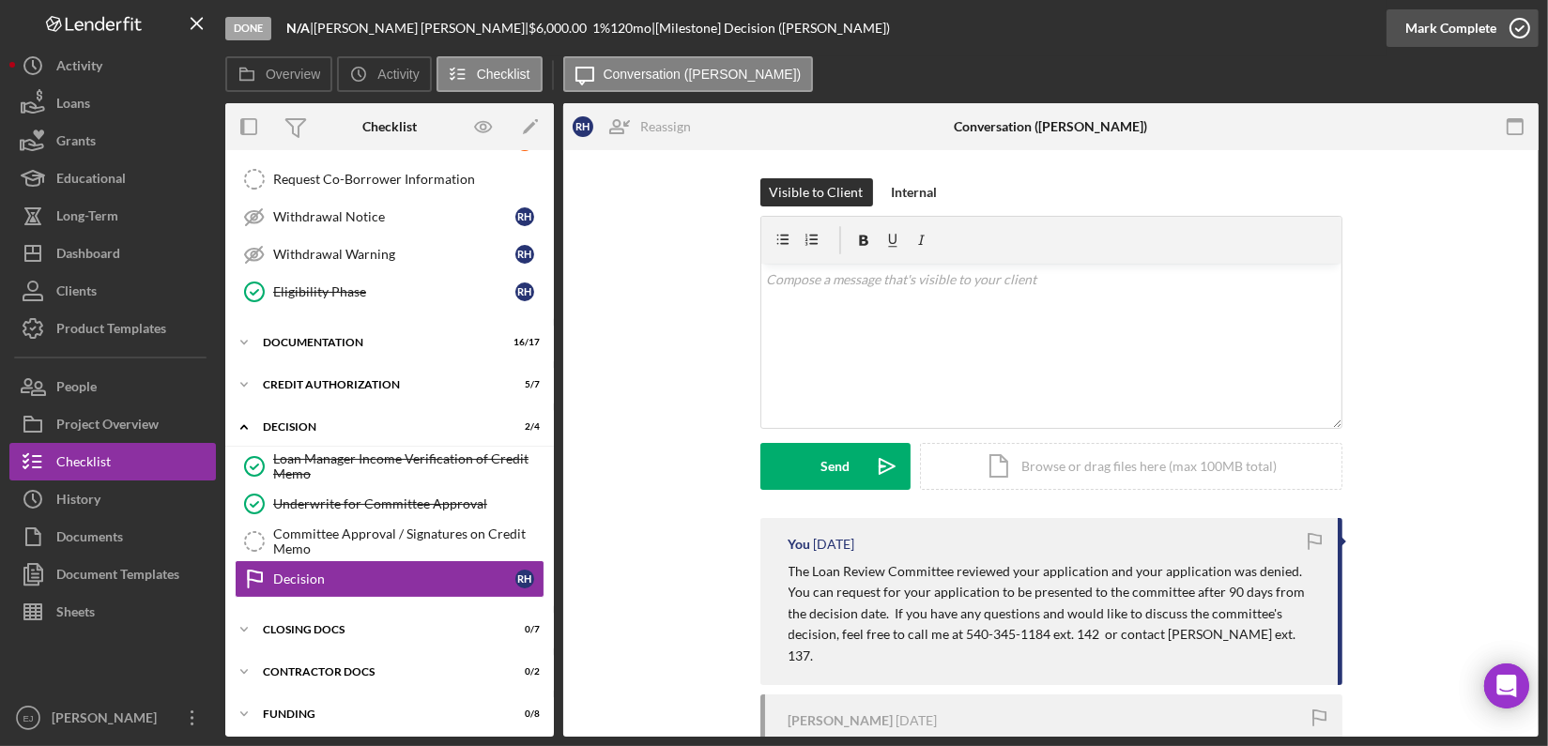
click at [1517, 34] on icon "button" at bounding box center [1519, 28] width 47 height 47
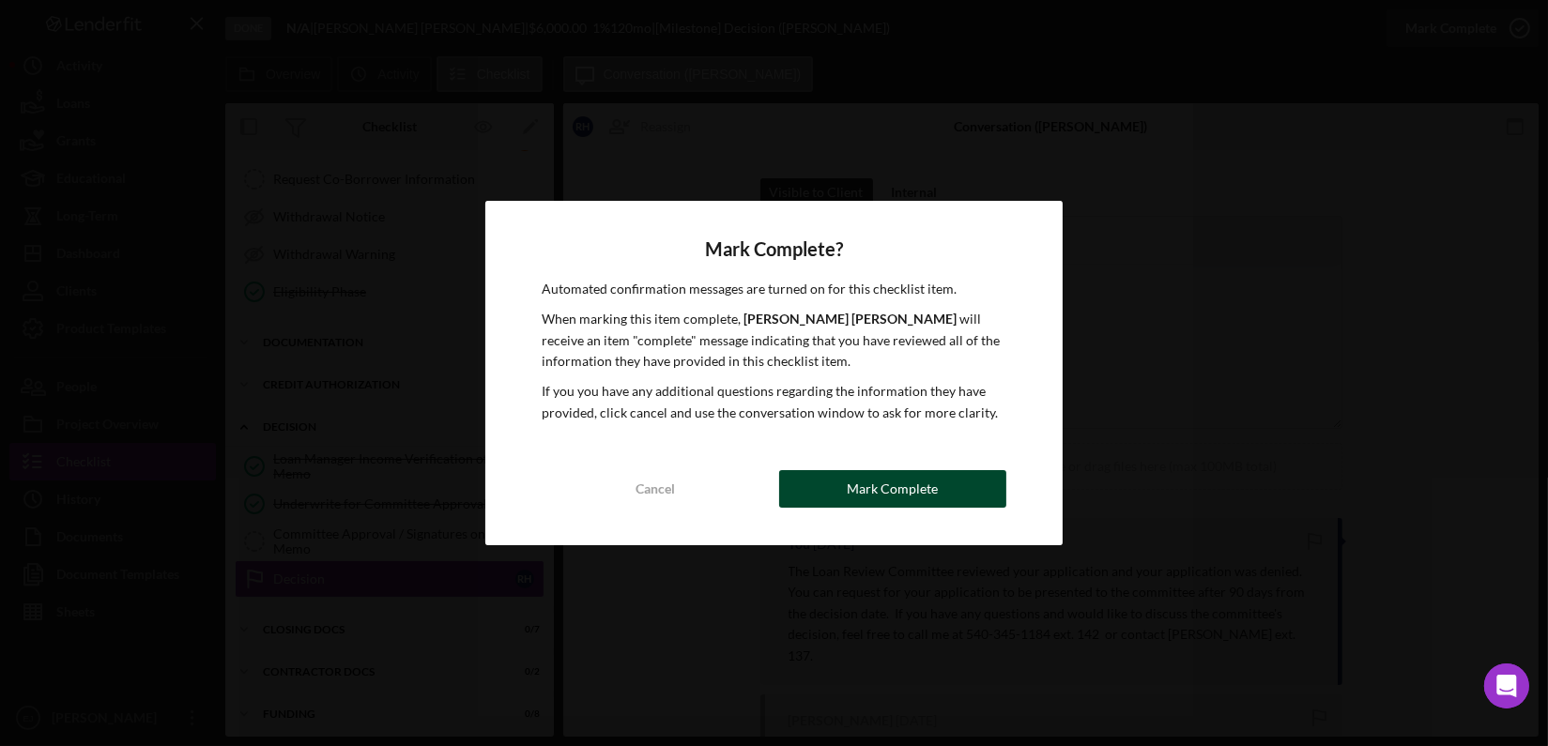
click at [998, 498] on button "Mark Complete" at bounding box center [892, 489] width 227 height 38
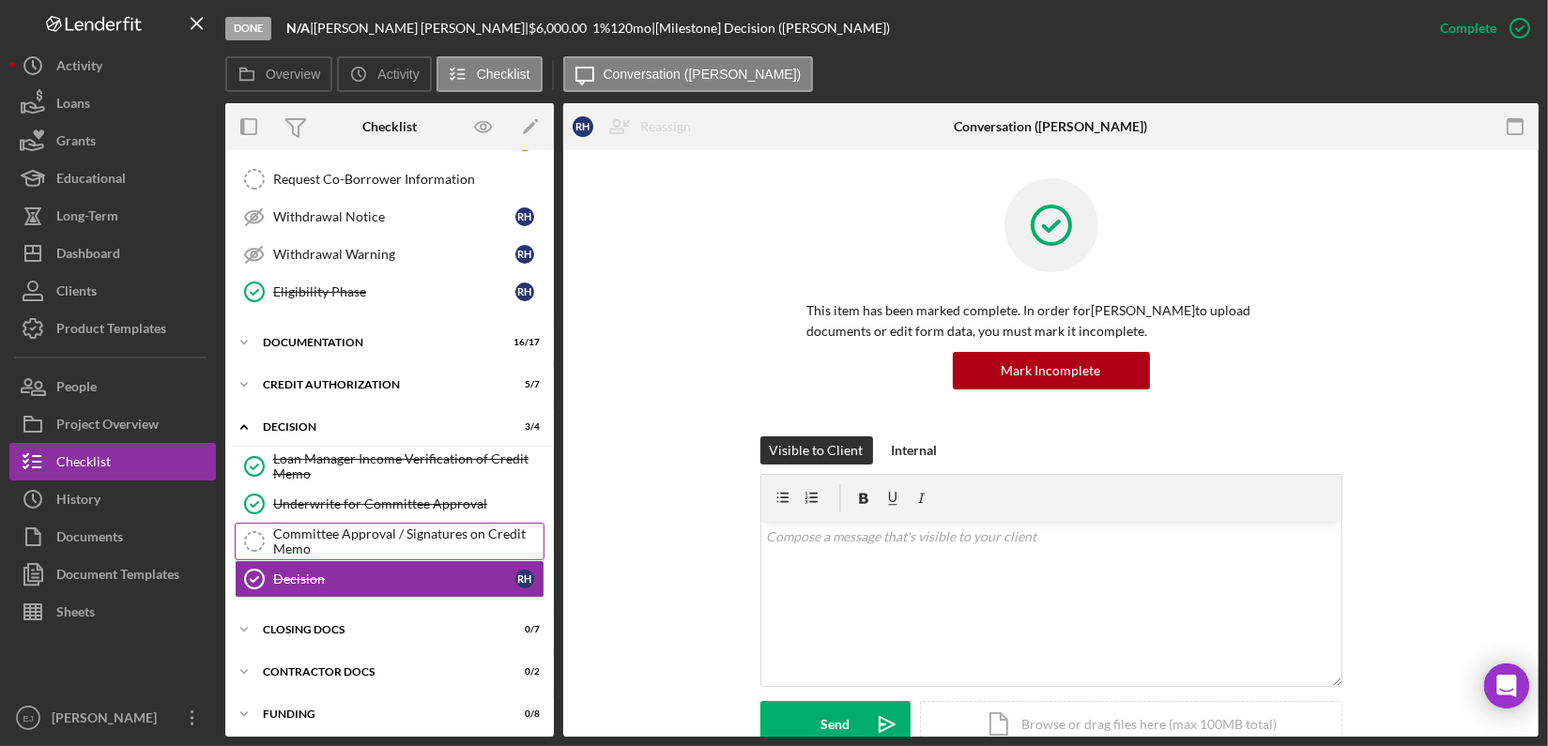
click at [357, 527] on div "Committee Approval / Signatures on Credit Memo" at bounding box center [408, 542] width 270 height 30
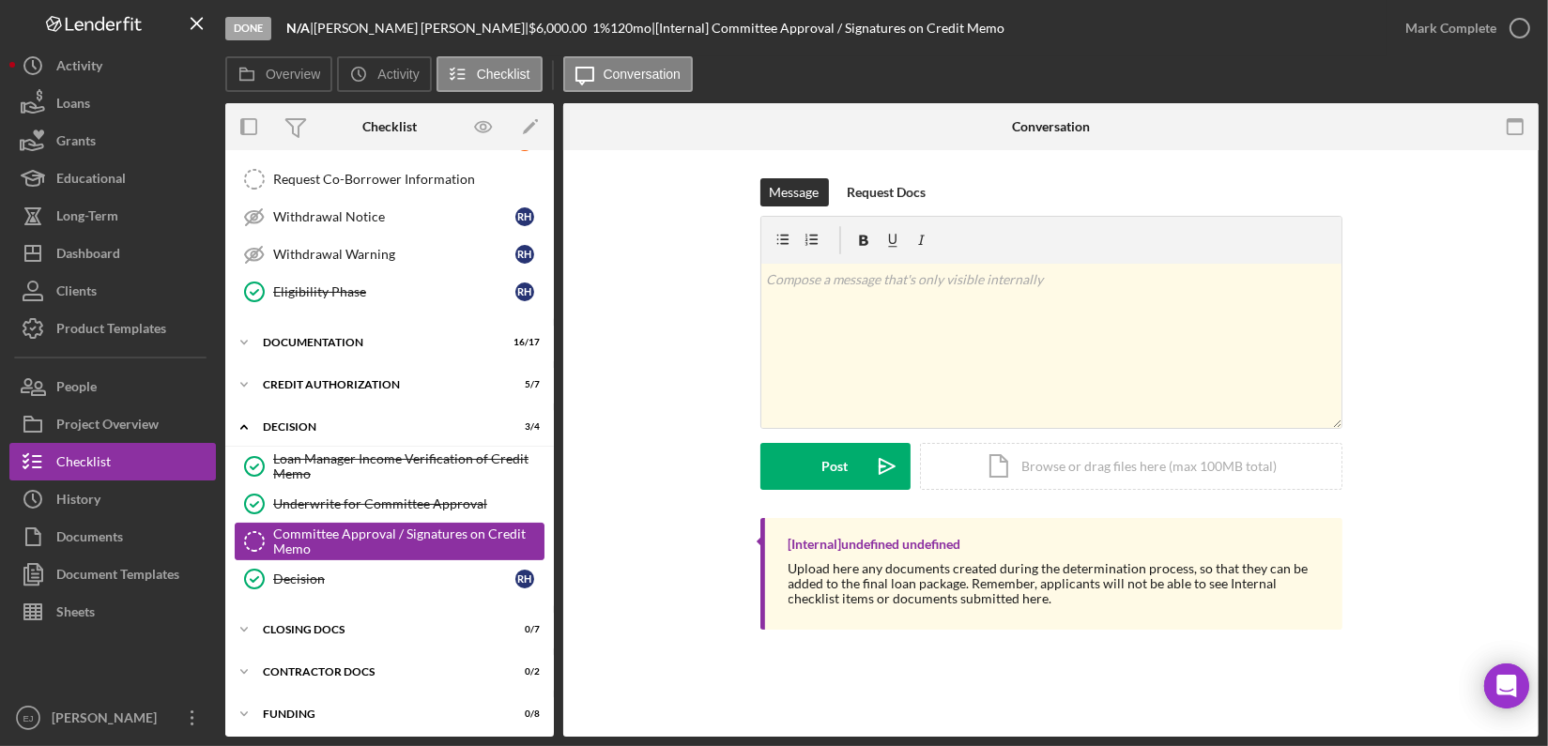
scroll to position [529, 0]
click at [1018, 466] on div "Icon/Document Browse or drag files here (max 100MB total) Tap to choose files o…" at bounding box center [1131, 466] width 422 height 47
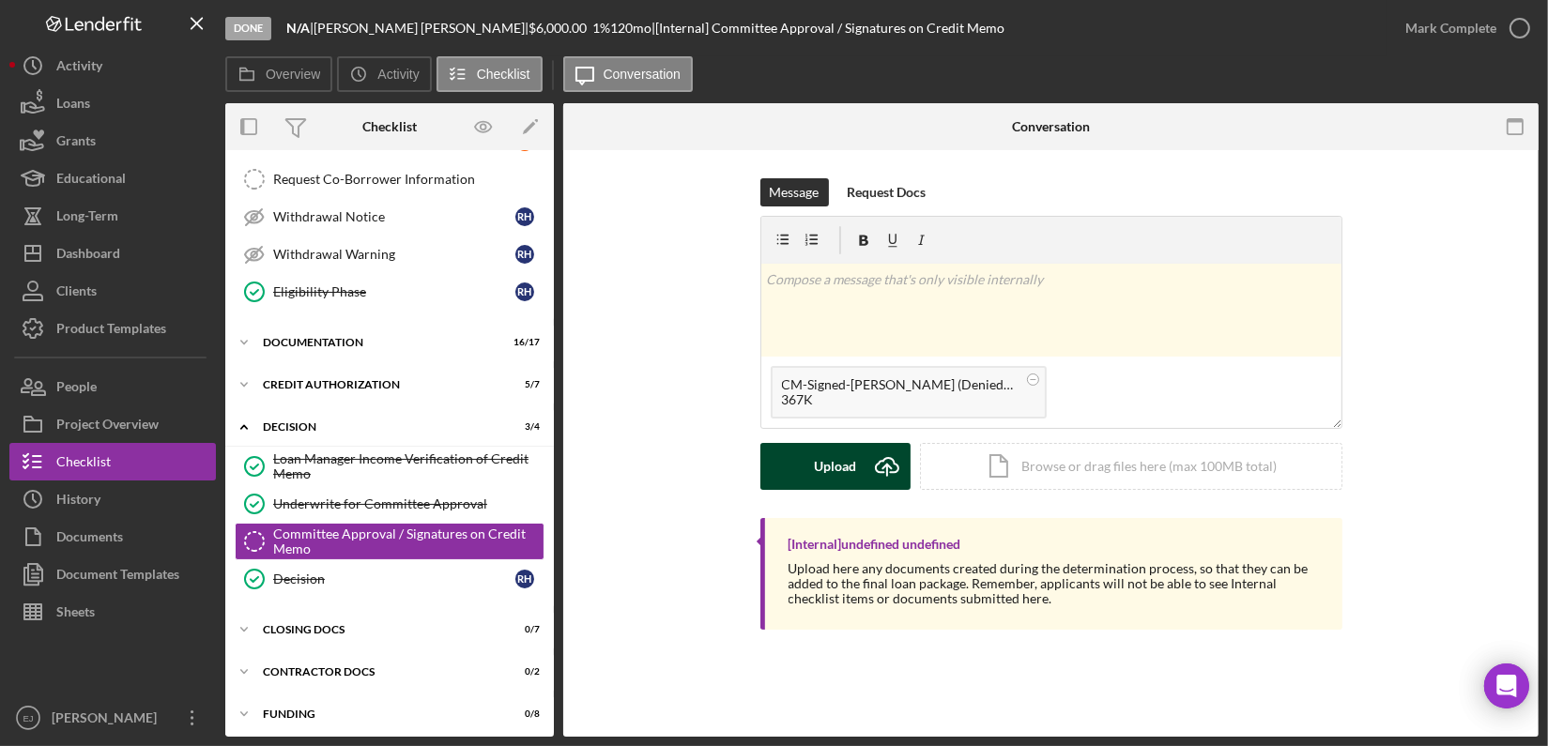
click at [855, 470] on button "Upload Icon/Upload" at bounding box center [835, 466] width 150 height 47
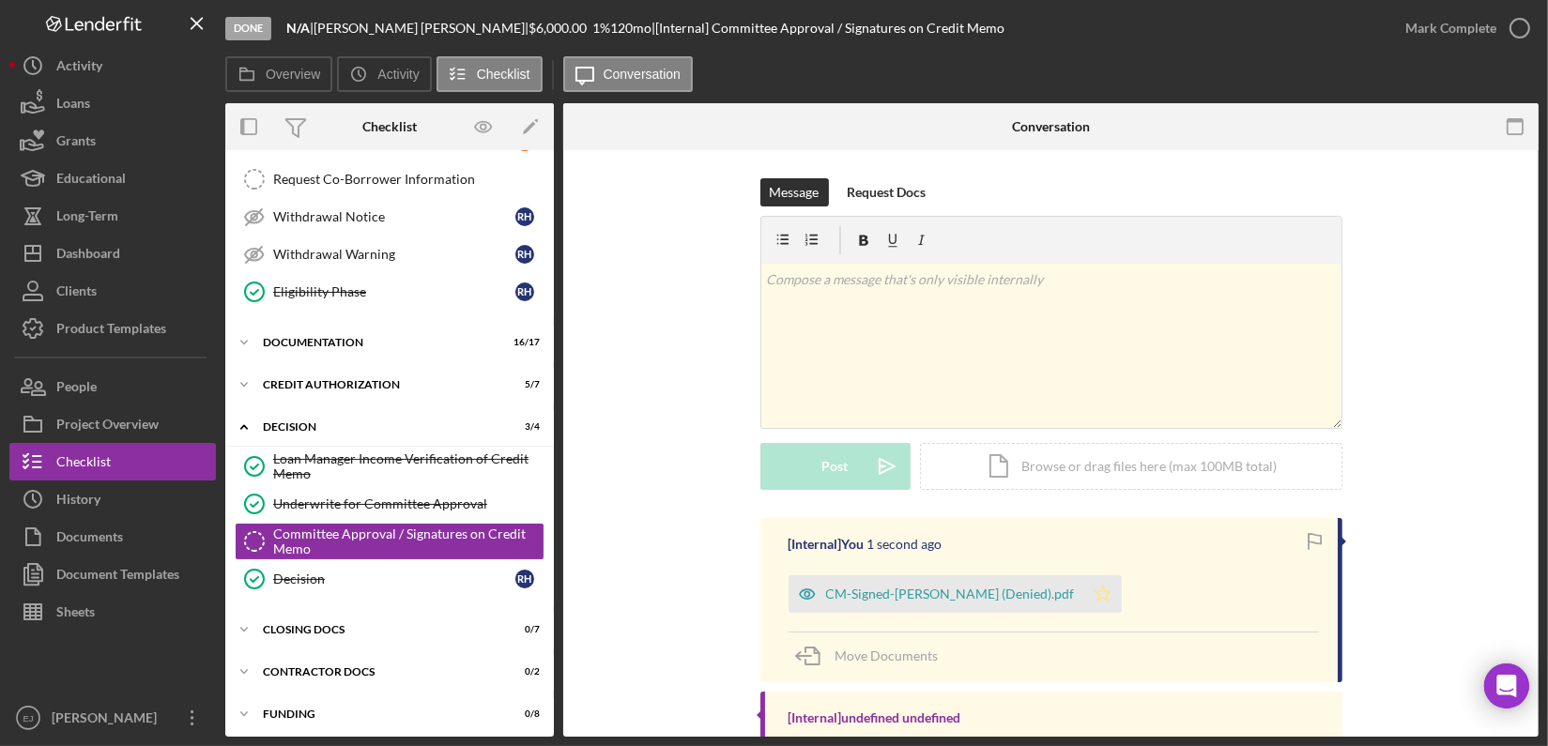
click at [1101, 593] on icon "Icon/Star" at bounding box center [1103, 594] width 38 height 38
click at [1512, 18] on icon "button" at bounding box center [1519, 28] width 47 height 47
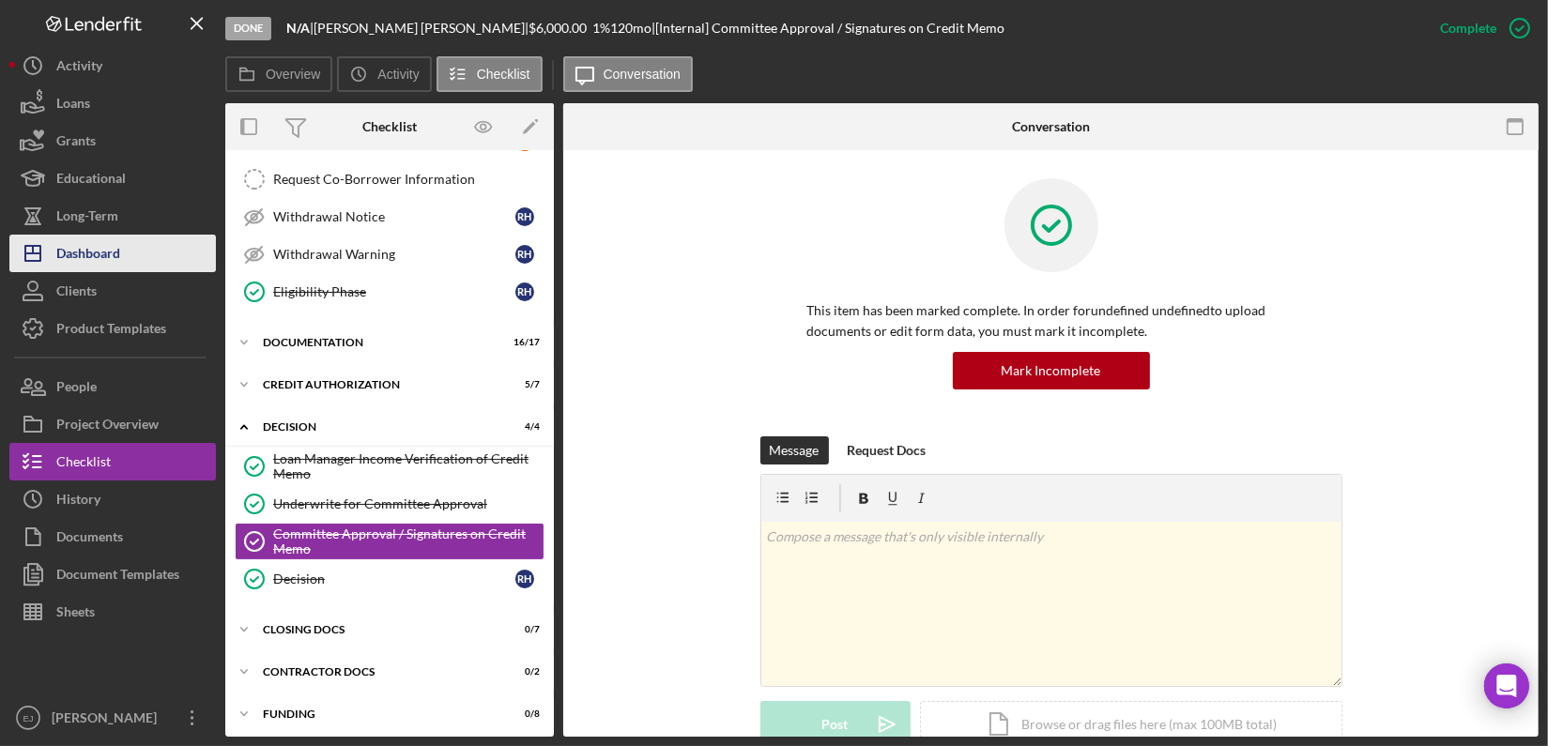
click at [97, 241] on div "Dashboard" at bounding box center [88, 256] width 64 height 42
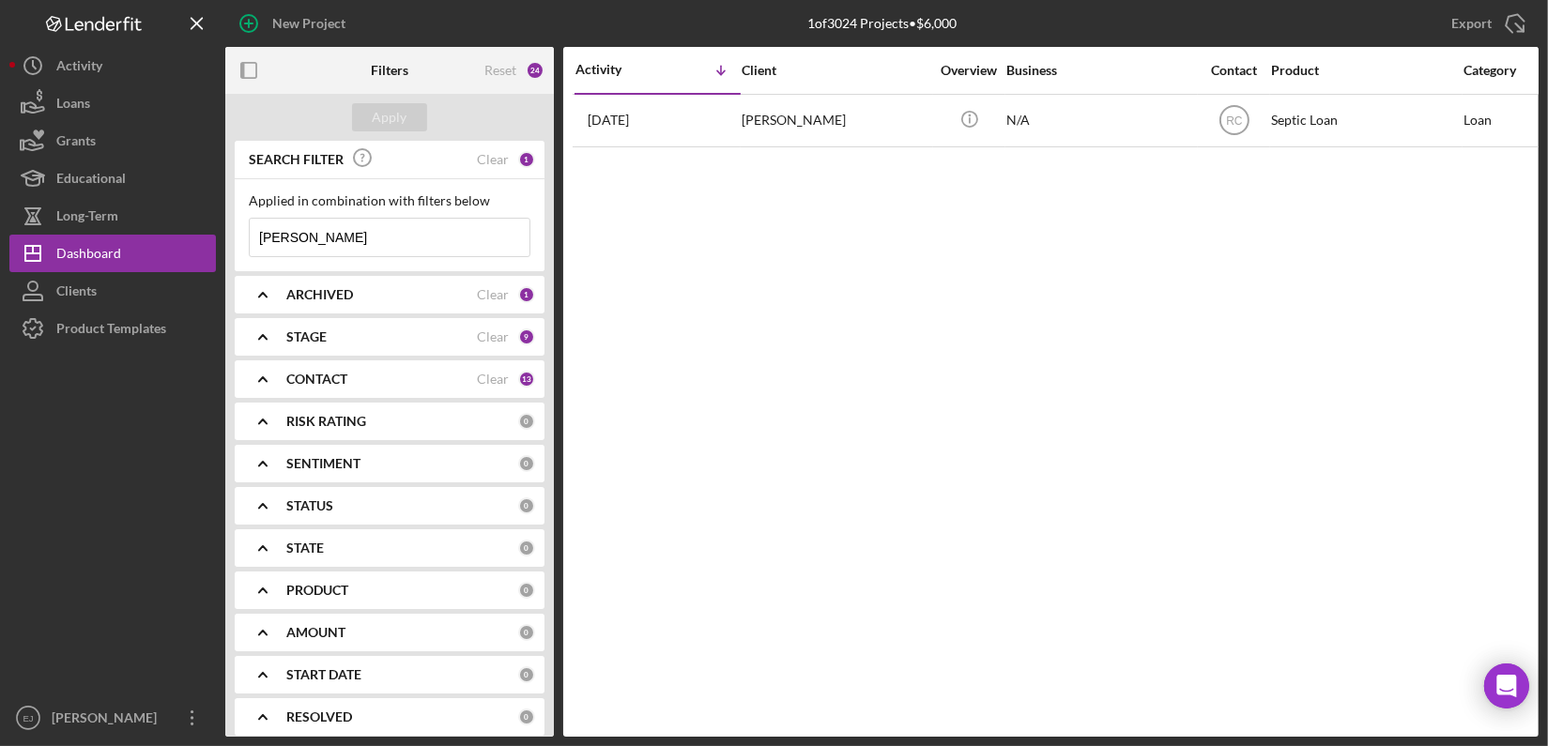
click at [451, 235] on input "Hockaday" at bounding box center [390, 238] width 280 height 38
type input "H"
type input "payonk"
click at [416, 121] on button "Apply" at bounding box center [389, 117] width 75 height 28
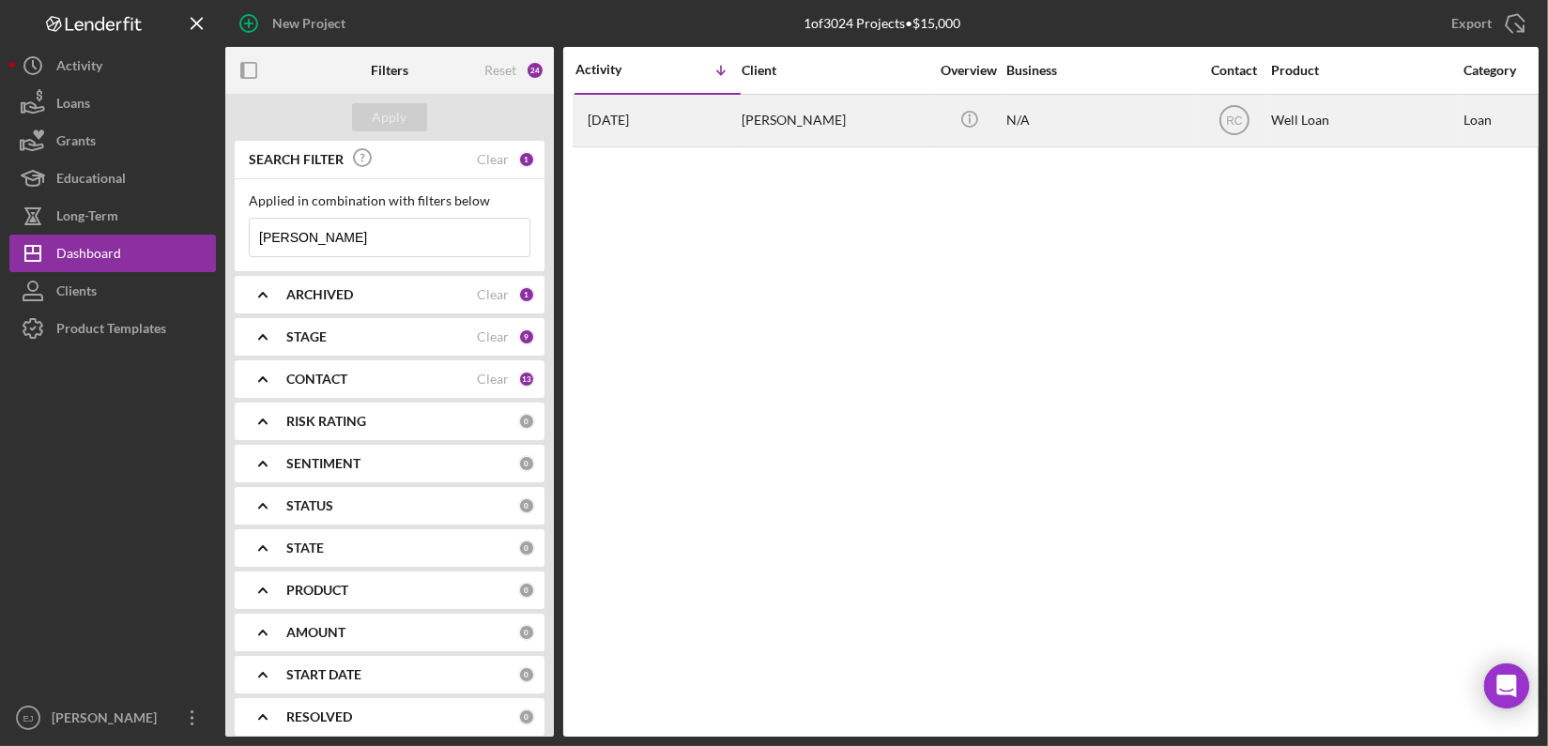
click at [661, 110] on div "3 months ago Karen Sabrina payonk" at bounding box center [657, 121] width 164 height 50
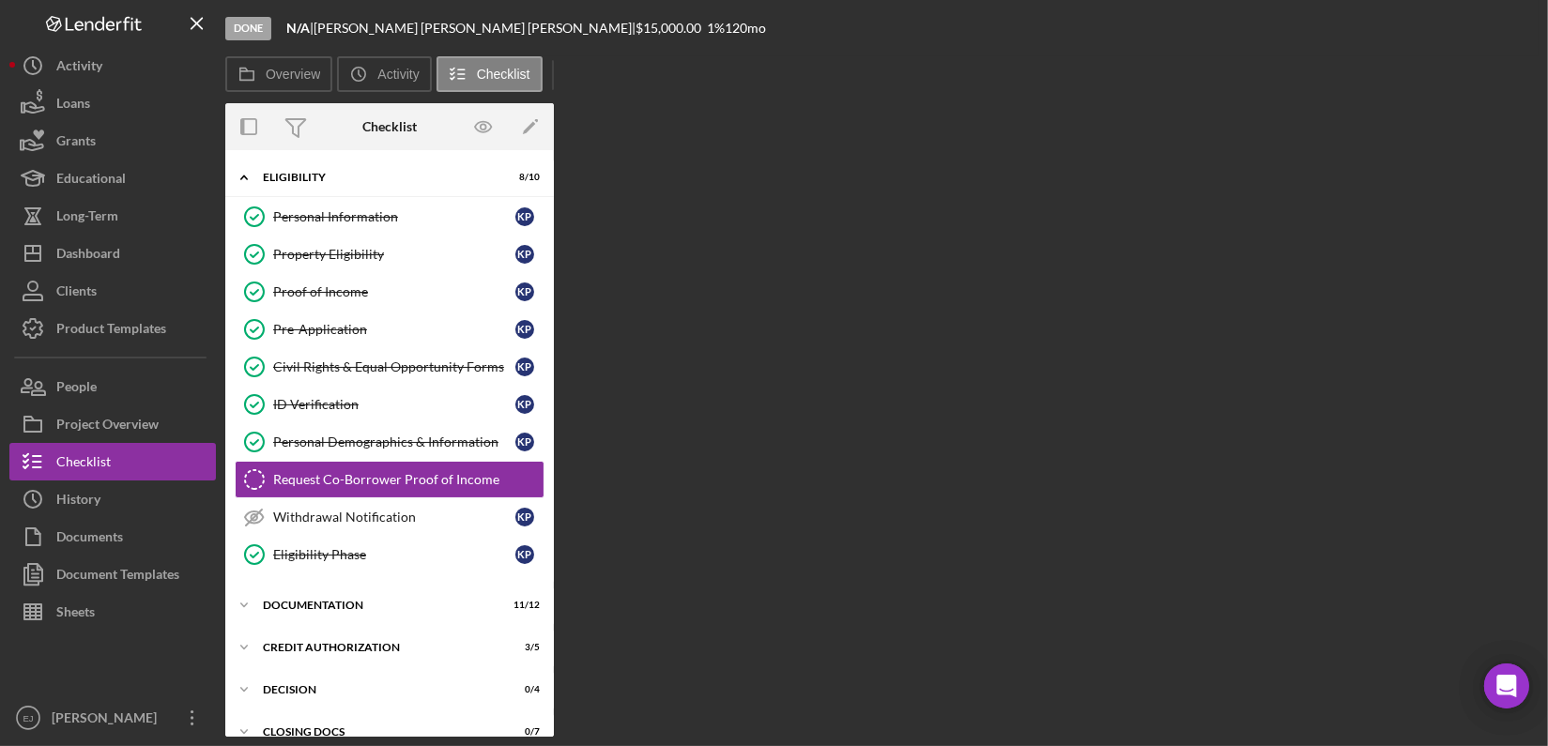
scroll to position [34, 0]
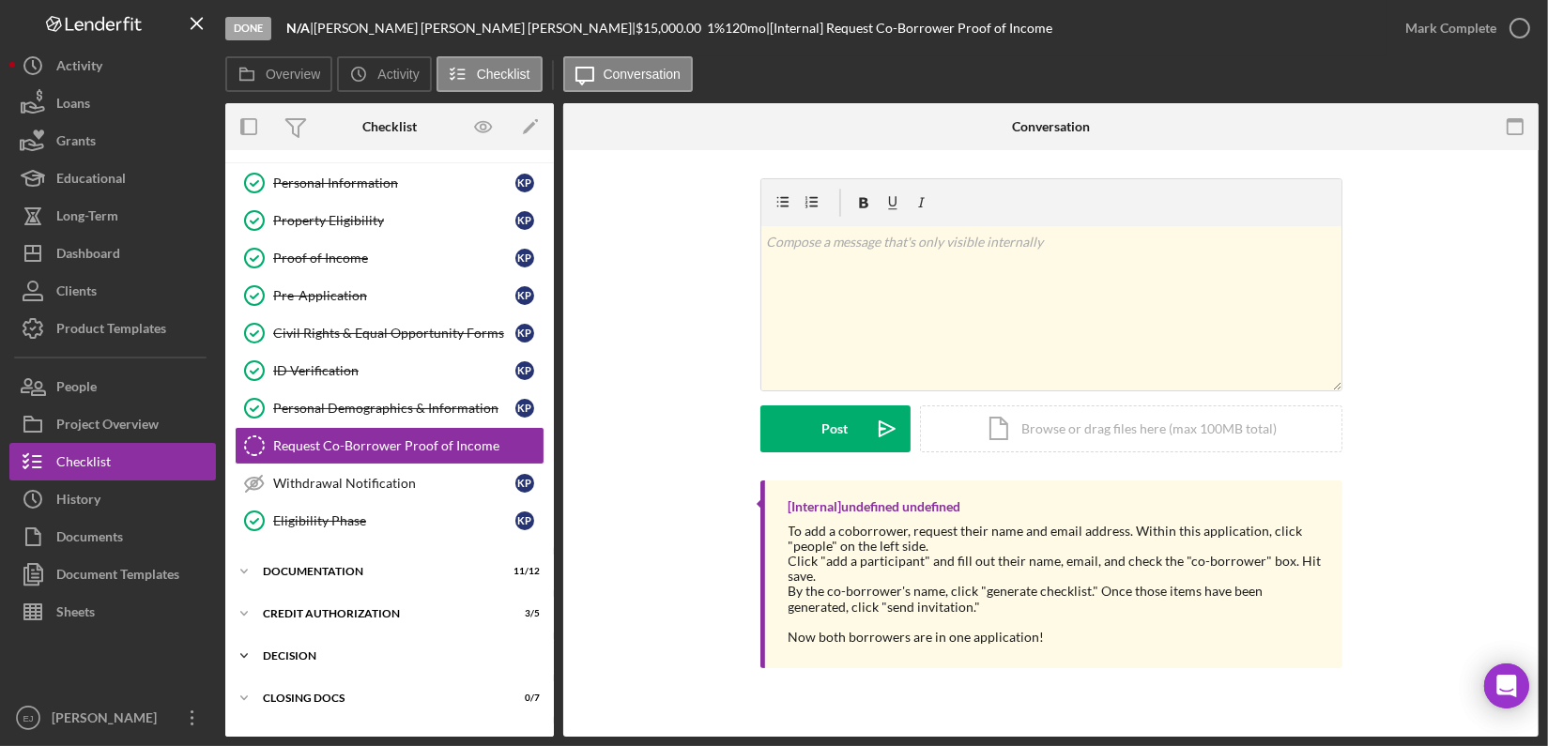
click at [248, 651] on icon "Icon/Expander" at bounding box center [244, 656] width 38 height 38
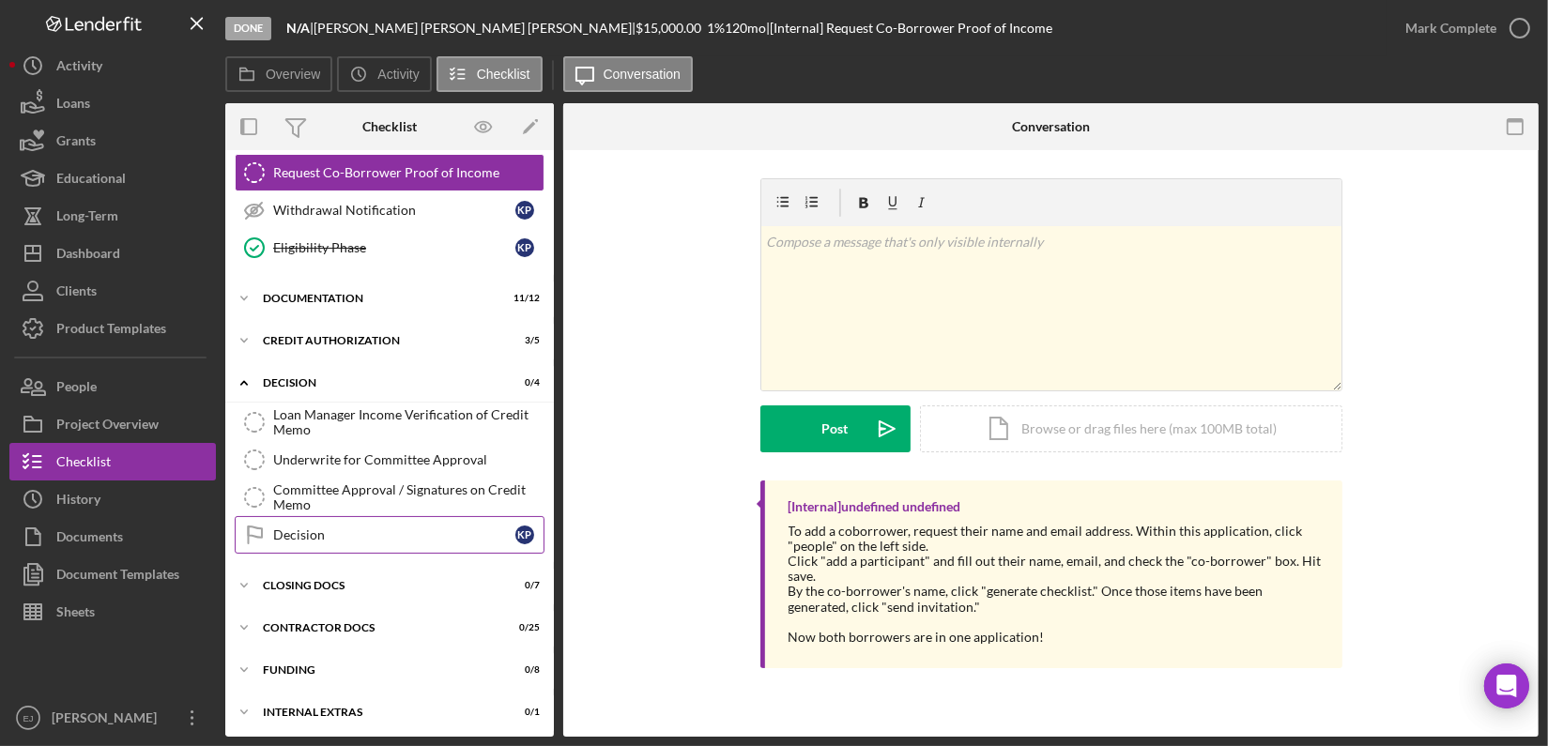
click at [329, 531] on div "Decision" at bounding box center [394, 534] width 242 height 15
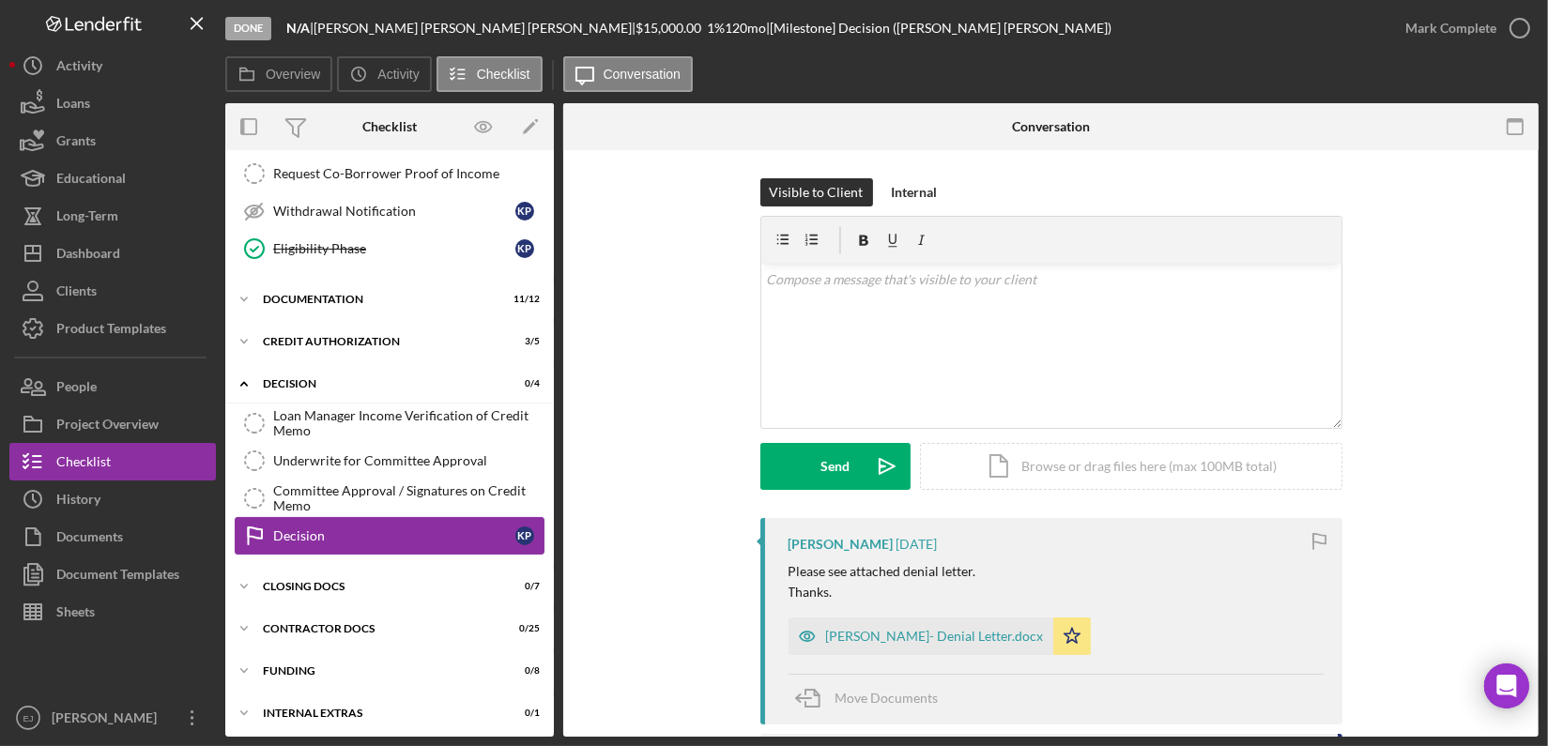
scroll to position [307, 0]
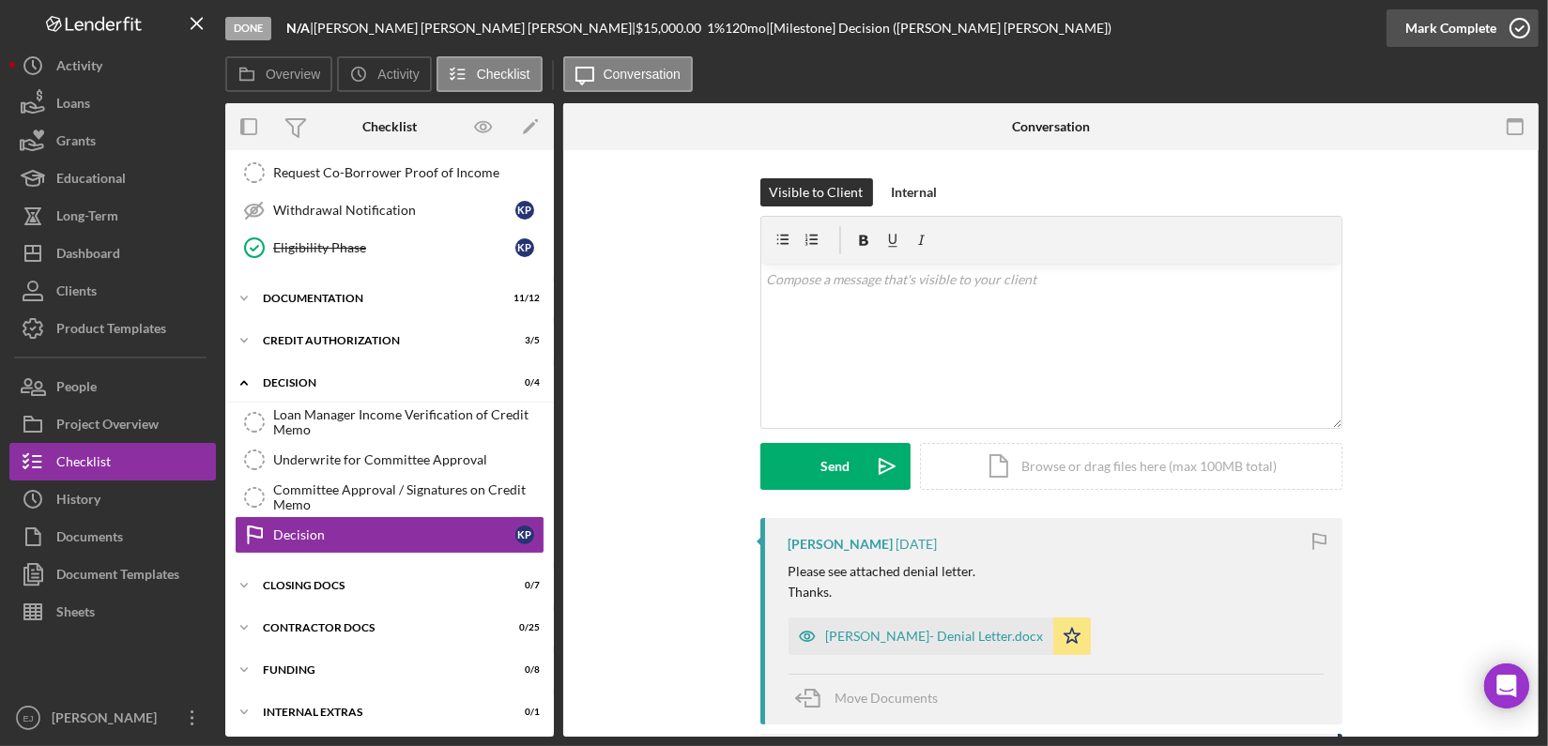
click at [1521, 16] on icon "button" at bounding box center [1519, 28] width 47 height 47
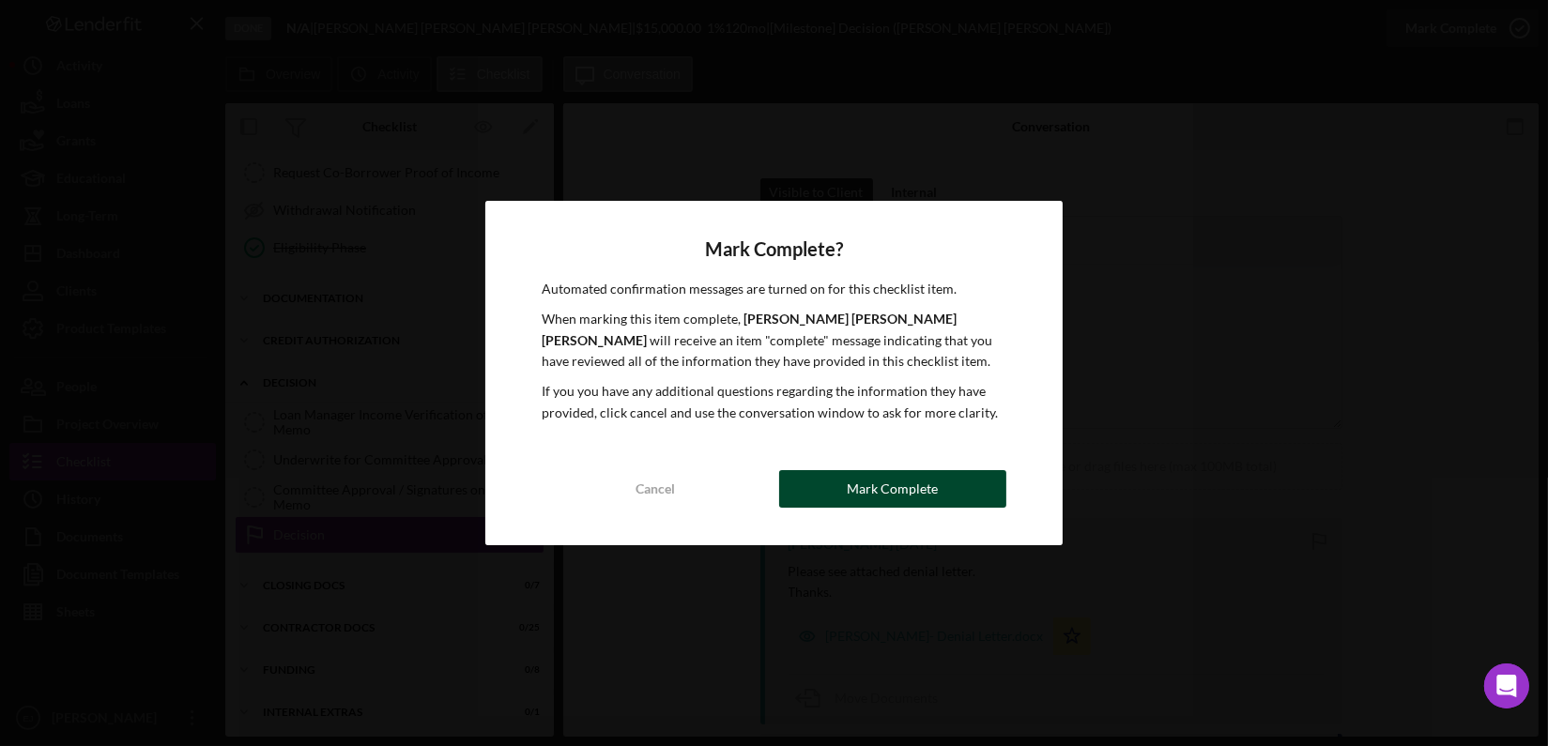
click at [885, 482] on div "Mark Complete" at bounding box center [892, 489] width 91 height 38
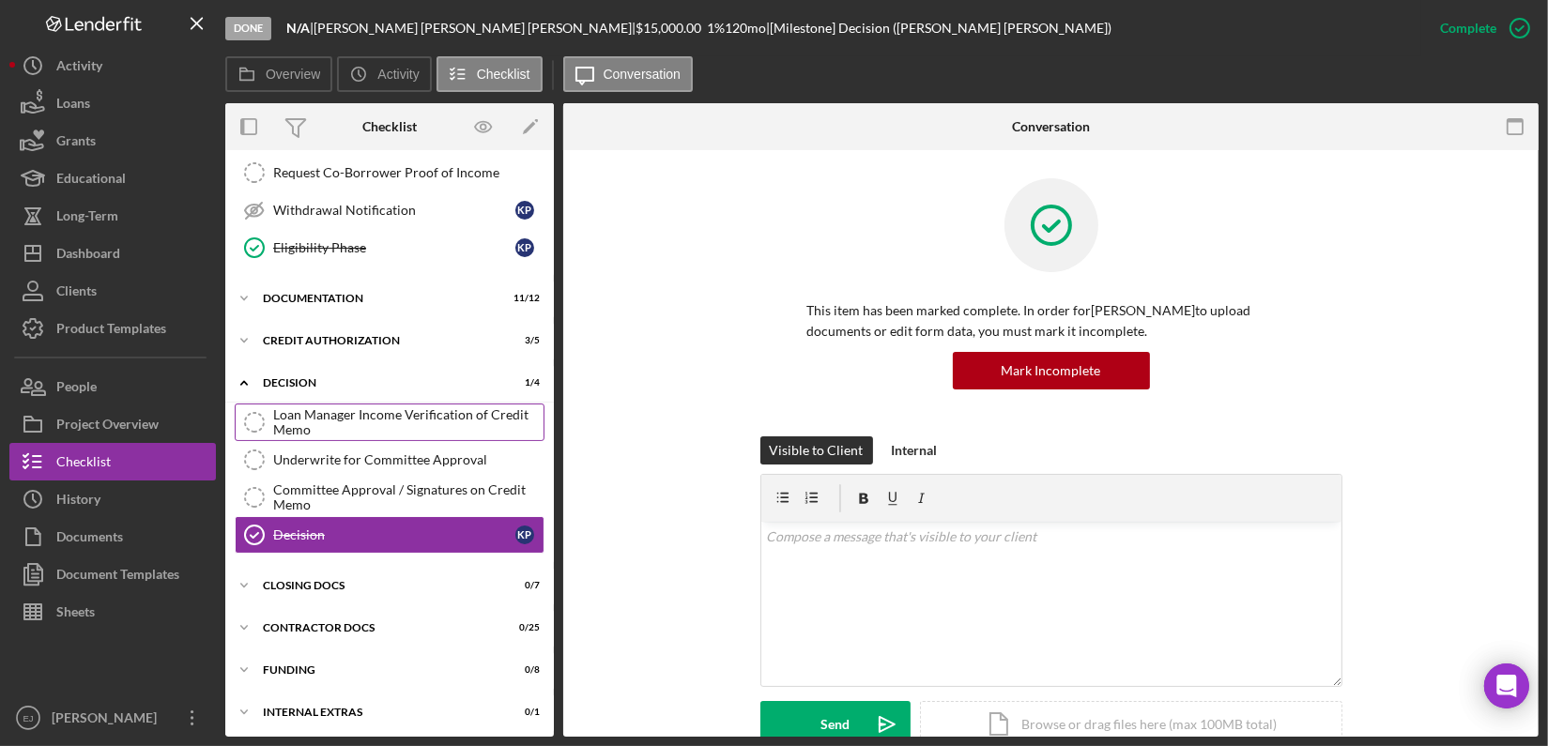
click at [420, 422] on div "Loan Manager Income Verification of Credit Memo" at bounding box center [408, 422] width 270 height 30
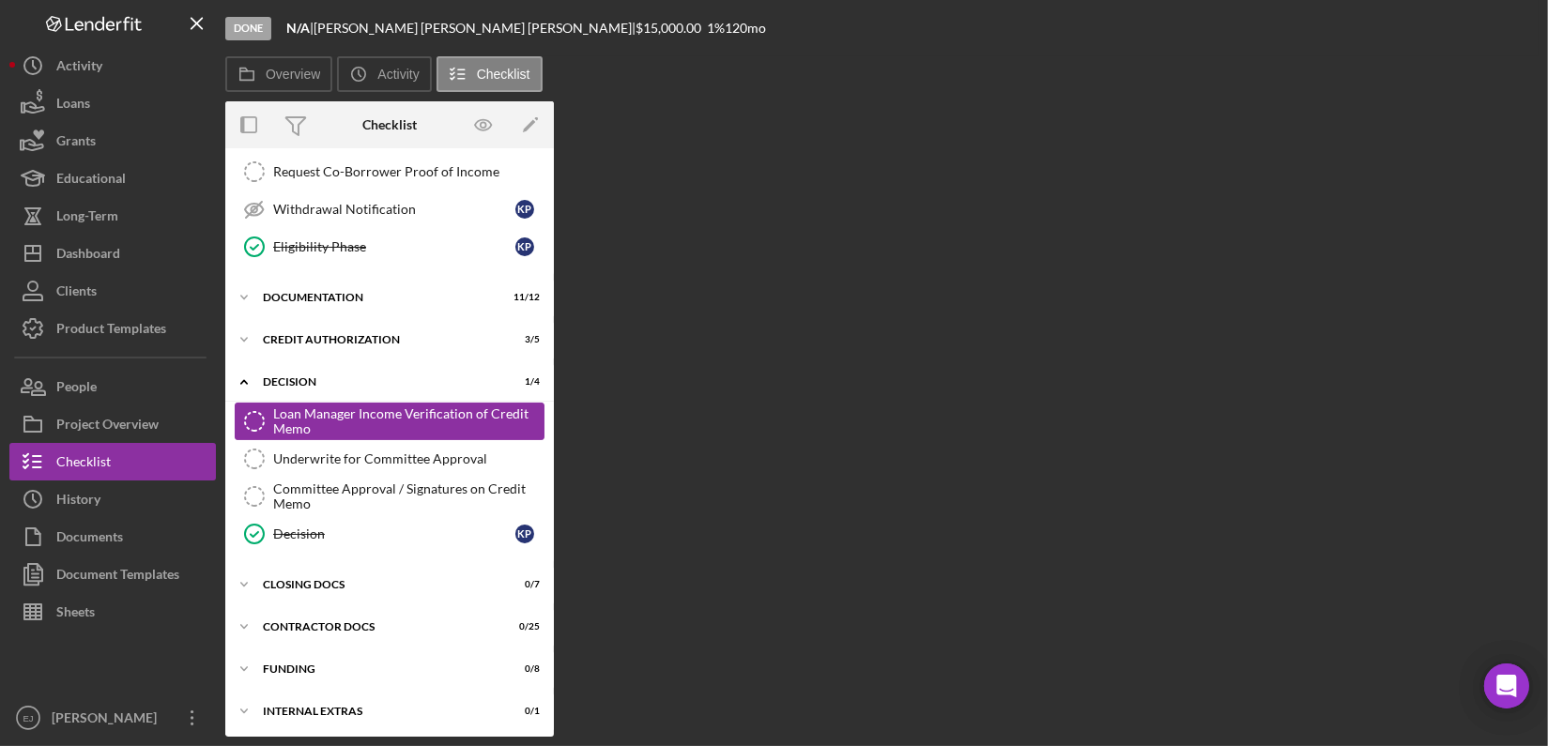
scroll to position [307, 0]
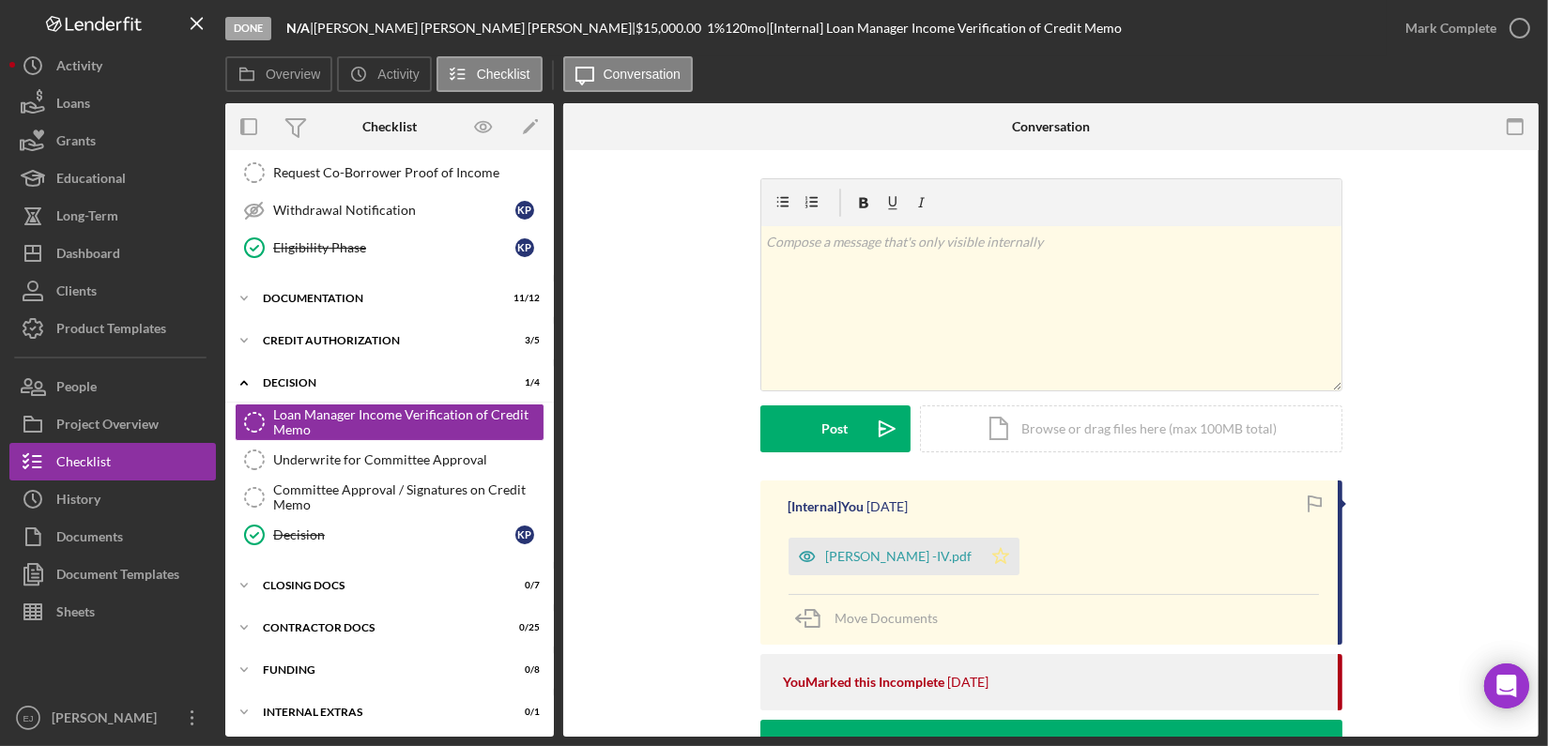
click at [982, 559] on icon "Icon/Star" at bounding box center [1001, 557] width 38 height 38
click at [1530, 20] on icon "button" at bounding box center [1519, 28] width 47 height 47
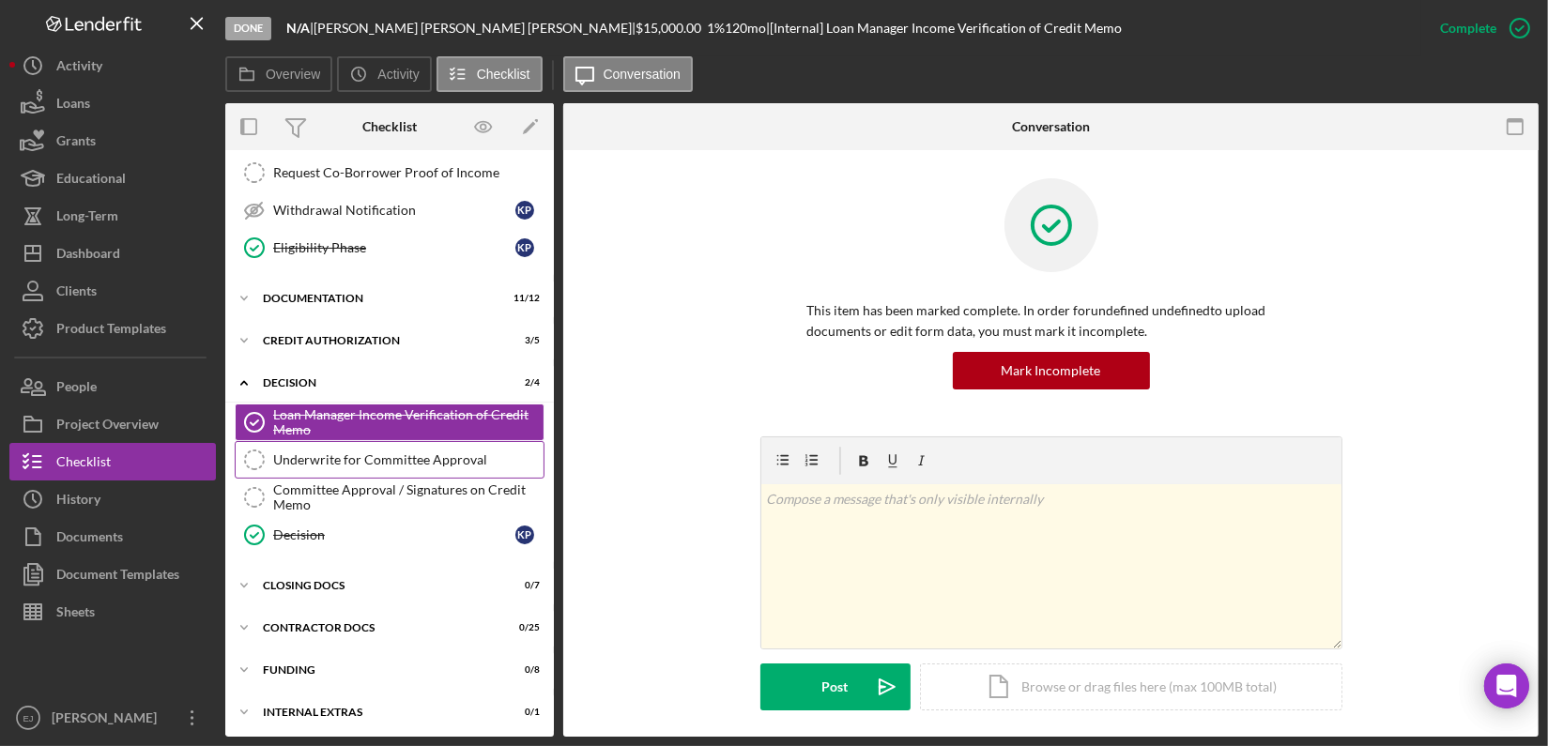
click at [413, 457] on div "Underwrite for Committee Approval" at bounding box center [408, 459] width 270 height 15
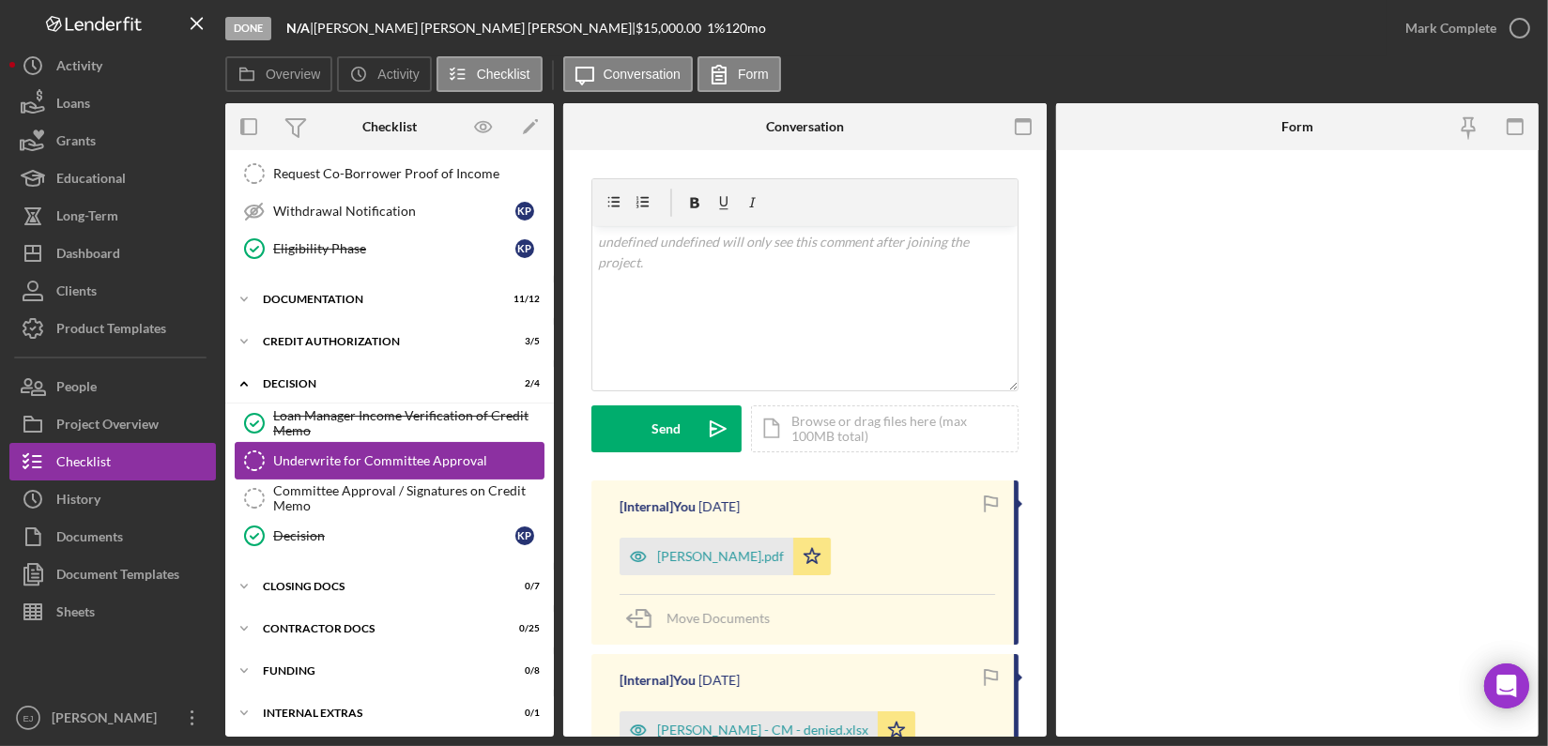
scroll to position [307, 0]
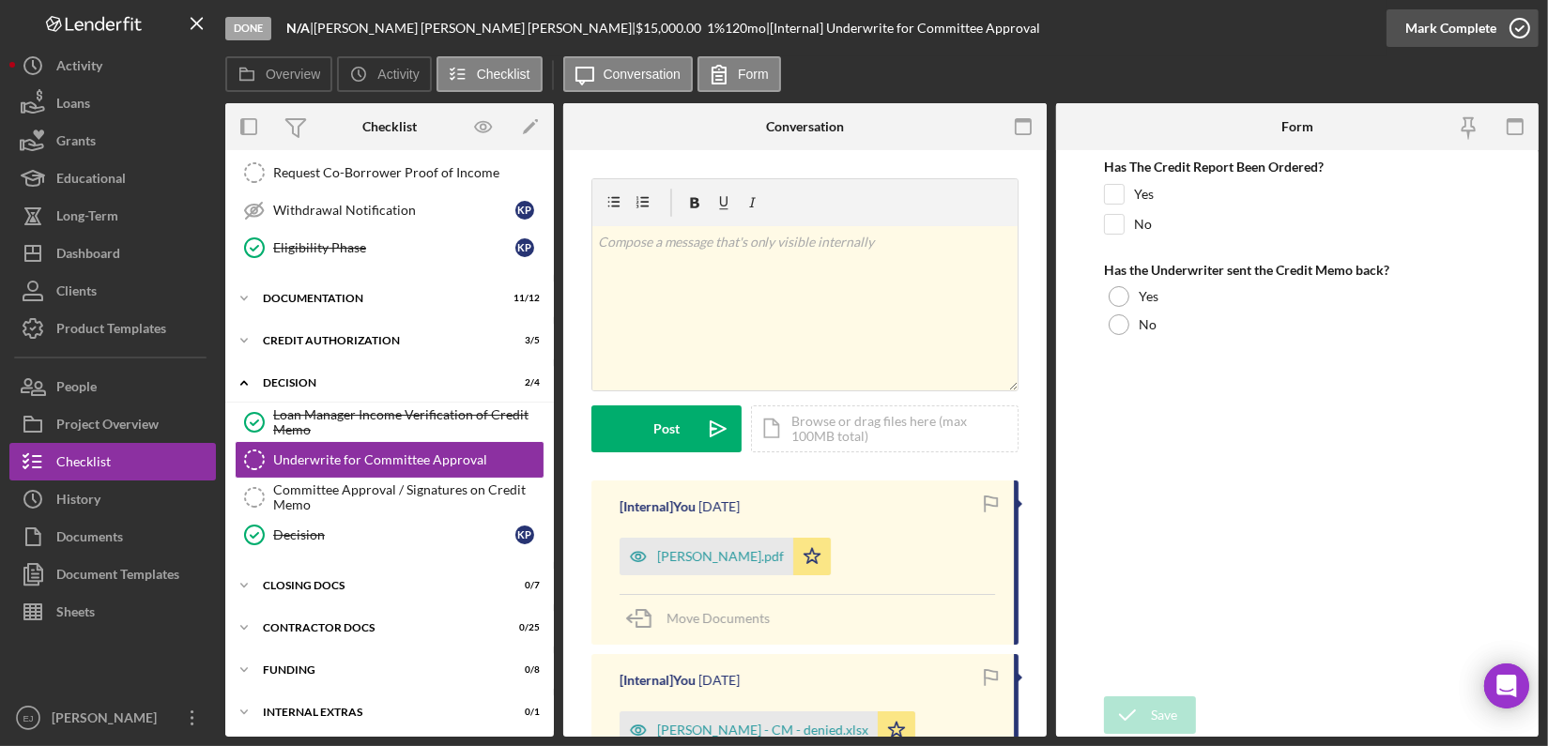
click at [1512, 26] on icon "button" at bounding box center [1519, 28] width 47 height 47
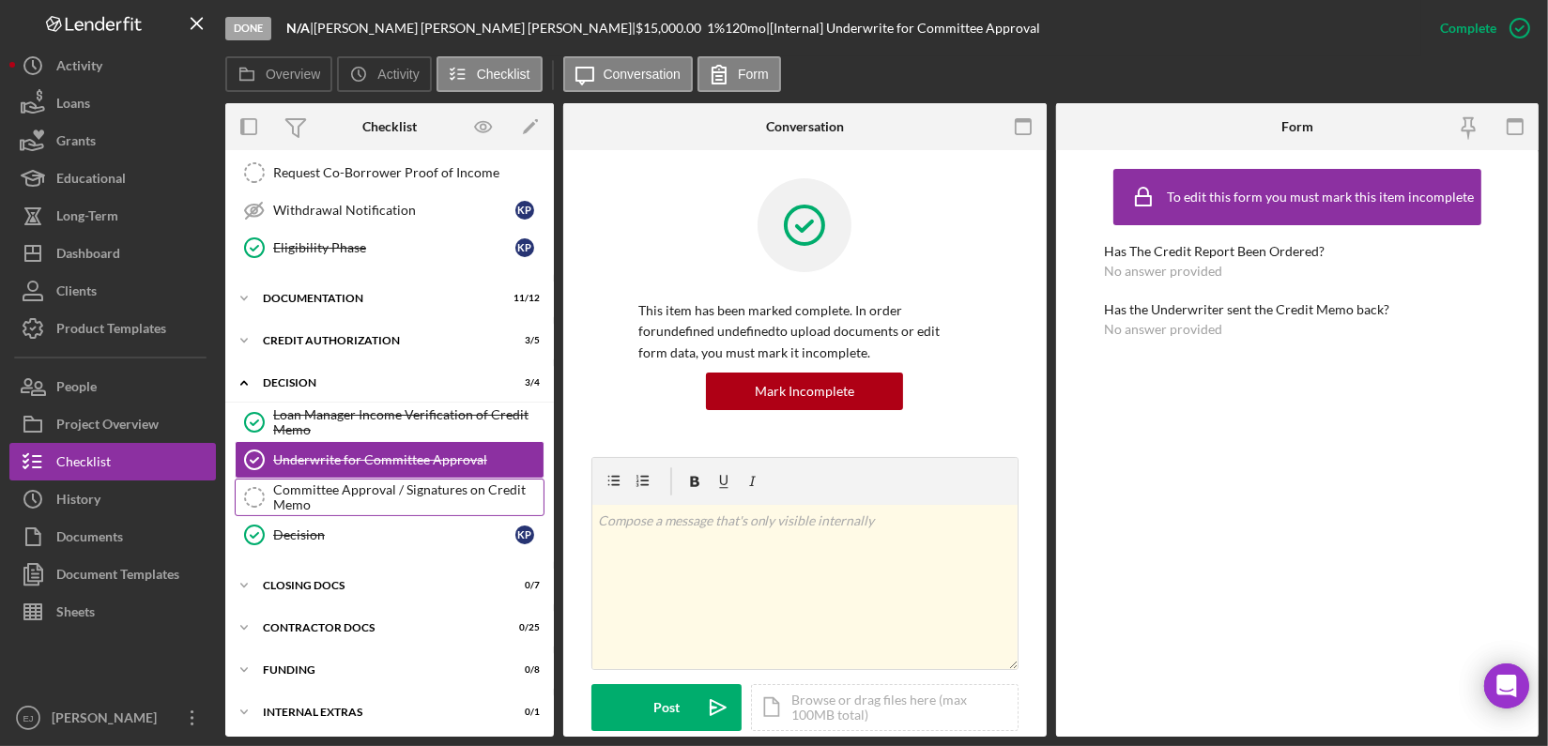
click at [443, 488] on div "Committee Approval / Signatures on Credit Memo" at bounding box center [408, 497] width 270 height 30
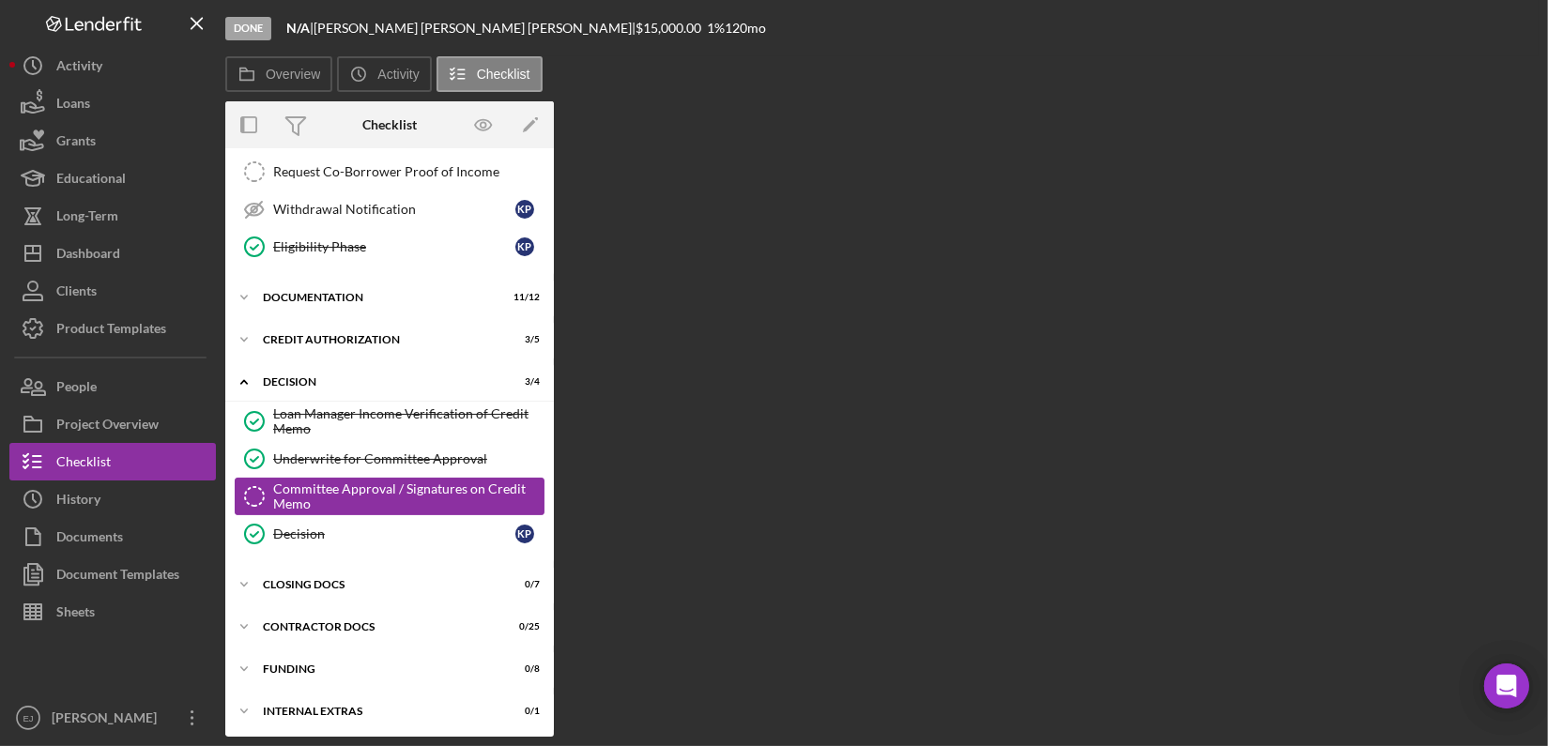
scroll to position [307, 0]
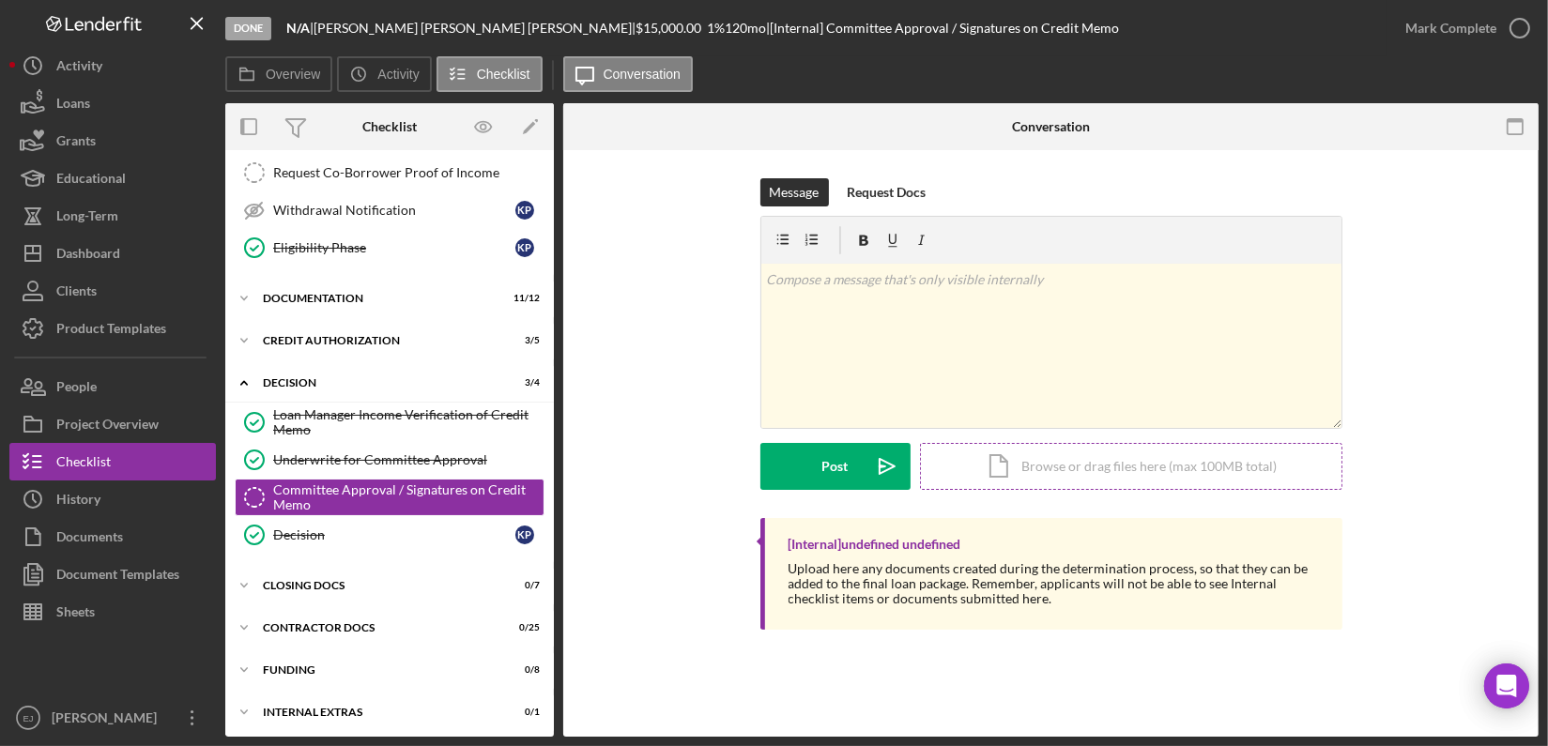
click at [1119, 459] on div "Icon/Document Browse or drag files here (max 100MB total) Tap to choose files o…" at bounding box center [1131, 466] width 422 height 47
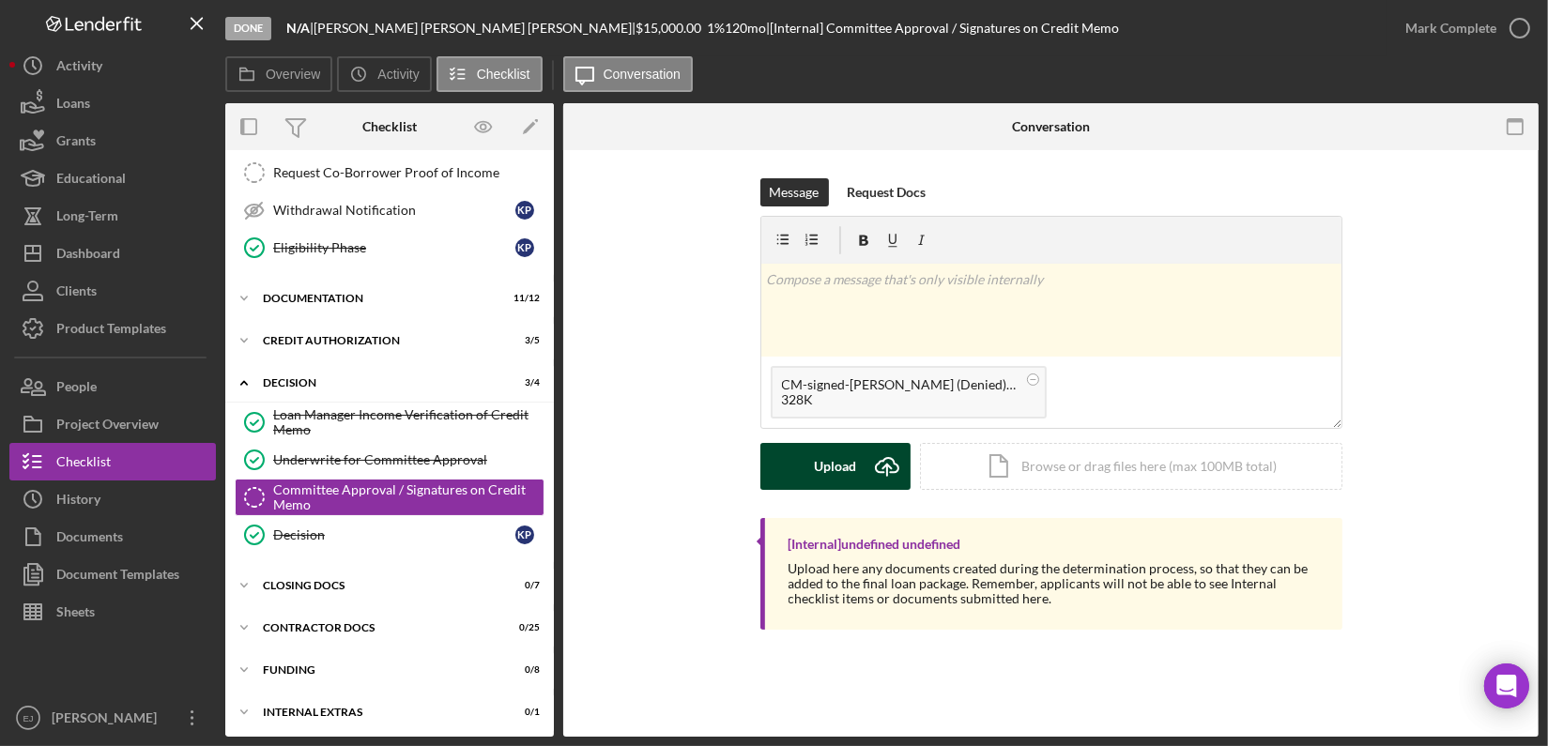
click at [857, 466] on button "Upload Icon/Upload" at bounding box center [835, 466] width 150 height 47
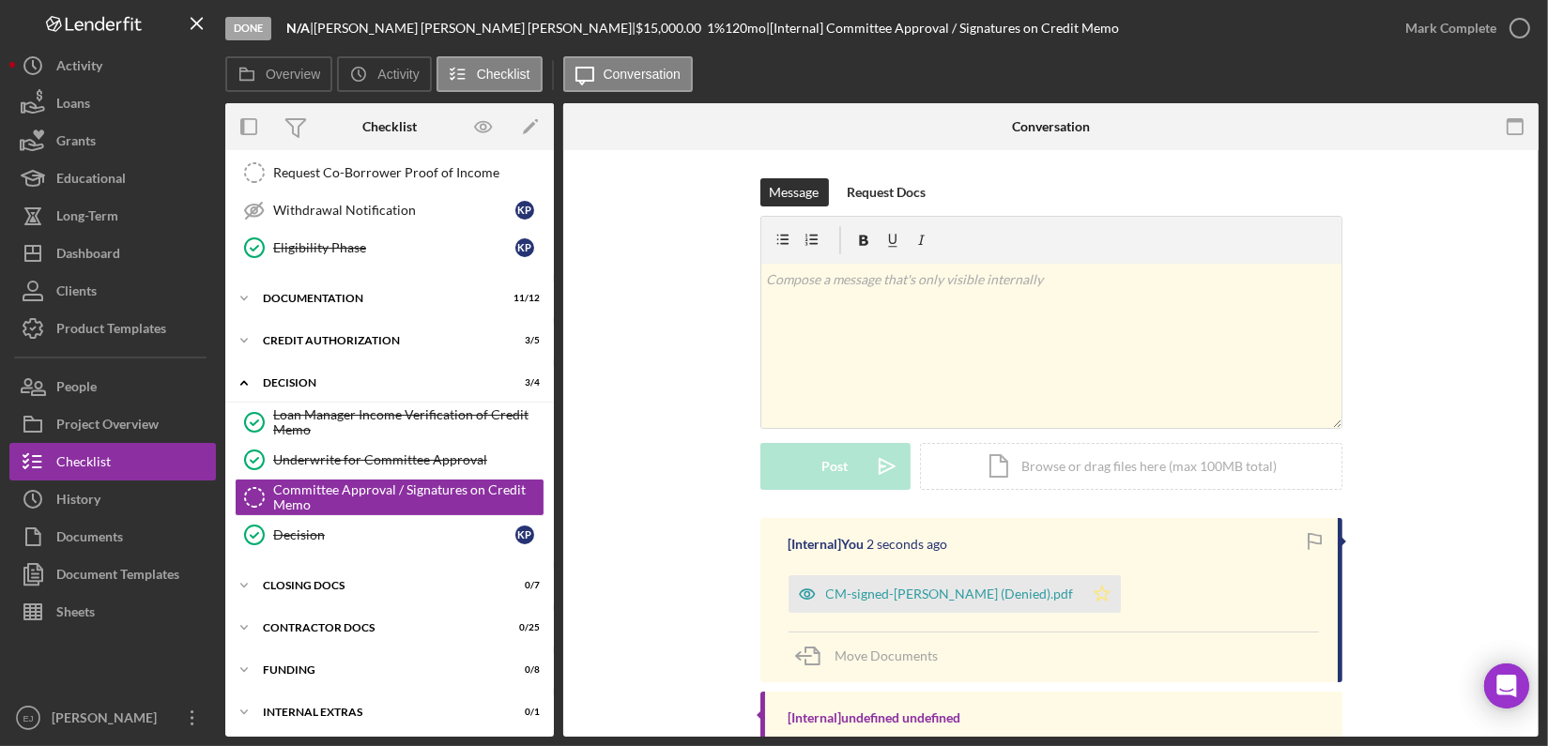
click at [1083, 588] on icon "Icon/Star" at bounding box center [1102, 594] width 38 height 38
click at [252, 488] on icon "Committee Approval / Signatures on Credit Memo" at bounding box center [254, 497] width 47 height 47
click at [1518, 20] on icon "button" at bounding box center [1519, 28] width 47 height 47
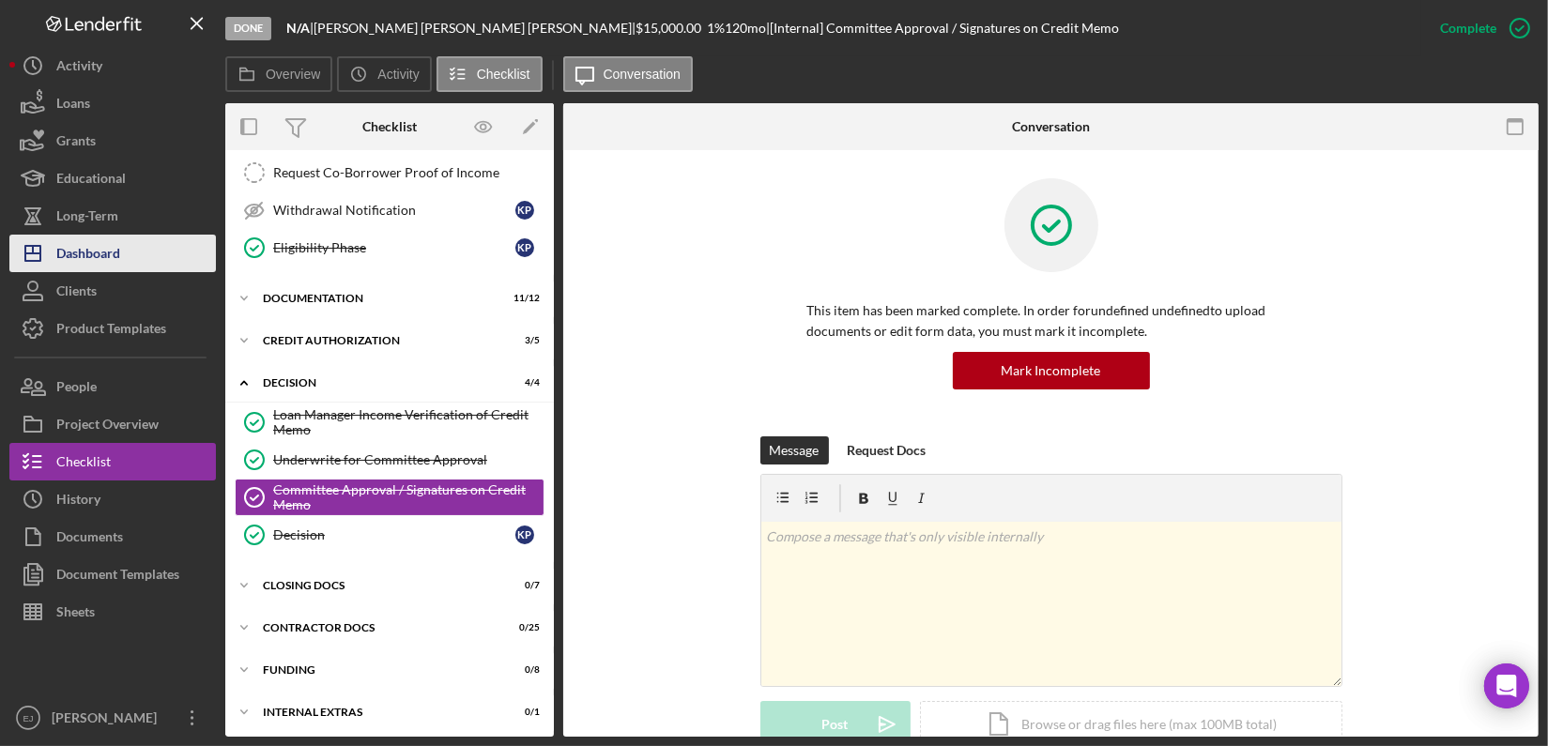
click at [152, 247] on button "Icon/Dashboard Dashboard" at bounding box center [112, 254] width 206 height 38
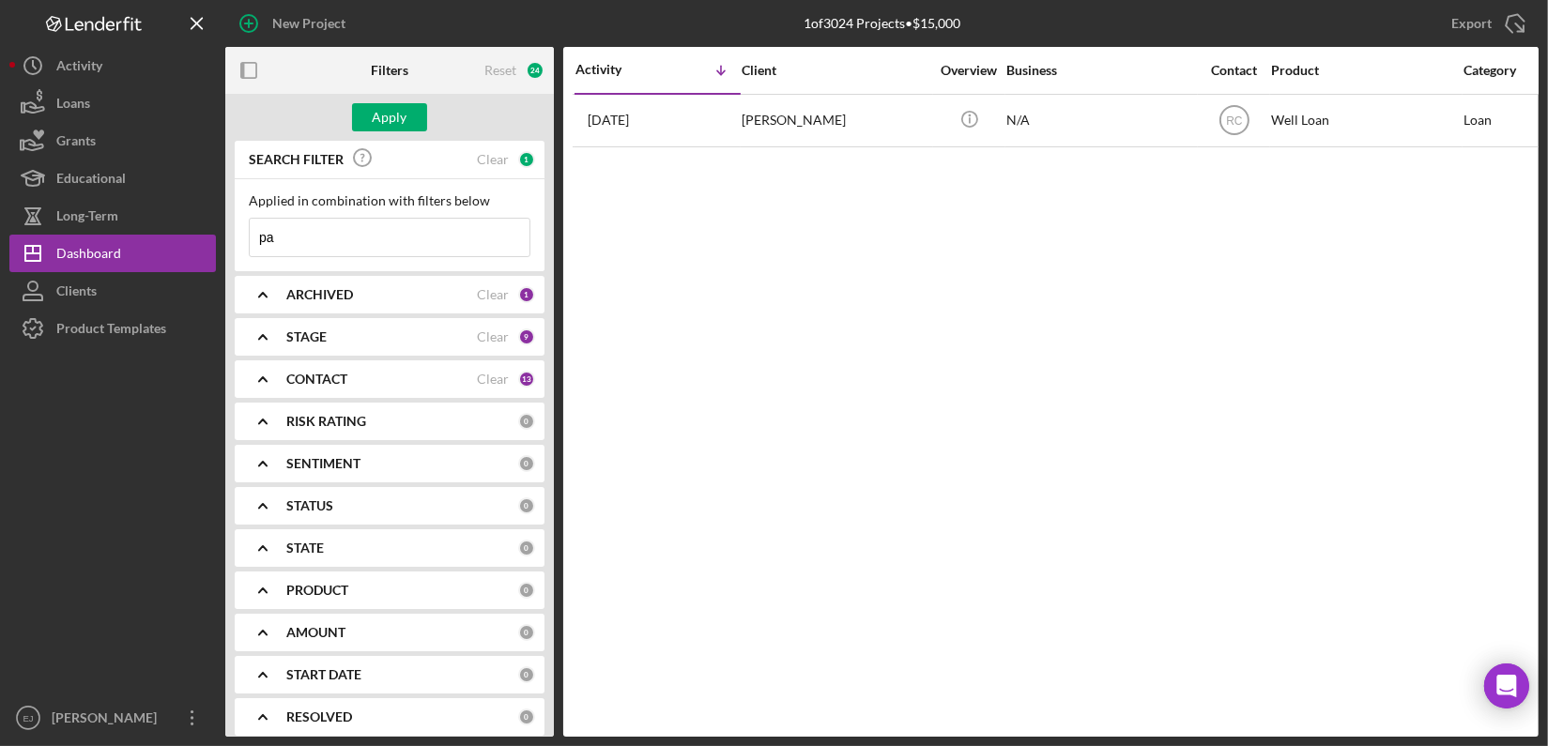
type input "p"
type input "coleman"
click at [374, 119] on div "Apply" at bounding box center [390, 117] width 35 height 28
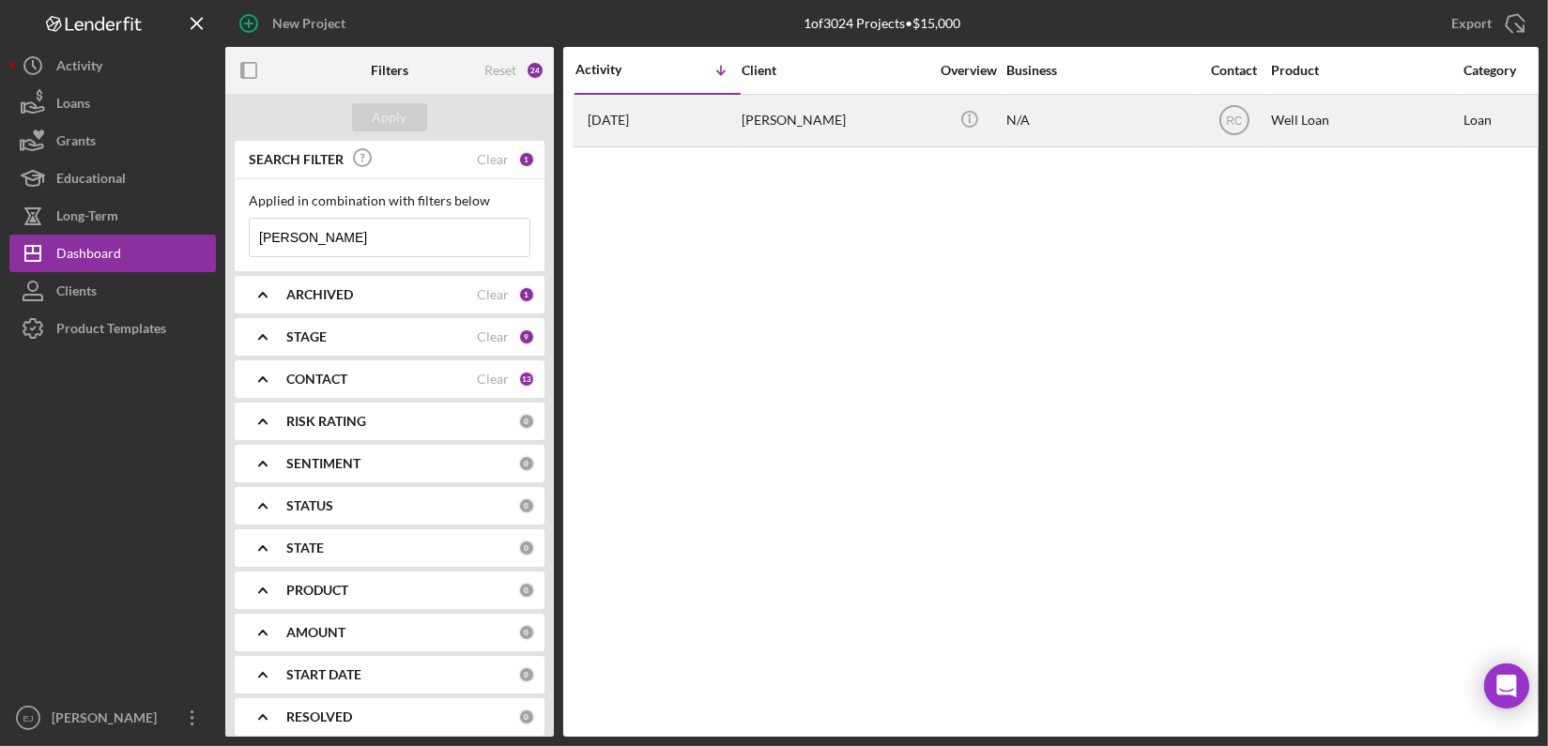
click at [784, 125] on div "Madeleine Maggio" at bounding box center [835, 121] width 188 height 50
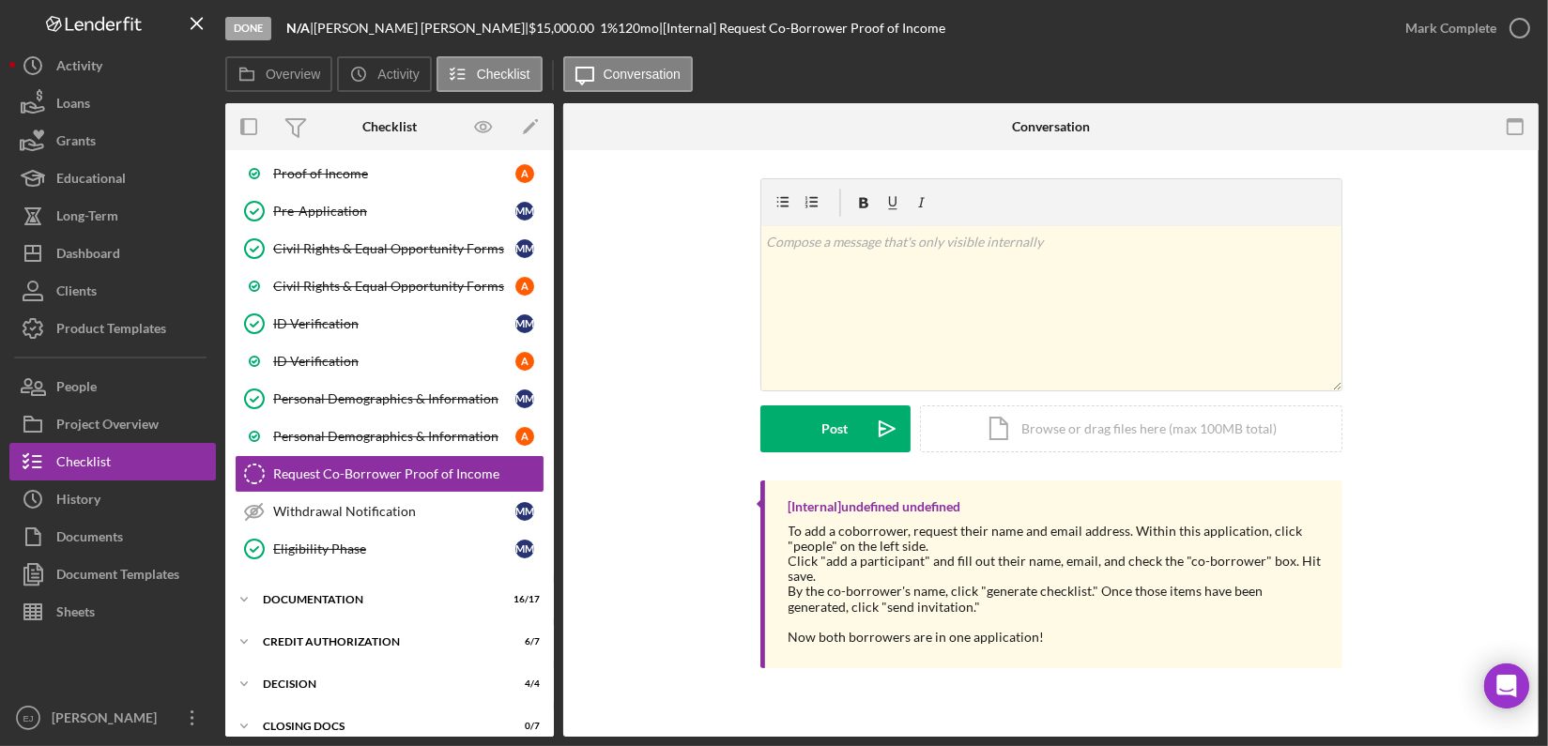
scroll to position [260, 0]
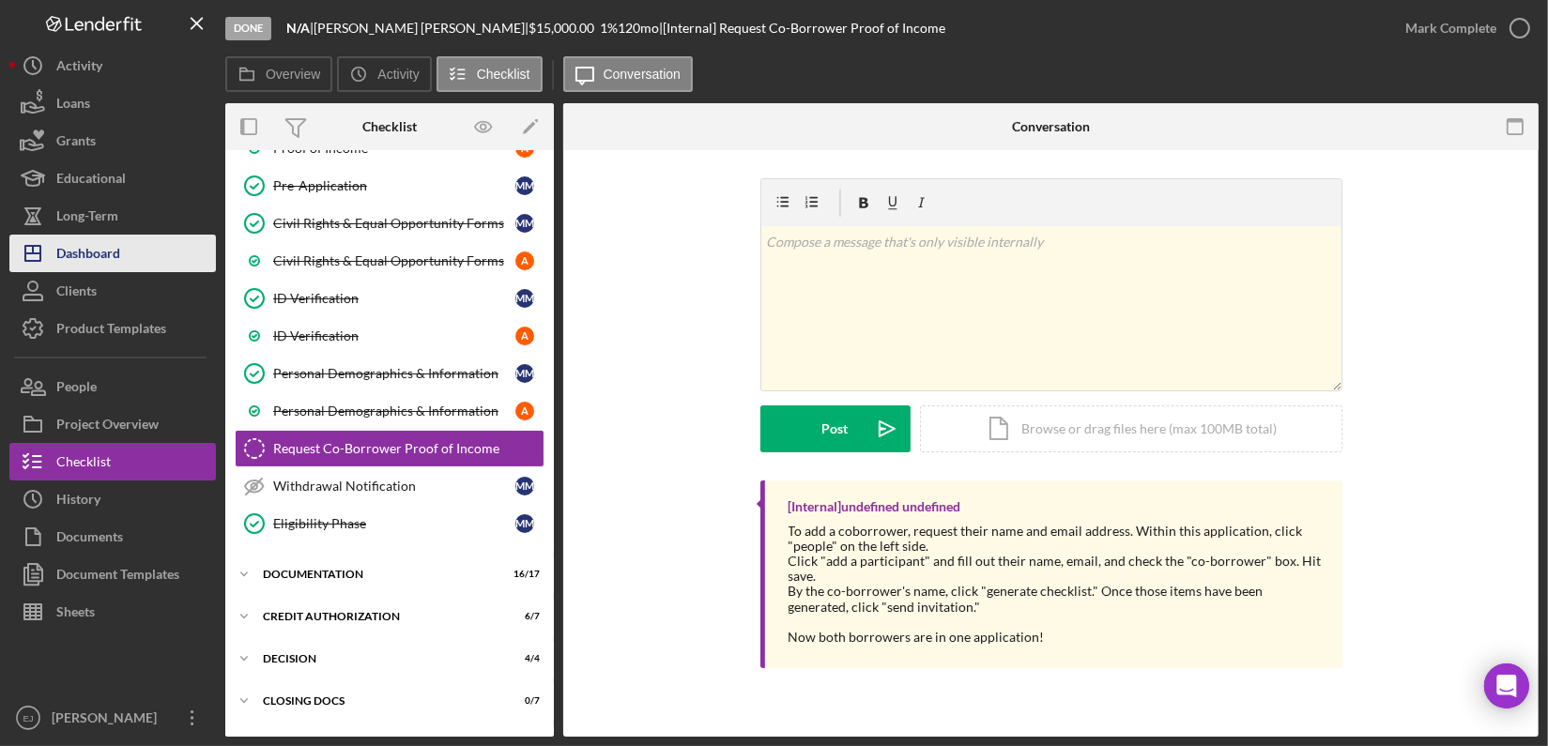
click at [104, 252] on div "Dashboard" at bounding box center [88, 256] width 64 height 42
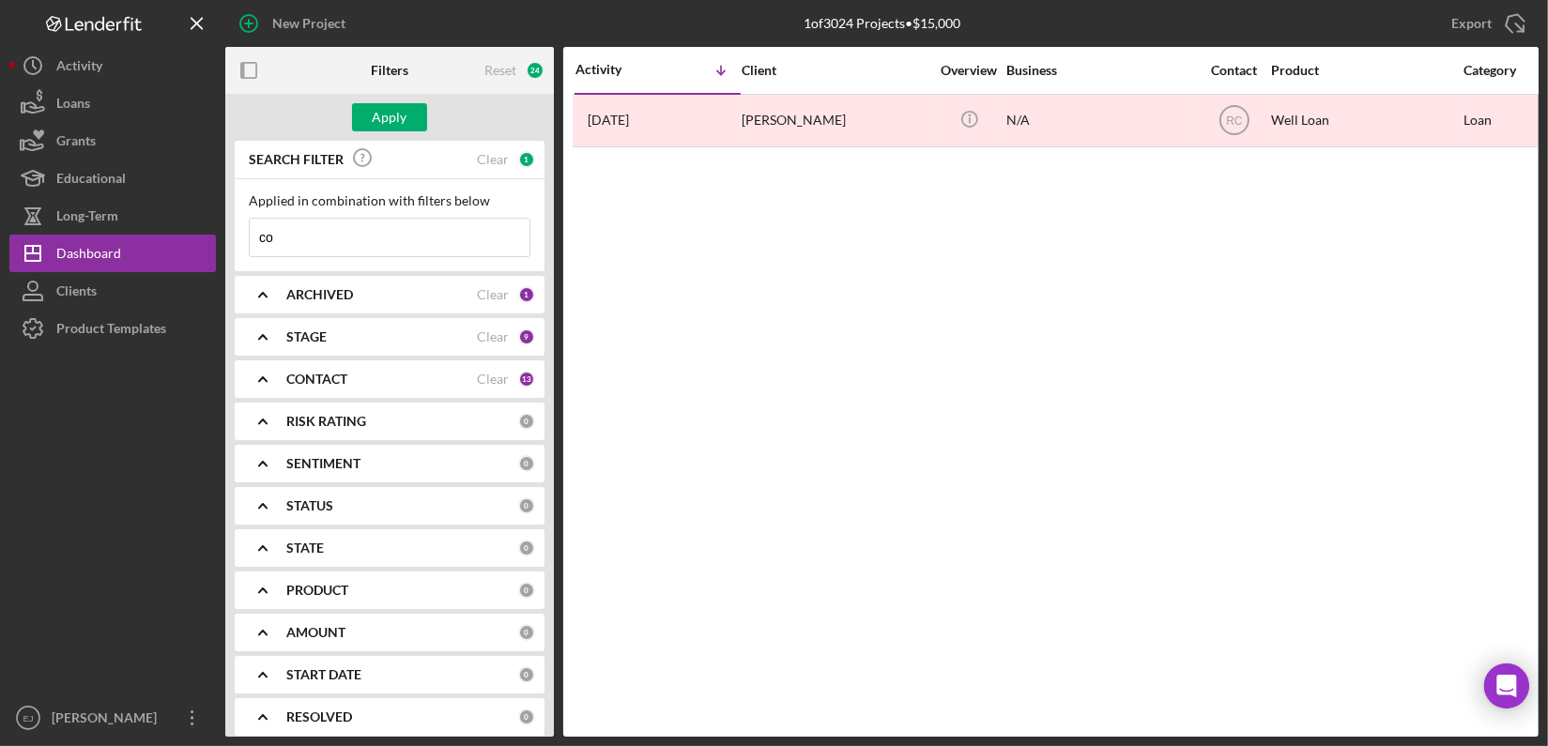
type input "c"
type input "mcginn"
click at [379, 116] on div "Apply" at bounding box center [390, 117] width 35 height 28
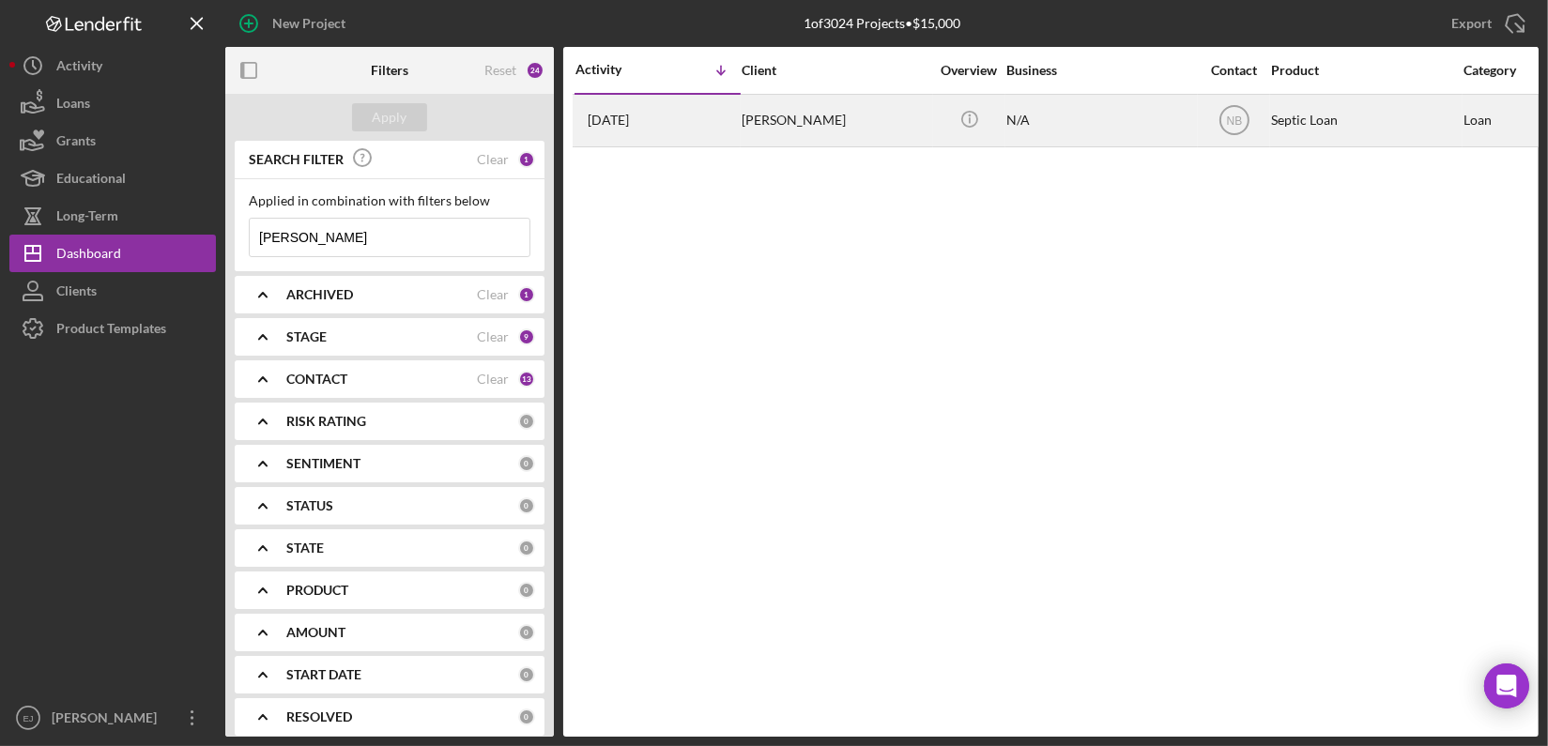
click at [778, 128] on div "William McGinn" at bounding box center [835, 121] width 188 height 50
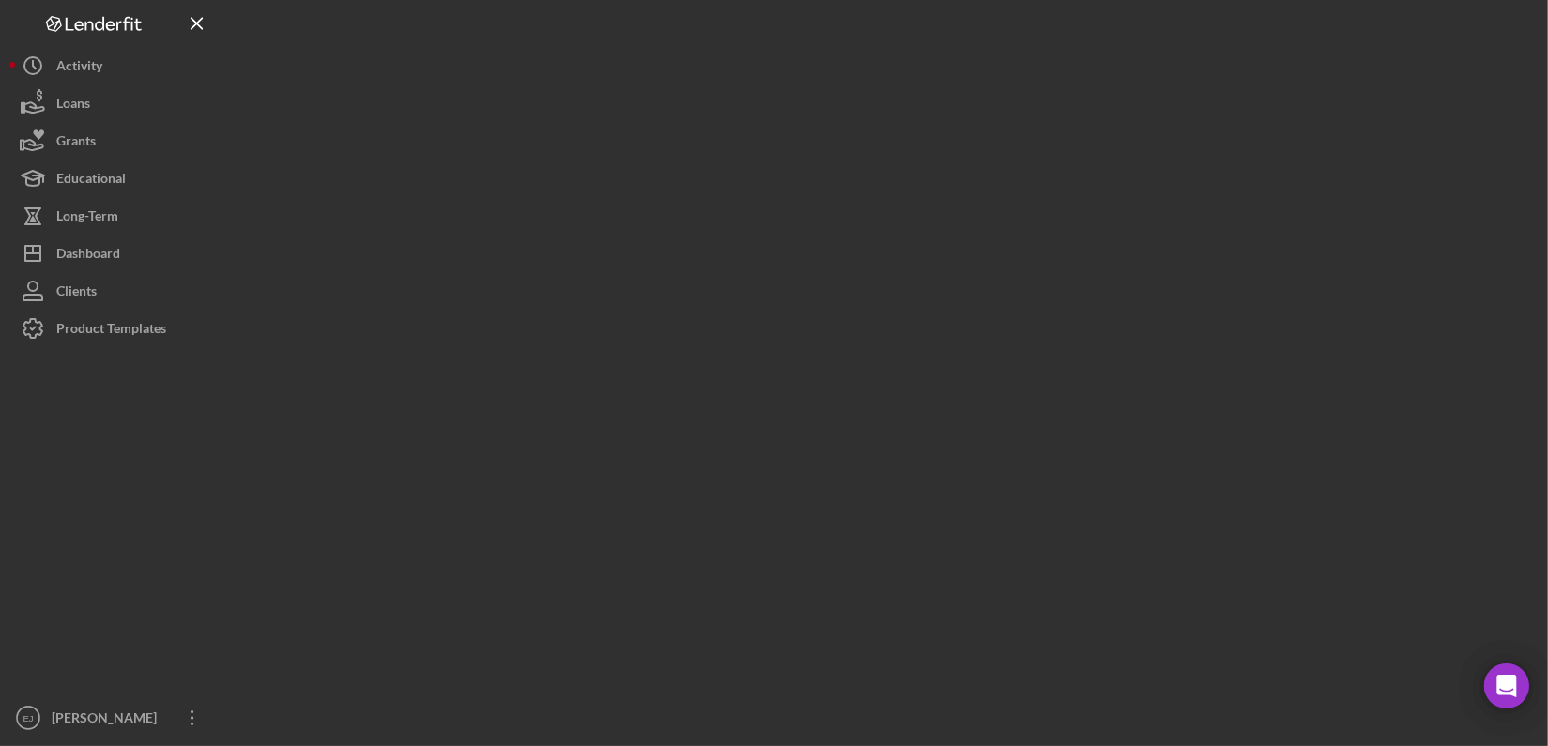
click at [778, 128] on div at bounding box center [881, 368] width 1313 height 737
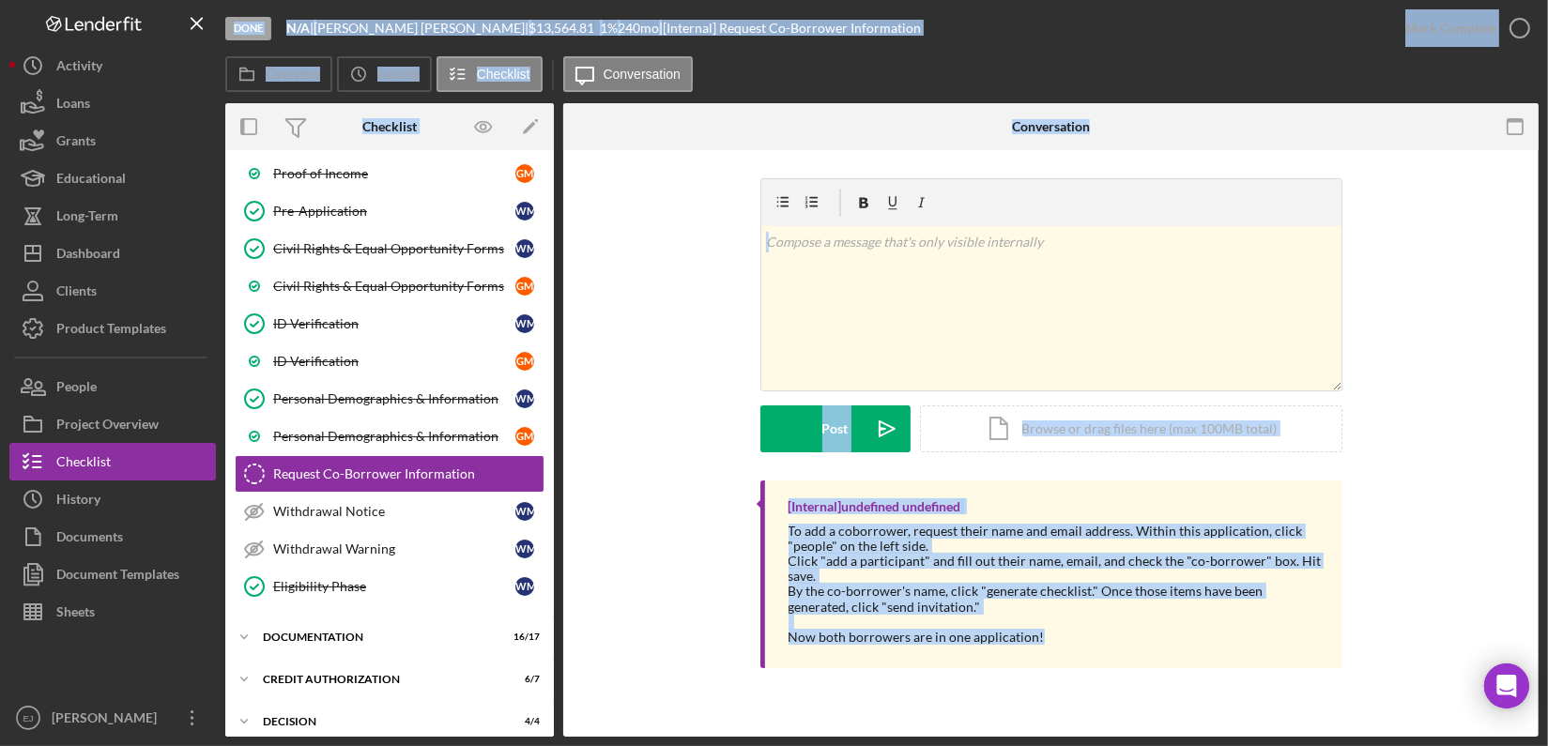
scroll to position [260, 0]
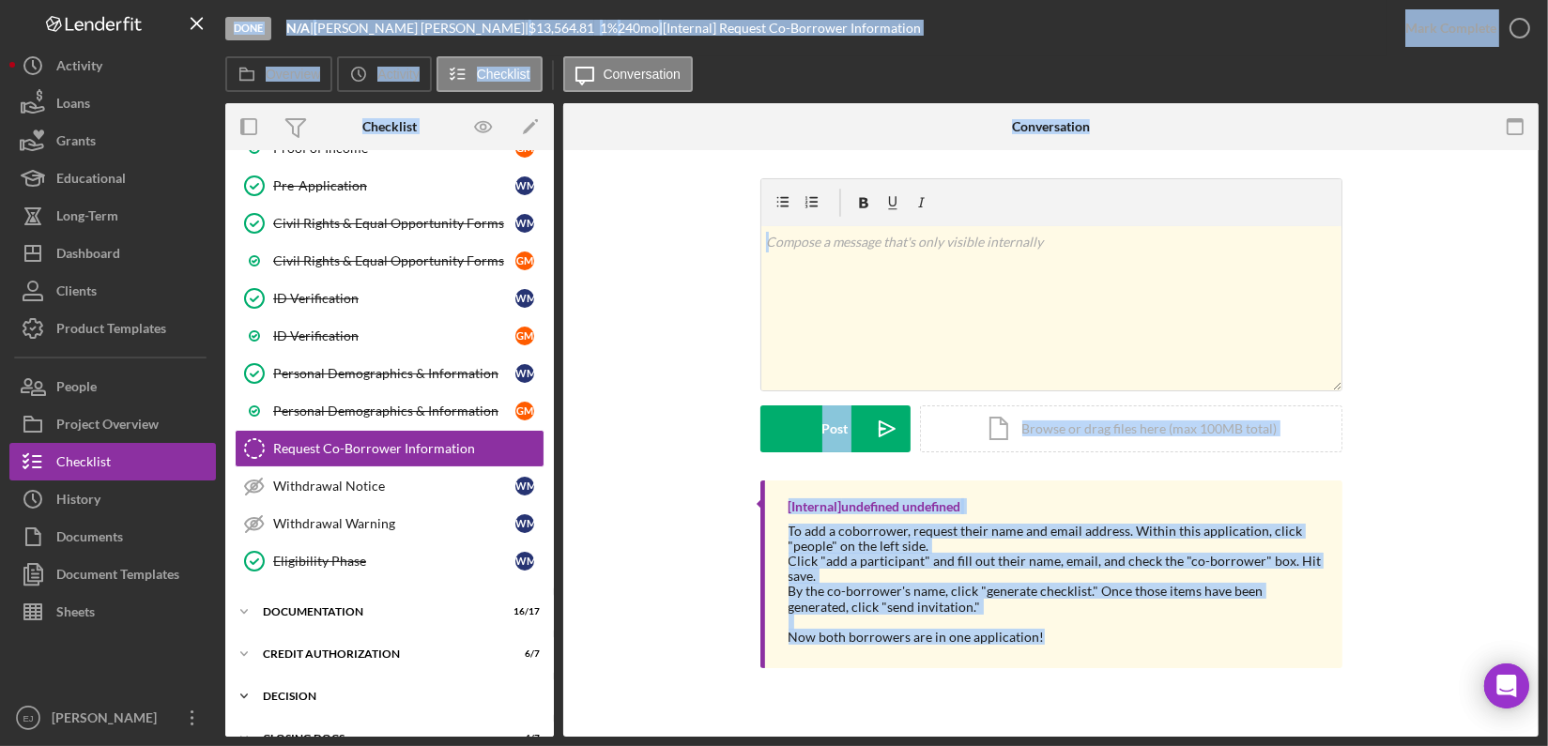
click at [244, 679] on icon "Icon/Expander" at bounding box center [244, 697] width 38 height 38
click at [555, 659] on div "Overview Internal Workflow Stage Done Icon/Dropdown Arrow Archive (can unarchiv…" at bounding box center [881, 420] width 1313 height 634
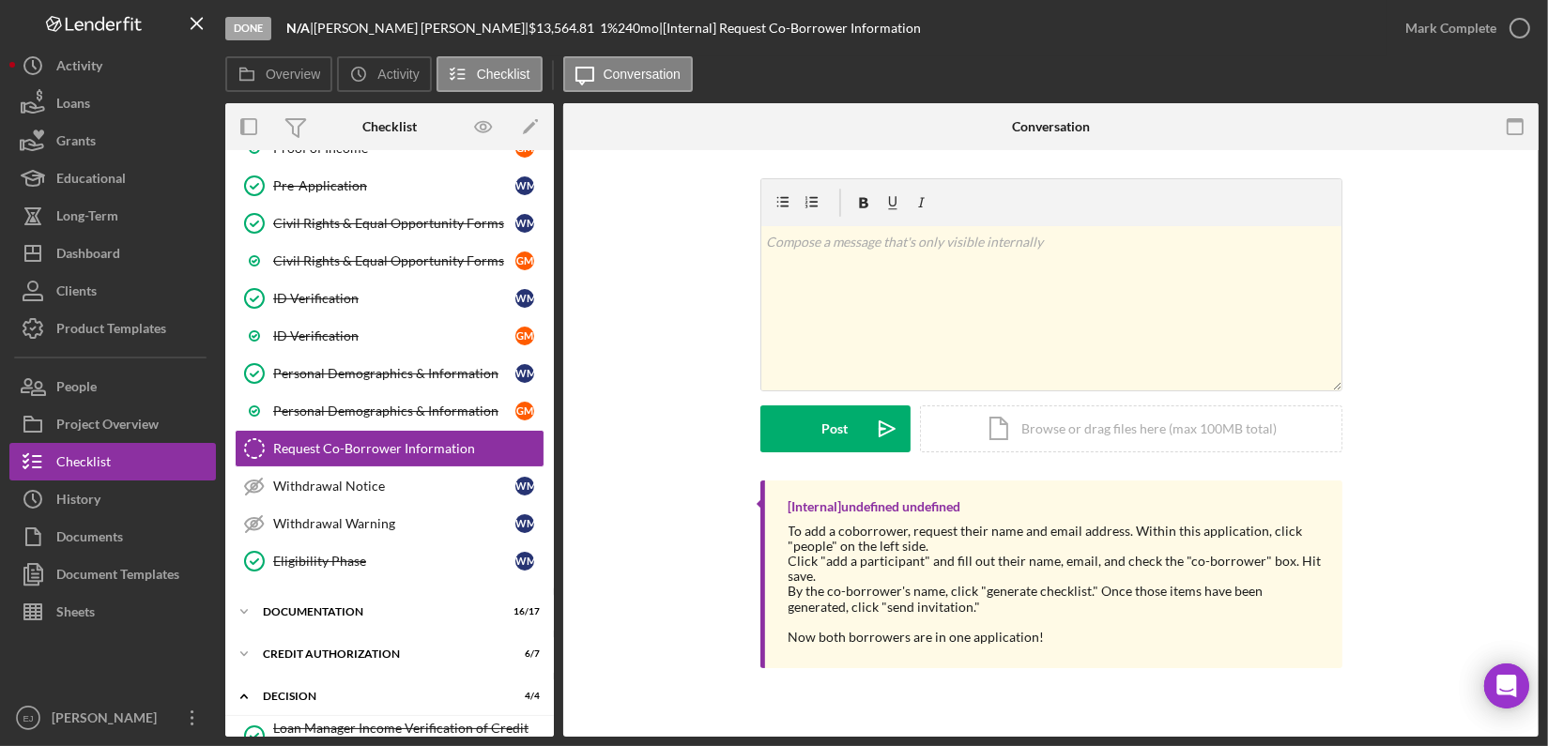
click at [944, 47] on div "Done N/A | William McGinn | $13,564.81 1 % 240 mo | [Internal] Request Co-Borro…" at bounding box center [805, 28] width 1161 height 56
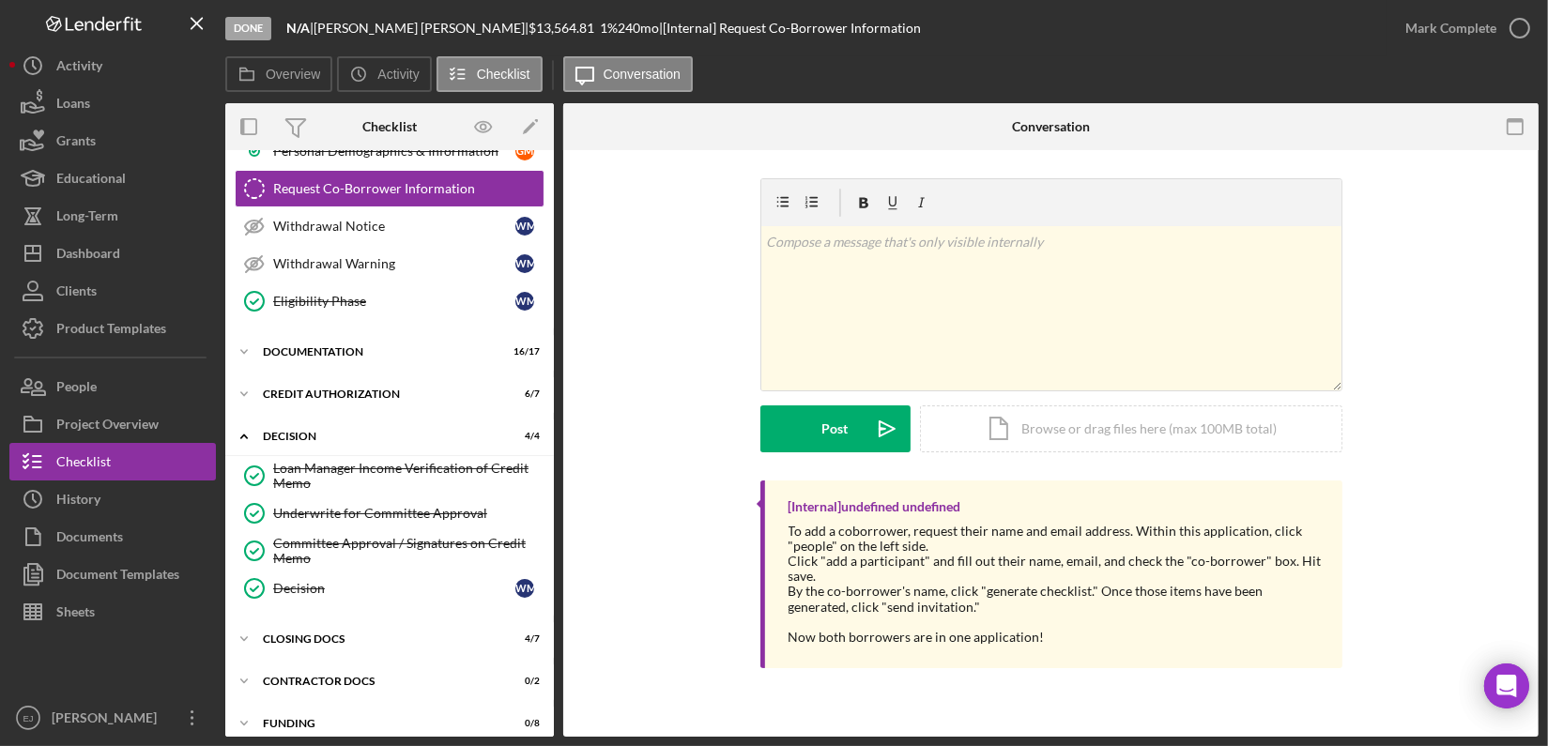
scroll to position [529, 0]
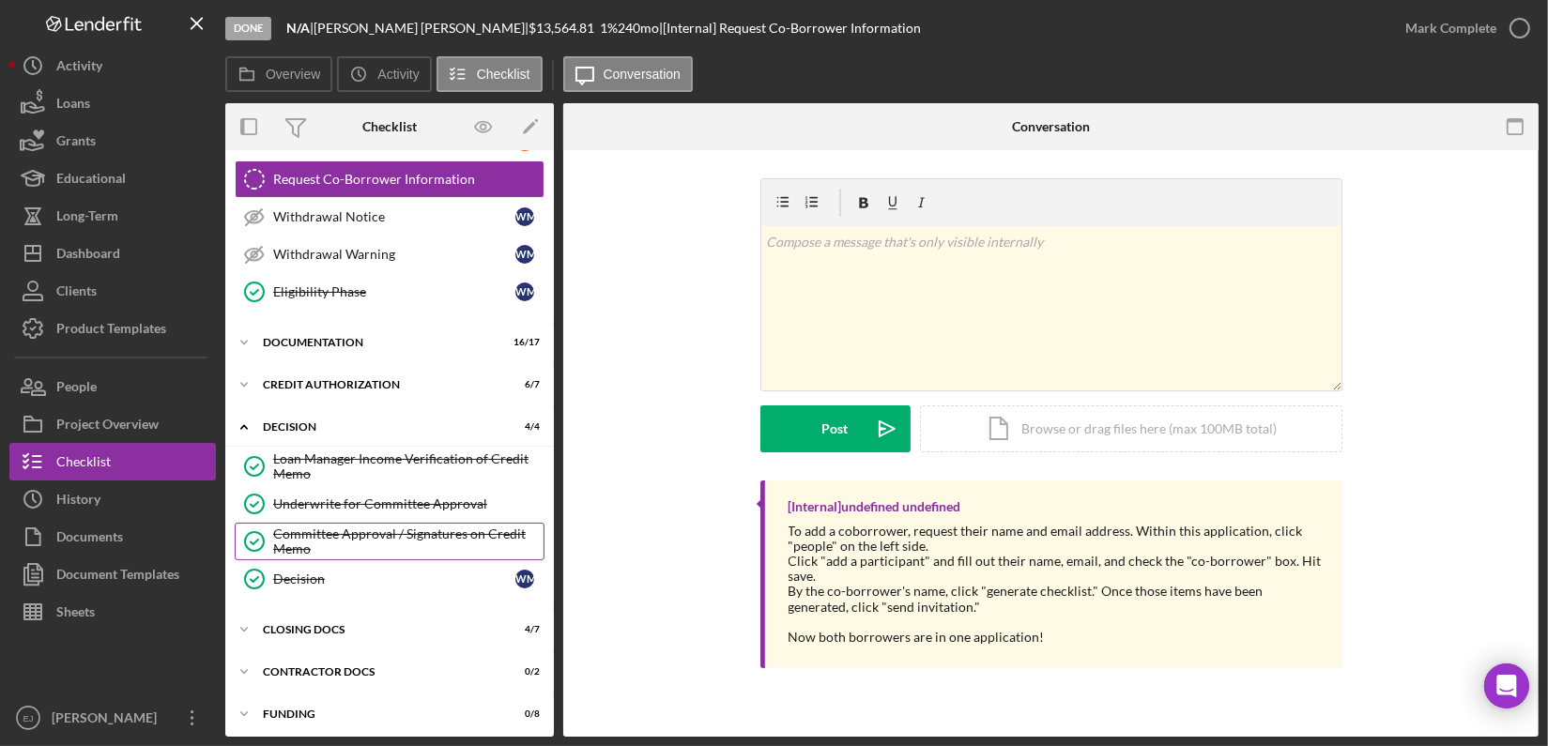
click at [467, 535] on div "Committee Approval / Signatures on Credit Memo" at bounding box center [408, 542] width 270 height 30
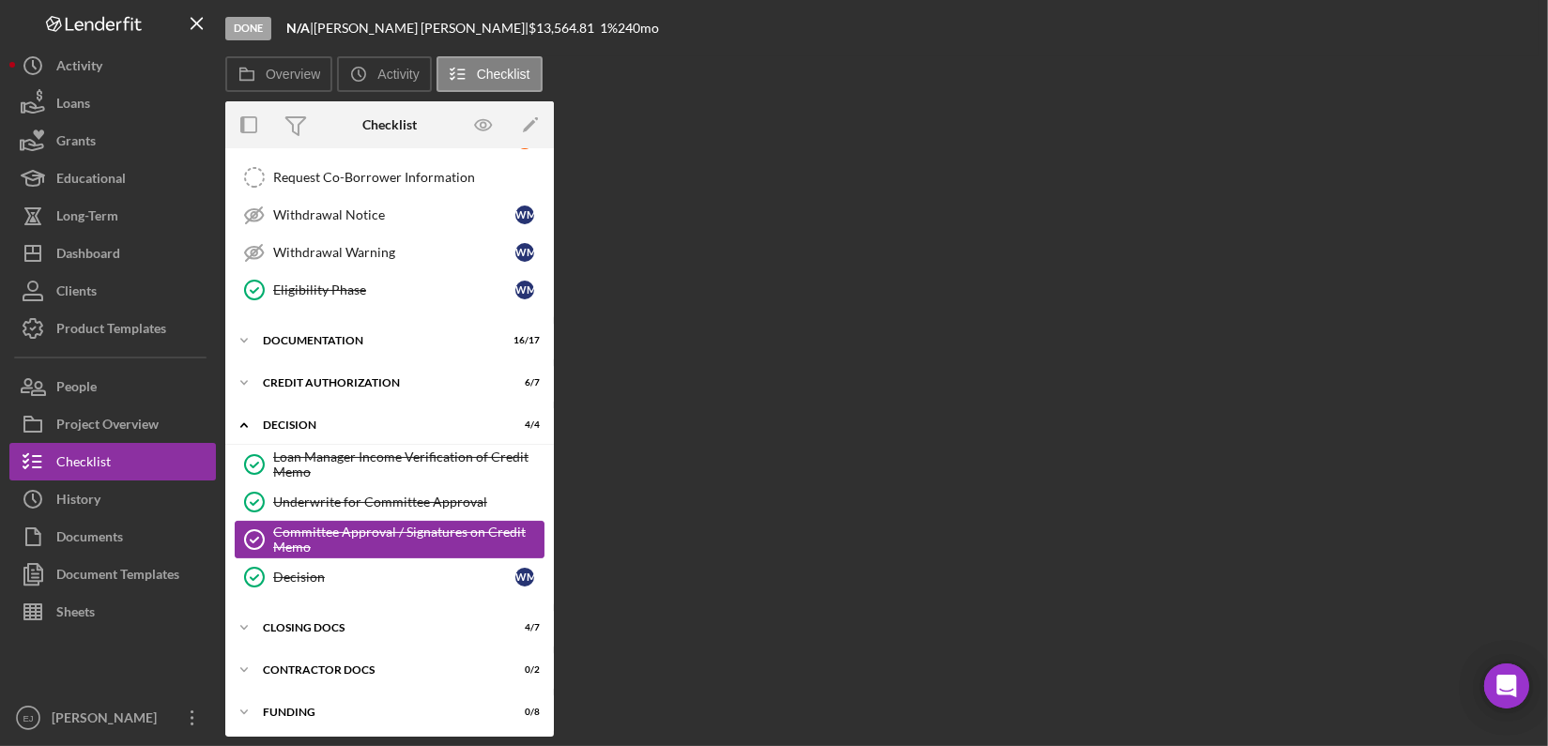
click at [467, 535] on div "Committee Approval / Signatures on Credit Memo" at bounding box center [408, 540] width 270 height 30
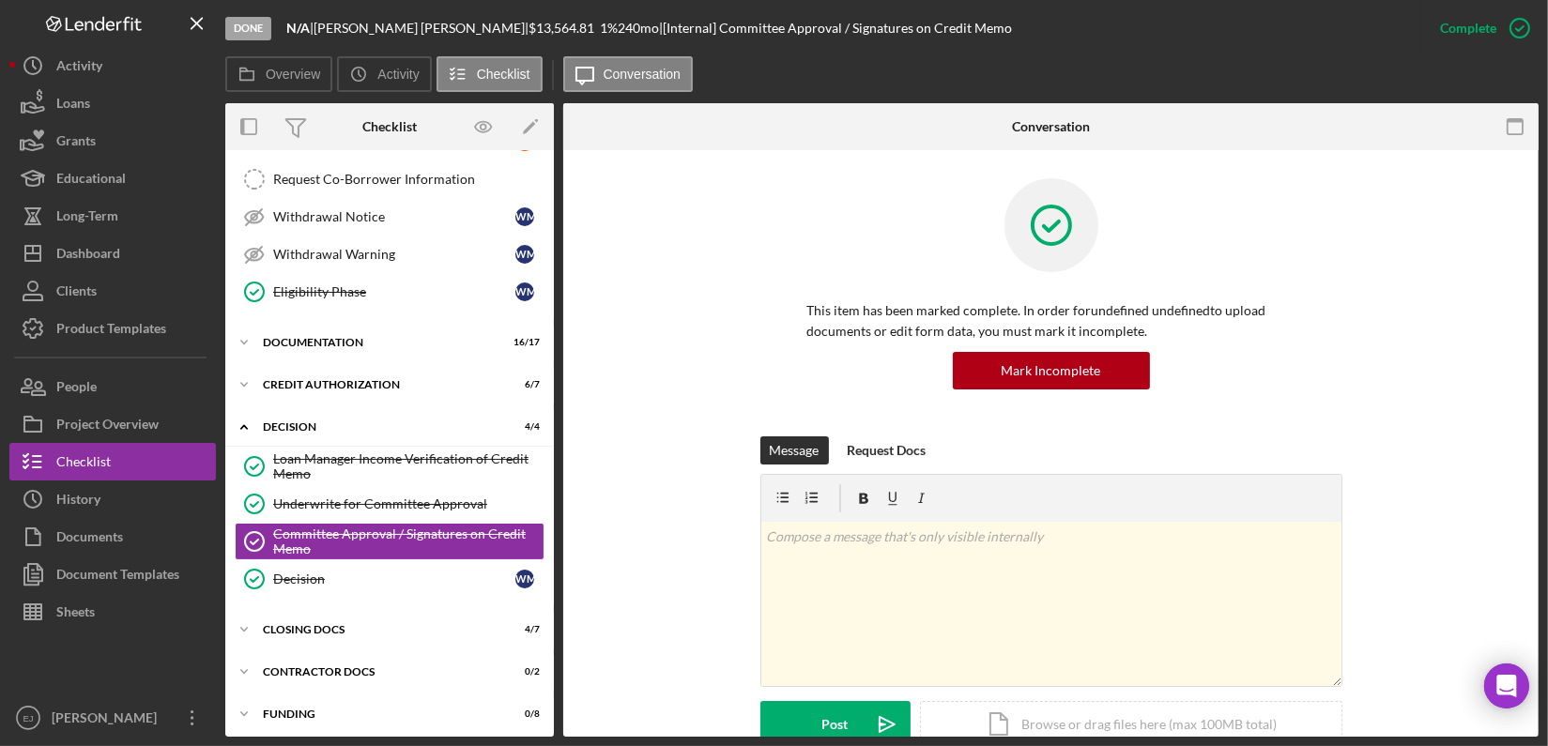
scroll to position [427, 0]
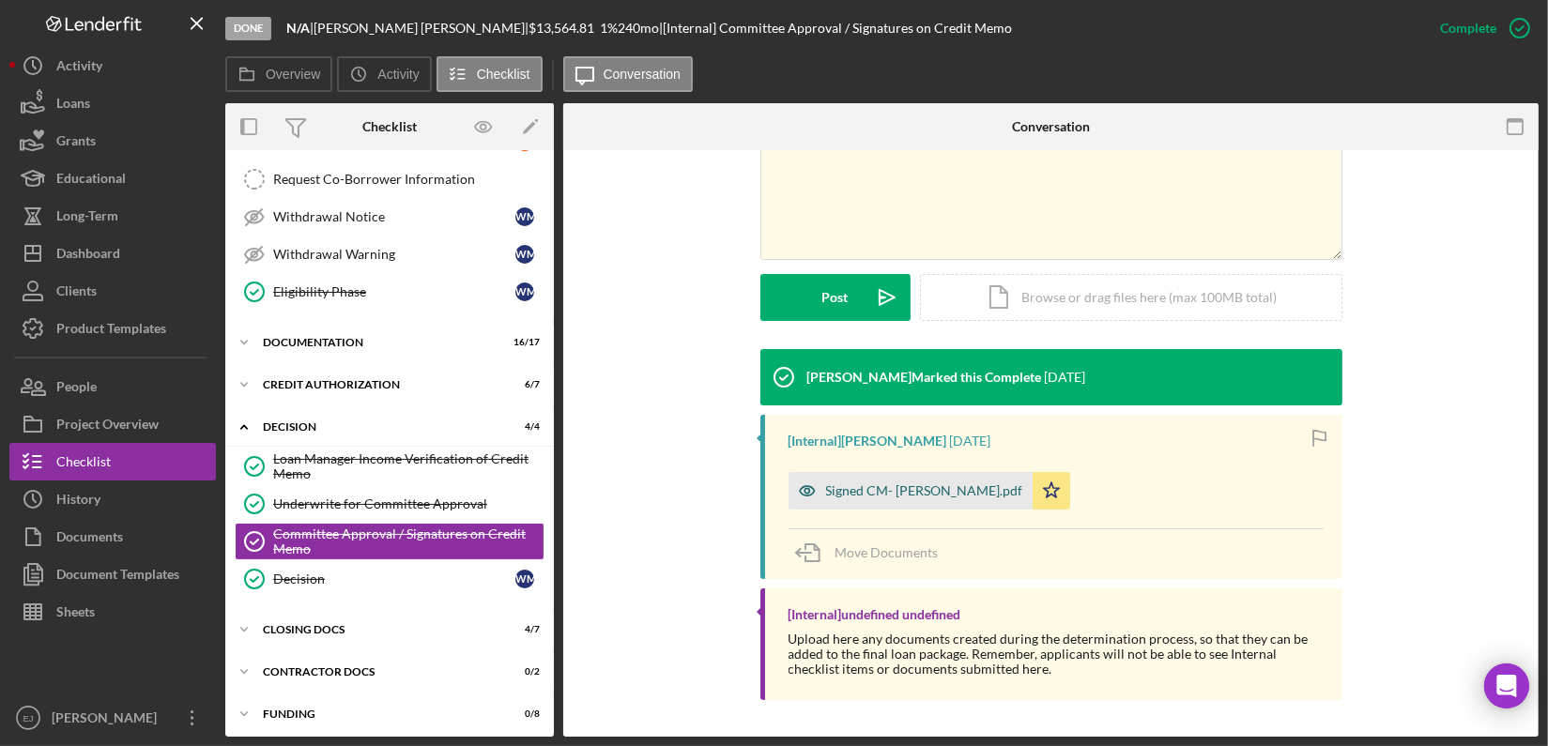
click at [876, 486] on div "Signed CM- mcginn.pdf" at bounding box center [924, 490] width 197 height 15
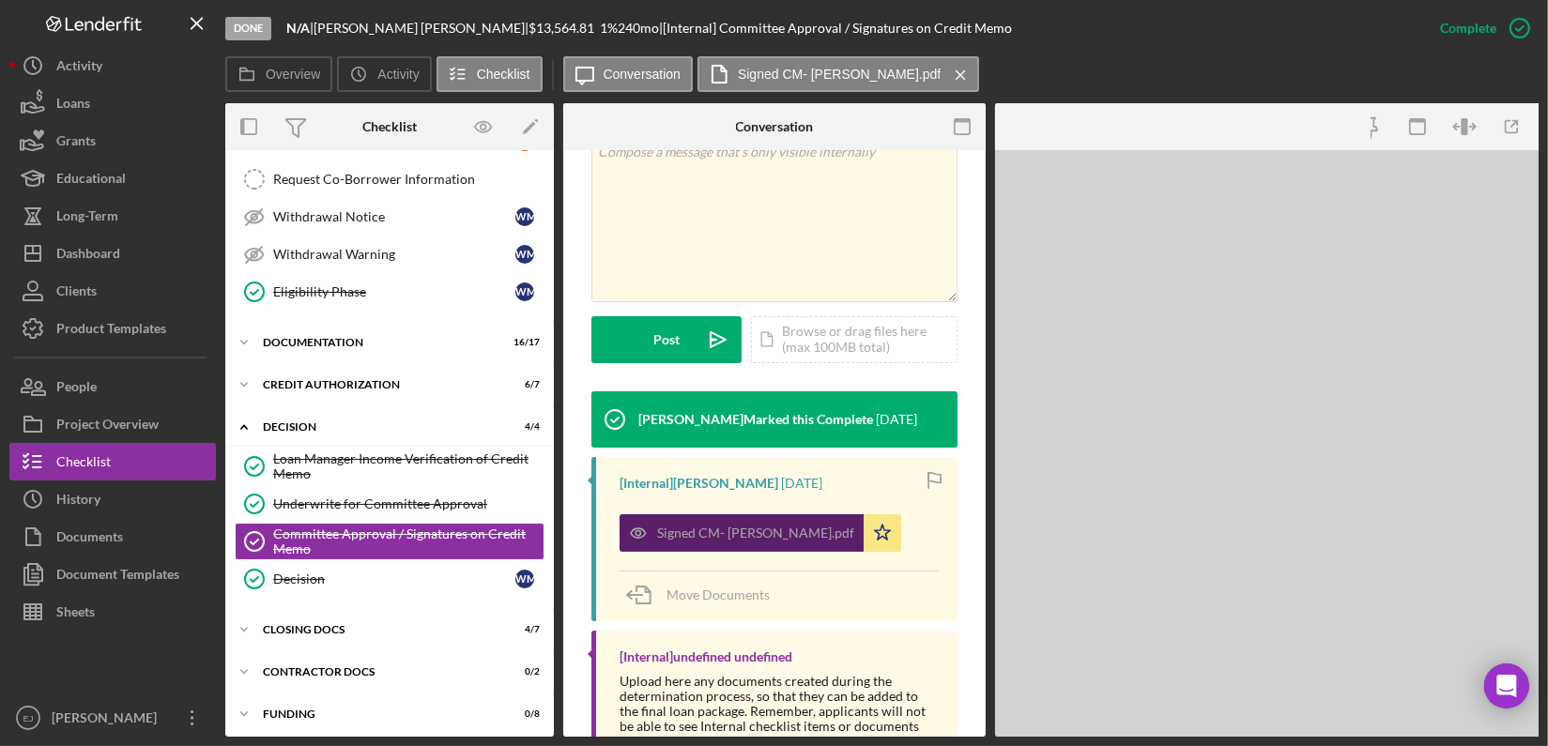
scroll to position [449, 0]
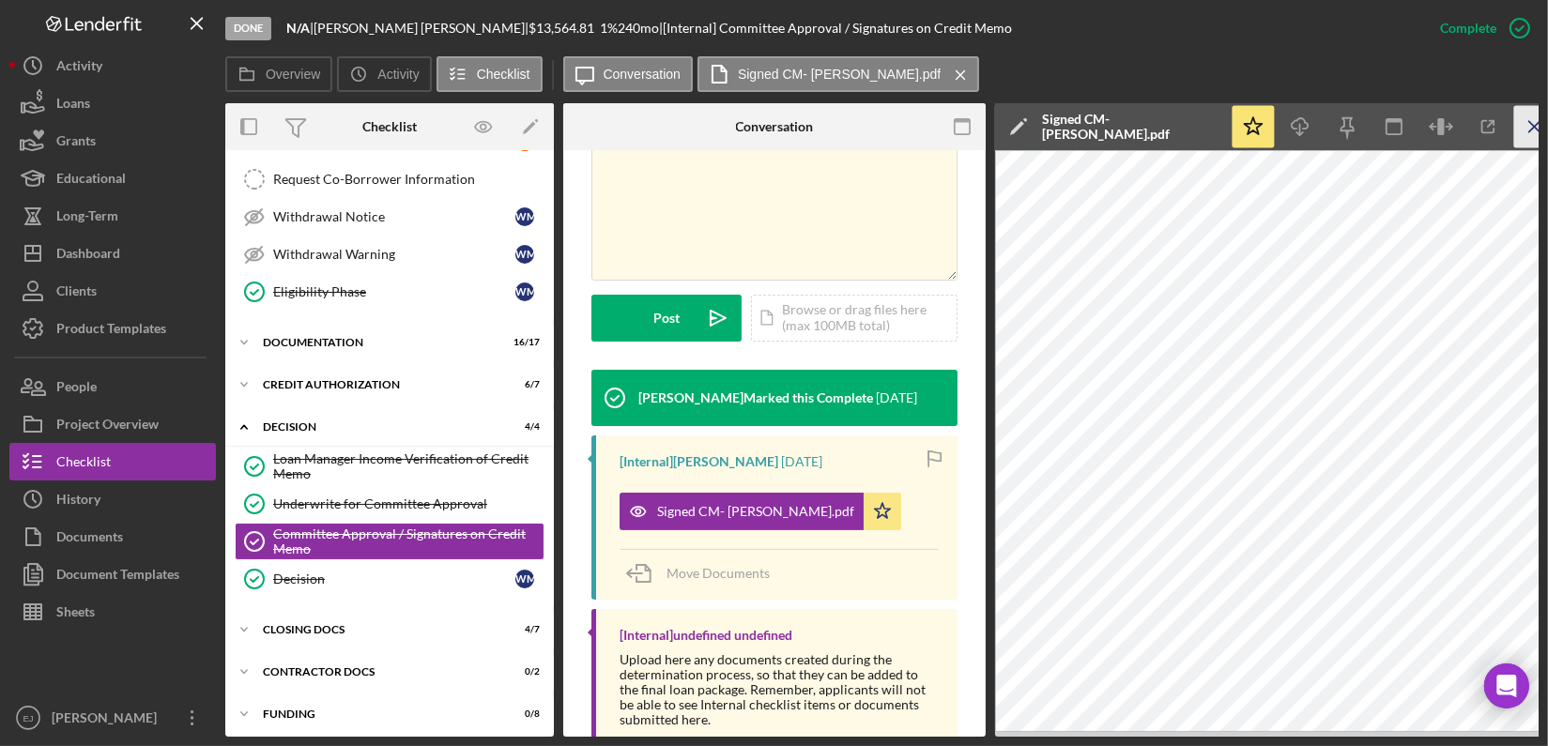
click at [1532, 117] on icon "Icon/Menu Close" at bounding box center [1535, 127] width 42 height 42
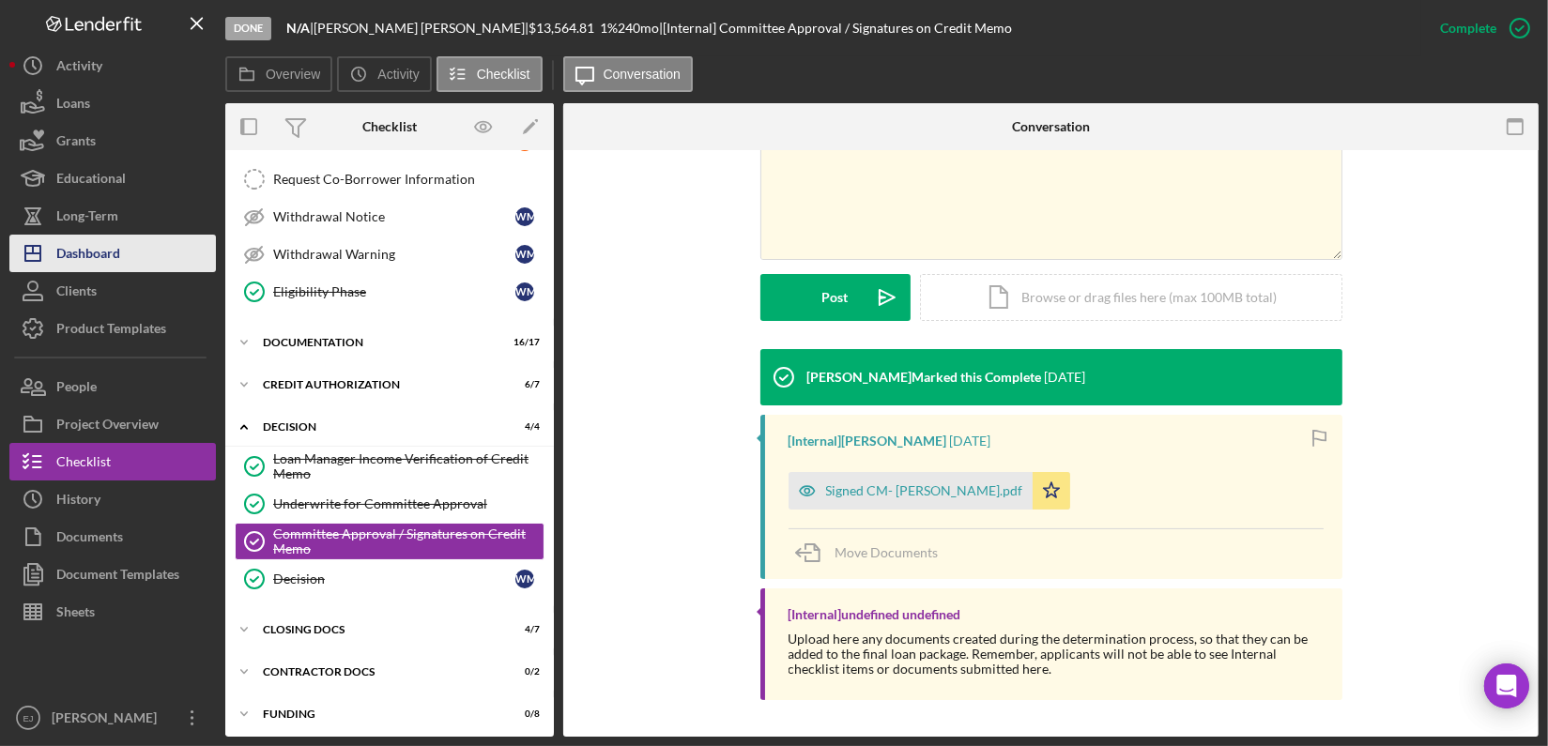
click at [121, 256] on button "Icon/Dashboard Dashboard" at bounding box center [112, 254] width 206 height 38
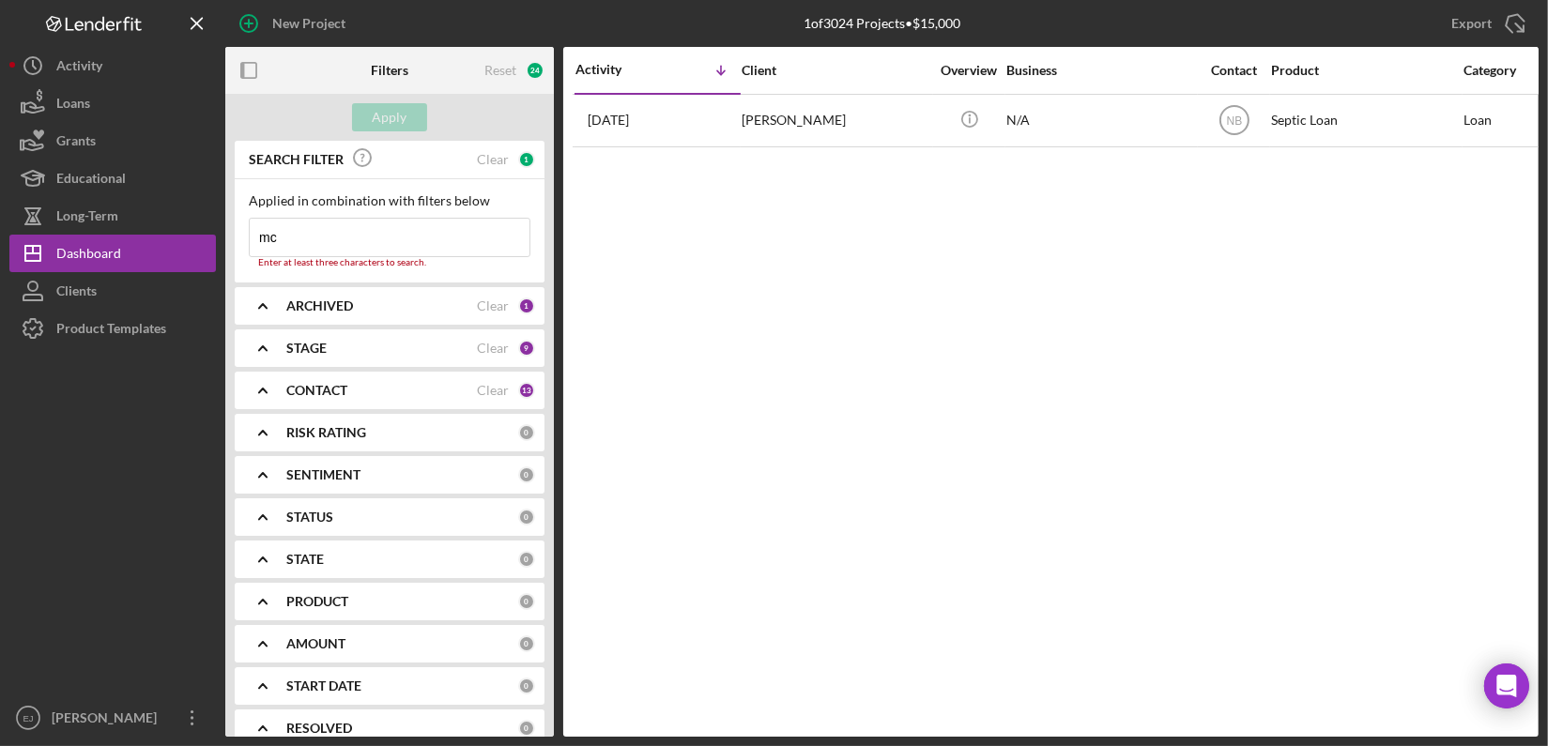
type input "m"
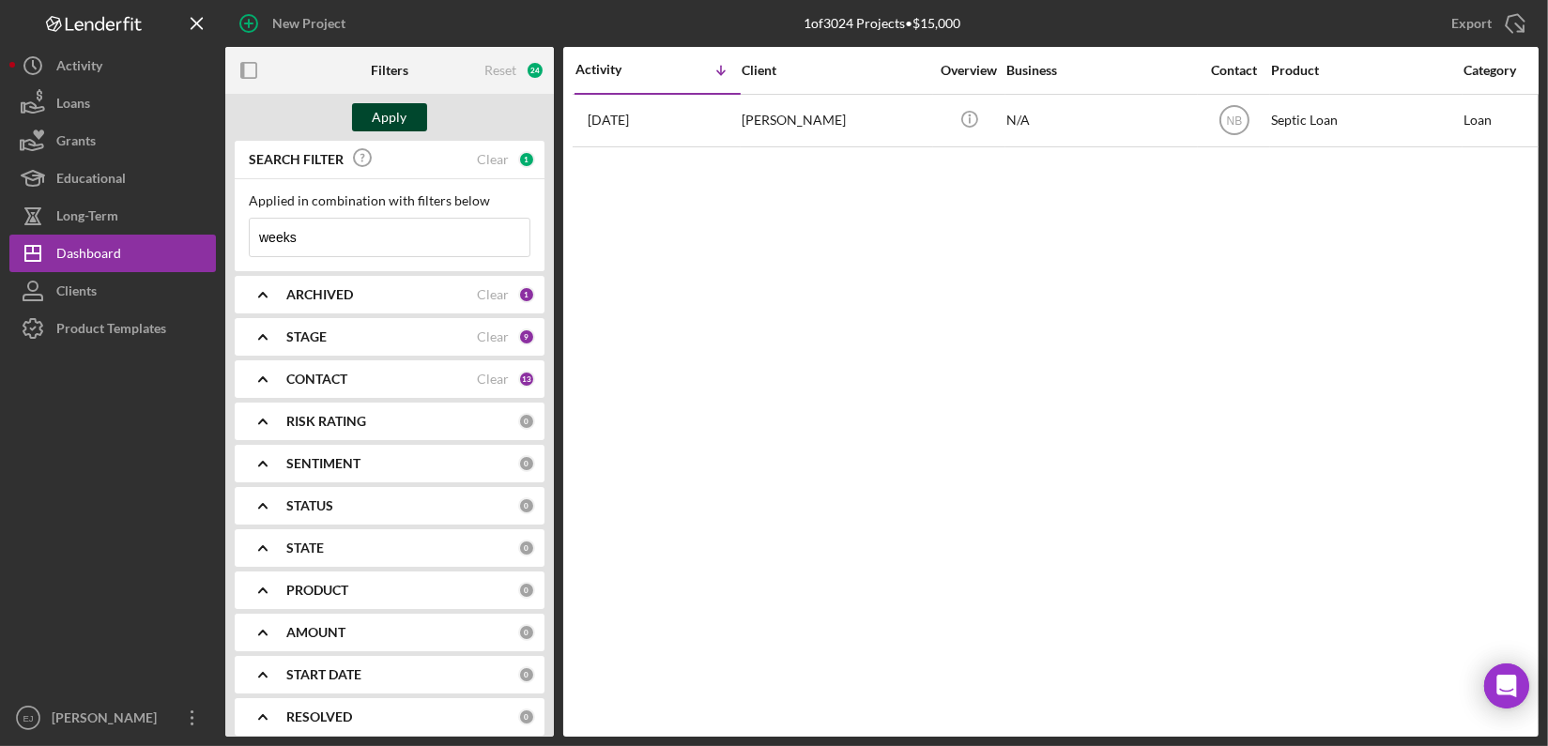
type input "weeks"
click at [366, 111] on button "Apply" at bounding box center [389, 117] width 75 height 28
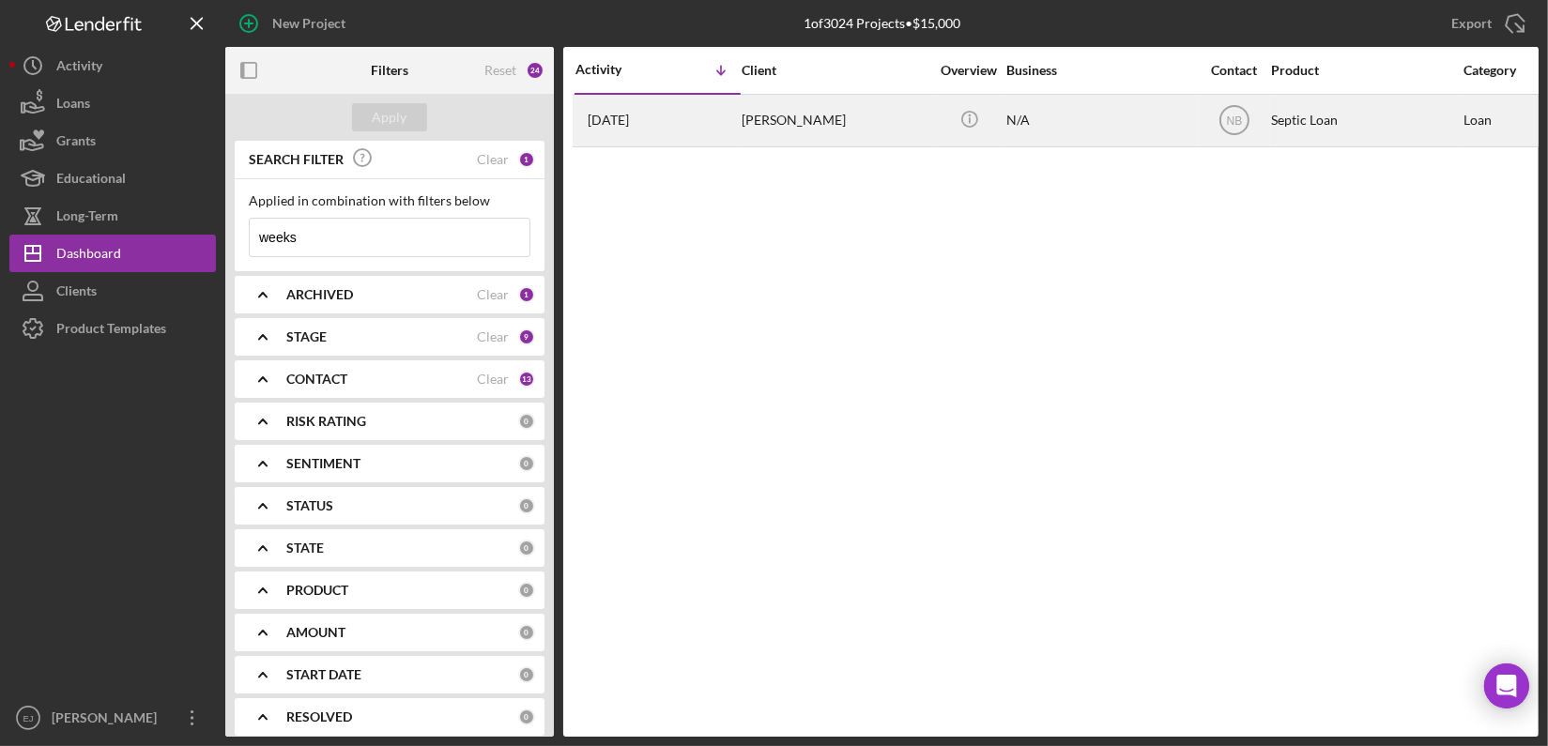
click at [809, 117] on div "Aaron Weeks" at bounding box center [835, 121] width 188 height 50
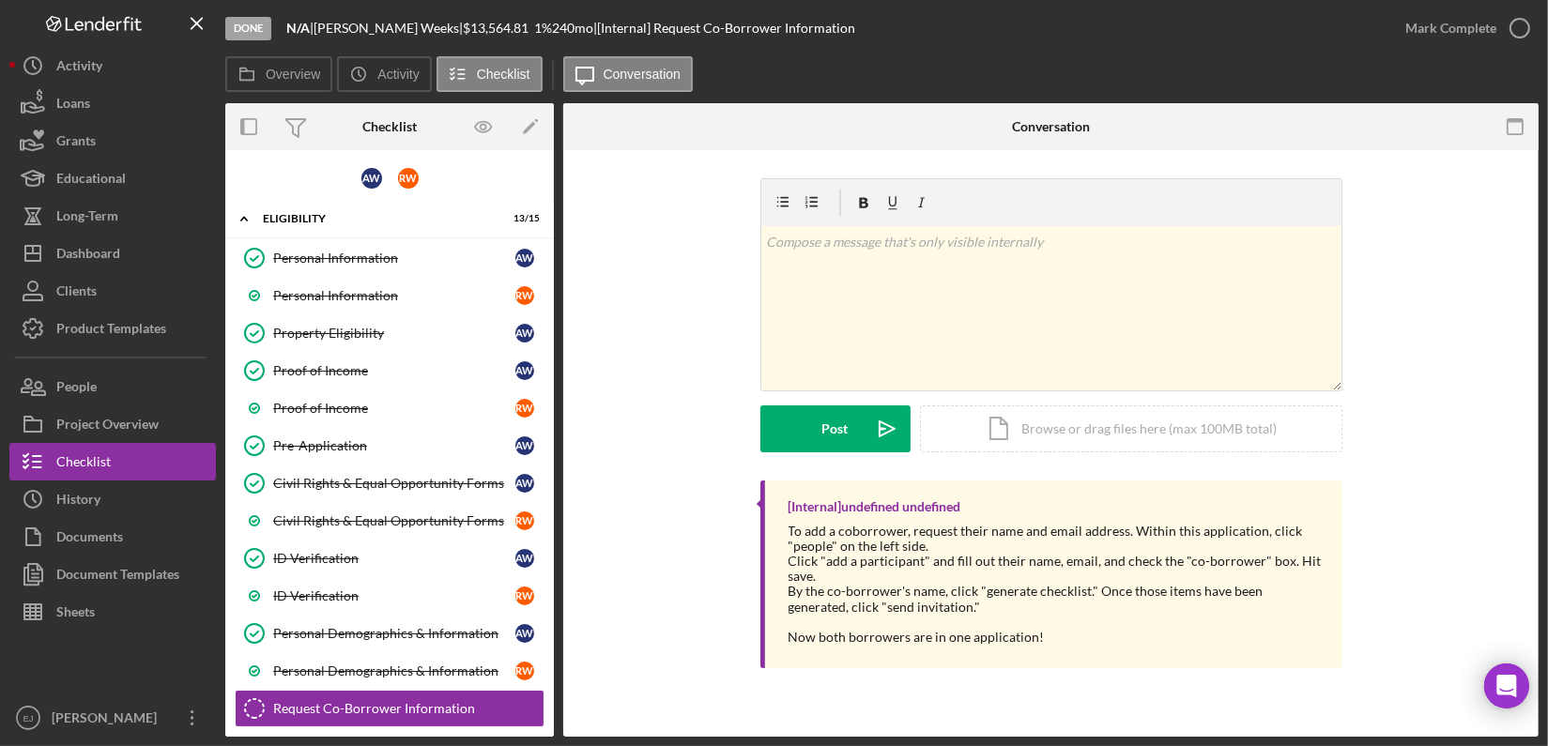
scroll to position [260, 0]
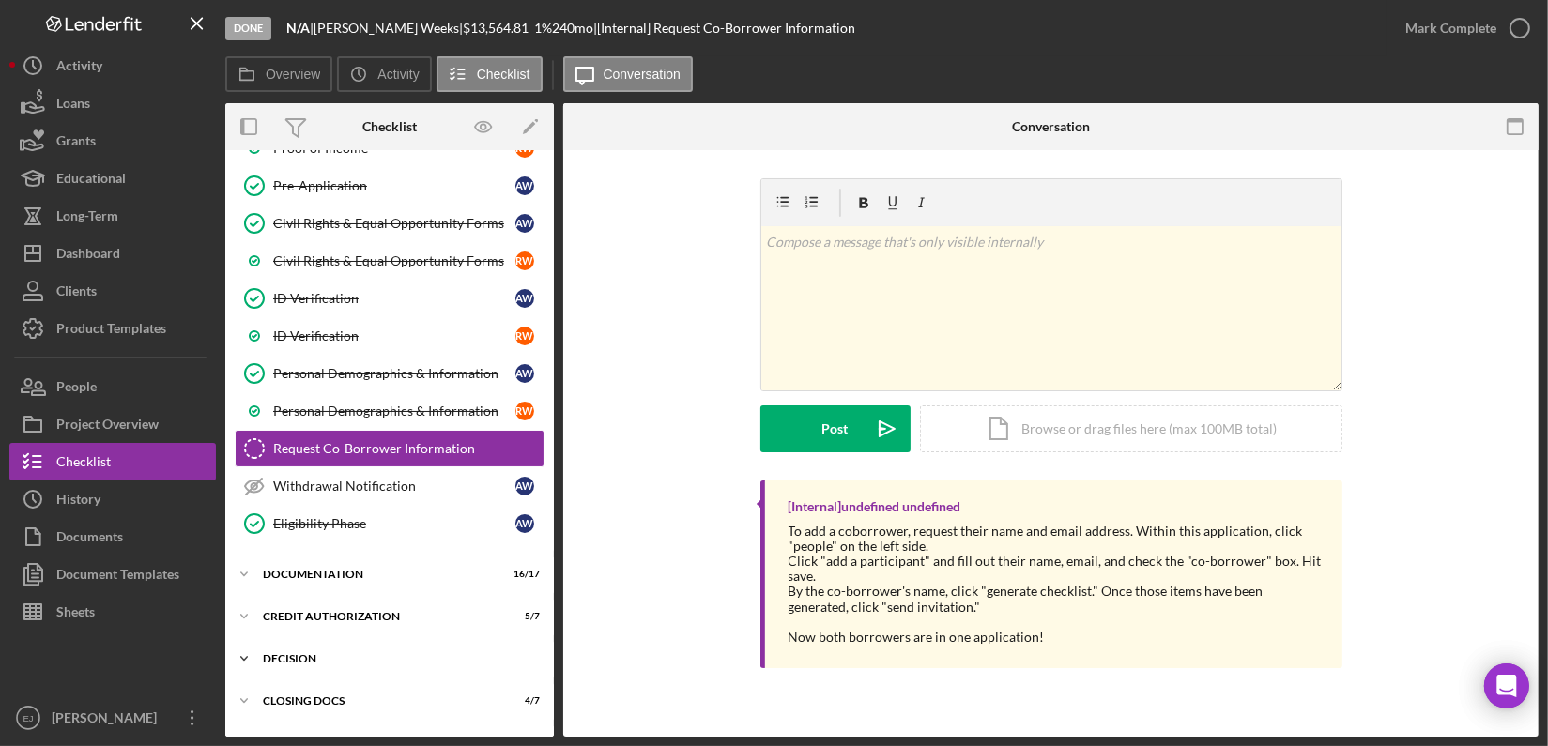
click at [248, 651] on icon "Icon/Expander" at bounding box center [244, 659] width 38 height 38
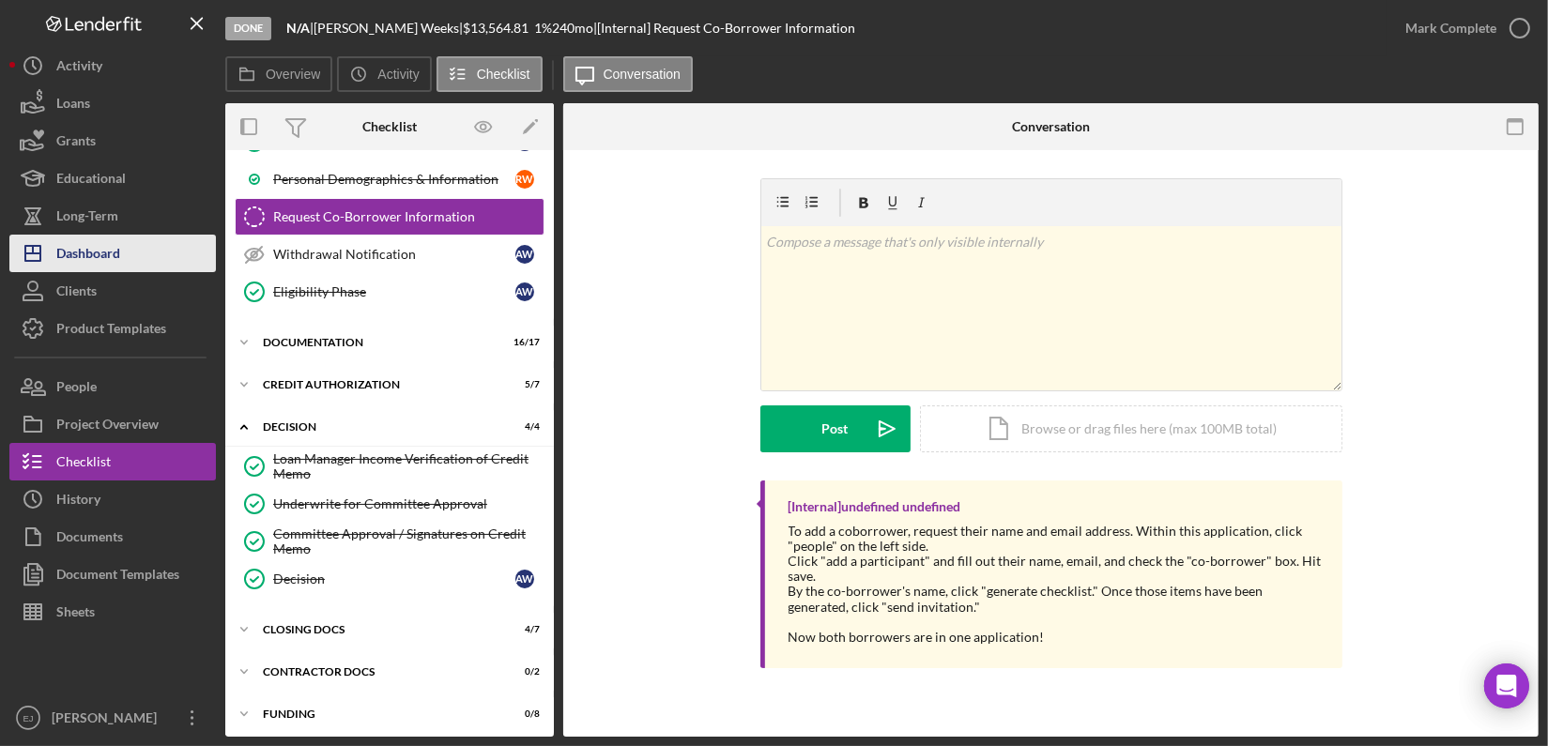
click at [83, 259] on div "Dashboard" at bounding box center [88, 256] width 64 height 42
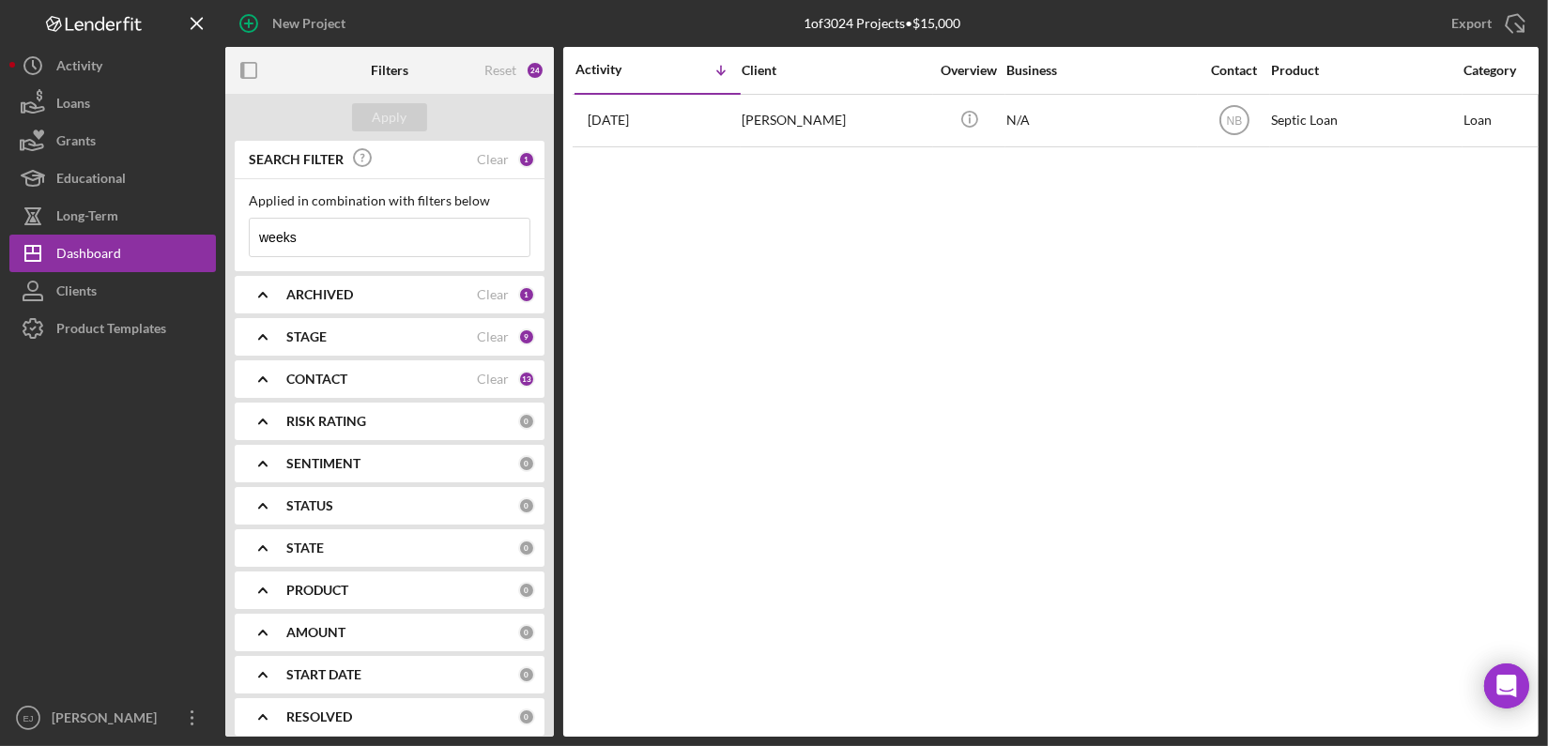
click at [325, 252] on input "weeks" at bounding box center [390, 238] width 280 height 38
type input "w"
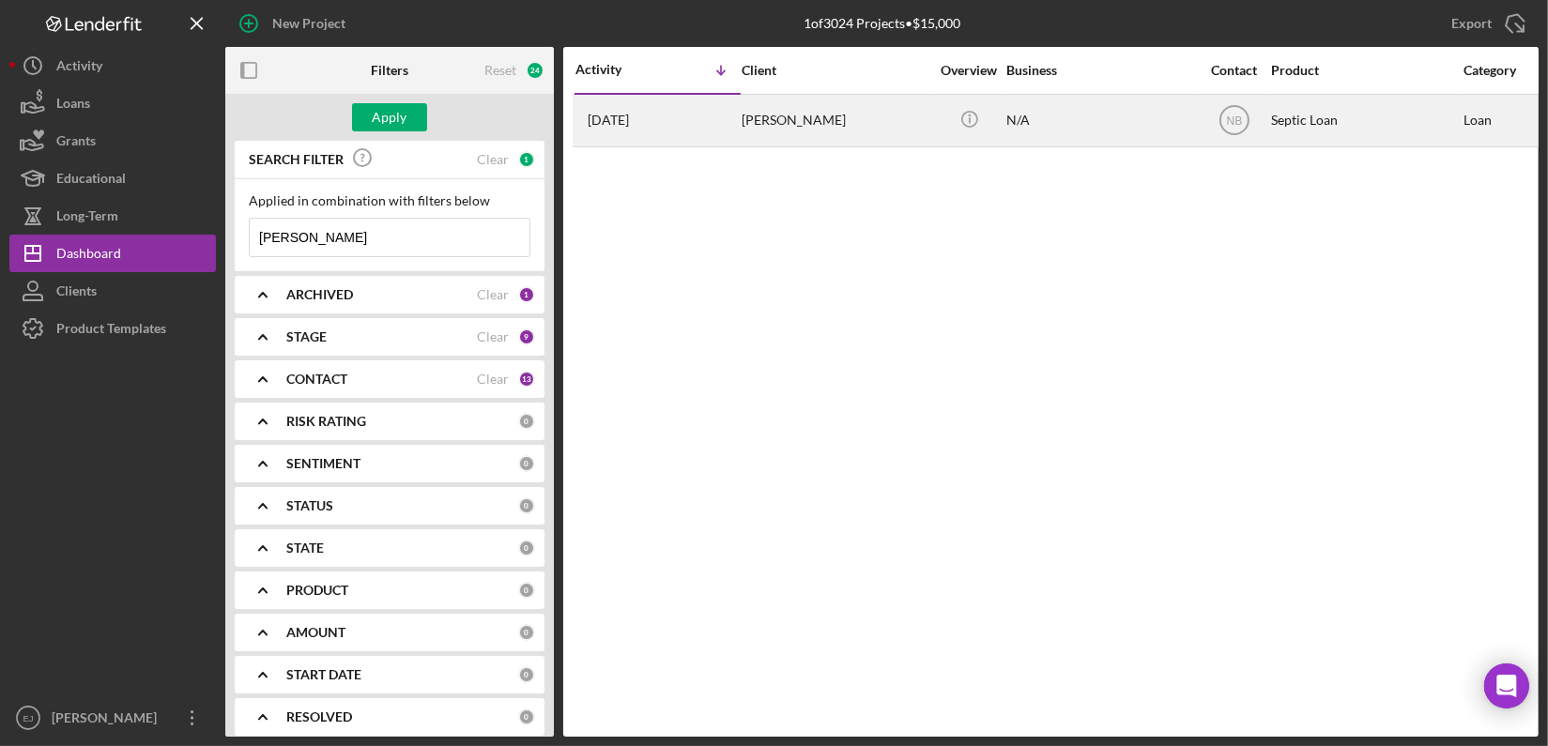
type input "holter"
click at [776, 115] on div "Aaron Weeks" at bounding box center [835, 121] width 188 height 50
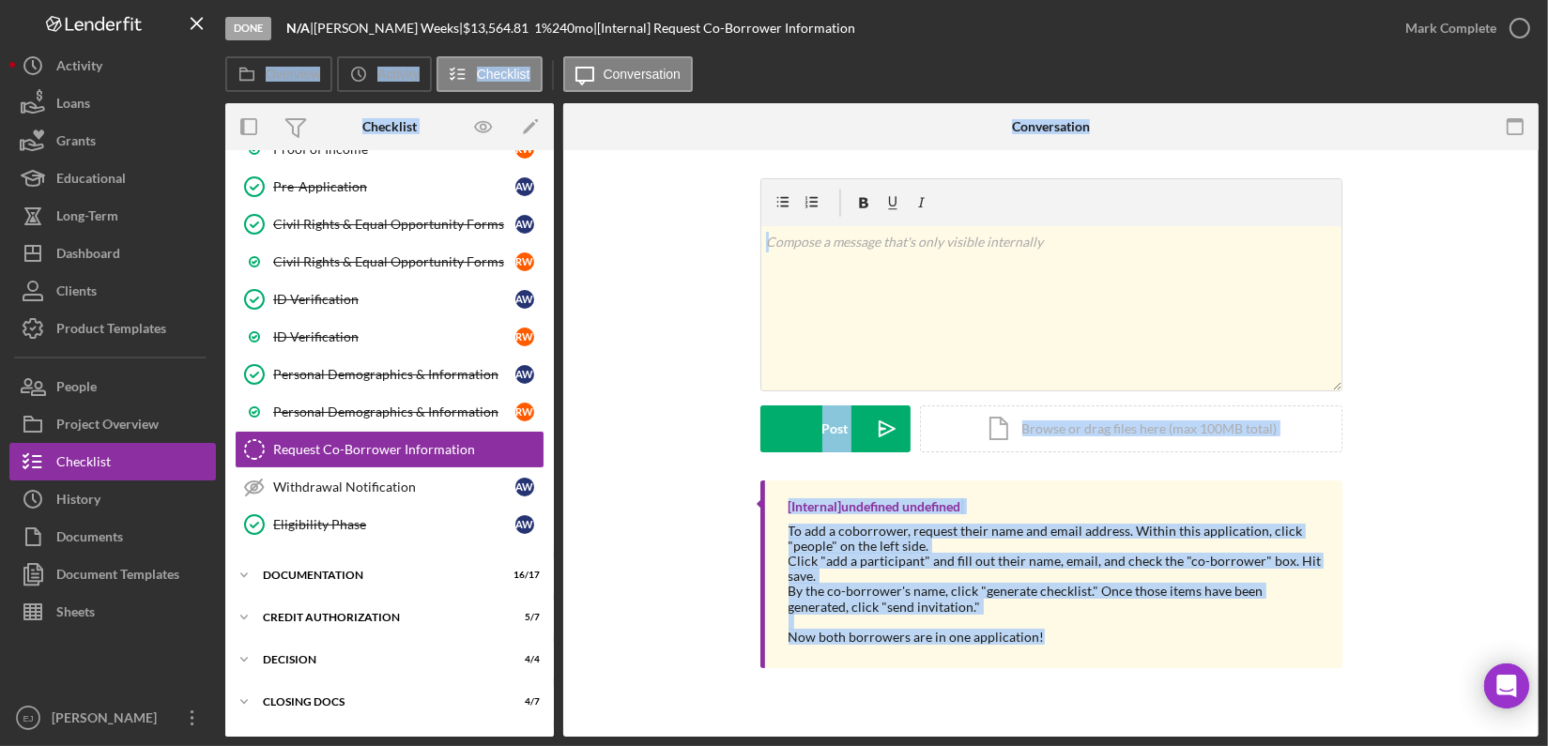
scroll to position [260, 0]
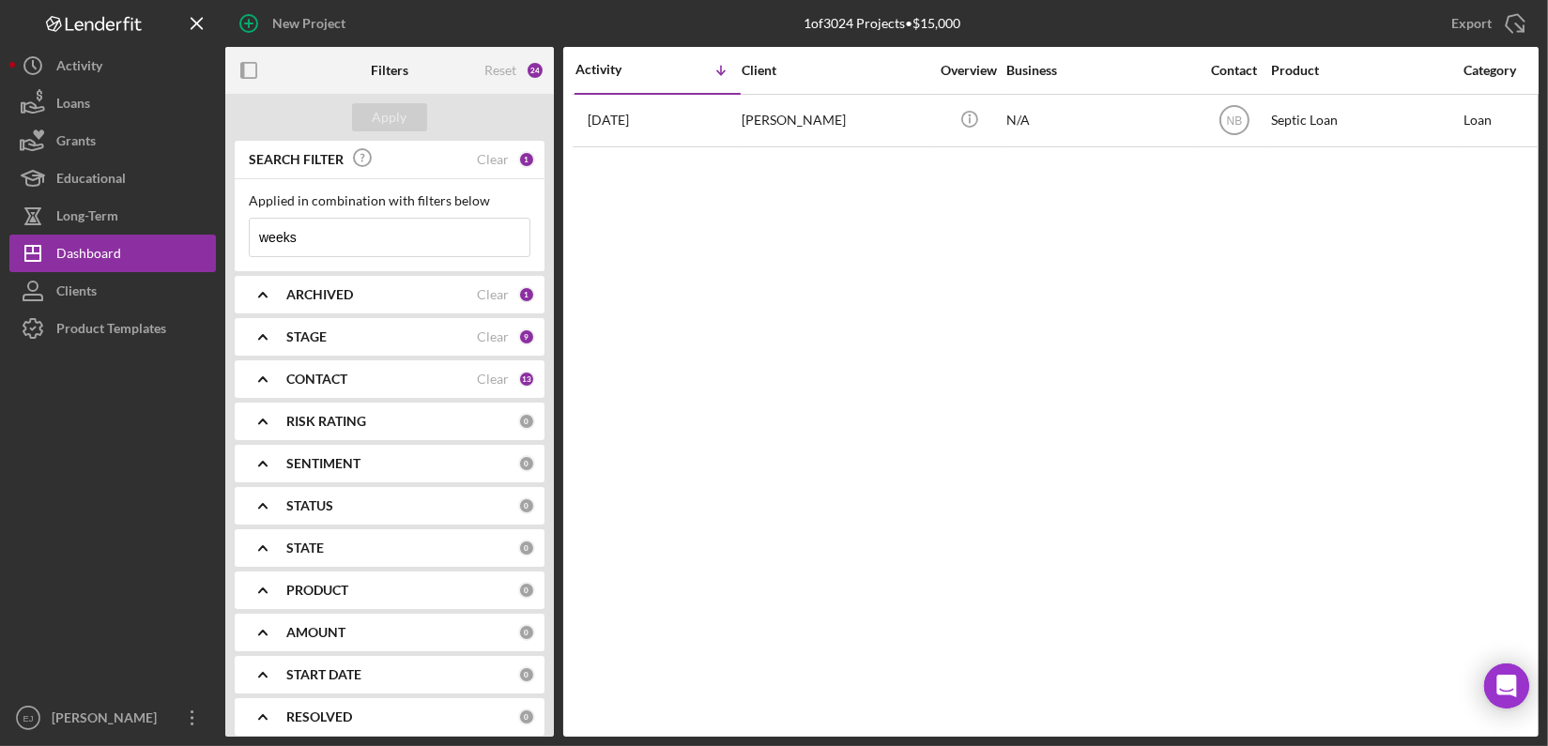
click at [335, 229] on input "weeks" at bounding box center [390, 238] width 280 height 38
type input "w"
type input "holter"
click at [407, 116] on button "Apply" at bounding box center [389, 117] width 75 height 28
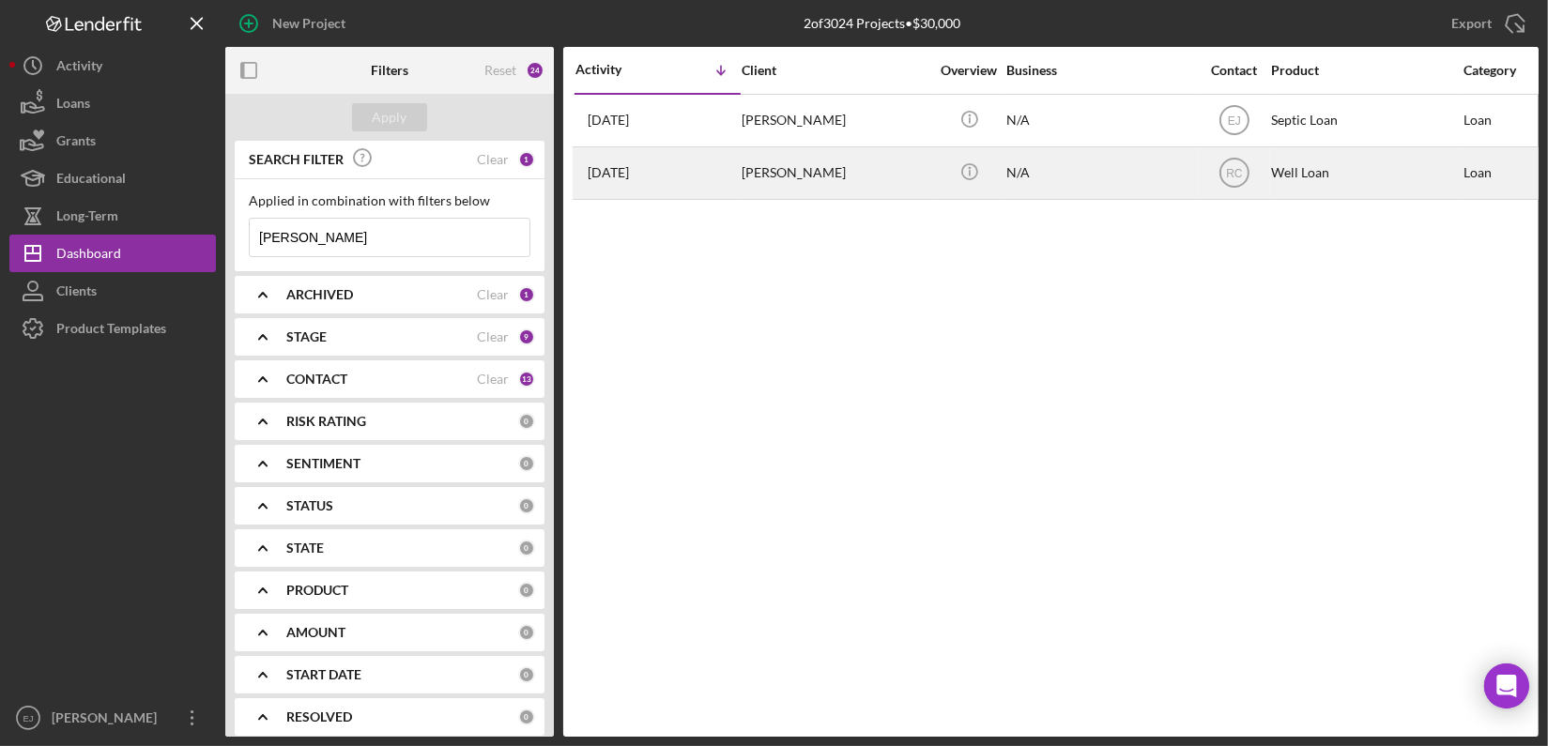
click at [763, 171] on div "Lynn Holter" at bounding box center [835, 173] width 188 height 50
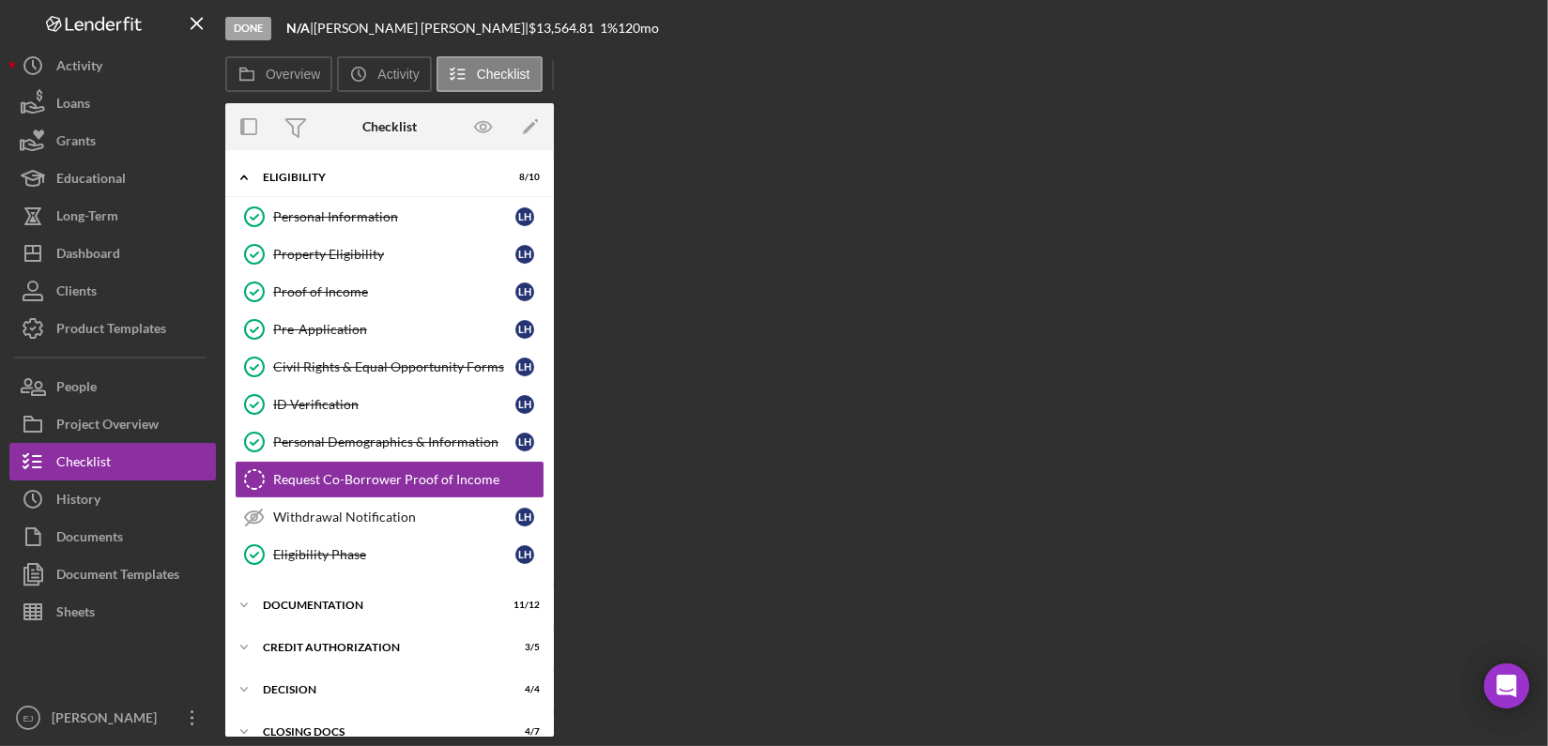
scroll to position [34, 0]
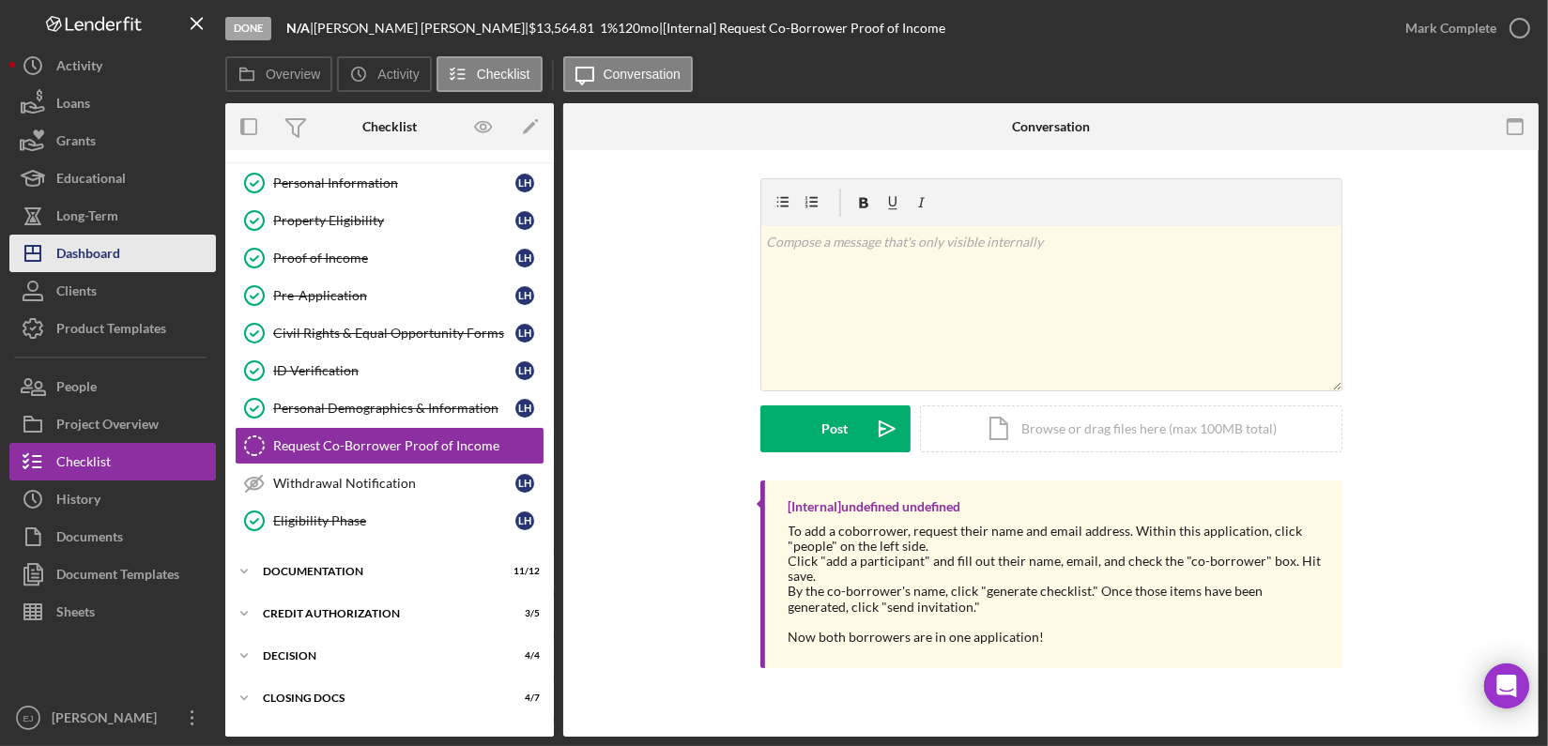
click at [134, 256] on button "Icon/Dashboard Dashboard" at bounding box center [112, 254] width 206 height 38
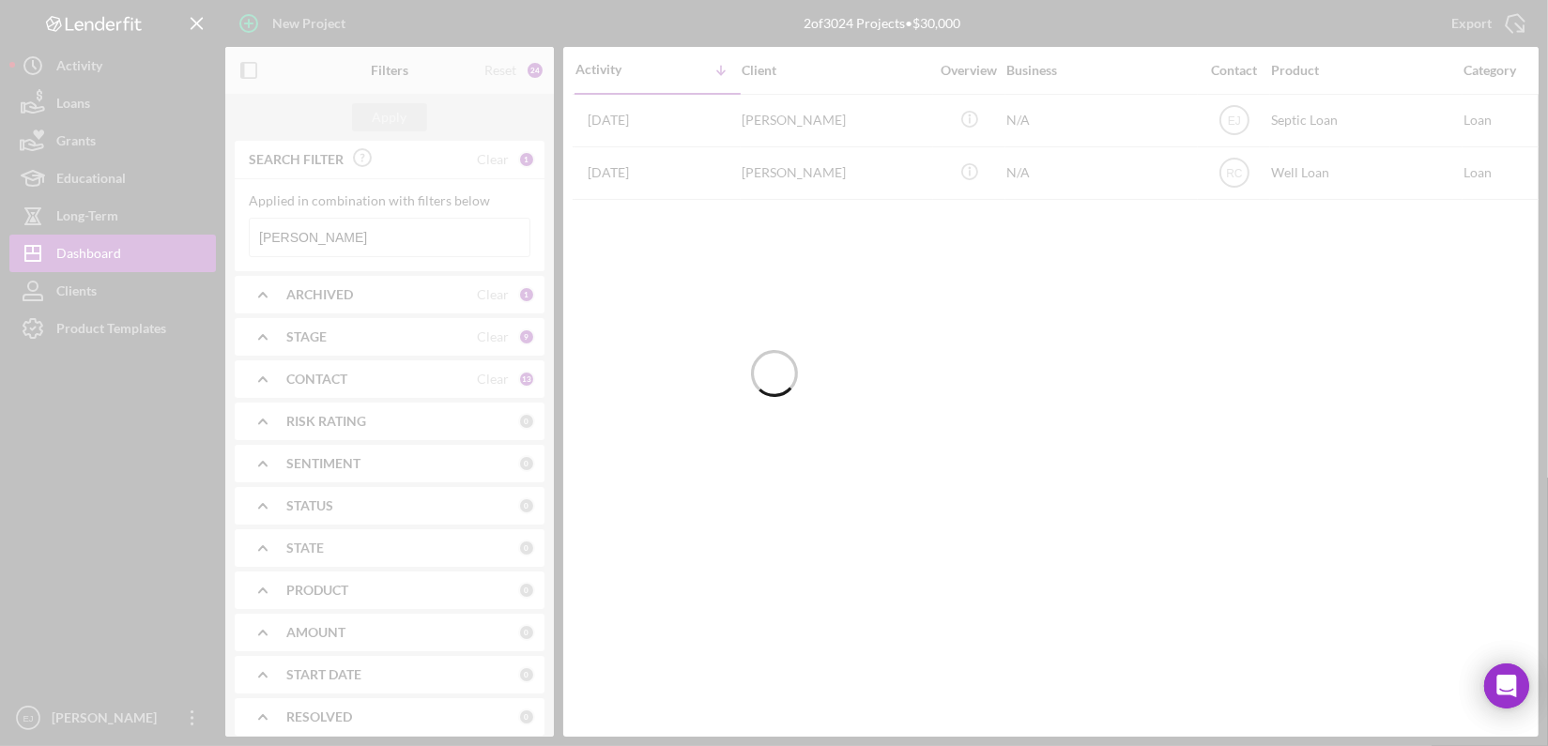
click at [355, 242] on div at bounding box center [774, 373] width 1548 height 746
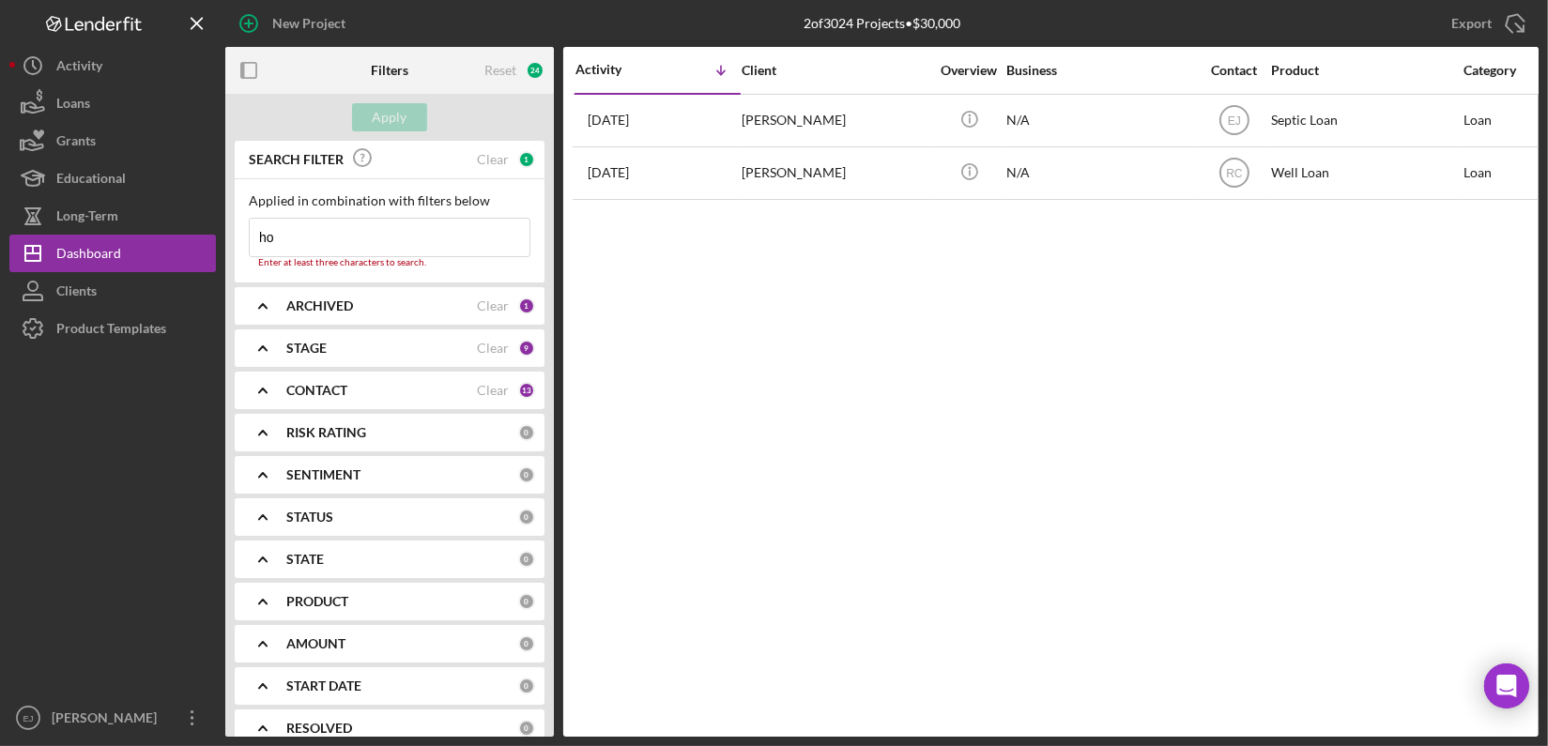
type input "h"
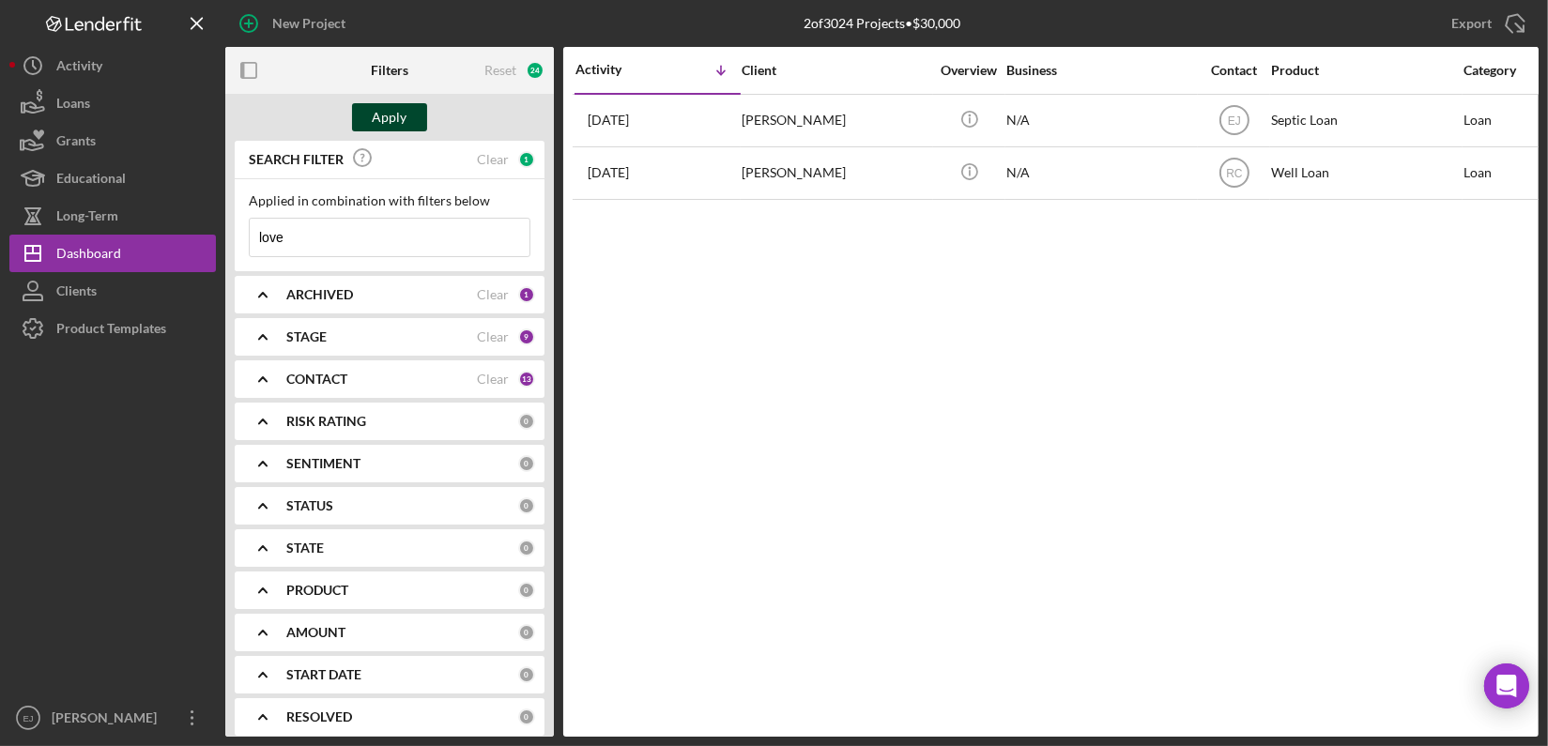
type input "love"
click at [389, 122] on div "Apply" at bounding box center [390, 117] width 35 height 28
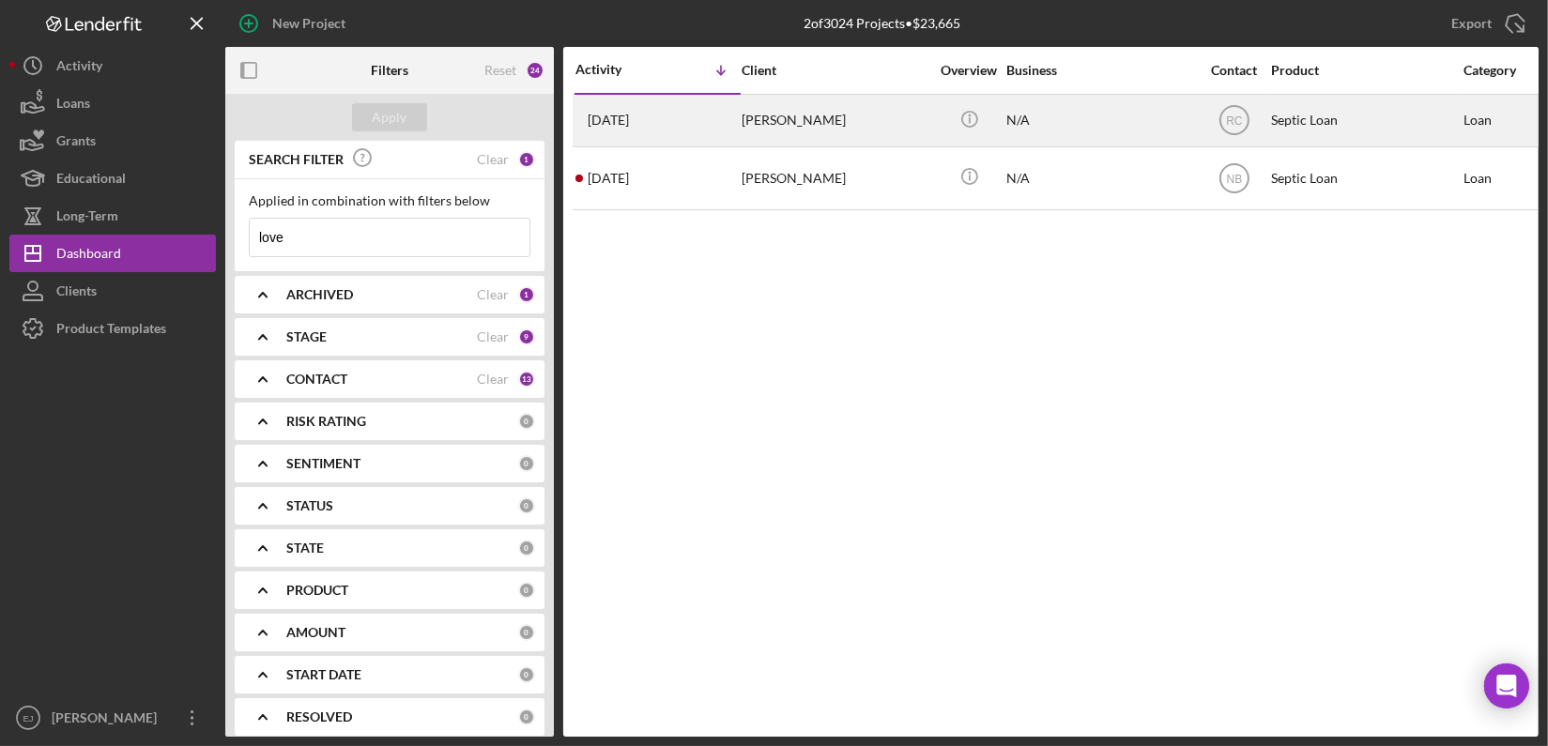
click at [767, 138] on div "Sean Love" at bounding box center [835, 121] width 188 height 50
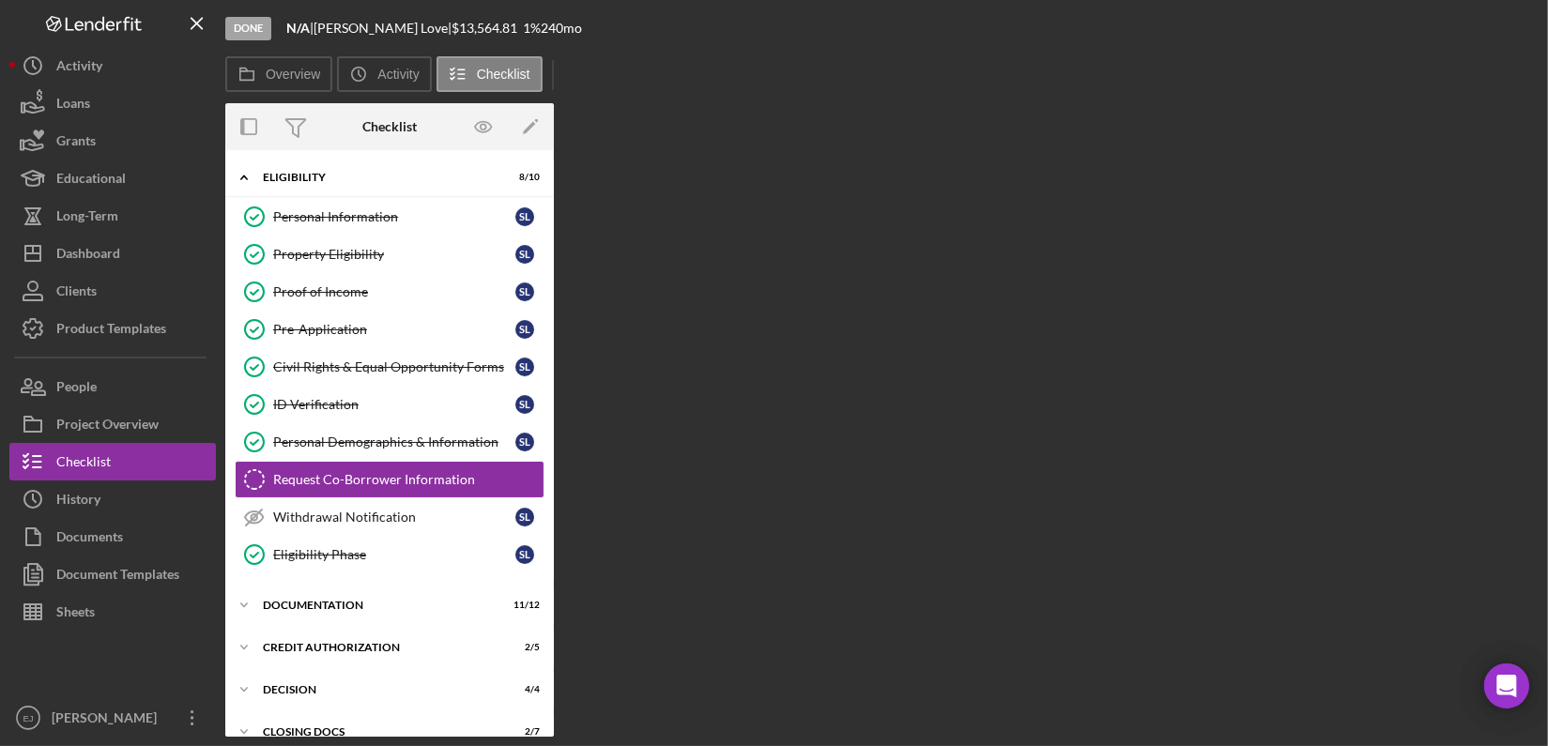
scroll to position [34, 0]
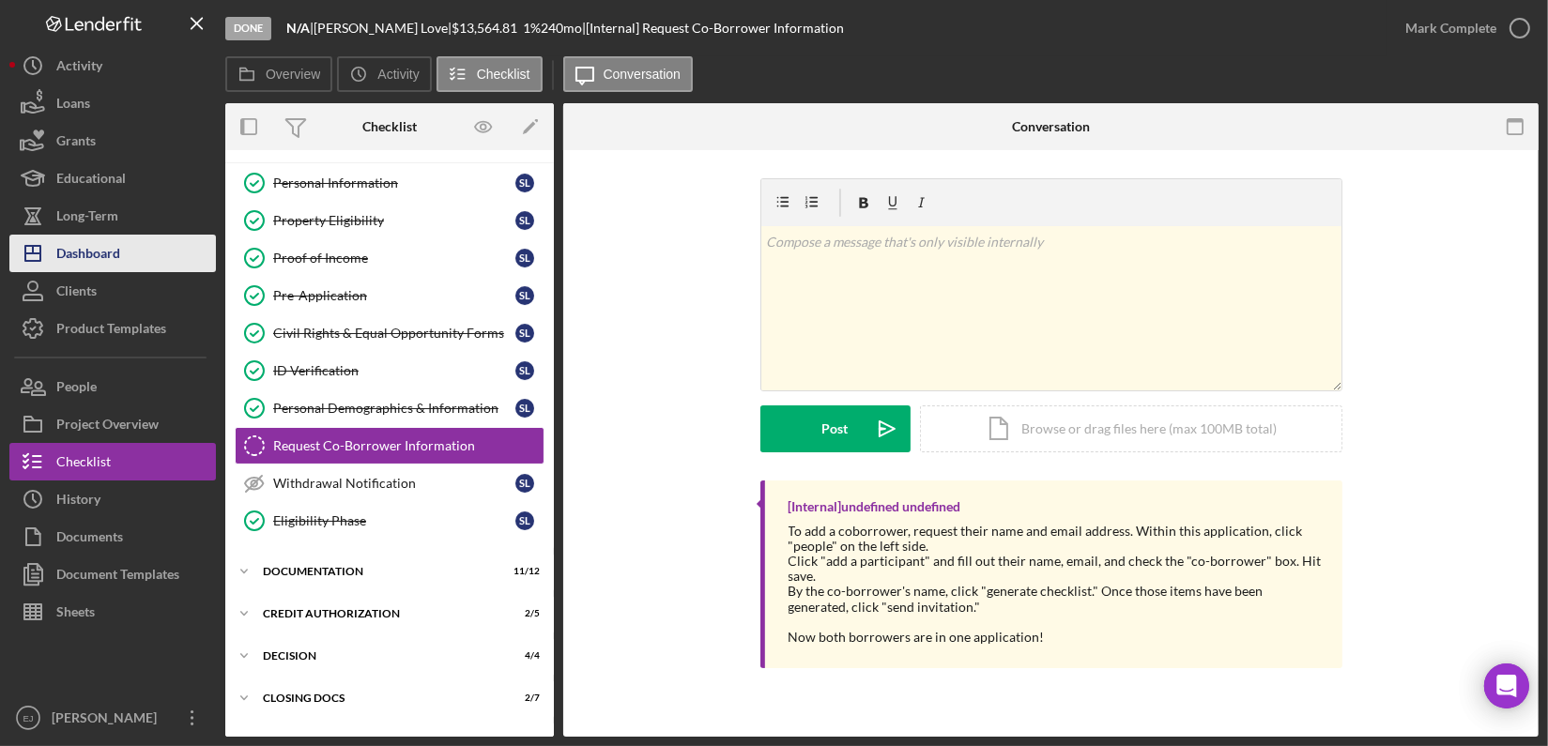
click at [121, 246] on button "Icon/Dashboard Dashboard" at bounding box center [112, 254] width 206 height 38
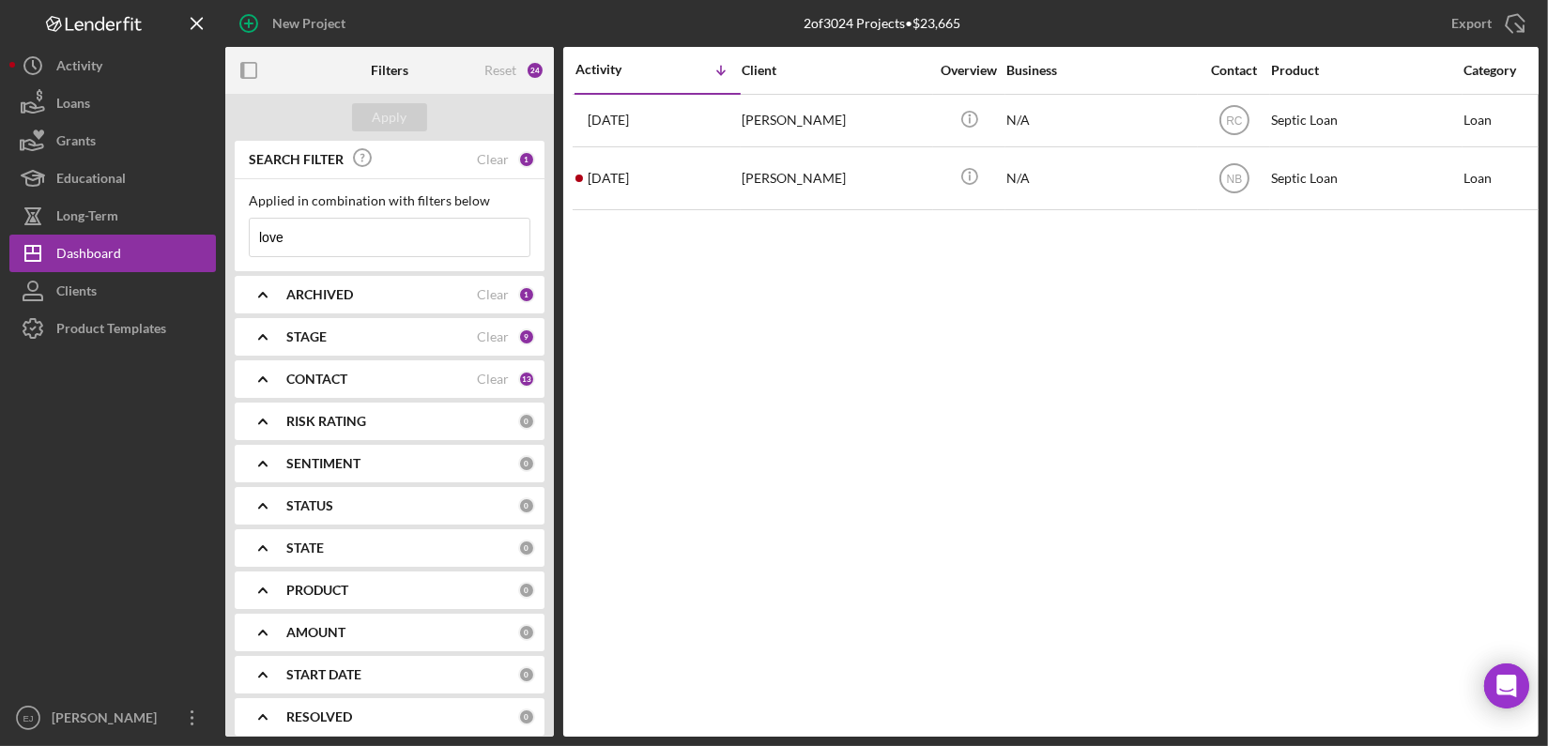
click at [374, 235] on input "love" at bounding box center [390, 238] width 280 height 38
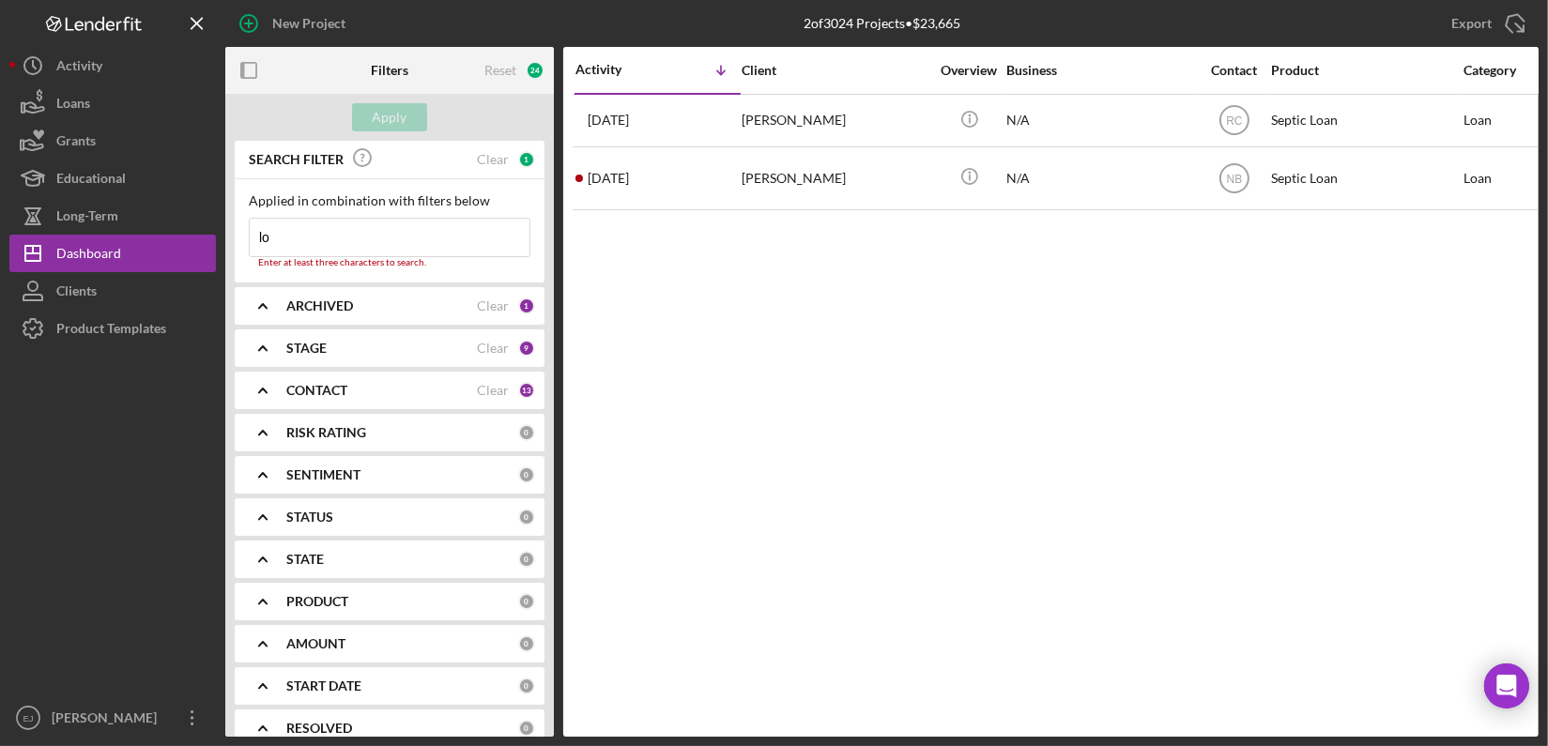
type input "l"
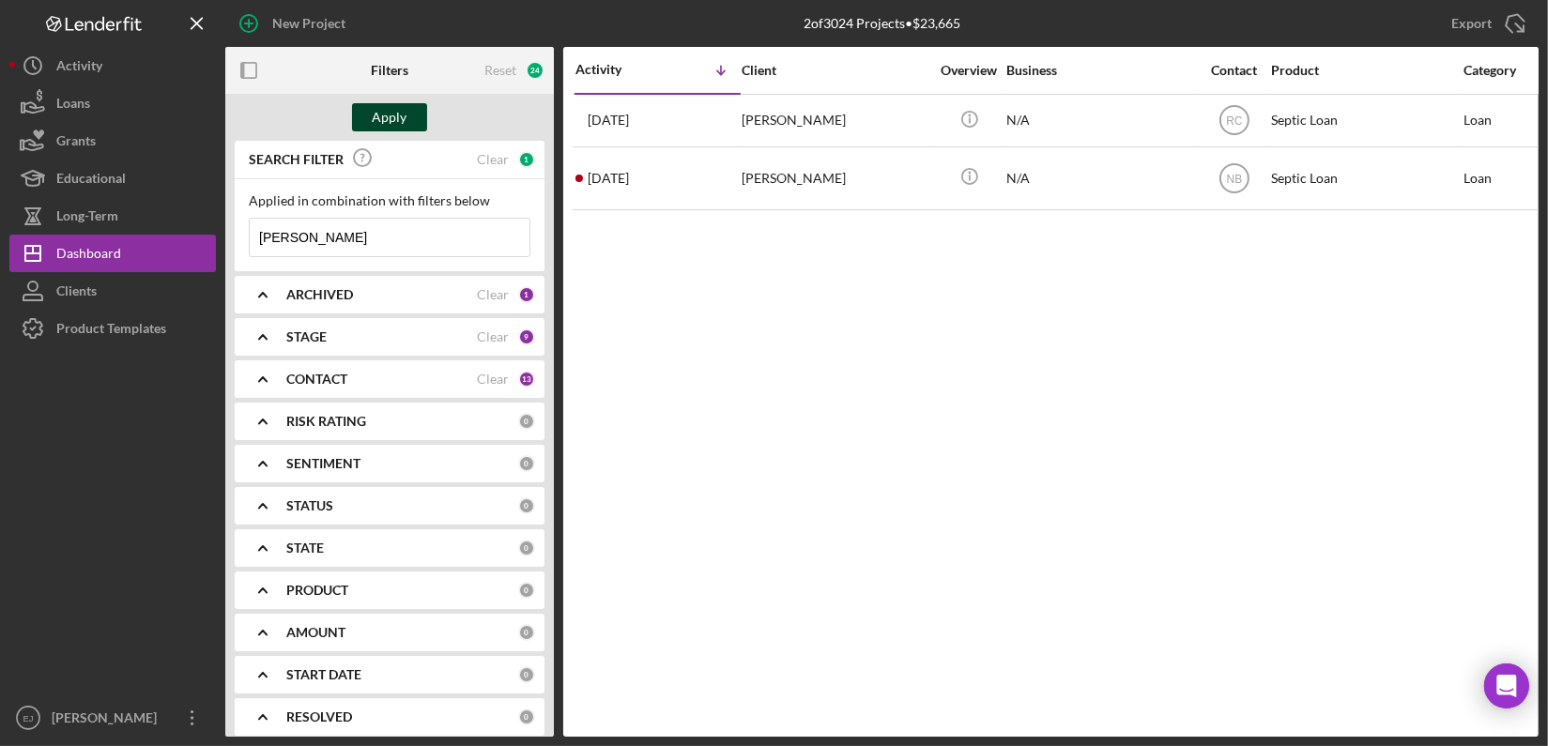
type input "[PERSON_NAME]"
click at [389, 118] on div "Apply" at bounding box center [390, 117] width 35 height 28
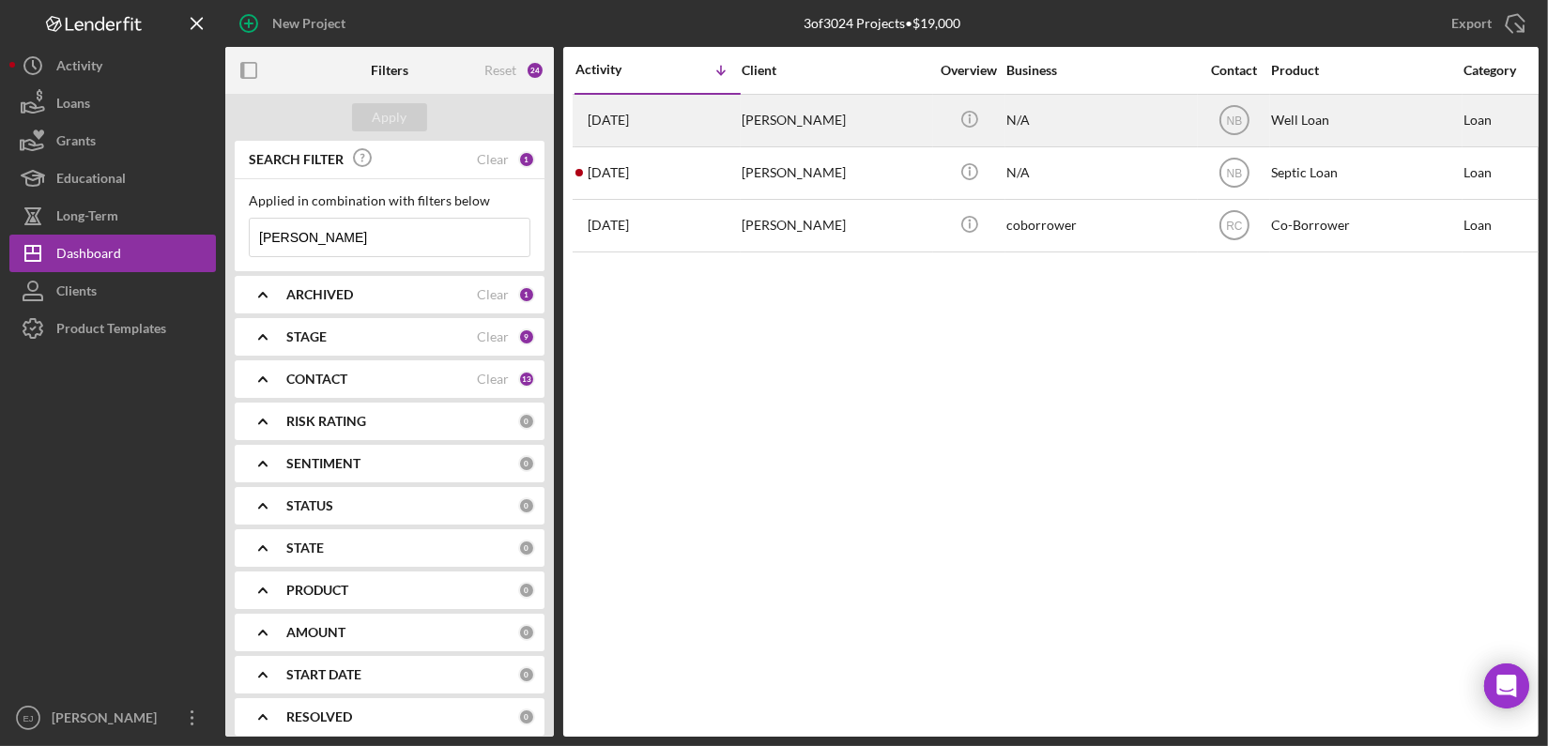
click at [777, 133] on div "[PERSON_NAME]" at bounding box center [835, 121] width 188 height 50
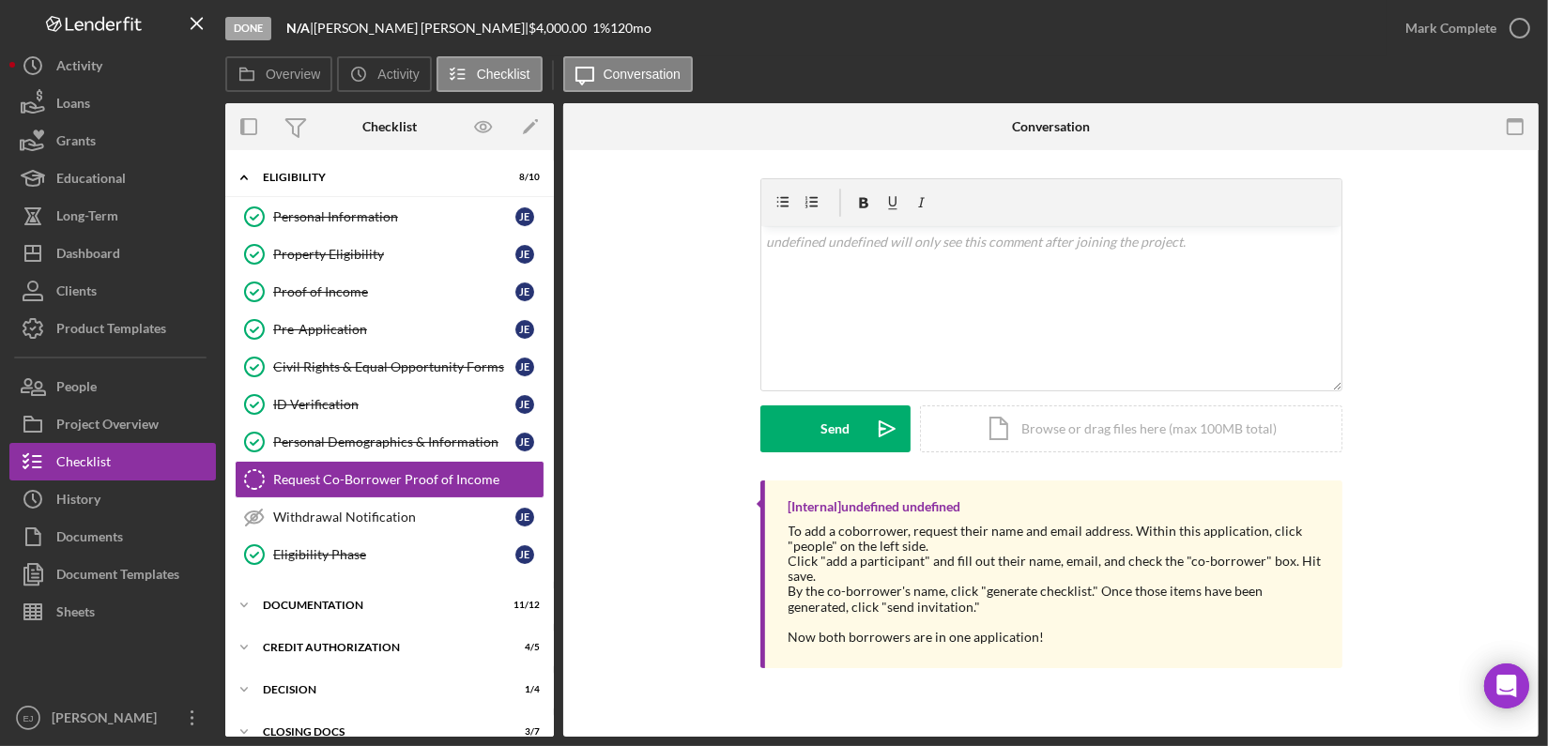
scroll to position [34, 0]
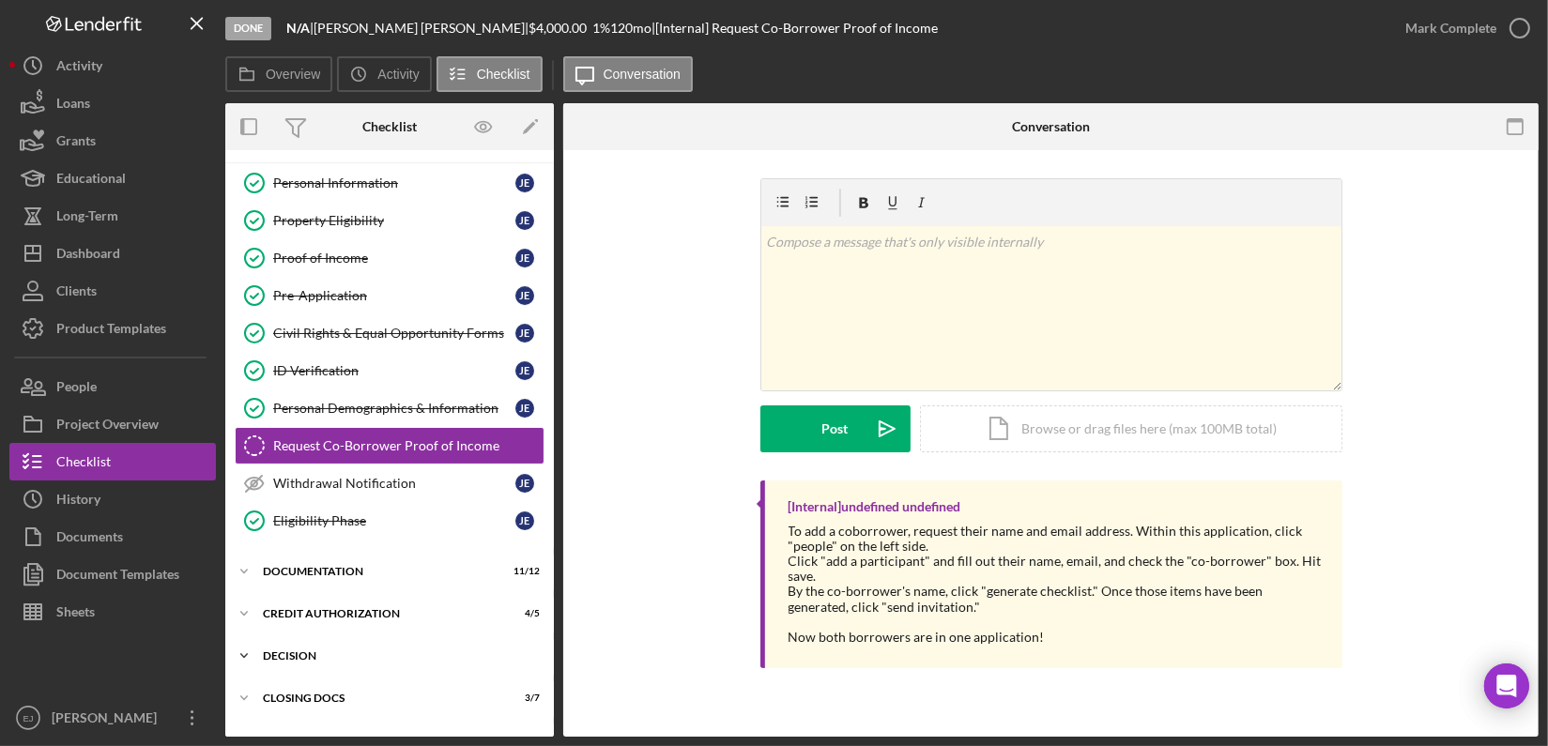
click at [263, 663] on div "Icon/Expander Decision 1 / 4" at bounding box center [389, 656] width 328 height 38
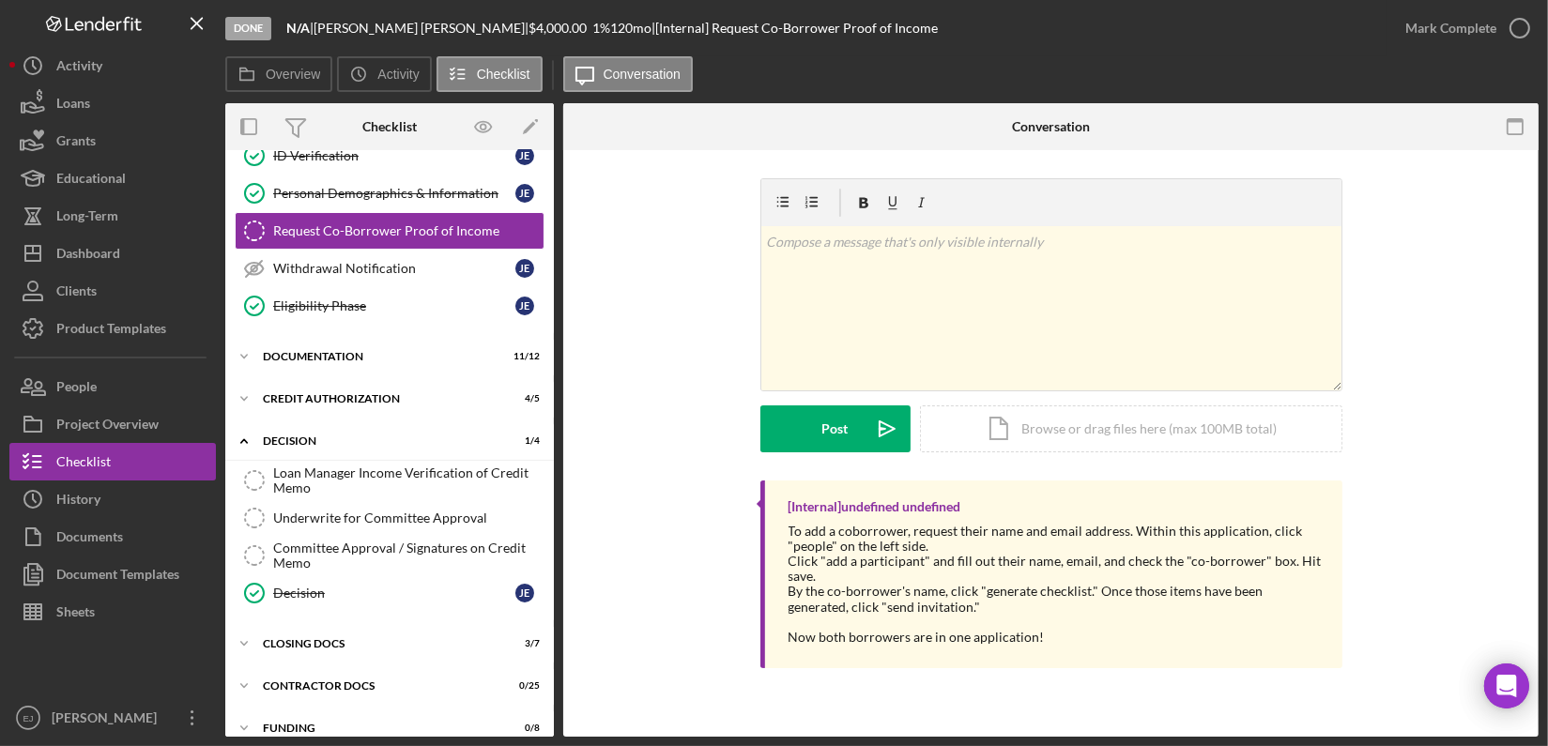
scroll to position [266, 0]
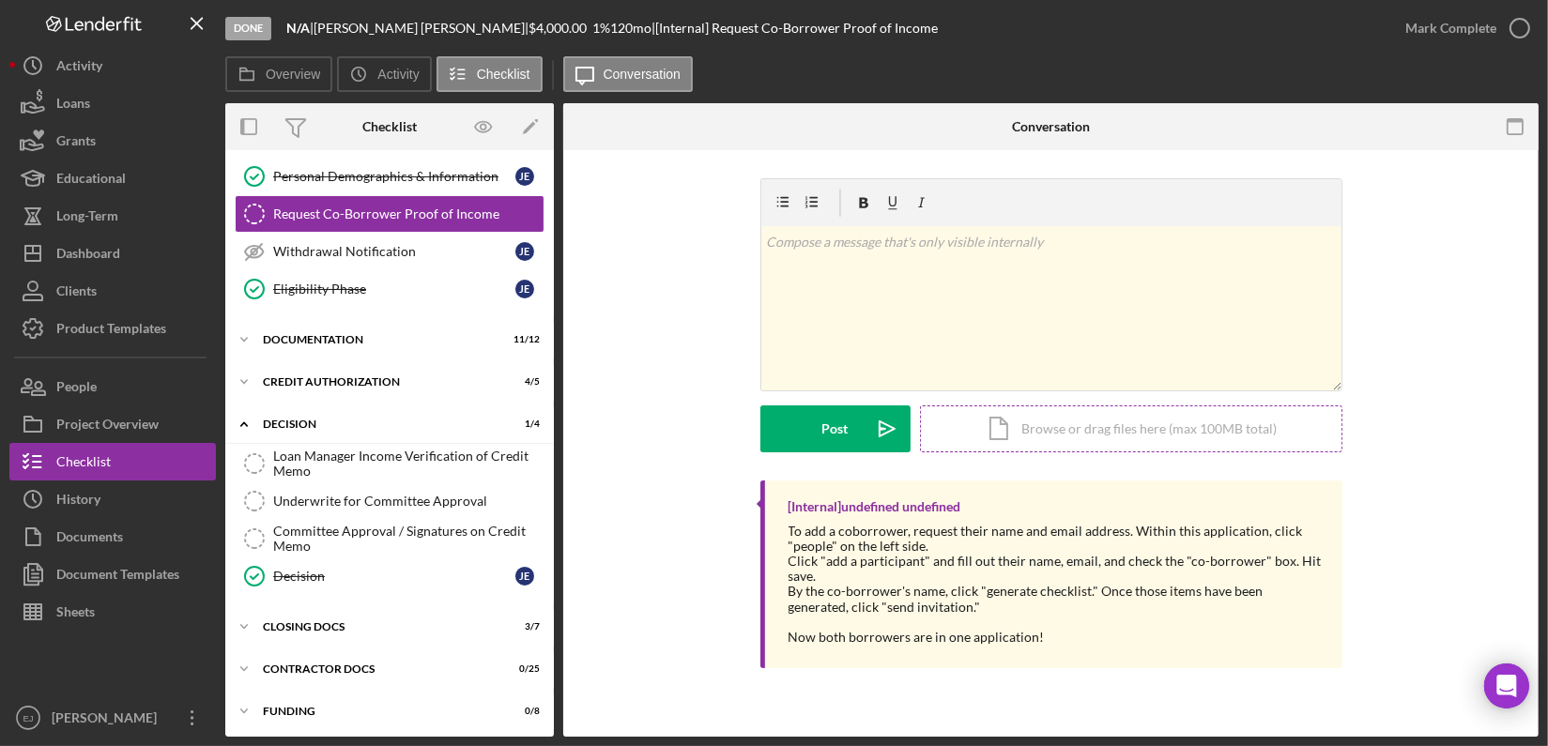
click at [1046, 430] on div "Icon/Document Browse or drag files here (max 100MB total) Tap to choose files o…" at bounding box center [1131, 428] width 422 height 47
click at [347, 449] on div "Loan Manager Income Verification of Credit Memo" at bounding box center [408, 464] width 270 height 30
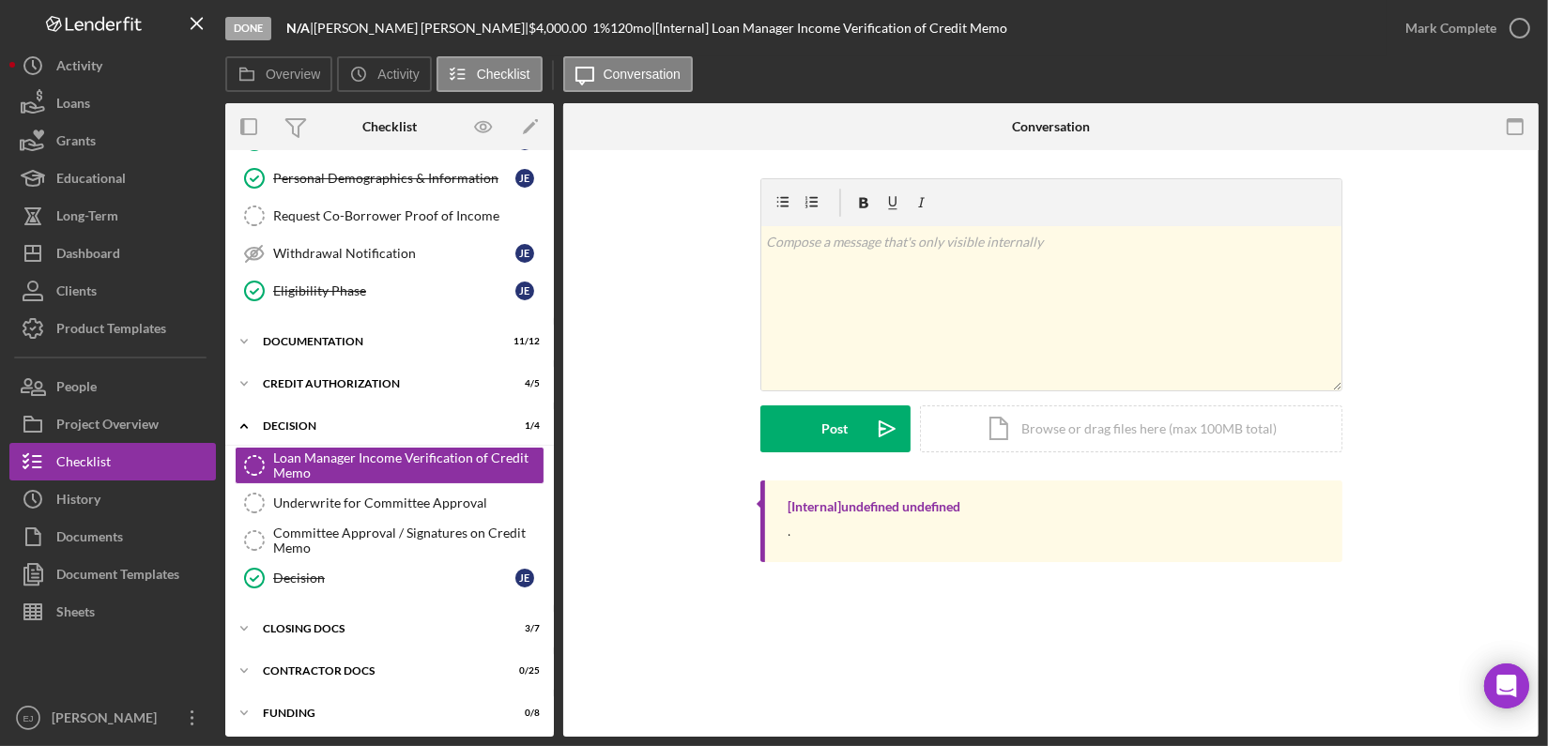
scroll to position [266, 0]
click at [1254, 423] on div "Icon/Document Browse or drag files here (max 100MB total) Tap to choose files o…" at bounding box center [1131, 428] width 422 height 47
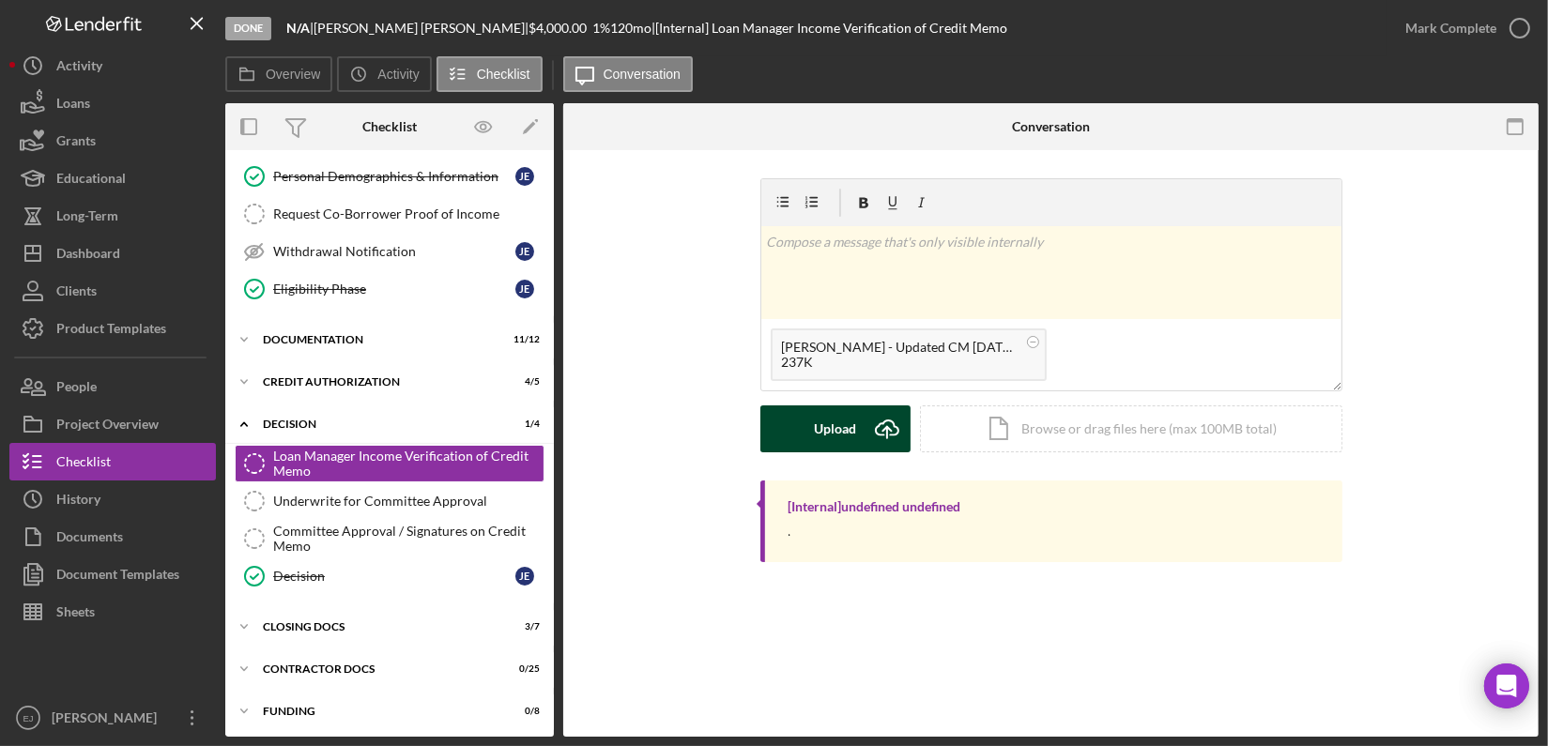
click at [879, 418] on icon "Icon/Upload" at bounding box center [886, 428] width 47 height 47
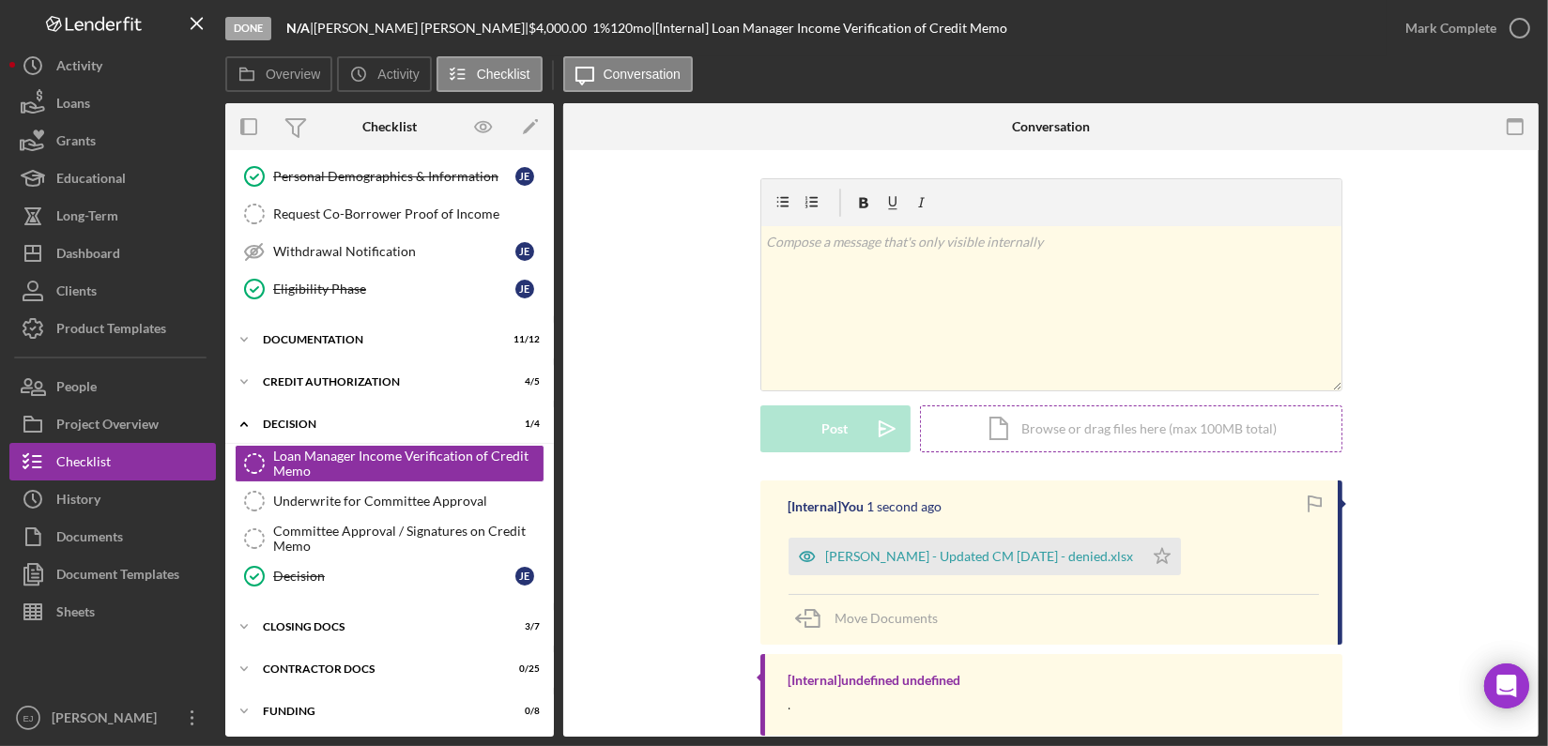
click at [1063, 435] on div "Icon/Document Browse or drag files here (max 100MB total) Tap to choose files o…" at bounding box center [1131, 428] width 422 height 47
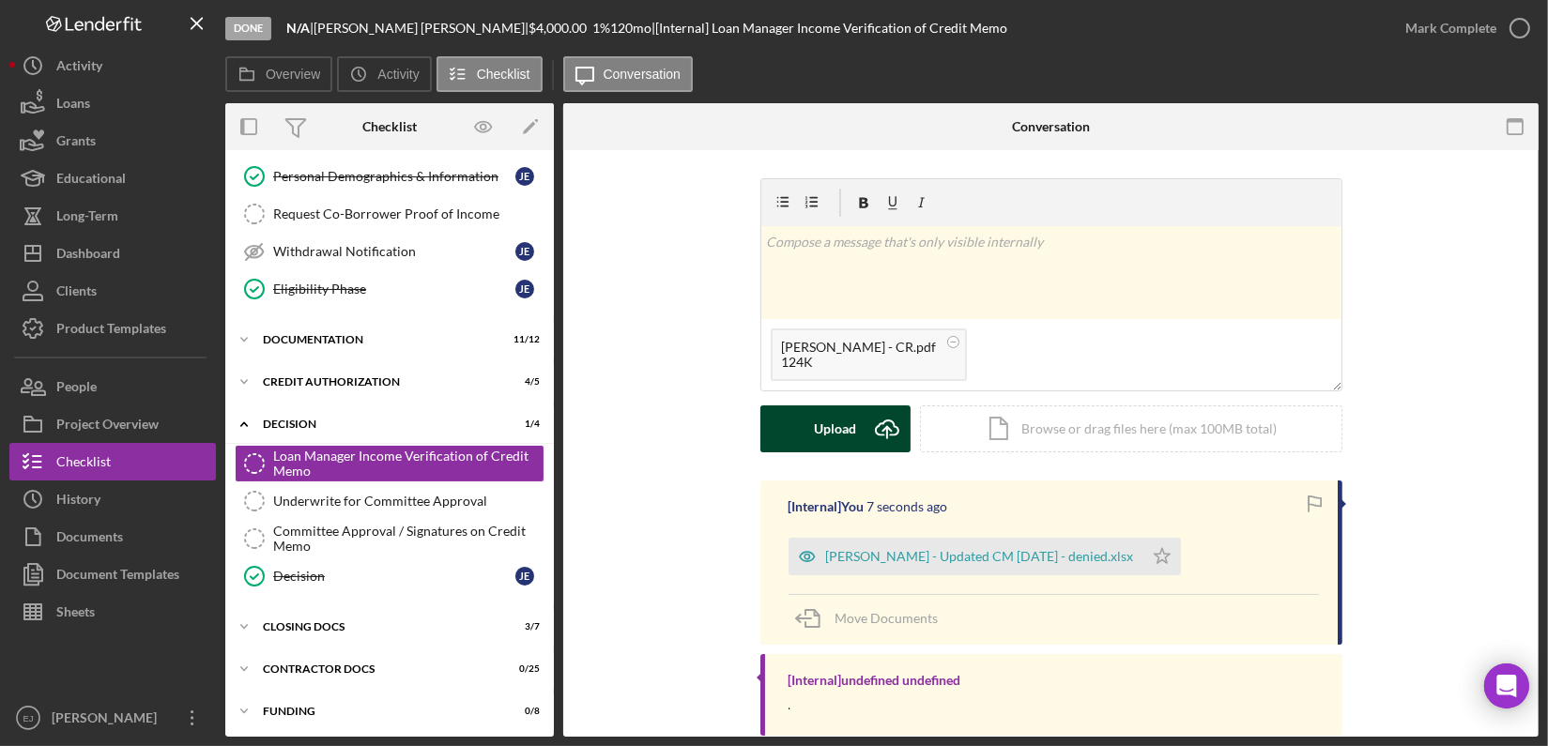
click at [837, 437] on div "Upload" at bounding box center [835, 428] width 42 height 47
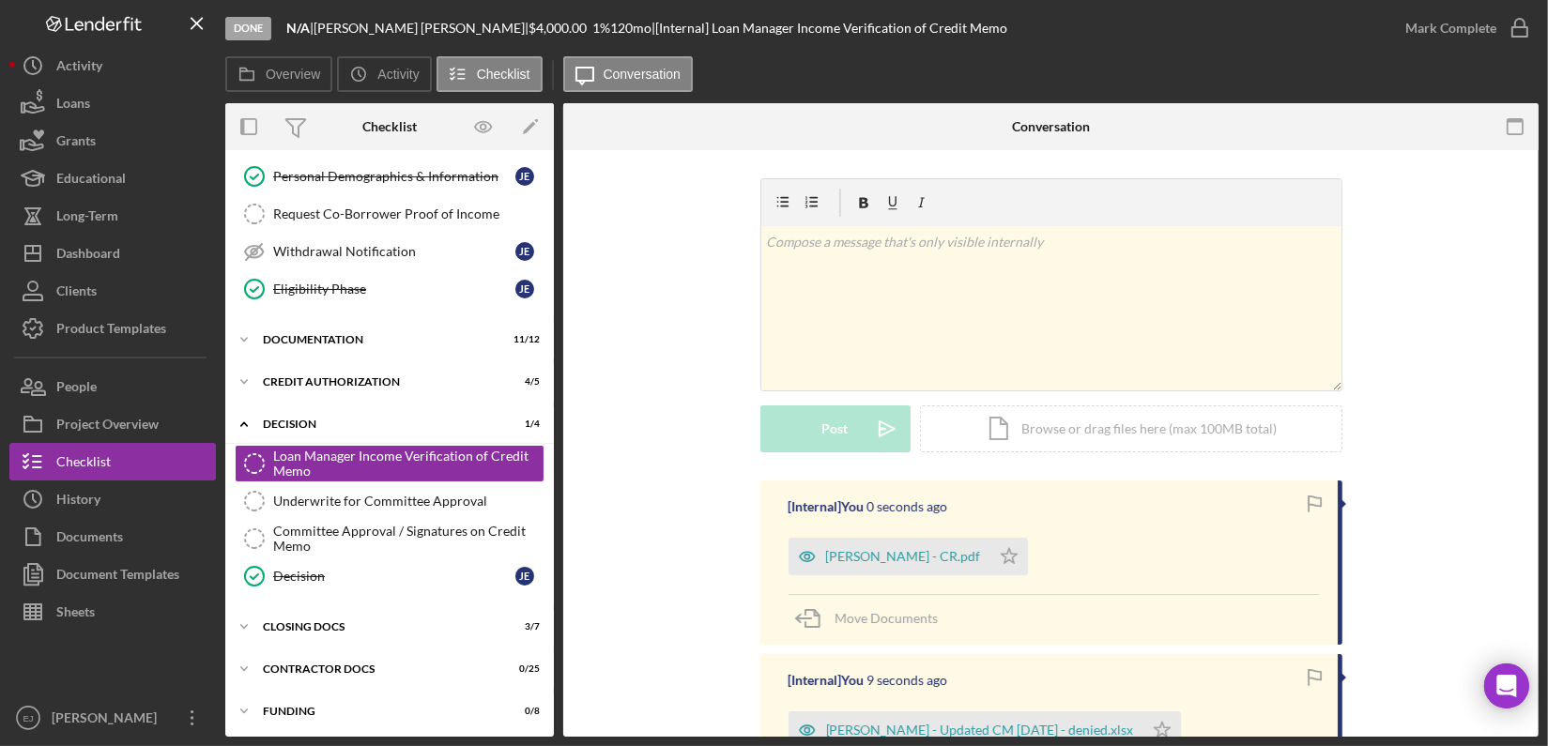
click at [975, 536] on div "Estes, Janice - CR.pdf Icon/Star" at bounding box center [912, 551] width 249 height 47
click at [990, 551] on icon "Icon/Star" at bounding box center [1009, 557] width 38 height 38
click at [1143, 724] on icon "Icon/Star" at bounding box center [1162, 730] width 38 height 38
click at [1522, 21] on icon "button" at bounding box center [1519, 28] width 47 height 47
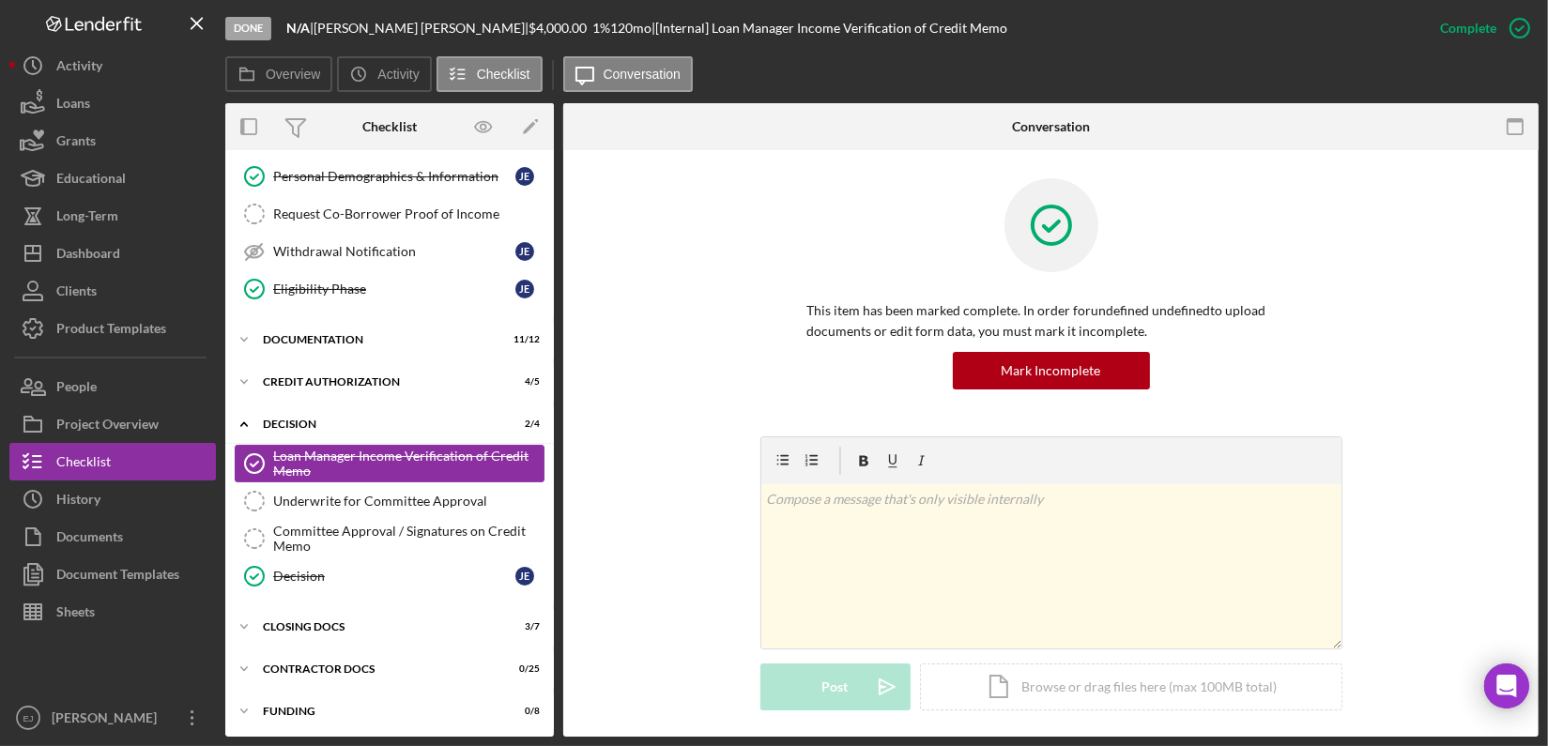
click at [389, 463] on div "Loan Manager Income Verification of Credit Memo" at bounding box center [408, 464] width 270 height 30
click at [1509, 22] on icon "button" at bounding box center [1519, 28] width 47 height 47
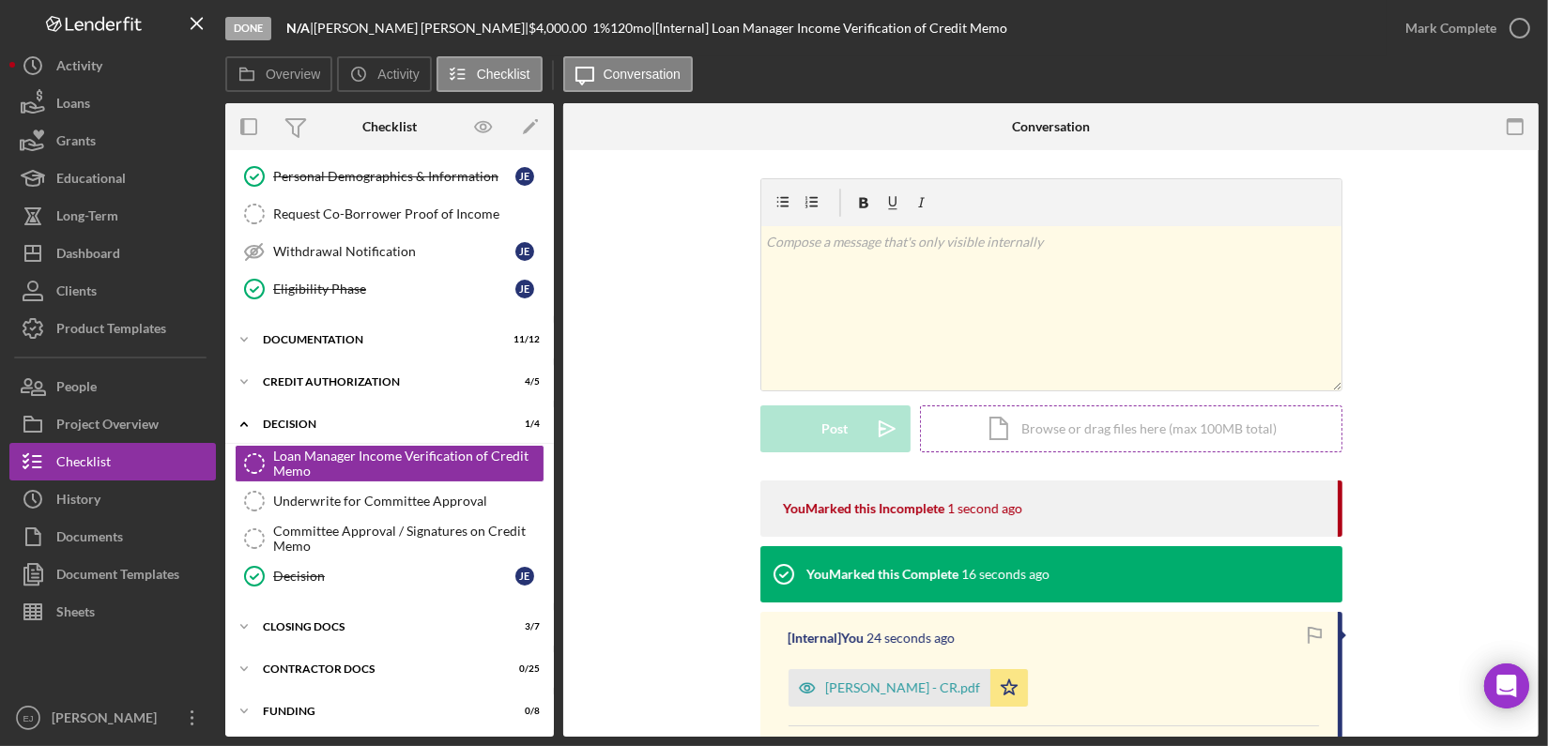
click at [1080, 425] on div "Icon/Document Browse or drag files here (max 100MB total) Tap to choose files o…" at bounding box center [1131, 428] width 422 height 47
click at [476, 533] on div "Committee Approval / Signatures on Credit Memo" at bounding box center [408, 539] width 270 height 30
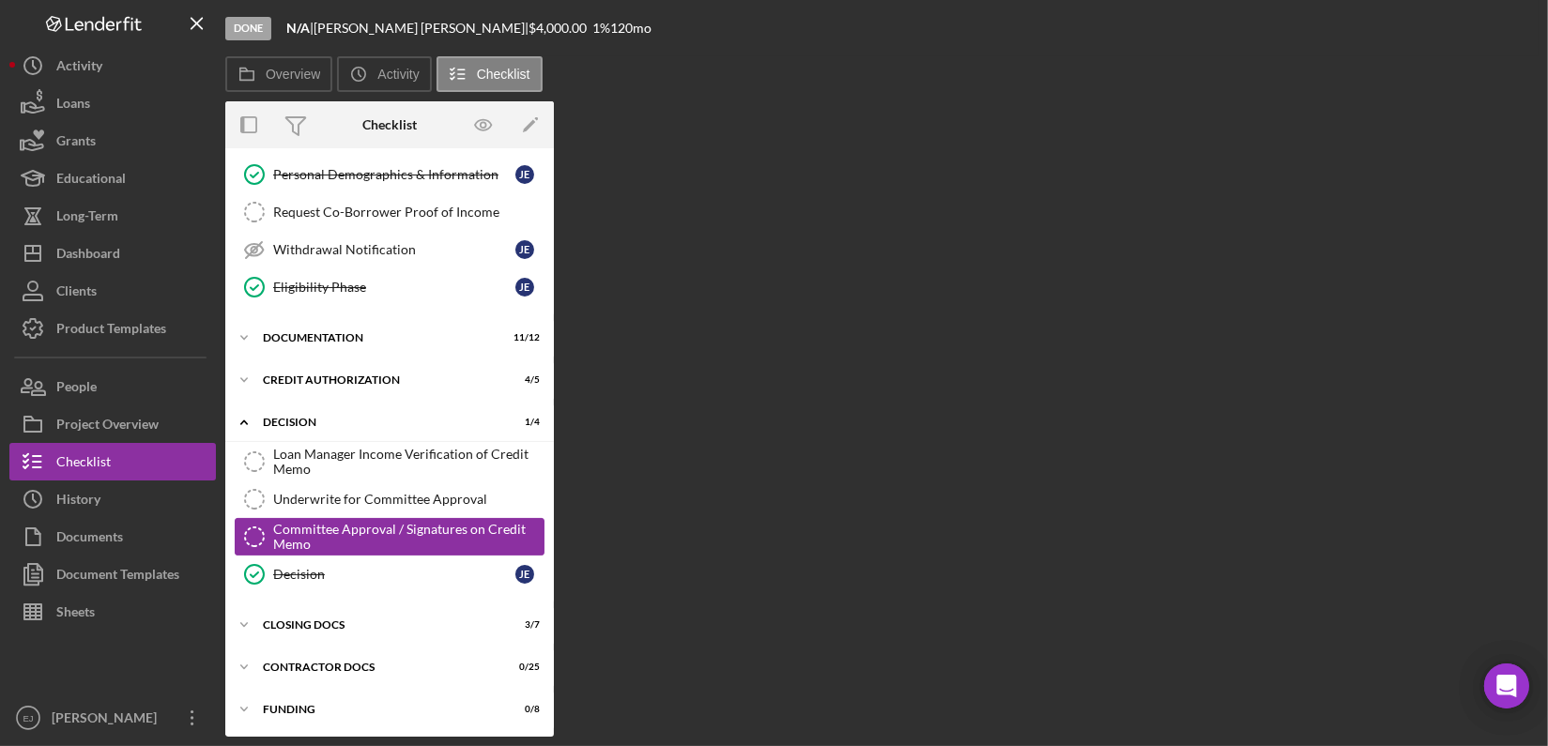
scroll to position [266, 0]
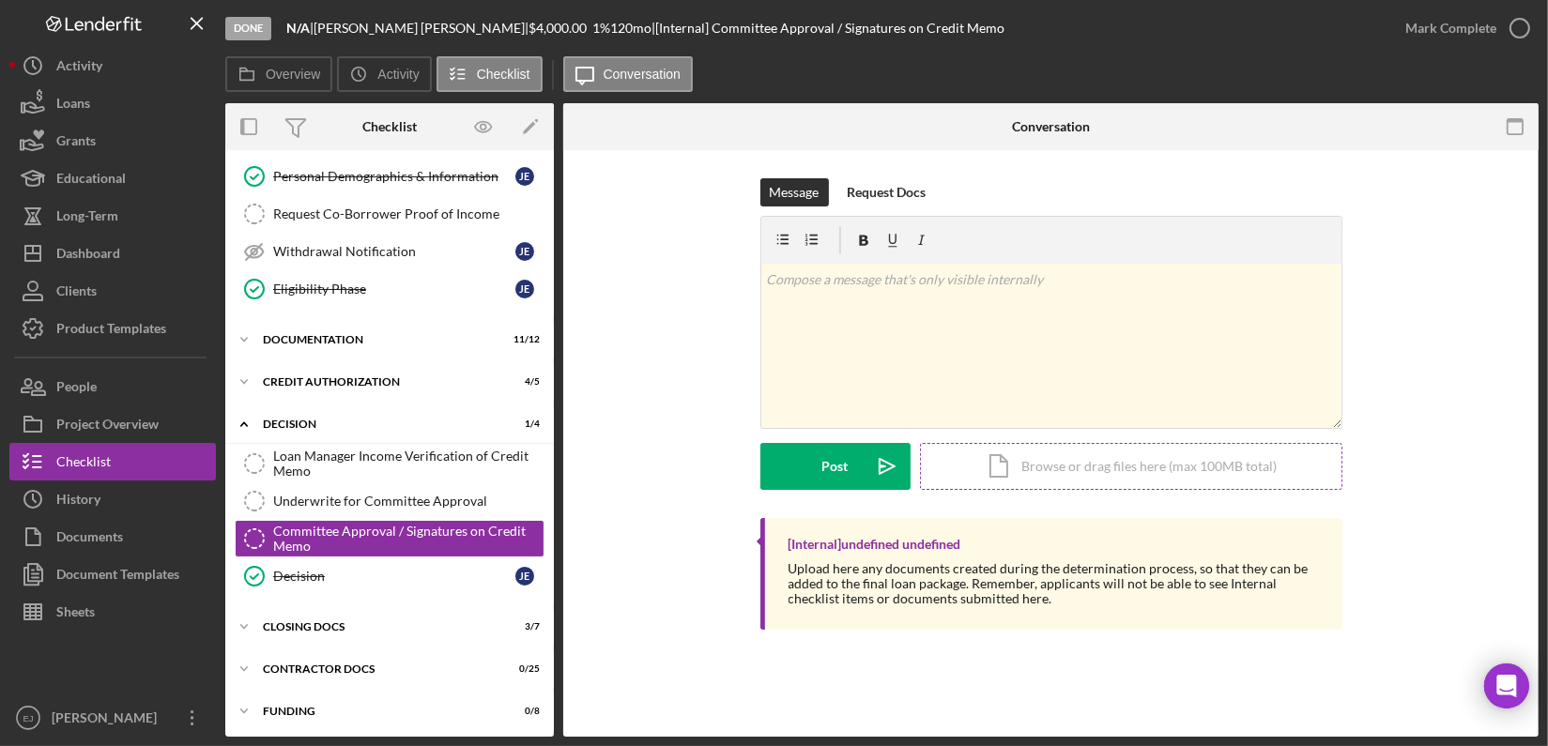
click at [1065, 469] on div "Icon/Document Browse or drag files here (max 100MB total) Tap to choose files o…" at bounding box center [1131, 466] width 422 height 47
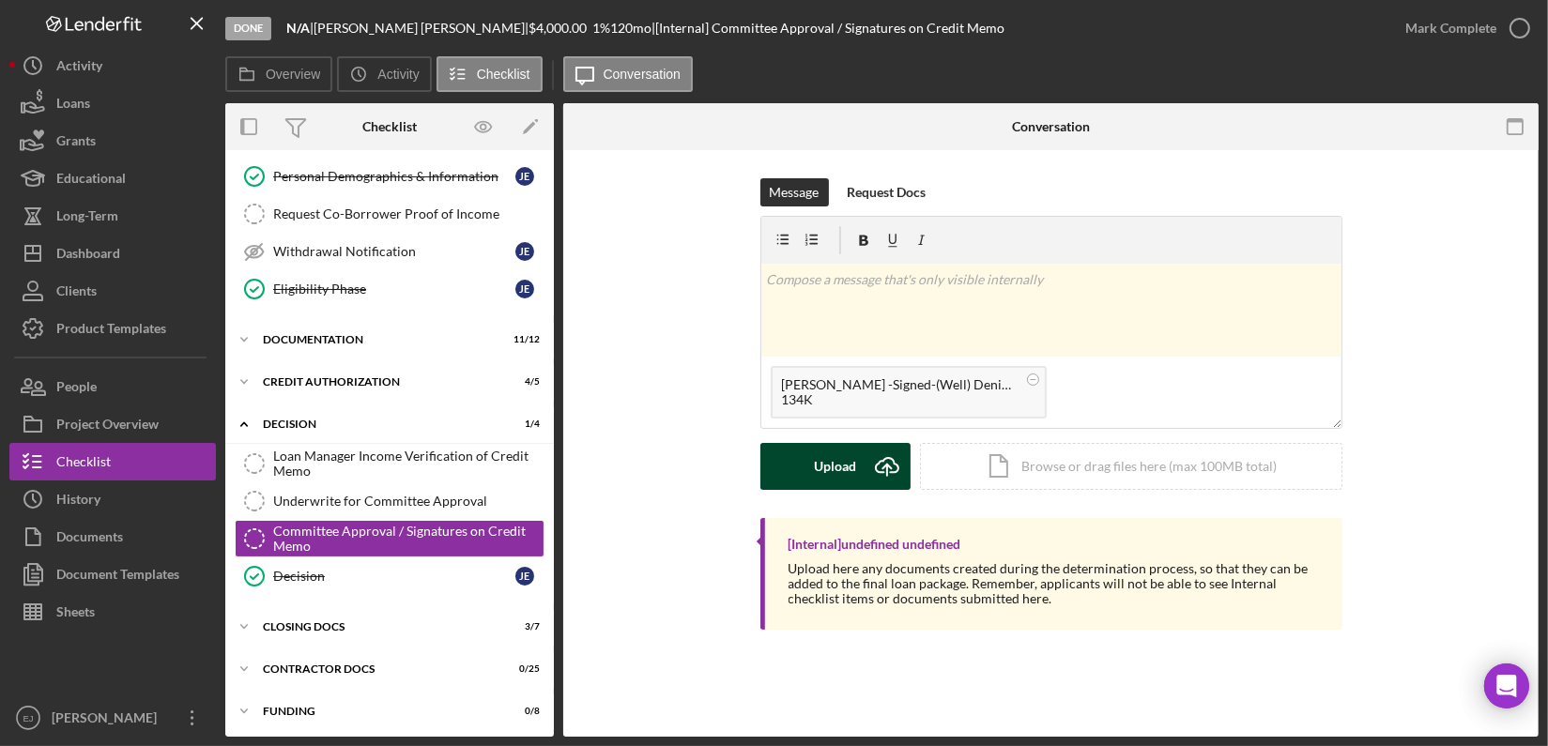
click at [844, 458] on div "Upload" at bounding box center [835, 466] width 42 height 47
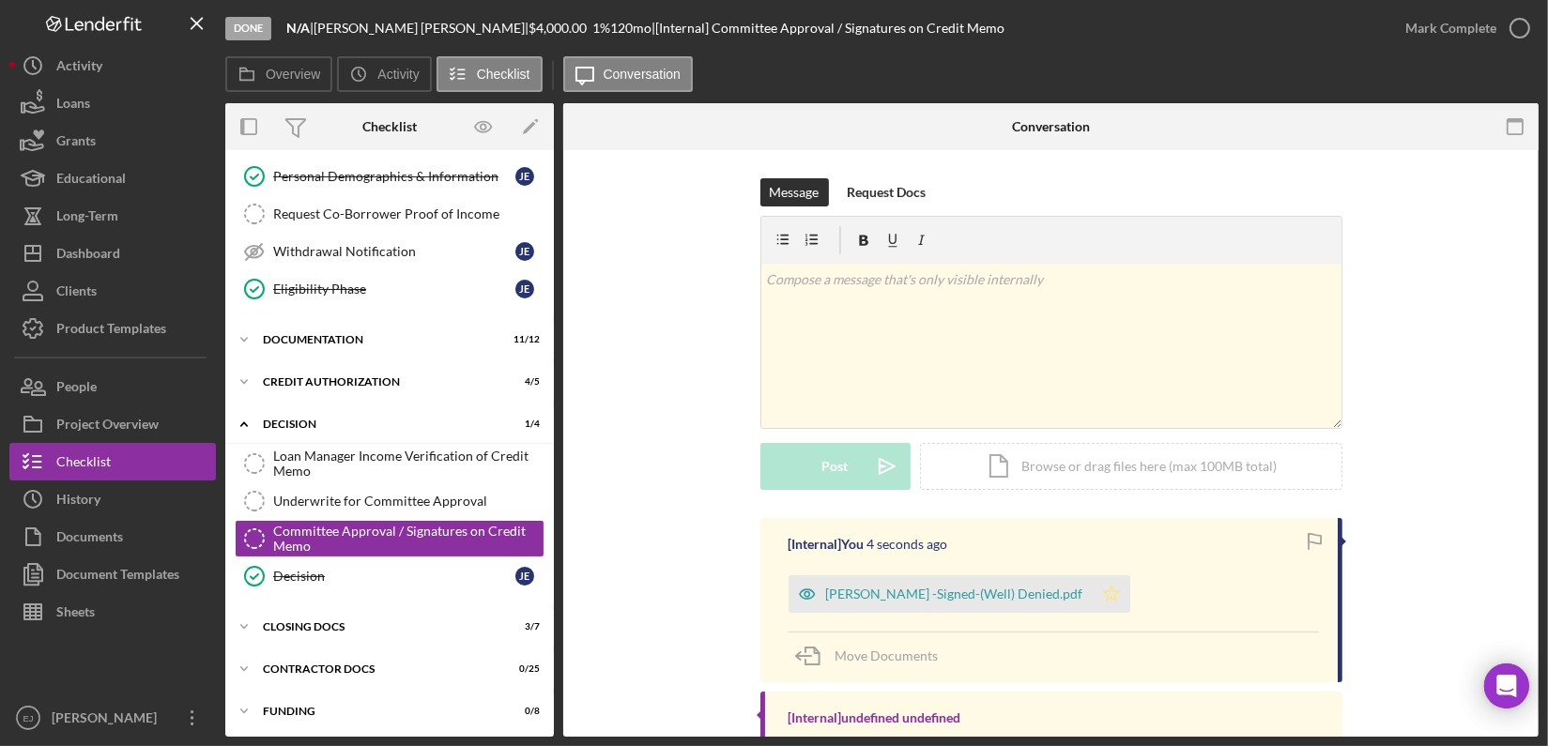
click at [1092, 595] on icon "Icon/Star" at bounding box center [1111, 594] width 38 height 38
click at [1524, 16] on icon "button" at bounding box center [1519, 28] width 47 height 47
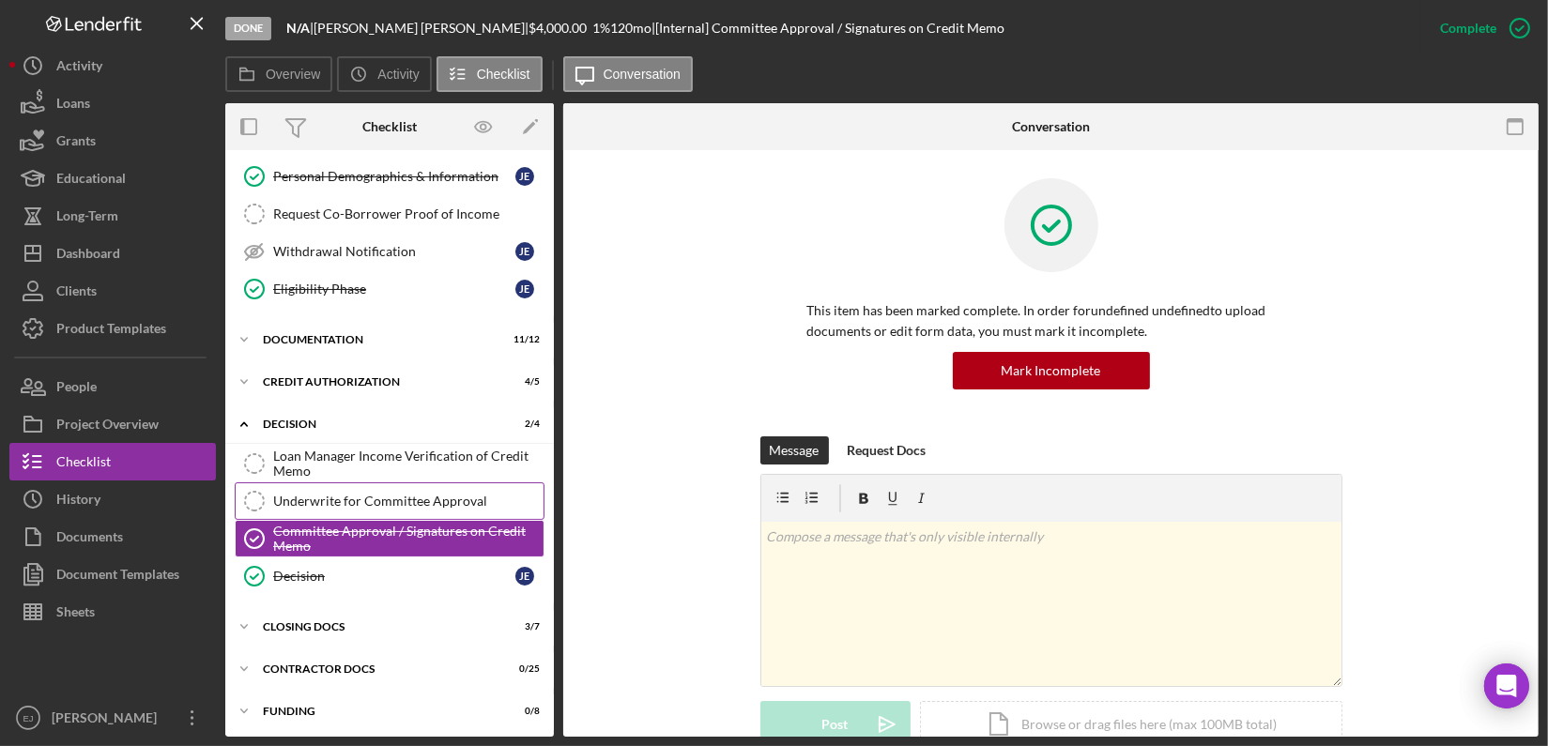
click at [435, 494] on div "Underwrite for Committee Approval" at bounding box center [408, 501] width 270 height 15
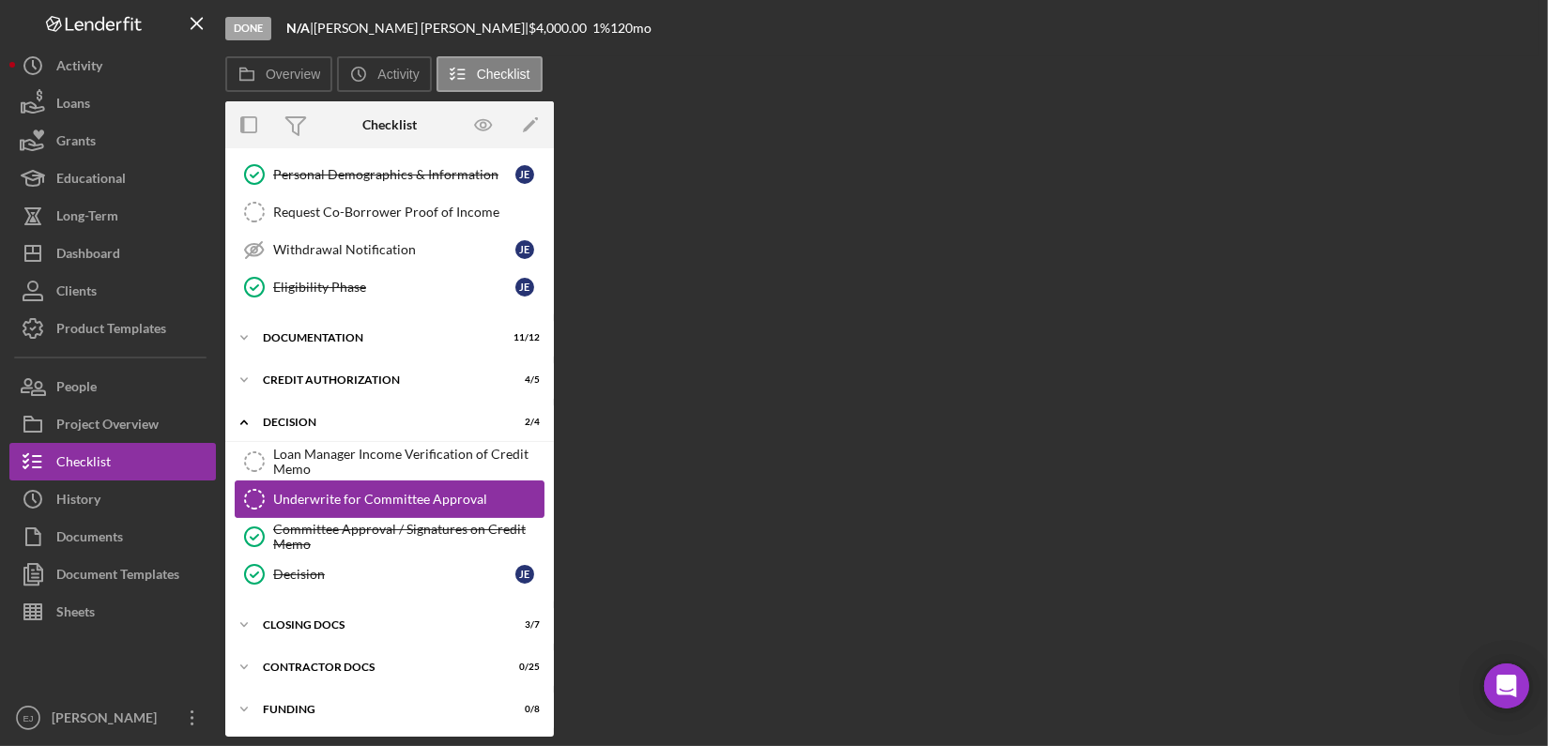
scroll to position [266, 0]
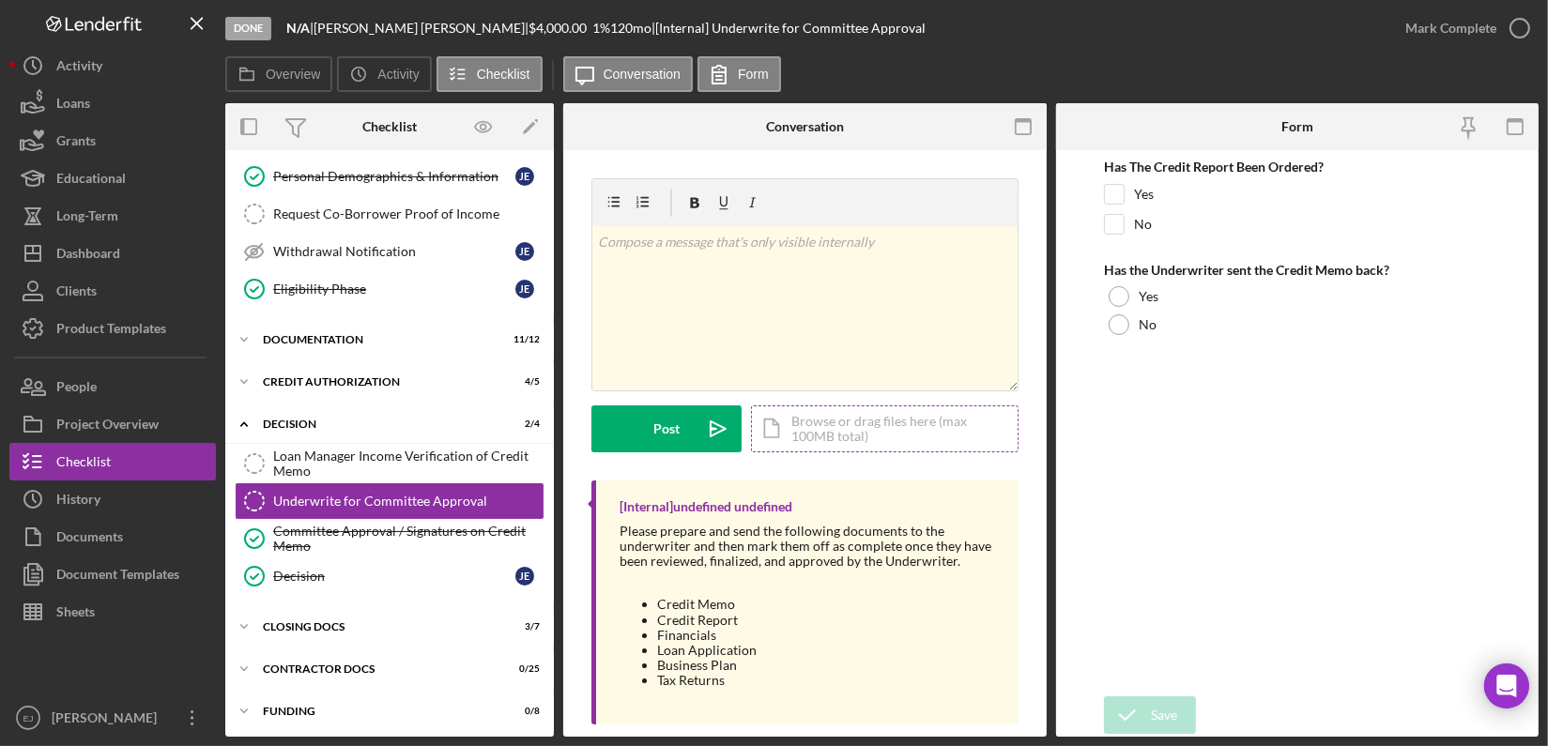
click at [811, 435] on div "Icon/Document Browse or drag files here (max 100MB total) Tap to choose files o…" at bounding box center [884, 428] width 267 height 47
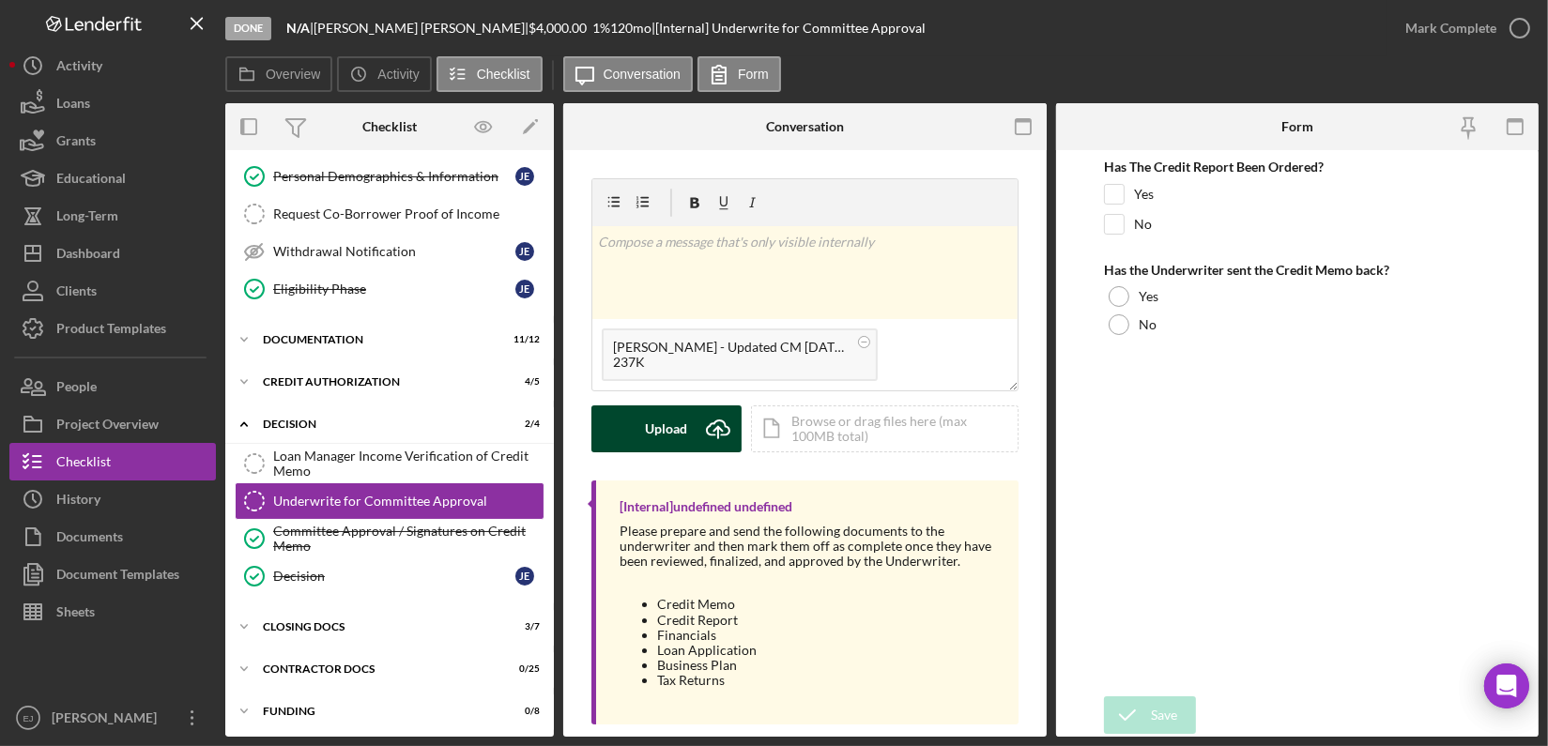
click at [716, 430] on icon "Icon/Upload" at bounding box center [718, 428] width 47 height 47
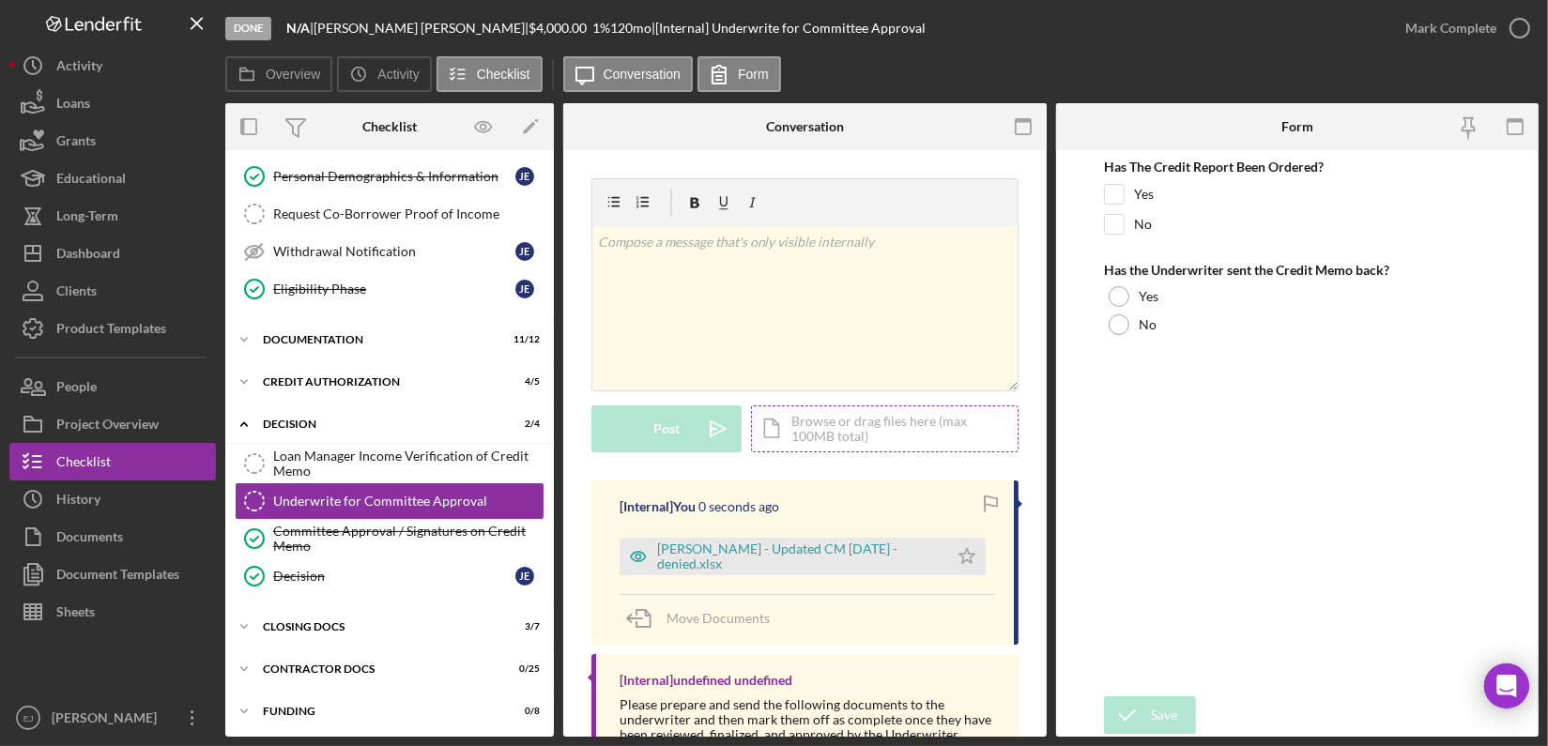
click at [847, 430] on div "Icon/Document Browse or drag files here (max 100MB total) Tap to choose files o…" at bounding box center [884, 428] width 267 height 47
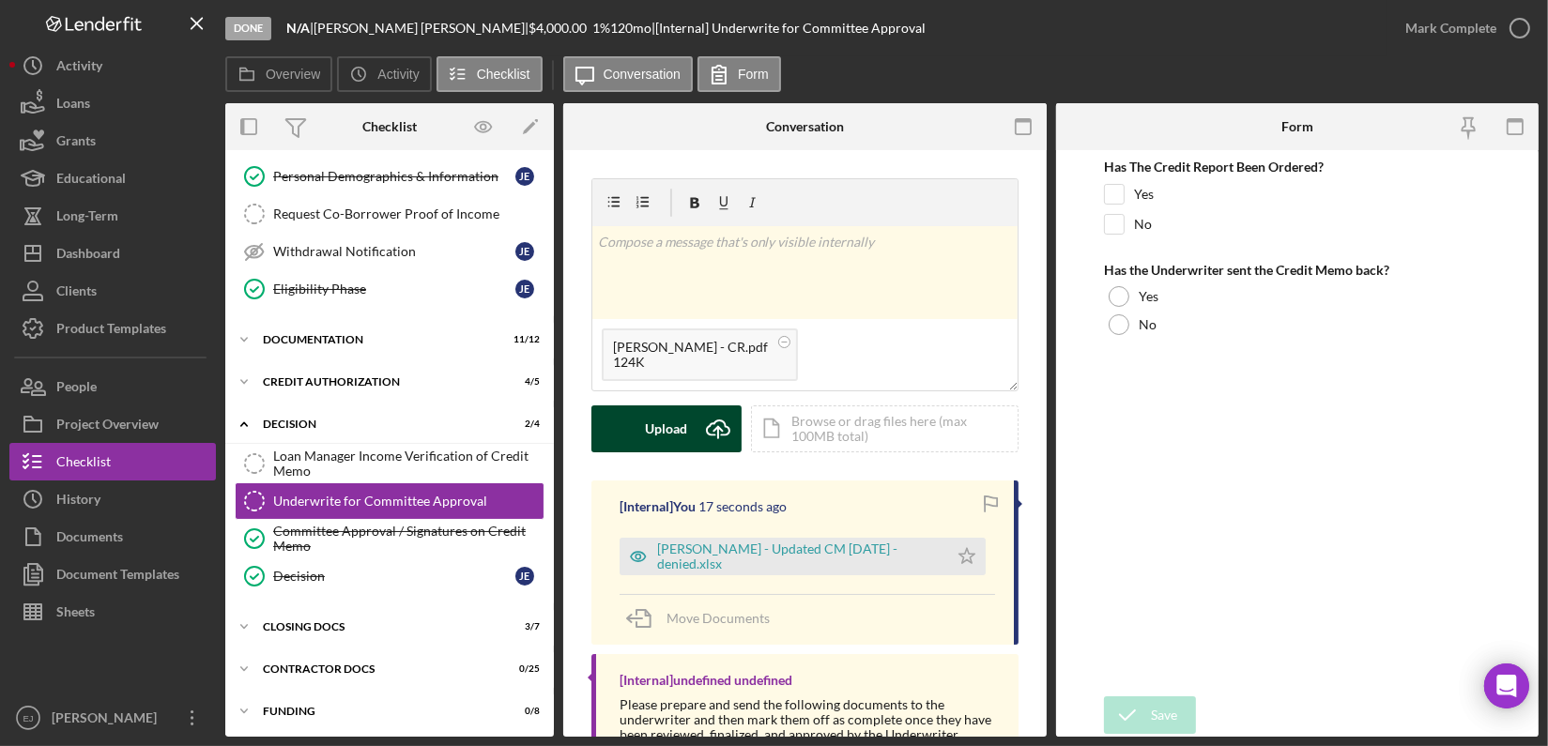
click at [664, 435] on div "Upload" at bounding box center [667, 428] width 42 height 47
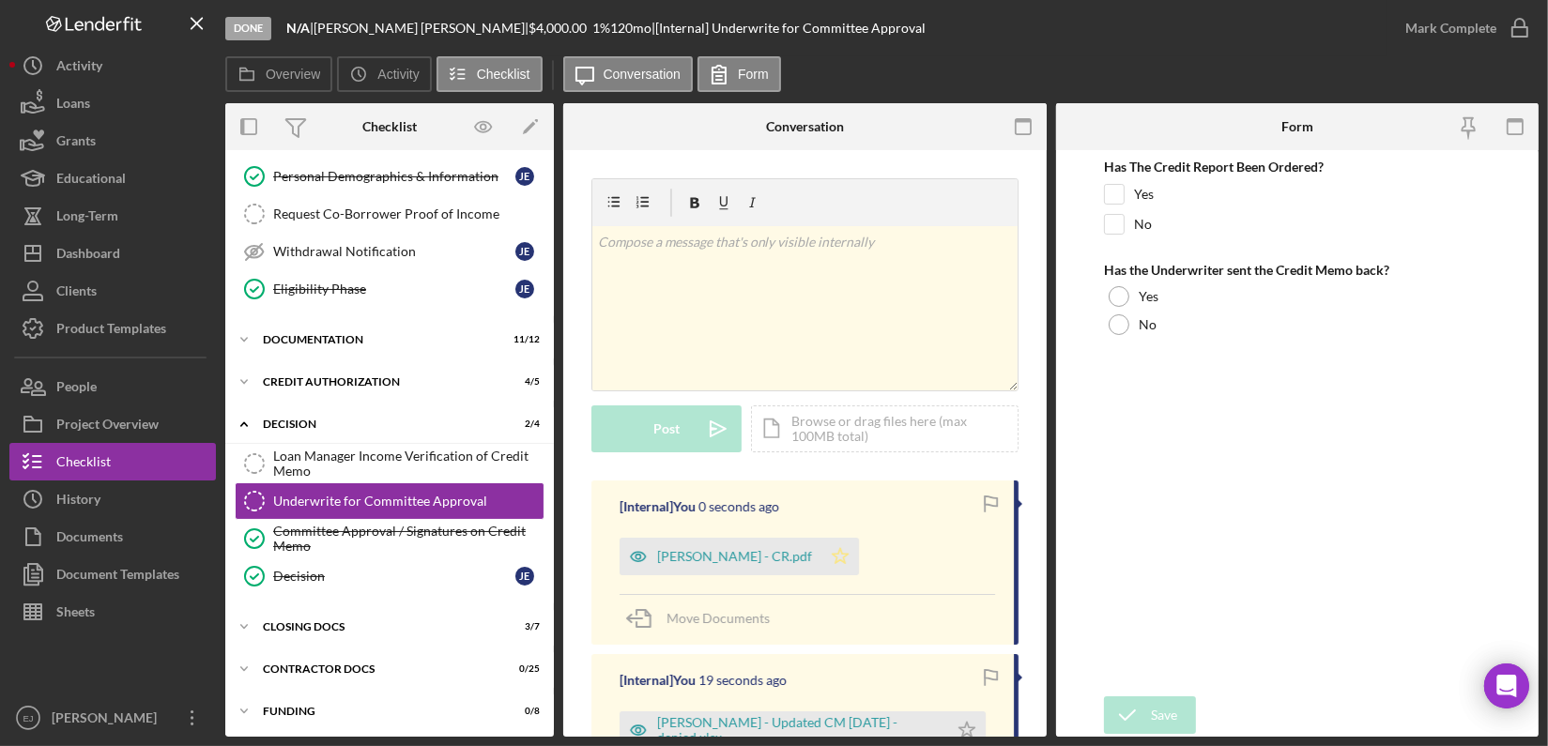
click at [821, 559] on icon "Icon/Star" at bounding box center [840, 557] width 38 height 38
click at [948, 723] on icon "Icon/Star" at bounding box center [967, 730] width 38 height 38
click at [1529, 26] on icon "button" at bounding box center [1519, 28] width 47 height 47
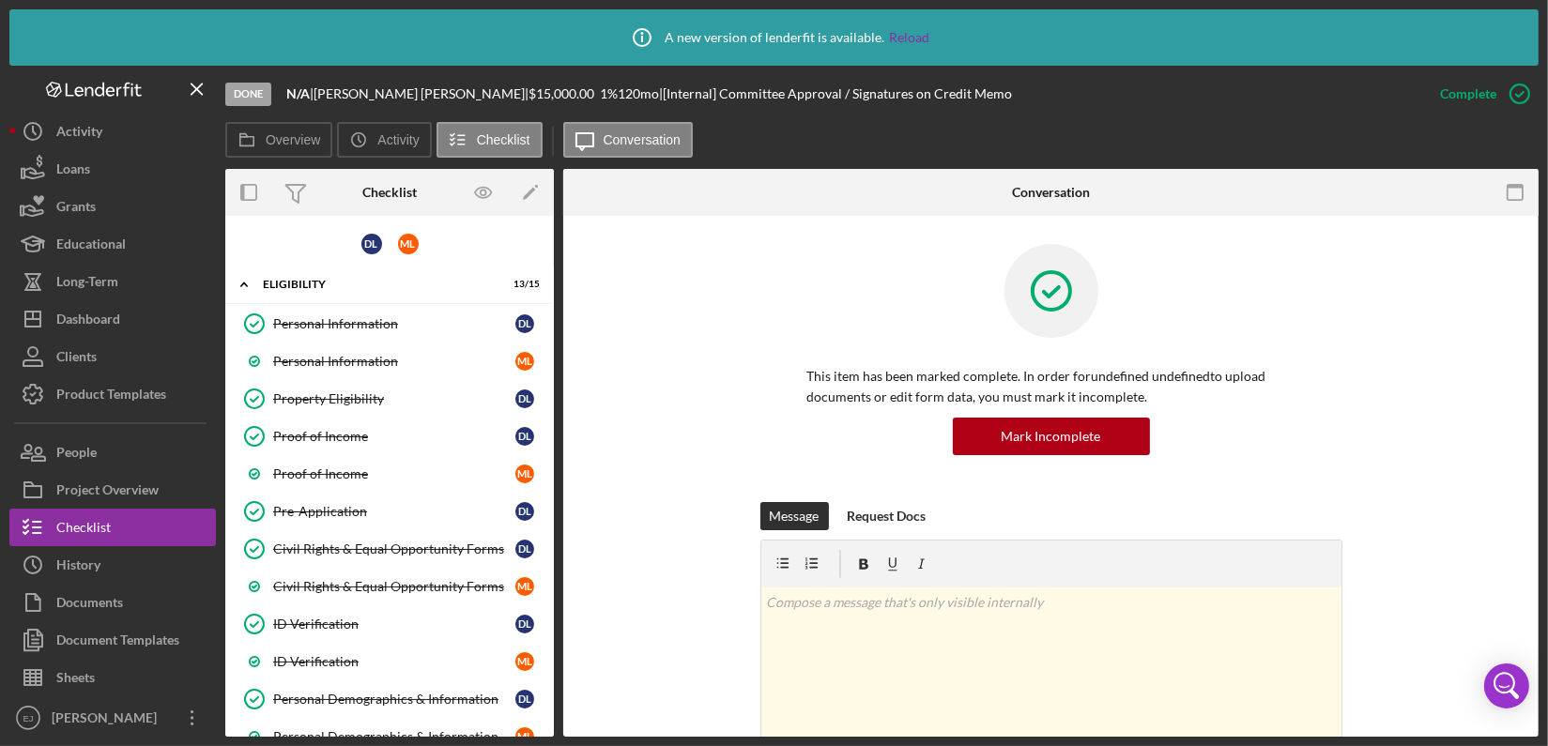
scroll to position [557, 0]
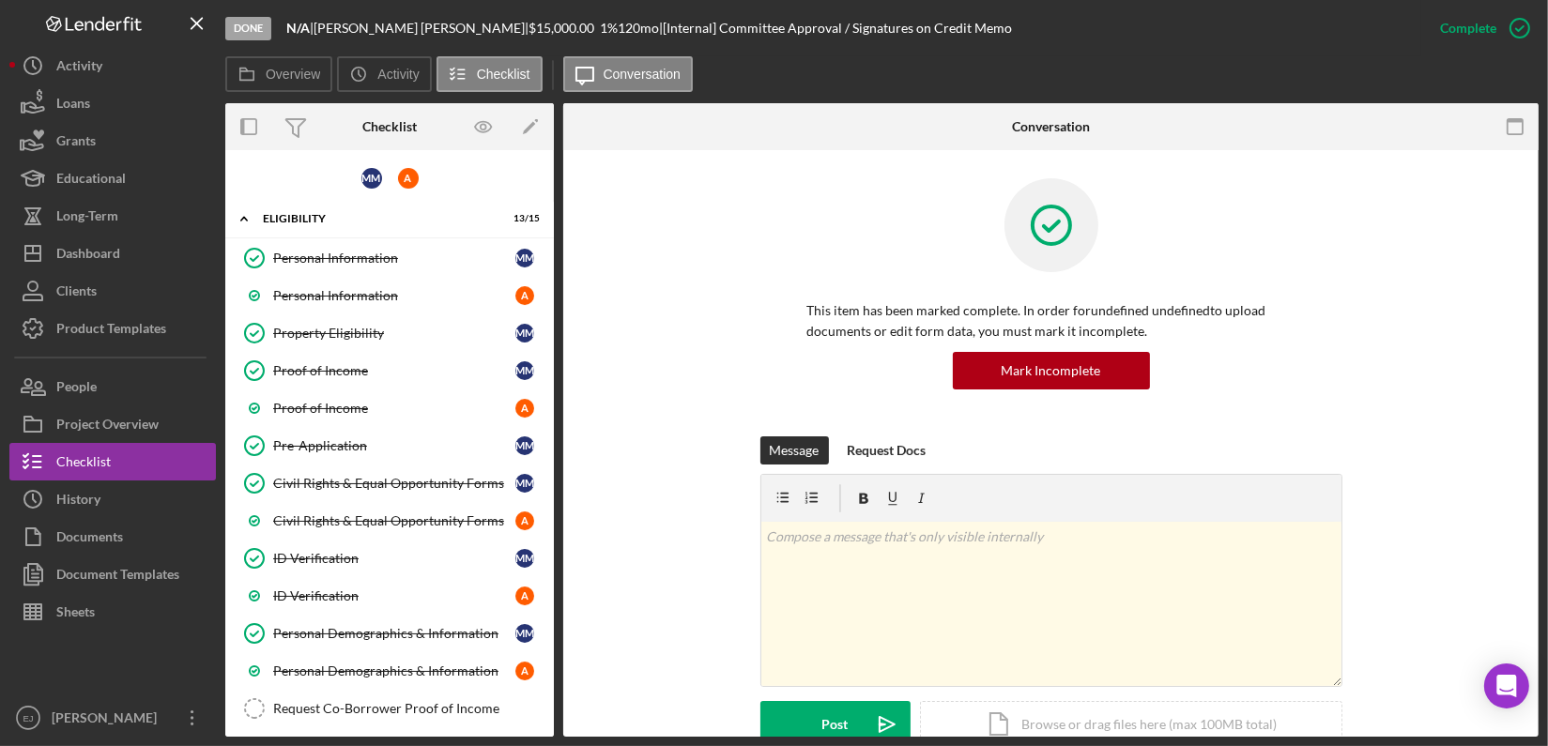
scroll to position [427, 0]
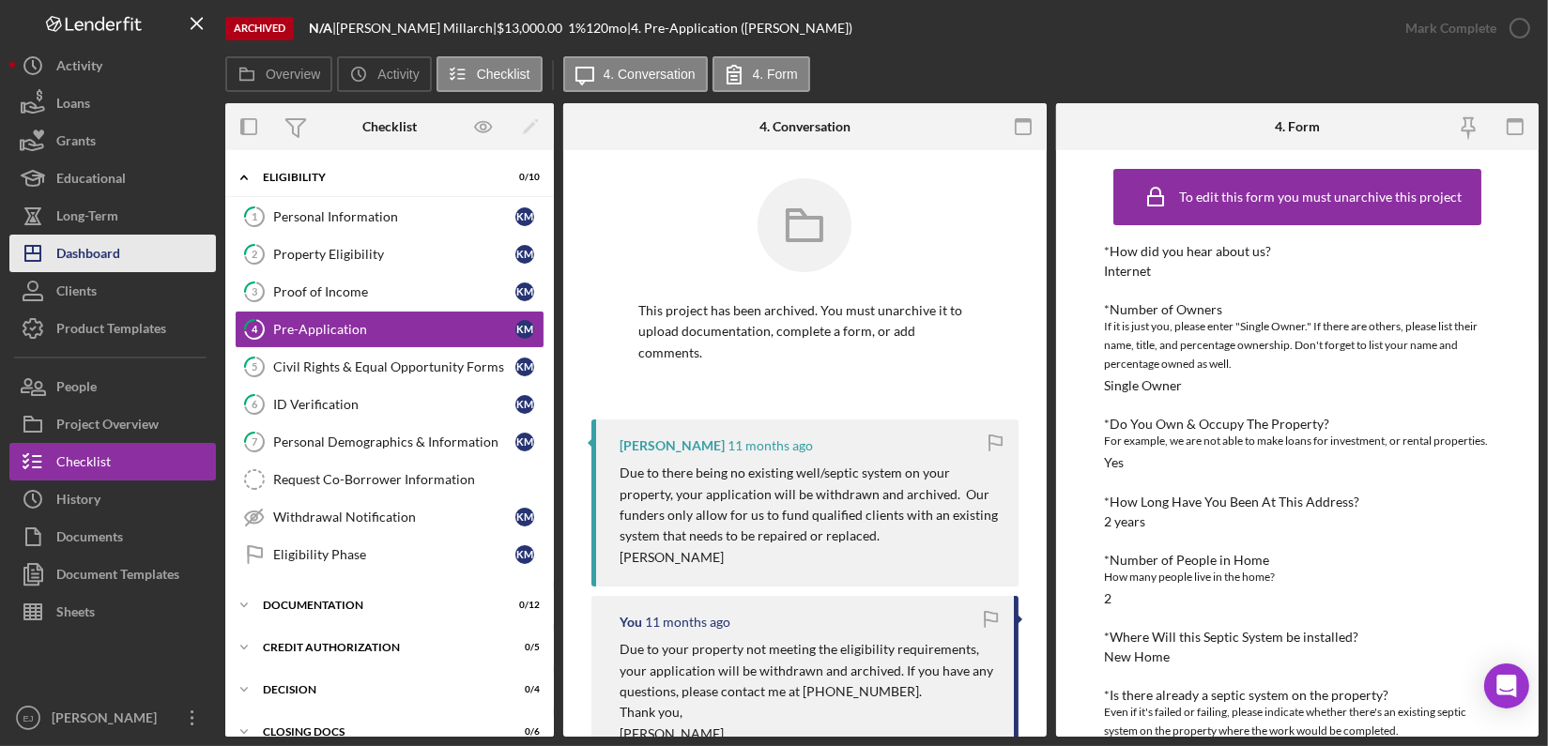
click at [99, 256] on div "Dashboard" at bounding box center [88, 256] width 64 height 42
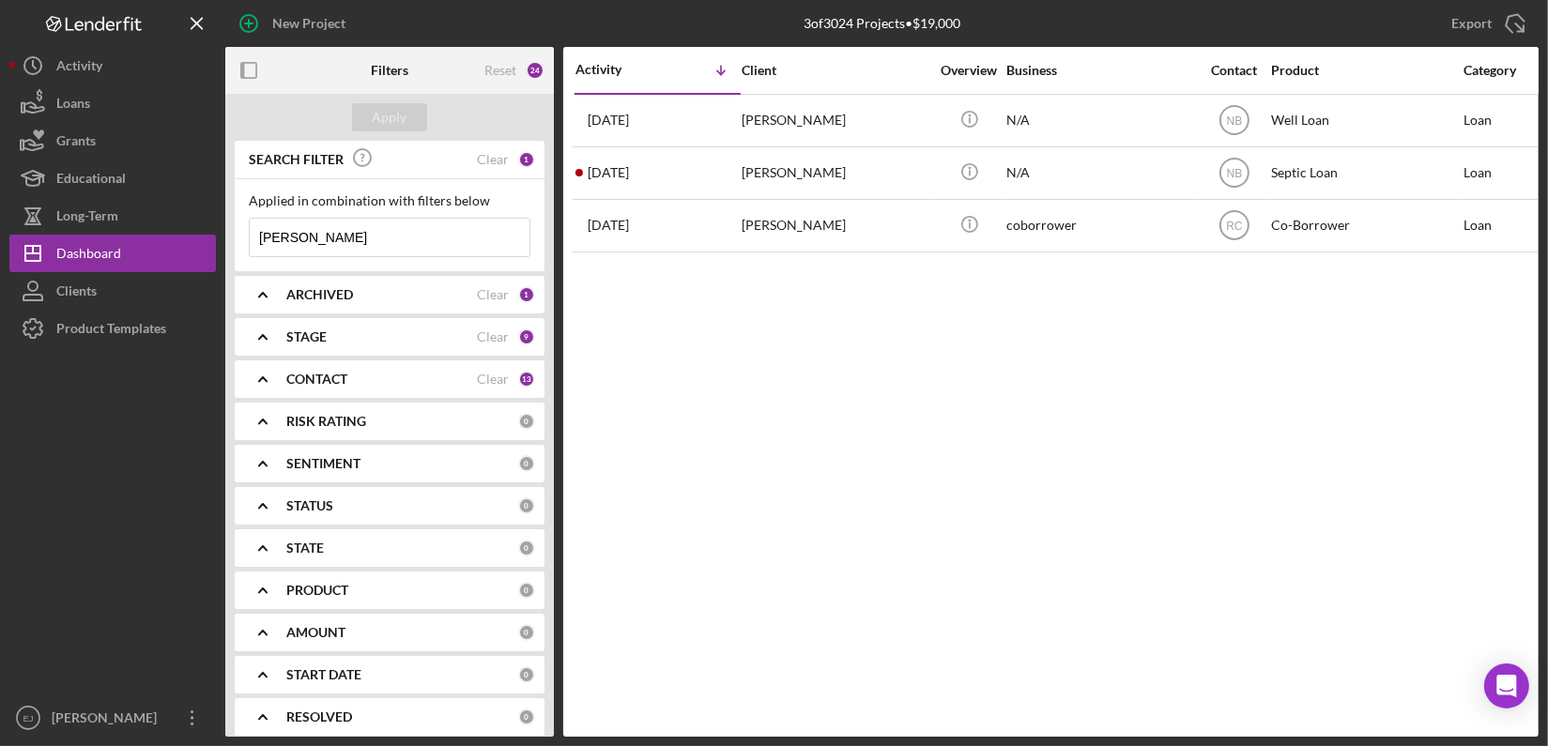
click at [405, 247] on input "[PERSON_NAME]" at bounding box center [390, 238] width 280 height 38
type input "e"
type input "[PERSON_NAME]"
click at [397, 117] on div "Apply" at bounding box center [390, 117] width 35 height 28
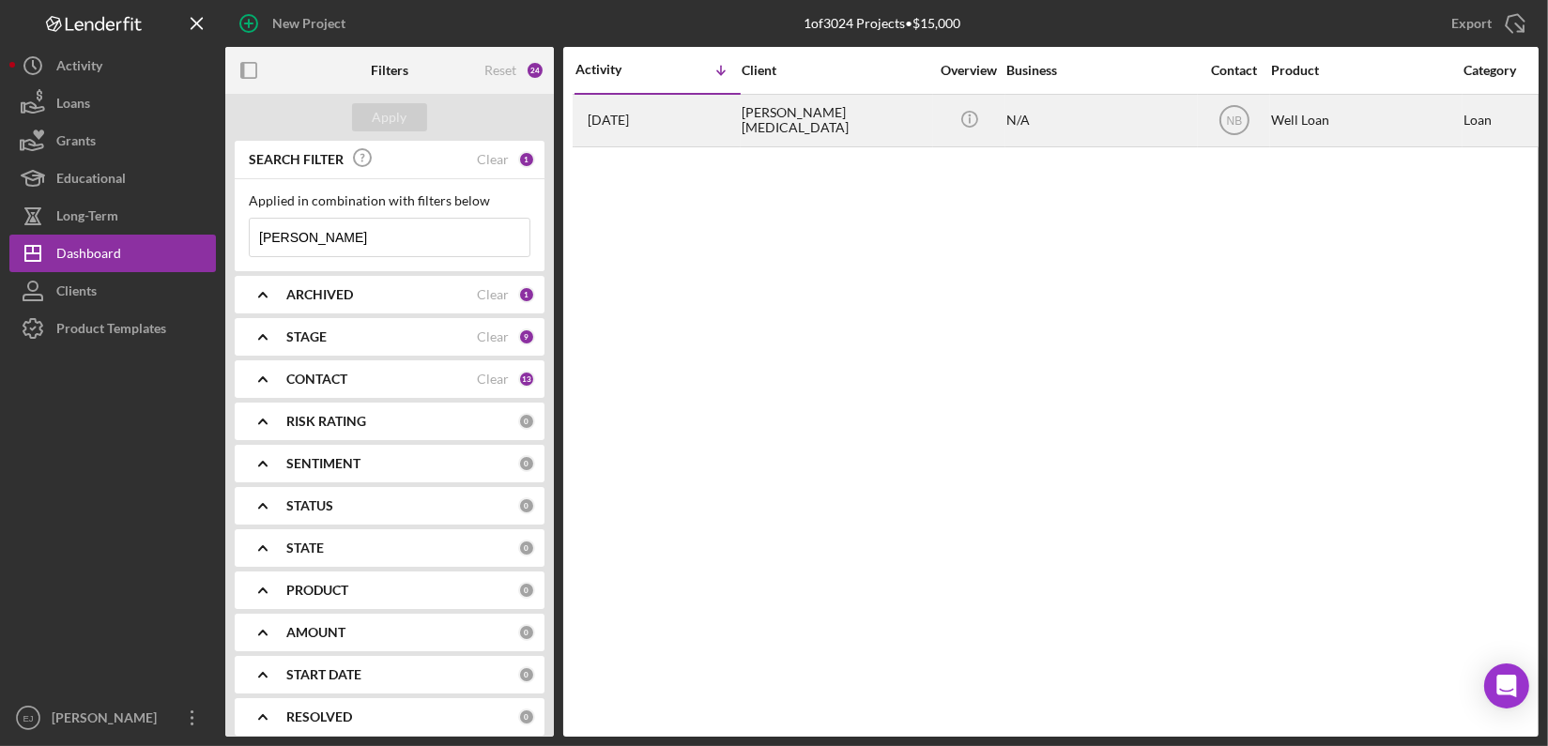
click at [815, 116] on div "[PERSON_NAME][MEDICAL_DATA]" at bounding box center [835, 121] width 188 height 50
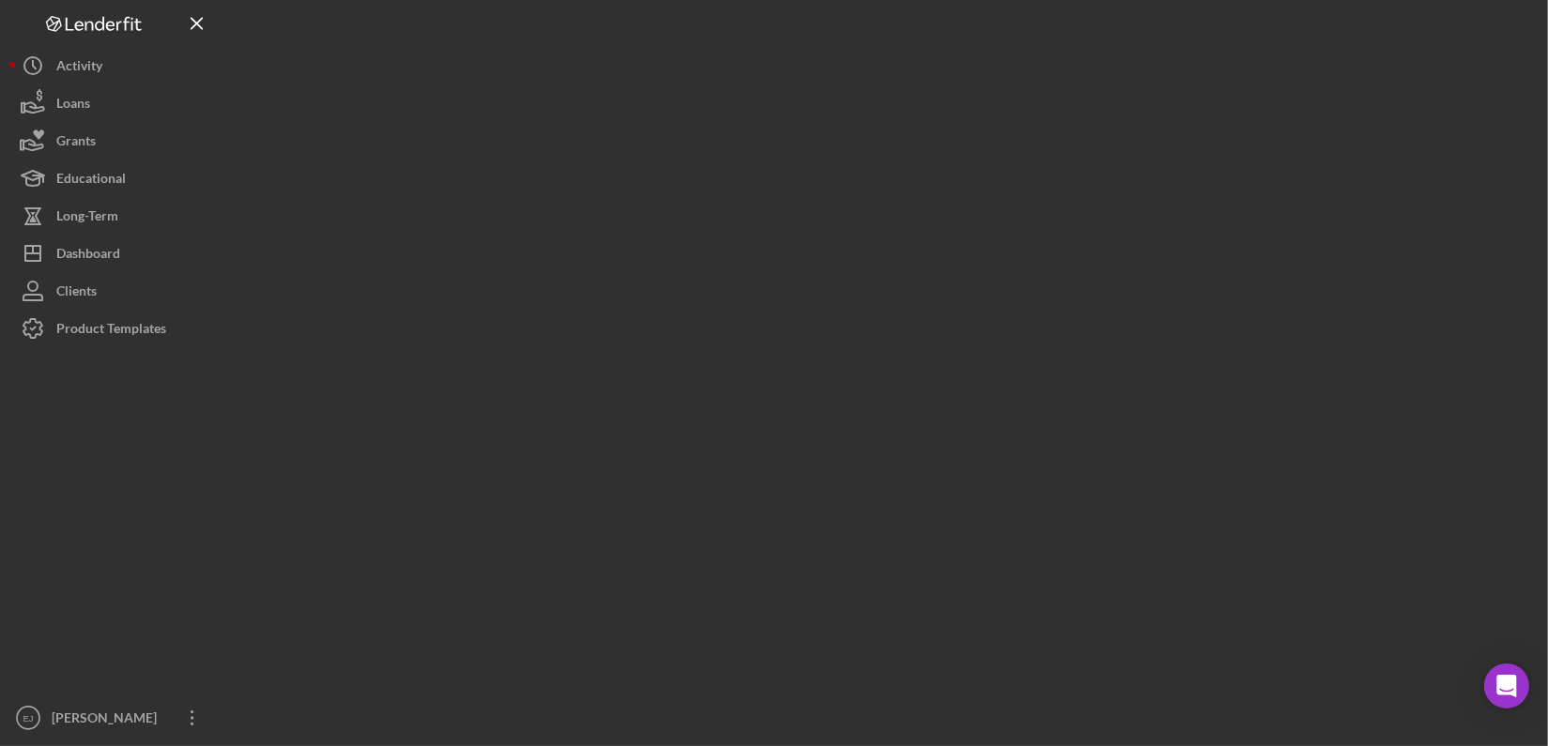
click at [815, 116] on div at bounding box center [881, 368] width 1313 height 737
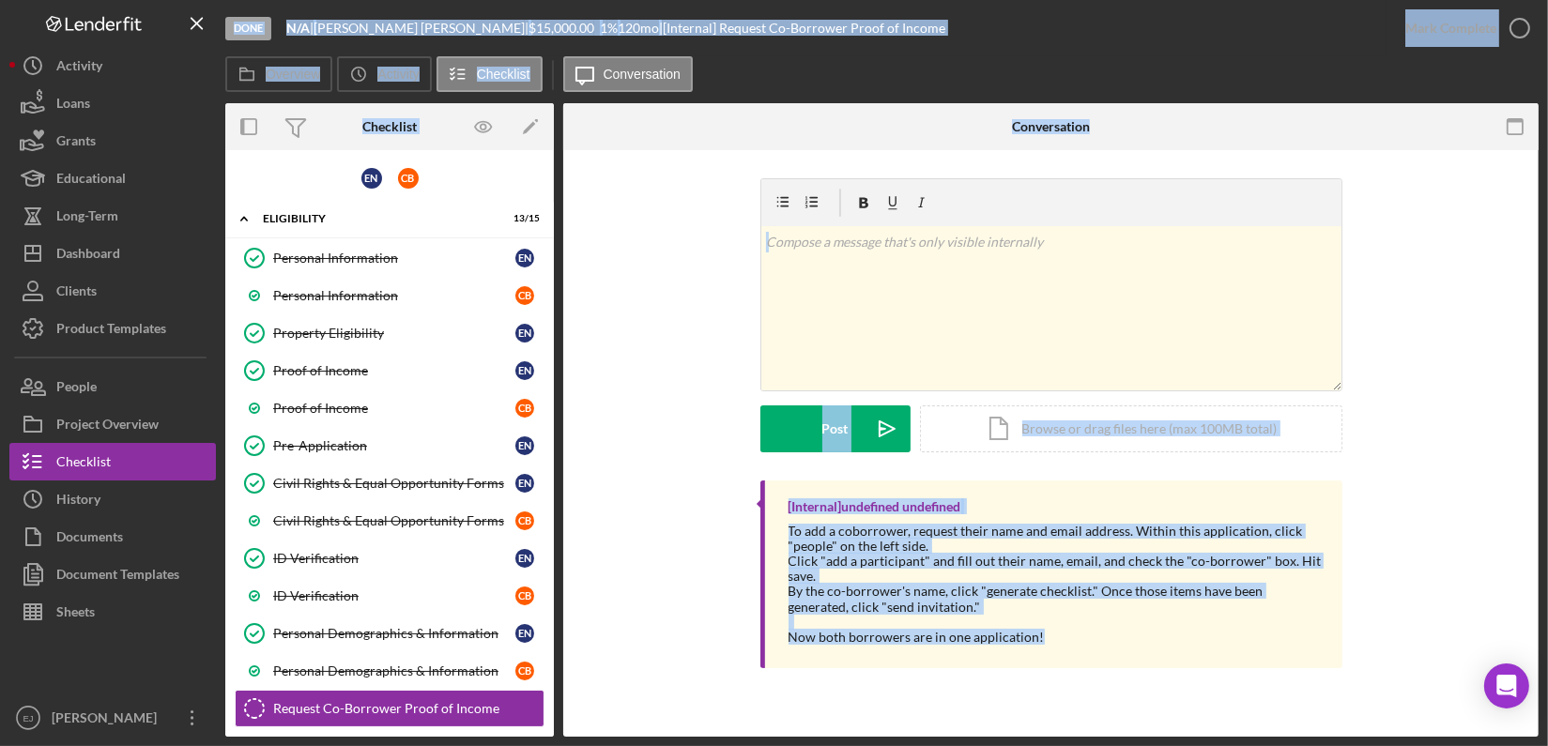
scroll to position [260, 0]
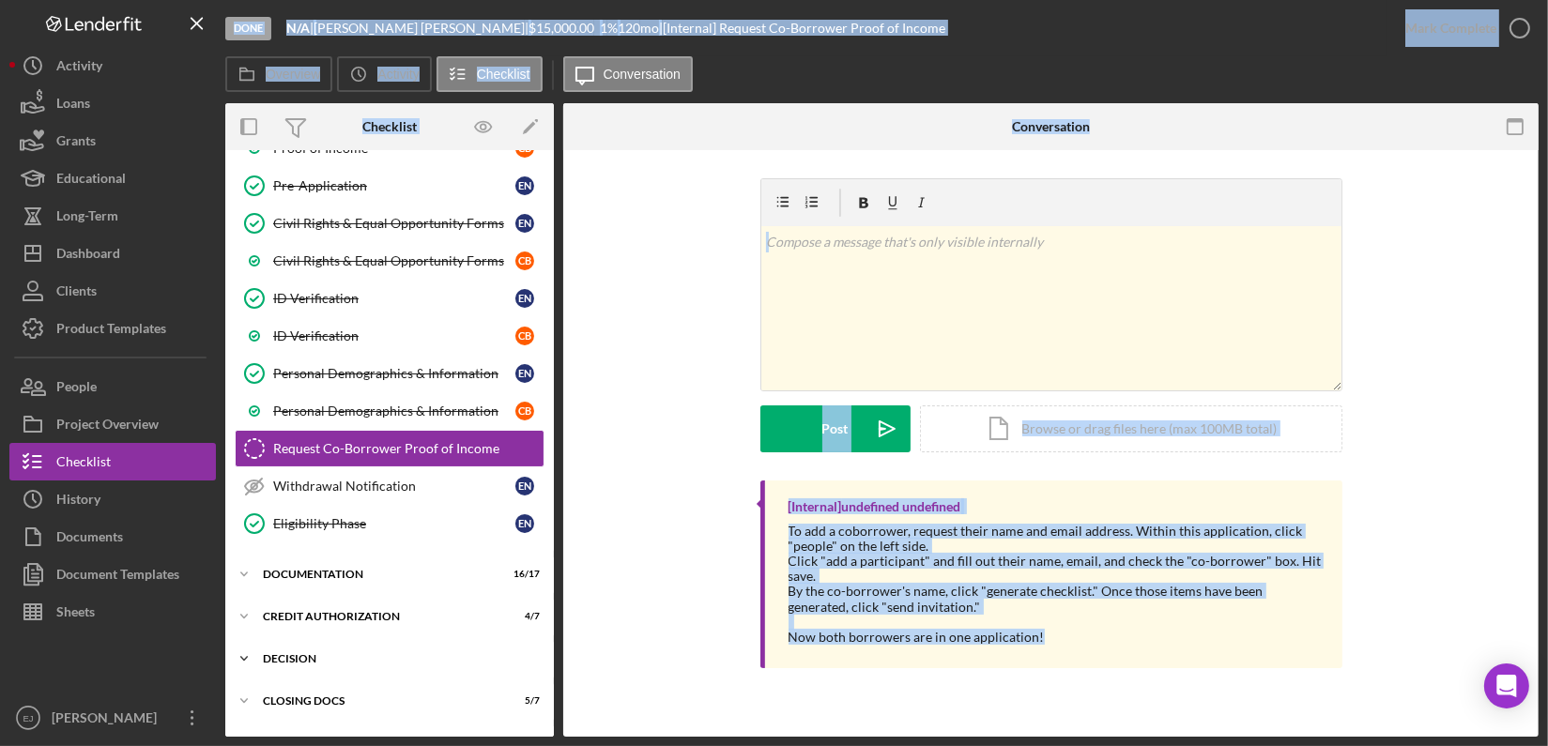
click at [279, 658] on div "Decision" at bounding box center [396, 658] width 267 height 11
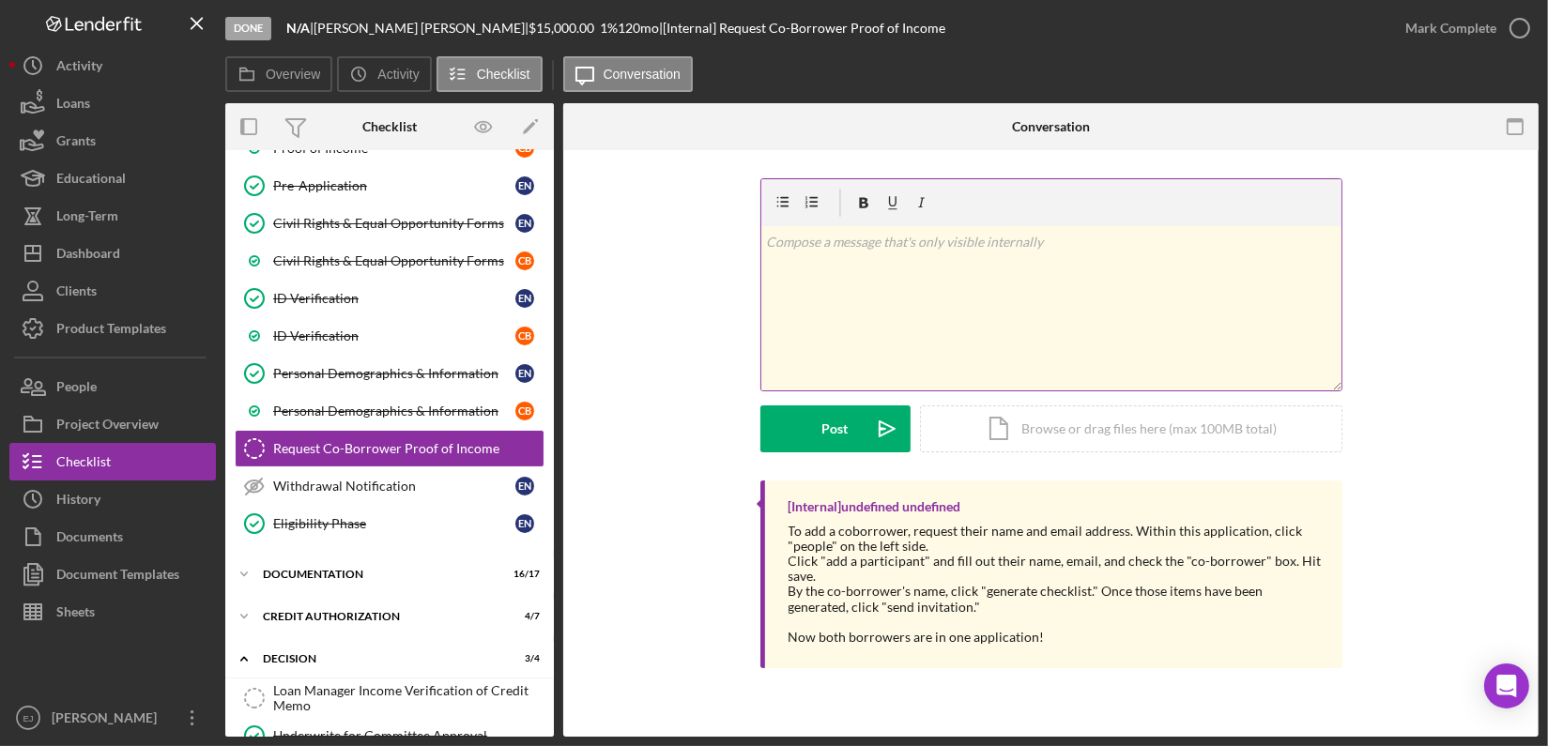
click at [1101, 298] on div "v Color teal Color pink Remove color Add row above Add row below Add column bef…" at bounding box center [1051, 308] width 580 height 164
click at [420, 695] on div "Loan Manager Income Verification of Credit Memo" at bounding box center [408, 698] width 270 height 30
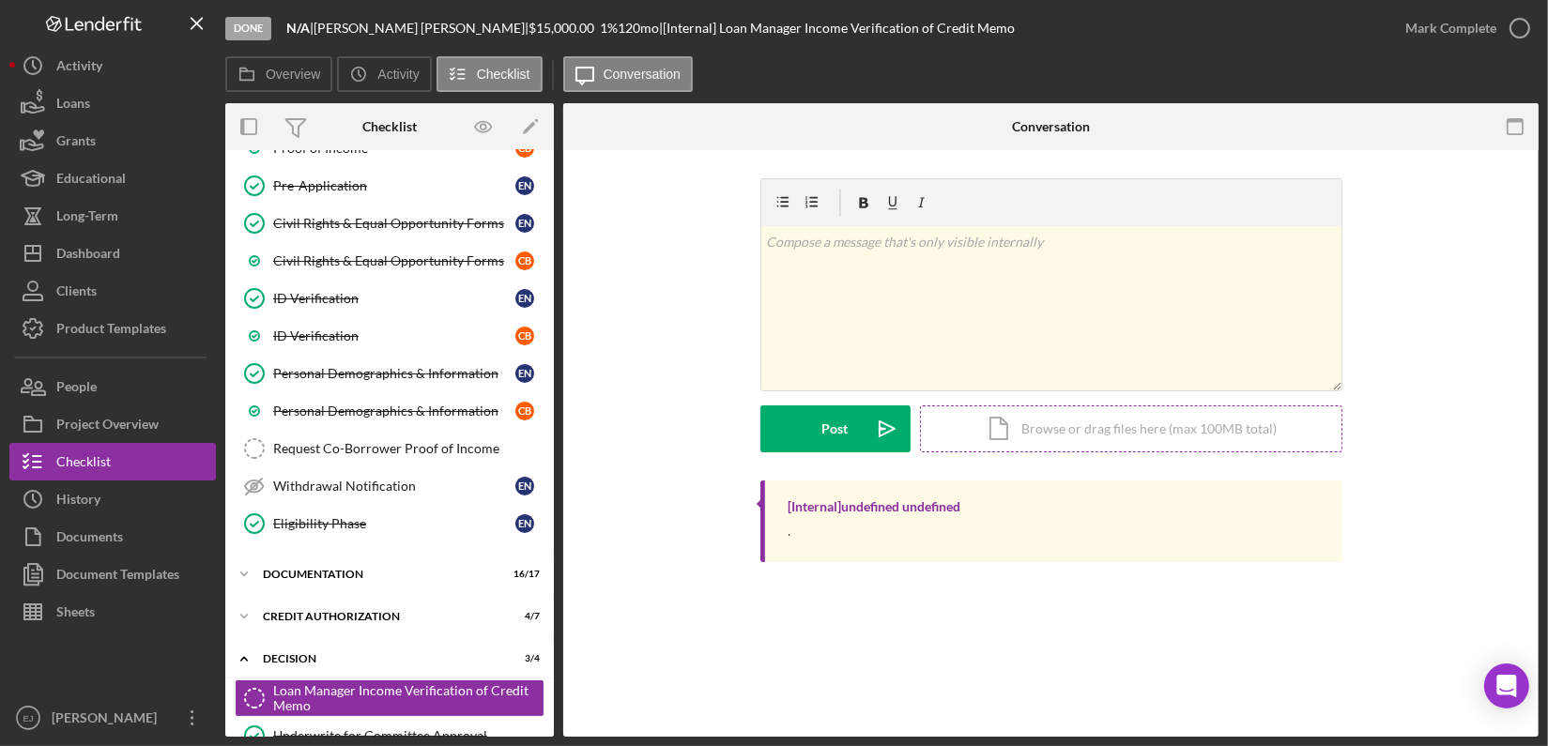
click at [1081, 435] on div "Icon/Document Browse or drag files here (max 100MB total) Tap to choose files o…" at bounding box center [1131, 428] width 422 height 47
click at [108, 258] on div "Dashboard" at bounding box center [88, 256] width 64 height 42
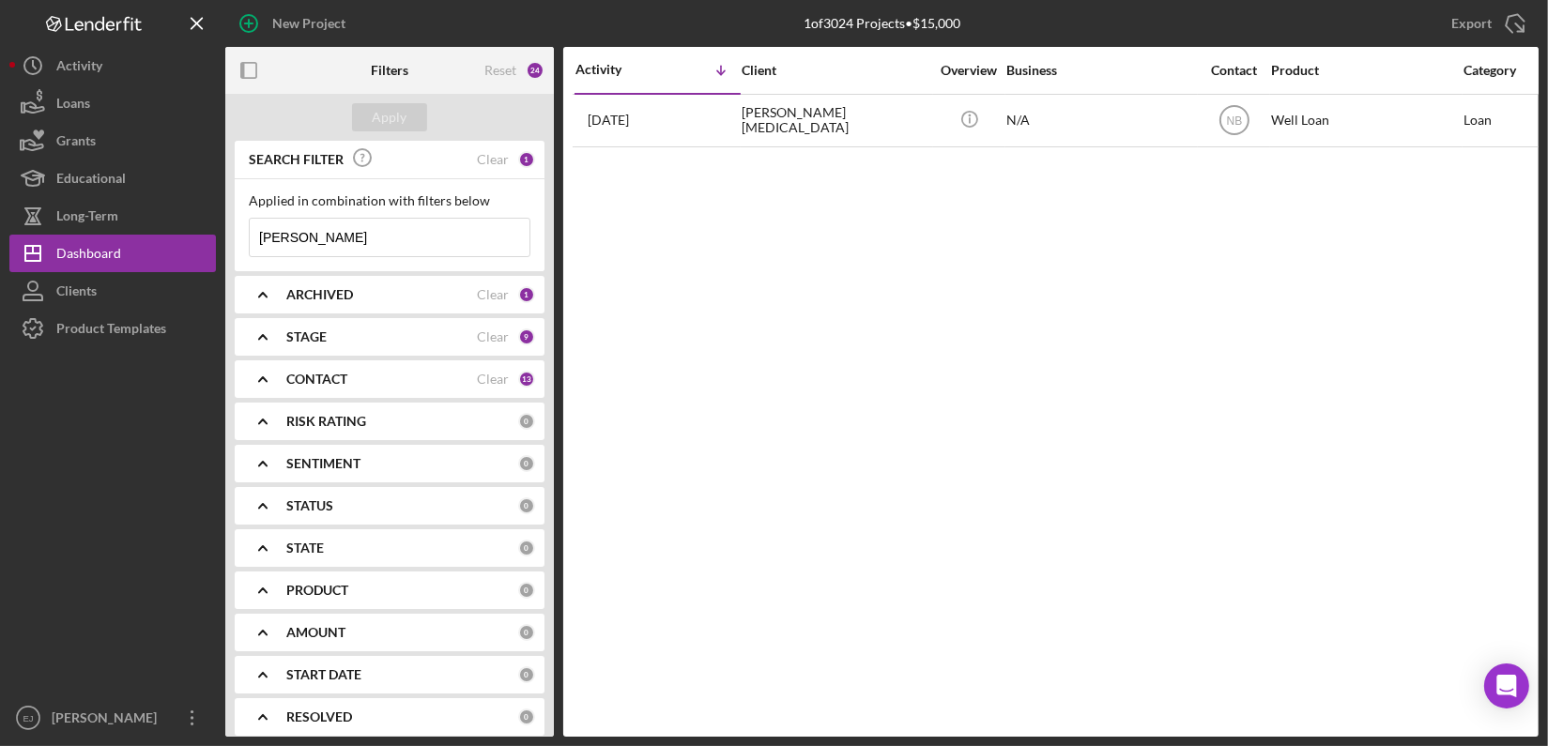
click at [368, 229] on input "[PERSON_NAME]" at bounding box center [390, 238] width 280 height 38
type input "n"
type input "[PERSON_NAME]"
click at [363, 113] on button "Apply" at bounding box center [389, 117] width 75 height 28
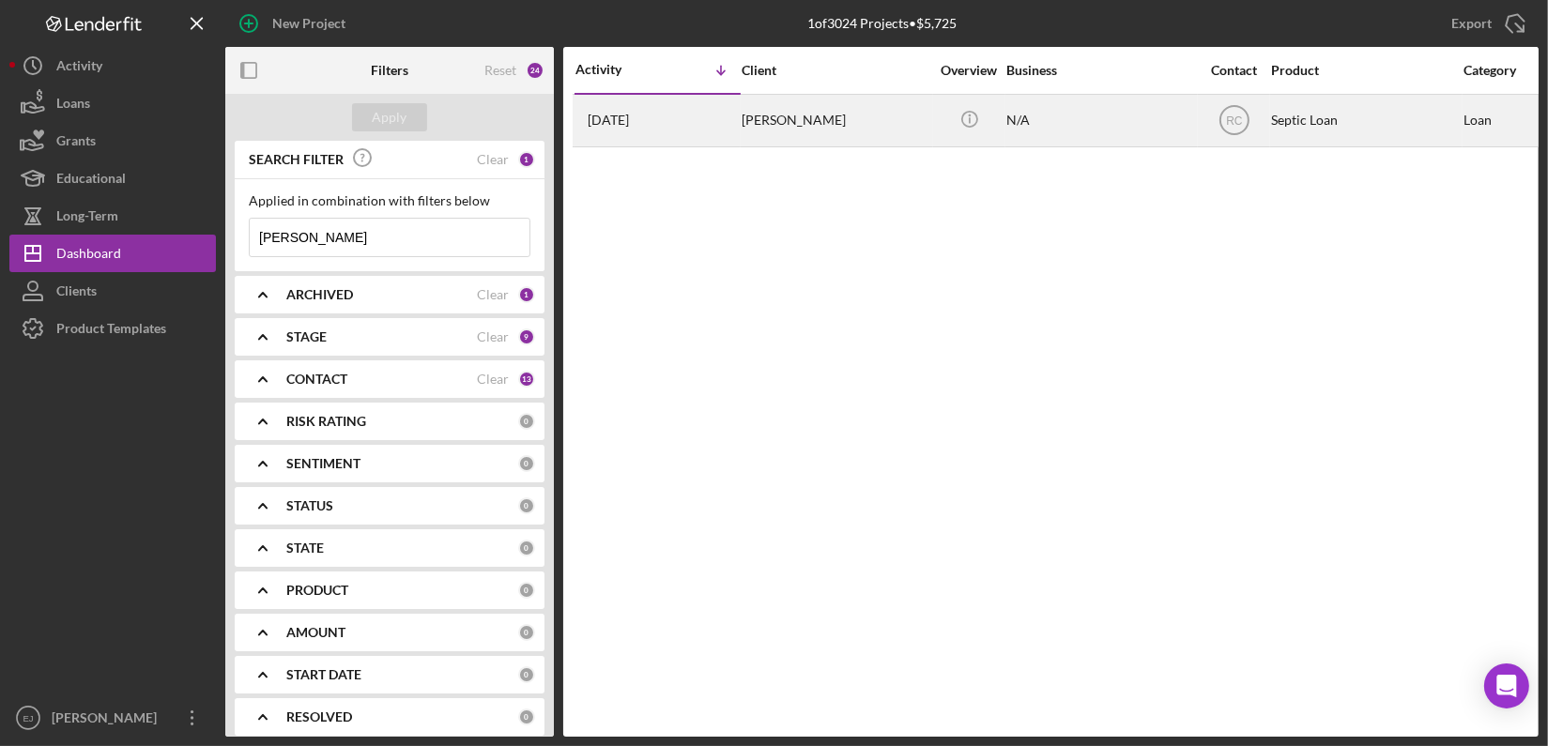
click at [785, 117] on div "[PERSON_NAME]" at bounding box center [835, 121] width 188 height 50
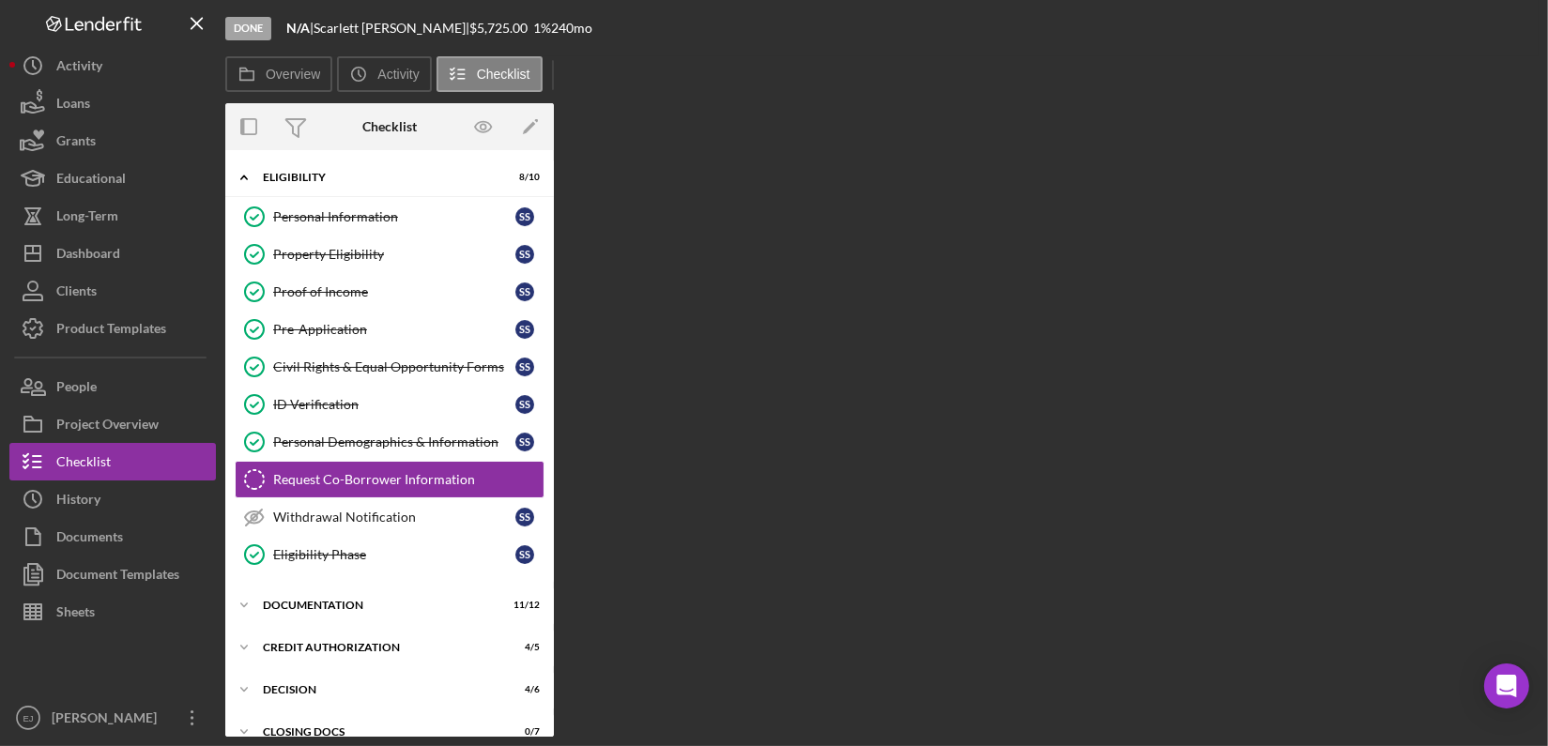
scroll to position [34, 0]
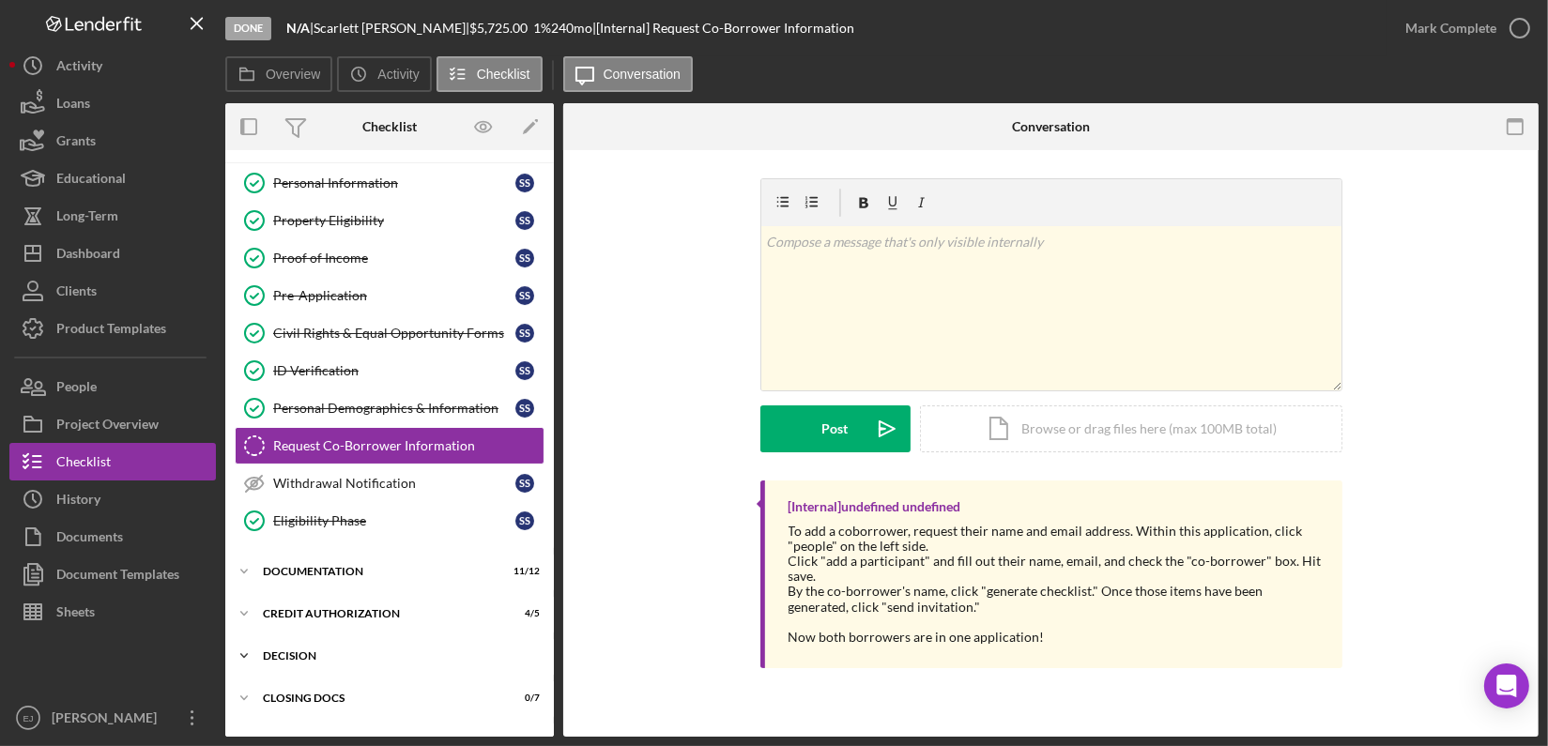
click at [283, 656] on div "Decision" at bounding box center [396, 655] width 267 height 11
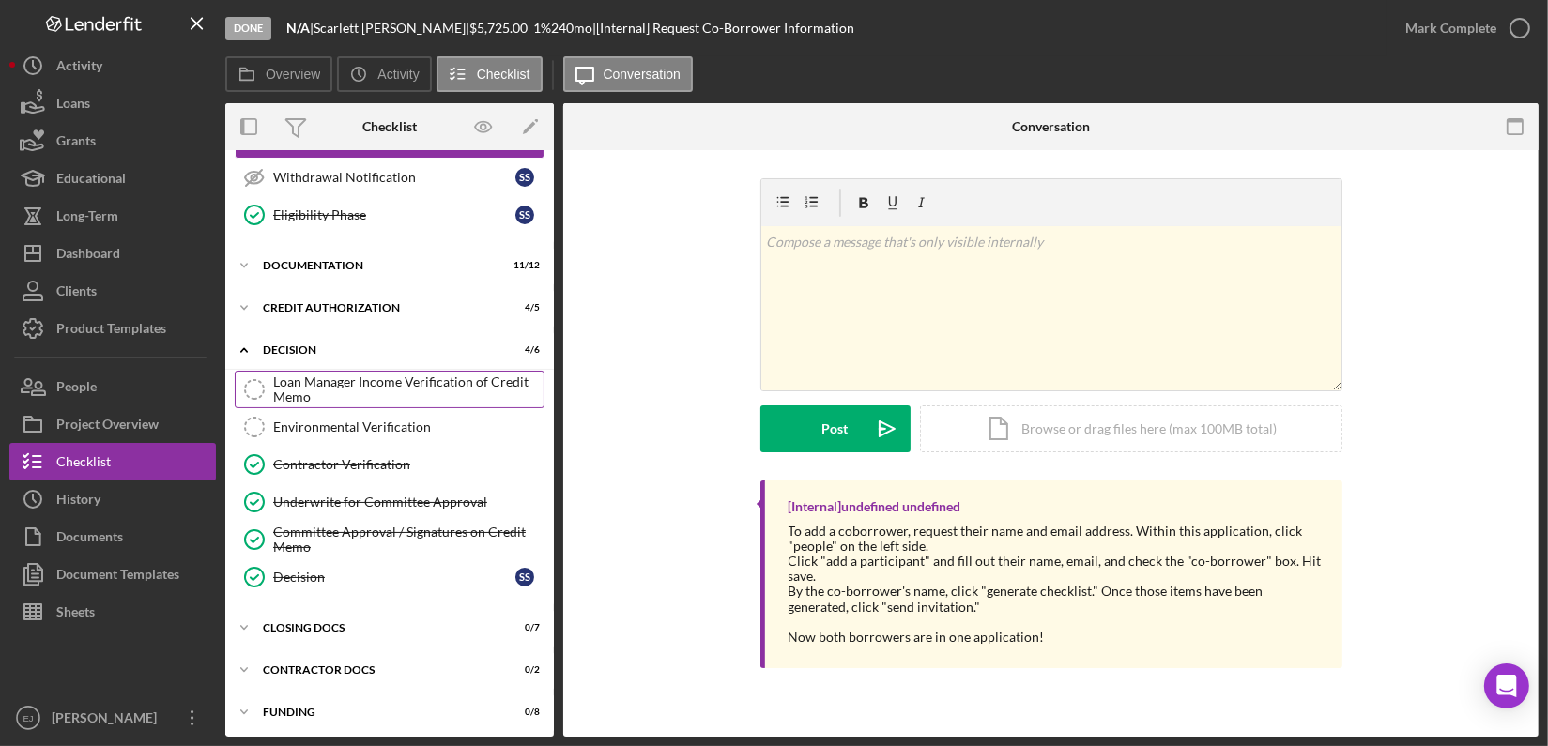
click at [379, 376] on div "Loan Manager Income Verification of Credit Memo" at bounding box center [408, 389] width 270 height 30
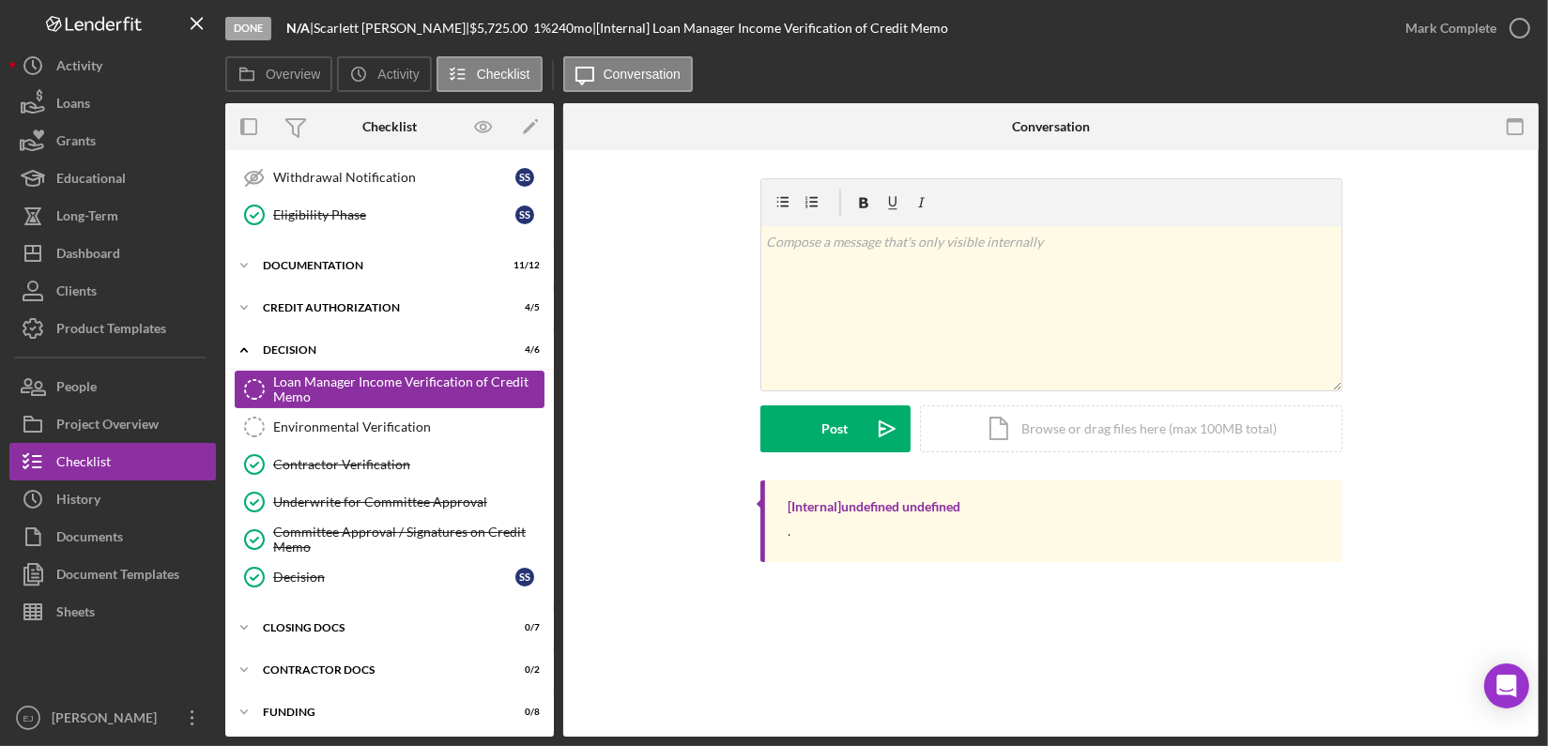
scroll to position [340, 0]
click at [1073, 421] on div "Icon/Document Browse or drag files here (max 100MB total) Tap to choose files o…" at bounding box center [1131, 428] width 422 height 47
click at [1092, 428] on div "Icon/Document Browse or drag files here (max 100MB total) Tap to choose files o…" at bounding box center [1131, 428] width 422 height 47
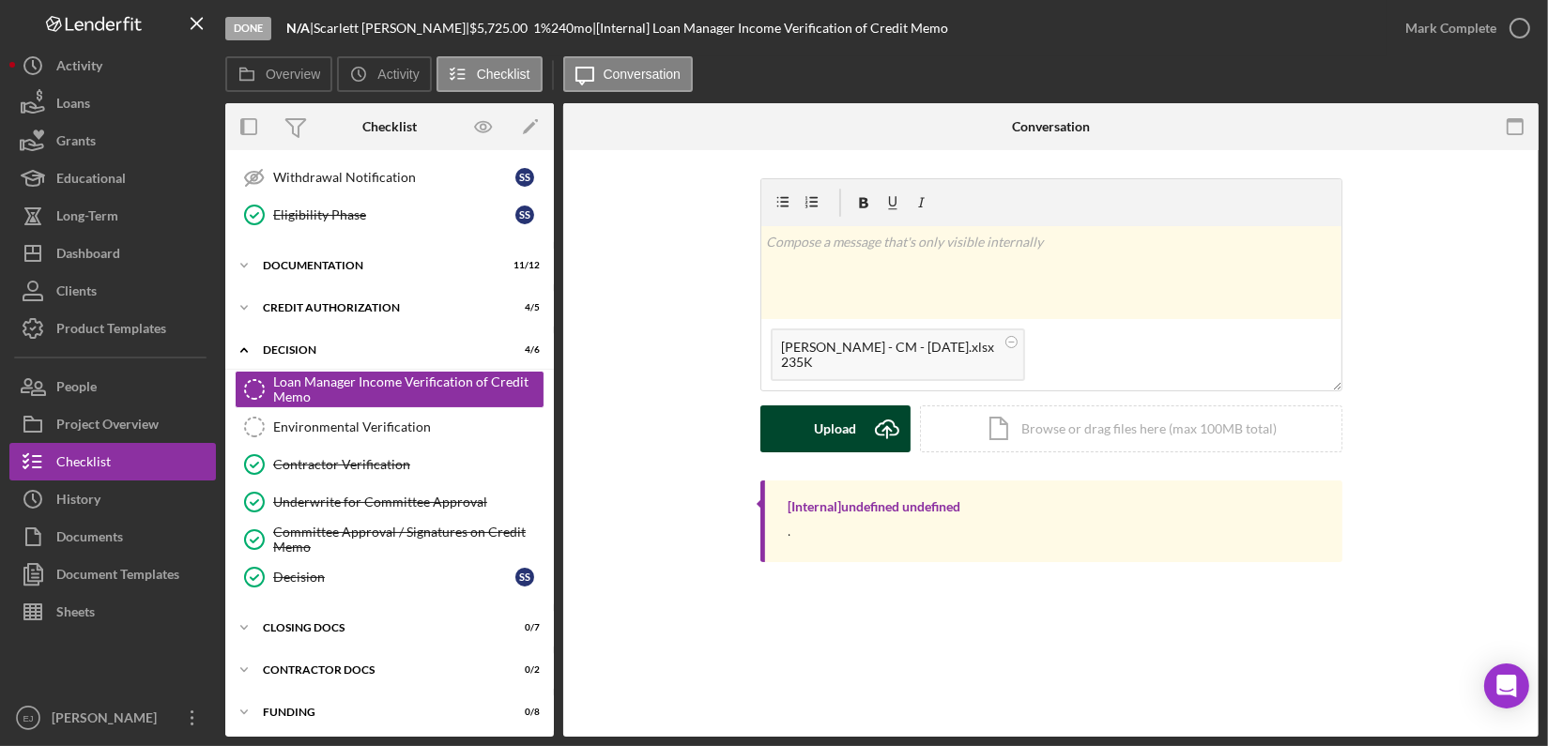
click at [870, 432] on icon "Icon/Upload" at bounding box center [886, 428] width 47 height 47
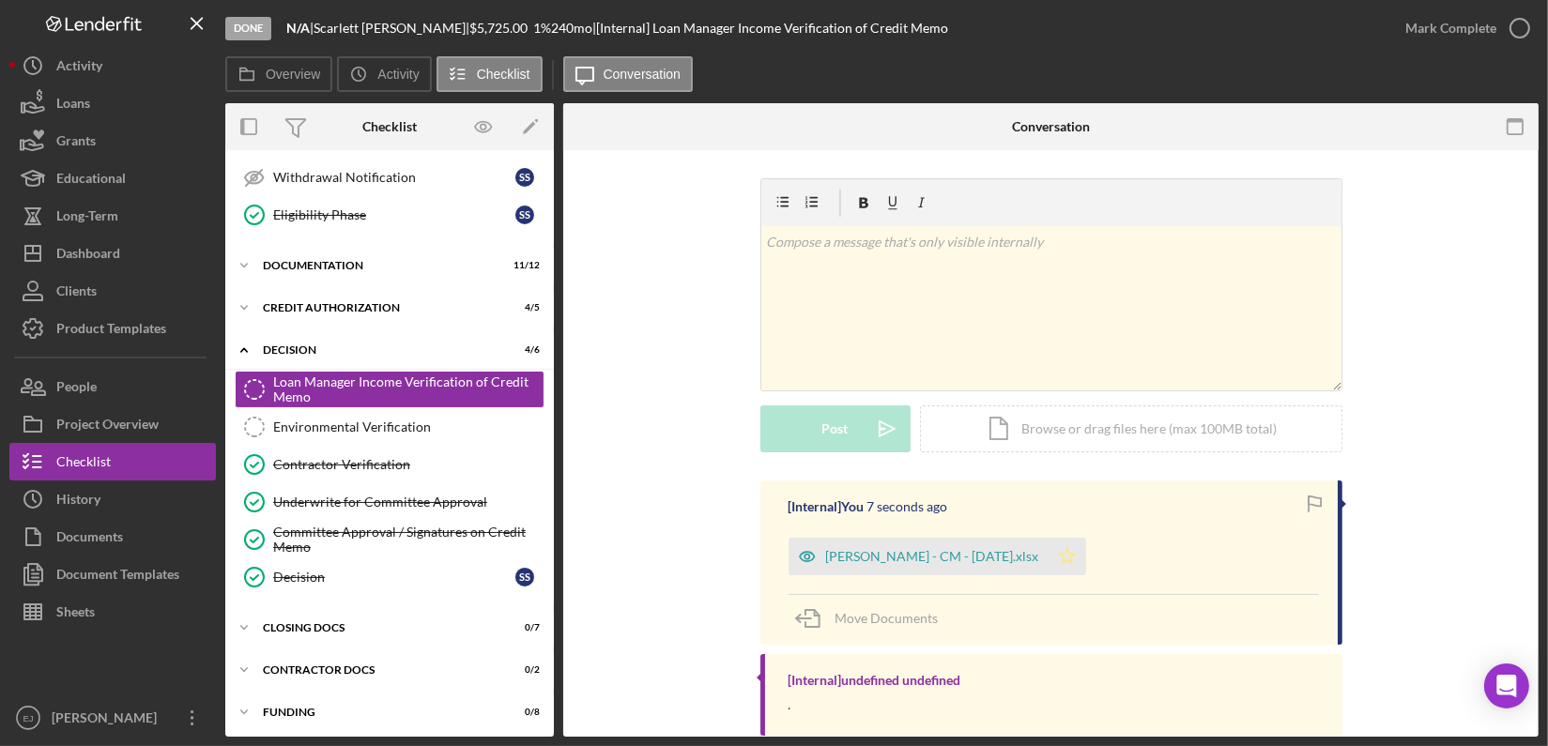
click at [1048, 539] on icon "Icon/Star" at bounding box center [1067, 557] width 38 height 38
click at [1510, 17] on icon "button" at bounding box center [1519, 28] width 47 height 47
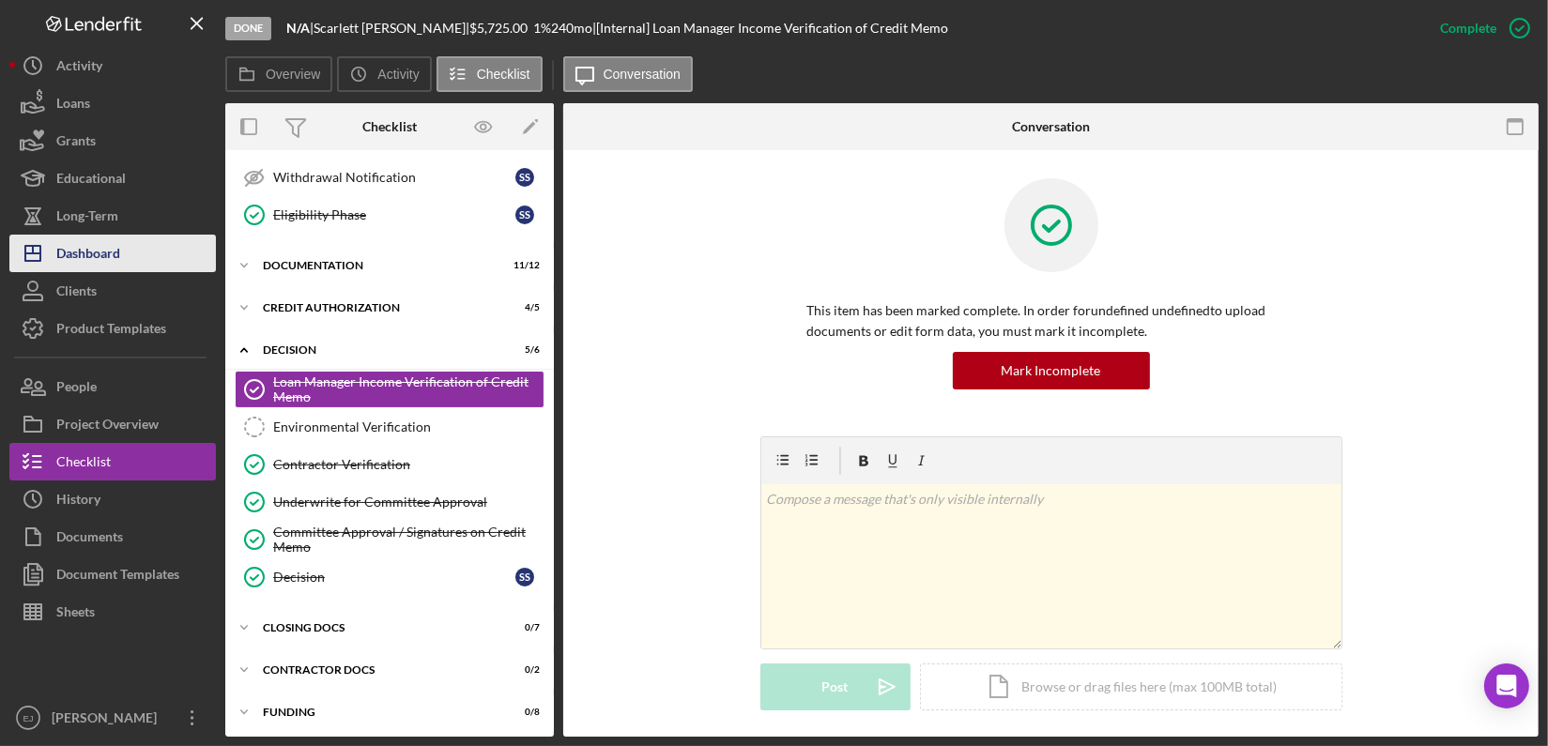
click at [170, 252] on button "Icon/Dashboard Dashboard" at bounding box center [112, 254] width 206 height 38
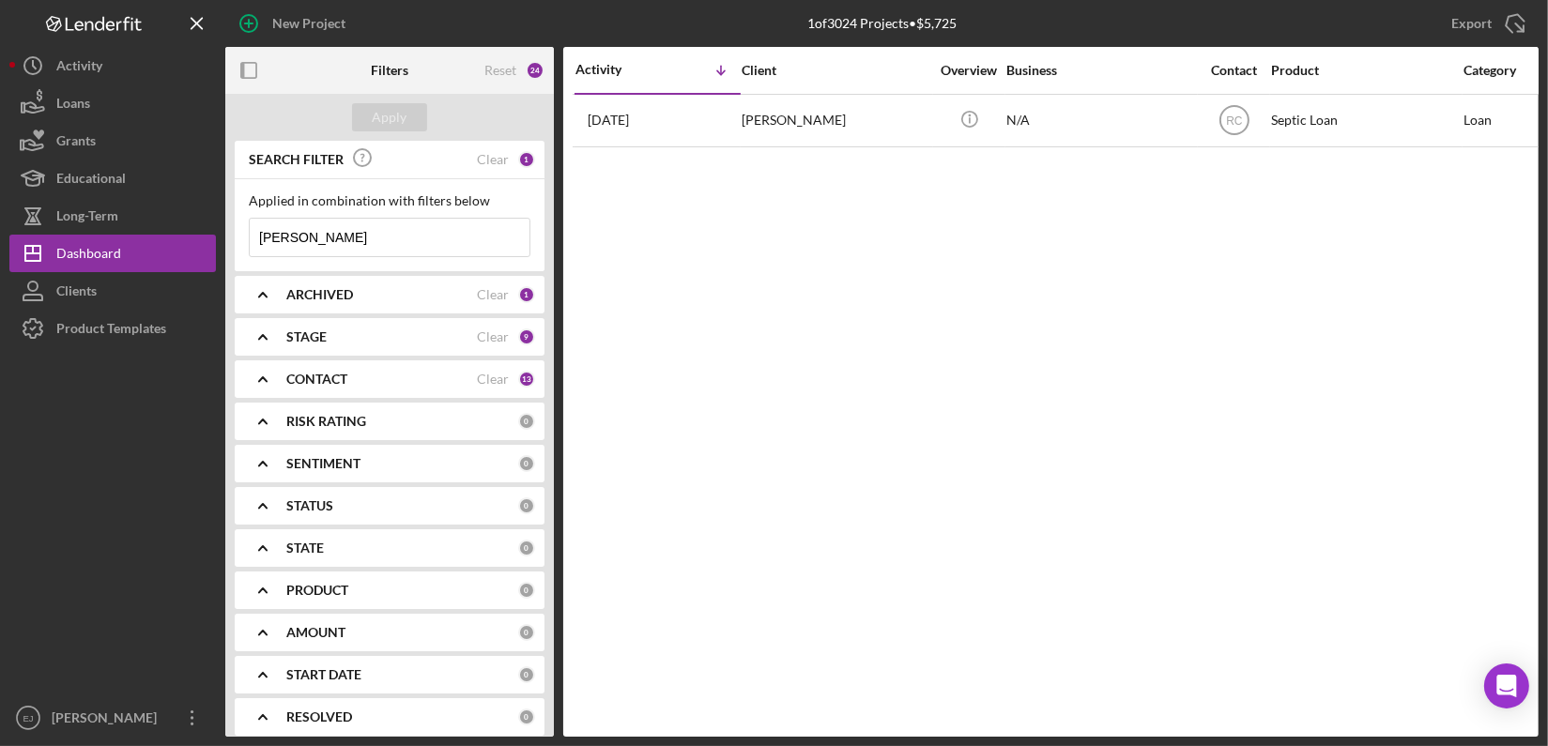
click at [436, 238] on input "[PERSON_NAME]" at bounding box center [390, 238] width 280 height 38
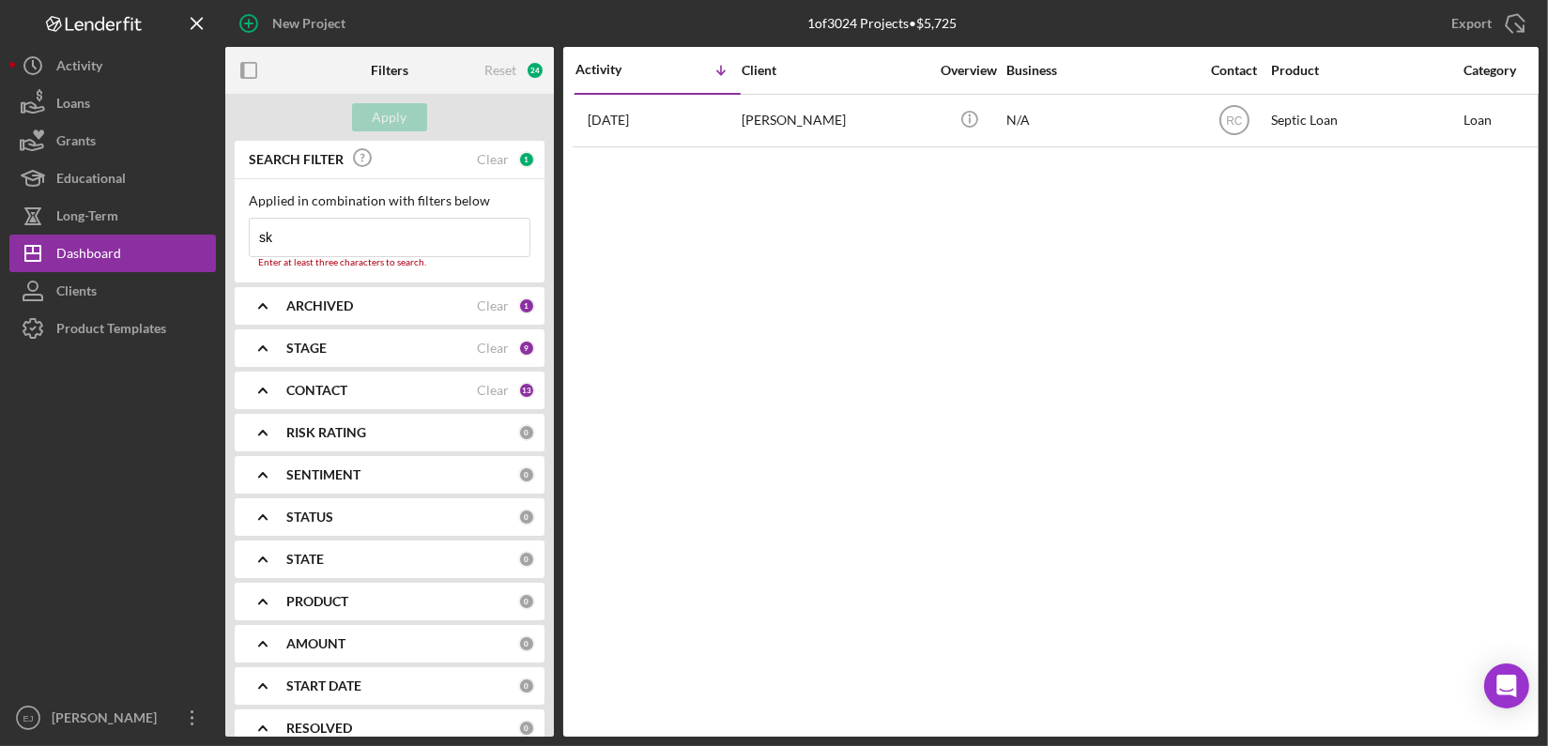
type input "s"
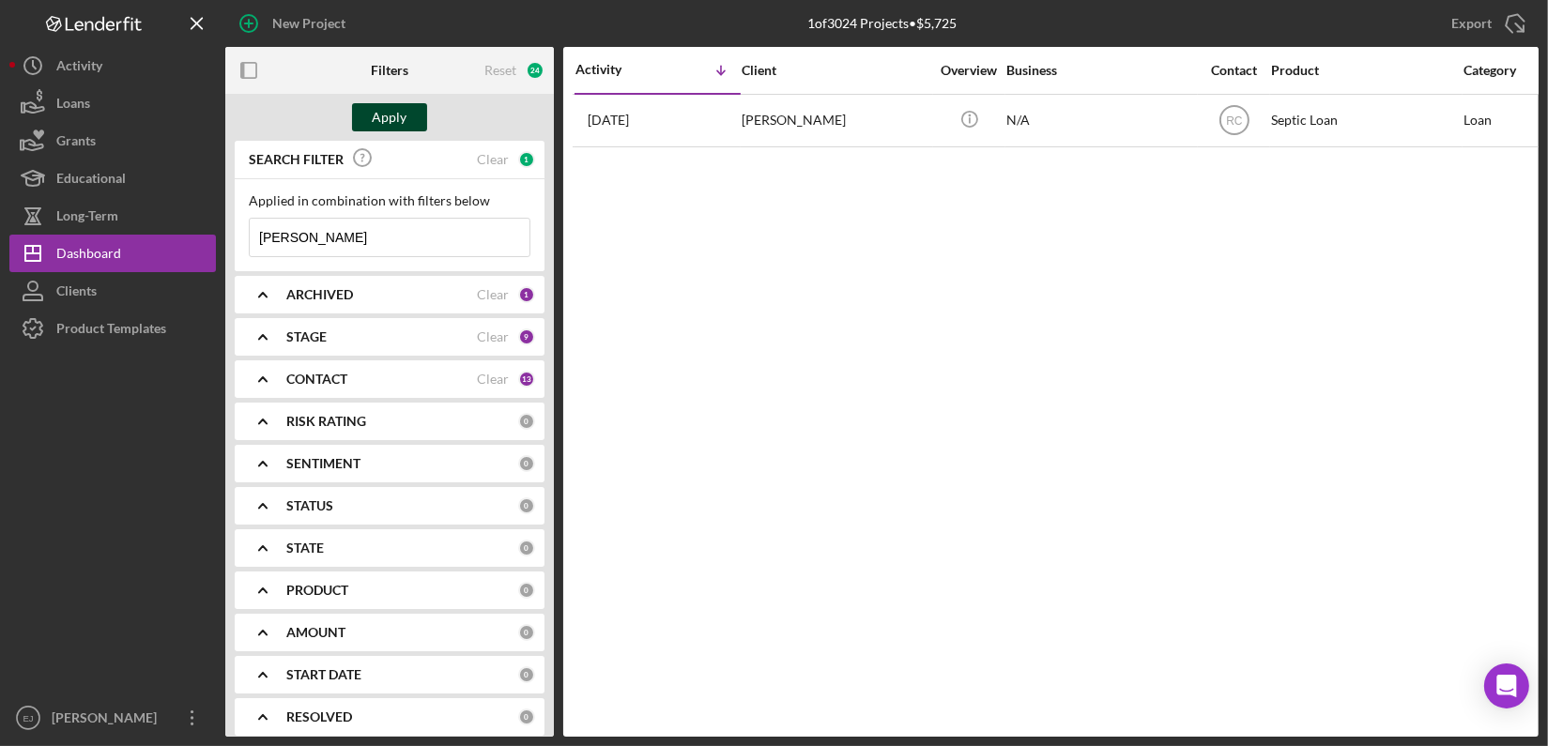
type input "[PERSON_NAME]"
click at [404, 116] on div "Apply" at bounding box center [390, 117] width 35 height 28
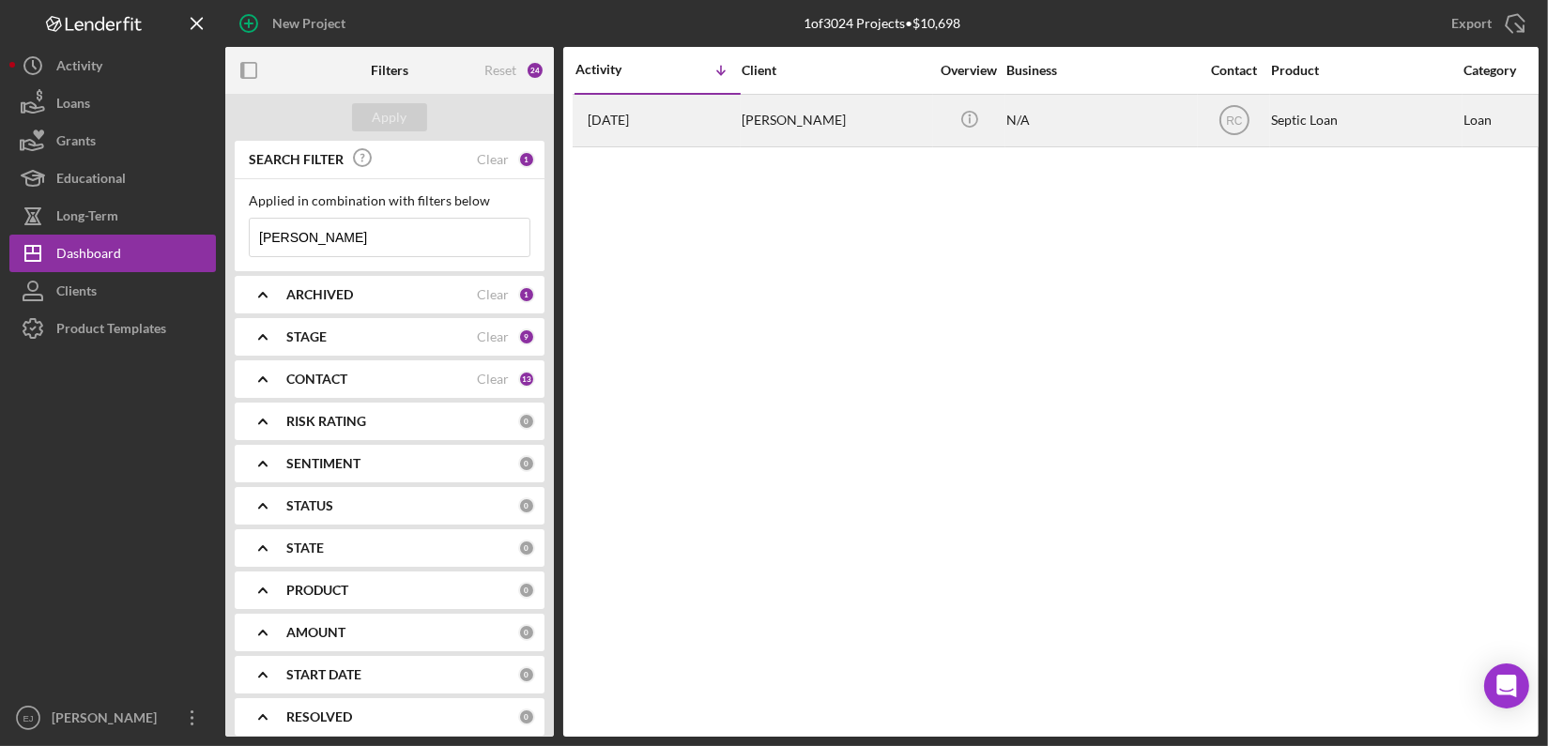
click at [770, 125] on div "[PERSON_NAME]" at bounding box center [835, 121] width 188 height 50
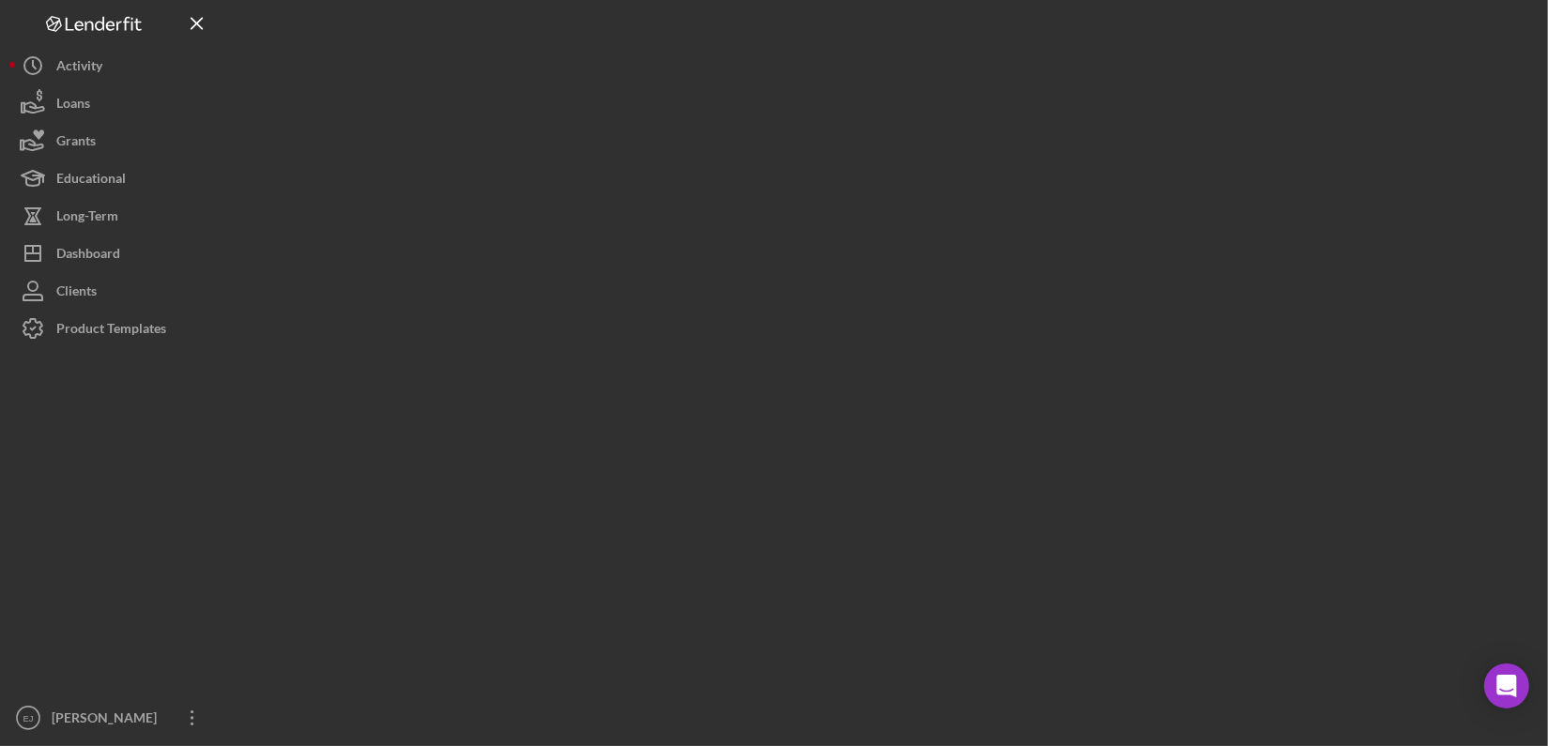
click at [770, 125] on div at bounding box center [881, 368] width 1313 height 737
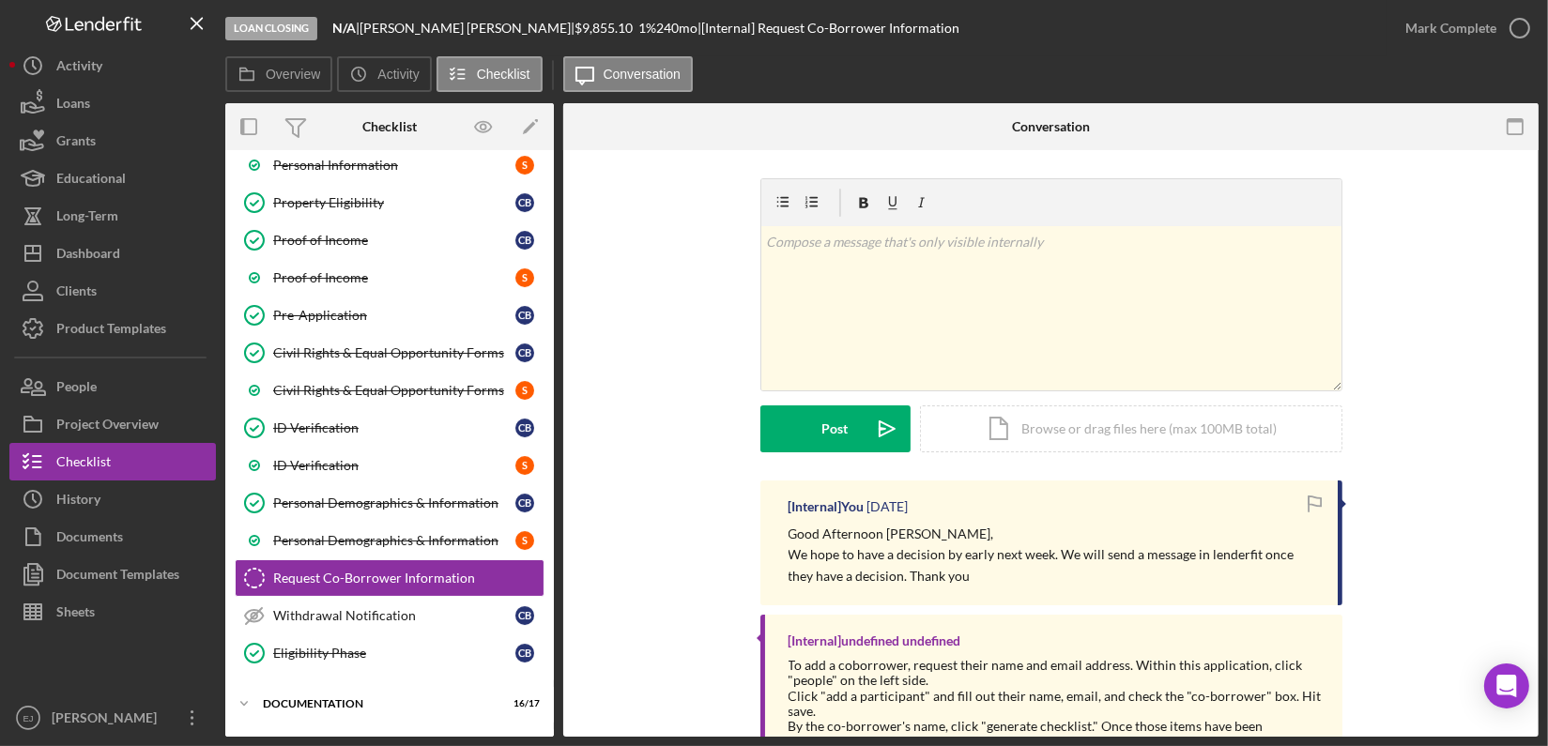
scroll to position [260, 0]
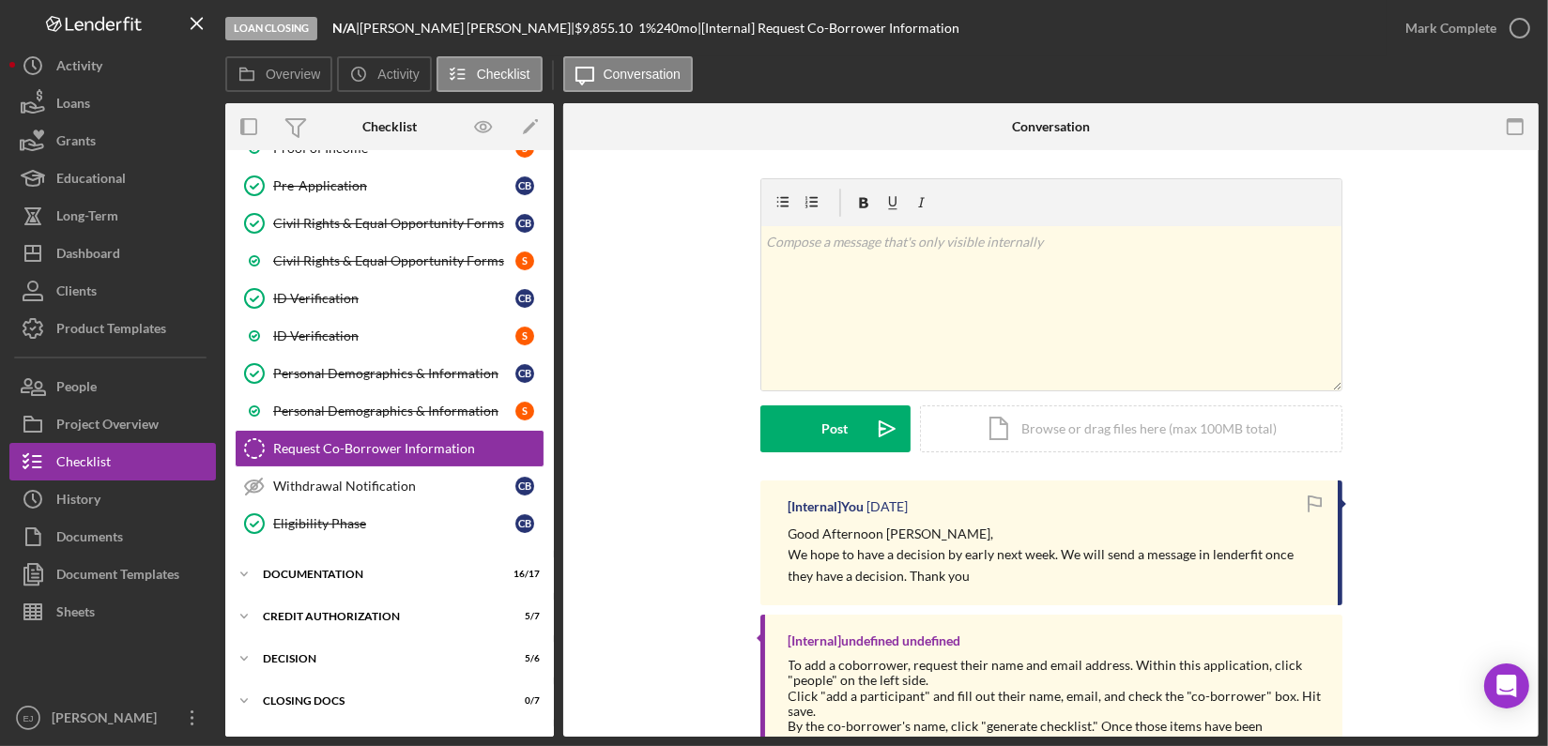
click at [1003, 45] on div "Loan Closing N/A | [PERSON_NAME] | $9,855.10 1 % 240 mo | [Internal] Request Co…" at bounding box center [805, 28] width 1161 height 56
click at [555, 271] on div "Overview Internal Workflow Stage Loan Closing Icon/Dropdown Arrow Archive (can …" at bounding box center [881, 420] width 1313 height 634
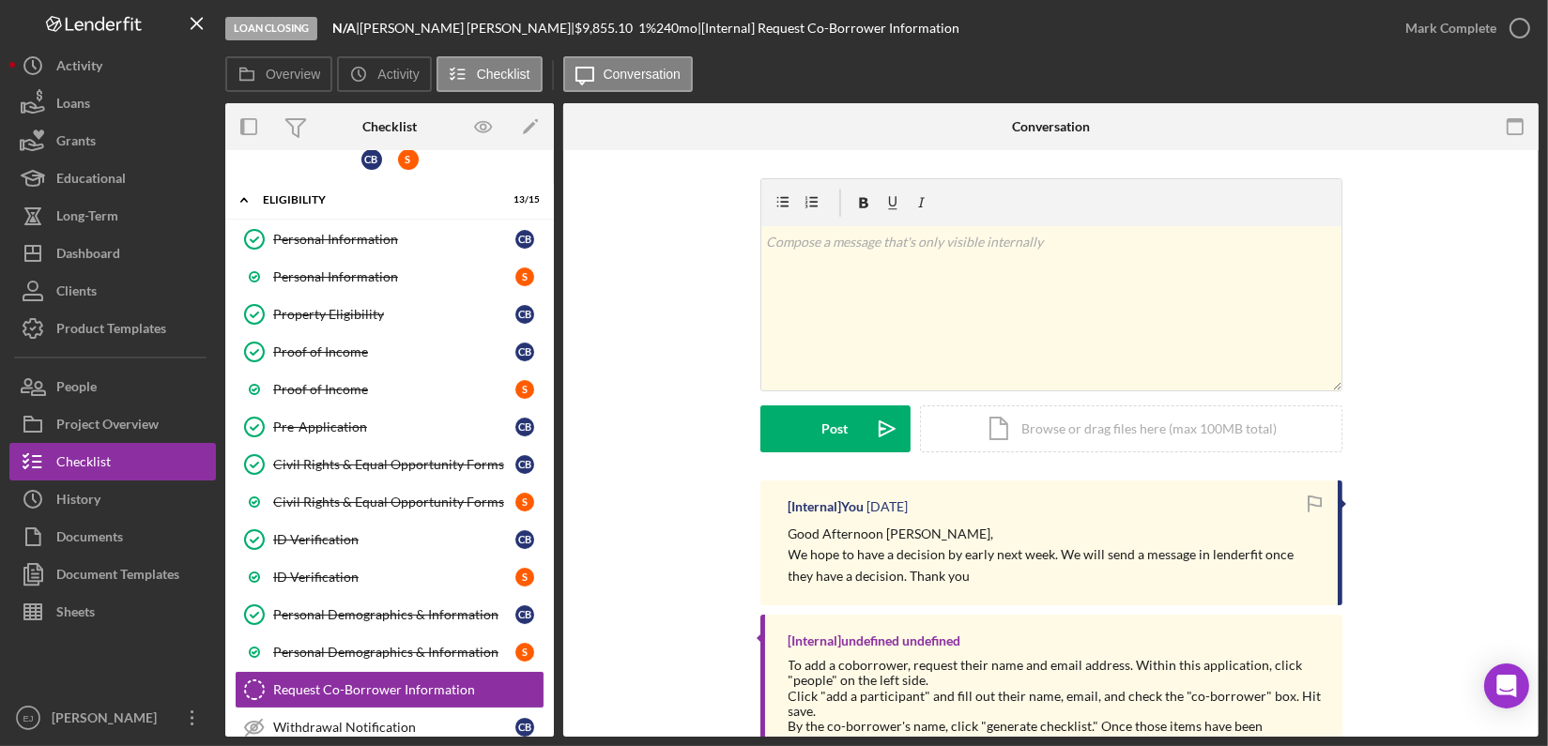
scroll to position [0, 0]
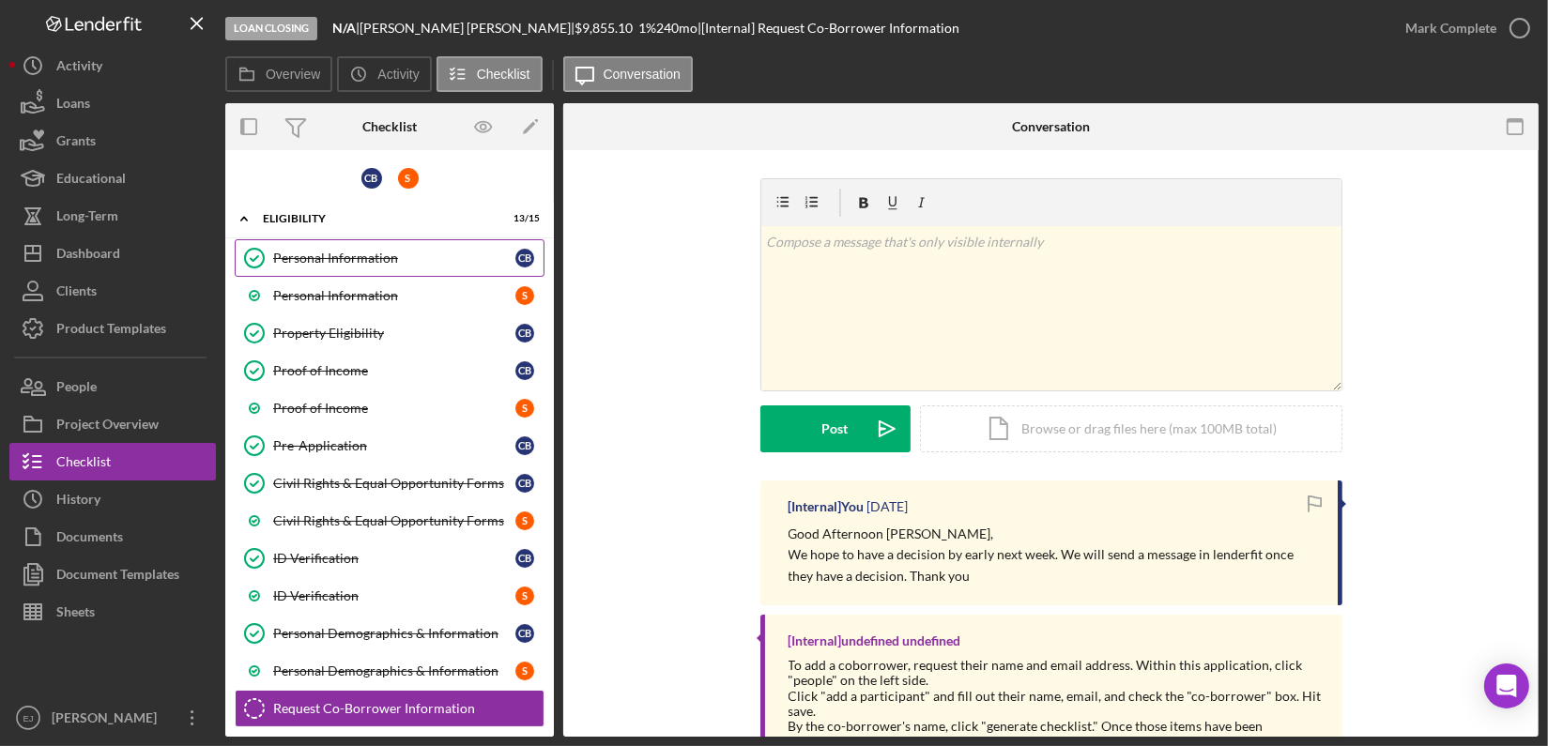
click at [415, 254] on div "Personal Information" at bounding box center [394, 258] width 242 height 15
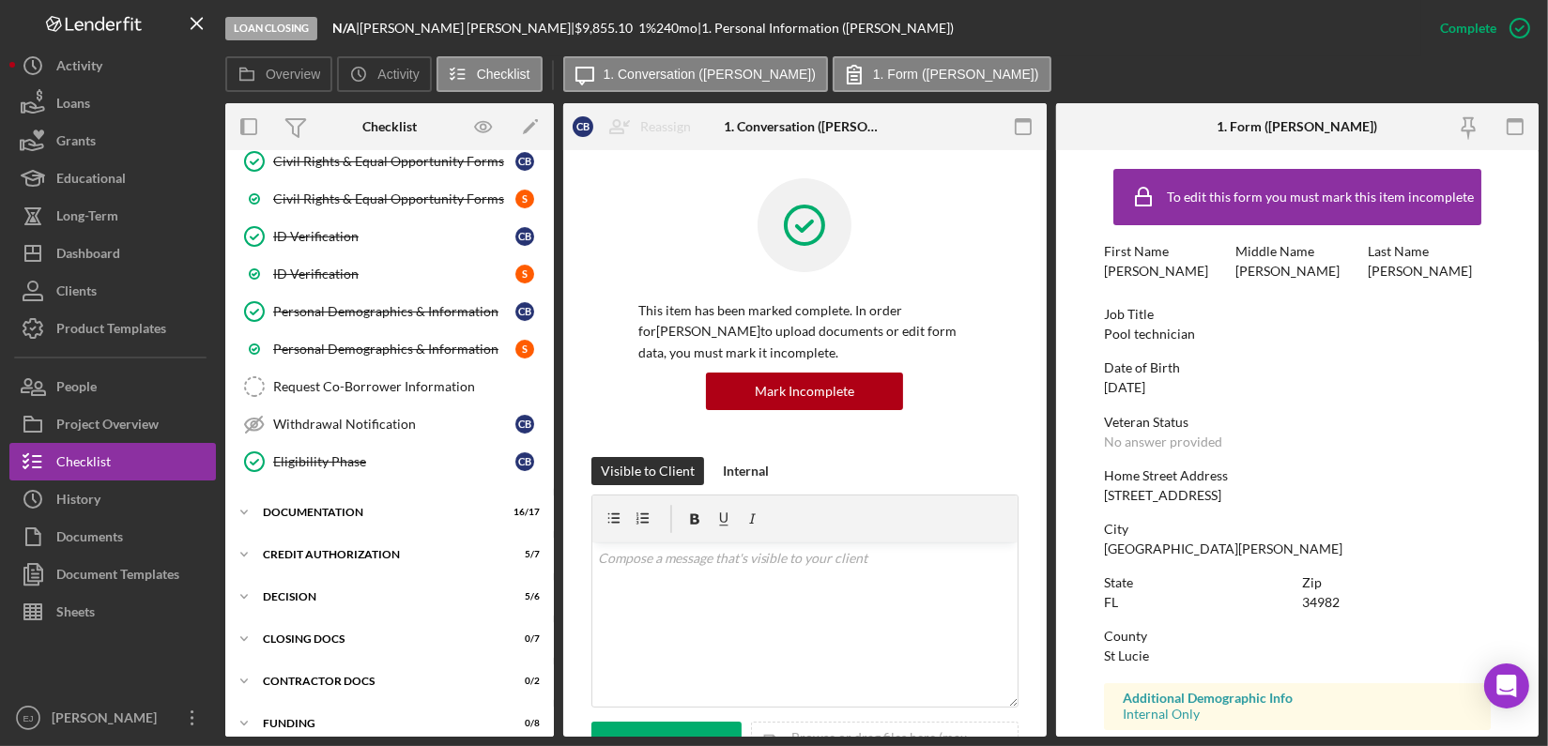
scroll to position [332, 0]
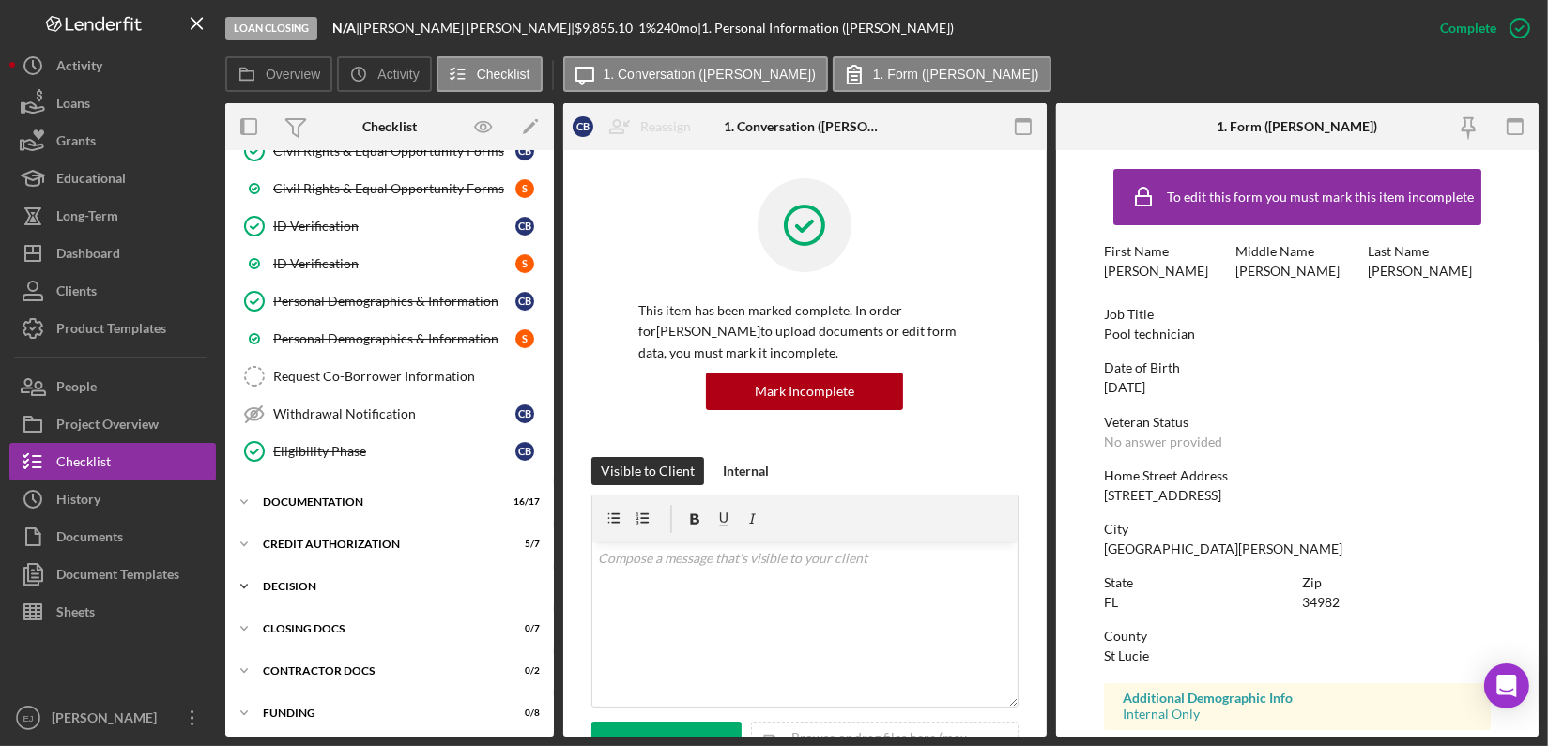
click at [254, 584] on icon "Icon/Expander" at bounding box center [244, 587] width 38 height 38
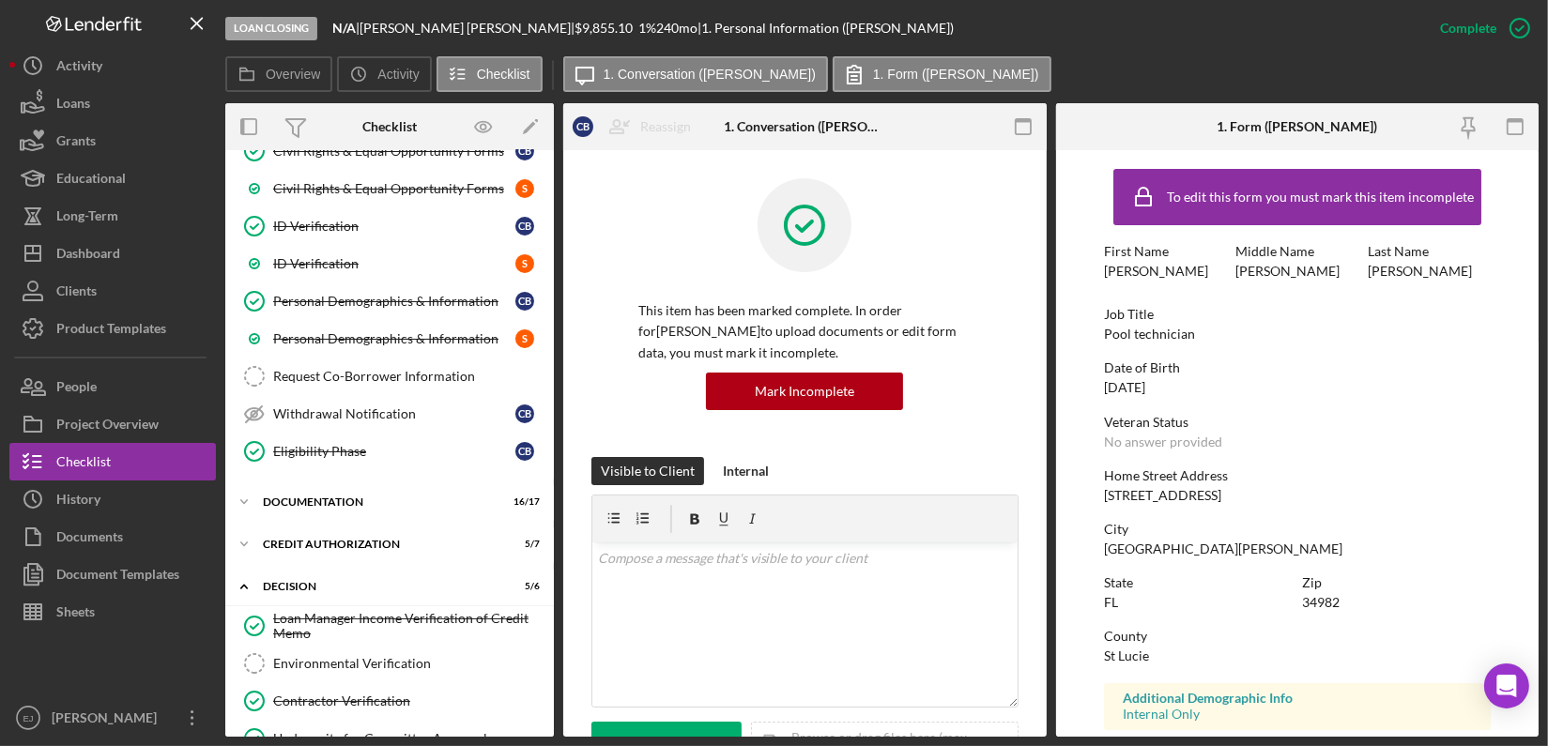
click at [554, 716] on div "Overview Internal Workflow Stage Loan Closing Icon/Dropdown Arrow Archive (can …" at bounding box center [881, 420] width 1313 height 634
click at [547, 716] on div "Loan Manager Income Verification of Credit Memo Loan Manager Income Verificatio…" at bounding box center [389, 724] width 328 height 235
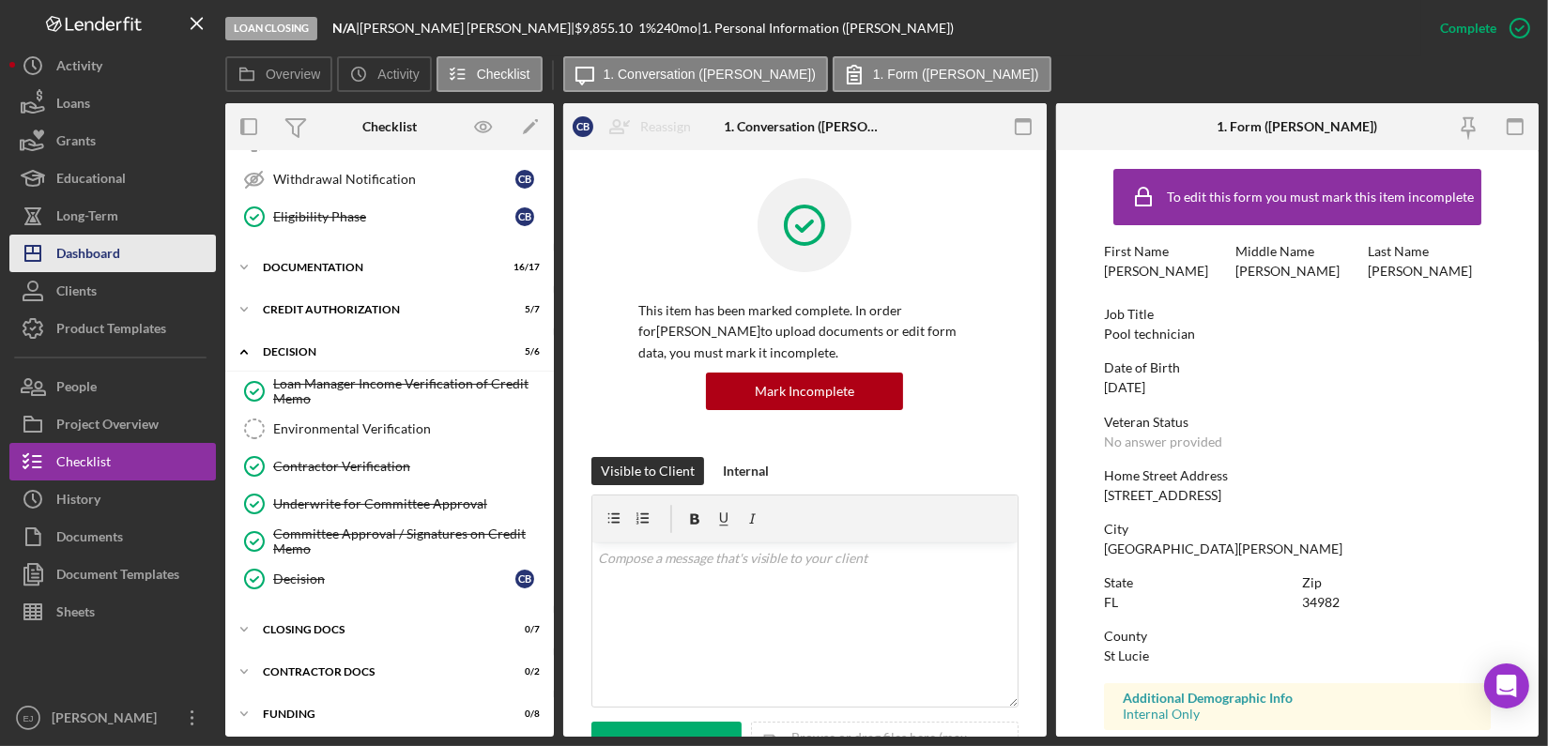
click at [107, 257] on div "Dashboard" at bounding box center [88, 256] width 64 height 42
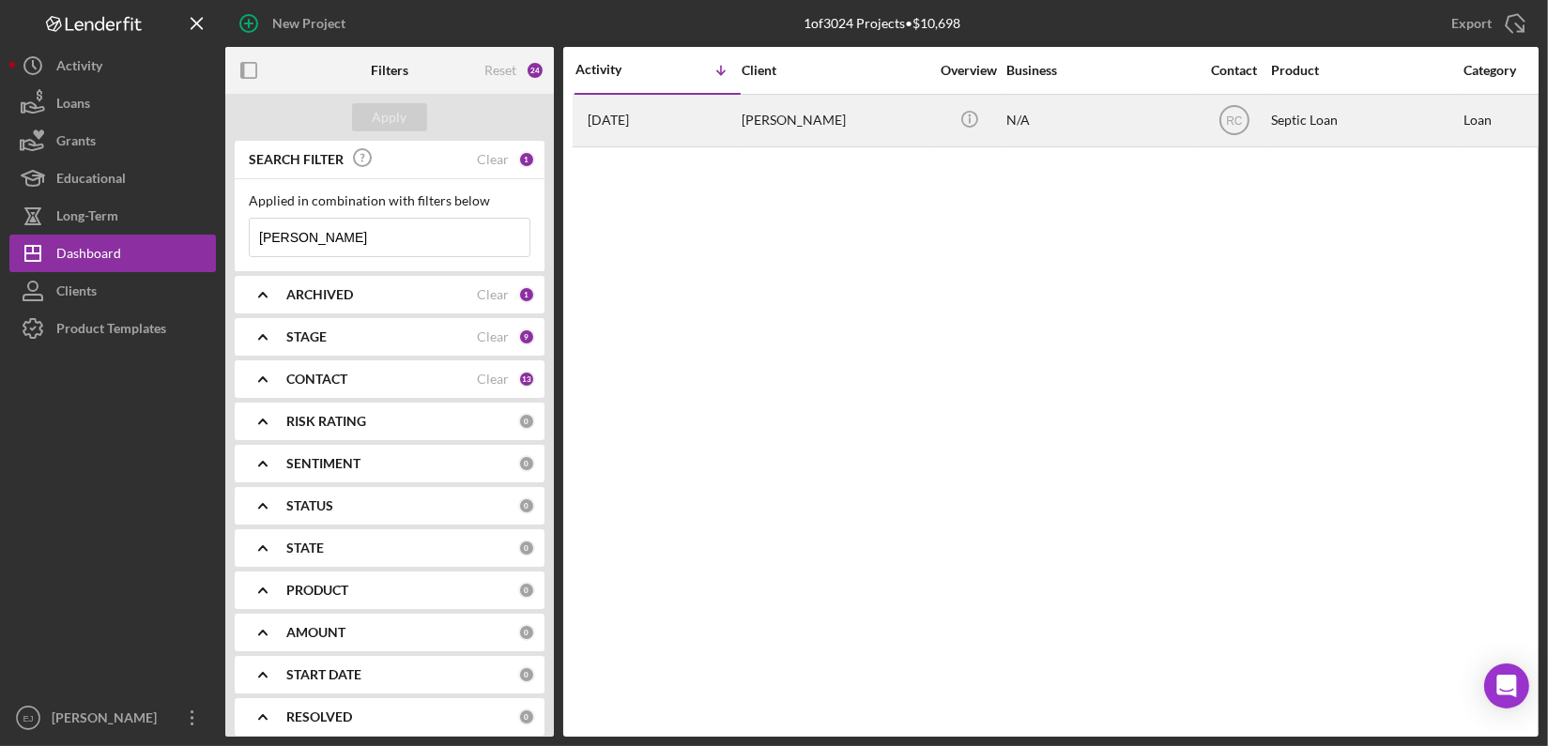
click at [702, 129] on div "[DATE] [PERSON_NAME]" at bounding box center [657, 121] width 164 height 50
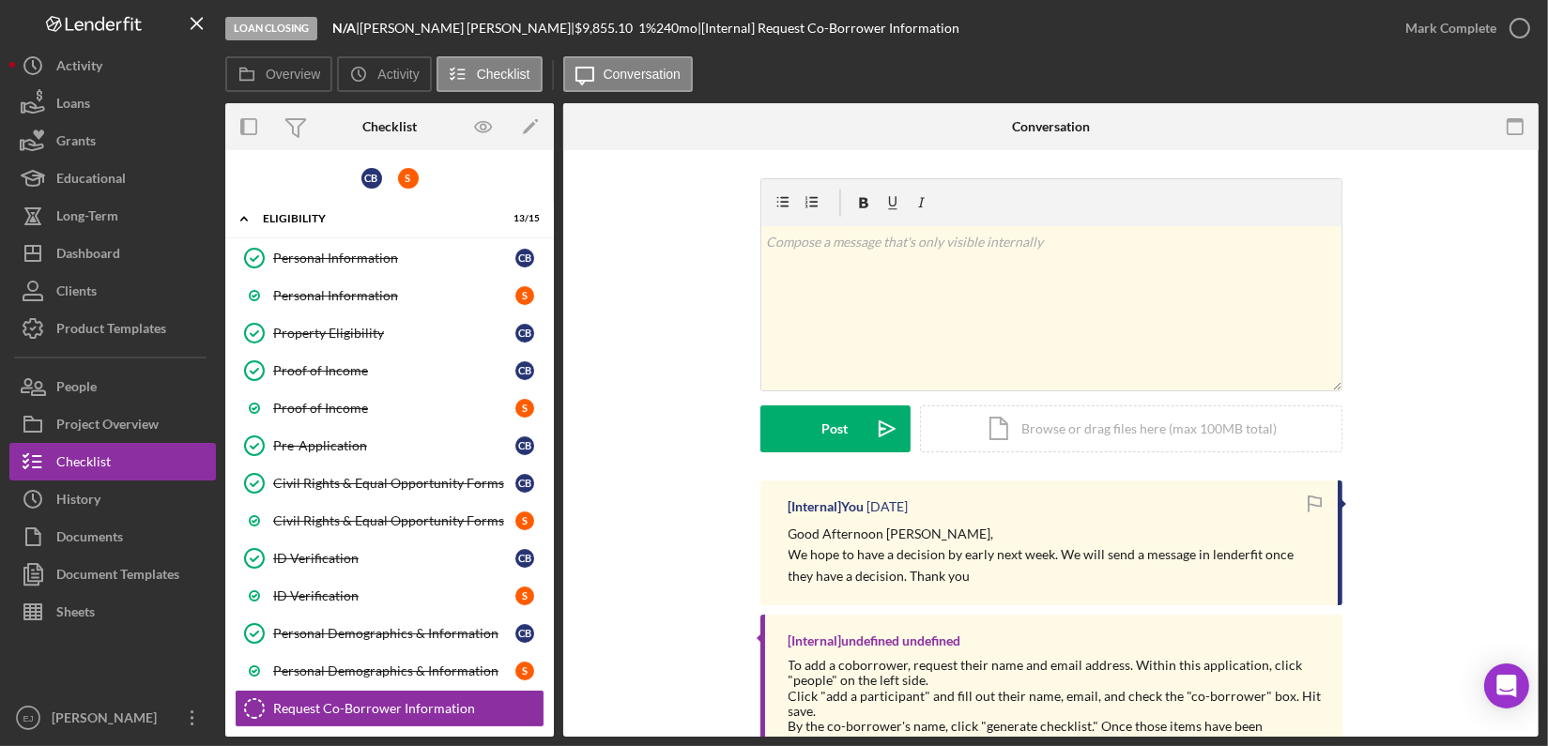
scroll to position [260, 0]
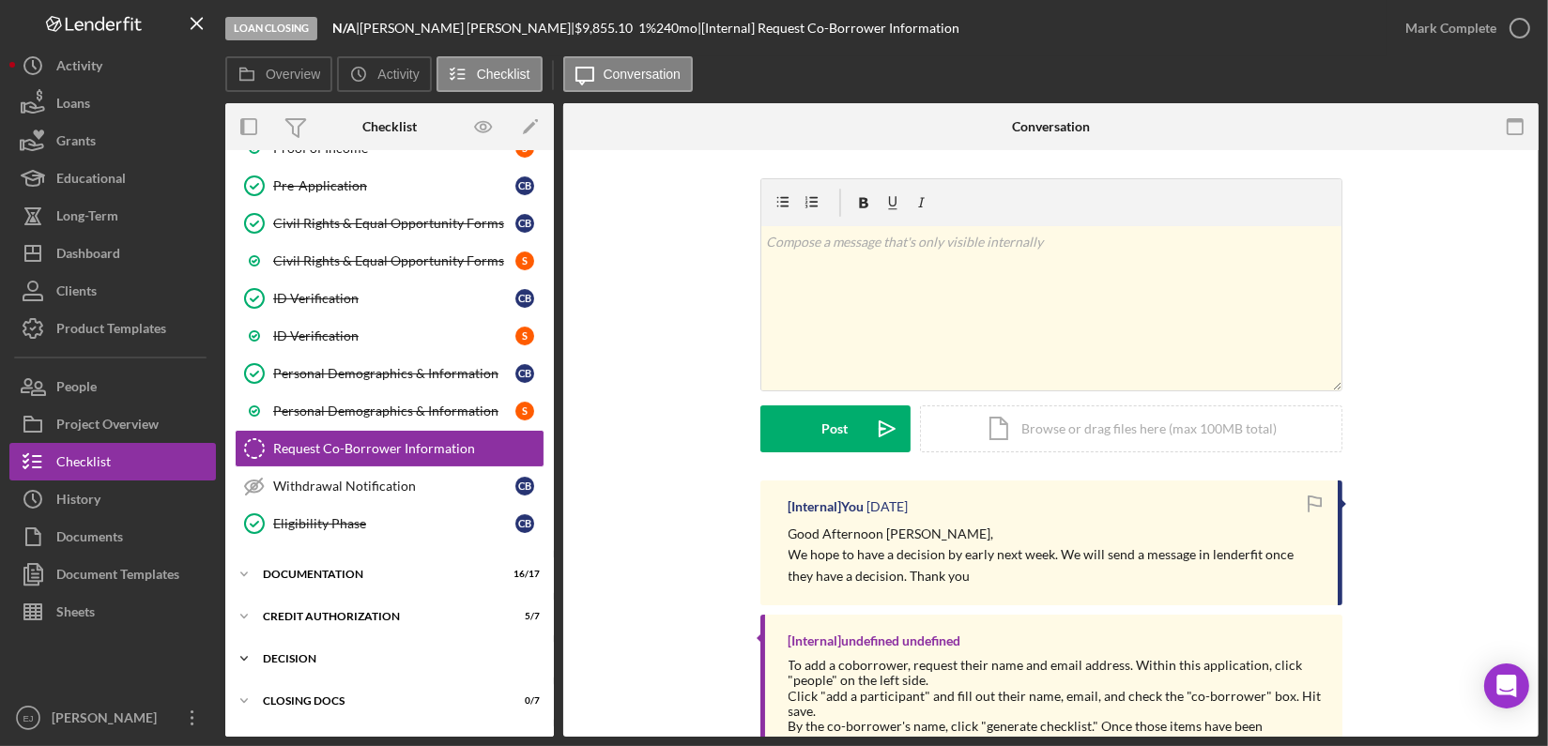
click at [307, 653] on div "Decision" at bounding box center [396, 658] width 267 height 11
click at [554, 686] on div "Overview Internal Workflow Stage Loan Closing Icon/Dropdown Arrow Archive (can …" at bounding box center [881, 420] width 1313 height 634
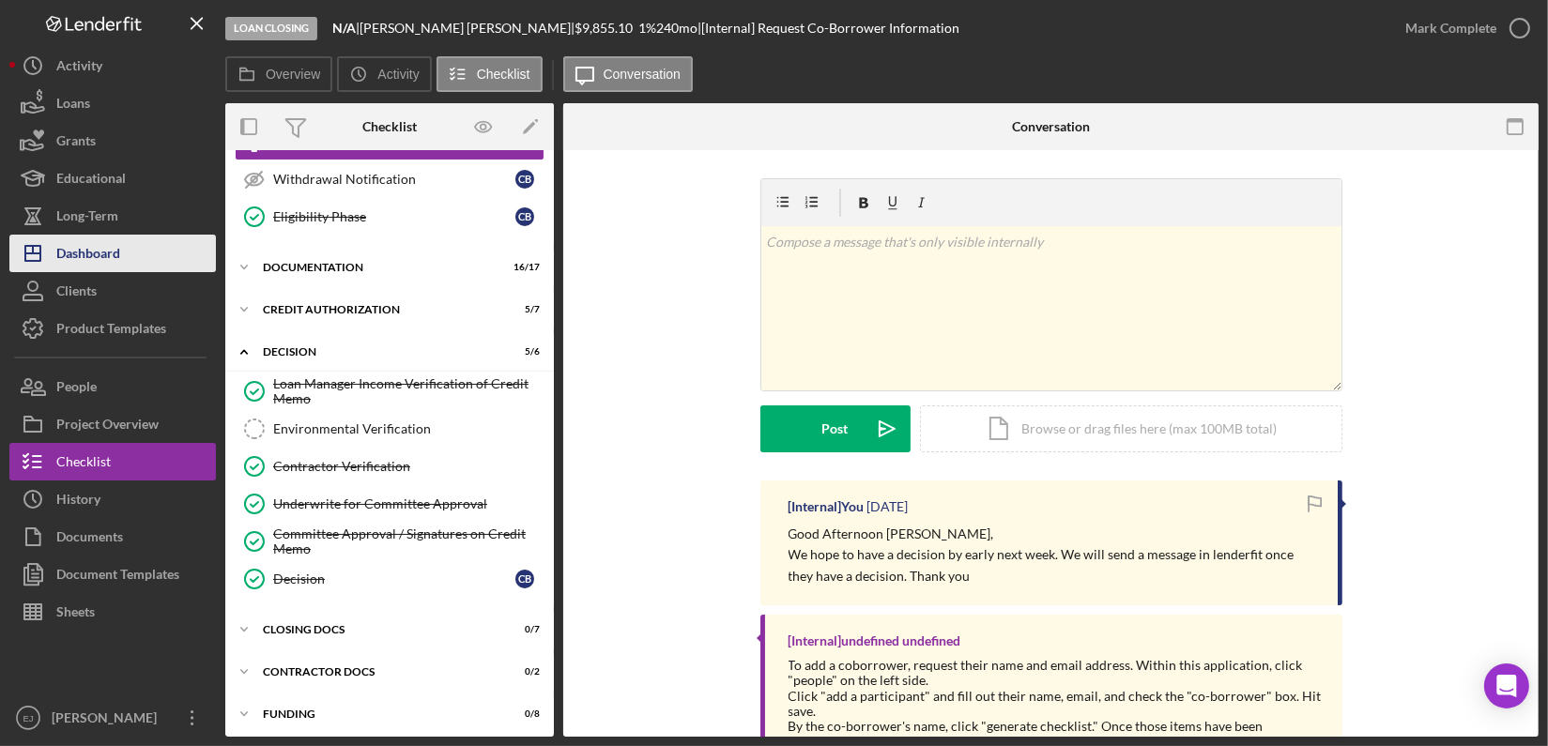
click at [170, 258] on button "Icon/Dashboard Dashboard" at bounding box center [112, 254] width 206 height 38
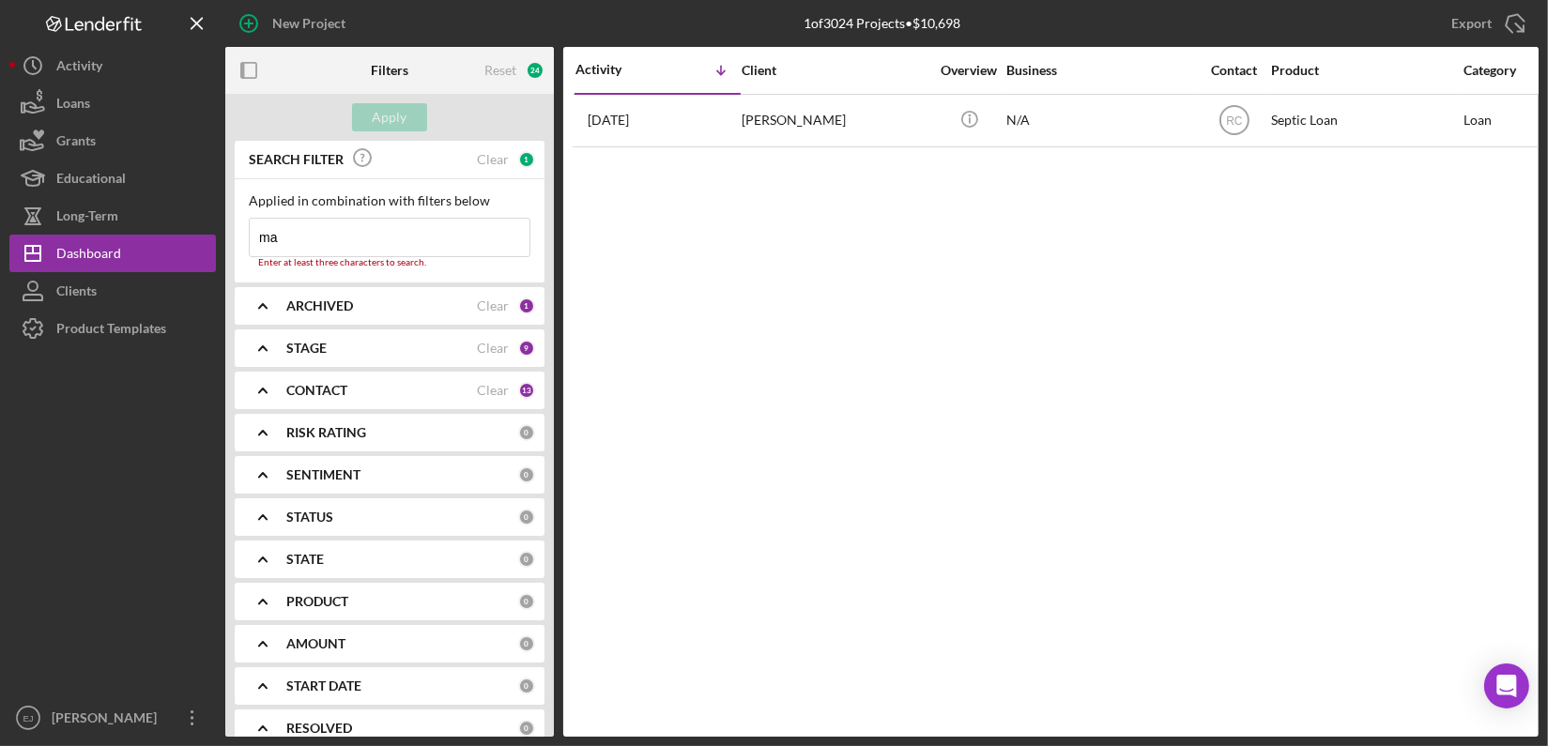
type input "m"
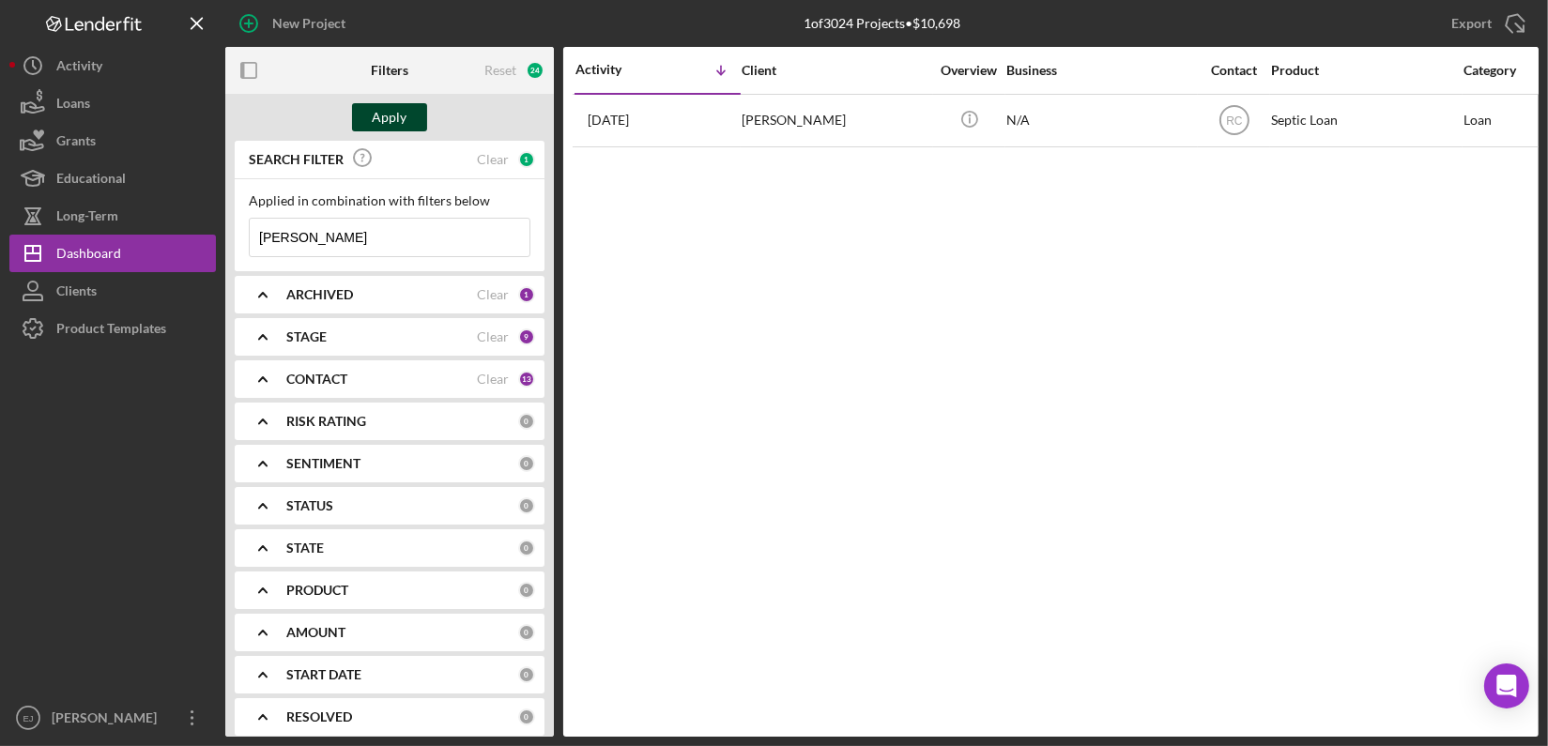
type input "[PERSON_NAME]"
click at [389, 125] on div "Apply" at bounding box center [390, 117] width 35 height 28
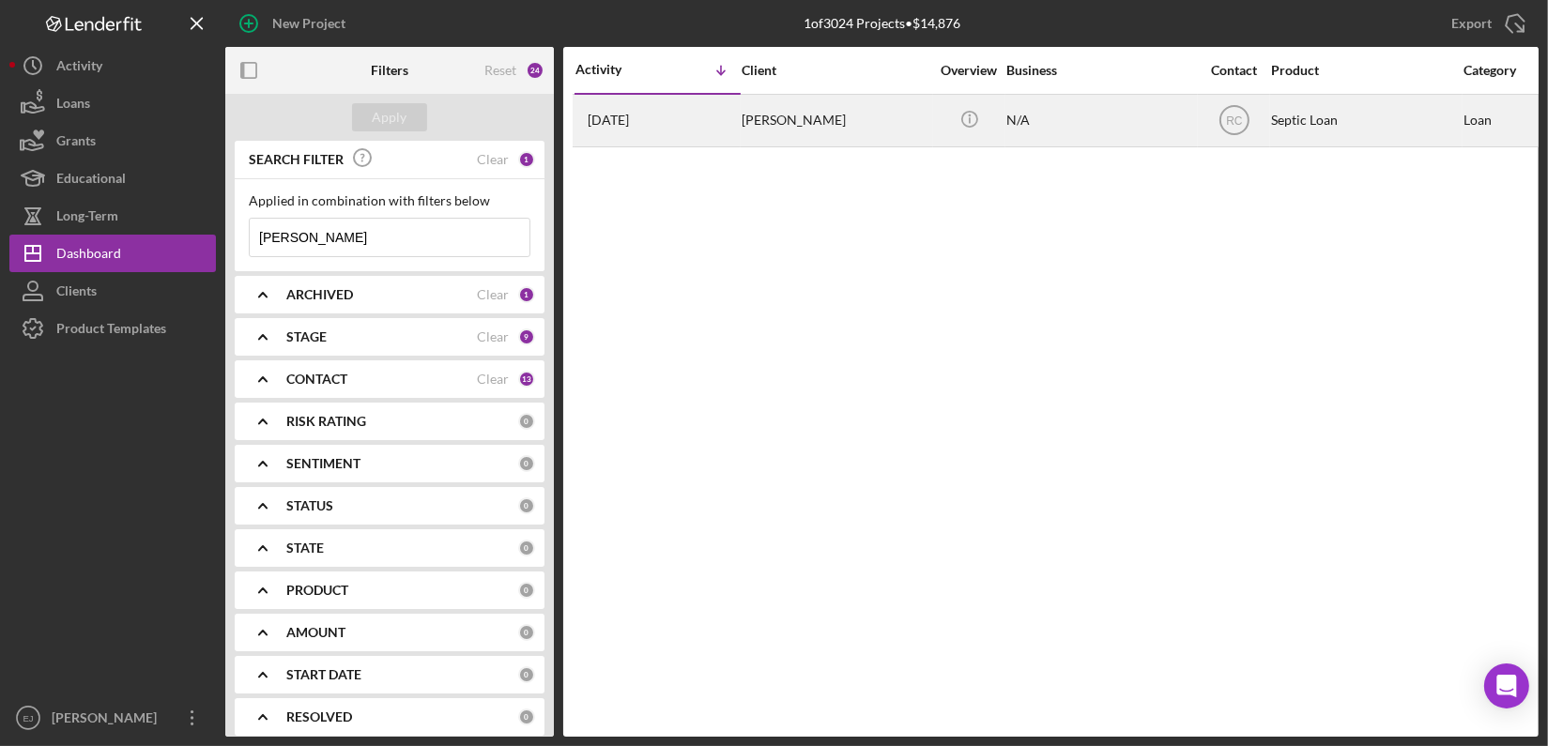
click at [746, 122] on div "[PERSON_NAME]" at bounding box center [835, 121] width 188 height 50
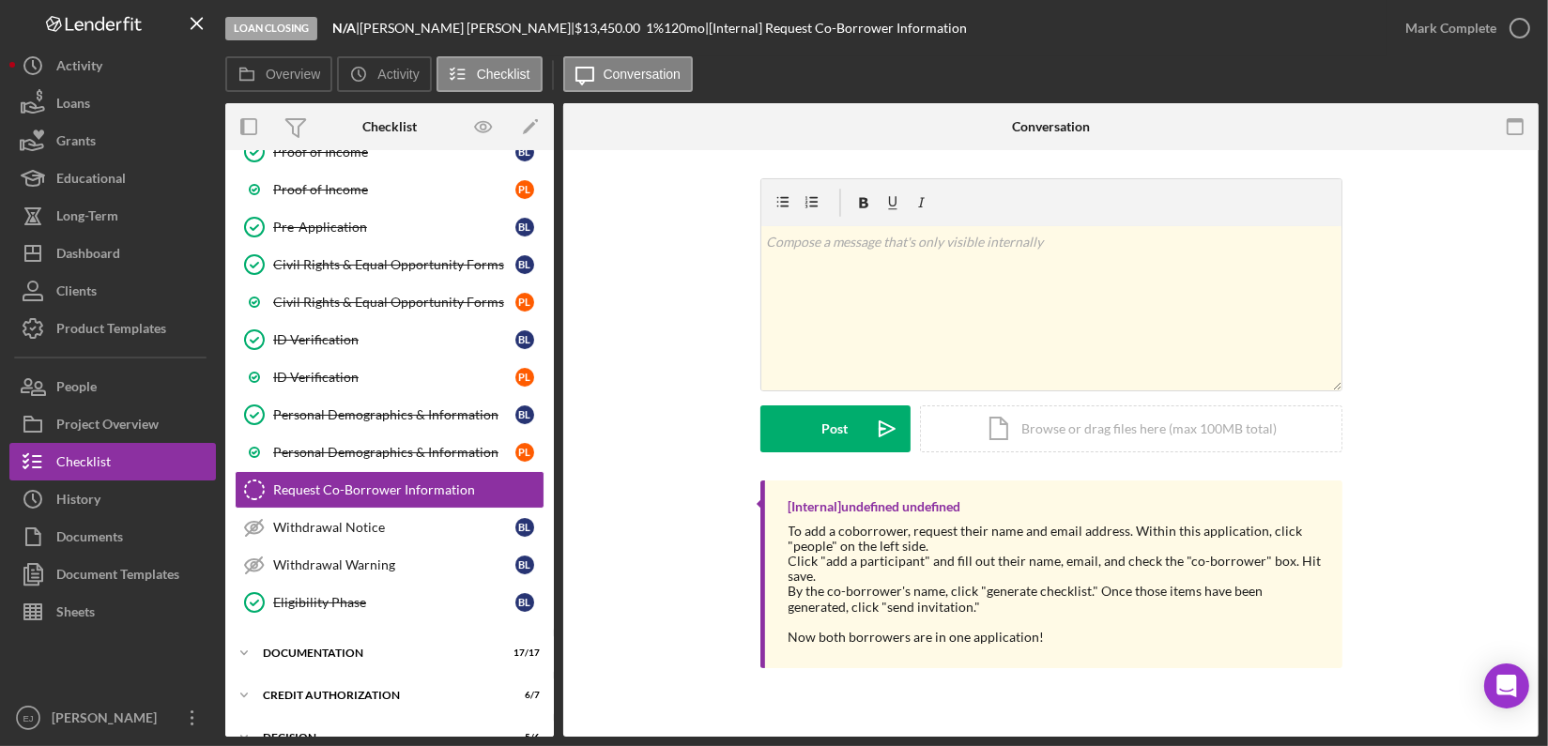
scroll to position [260, 0]
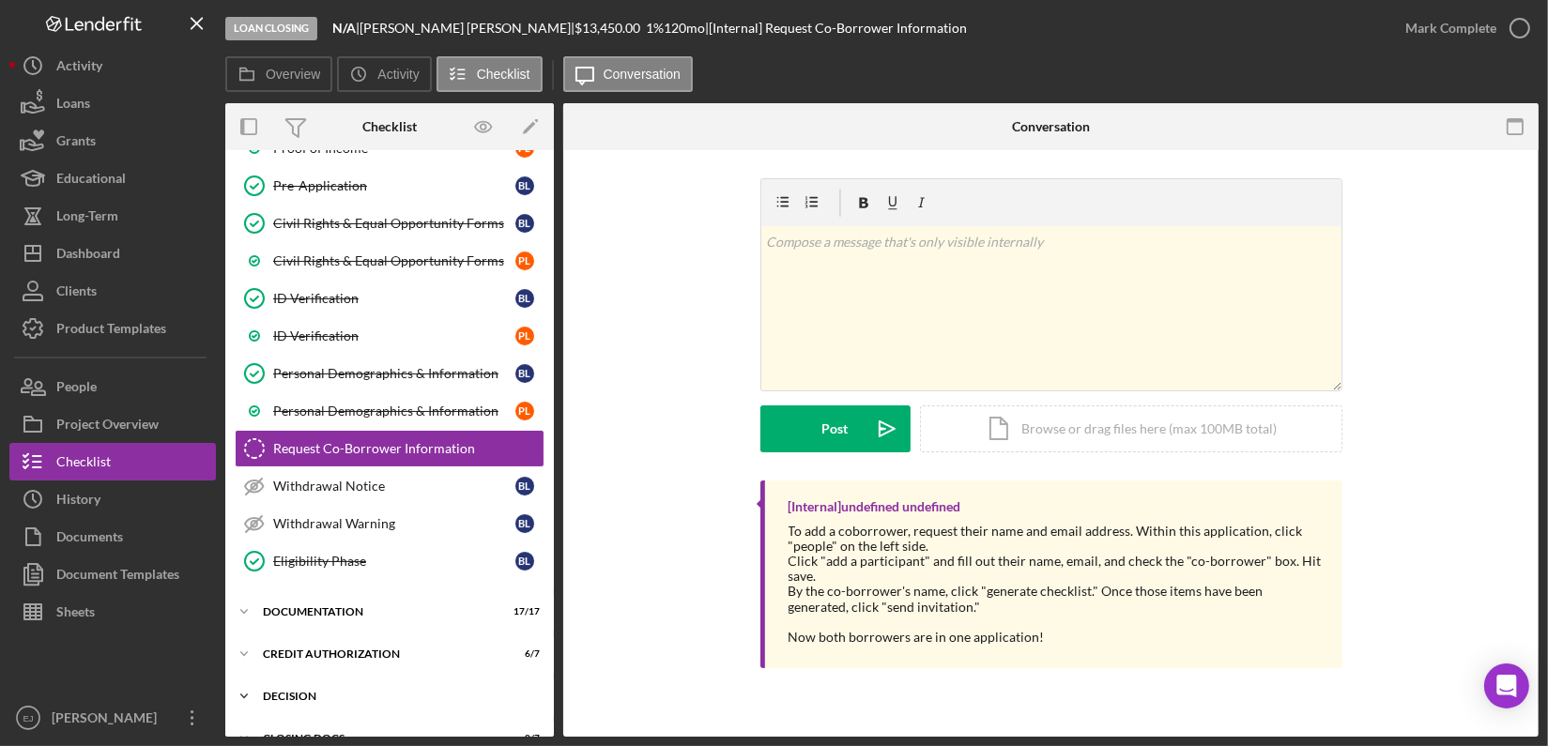
click at [300, 692] on div "Decision" at bounding box center [396, 696] width 267 height 11
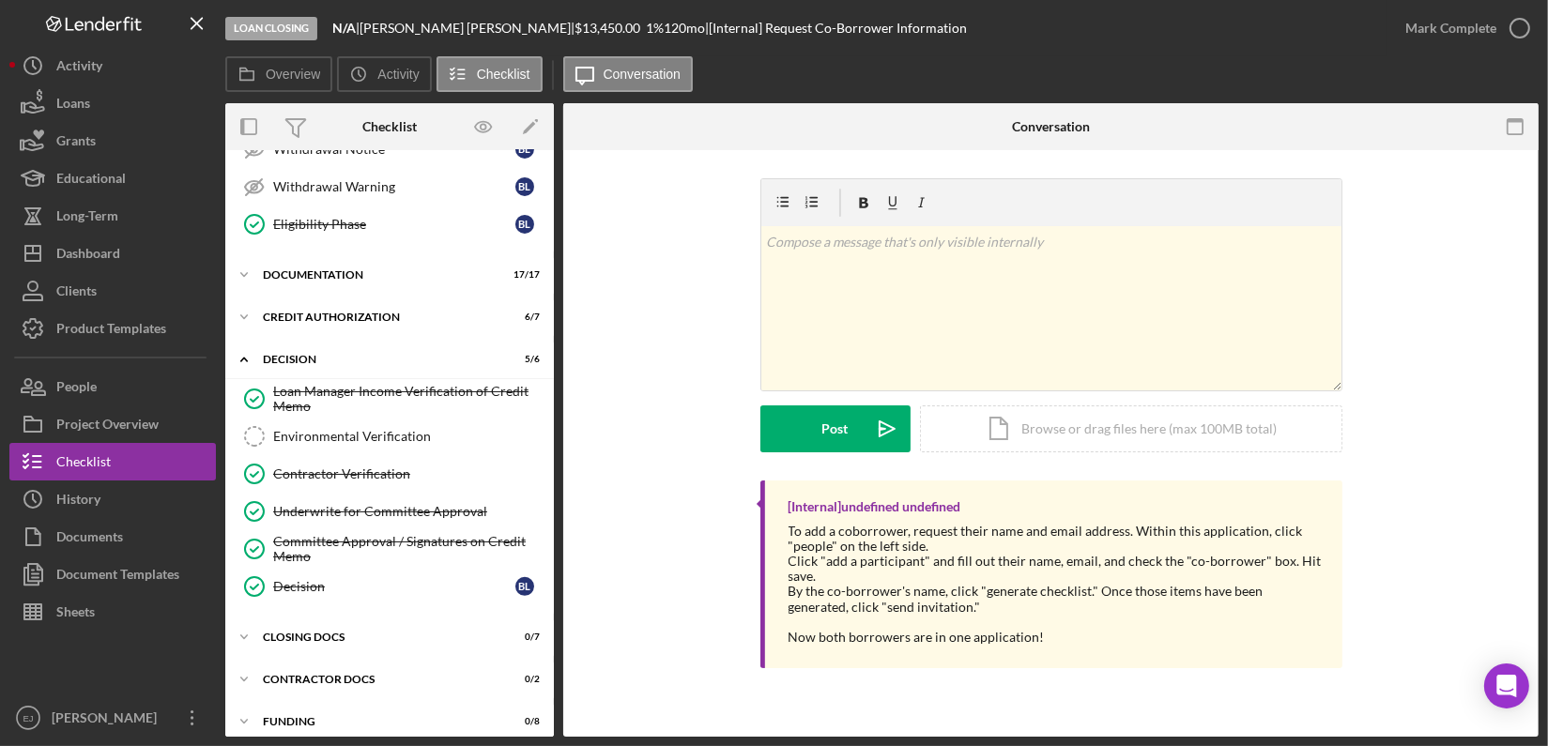
scroll to position [603, 0]
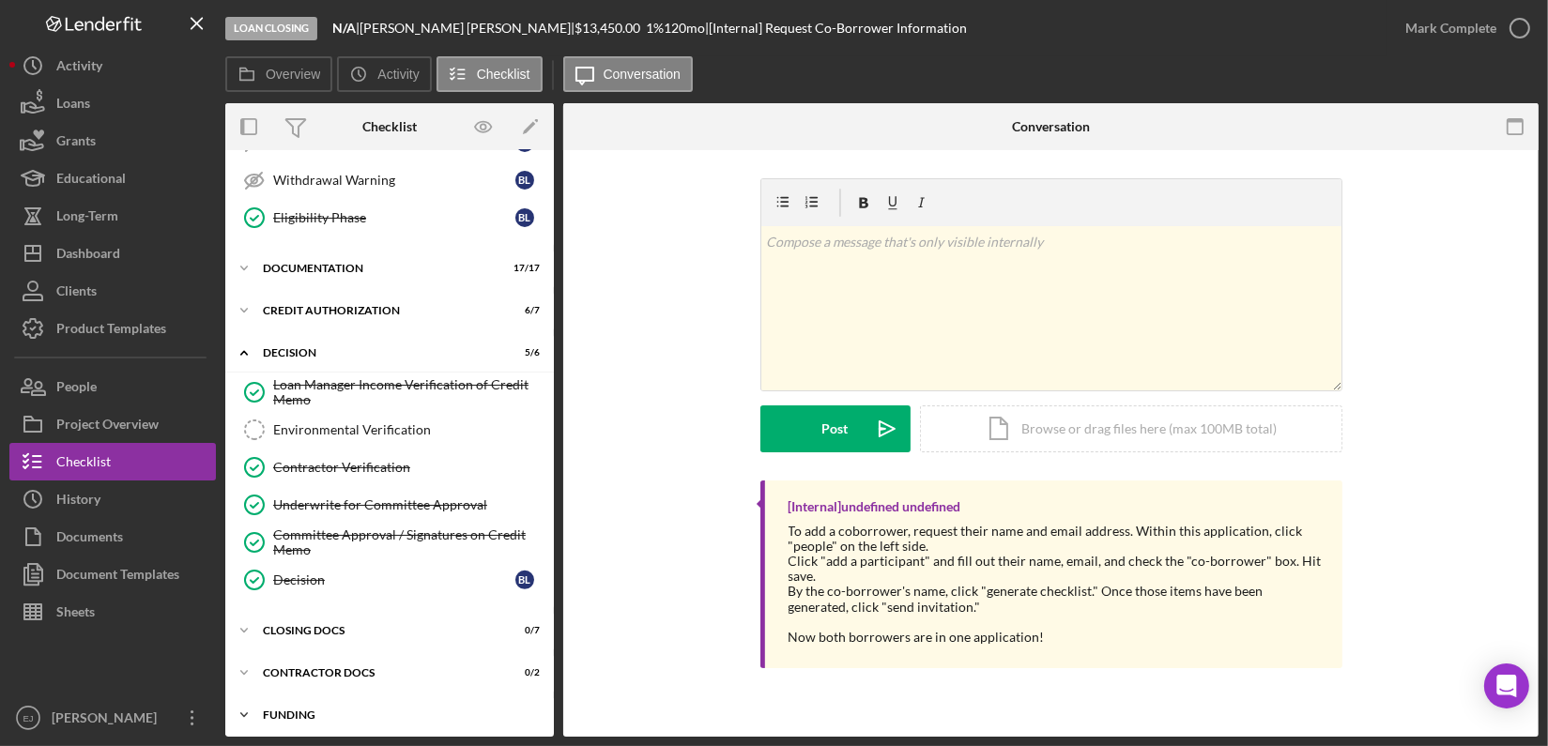
click at [506, 716] on div "Icon/Expander Funding 0 / 8" at bounding box center [389, 715] width 328 height 38
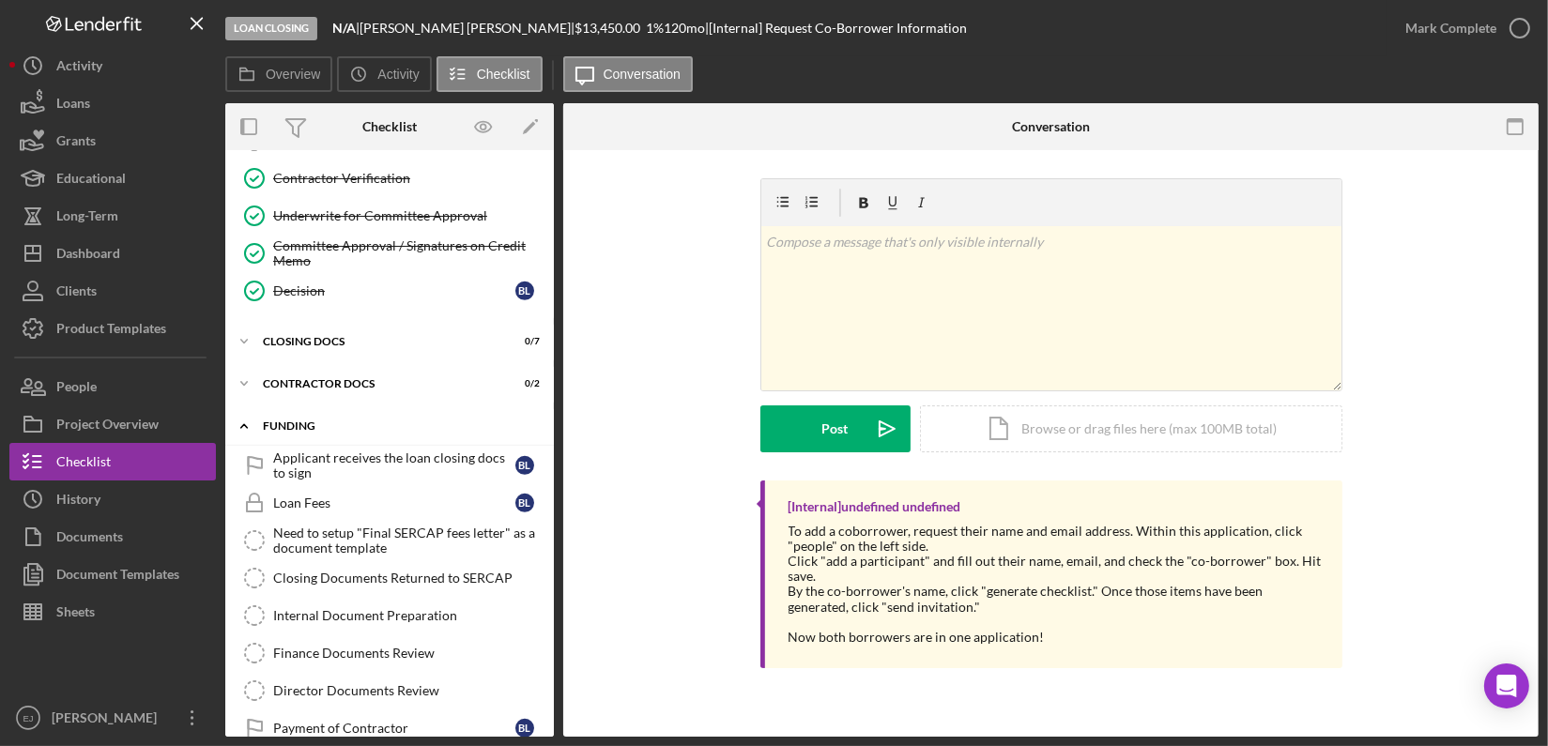
scroll to position [912, 0]
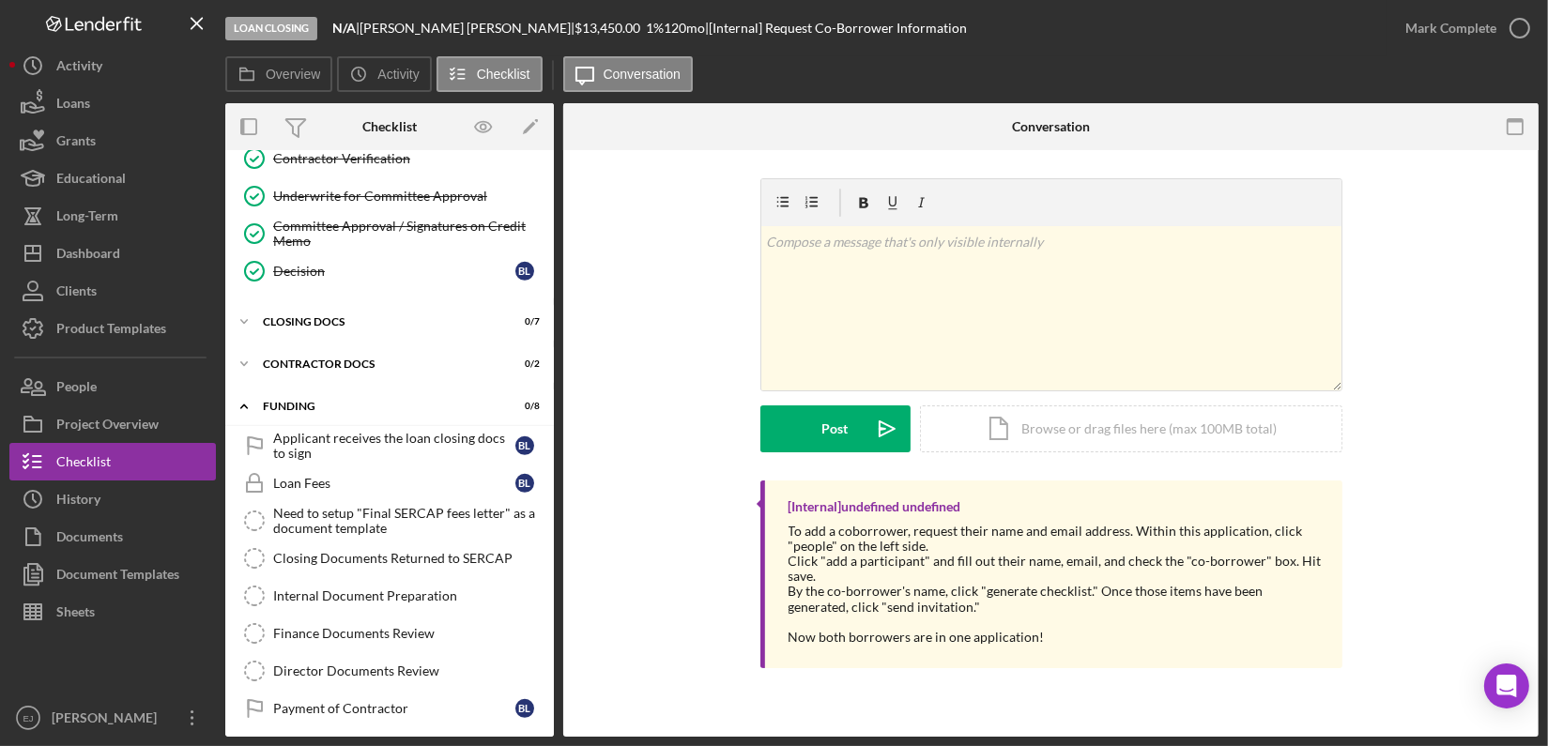
click at [544, 197] on div "Loan Manager Income Verification of Credit Memo Loan Manager Income Verificatio…" at bounding box center [389, 182] width 328 height 235
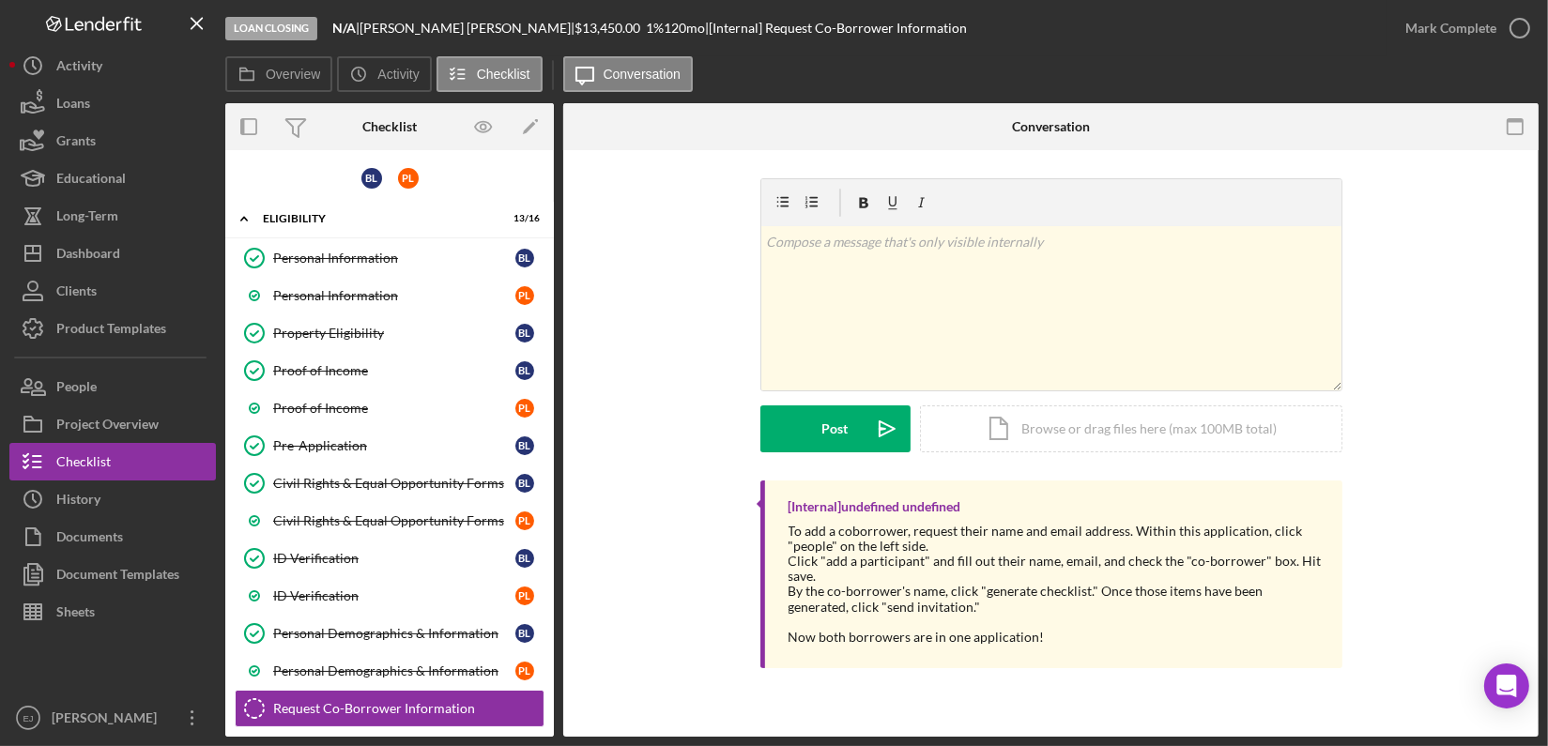
scroll to position [513, 0]
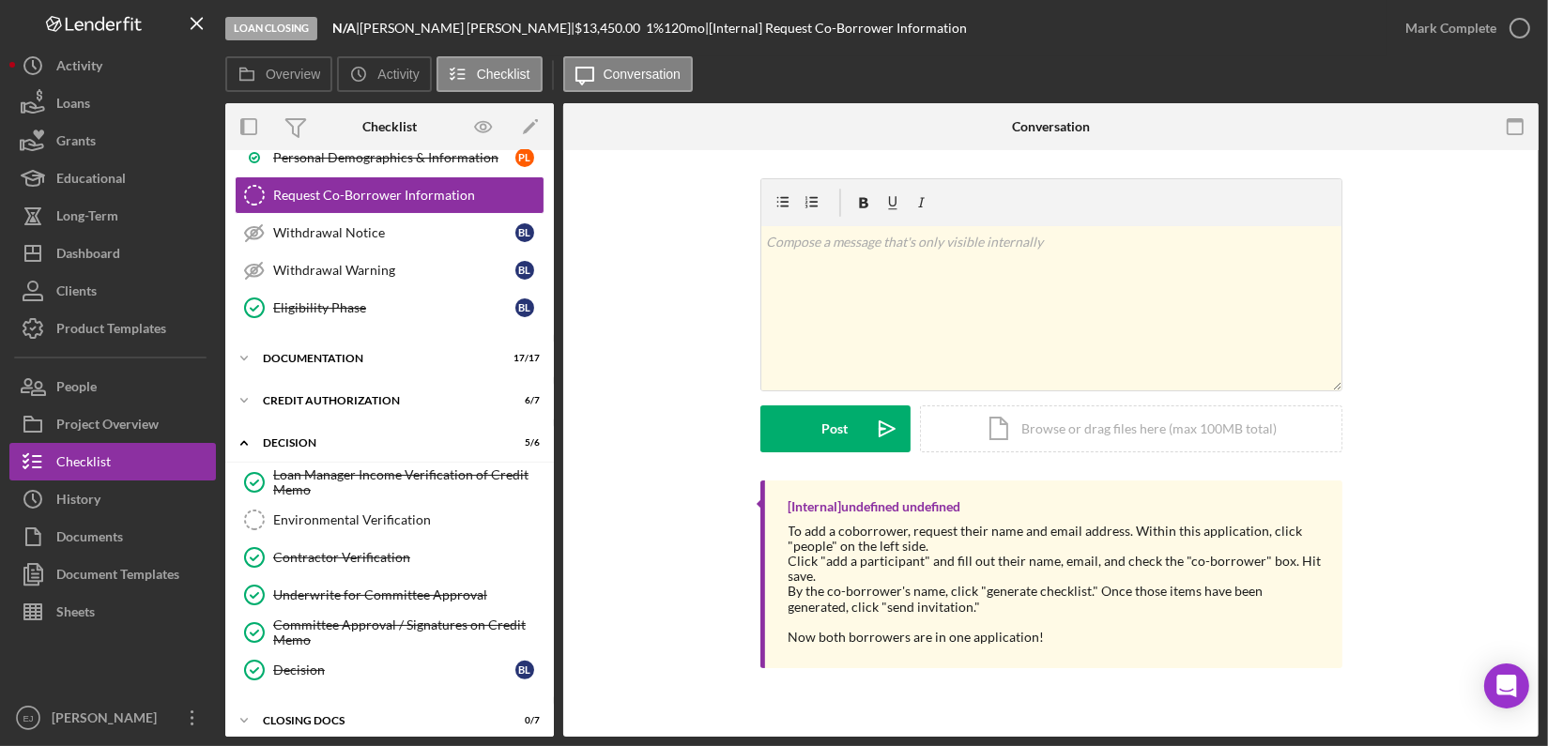
click at [546, 613] on div "Loan Manager Income Verification of Credit Memo Loan Manager Income Verificatio…" at bounding box center [389, 581] width 328 height 235
click at [118, 437] on div "Project Overview" at bounding box center [107, 426] width 102 height 42
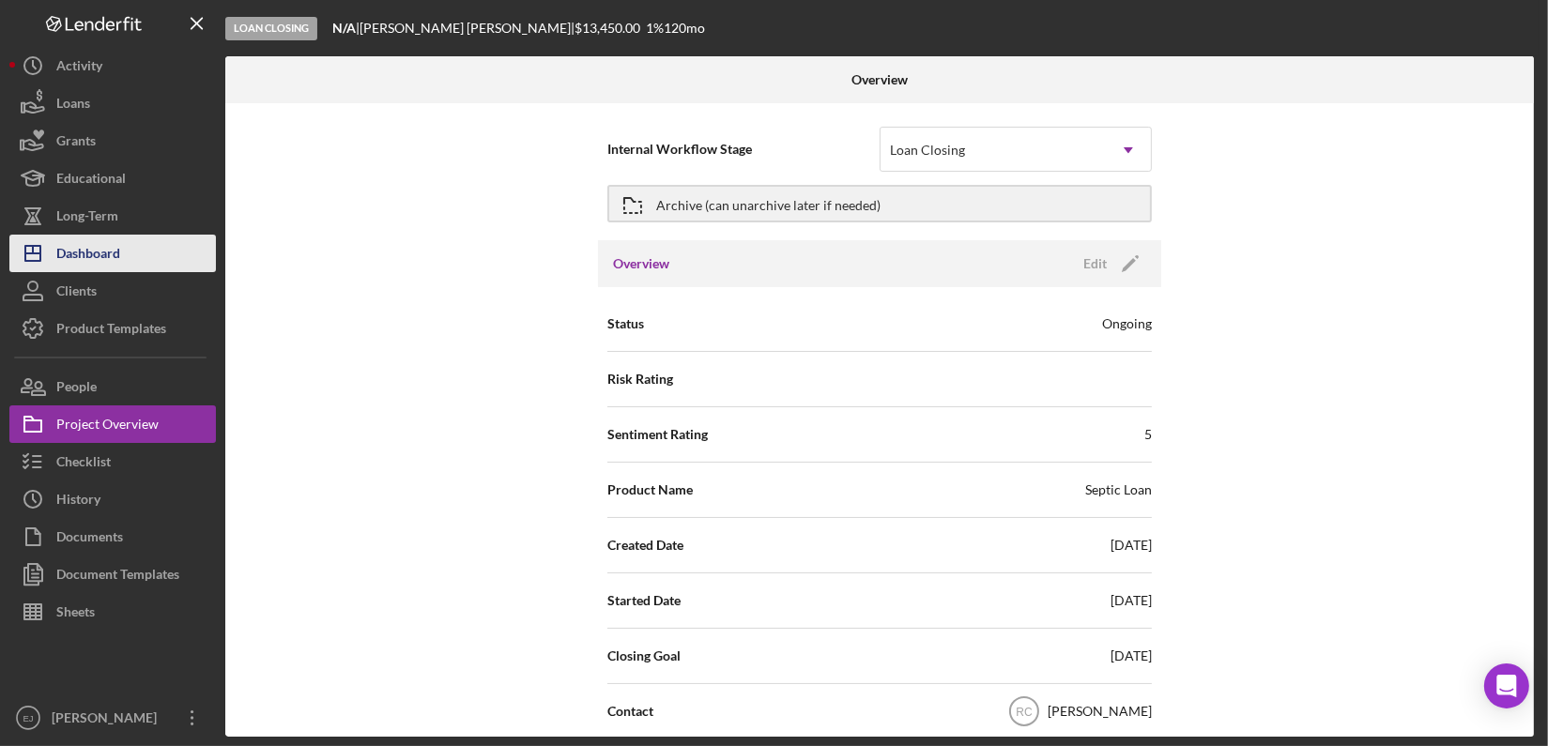
click at [134, 237] on button "Icon/Dashboard Dashboard" at bounding box center [112, 254] width 206 height 38
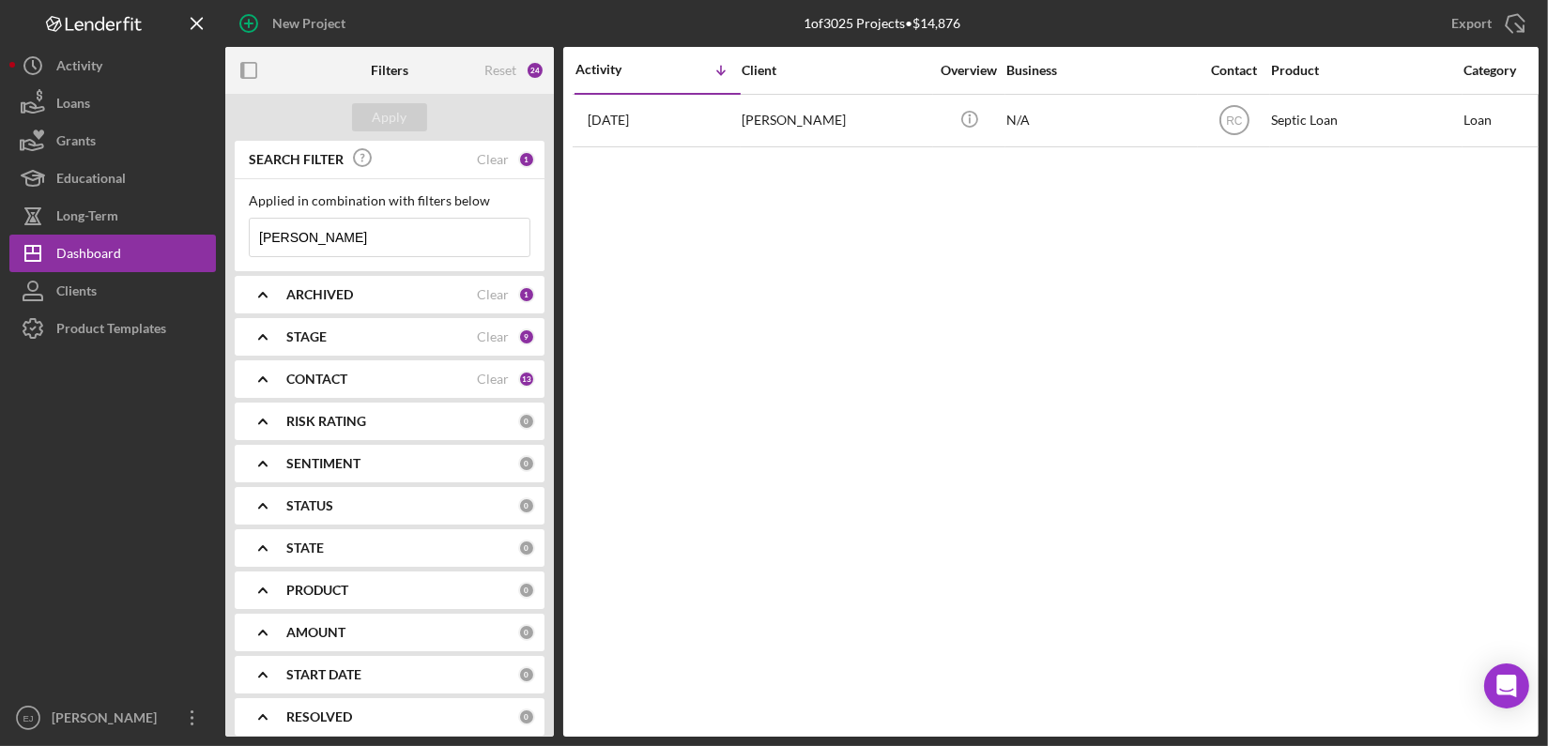
drag, startPoint x: 339, startPoint y: 221, endPoint x: 334, endPoint y: 239, distance: 18.4
type input "l"
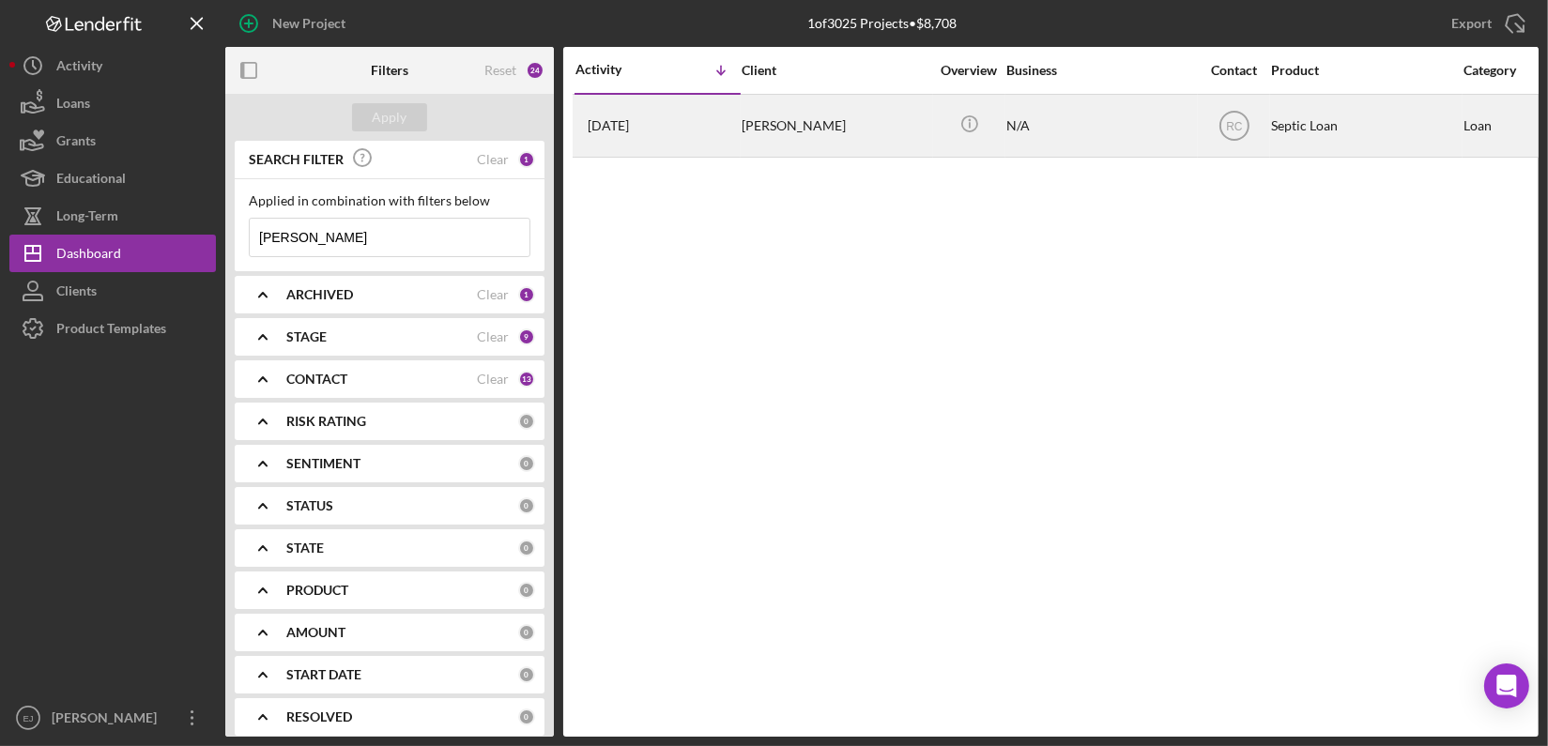
type input "[PERSON_NAME]"
click at [838, 127] on div "[PERSON_NAME]" at bounding box center [835, 126] width 188 height 60
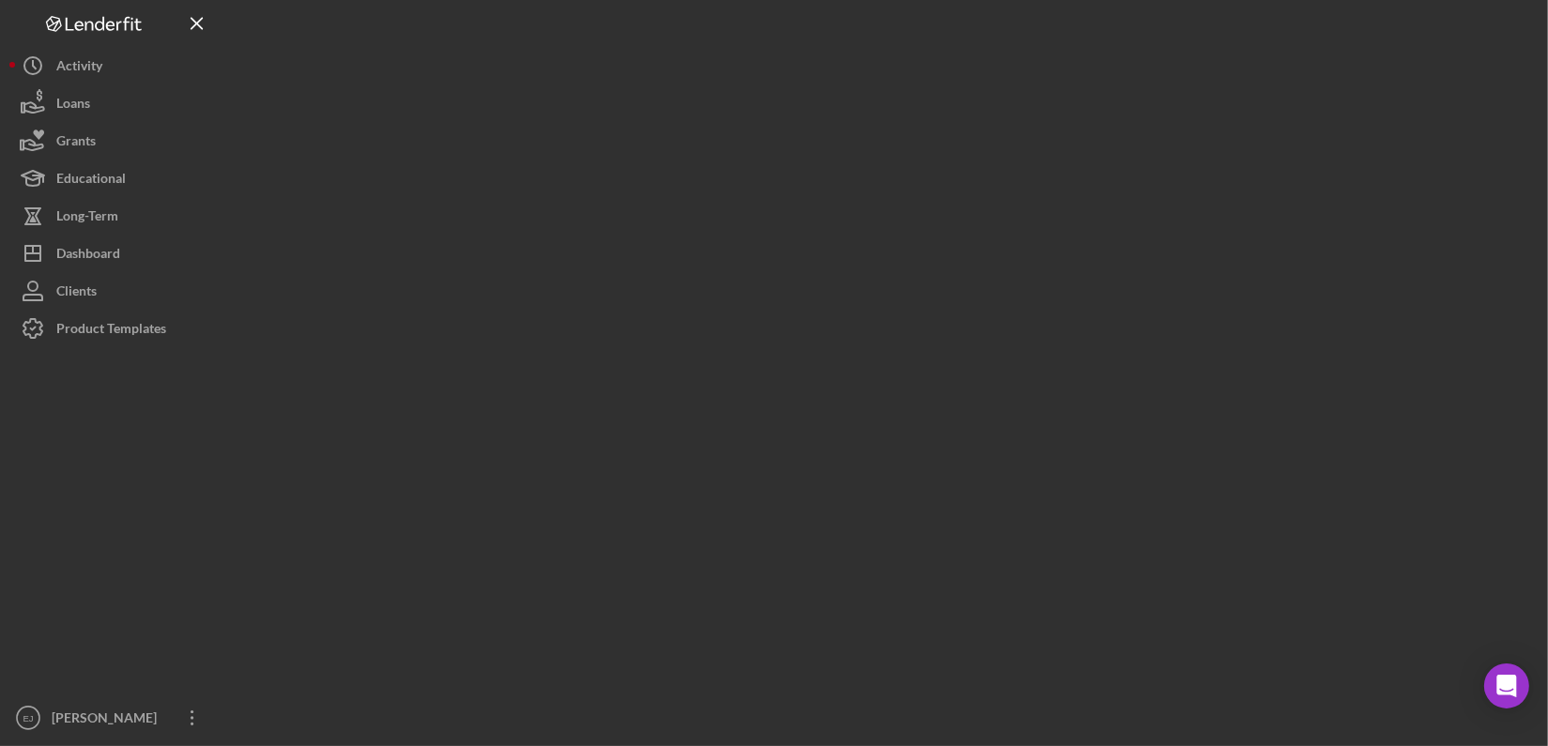
click at [838, 127] on div at bounding box center [881, 368] width 1313 height 737
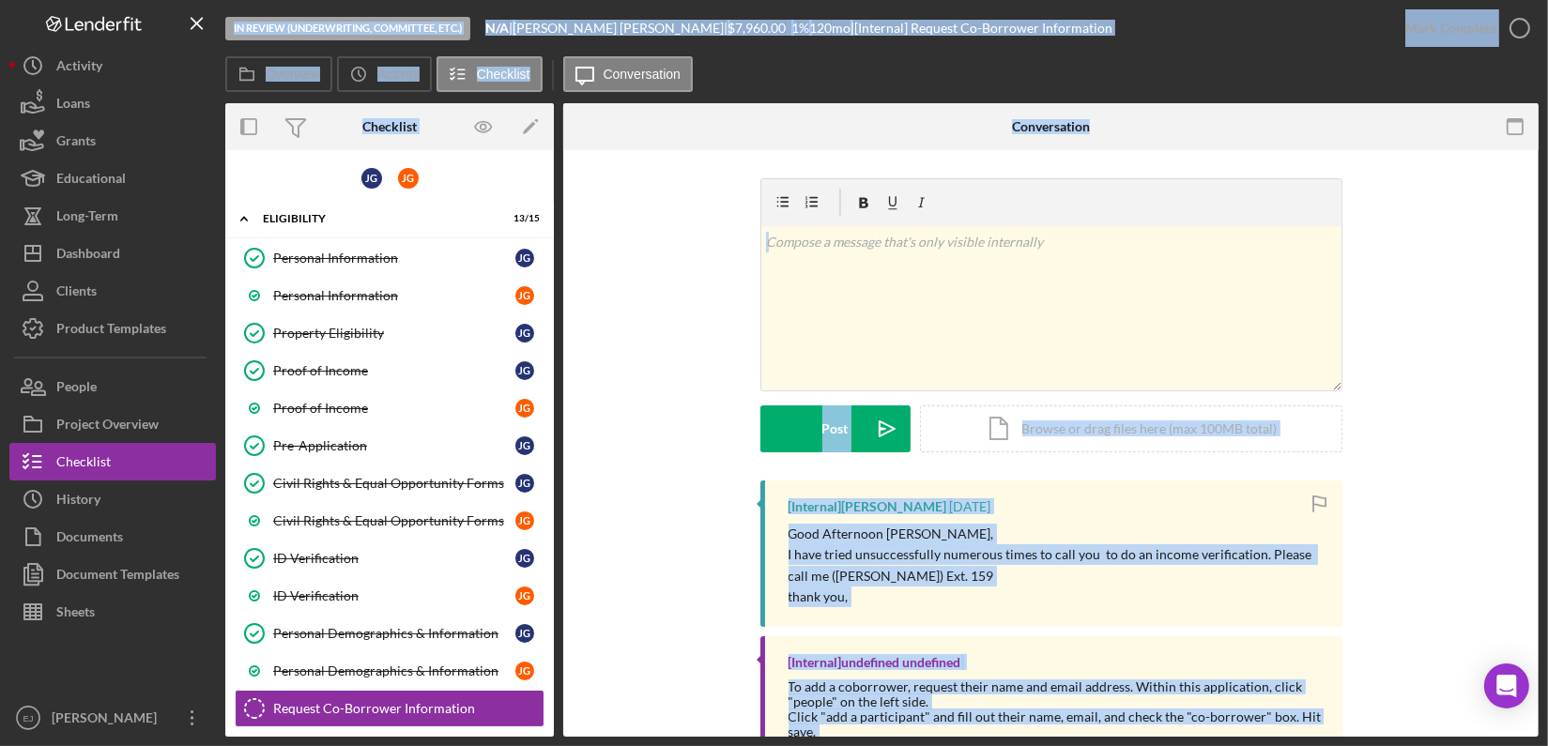
scroll to position [260, 0]
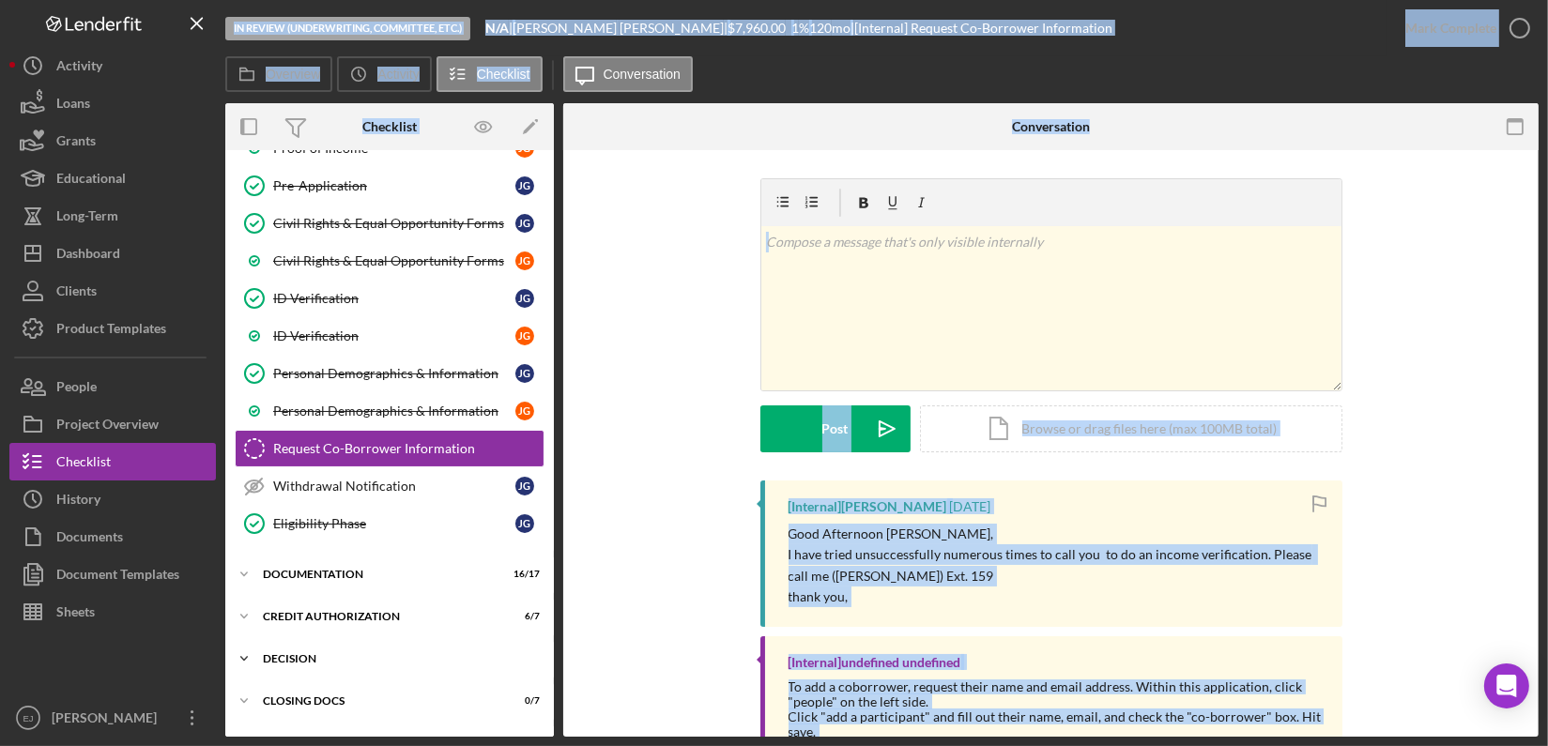
click at [300, 653] on div "Decision" at bounding box center [396, 658] width 267 height 11
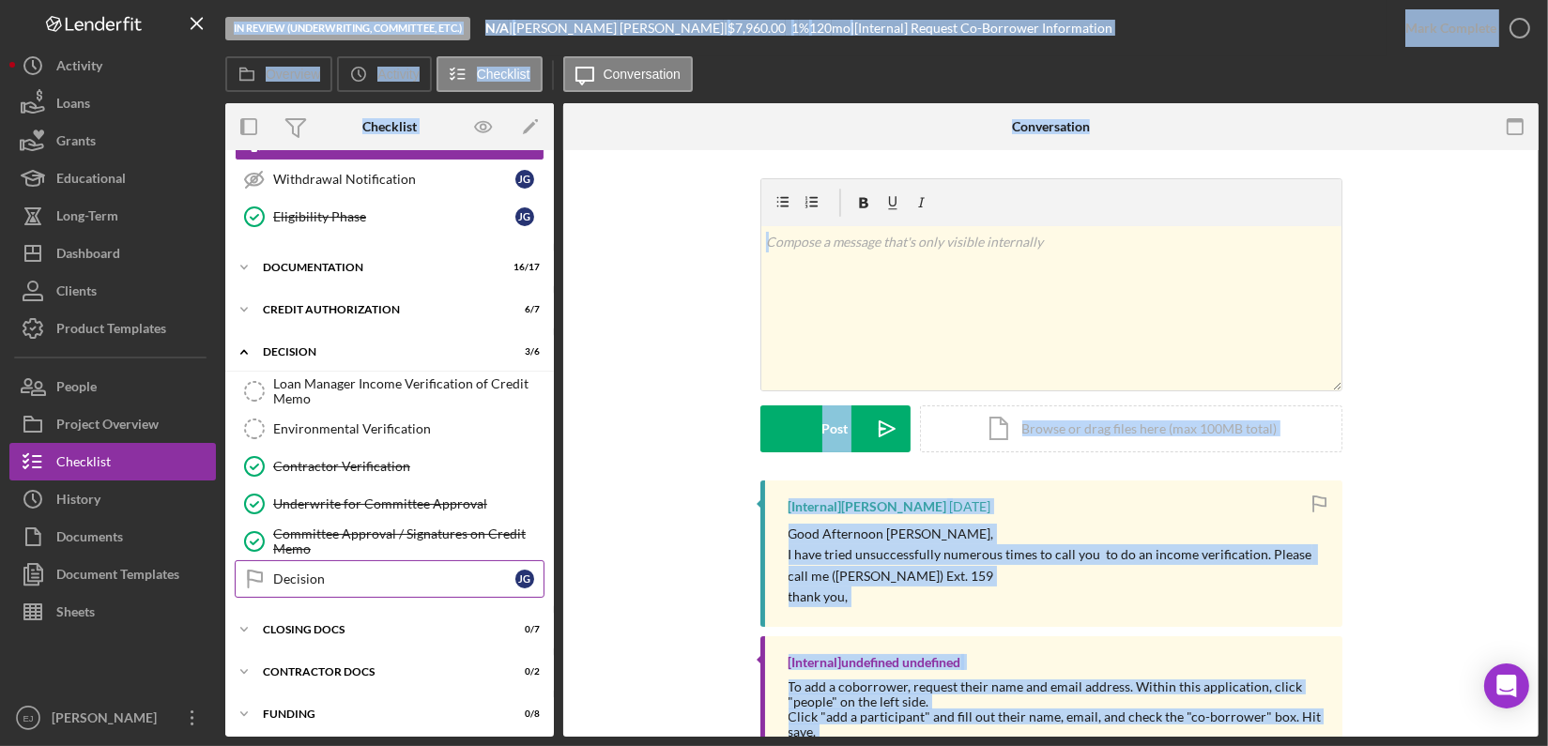
click at [321, 573] on div "Decision" at bounding box center [394, 579] width 242 height 15
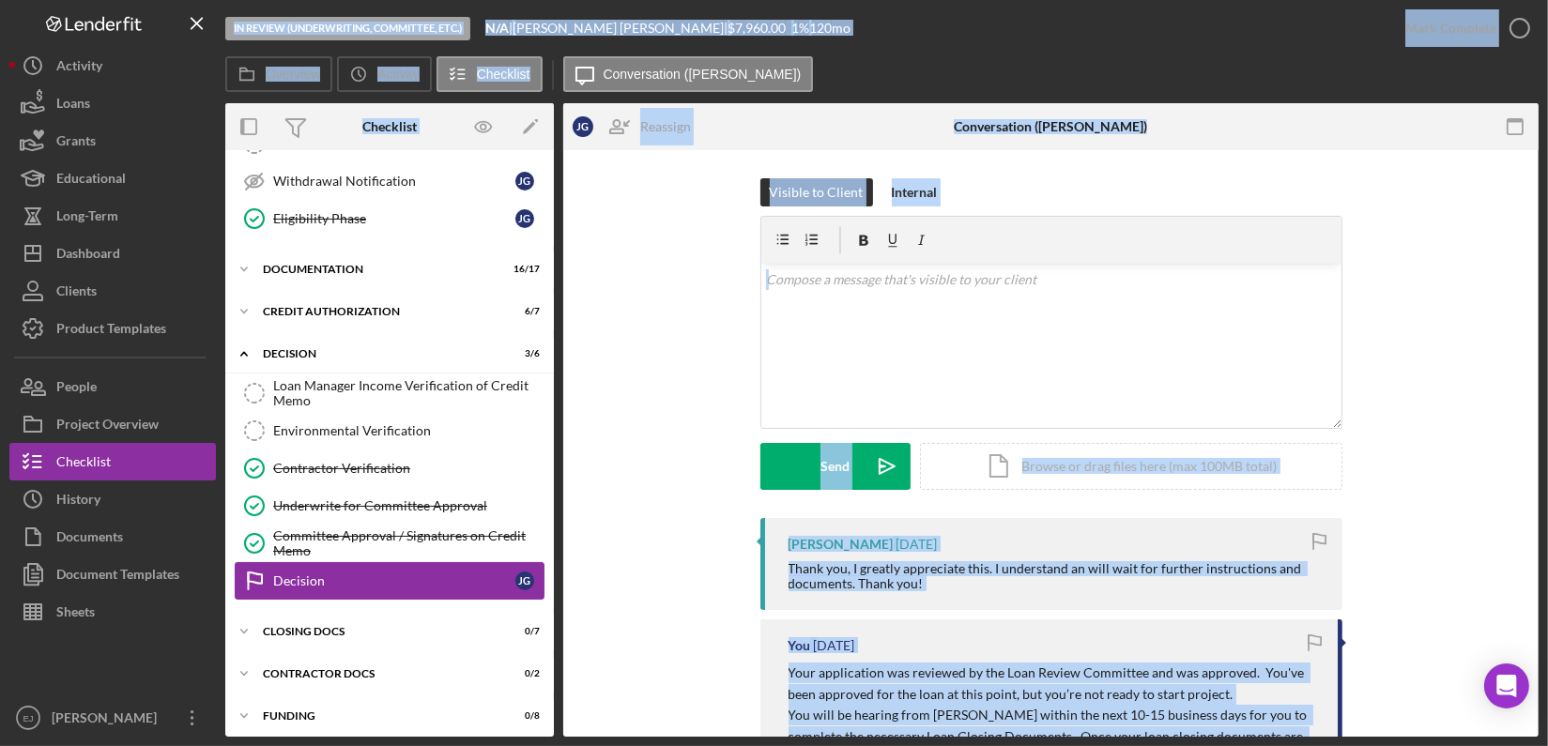
scroll to position [567, 0]
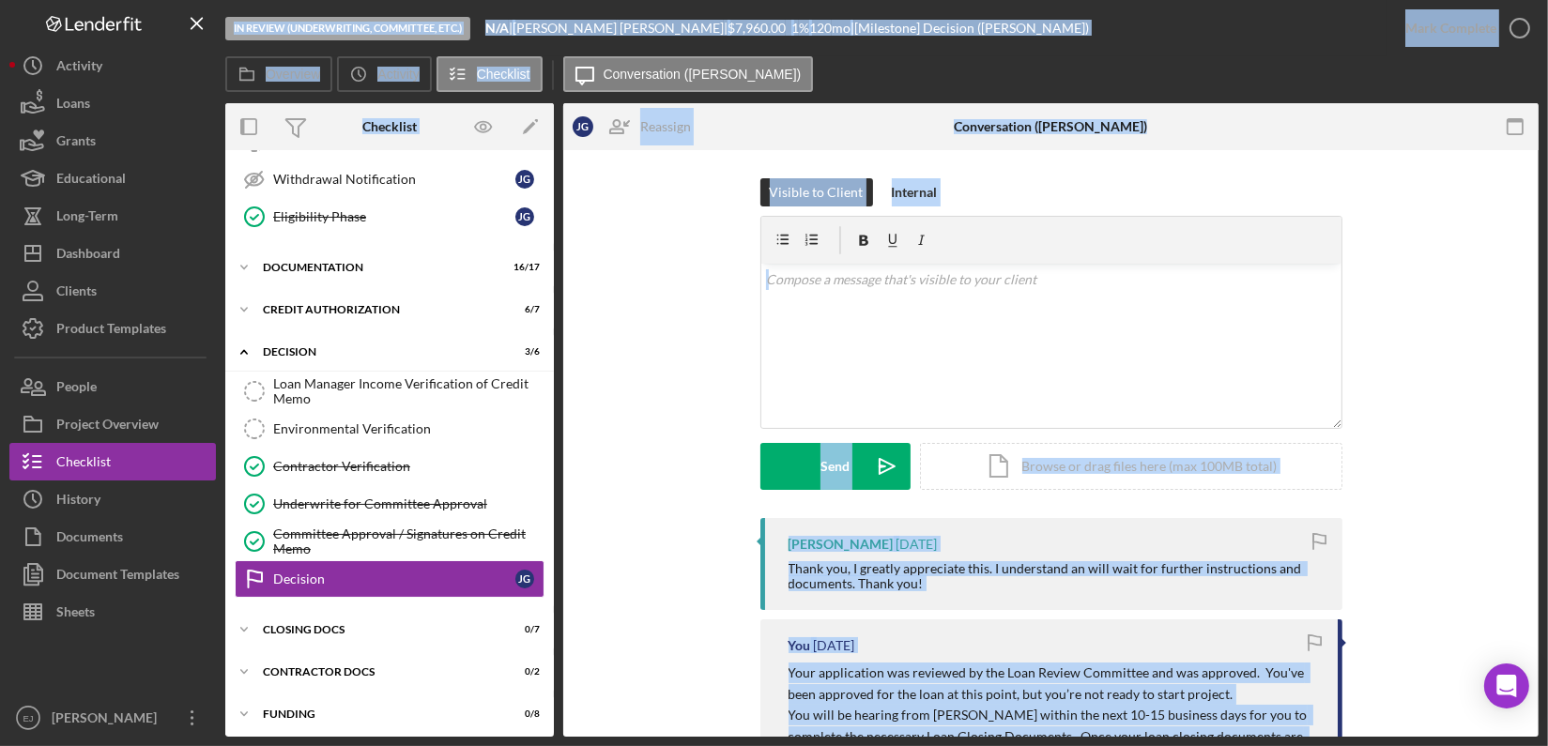
click at [1378, 354] on div "Visible to Client Internal v Color teal Color pink Remove color Add row above A…" at bounding box center [1050, 348] width 919 height 340
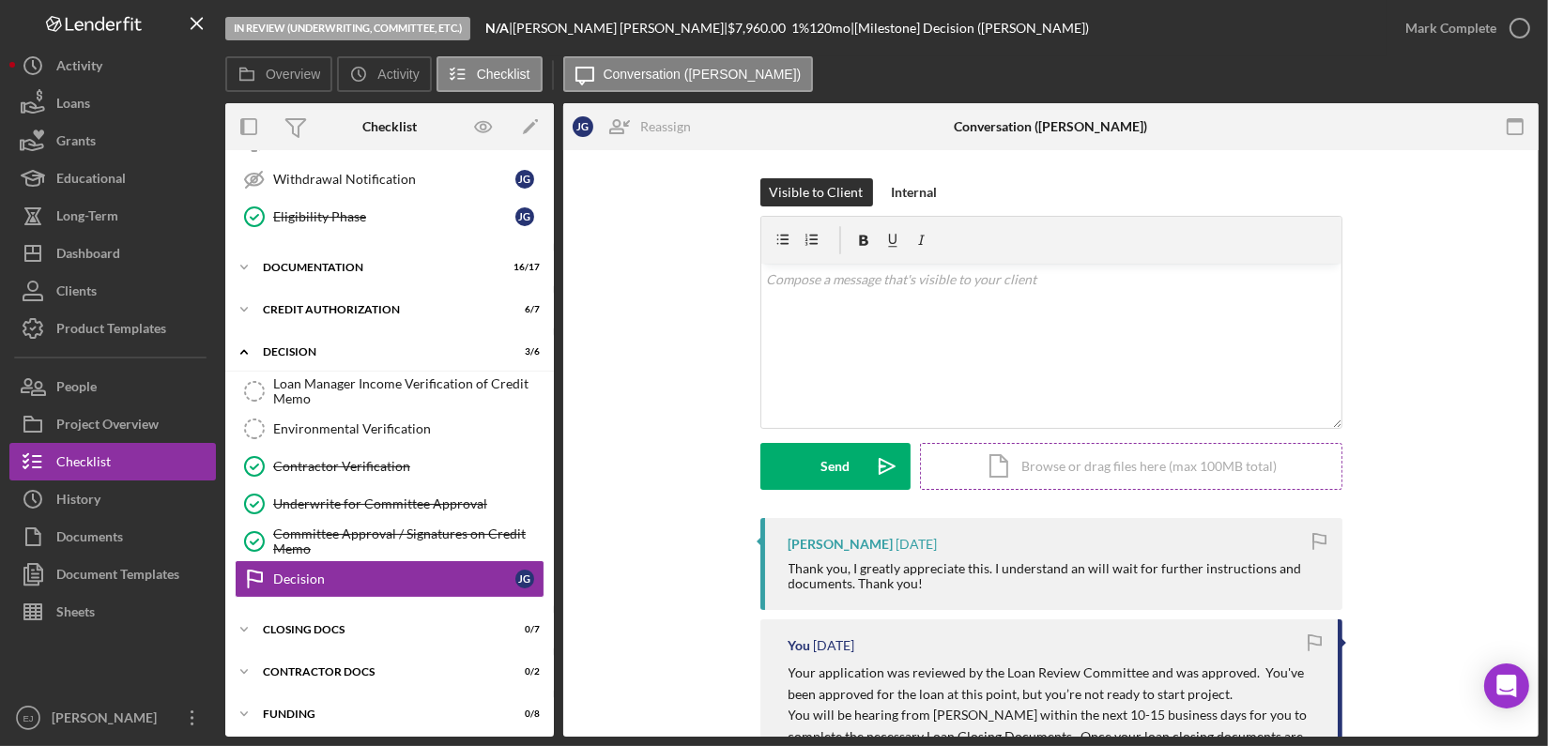
click at [1217, 465] on div "Icon/Document Browse or drag files here (max 100MB total) Tap to choose files o…" at bounding box center [1131, 466] width 422 height 47
click at [1102, 462] on div "Icon/Document Browse or drag files here (max 100MB total) Tap to choose files o…" at bounding box center [1131, 466] width 422 height 47
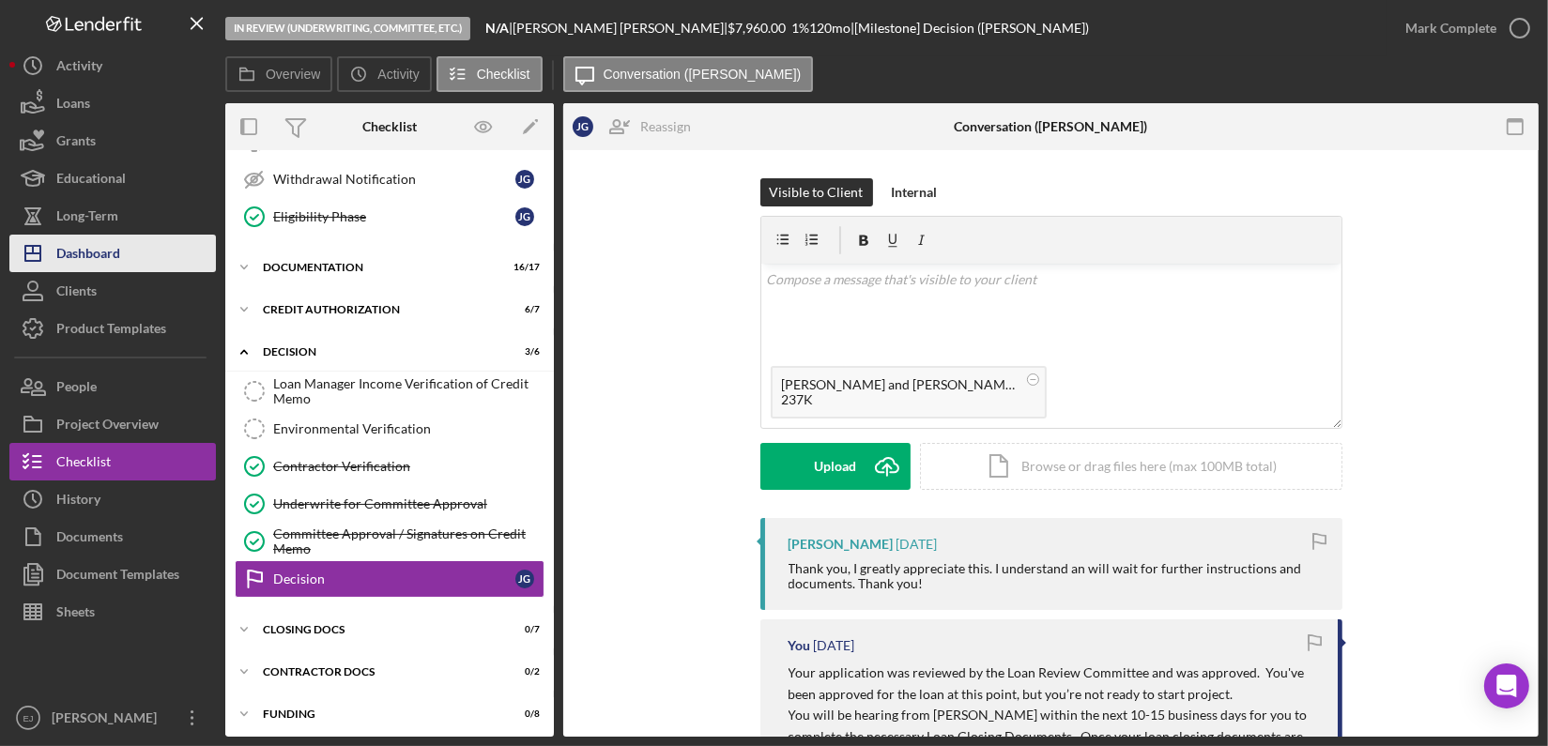
click at [134, 245] on button "Icon/Dashboard Dashboard" at bounding box center [112, 254] width 206 height 38
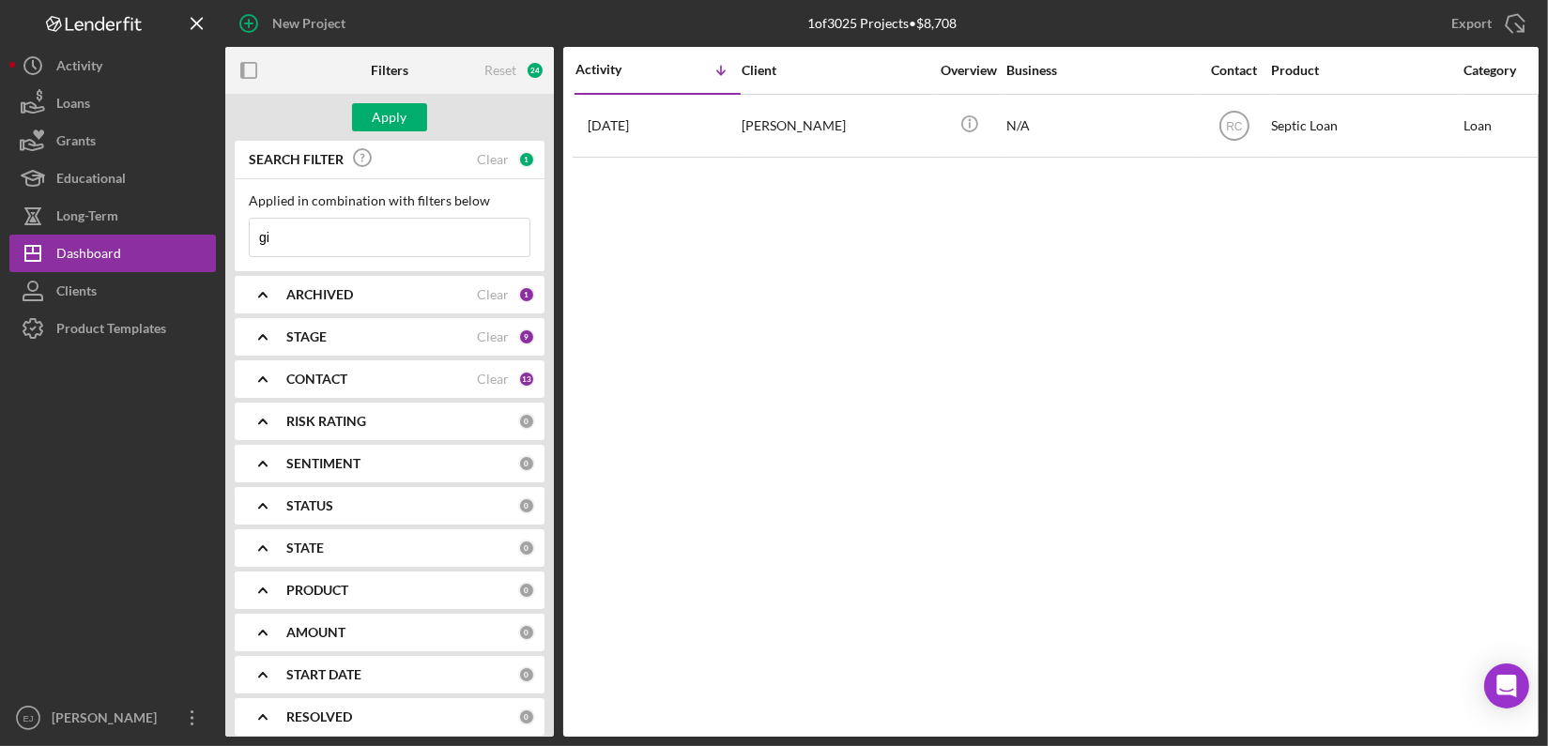
type input "g"
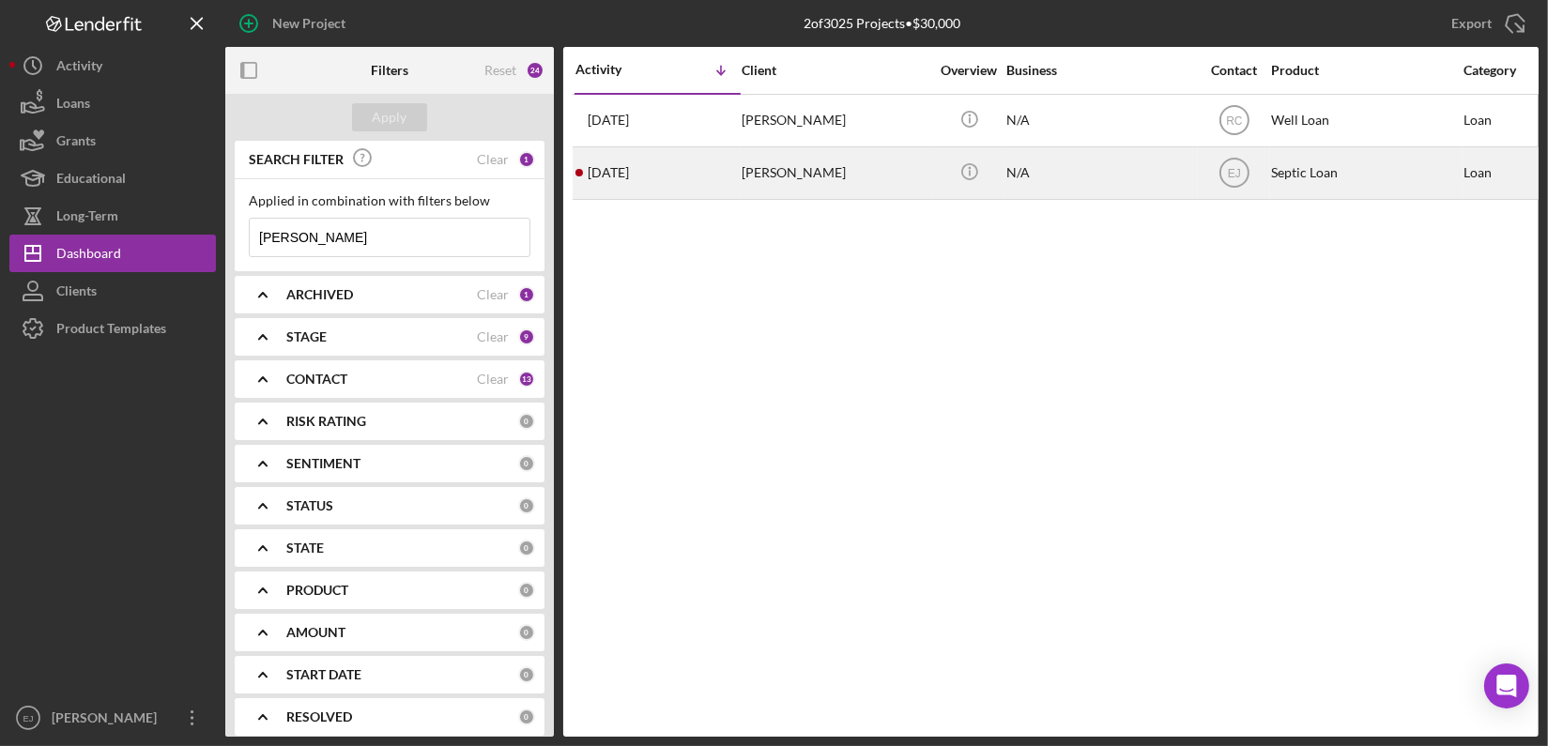
type input "[PERSON_NAME]"
click at [793, 176] on div "[PERSON_NAME]" at bounding box center [835, 173] width 188 height 50
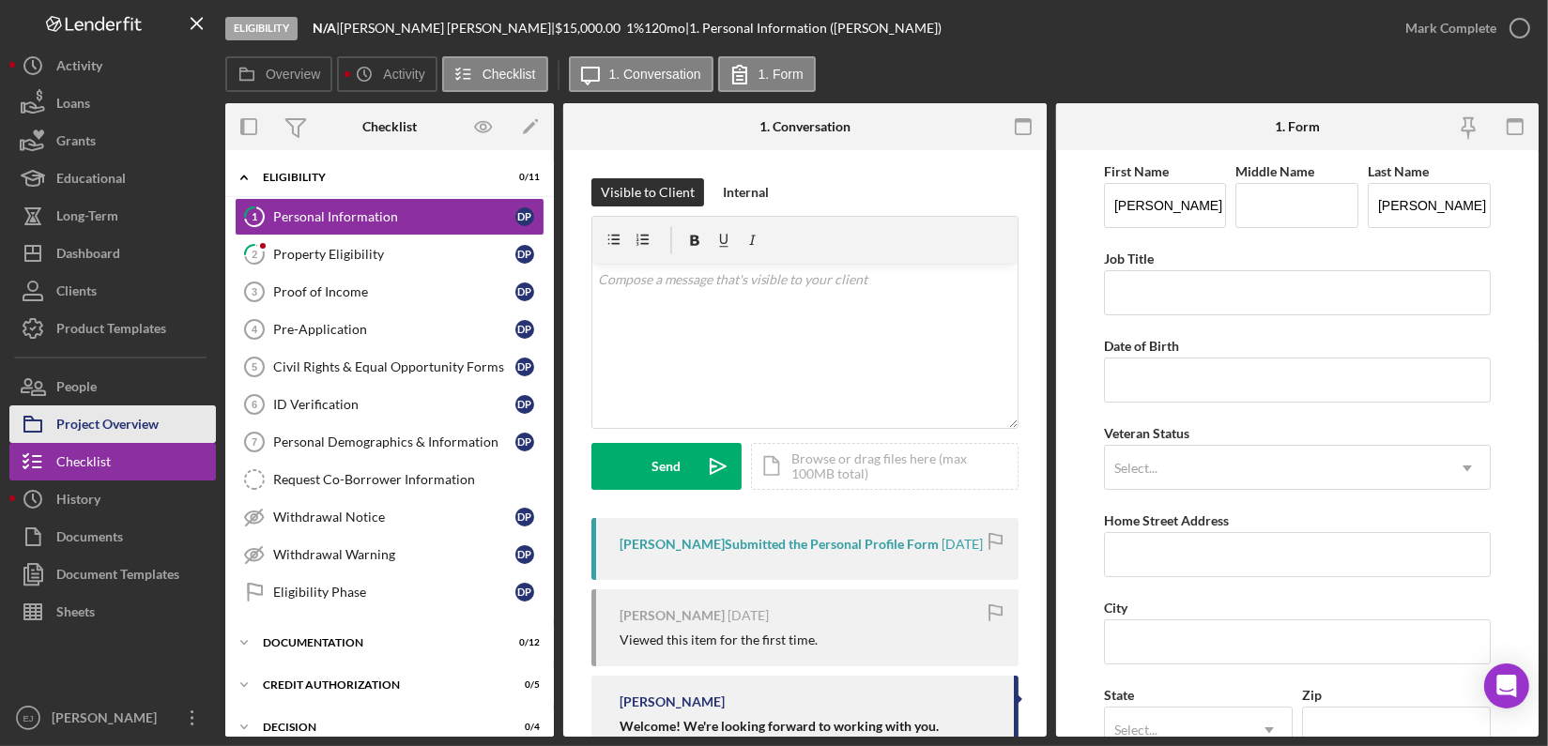
click at [161, 430] on button "Project Overview" at bounding box center [112, 424] width 206 height 38
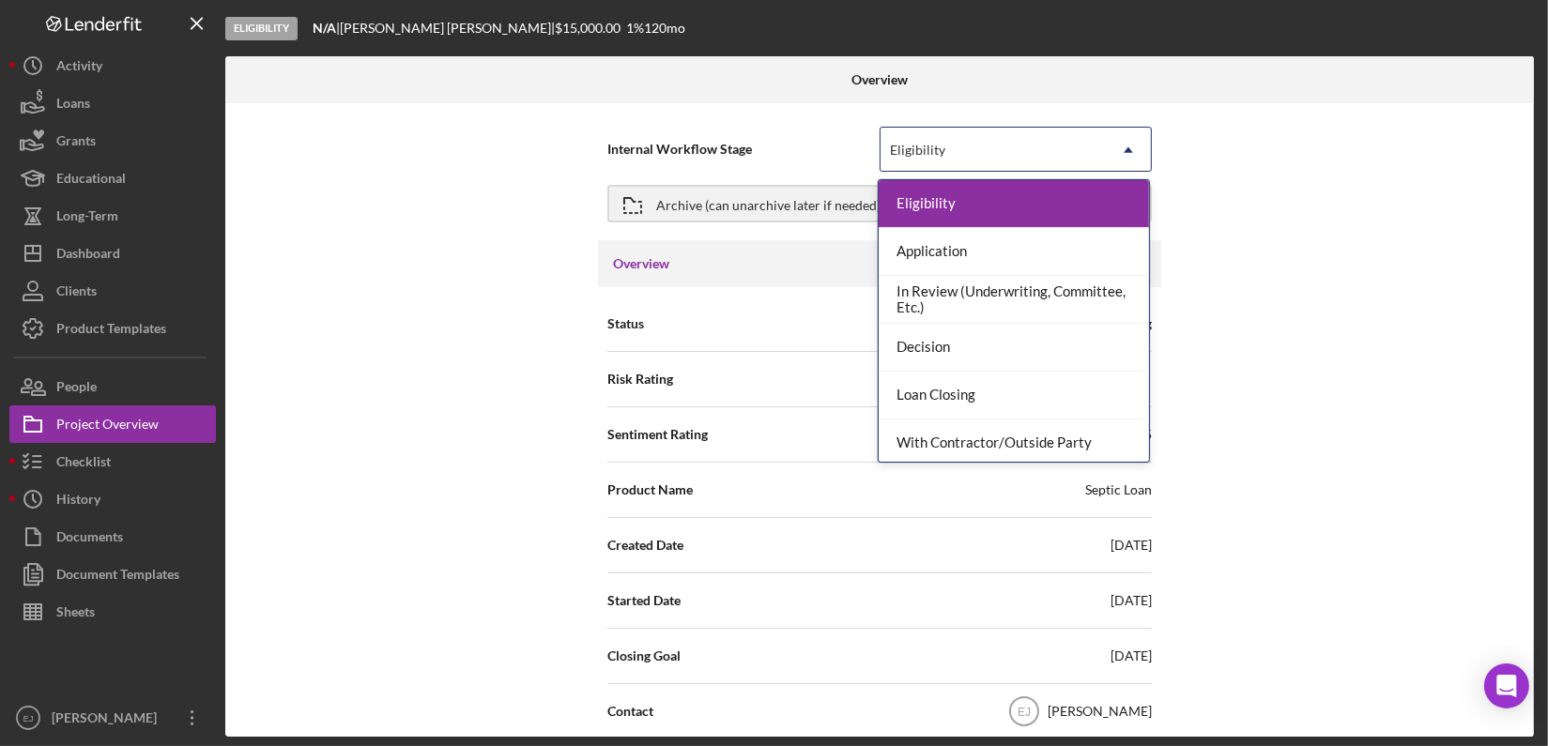
click at [1139, 148] on icon "Icon/Dropdown Arrow" at bounding box center [1128, 150] width 45 height 45
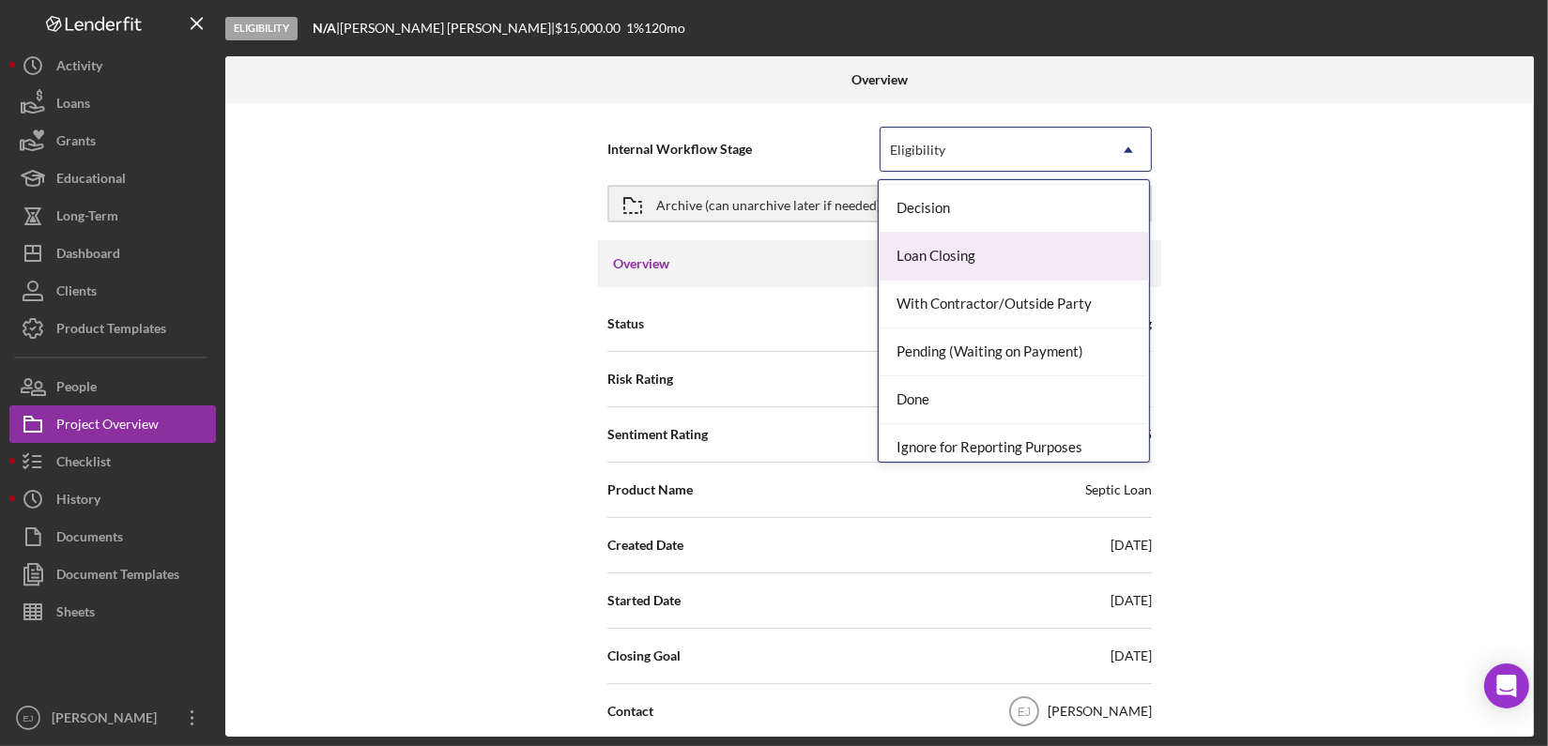
scroll to position [147, 0]
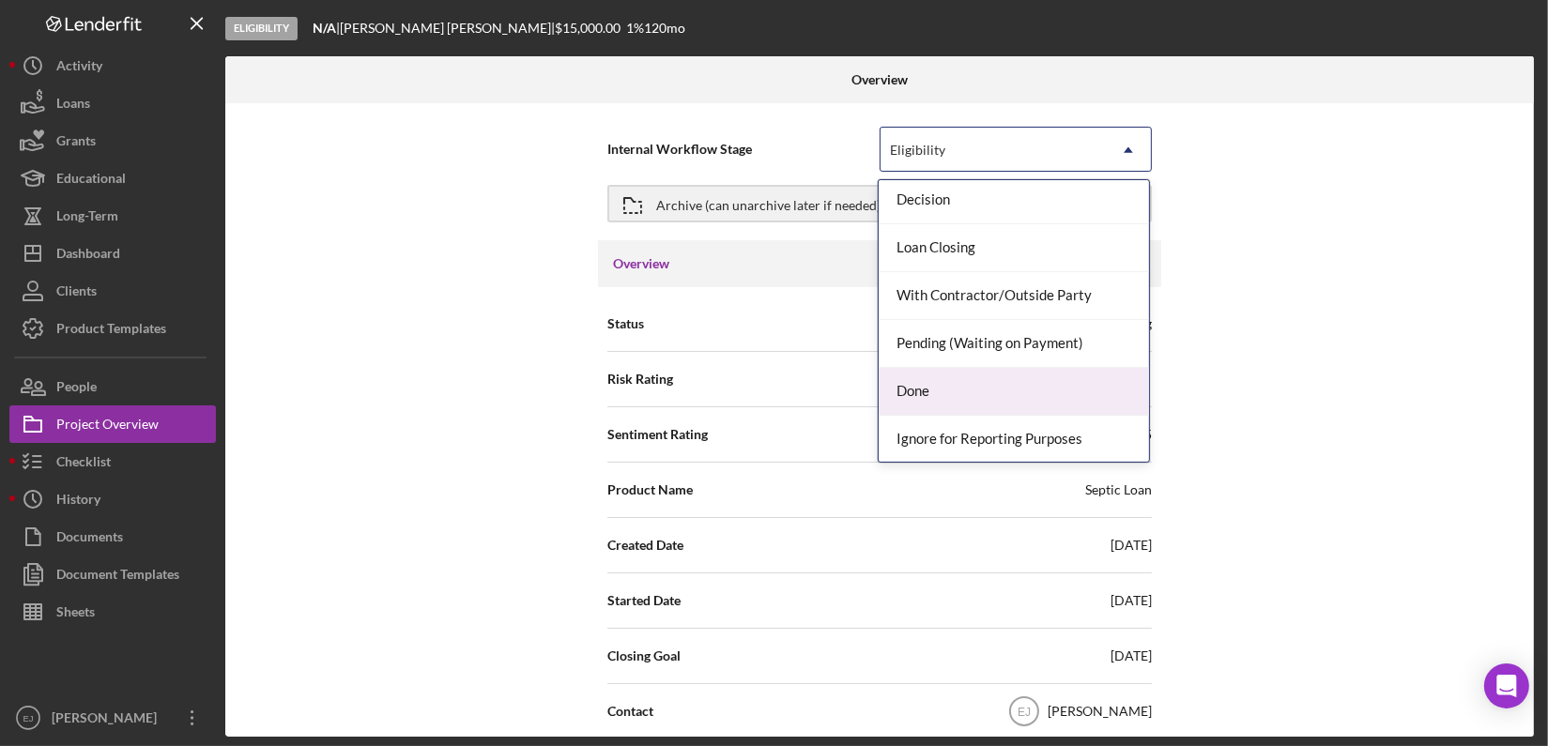
click at [1088, 405] on div "Done" at bounding box center [1013, 392] width 270 height 48
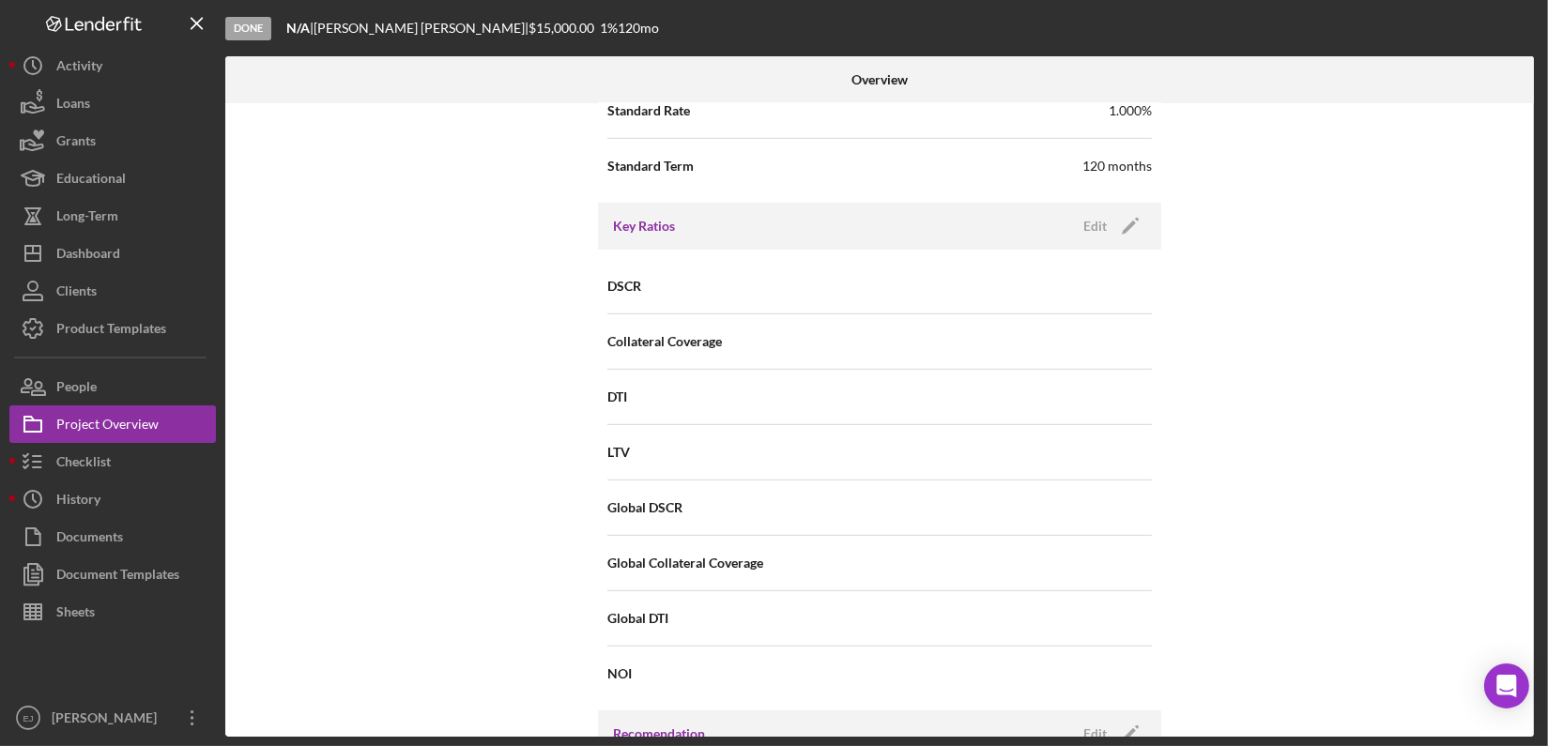
scroll to position [1662, 0]
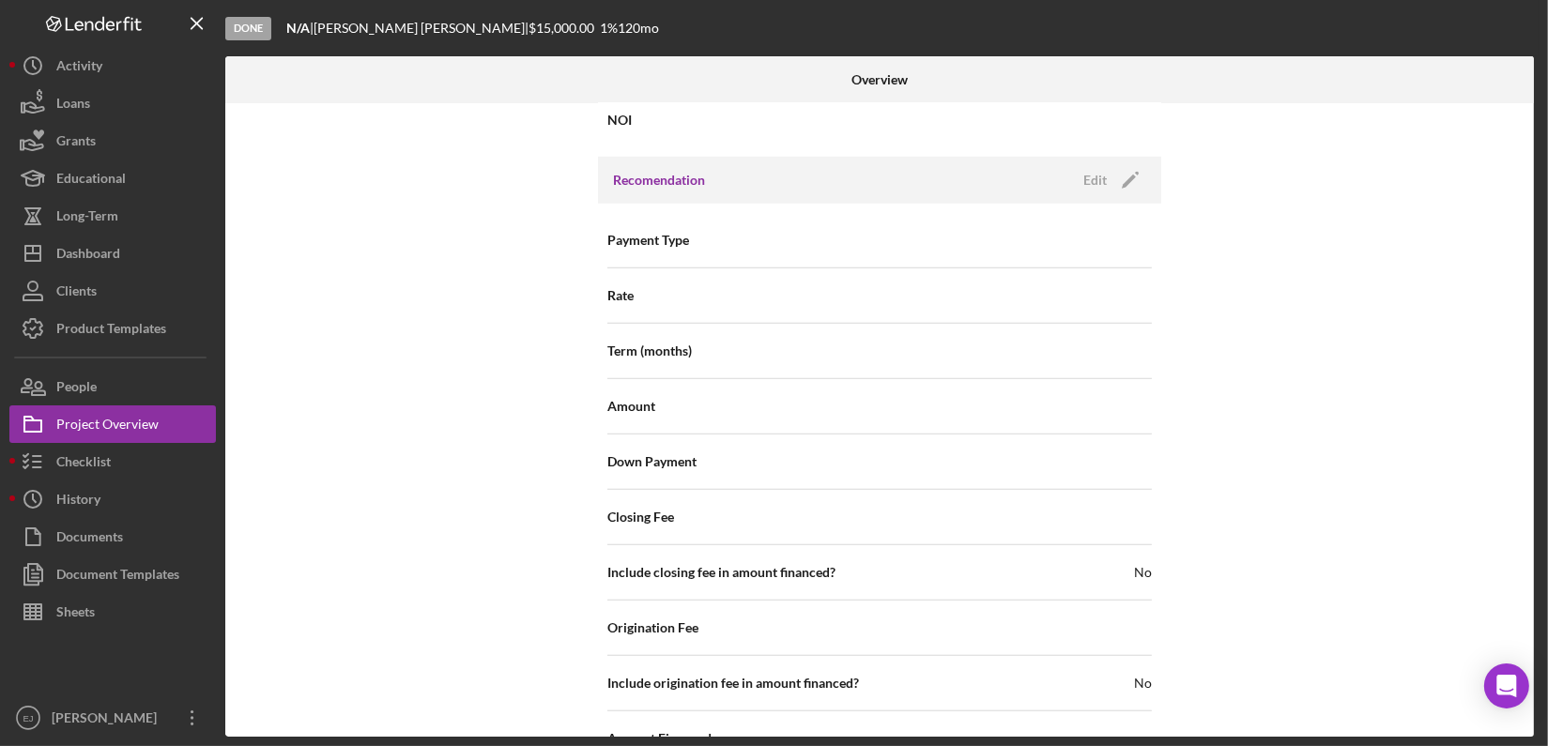
click at [1535, 600] on div "Overview Internal Workflow Stage Done Icon/Dropdown Arrow Archive (can unarchiv…" at bounding box center [881, 396] width 1313 height 680
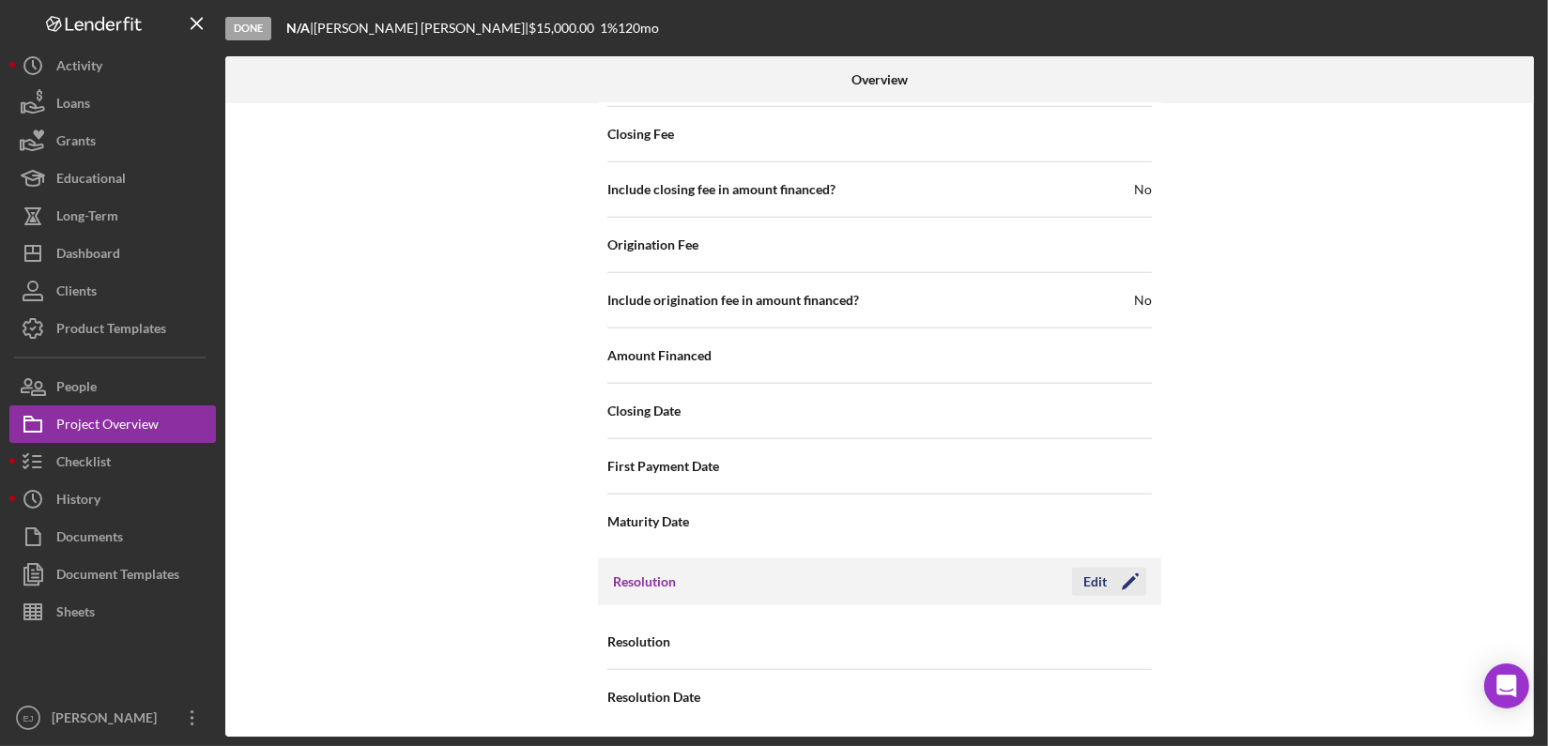
click at [1096, 570] on div "Edit" at bounding box center [1094, 582] width 23 height 28
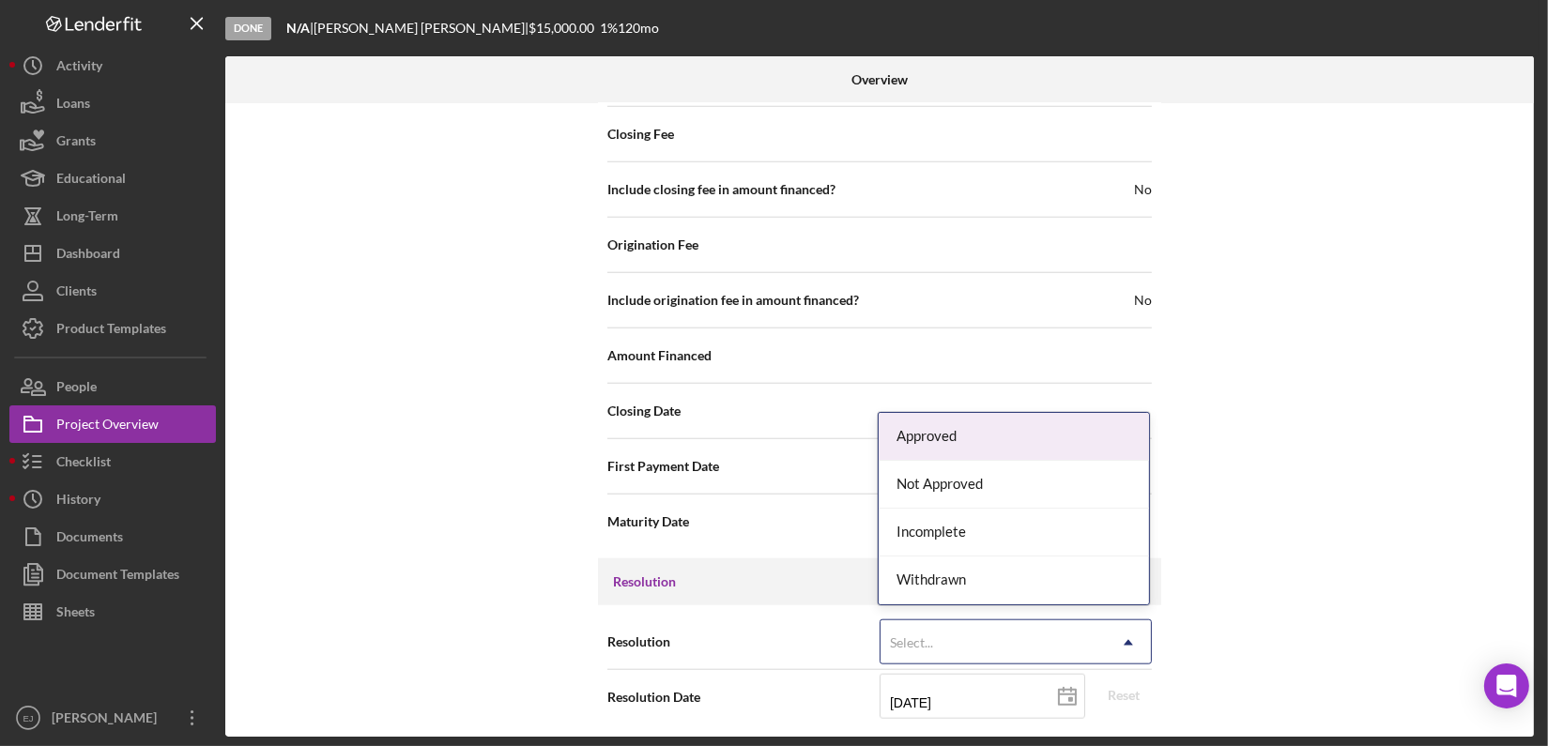
click at [1123, 632] on icon "Icon/Dropdown Arrow" at bounding box center [1128, 642] width 45 height 45
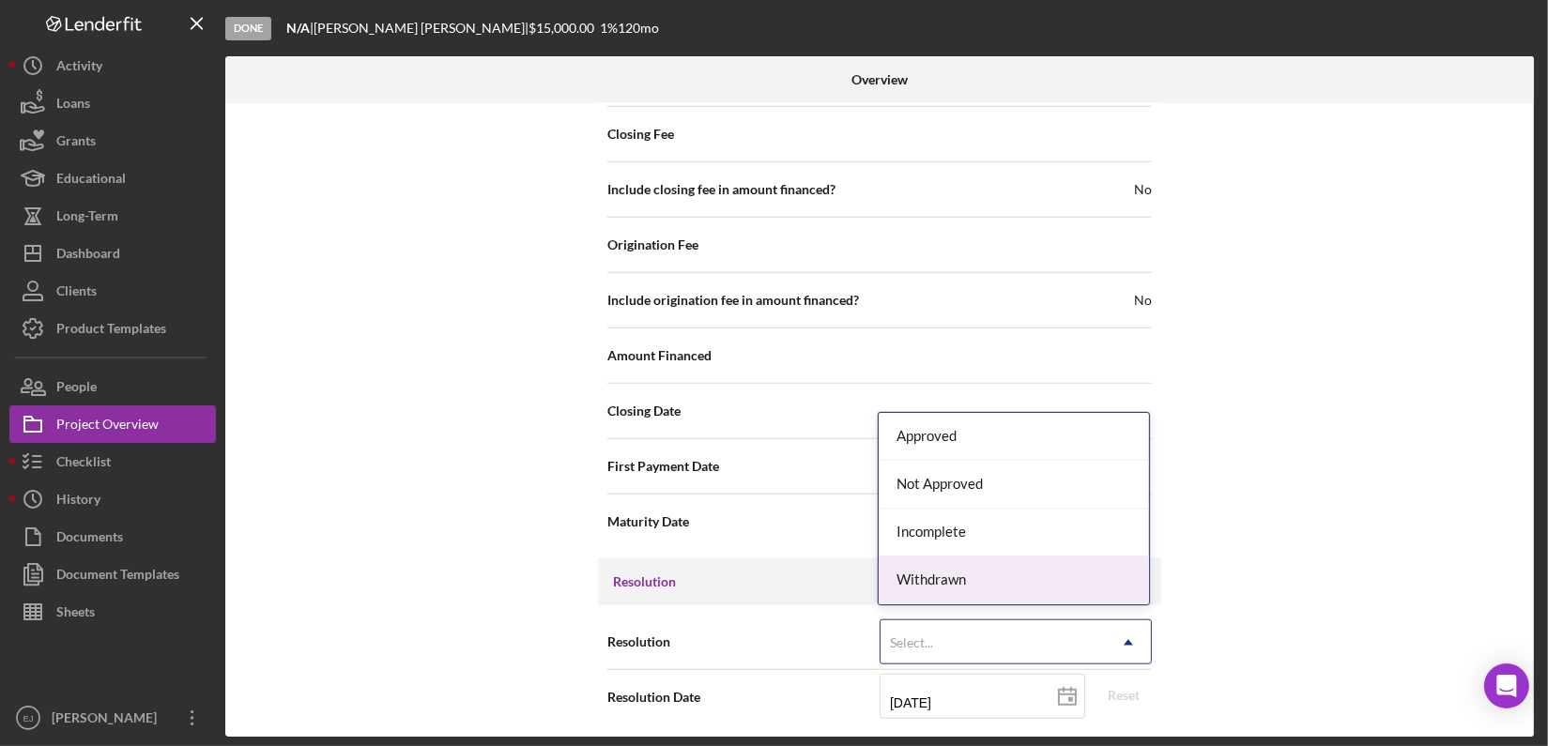
click at [1123, 577] on div "Withdrawn" at bounding box center [1013, 581] width 270 height 48
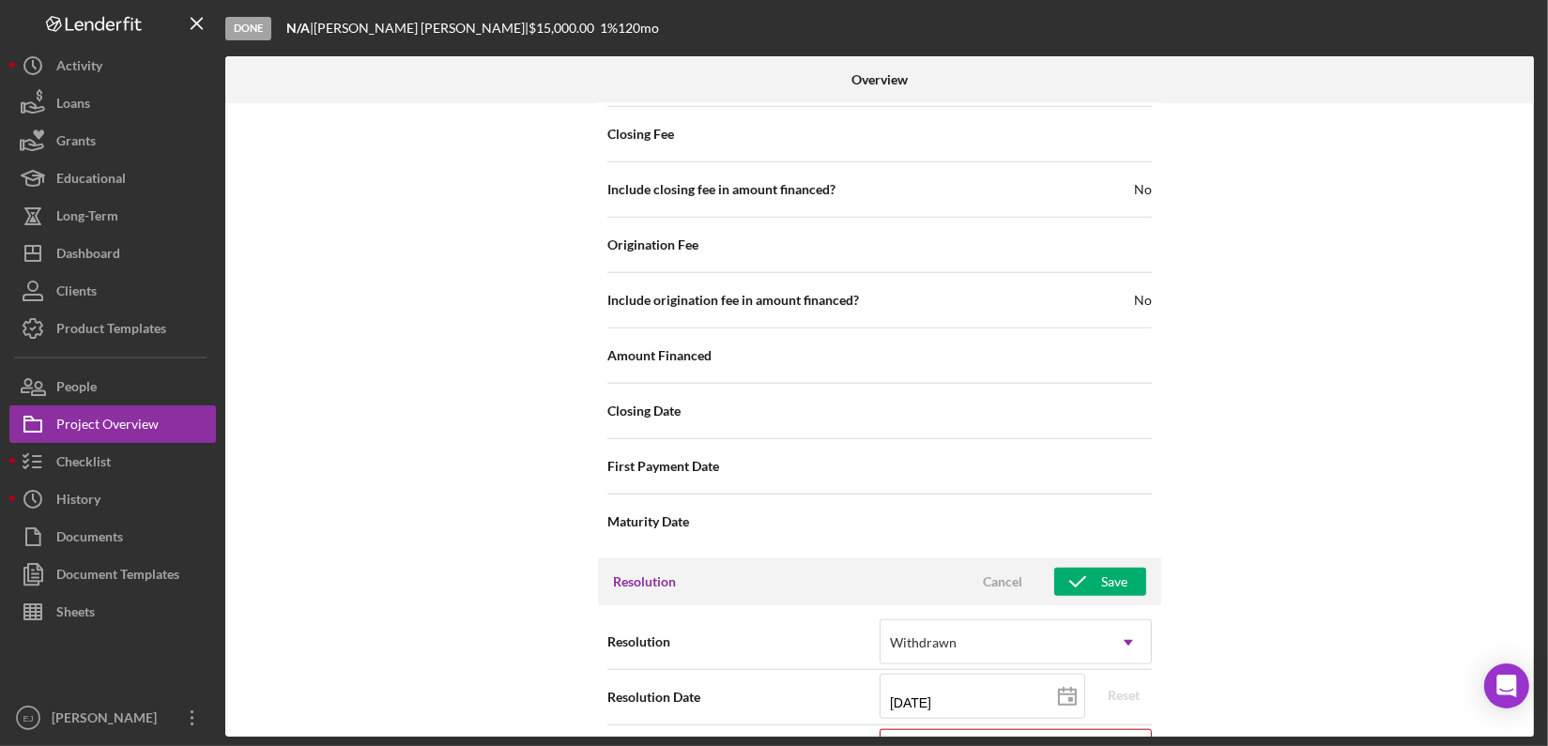
scroll to position [2164, 0]
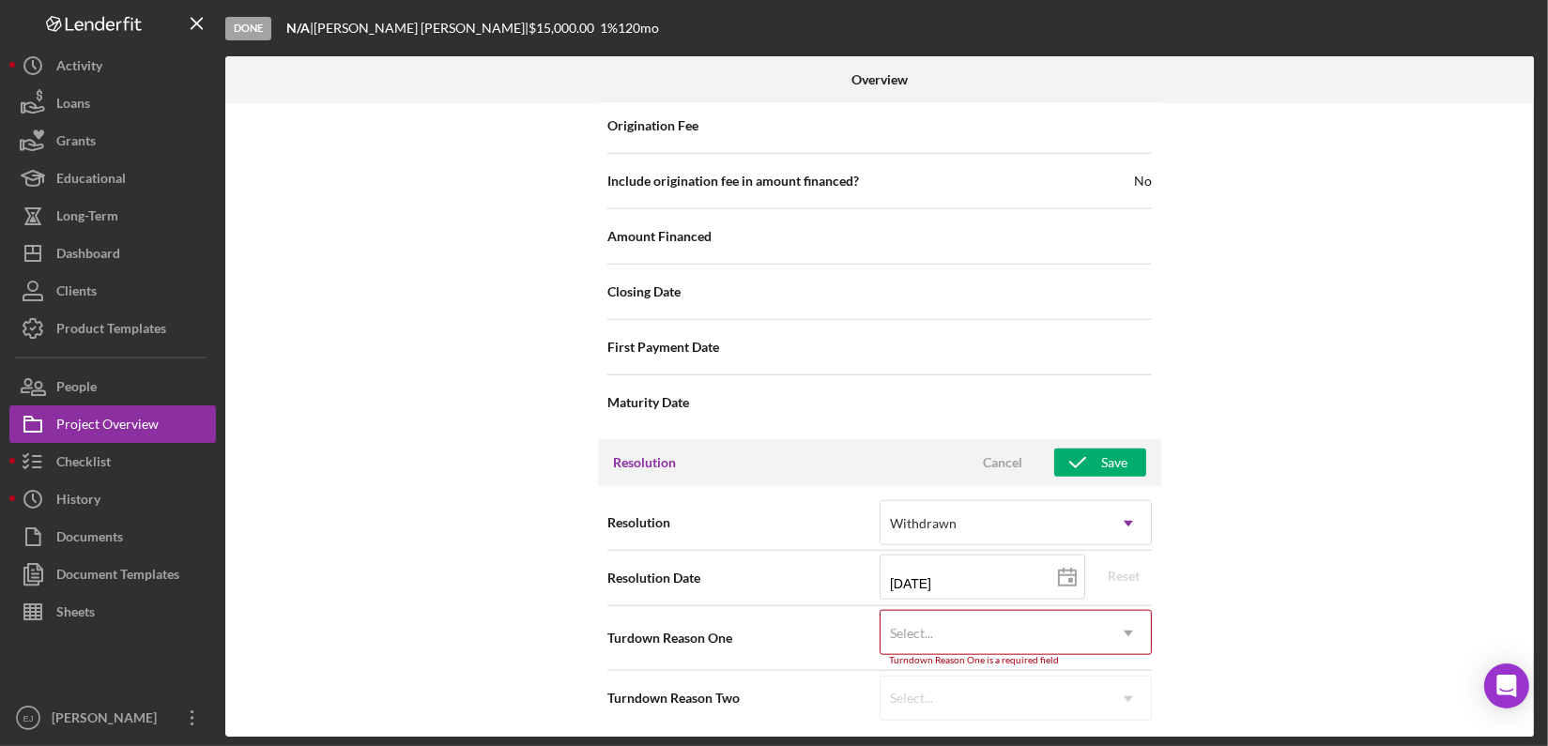
click at [1137, 716] on div "Resolution option Withdrawn, selected. Withdrawn Icon/Dropdown Arrow Resolution…" at bounding box center [879, 610] width 563 height 249
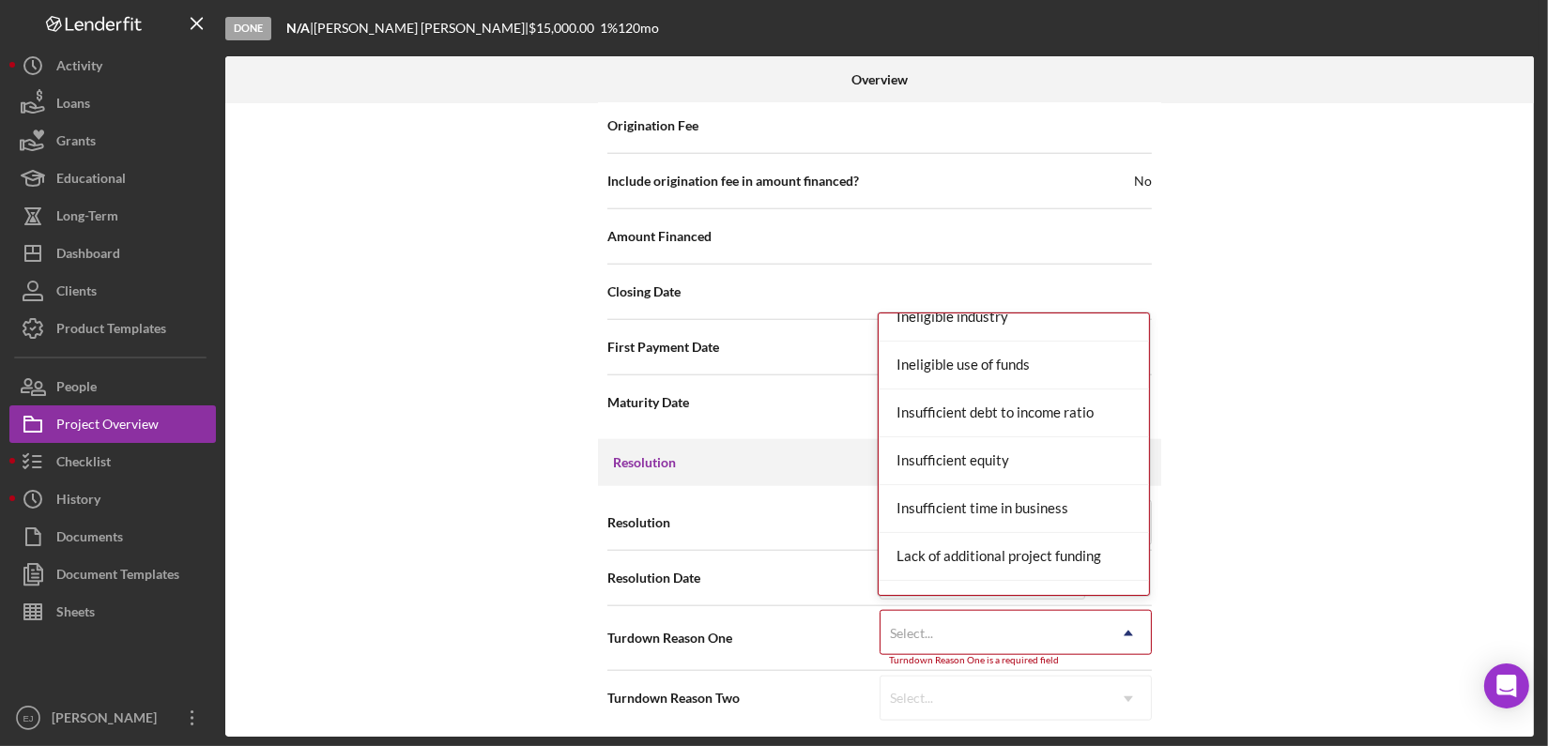
scroll to position [667, 0]
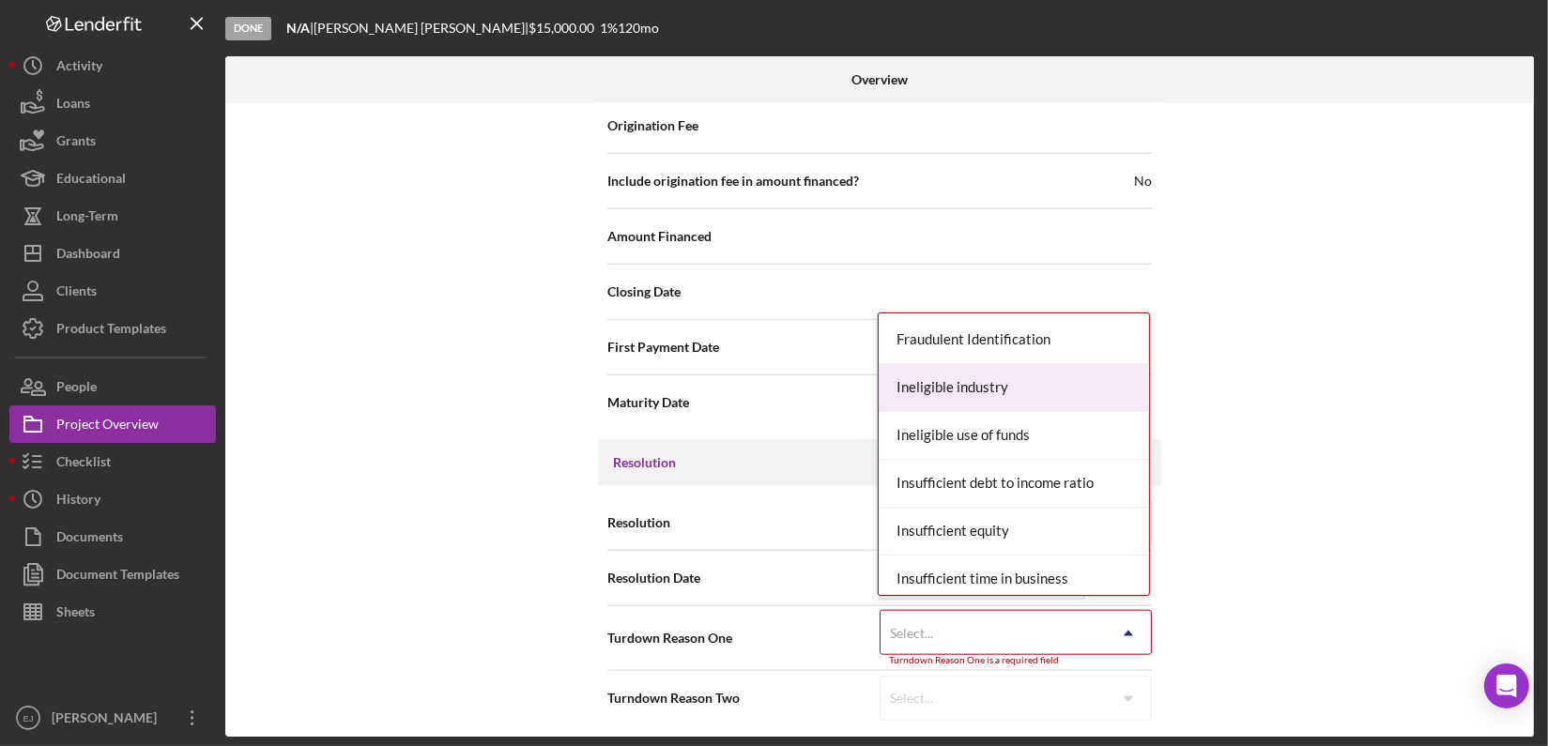
click at [1095, 384] on div "Ineligible industry" at bounding box center [1013, 388] width 270 height 48
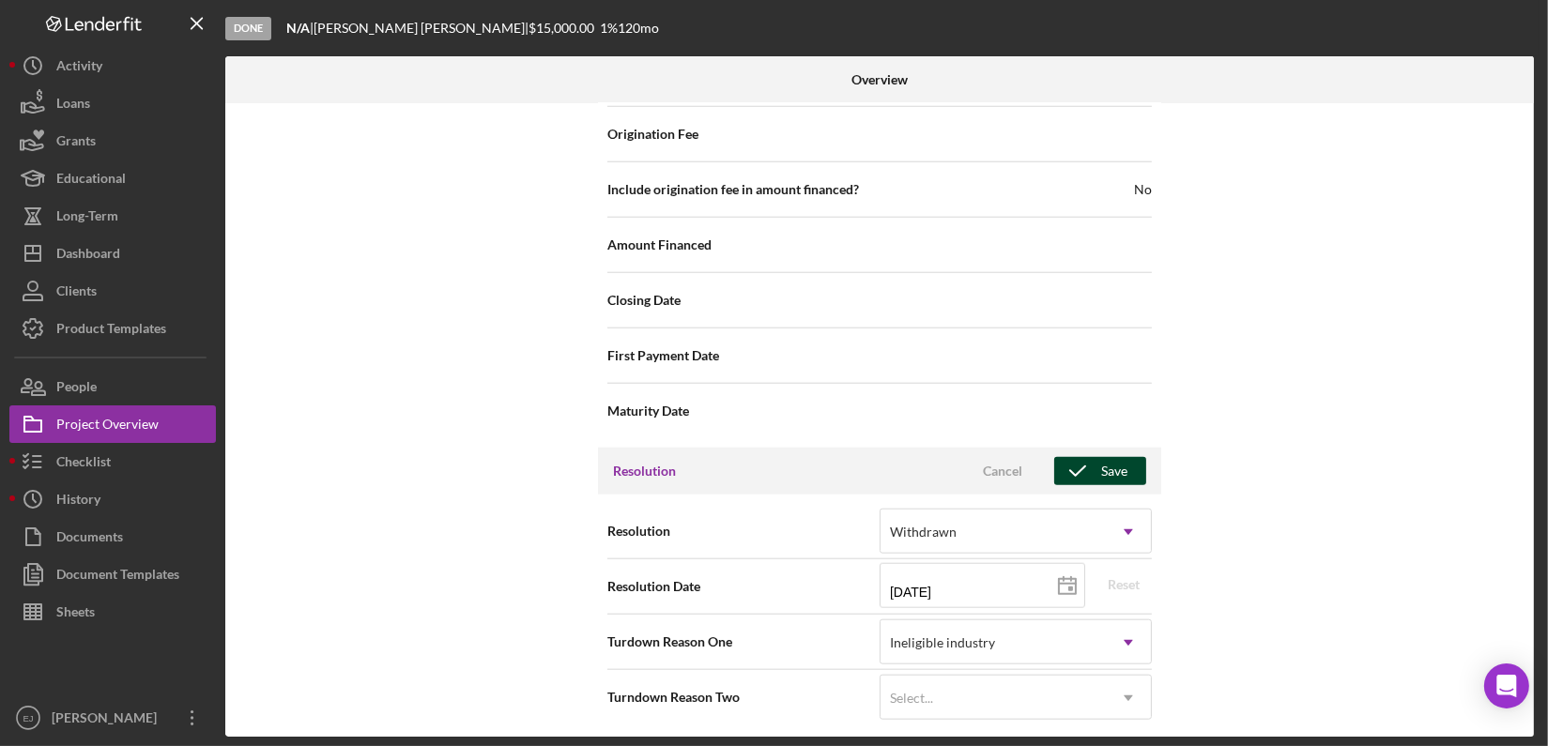
click at [1112, 471] on div "Save" at bounding box center [1114, 471] width 26 height 28
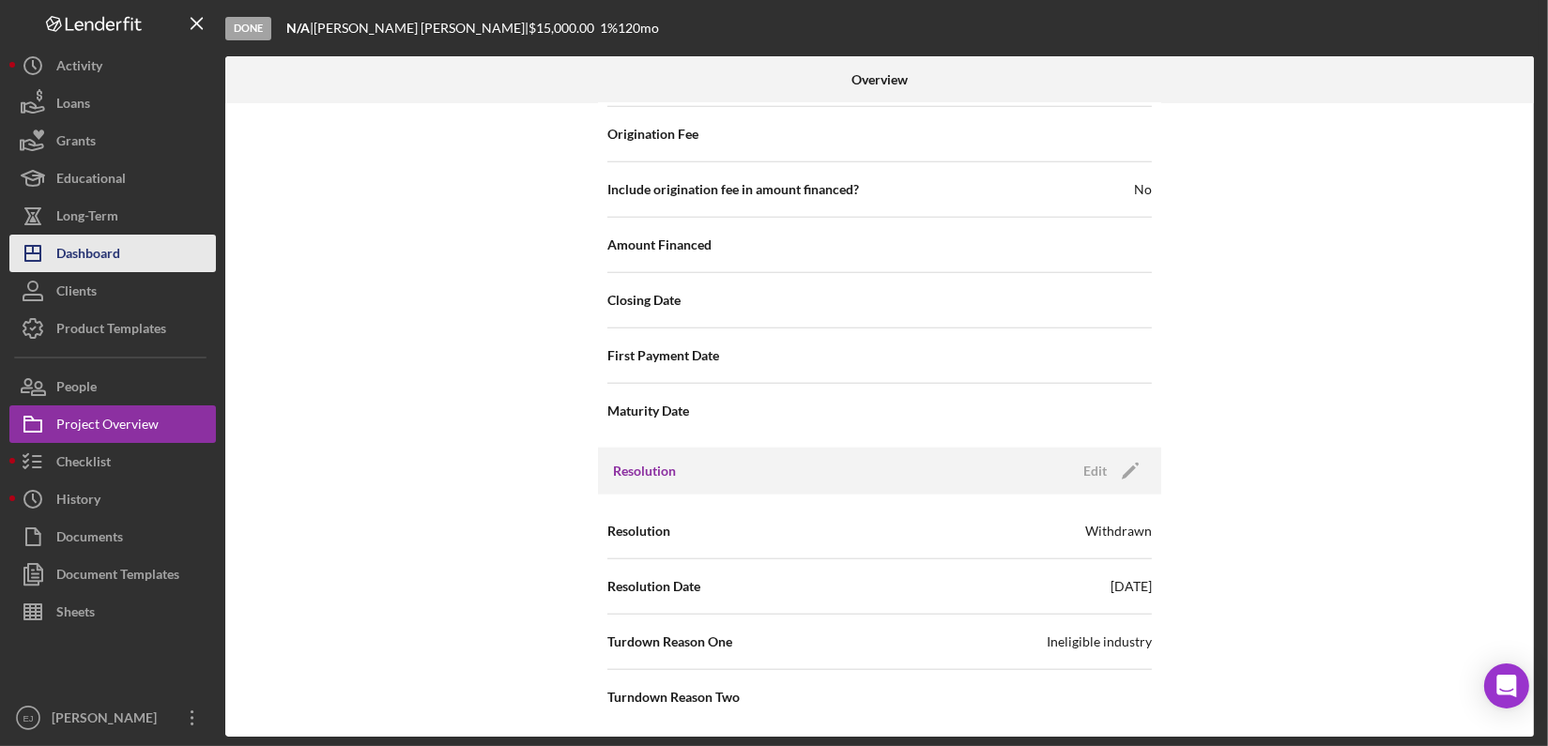
click at [141, 251] on button "Icon/Dashboard Dashboard" at bounding box center [112, 254] width 206 height 38
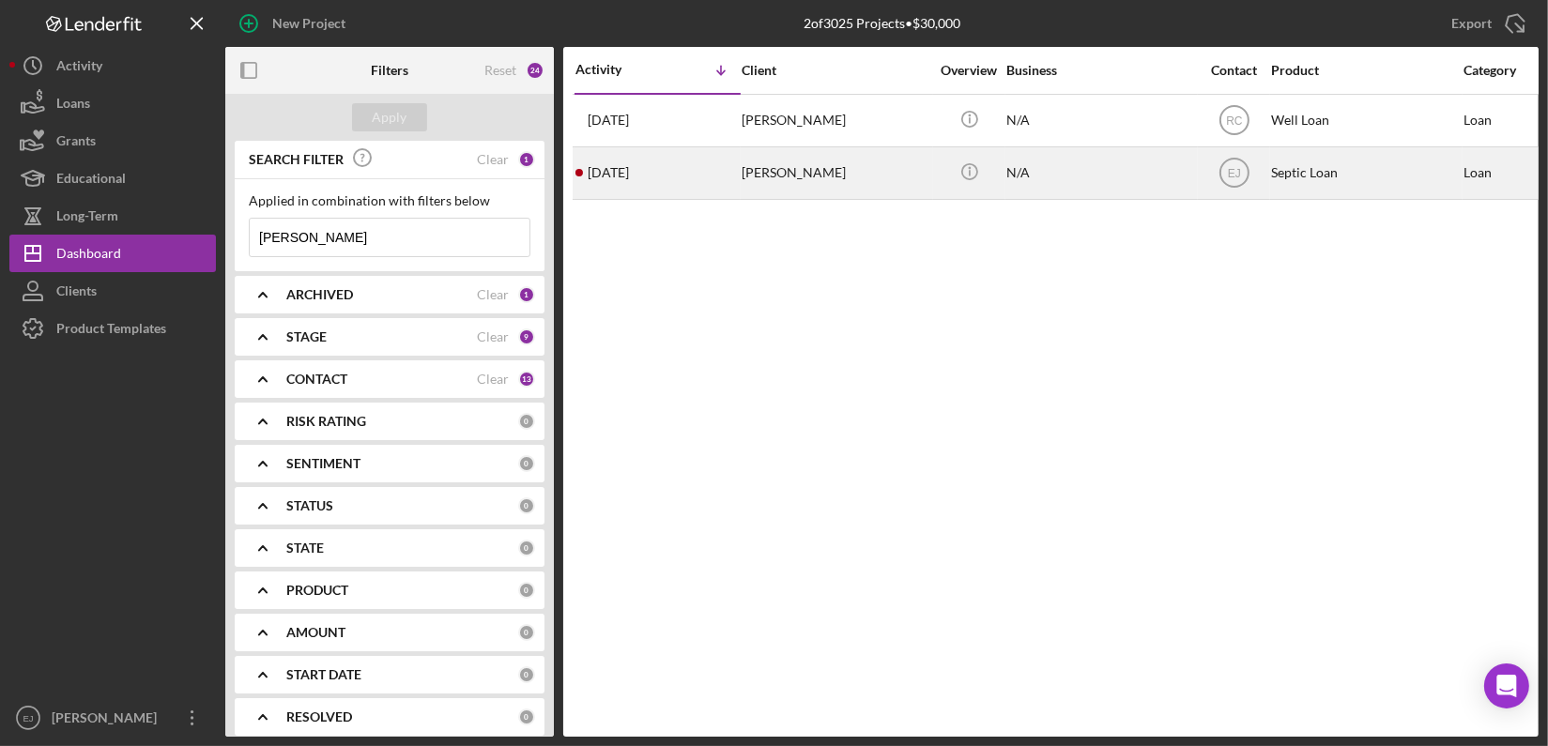
click at [830, 167] on div "[PERSON_NAME]" at bounding box center [835, 173] width 188 height 50
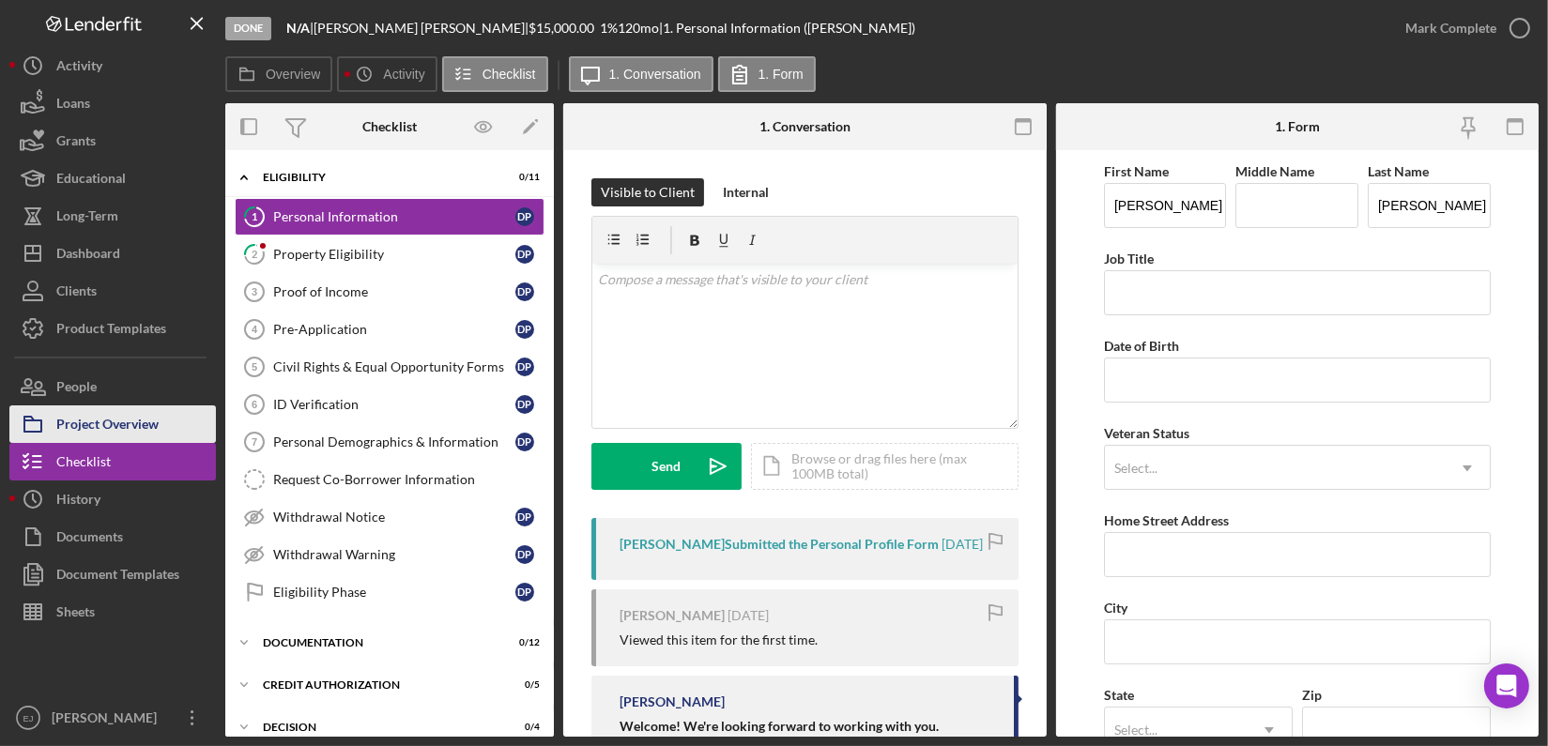
click at [168, 406] on button "Project Overview" at bounding box center [112, 424] width 206 height 38
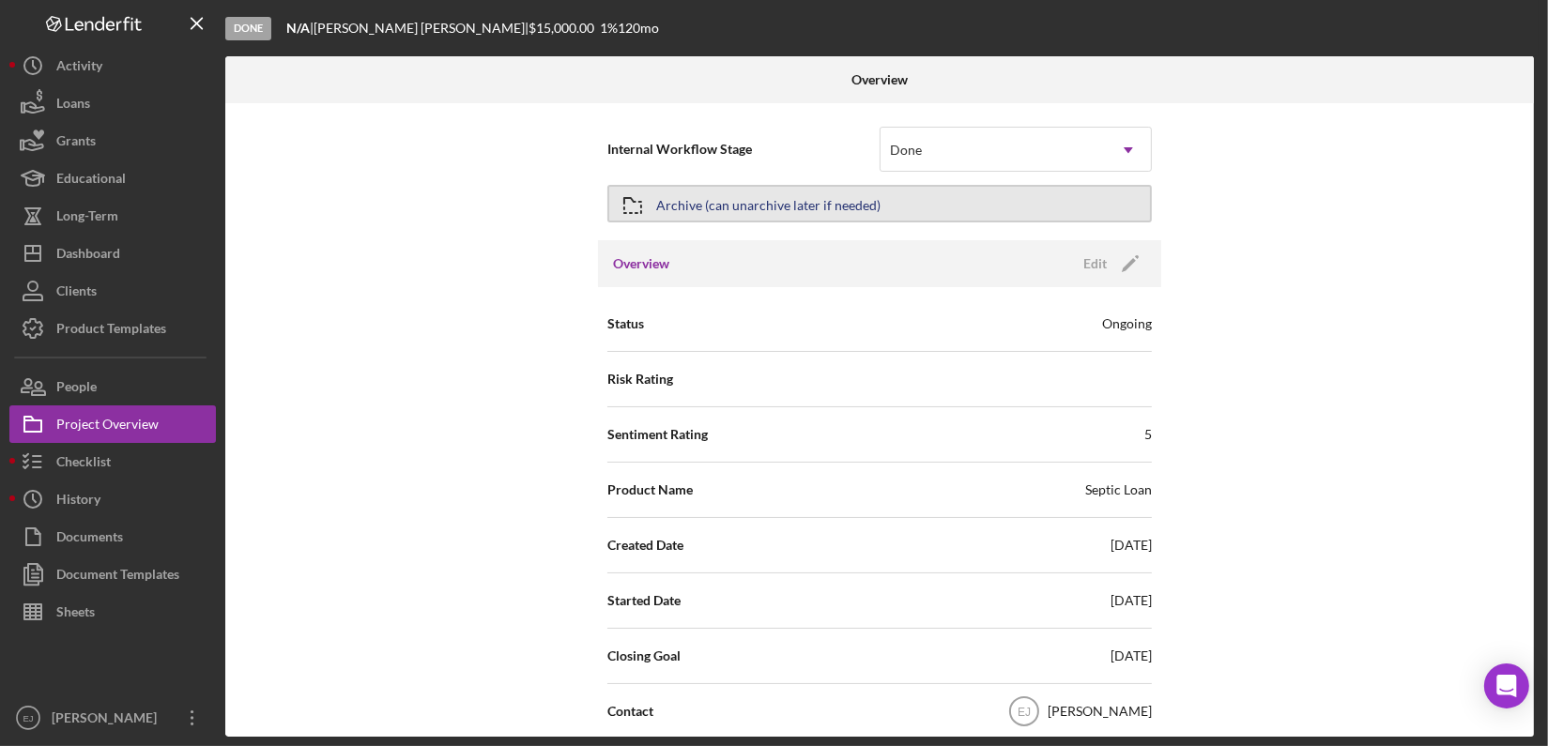
click at [848, 210] on div "Archive (can unarchive later if needed)" at bounding box center [768, 204] width 224 height 34
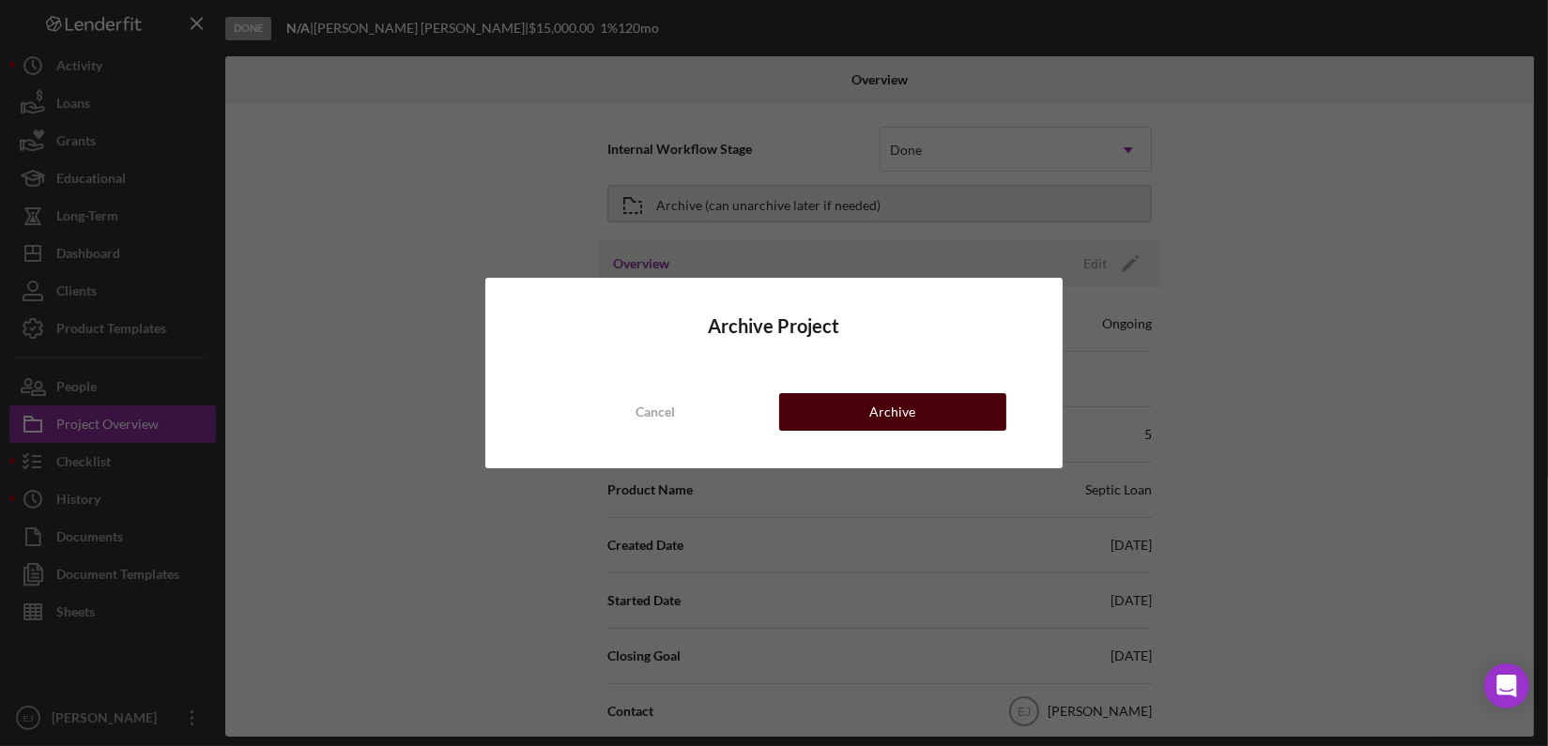
click at [909, 421] on div "Archive" at bounding box center [892, 412] width 46 height 38
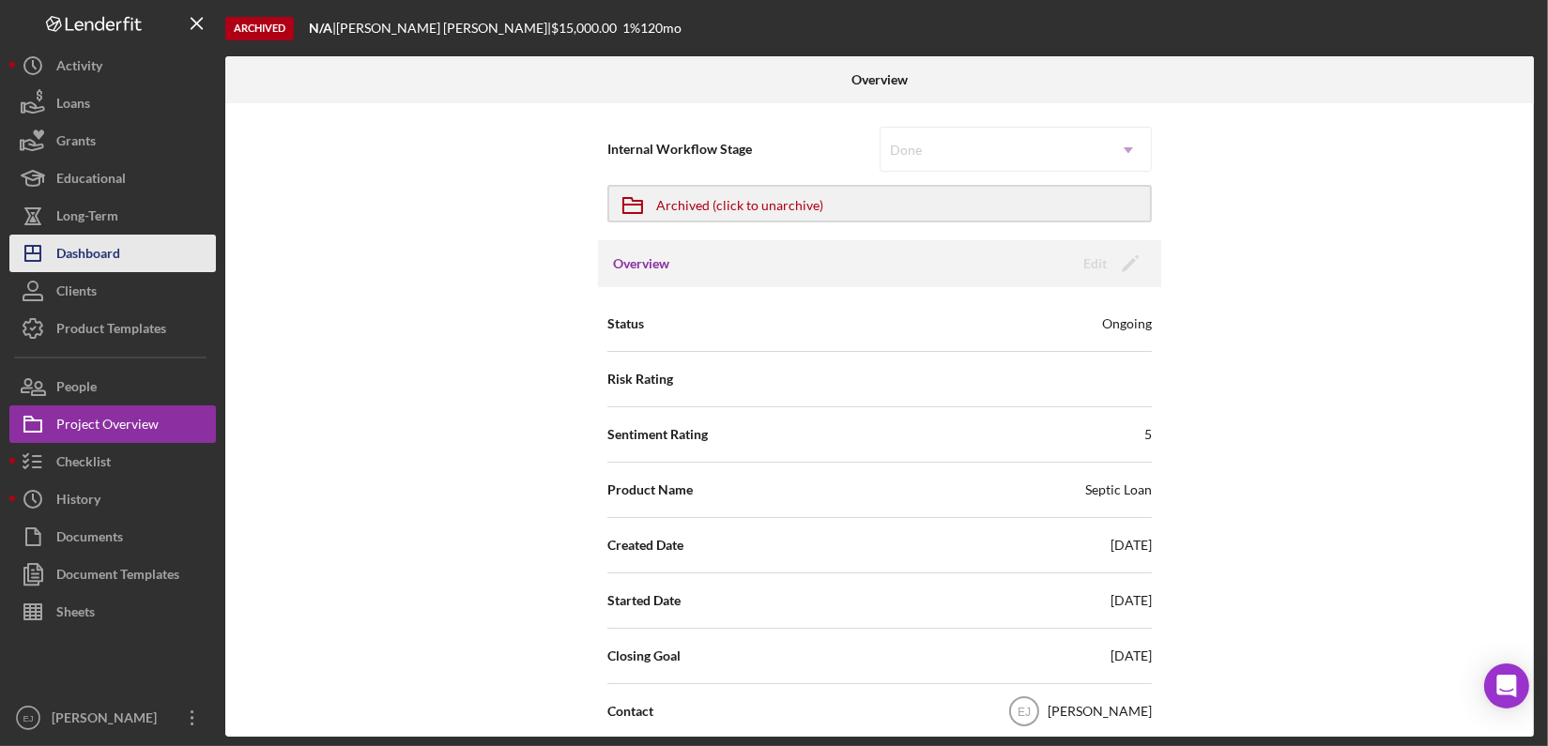
click at [120, 261] on div "Dashboard" at bounding box center [88, 256] width 64 height 42
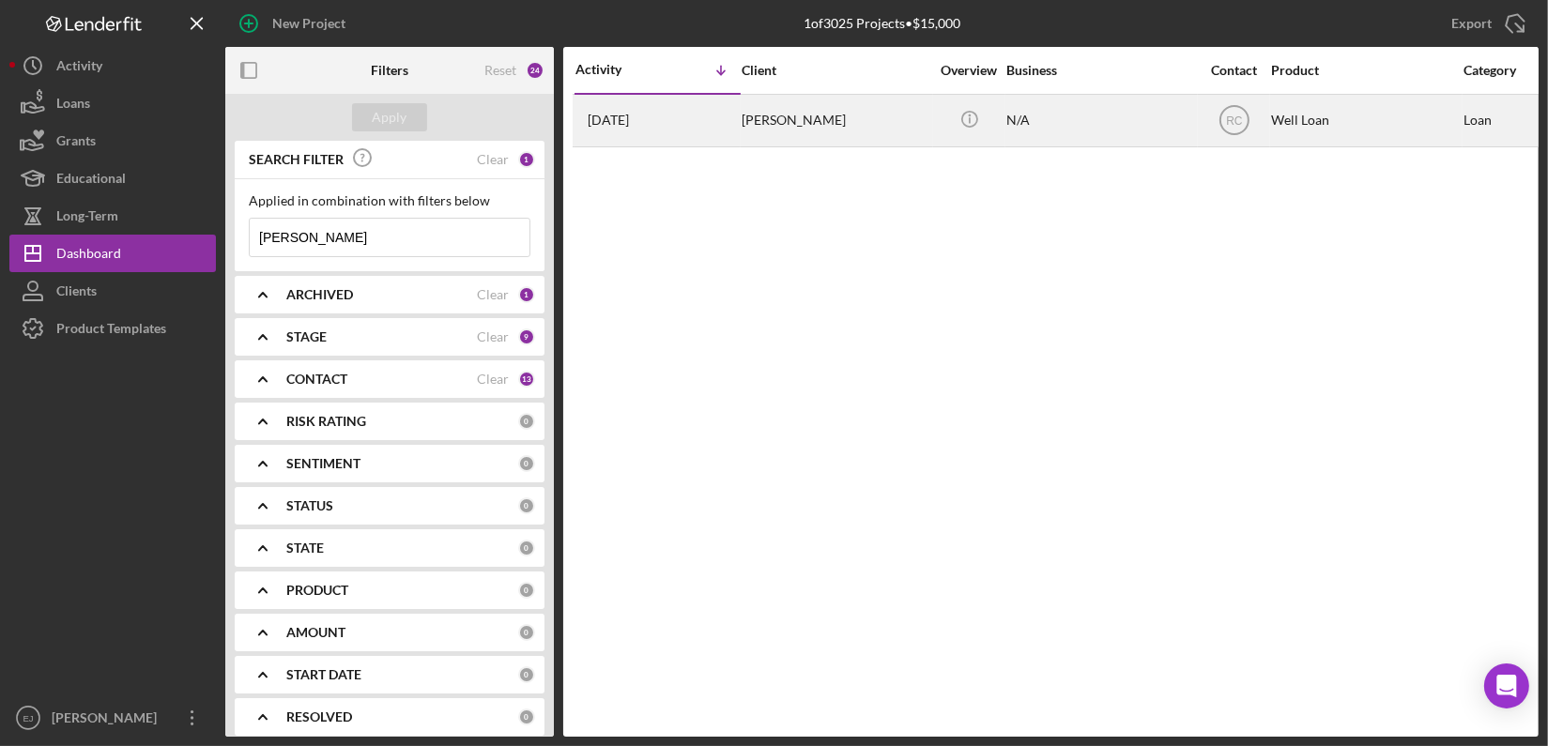
click at [786, 117] on div "[PERSON_NAME]" at bounding box center [835, 121] width 188 height 50
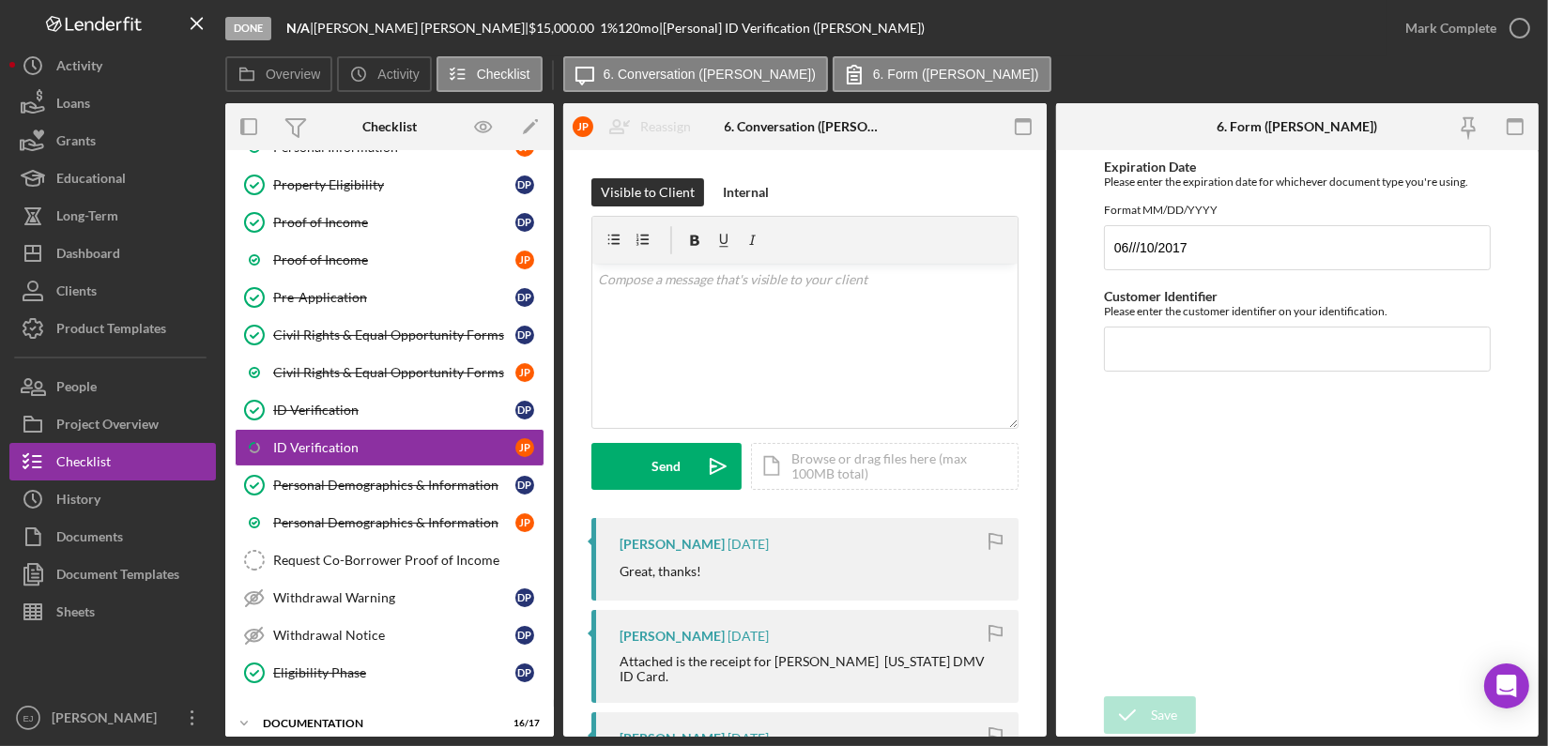
scroll to position [370, 0]
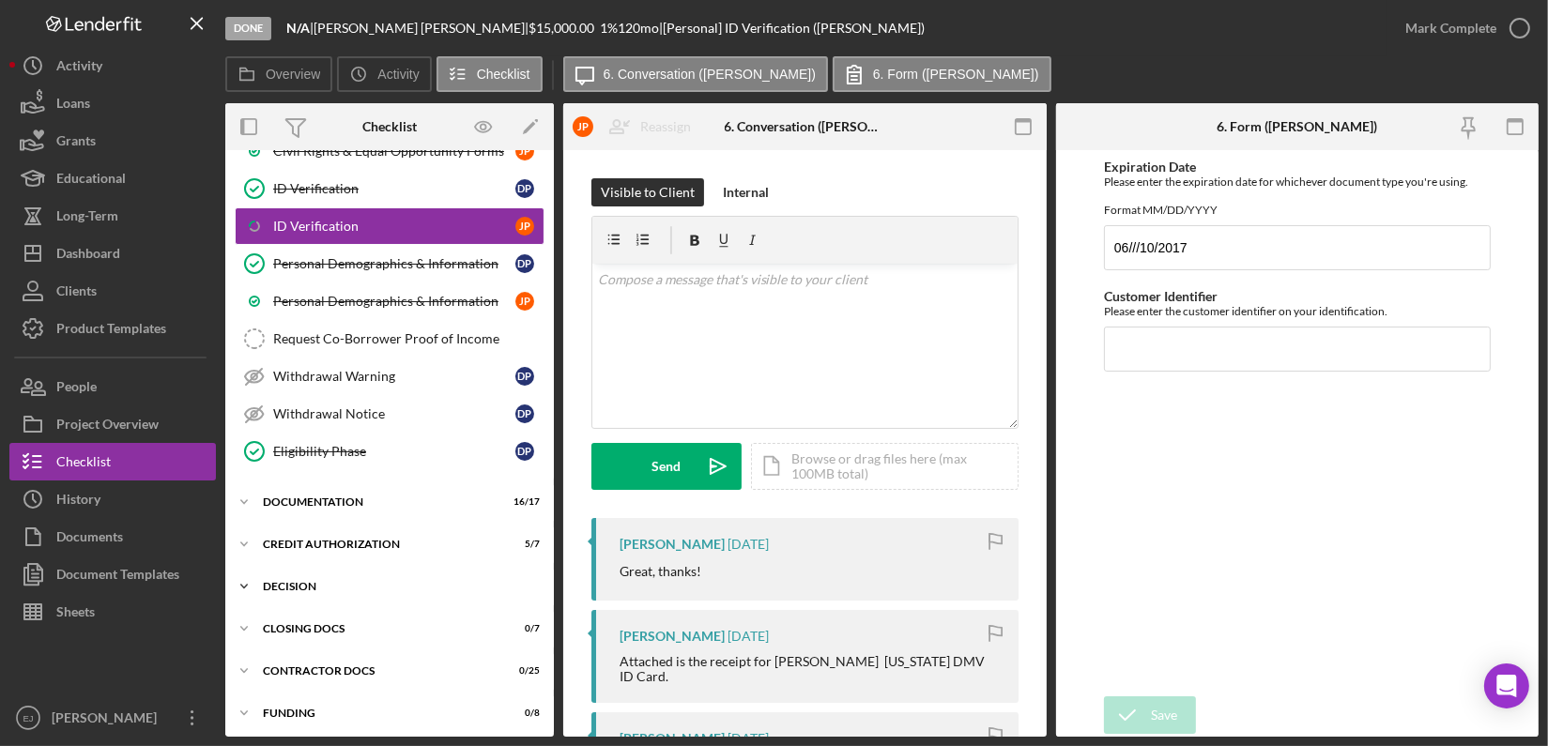
click at [279, 581] on div "Decision" at bounding box center [396, 586] width 267 height 11
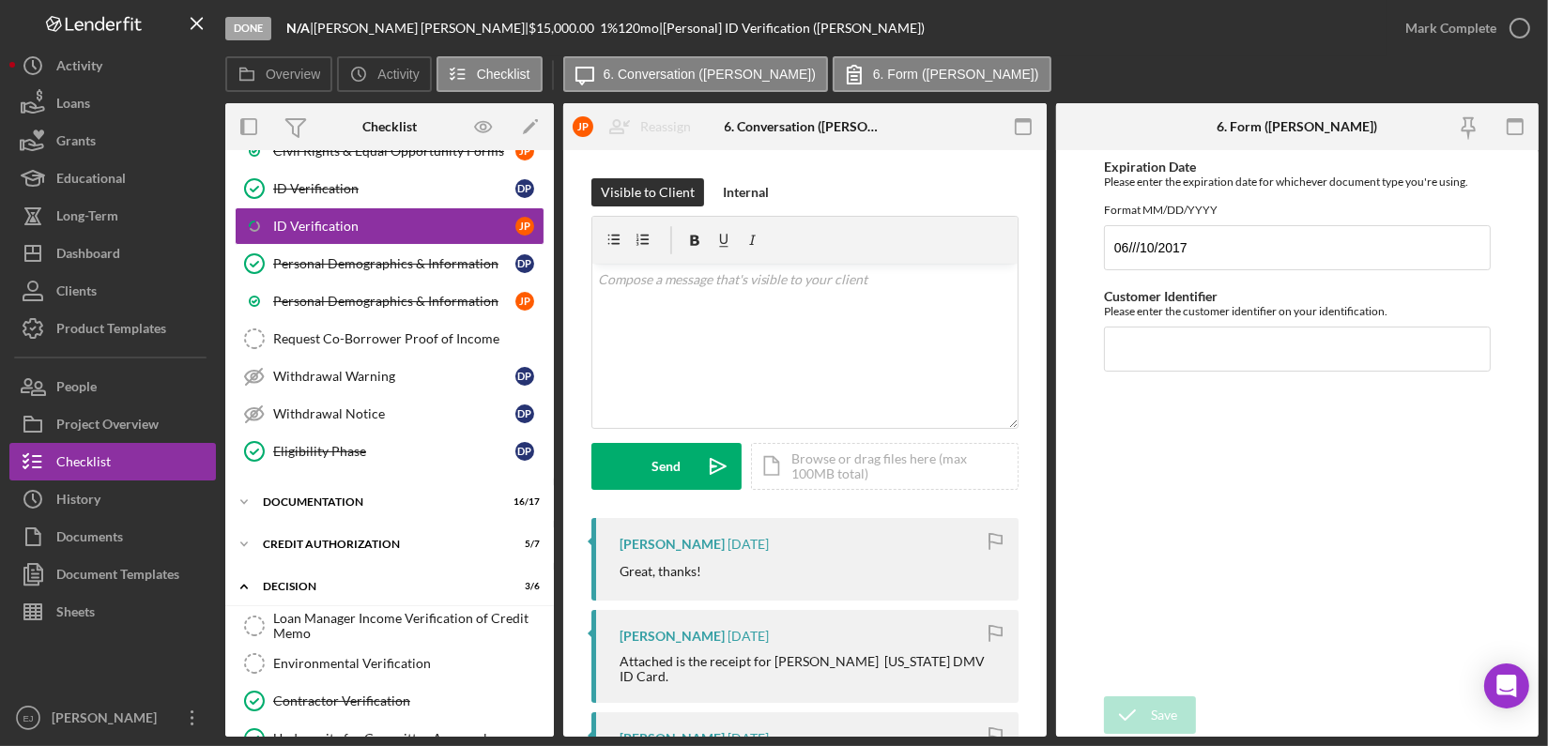
click at [547, 657] on div "Loan Manager Income Verification of Credit Memo Loan Manager Income Verificatio…" at bounding box center [389, 724] width 328 height 235
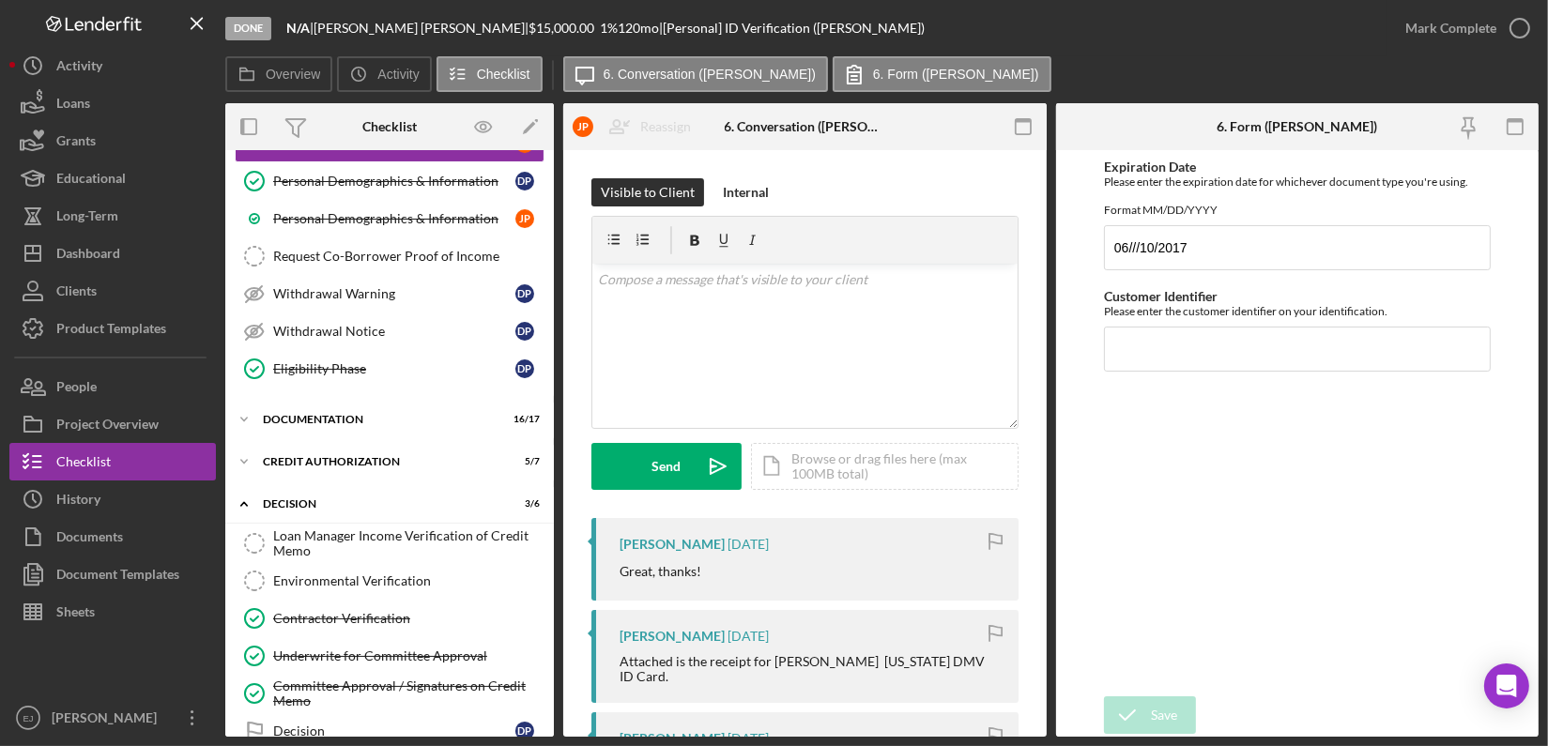
scroll to position [494, 0]
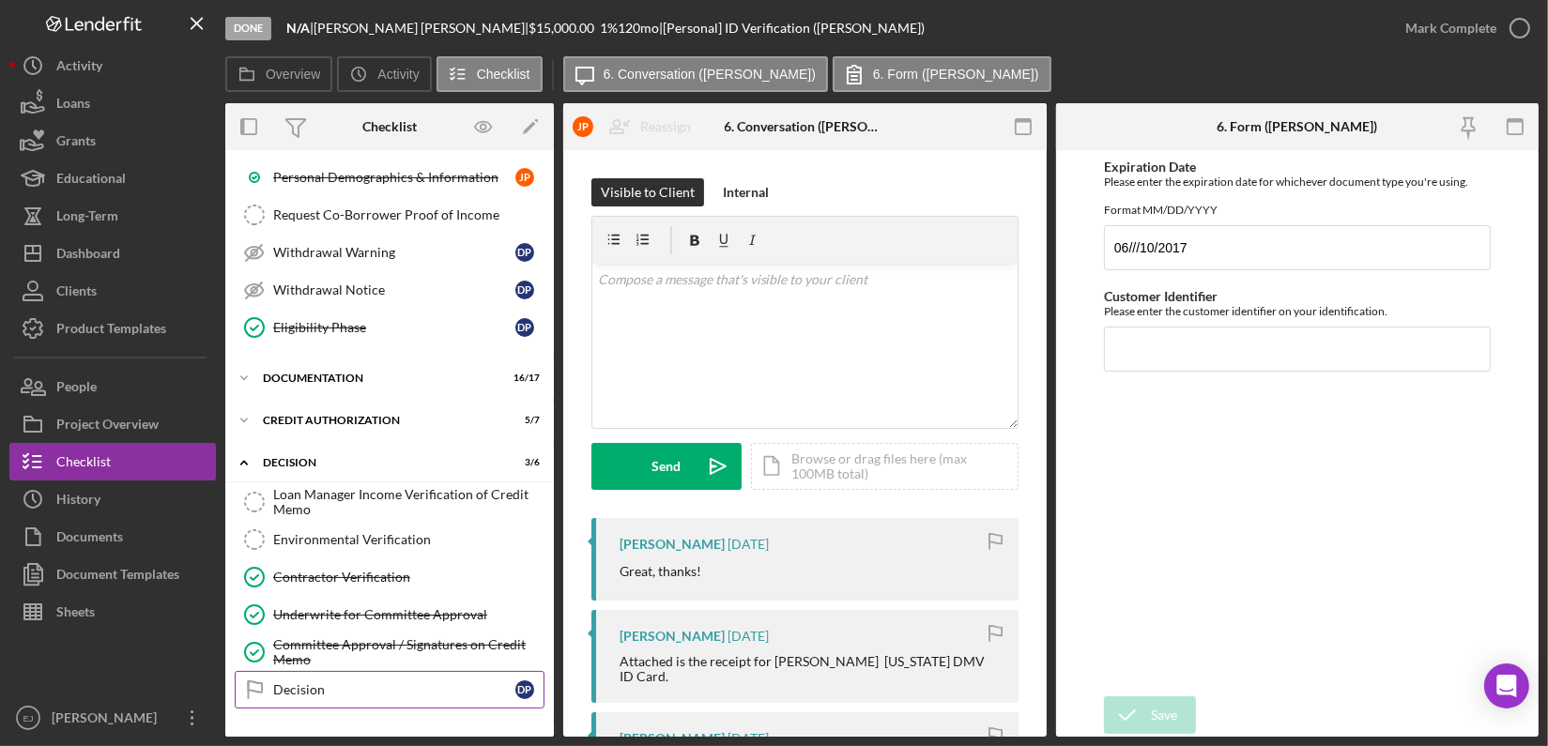
click at [336, 683] on div "Decision" at bounding box center [394, 689] width 242 height 15
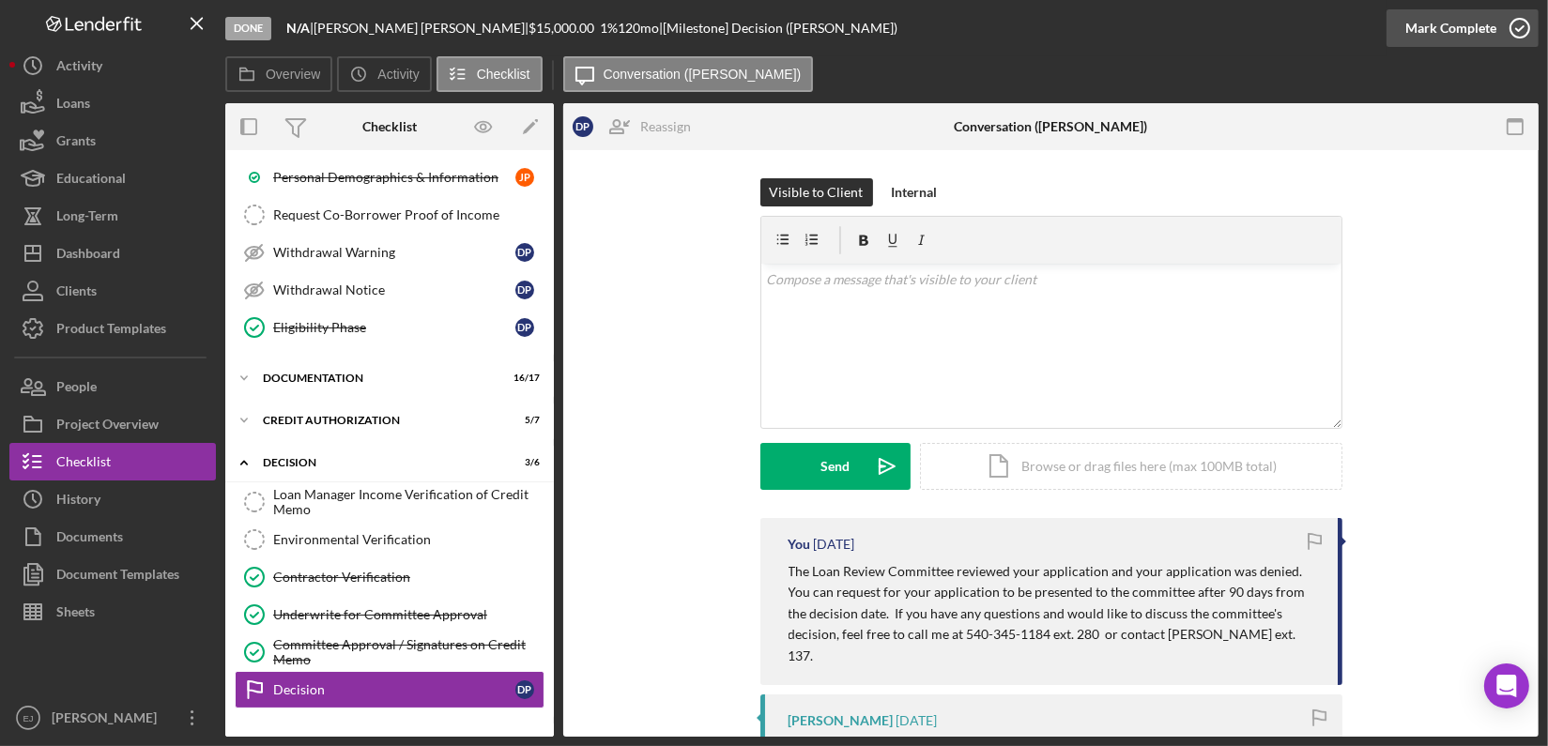
click at [1519, 25] on icon "button" at bounding box center [1519, 28] width 47 height 47
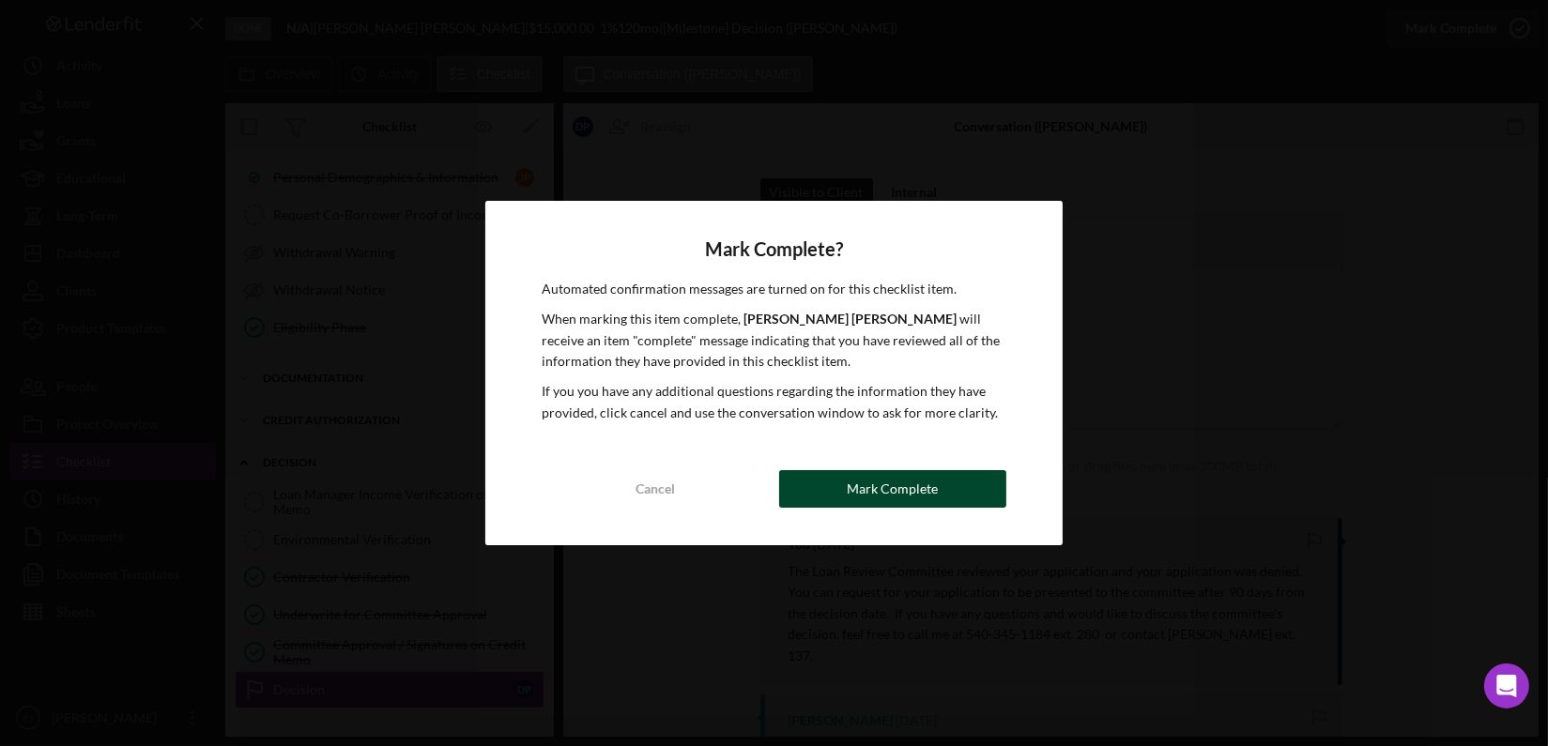
click at [962, 487] on button "Mark Complete" at bounding box center [892, 489] width 227 height 38
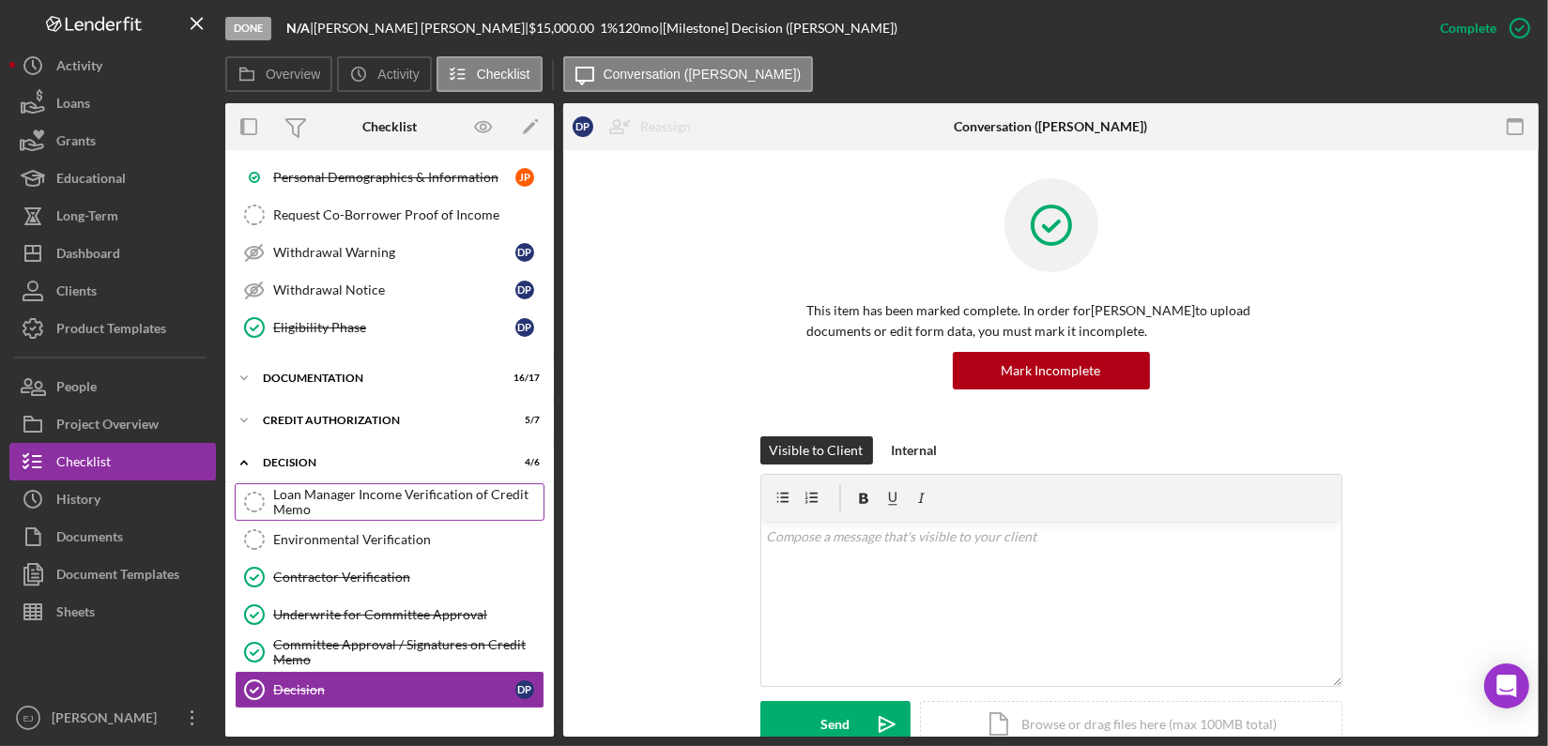
click at [515, 489] on div "Loan Manager Income Verification of Credit Memo" at bounding box center [408, 502] width 270 height 30
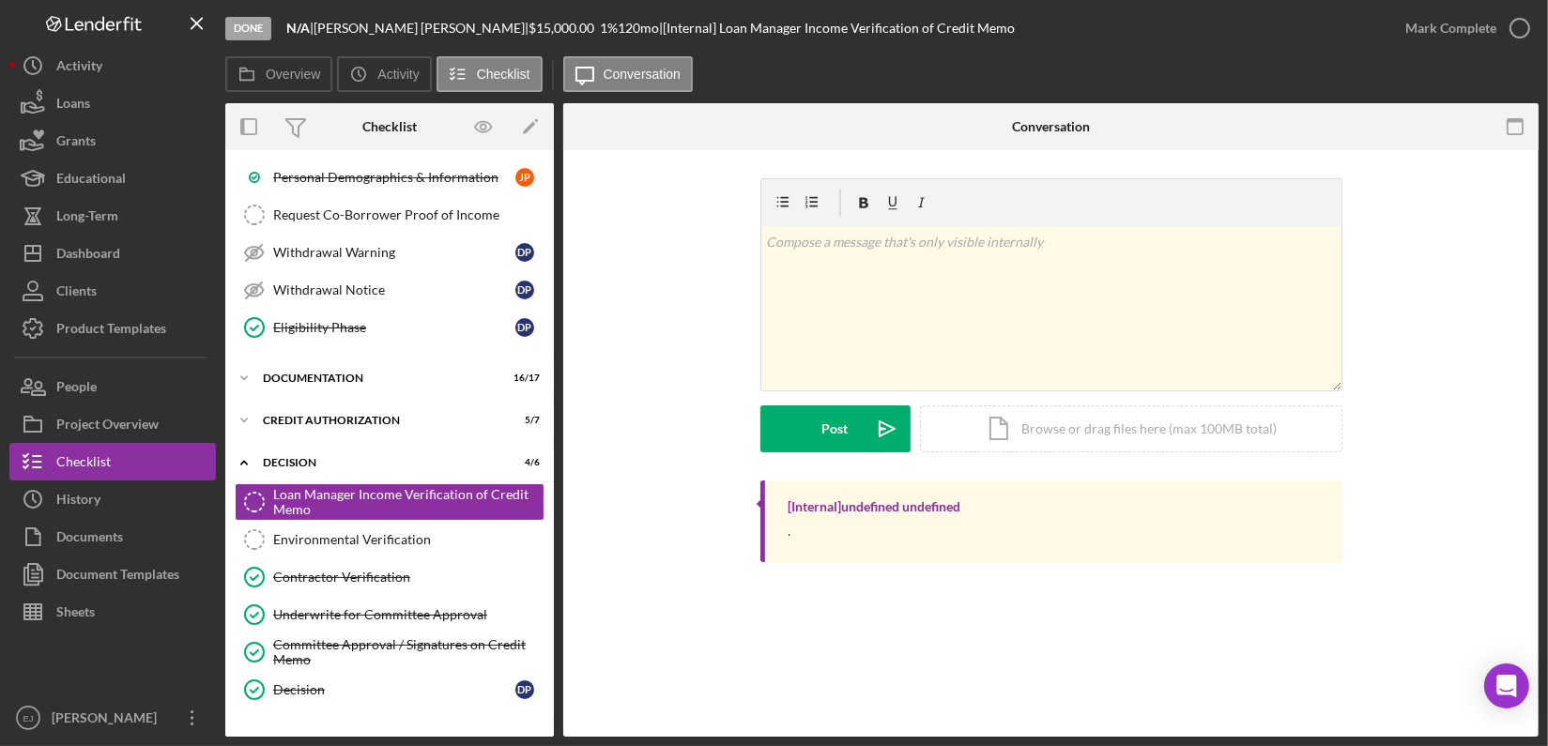
drag, startPoint x: 1247, startPoint y: 433, endPoint x: 1409, endPoint y: 407, distance: 163.4
click at [1409, 407] on div "v Color teal Color pink Remove color Add row above Add row below Add column bef…" at bounding box center [1050, 329] width 919 height 302
click at [1267, 424] on div "Icon/Document Browse or drag files here (max 100MB total) Tap to choose files o…" at bounding box center [1131, 428] width 422 height 47
click at [140, 252] on button "Icon/Dashboard Dashboard" at bounding box center [112, 254] width 206 height 38
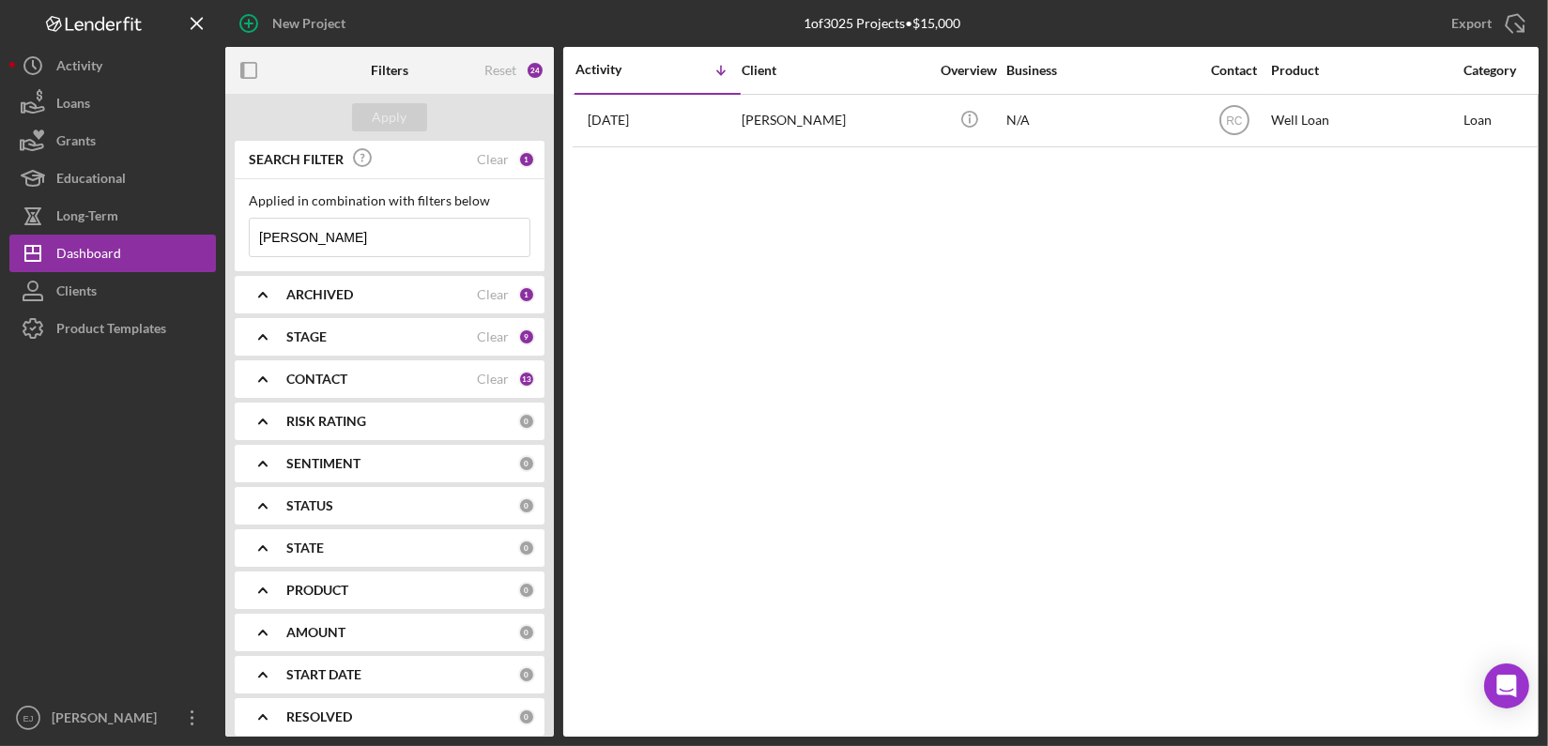
click at [420, 246] on input "[PERSON_NAME]" at bounding box center [390, 238] width 280 height 38
type input "P"
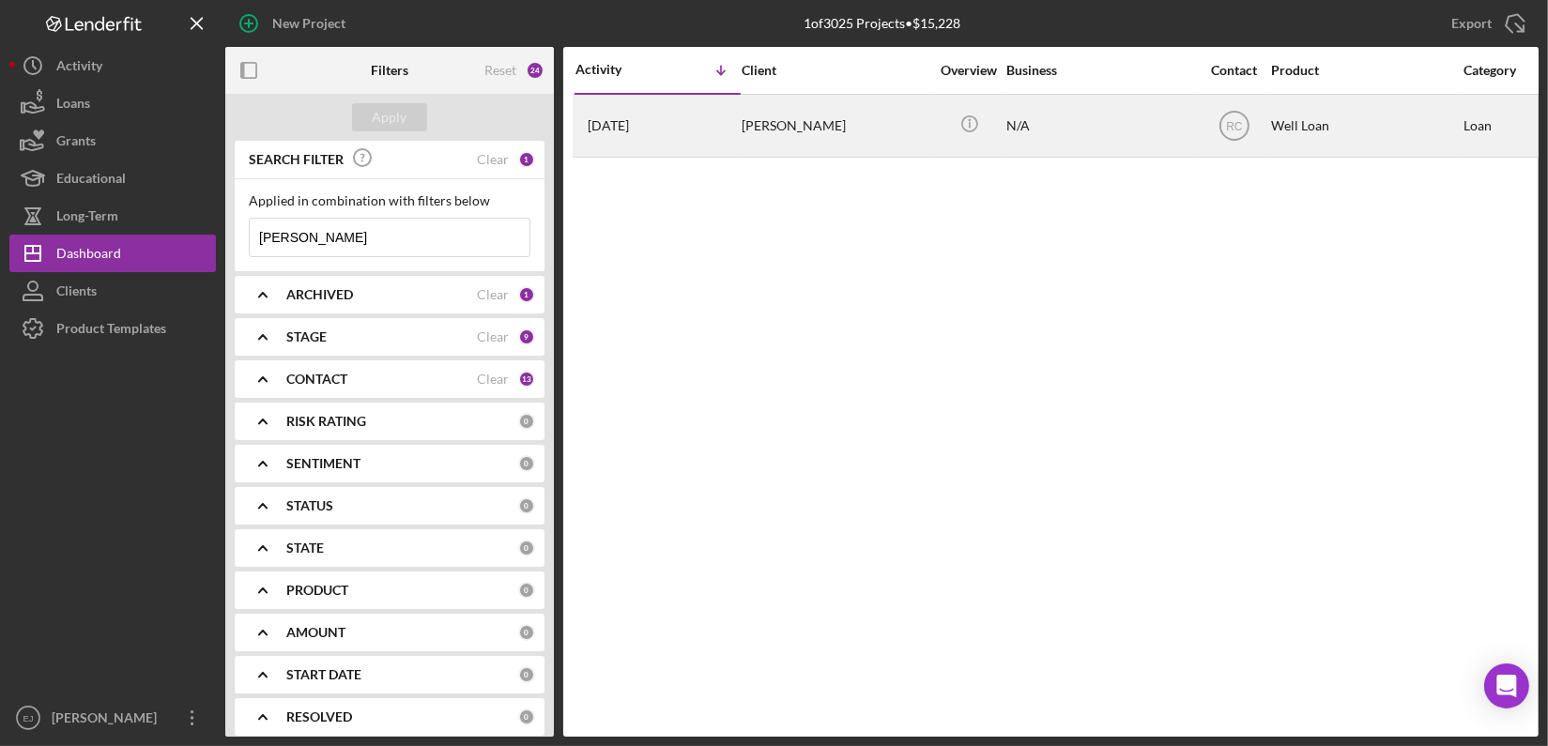
type input "[PERSON_NAME]"
click at [785, 136] on div "[PERSON_NAME]" at bounding box center [835, 126] width 188 height 60
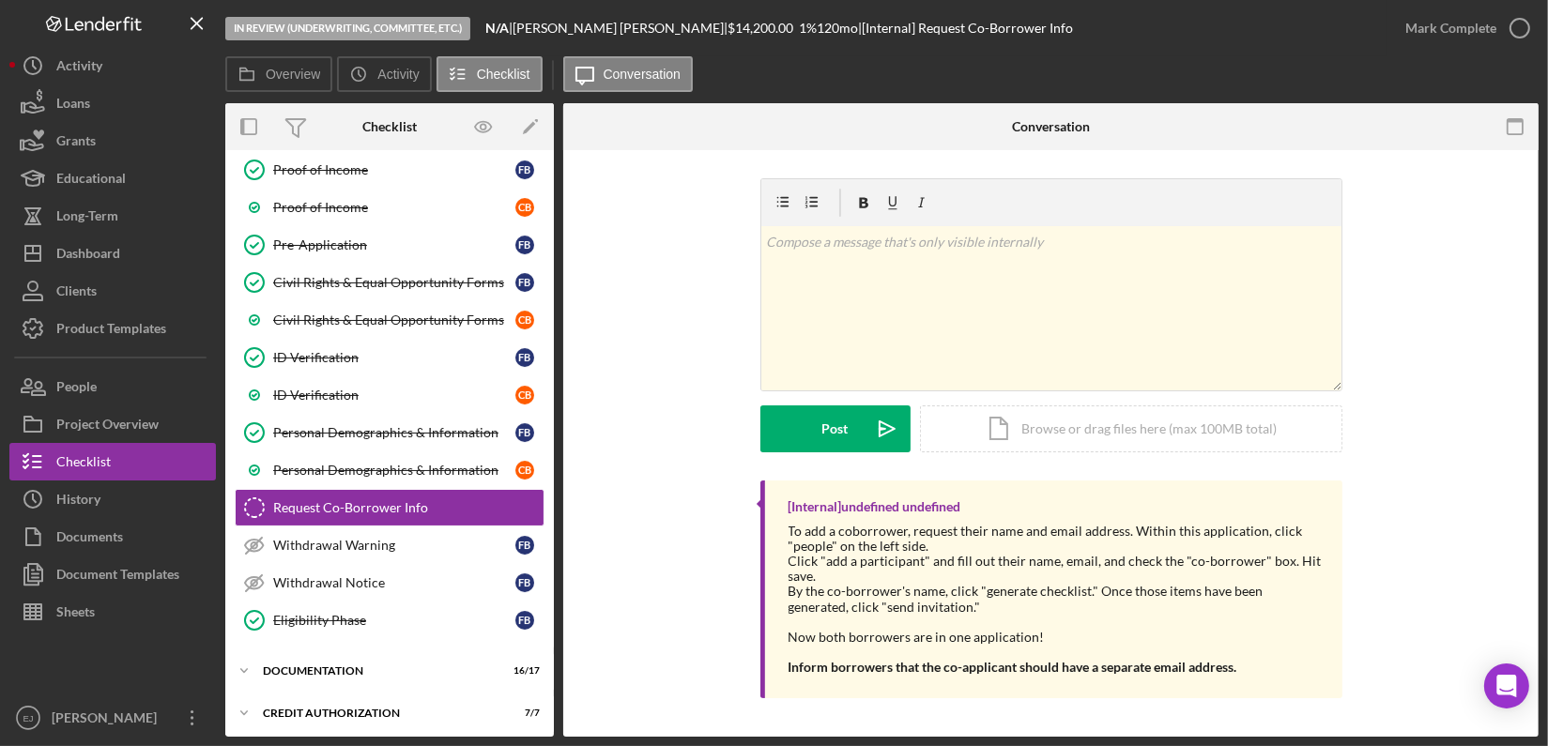
scroll to position [260, 0]
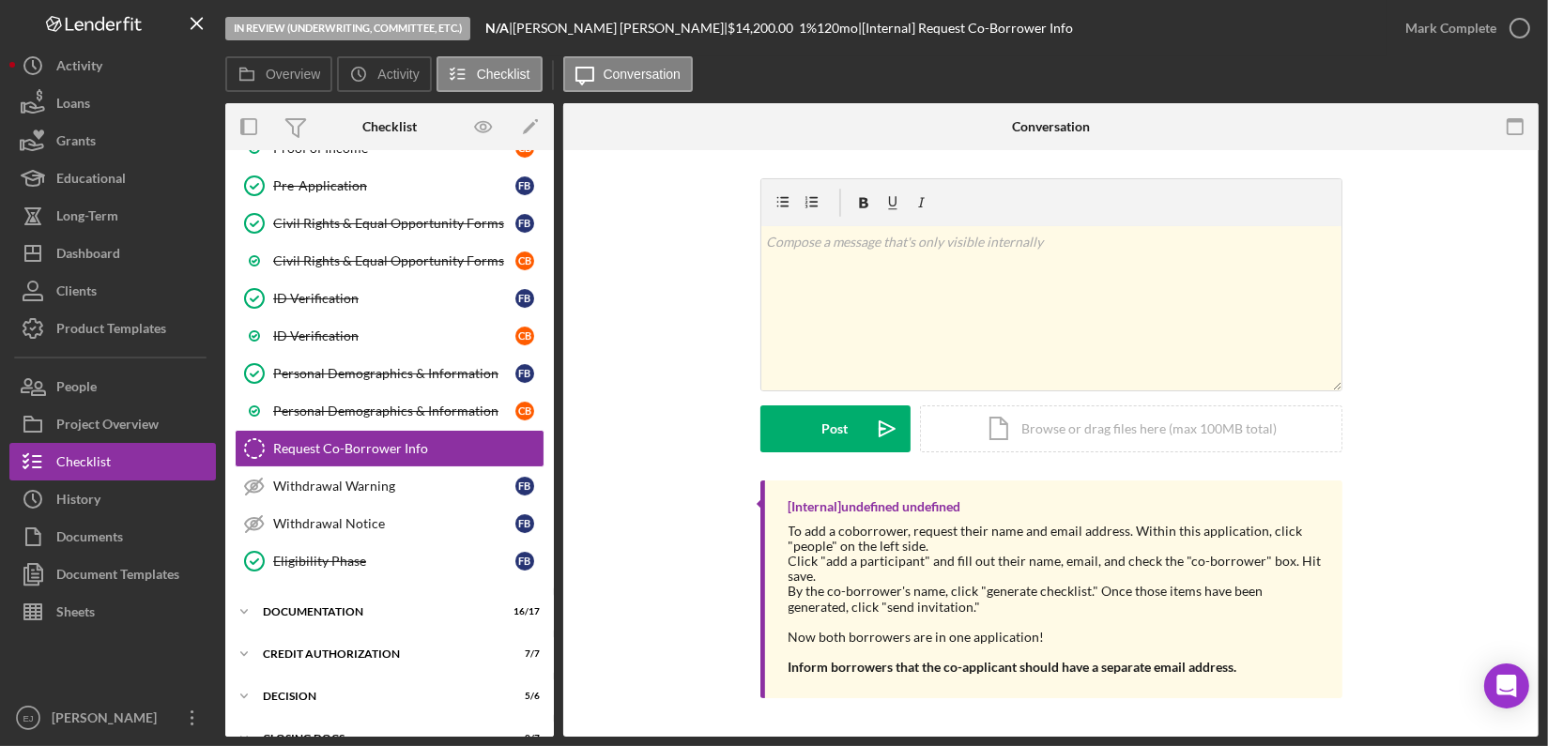
click at [555, 716] on div "Overview Internal Workflow Stage In Review (Underwriting, Committee, Etc.) Icon…" at bounding box center [881, 420] width 1313 height 634
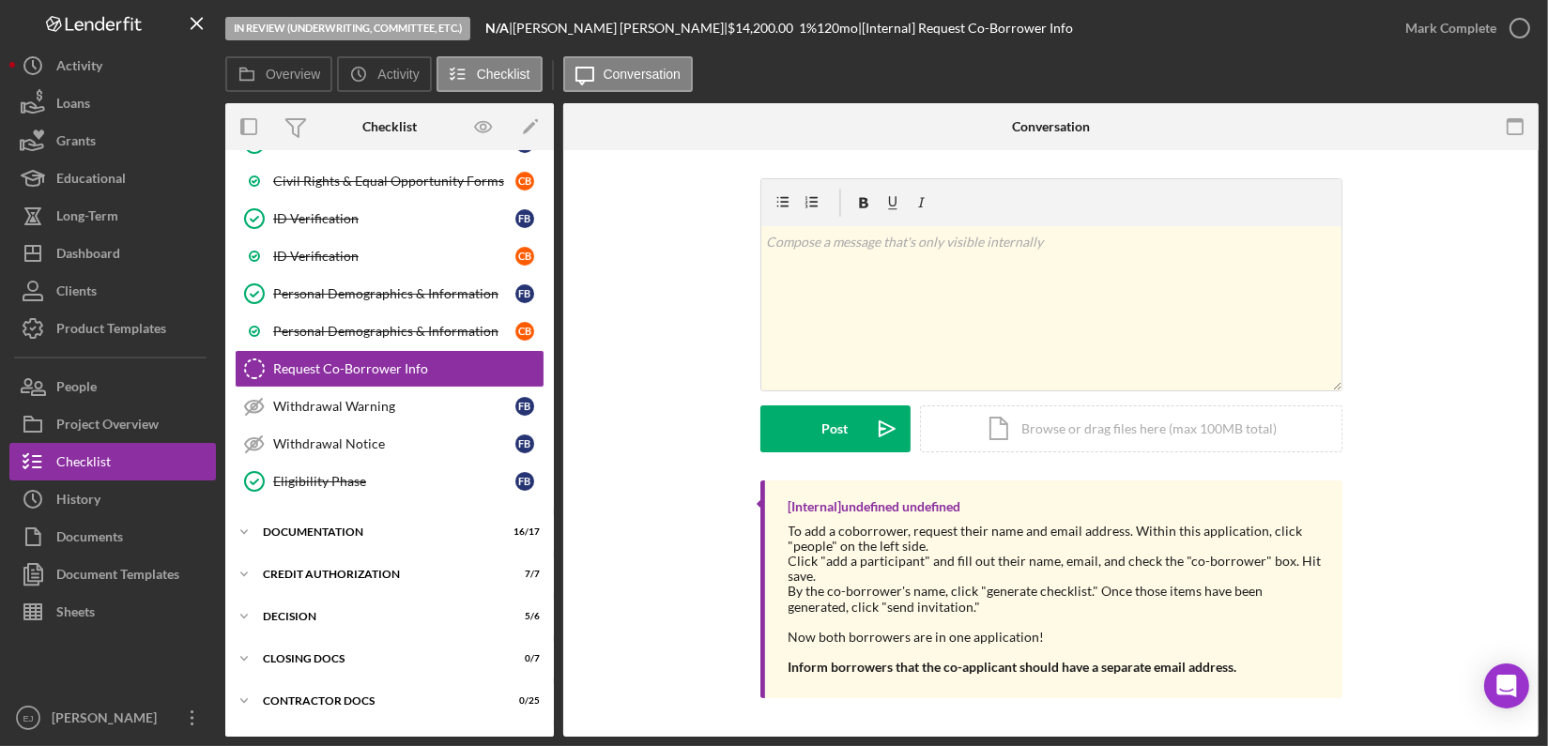
scroll to position [370, 0]
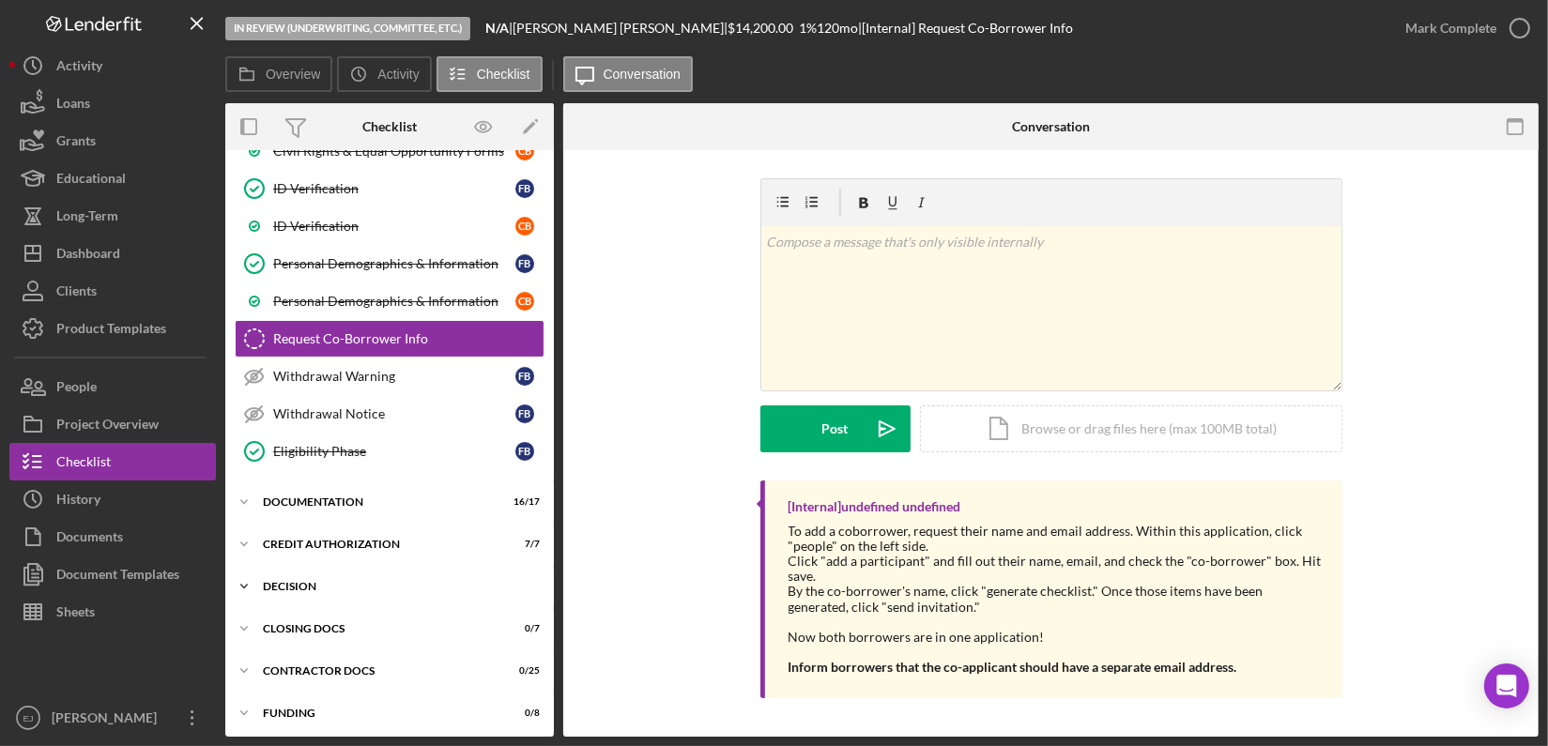
click at [270, 582] on div "Decision" at bounding box center [396, 586] width 267 height 11
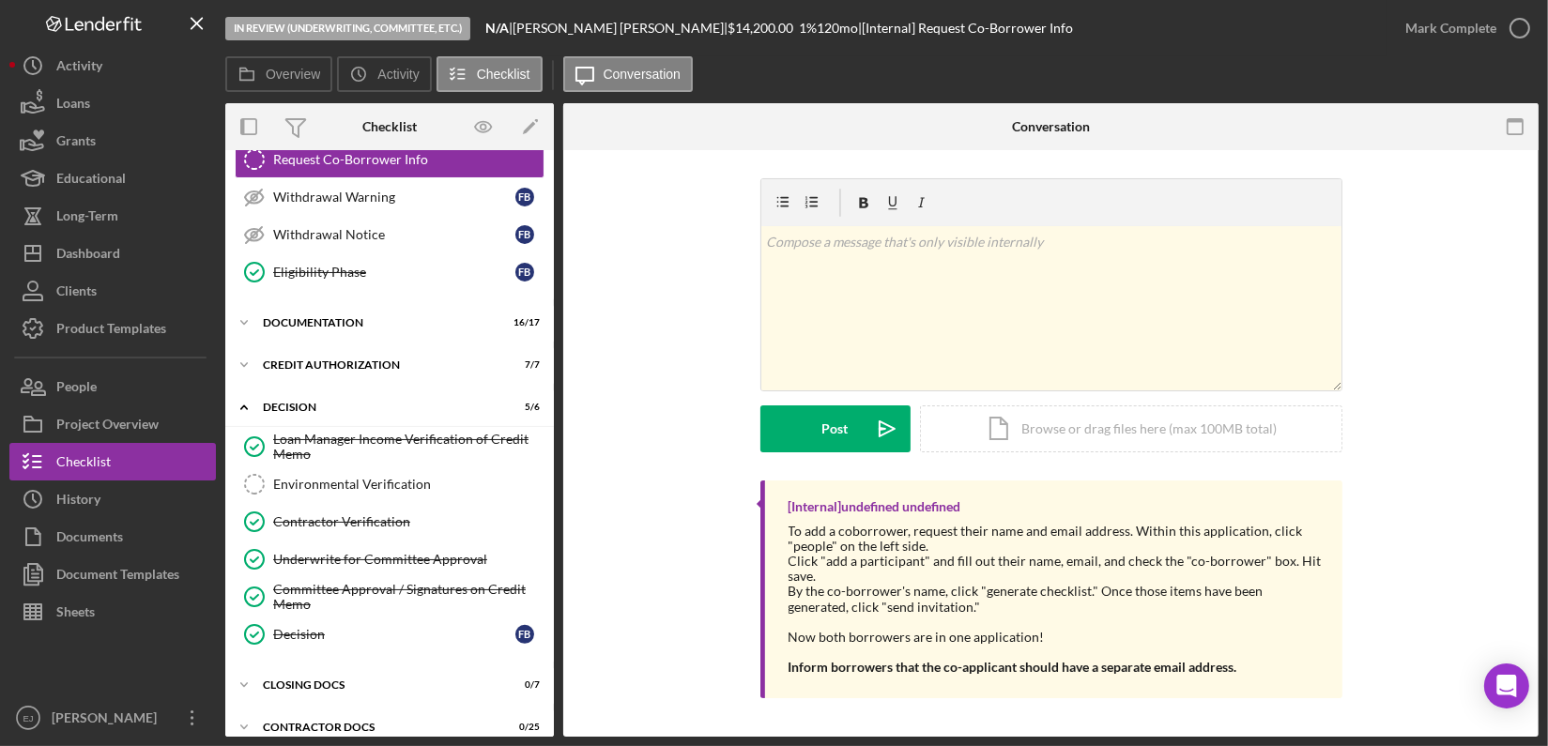
scroll to position [603, 0]
